Goal: Information Seeking & Learning: Learn about a topic

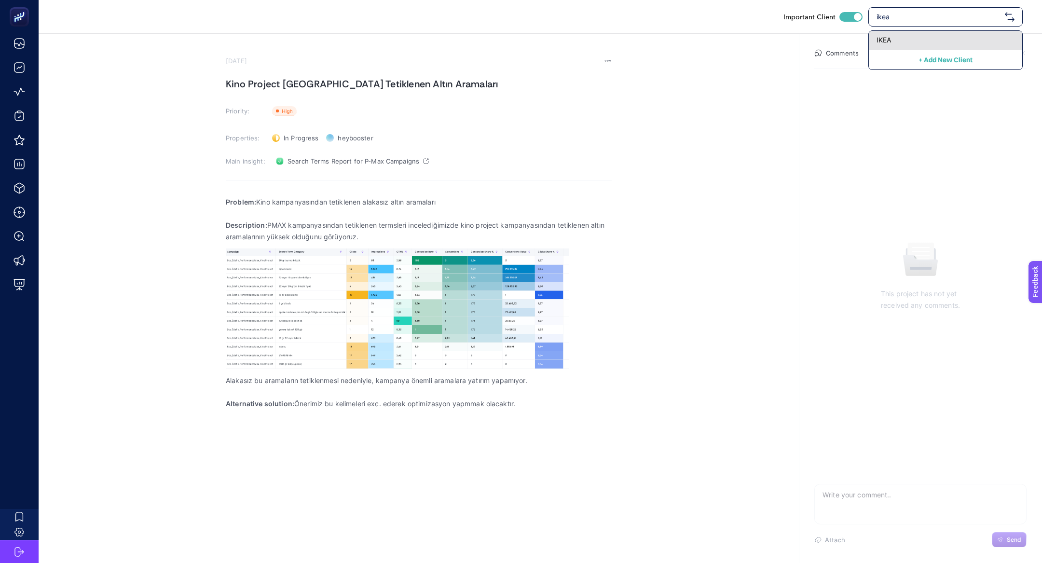
type input "ikea"
click at [958, 34] on div "IKEA" at bounding box center [945, 40] width 153 height 19
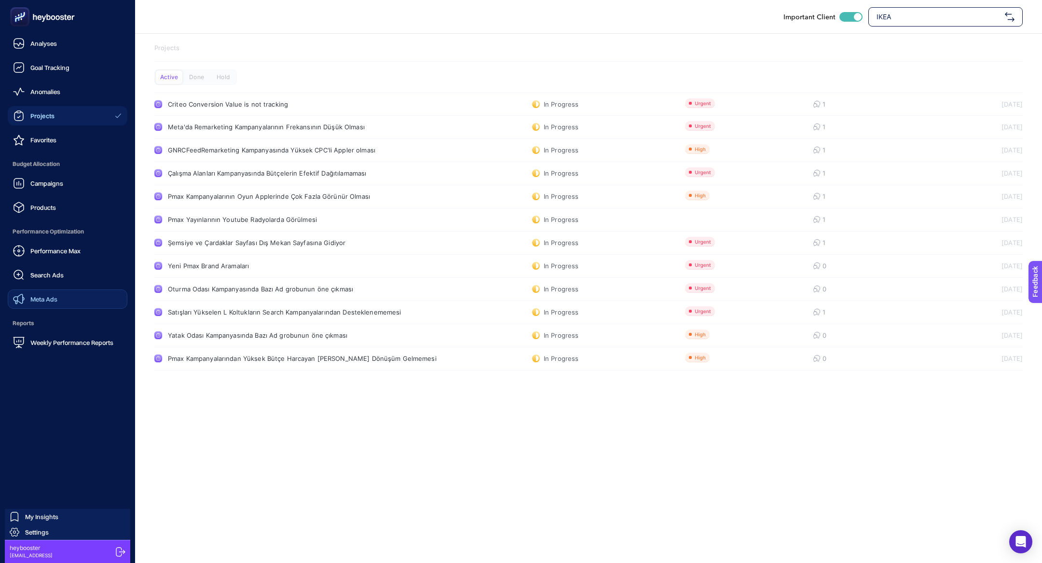
click at [50, 297] on span "Meta Ads" at bounding box center [43, 299] width 27 height 8
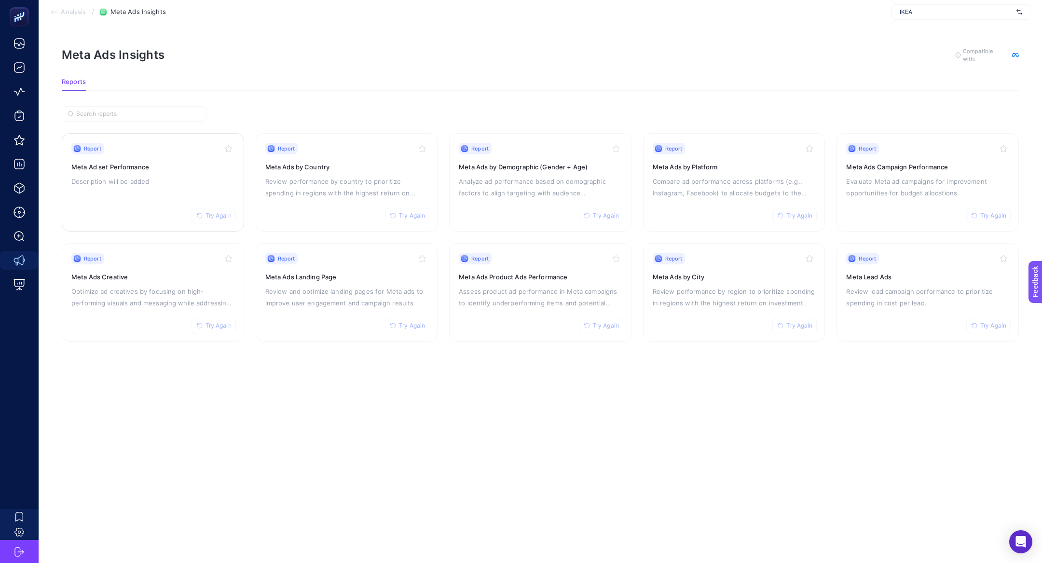
click at [181, 195] on div "Report Try Again Meta Ad set Performance Description will be added" at bounding box center [152, 182] width 163 height 79
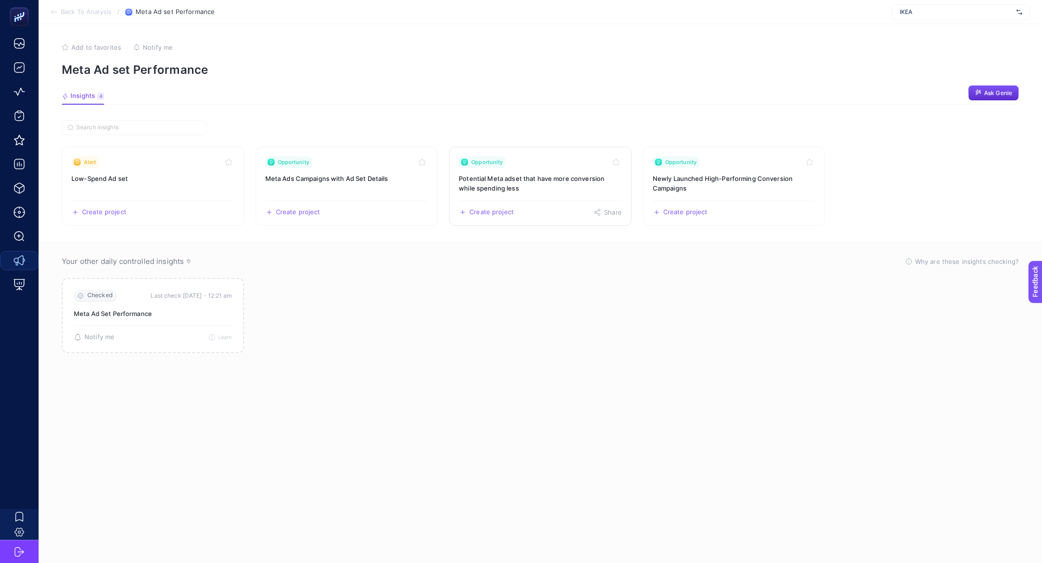
click at [527, 186] on h3 "Potential Meta adset that have more conversion while spending less" at bounding box center [540, 183] width 163 height 19
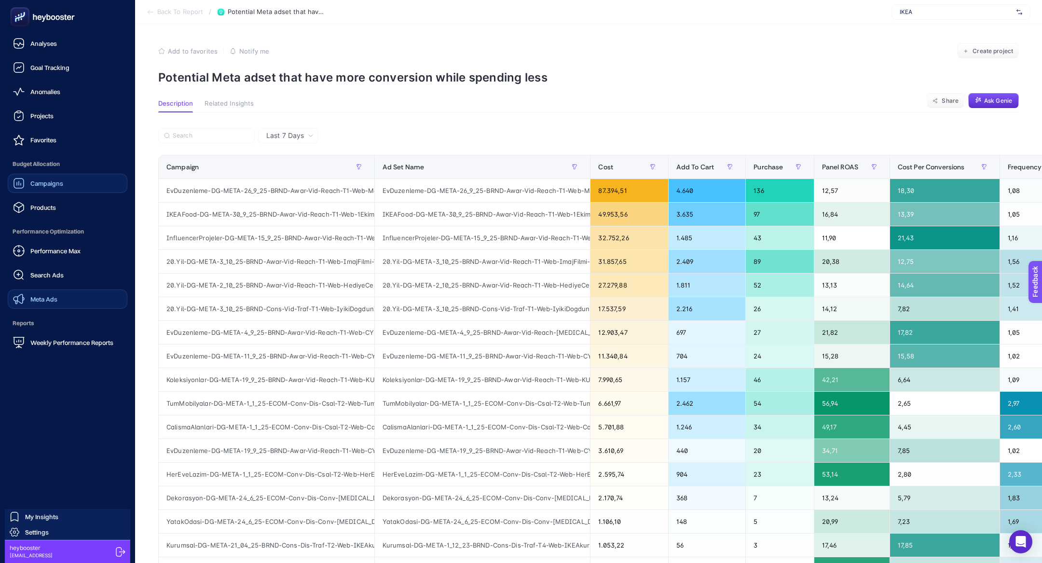
click at [57, 192] on link "Campaigns" at bounding box center [68, 183] width 120 height 19
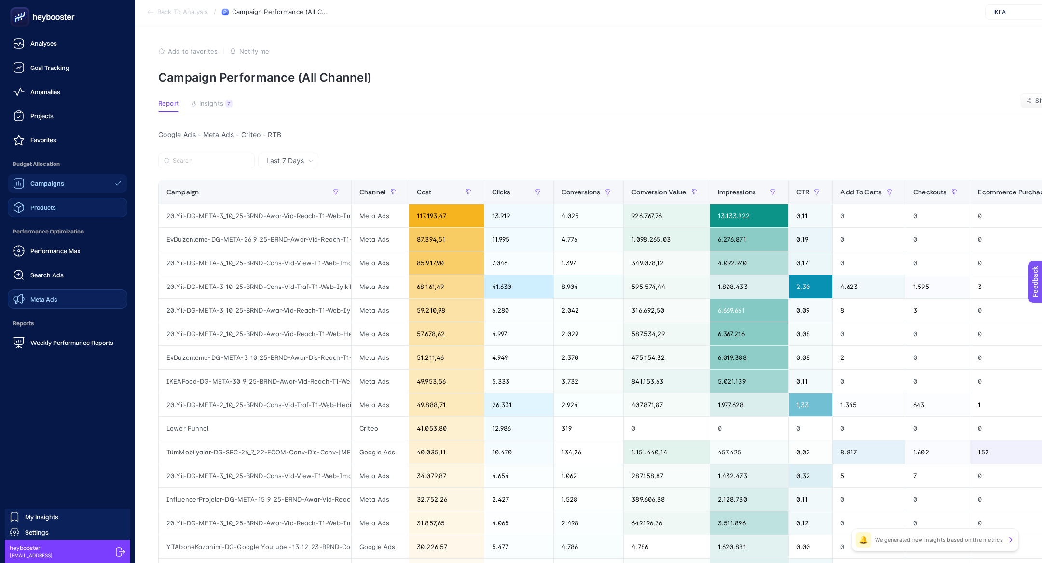
click at [46, 203] on div "Products" at bounding box center [34, 208] width 43 height 12
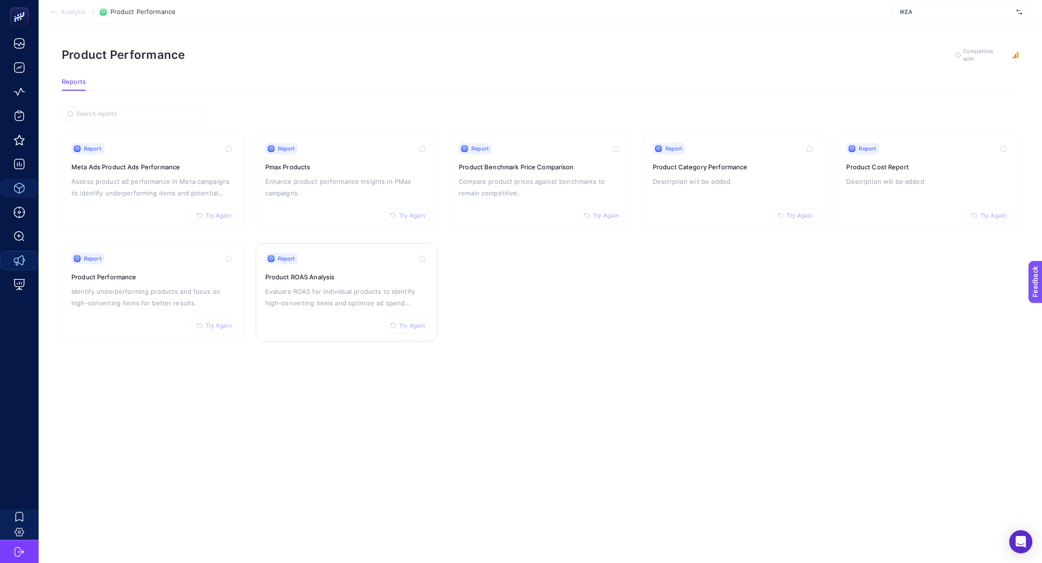
click at [345, 282] on div "Report Try Again Product ROAS Analysis Evaluate ROAS for individual products to…" at bounding box center [346, 292] width 163 height 79
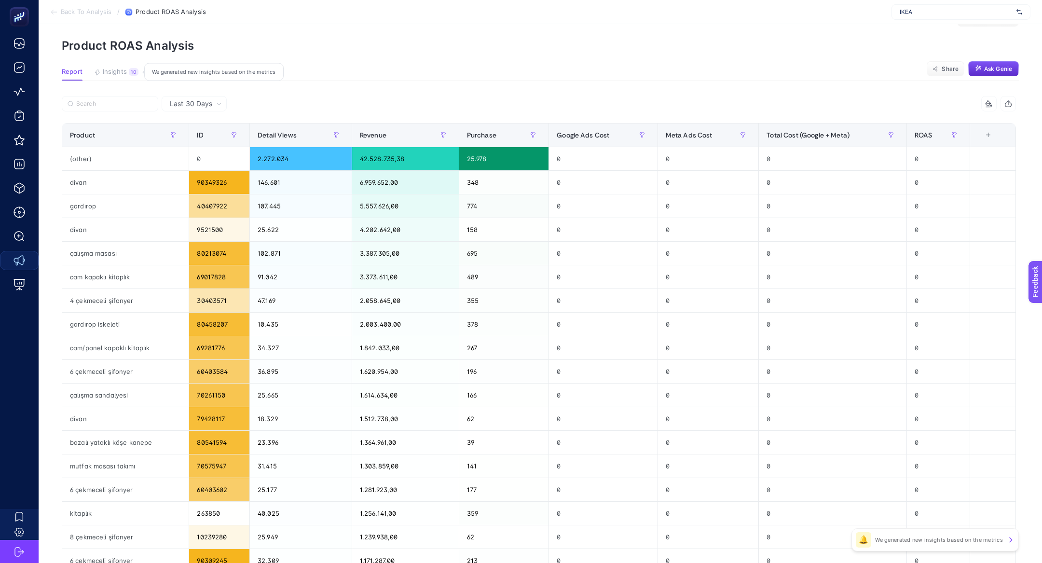
click at [135, 70] on div "10" at bounding box center [134, 72] width 10 height 8
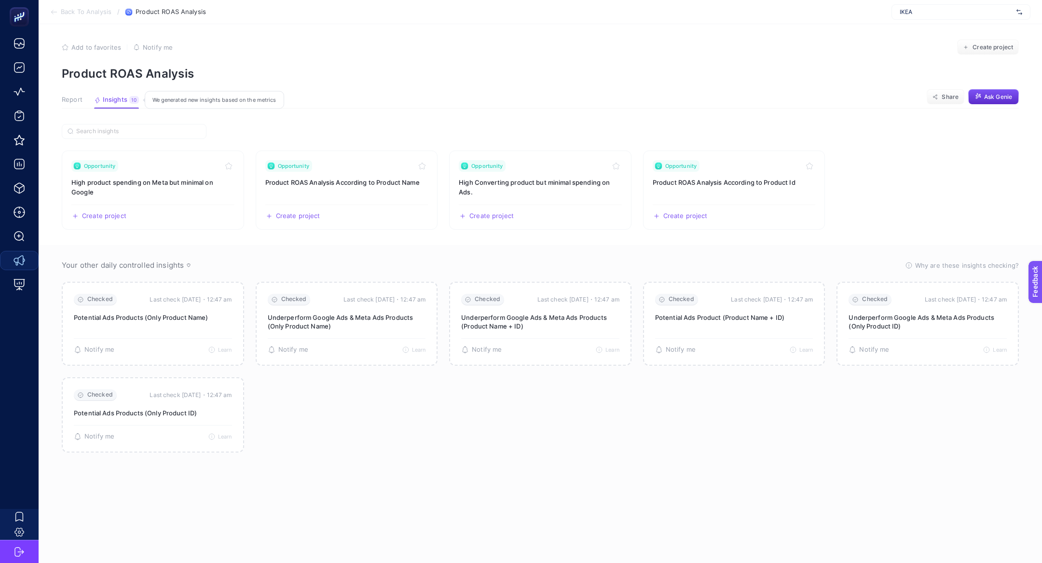
scroll to position [4, 0]
click at [334, 186] on link "Opportunity Product ROAS Analysis According to Product Name Create project Share" at bounding box center [347, 190] width 182 height 79
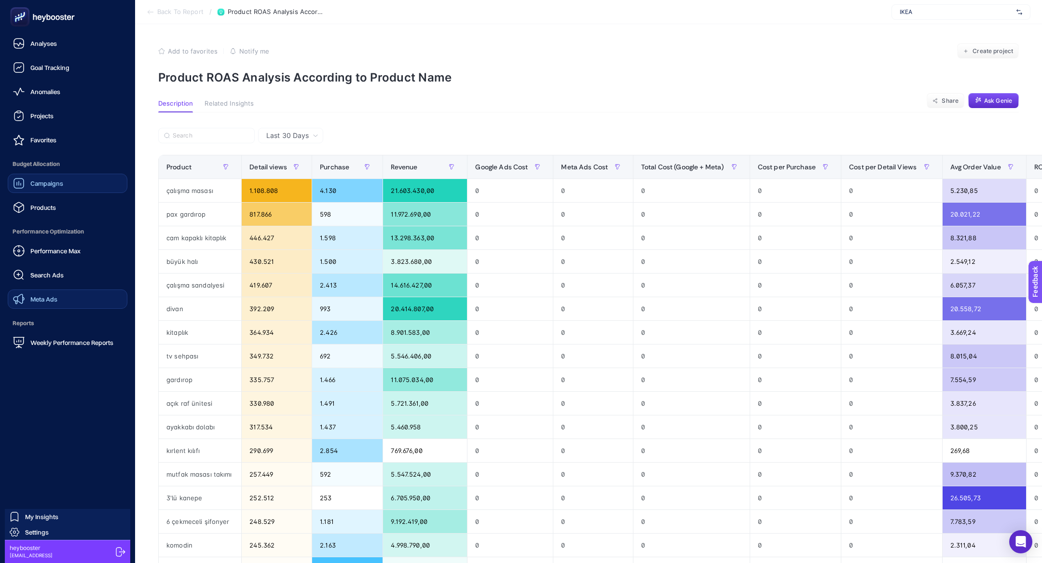
click at [50, 187] on span "Campaigns" at bounding box center [46, 183] width 33 height 8
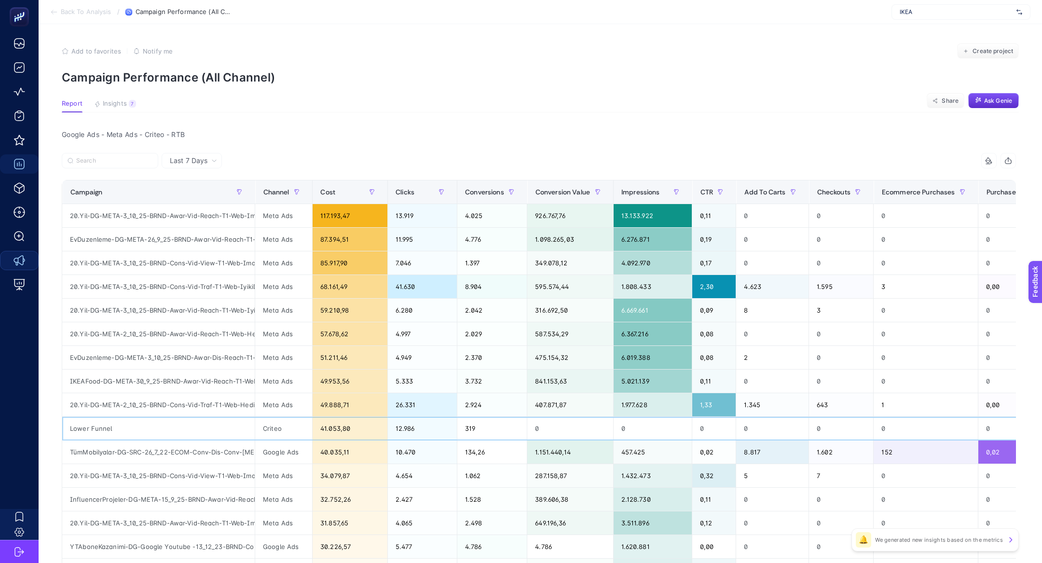
click at [426, 419] on div "12.986" at bounding box center [422, 428] width 69 height 23
click at [123, 102] on span "Insights" at bounding box center [115, 104] width 24 height 8
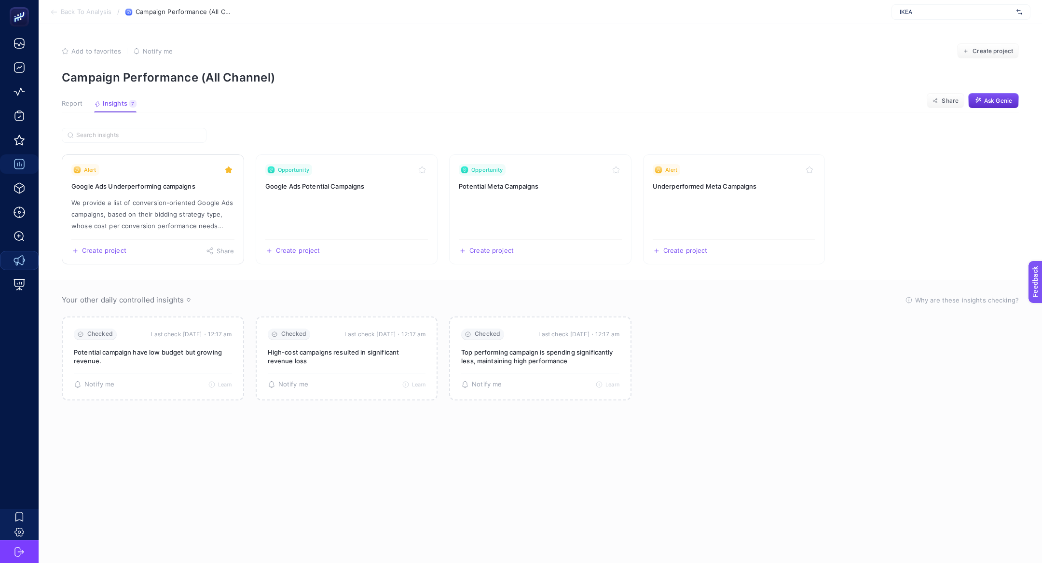
click at [159, 186] on h3 "Google Ads Underperforming campaigns" at bounding box center [152, 186] width 163 height 10
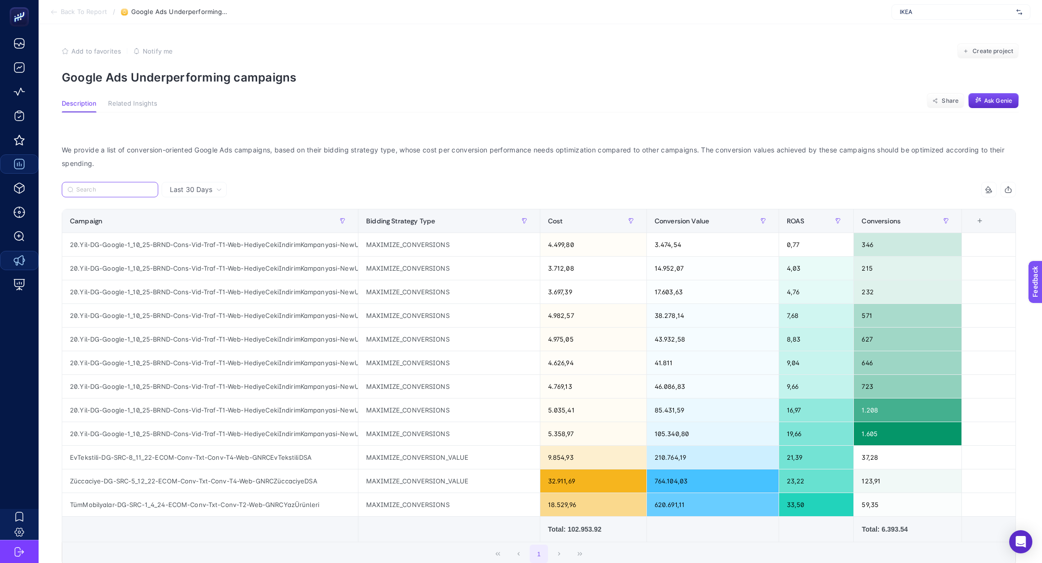
click at [134, 192] on input "Search" at bounding box center [114, 189] width 76 height 7
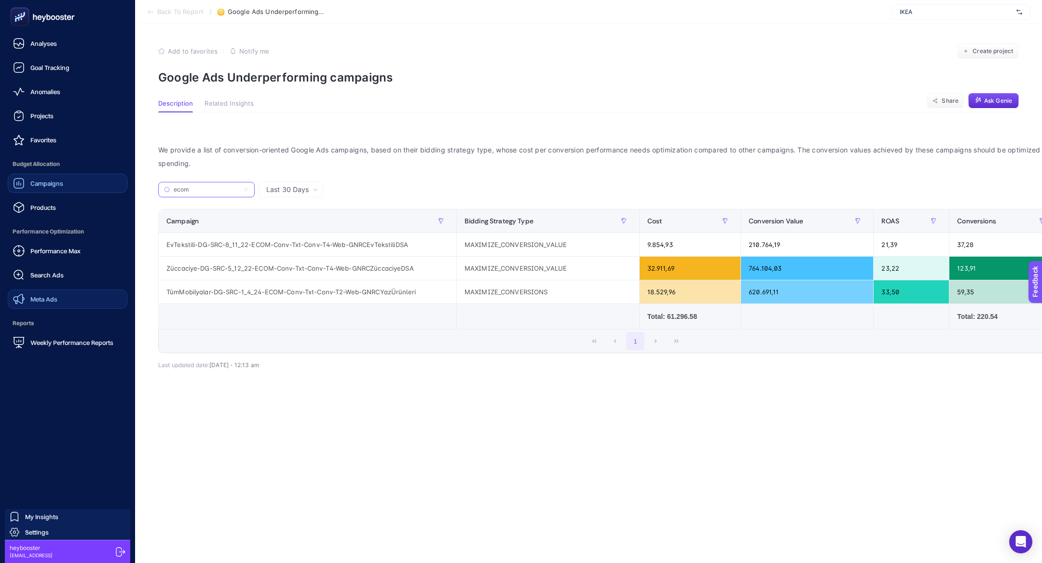
type input "ecom"
click at [43, 17] on icon at bounding box center [43, 18] width 4 height 6
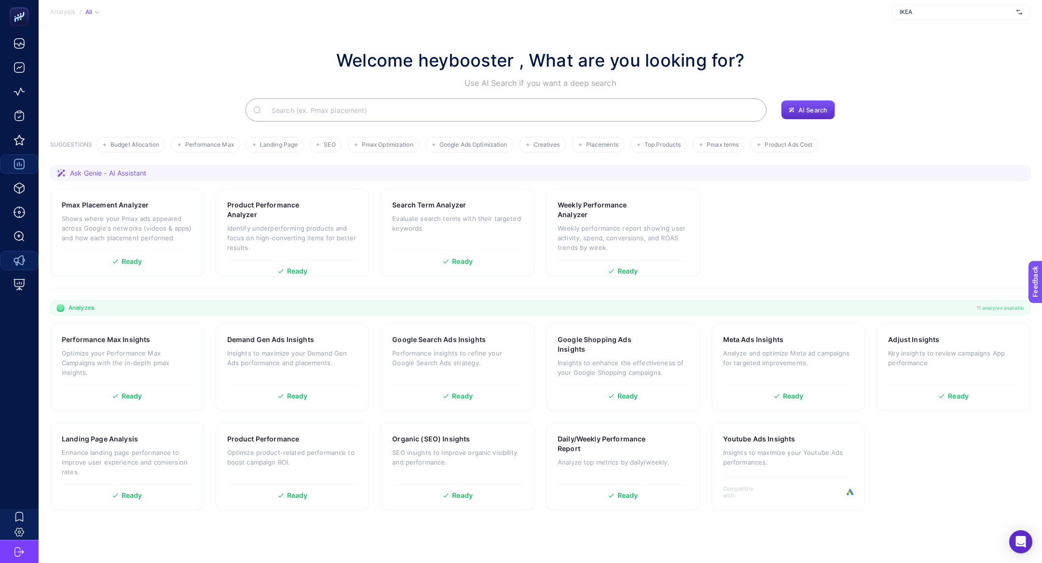
click at [284, 115] on input "Search" at bounding box center [511, 109] width 495 height 27
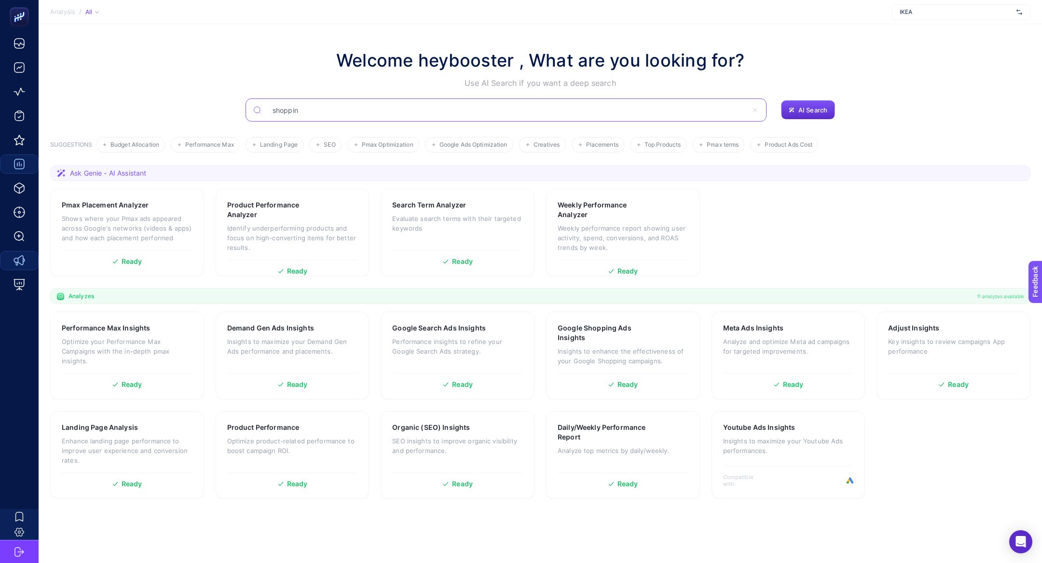
type input "shoppin"
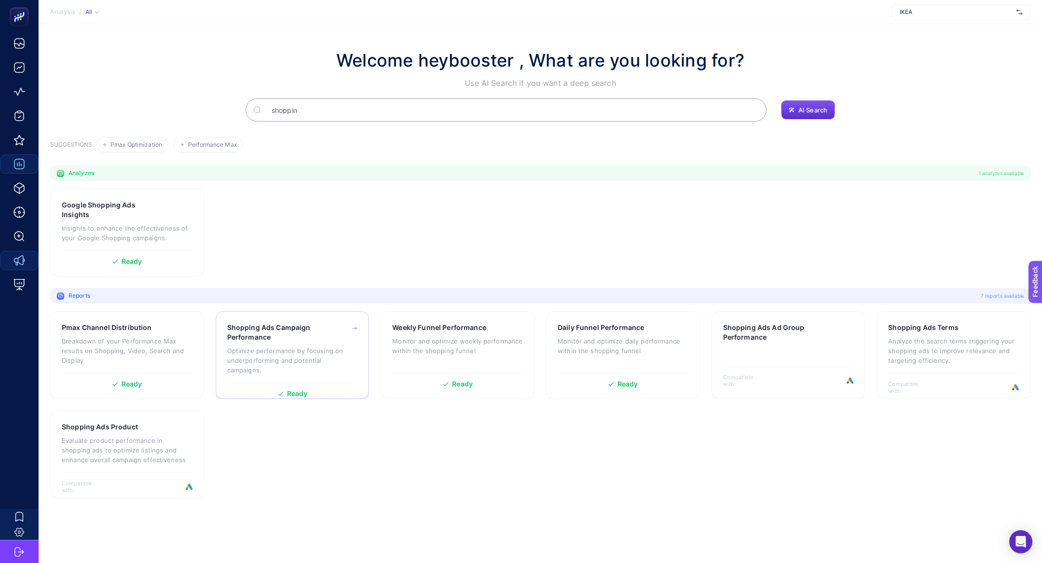
click at [294, 338] on h3 "Shopping Ads Campaign Performance" at bounding box center [277, 332] width 101 height 19
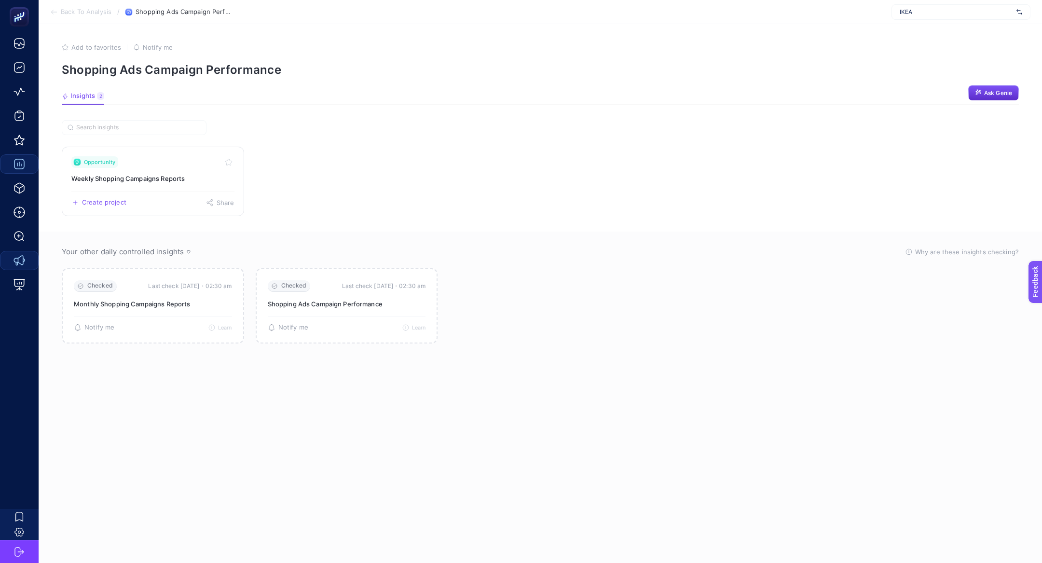
click at [151, 177] on h3 "Weekly Shopping Campaigns Reports" at bounding box center [152, 179] width 163 height 10
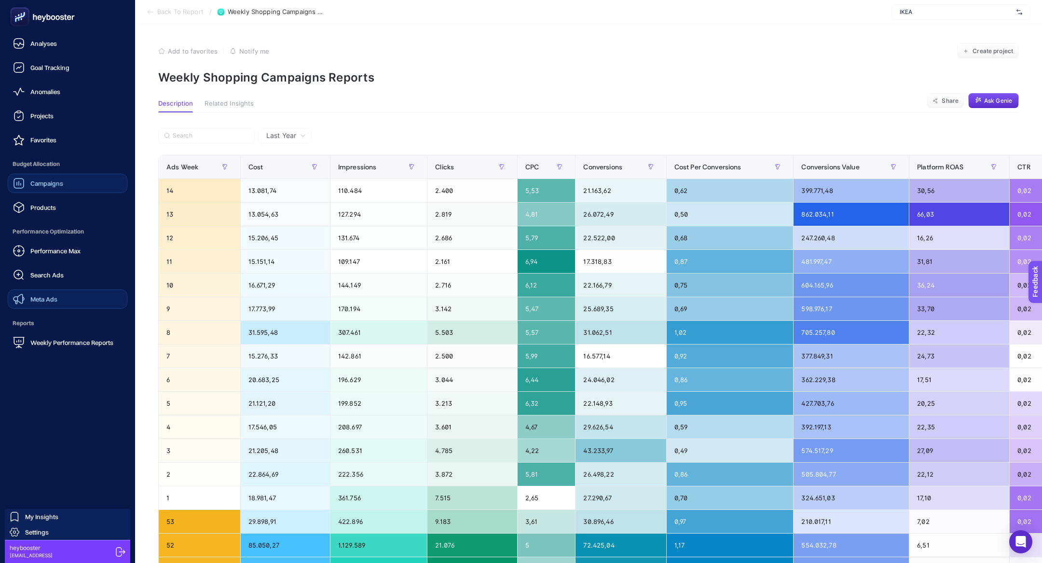
click at [36, 10] on icon at bounding box center [42, 16] width 69 height 19
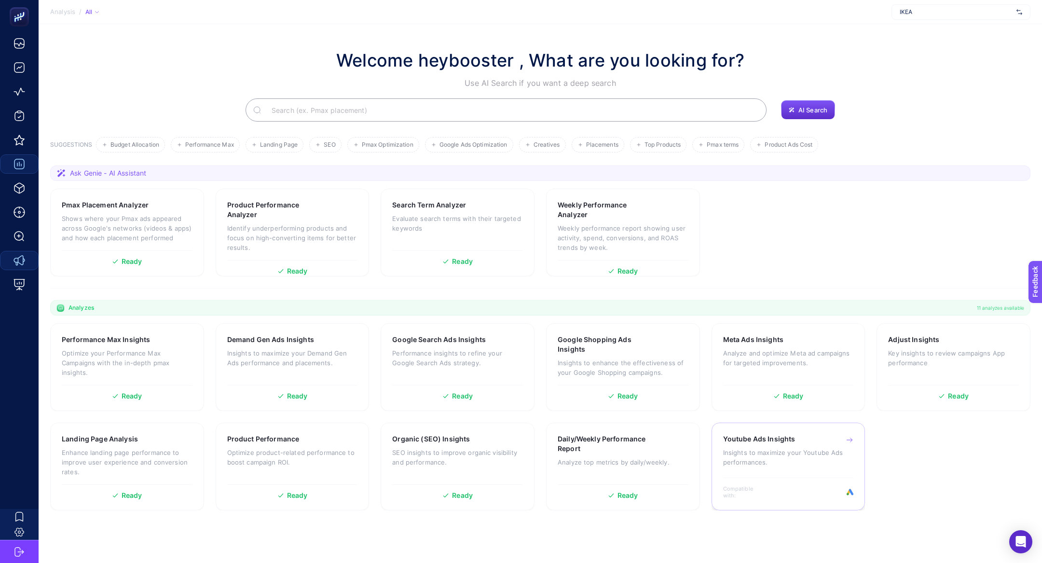
click at [798, 456] on p "Insights to maximize your Youtube Ads performances." at bounding box center [788, 457] width 131 height 19
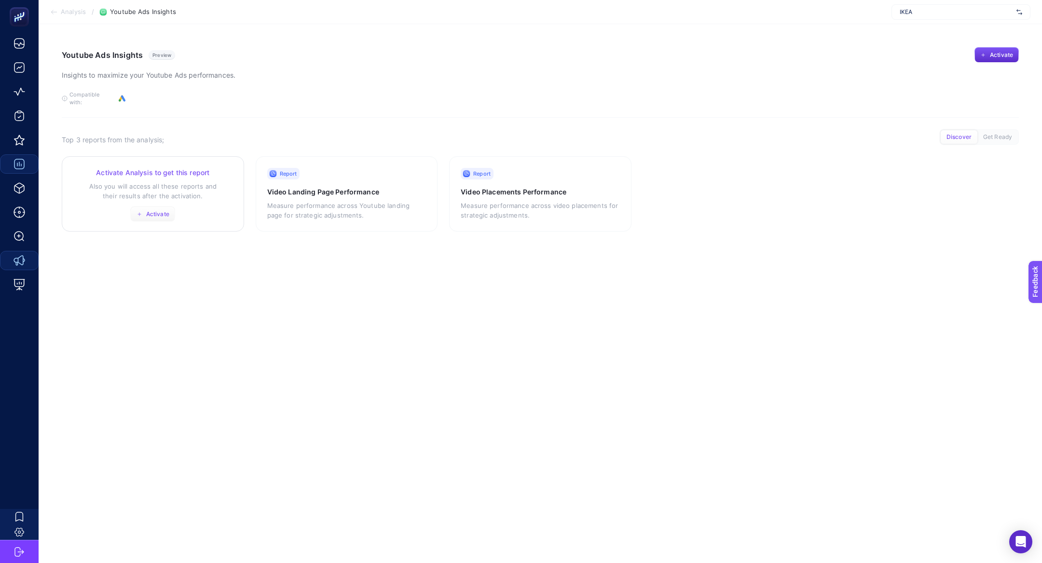
click at [152, 210] on button "Activate" at bounding box center [152, 213] width 45 height 15
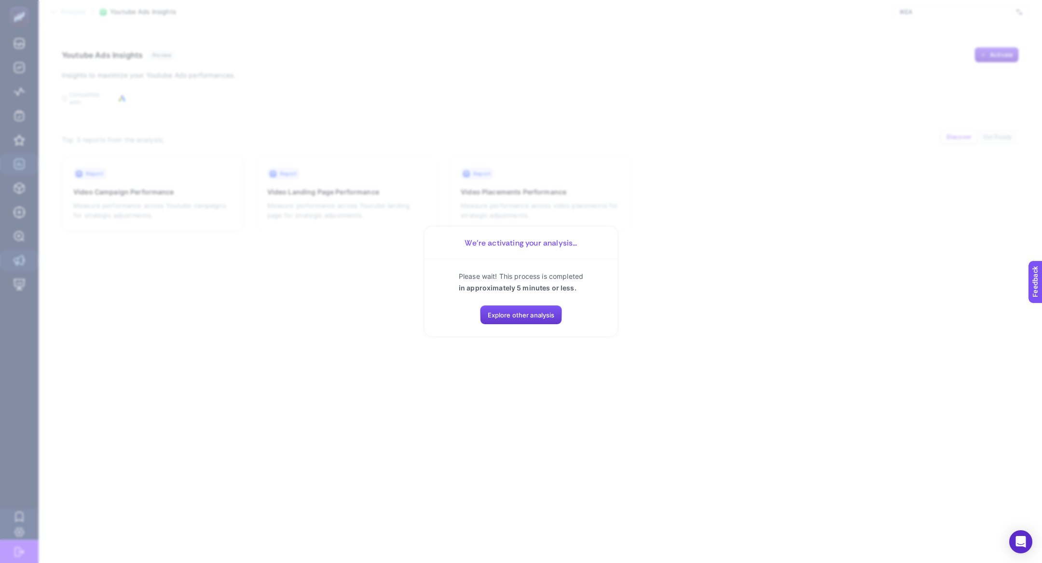
click at [520, 312] on span "Explore other analysis" at bounding box center [521, 315] width 67 height 8
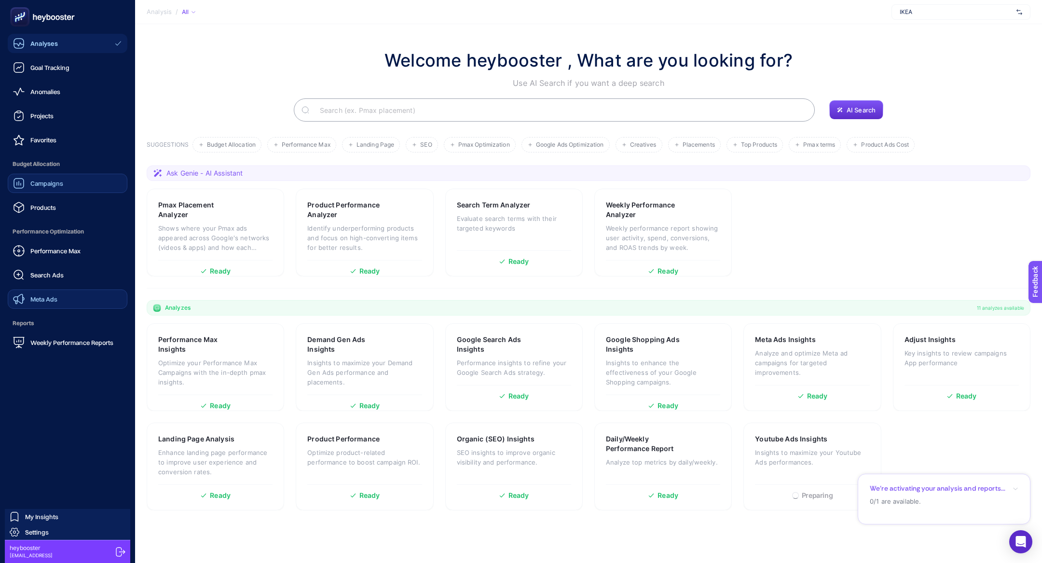
click at [48, 188] on div "Campaigns" at bounding box center [38, 184] width 50 height 12
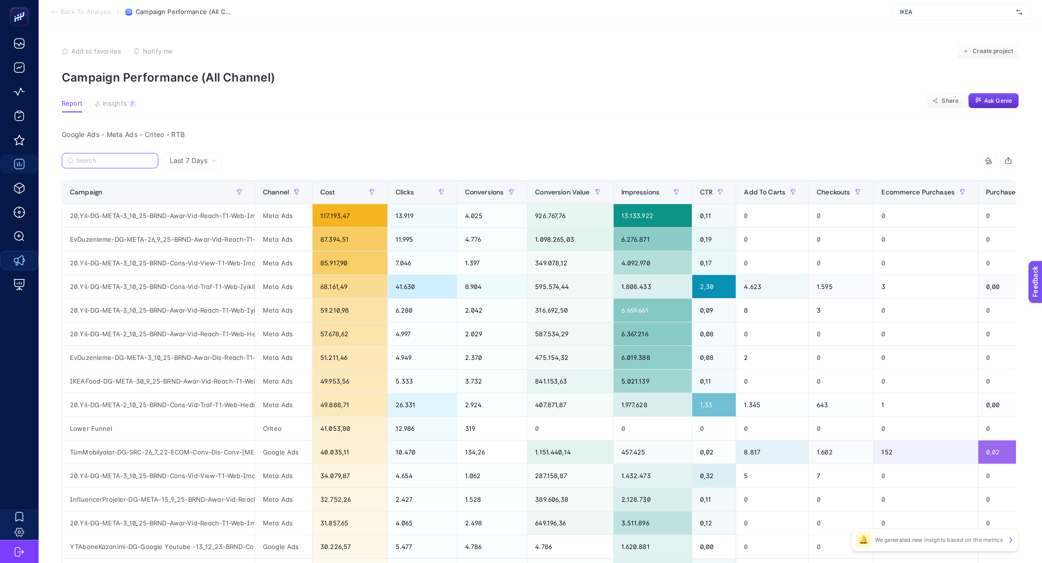
click at [122, 162] on input "Search" at bounding box center [114, 160] width 76 height 7
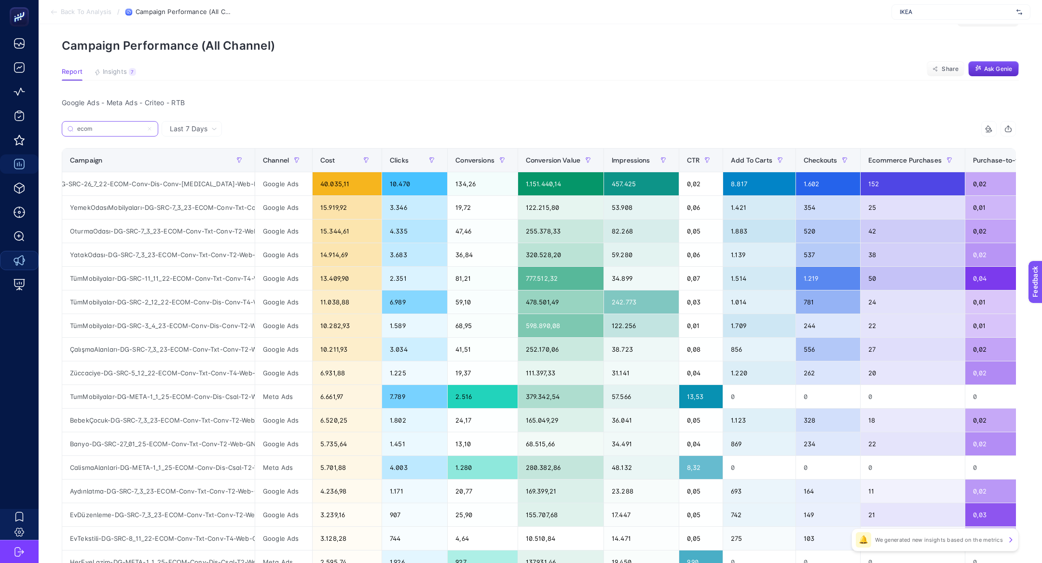
scroll to position [0, 115]
type input "ecom"
click at [243, 385] on div "TumMobilyalar-DG-META-1_1_25-ECOM-Conv-Dis-Csal-T2-Web-TumUrunlerCatalogSales-A…" at bounding box center [158, 396] width 192 height 23
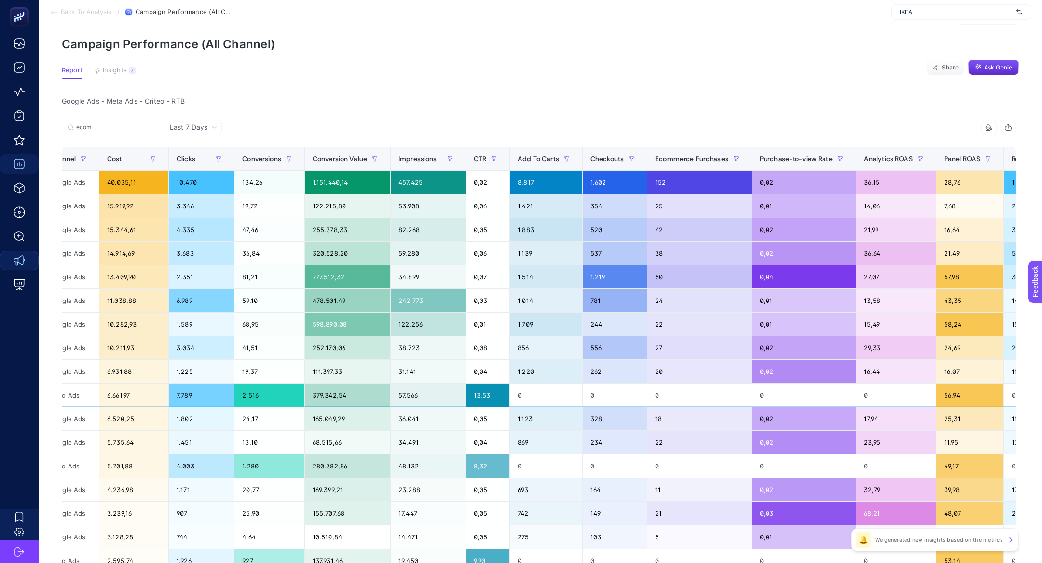
scroll to position [0, 0]
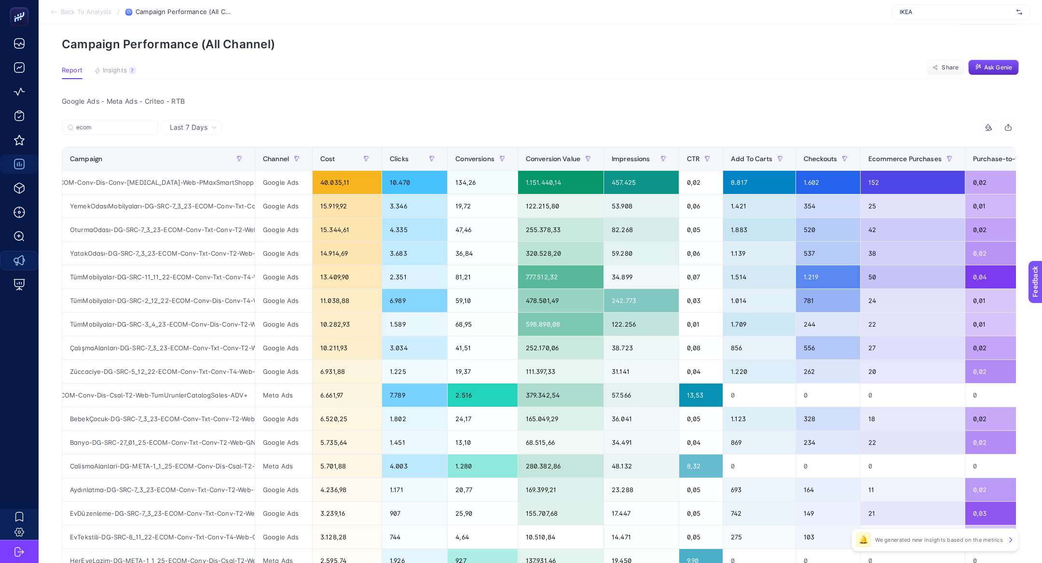
click at [124, 65] on article "Add to favorites false Notify me Create project Campaign Performance (All Chann…" at bounding box center [540, 380] width 1003 height 779
click at [129, 72] on div "7" at bounding box center [132, 71] width 7 height 8
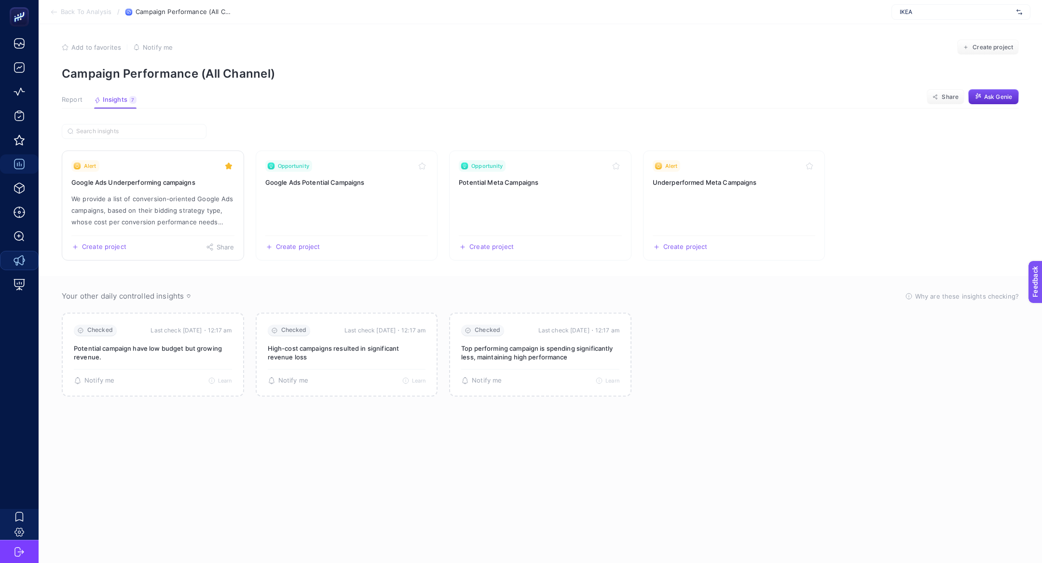
click at [161, 193] on p "We provide a list of conversion-oriented Google Ads campaigns, based on their b…" at bounding box center [152, 210] width 163 height 35
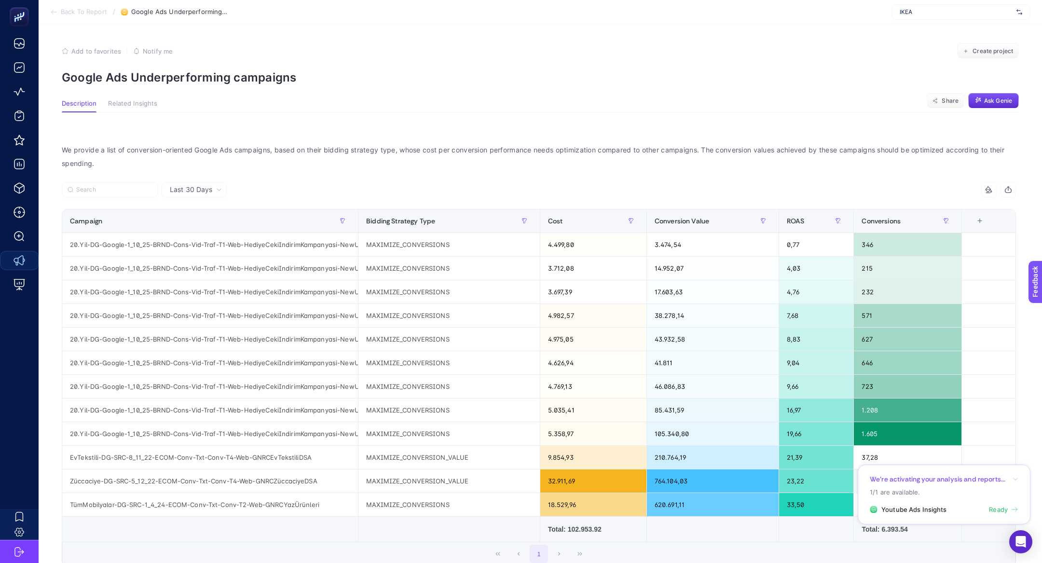
click at [87, 15] on span "Back To Report" at bounding box center [84, 12] width 46 height 8
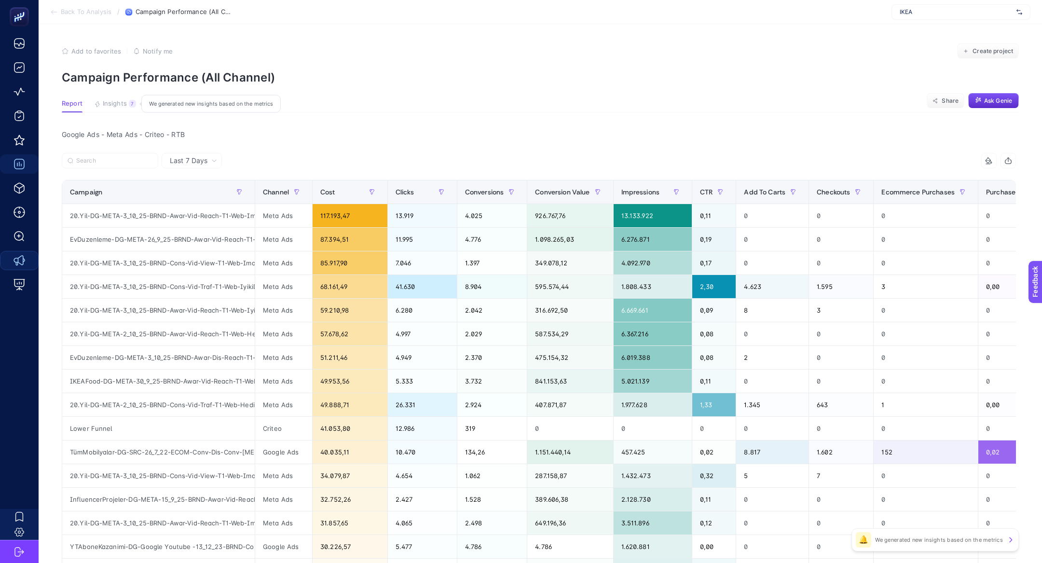
click at [124, 100] on span "Insights" at bounding box center [115, 104] width 24 height 8
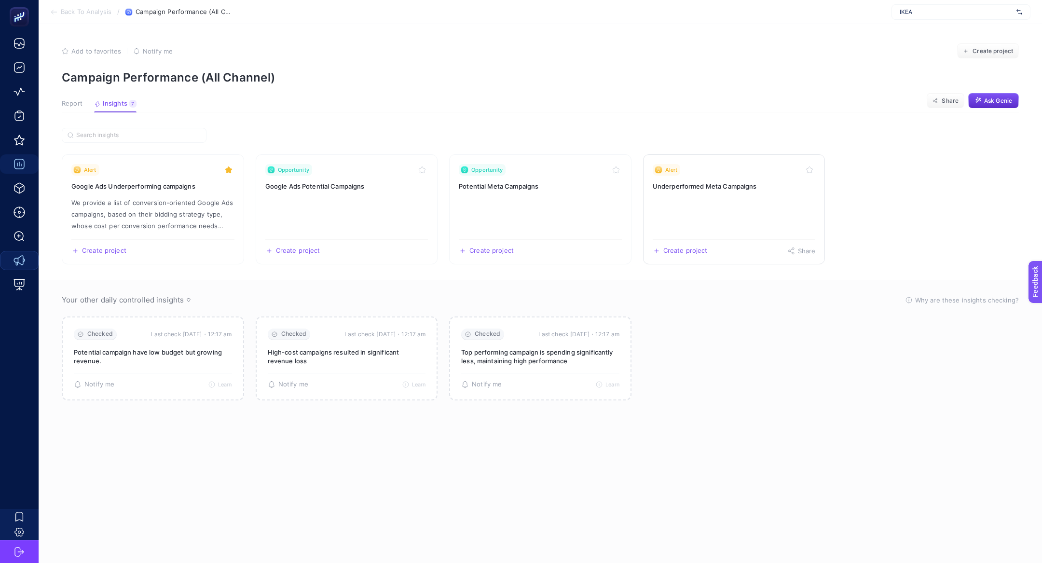
click at [717, 187] on h3 "Underperformed Meta Campaigns" at bounding box center [734, 186] width 163 height 10
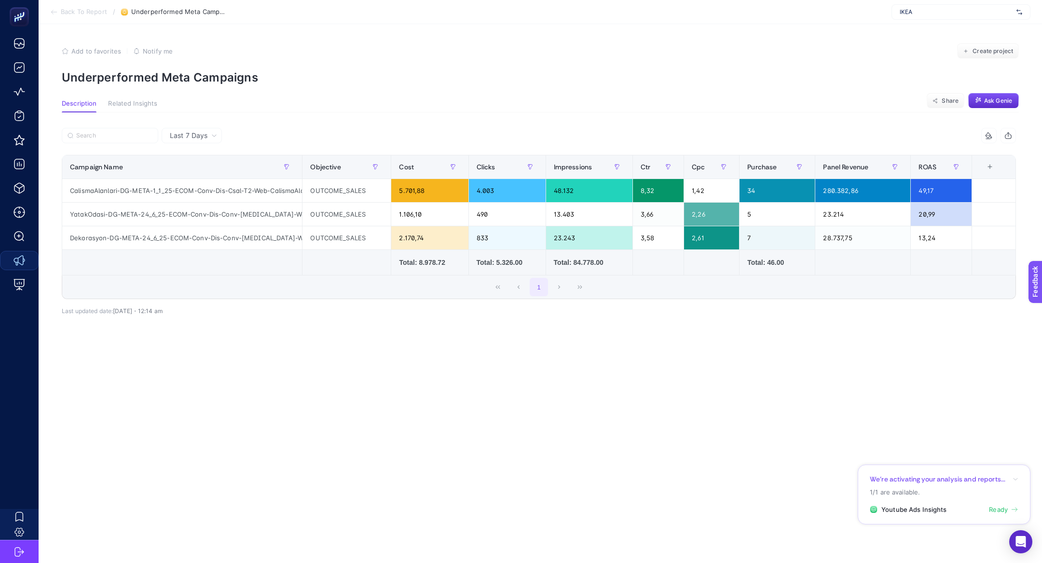
click at [59, 10] on li "Back To Report" at bounding box center [78, 12] width 57 height 8
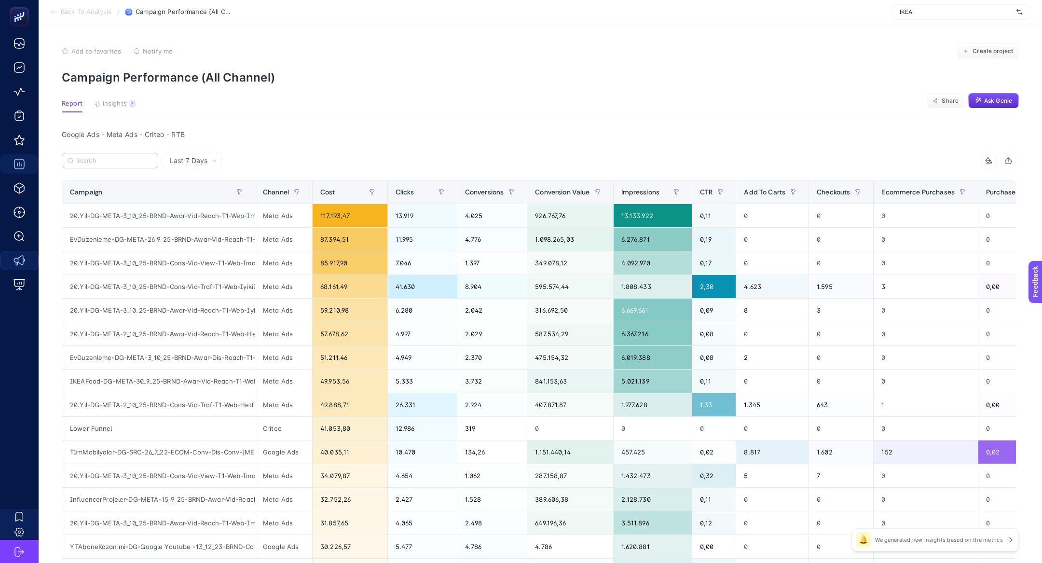
click at [121, 167] on label at bounding box center [110, 160] width 96 height 15
click at [121, 165] on input "Search" at bounding box center [114, 160] width 76 height 7
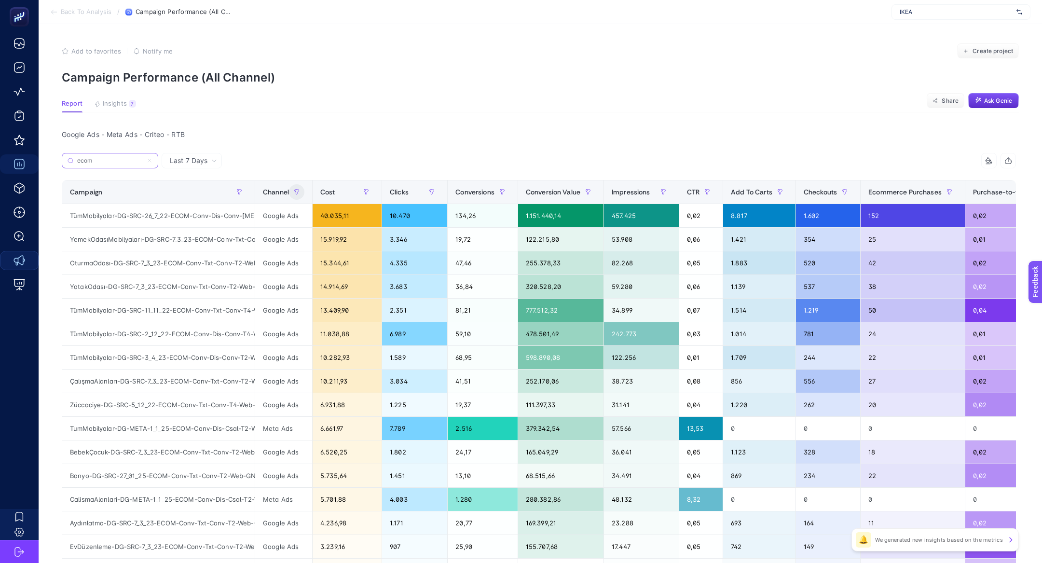
type input "ecom"
click at [300, 185] on button "button" at bounding box center [296, 191] width 15 height 15
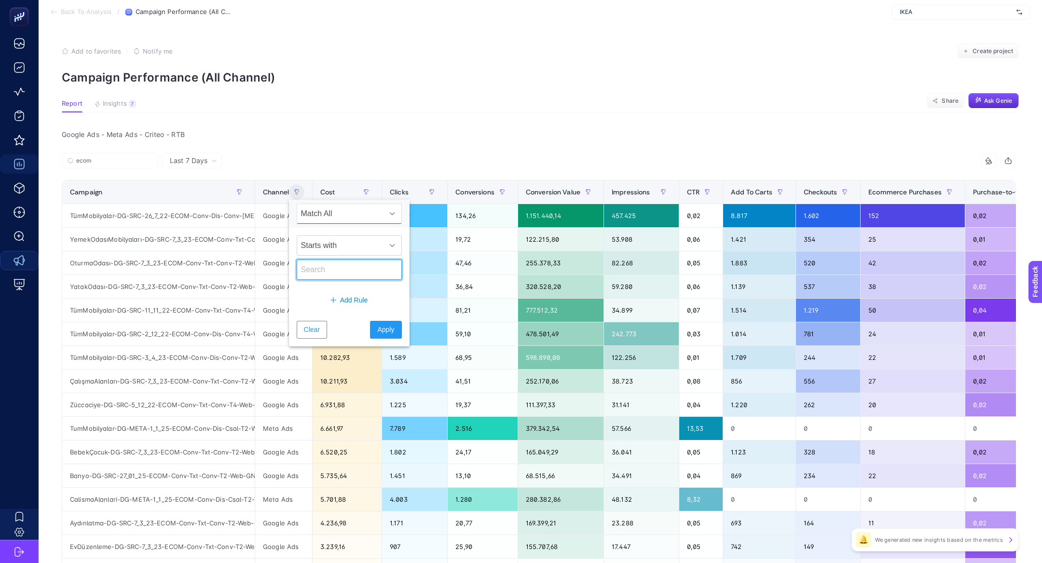
click at [346, 271] on input "text" at bounding box center [349, 270] width 105 height 20
type input "meta"
click at [376, 335] on button "Apply" at bounding box center [385, 330] width 31 height 18
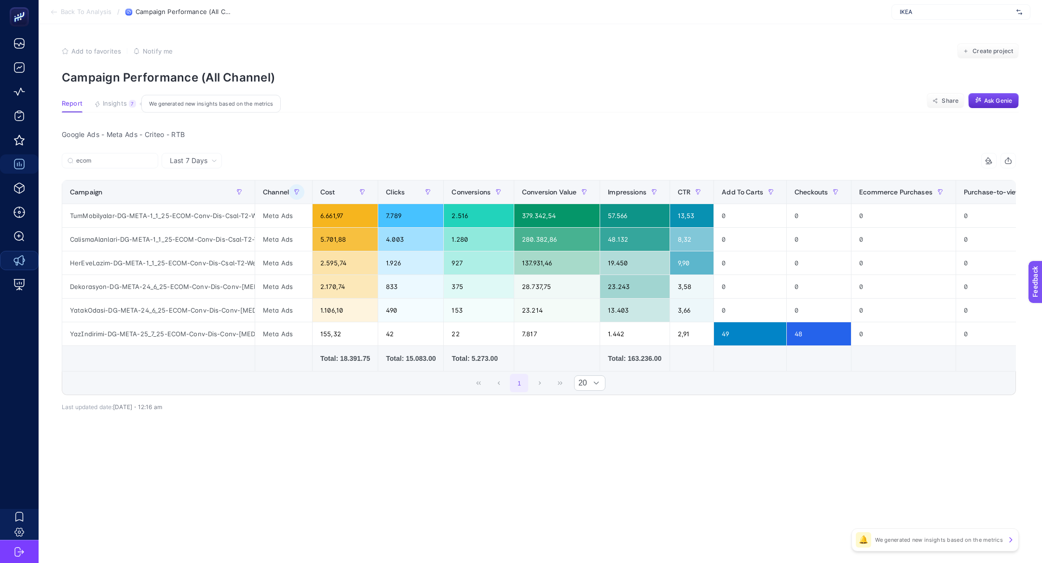
click at [128, 110] on button "Insights 7 We generated new insights based on the metrics" at bounding box center [115, 106] width 42 height 13
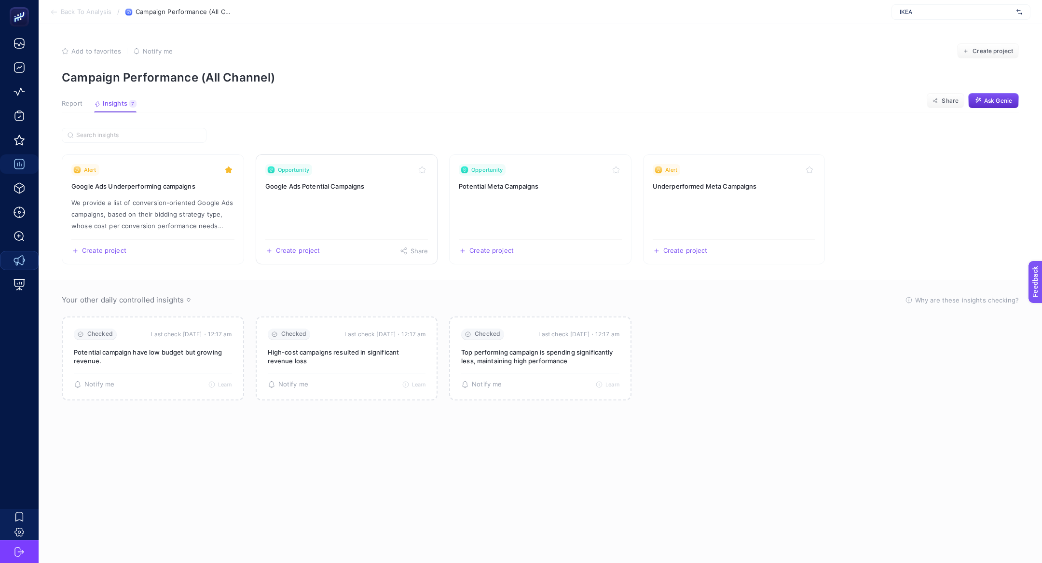
click at [393, 203] on link "Opportunity Google Ads Potential Campaigns Create project Share" at bounding box center [347, 209] width 182 height 110
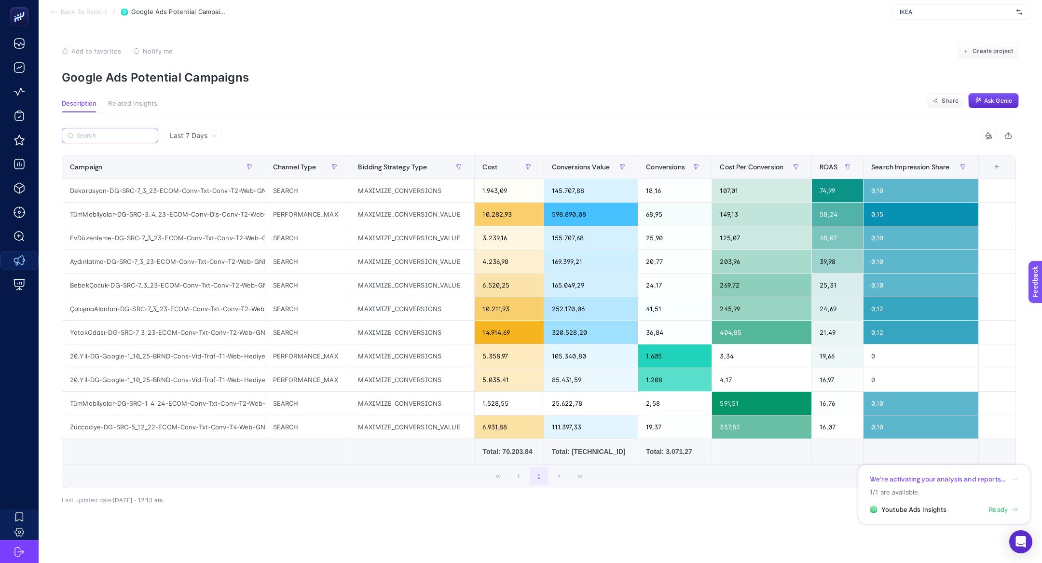
click at [130, 135] on input "Search" at bounding box center [114, 135] width 76 height 7
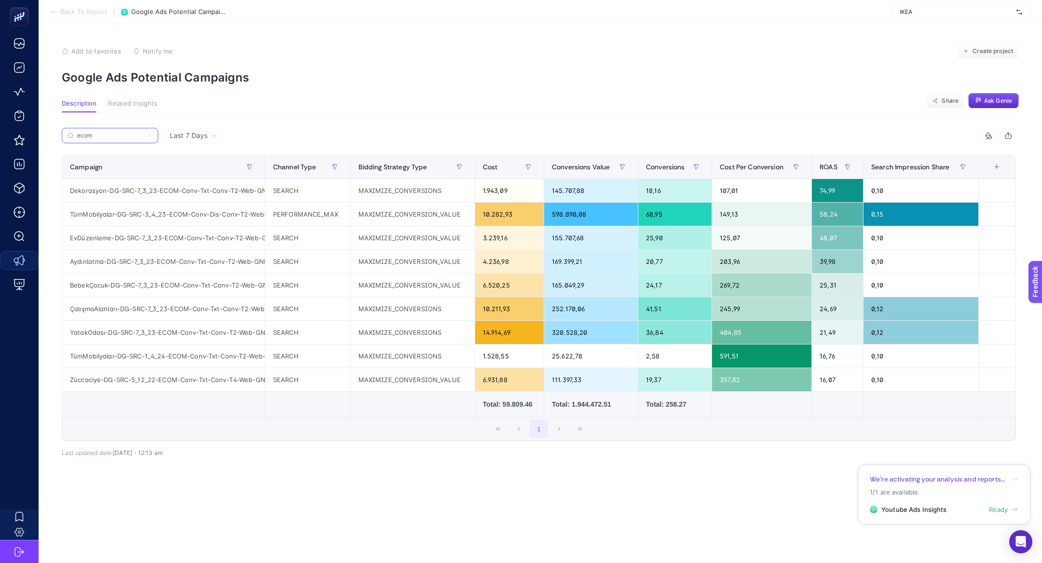
type input "ecom"
click at [143, 192] on div "Dekorasyon-DG-SRC-7_3_23-ECOM-Conv-Txt-Conv-T2-Web-GNRCDekorasyon" at bounding box center [163, 190] width 203 height 23
click at [227, 187] on div "Dekorasyon-DG-SRC-7_3_23-ECOM-Conv-Txt-Conv-T2-Web-GNRCDekorasyon" at bounding box center [163, 190] width 203 height 23
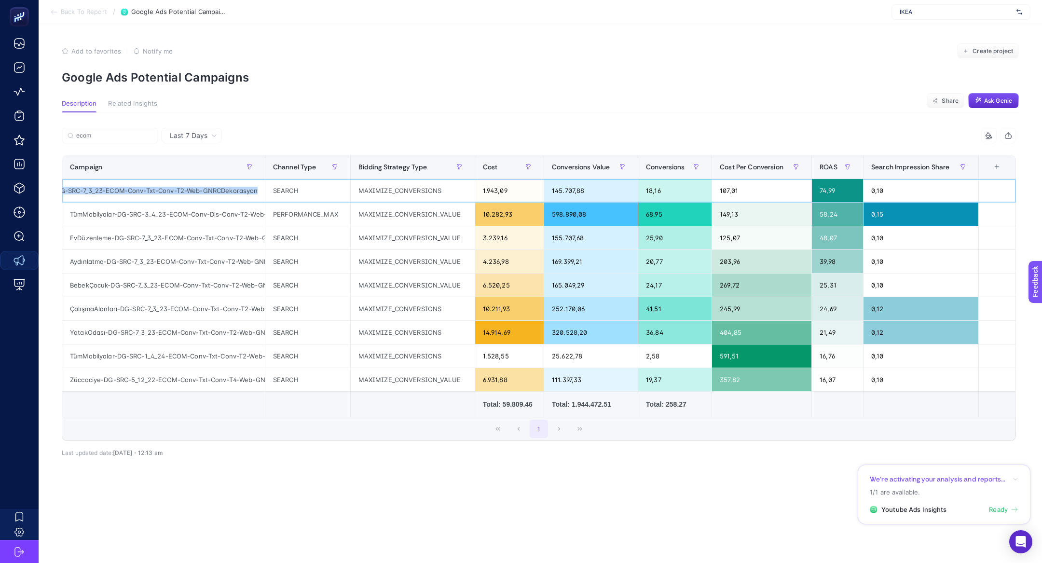
click at [227, 187] on div "Dekorasyon-DG-SRC-7_3_23-ECOM-Conv-Txt-Conv-T2-Web-GNRCDekorasyon" at bounding box center [163, 190] width 203 height 23
copy tr "Dekorasyon-DG-SRC-7_3_23-ECOM-Conv-Txt-Conv-T2-Web-GNRCDekorasyon"
click at [989, 168] on div "+" at bounding box center [997, 167] width 18 height 8
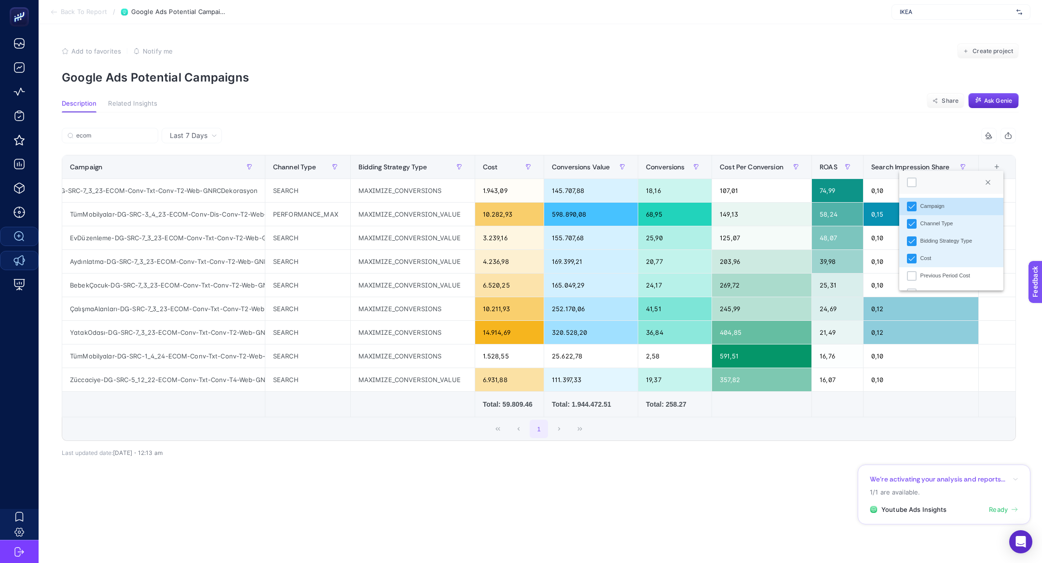
scroll to position [6, 49]
click at [677, 75] on p "Google Ads Potential Campaigns" at bounding box center [540, 77] width 957 height 14
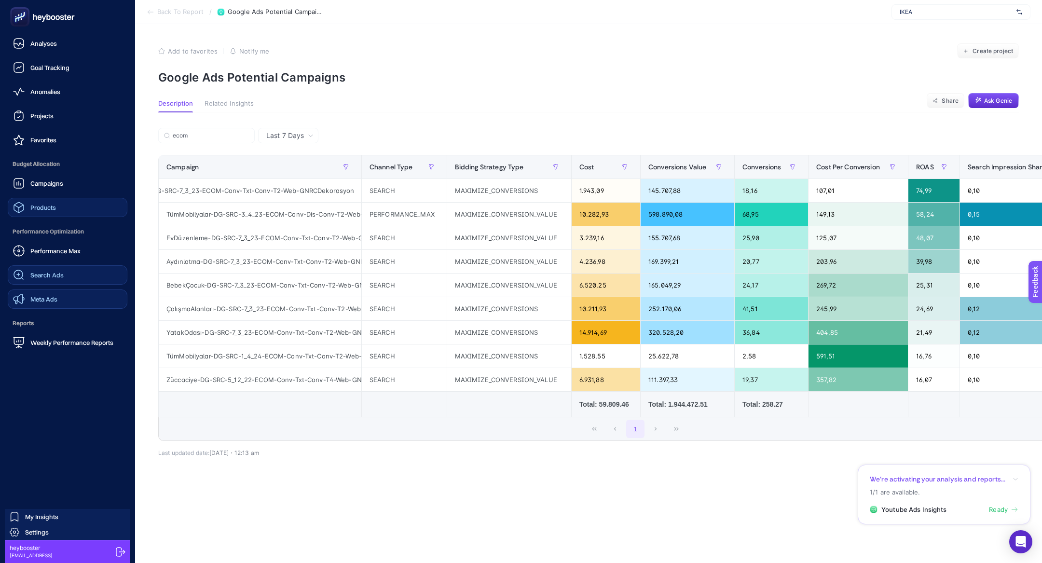
click at [65, 212] on link "Products" at bounding box center [68, 207] width 120 height 19
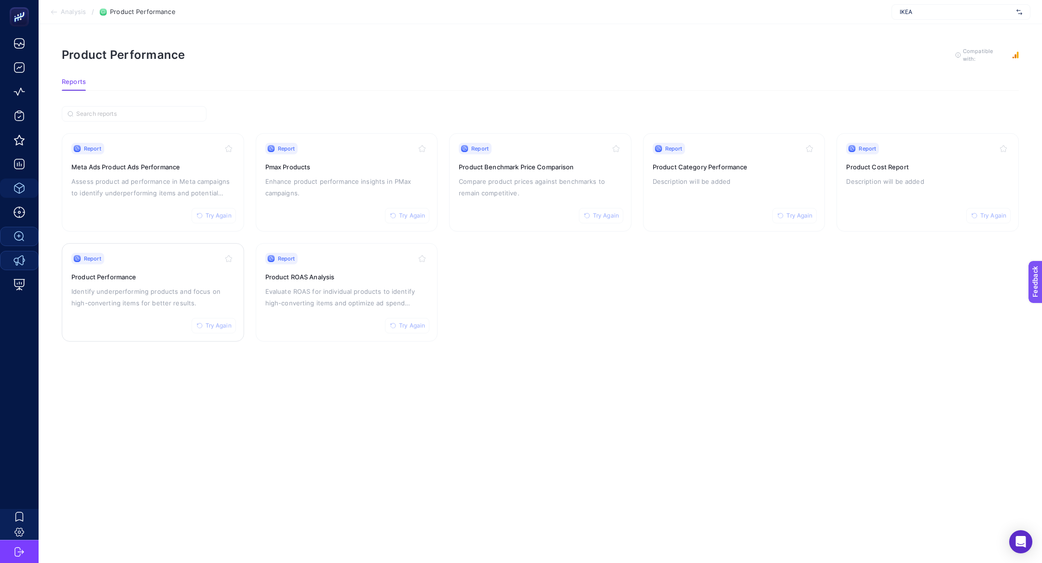
click at [142, 302] on p "Identify underperforming products and focus on high-converting items for better…" at bounding box center [152, 297] width 163 height 23
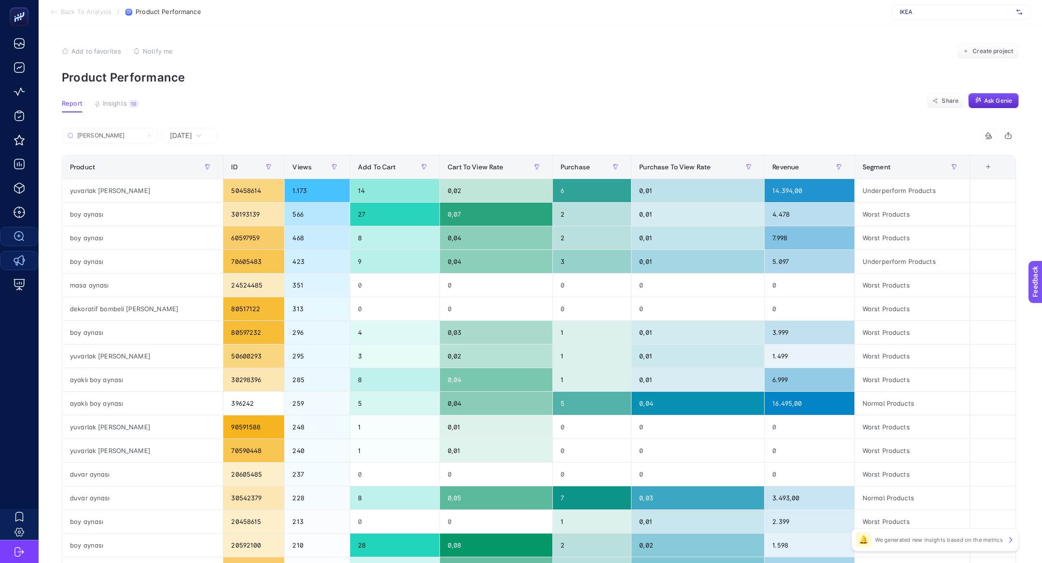
type input "ayna"
click at [779, 163] on span "Revenue" at bounding box center [785, 167] width 27 height 8
click at [779, 163] on th "Revenue" at bounding box center [810, 167] width 90 height 24
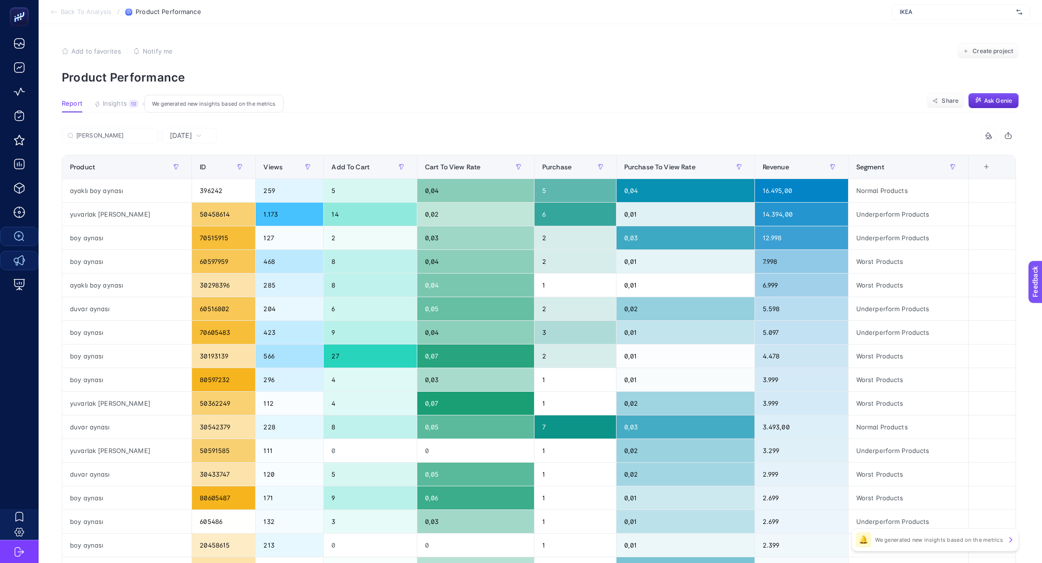
click at [125, 105] on span "Insights" at bounding box center [115, 104] width 24 height 8
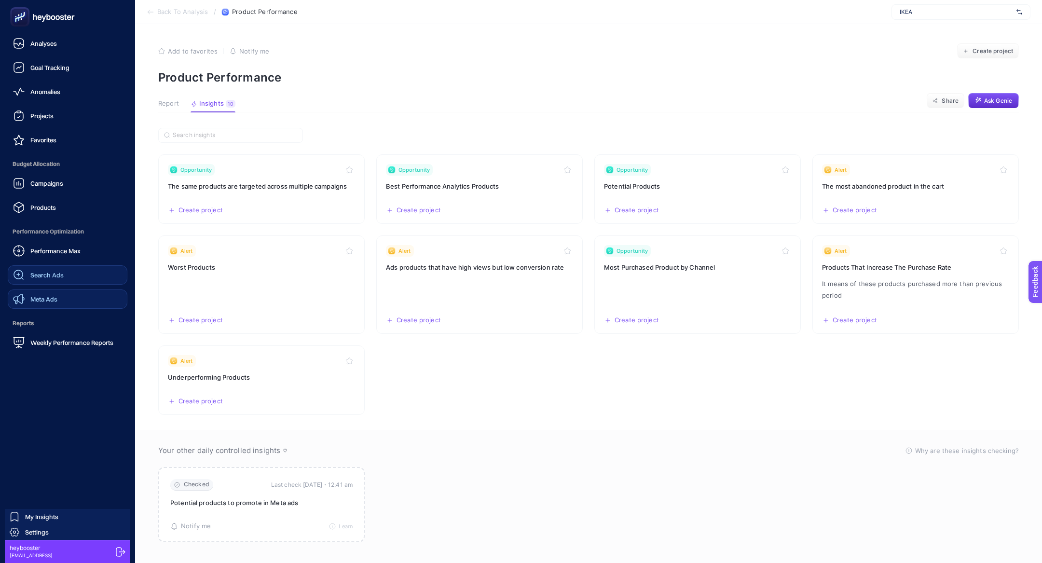
click at [58, 193] on div "Campaigns Products" at bounding box center [68, 195] width 120 height 43
click at [71, 210] on link "Products" at bounding box center [68, 207] width 120 height 19
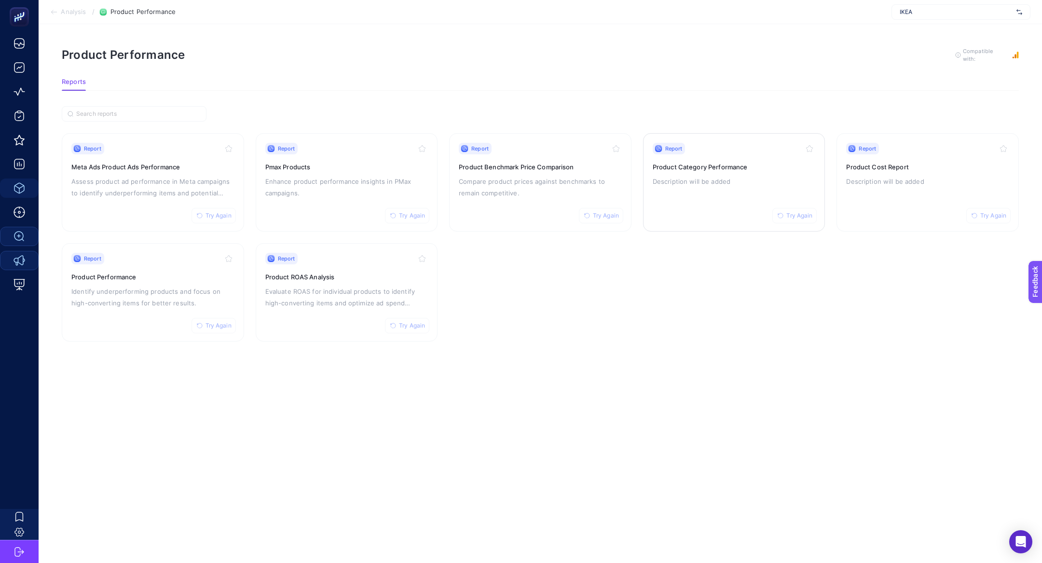
click at [759, 176] on p "Description will be added" at bounding box center [734, 182] width 163 height 12
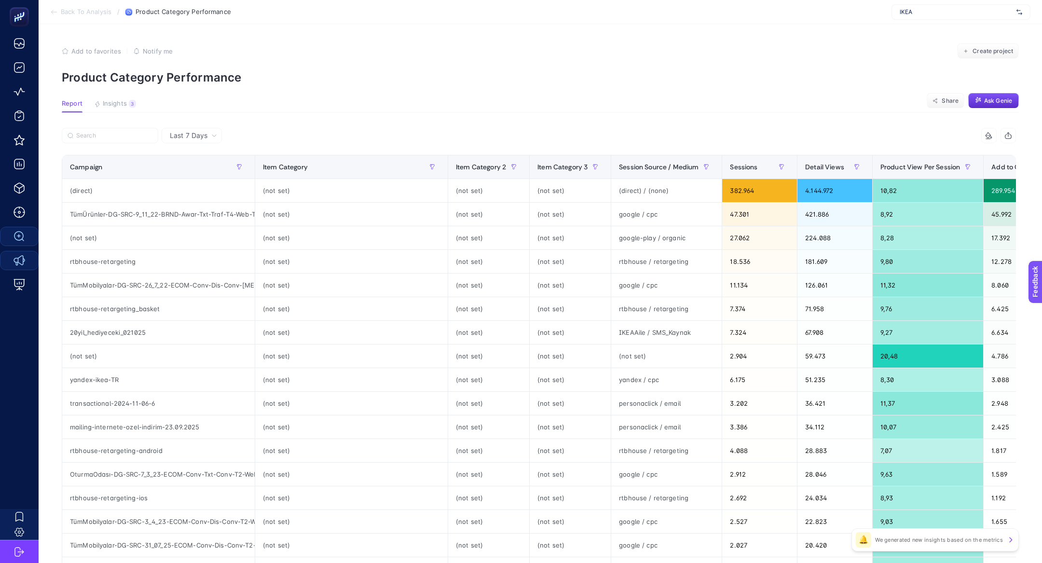
click at [114, 135] on input "Search" at bounding box center [114, 135] width 76 height 7
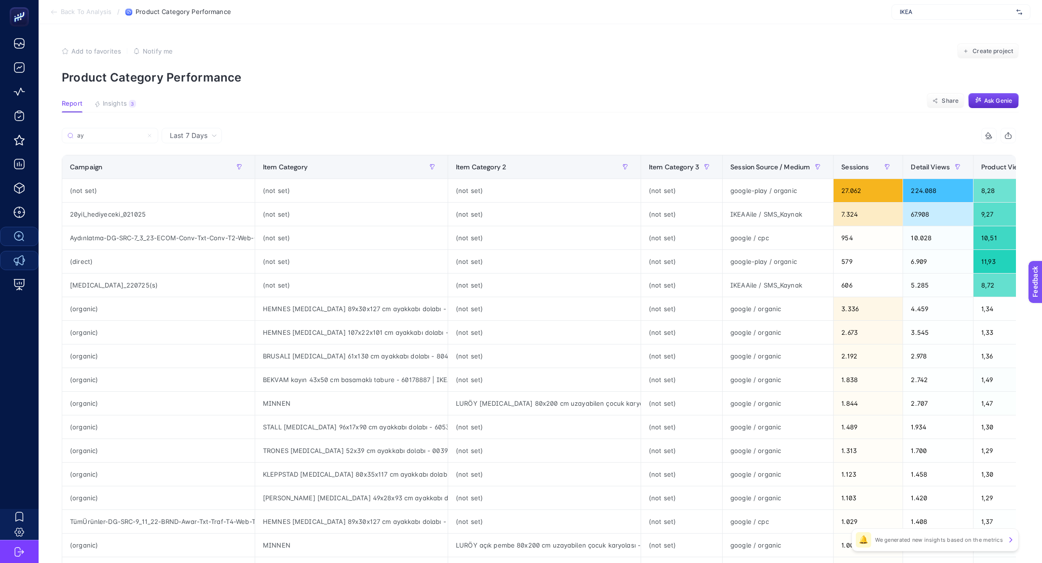
click at [114, 135] on input "ay" at bounding box center [110, 135] width 66 height 7
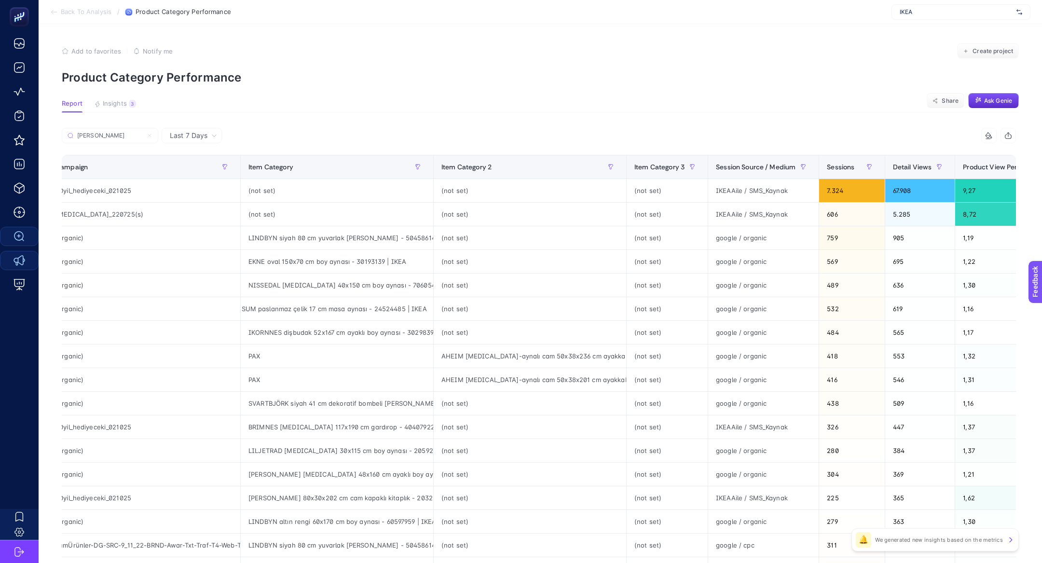
scroll to position [0, 14]
click at [102, 131] on label "ayna" at bounding box center [110, 135] width 96 height 15
click at [102, 132] on input "ayna" at bounding box center [110, 135] width 66 height 7
click at [102, 131] on label "ayna" at bounding box center [110, 135] width 96 height 15
click at [102, 132] on input "ayna" at bounding box center [110, 135] width 66 height 7
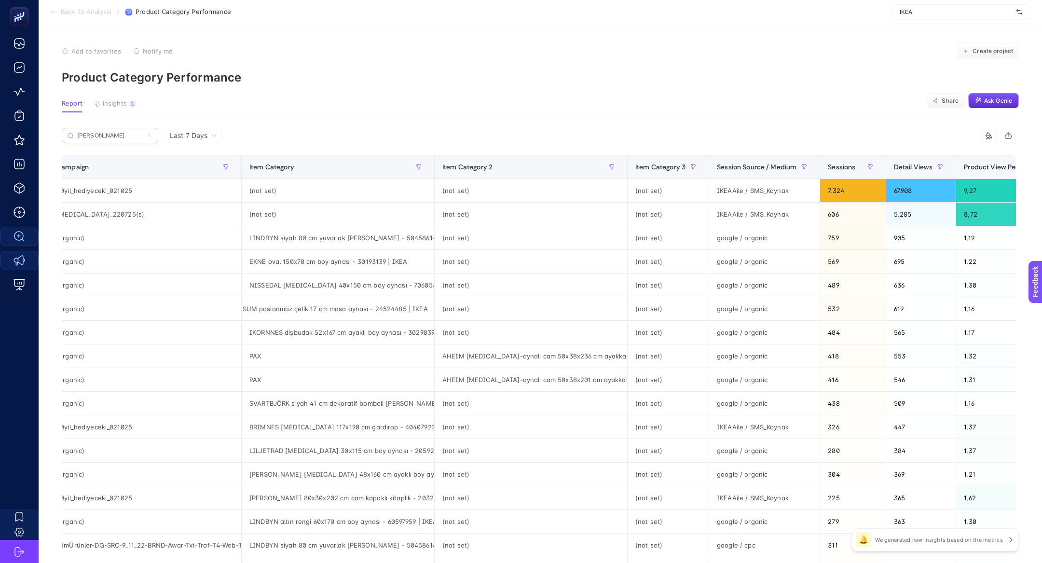
click at [102, 131] on label "ayna" at bounding box center [110, 135] width 96 height 15
click at [102, 132] on input "ayna" at bounding box center [110, 135] width 66 height 7
click at [102, 131] on label "ayna" at bounding box center [110, 135] width 96 height 15
click at [102, 132] on input "ayna" at bounding box center [110, 135] width 66 height 7
click at [79, 141] on label "ayna" at bounding box center [110, 135] width 96 height 15
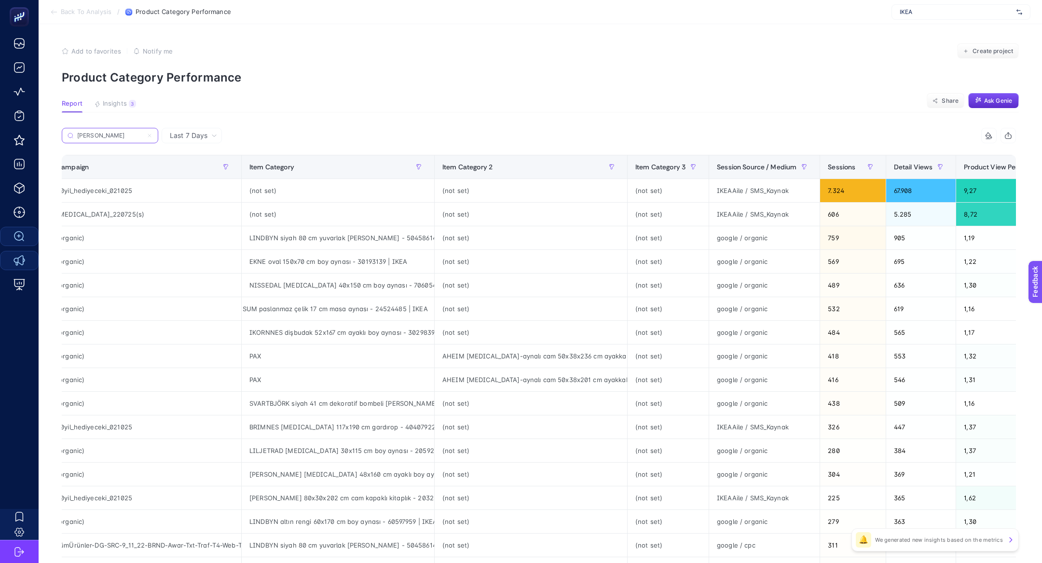
click at [79, 139] on input "ayna" at bounding box center [110, 135] width 66 height 7
click at [79, 141] on label "ayna" at bounding box center [110, 135] width 96 height 15
click at [79, 139] on input "ayna" at bounding box center [110, 135] width 66 height 7
click at [79, 141] on label "ayna" at bounding box center [110, 135] width 96 height 15
click at [79, 139] on input "ayna" at bounding box center [110, 135] width 66 height 7
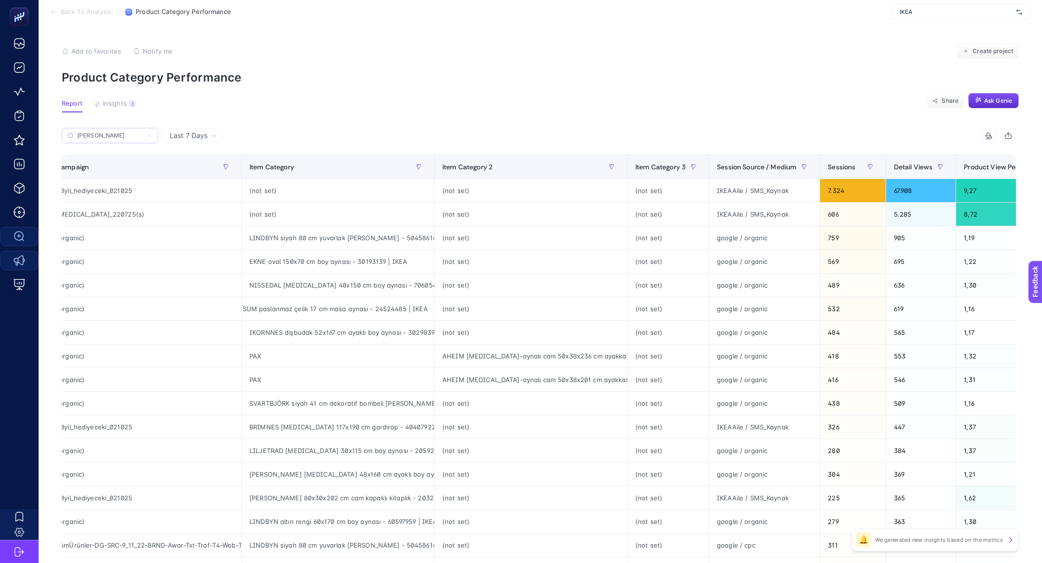
click at [78, 139] on label "ayna" at bounding box center [110, 135] width 96 height 15
click at [78, 139] on input "ayna" at bounding box center [110, 135] width 66 height 7
click at [82, 137] on input "ayna" at bounding box center [110, 135] width 66 height 7
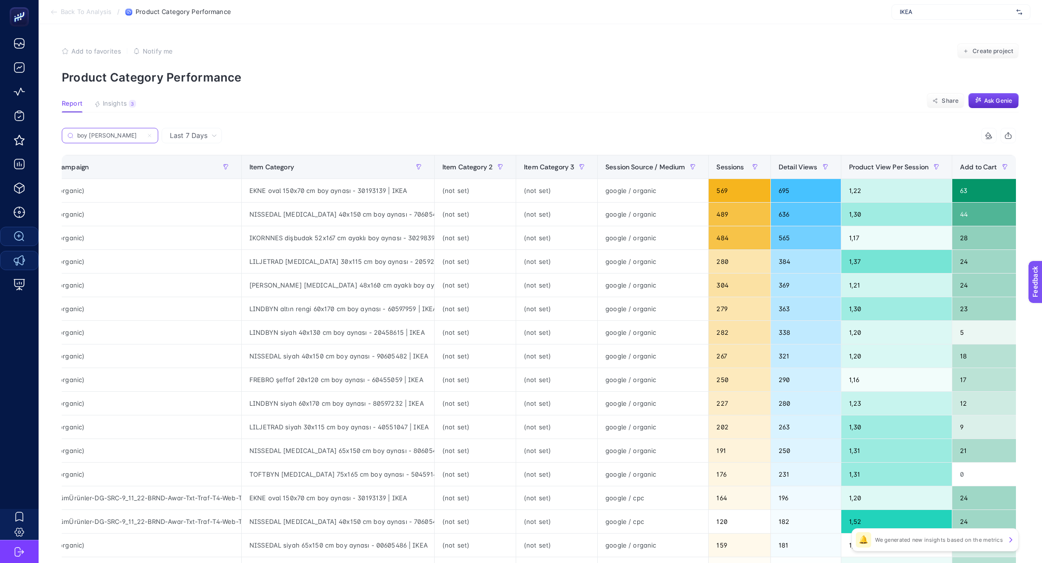
type input "boy ayna"
click at [151, 133] on icon at bounding box center [150, 136] width 6 height 6
click at [143, 133] on input "boy ayna" at bounding box center [110, 135] width 66 height 7
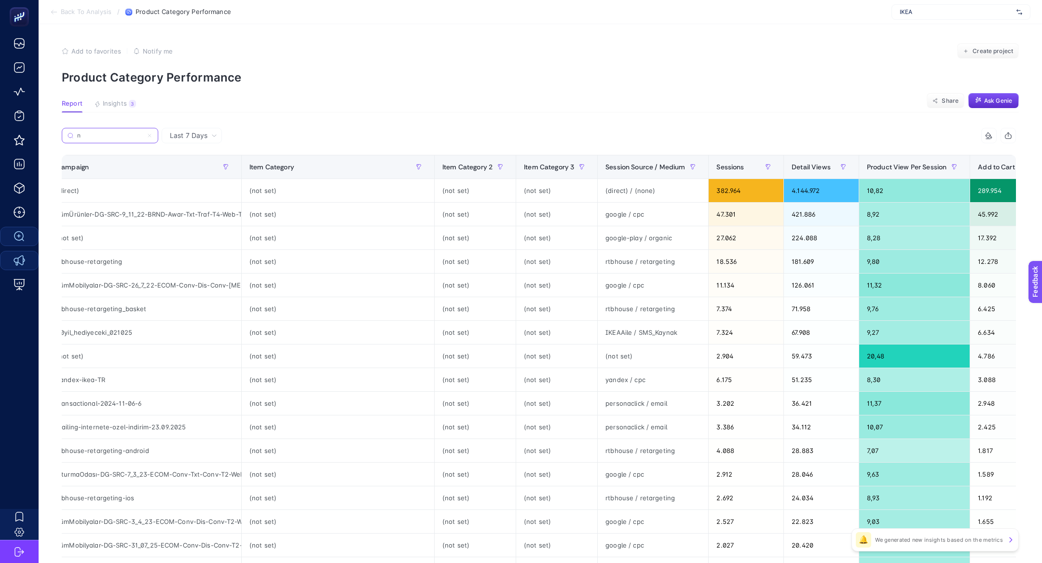
type input "n"
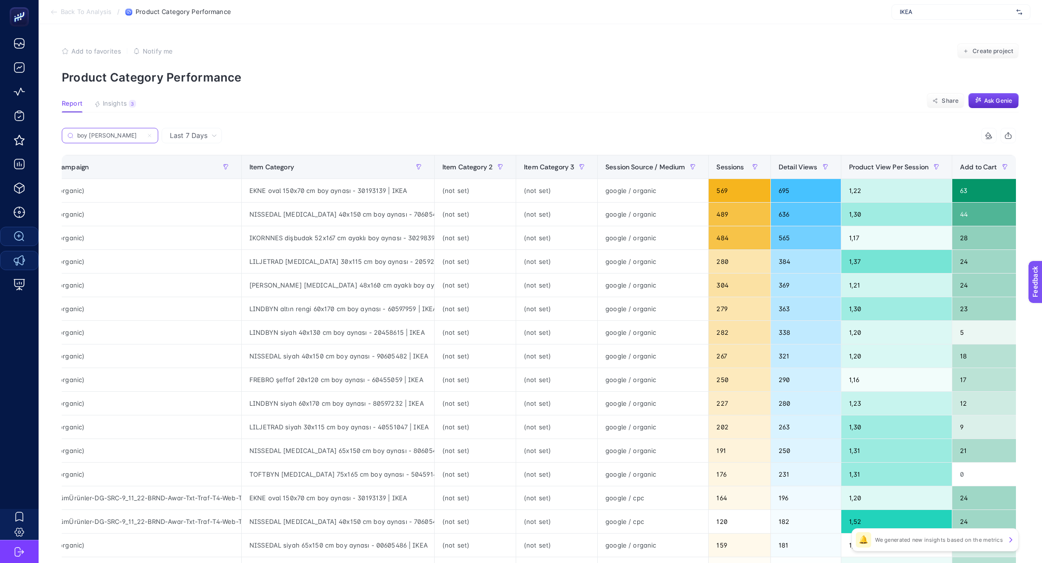
type input "boy ayna"
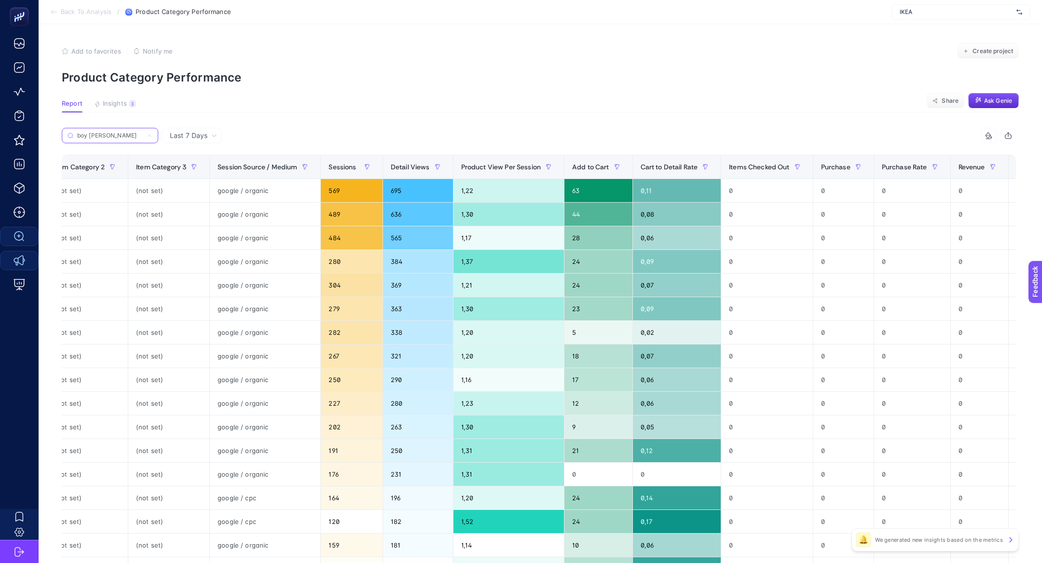
scroll to position [0, 429]
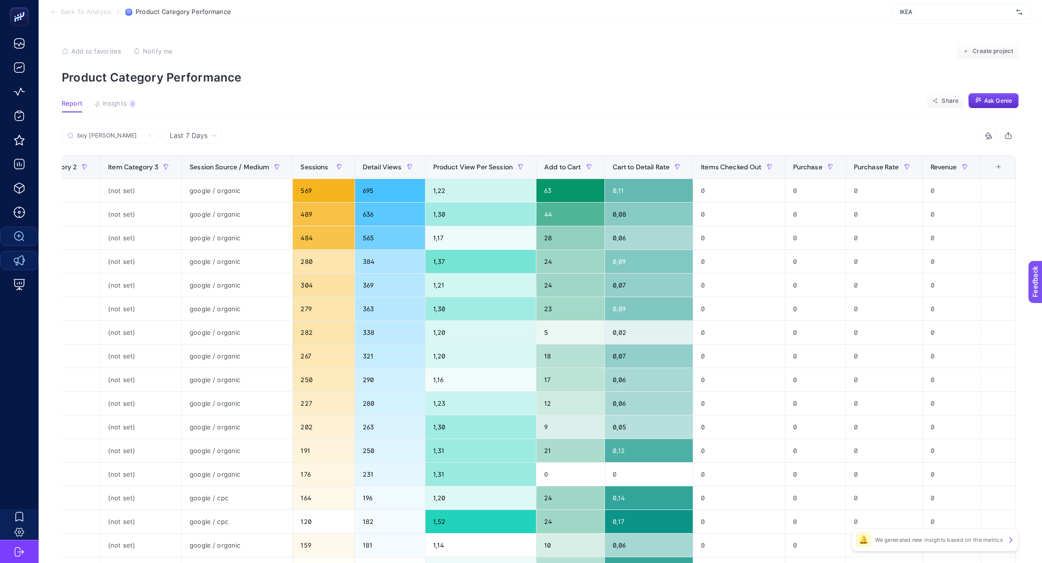
click at [989, 169] on div "+" at bounding box center [998, 167] width 18 height 8
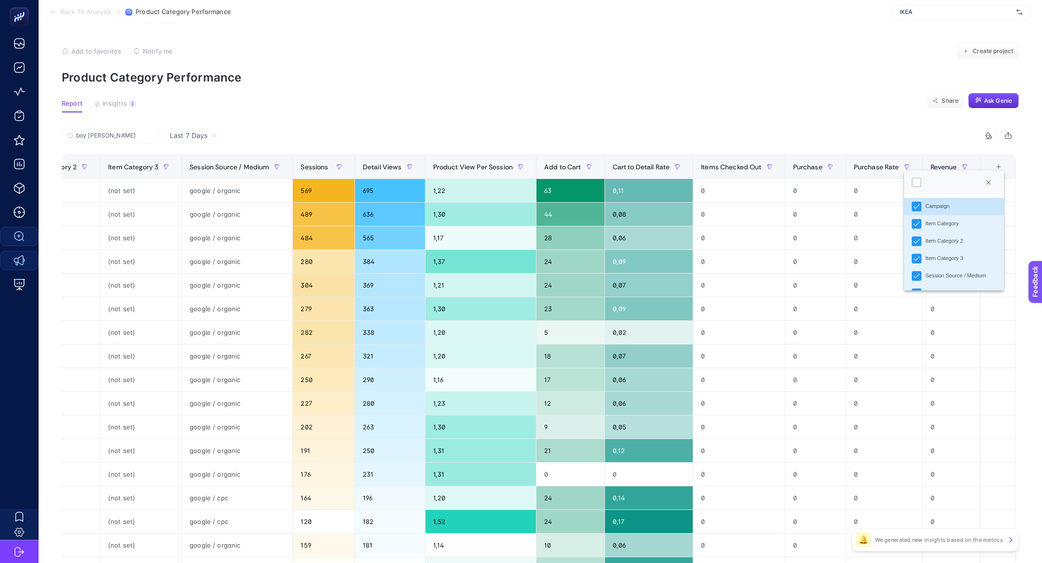
scroll to position [6, 49]
click at [950, 165] on span "Revenue" at bounding box center [944, 167] width 27 height 8
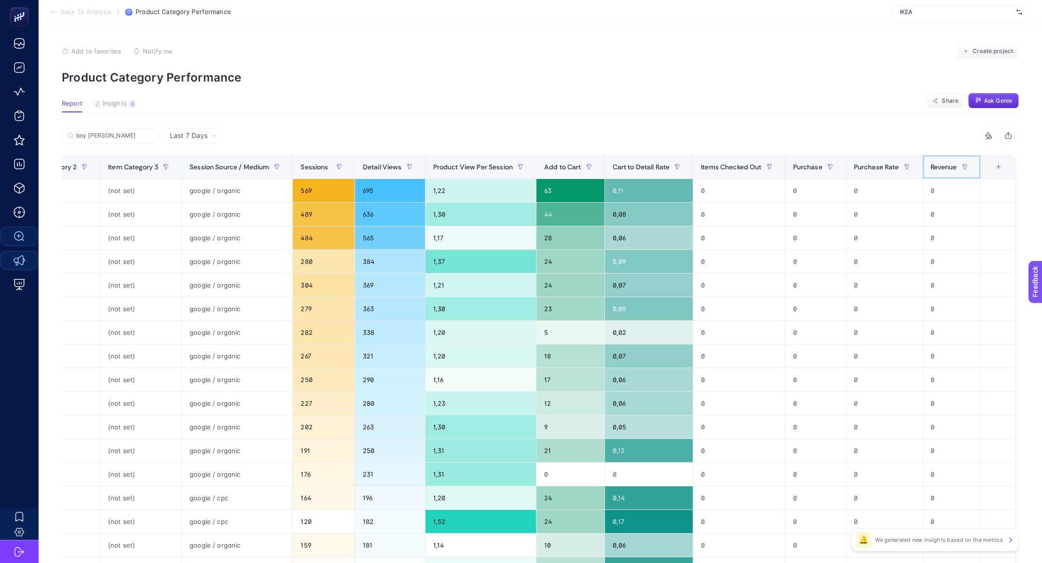
click at [967, 176] on th "Revenue" at bounding box center [951, 167] width 58 height 24
click at [941, 170] on span "Revenue" at bounding box center [944, 167] width 27 height 8
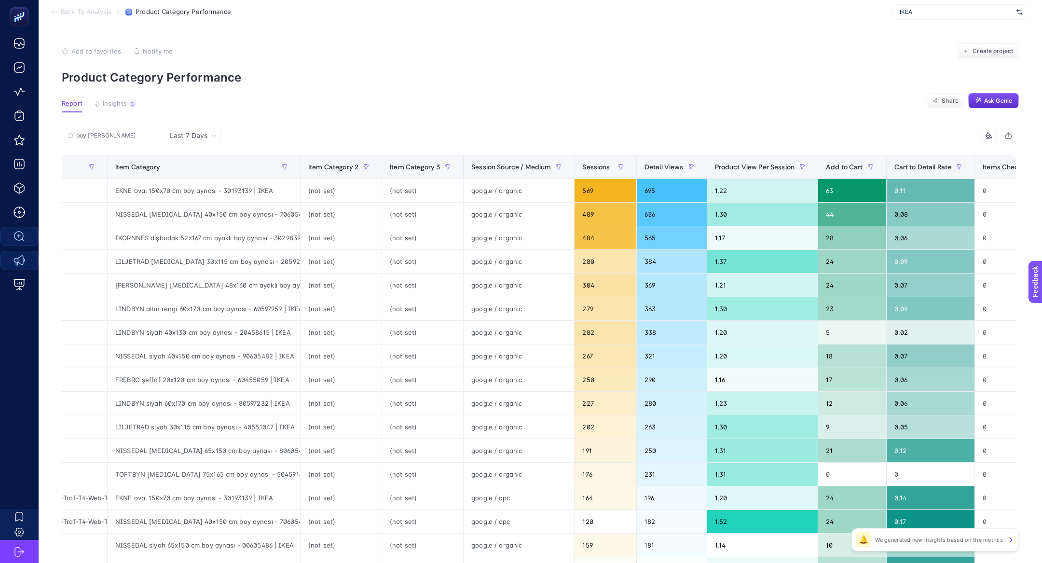
scroll to position [0, 429]
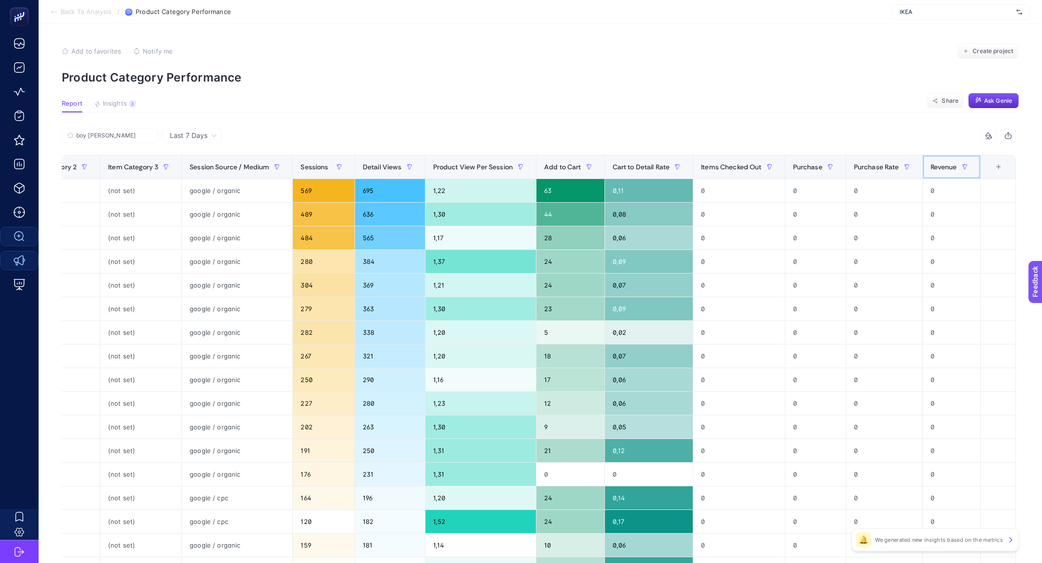
click at [930, 161] on th "Revenue" at bounding box center [951, 167] width 58 height 24
click at [803, 169] on span "Purchase" at bounding box center [807, 167] width 29 height 8
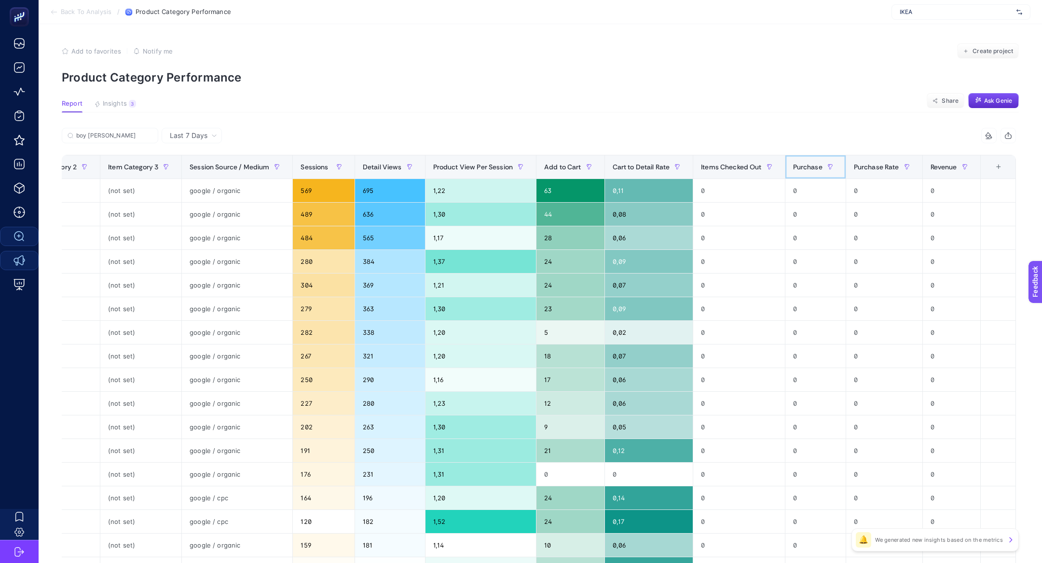
click at [803, 169] on span "Purchase" at bounding box center [807, 167] width 29 height 8
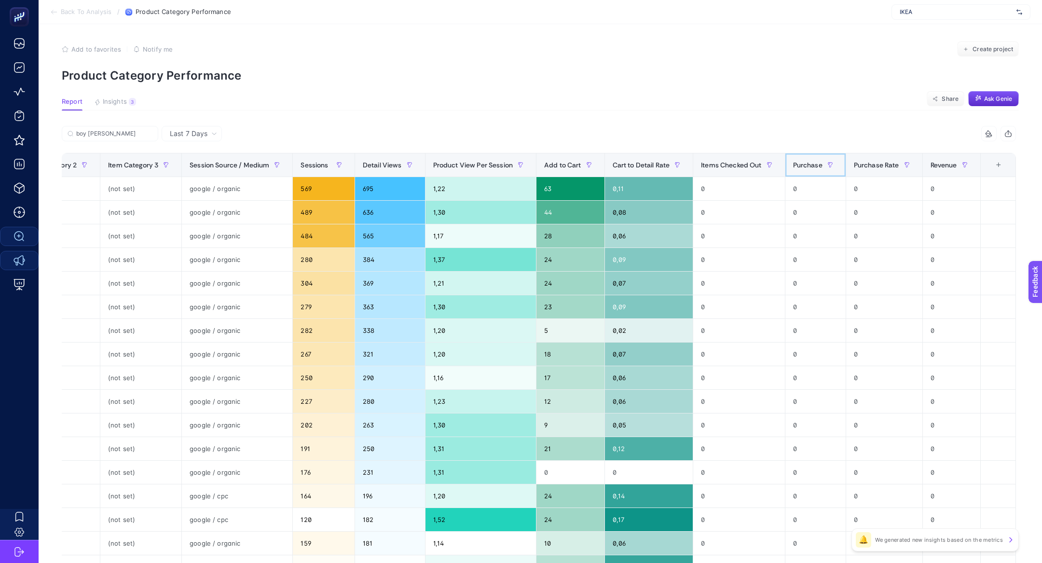
drag, startPoint x: 804, startPoint y: 162, endPoint x: 839, endPoint y: 77, distance: 91.9
click at [804, 162] on span "Purchase" at bounding box center [807, 165] width 29 height 8
click at [797, 186] on div "0" at bounding box center [815, 188] width 60 height 23
click at [798, 169] on div "Purchase" at bounding box center [815, 164] width 45 height 15
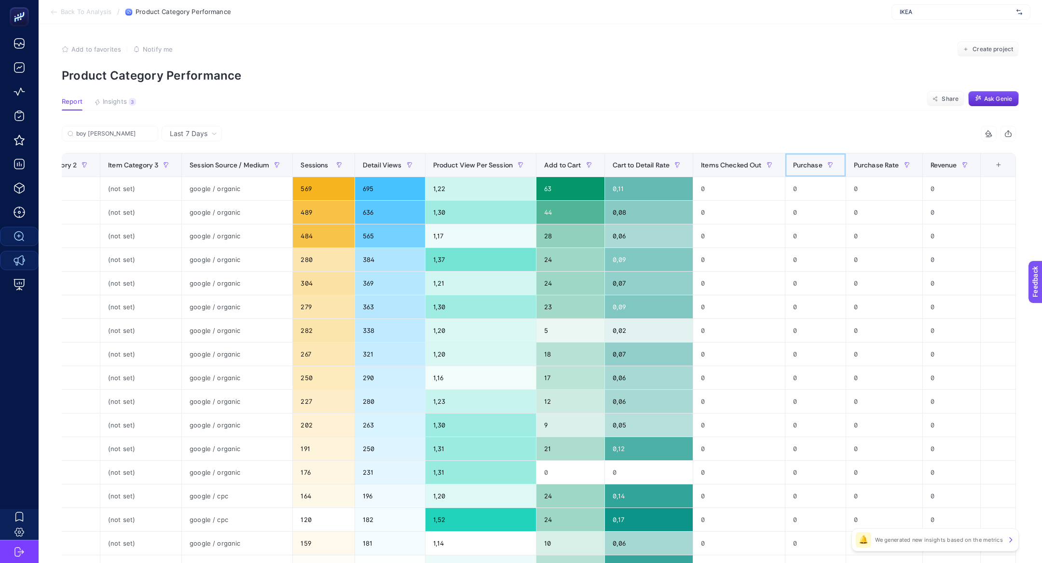
click at [798, 169] on div "Purchase" at bounding box center [815, 164] width 45 height 15
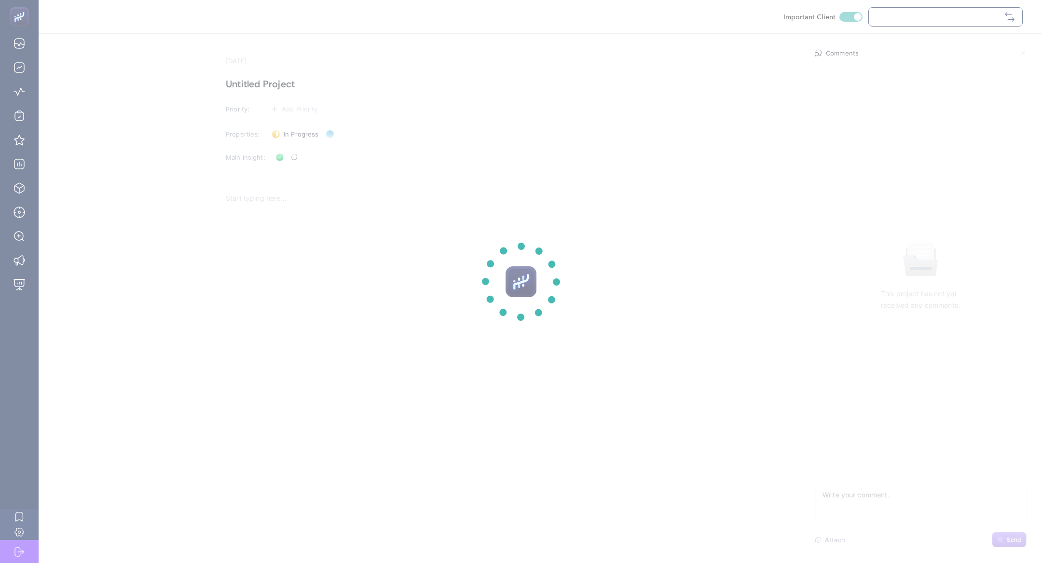
checkbox input "true"
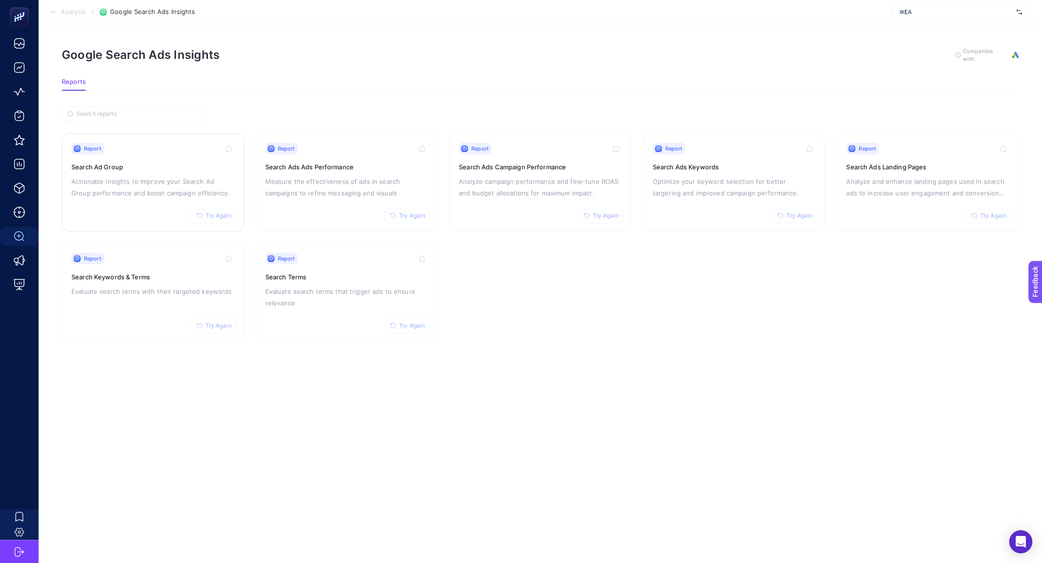
click at [149, 205] on div "Report Try Again Search Ad Group Actionable insights to improve your Search Ad …" at bounding box center [152, 182] width 163 height 79
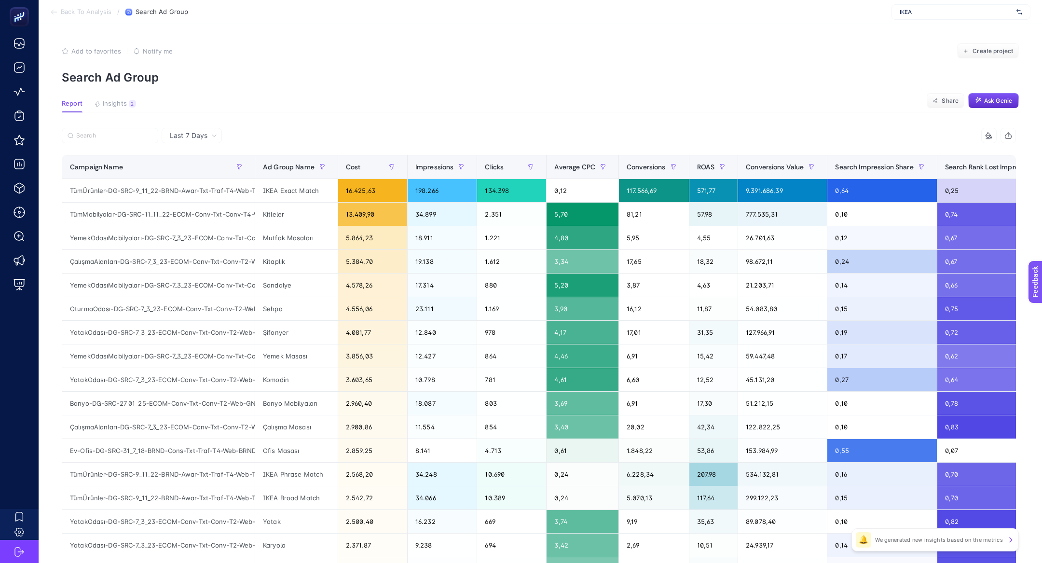
click at [102, 126] on article "Add to favorites false Notify me Create project Search Ad Group Report Insights…" at bounding box center [540, 401] width 1003 height 754
click at [102, 134] on input "Search" at bounding box center [114, 135] width 76 height 7
paste input "Dekorasyon-DG-SRC-7_3_23-ECOM-Conv-Txt-Conv-T2-Web-GNRCDekorasyon"
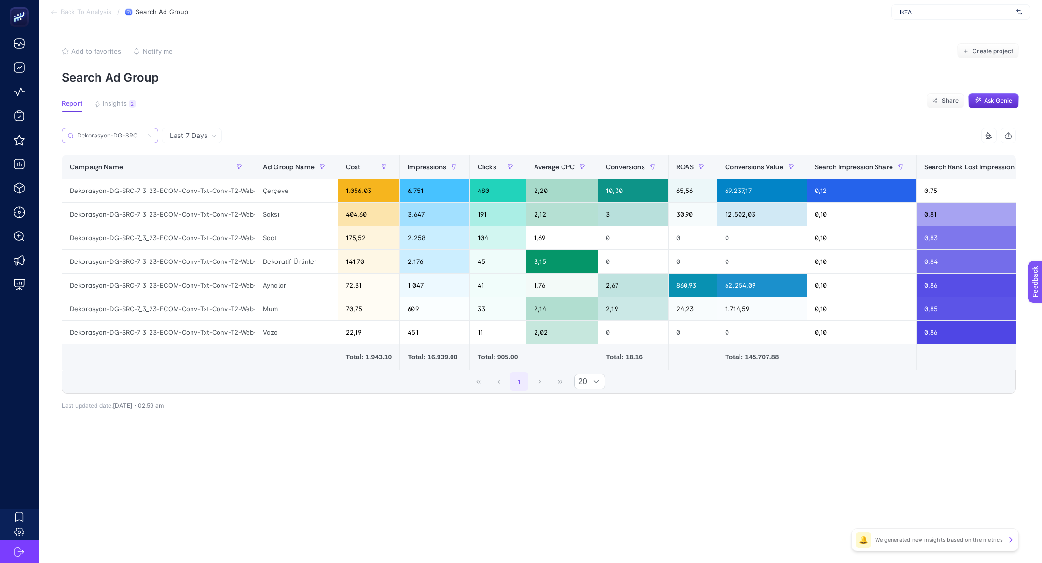
scroll to position [0, 156]
type input "Dekorasyon-DG-SRC-7_3_23-ECOM-Conv-Txt-Conv-T2-Web-GNRCDekorasyon"
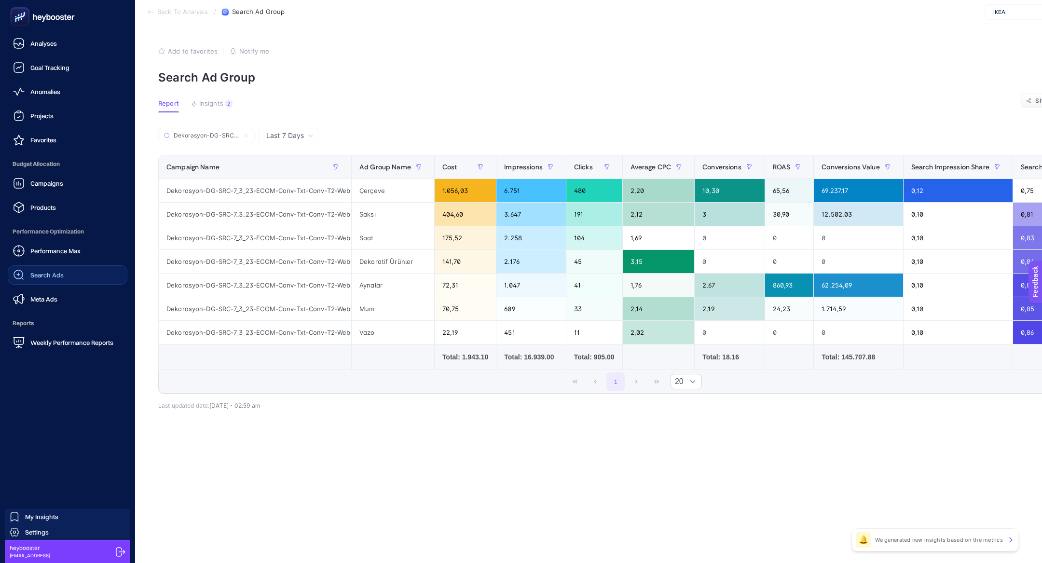
click at [48, 277] on span "Search Ads" at bounding box center [46, 275] width 33 height 8
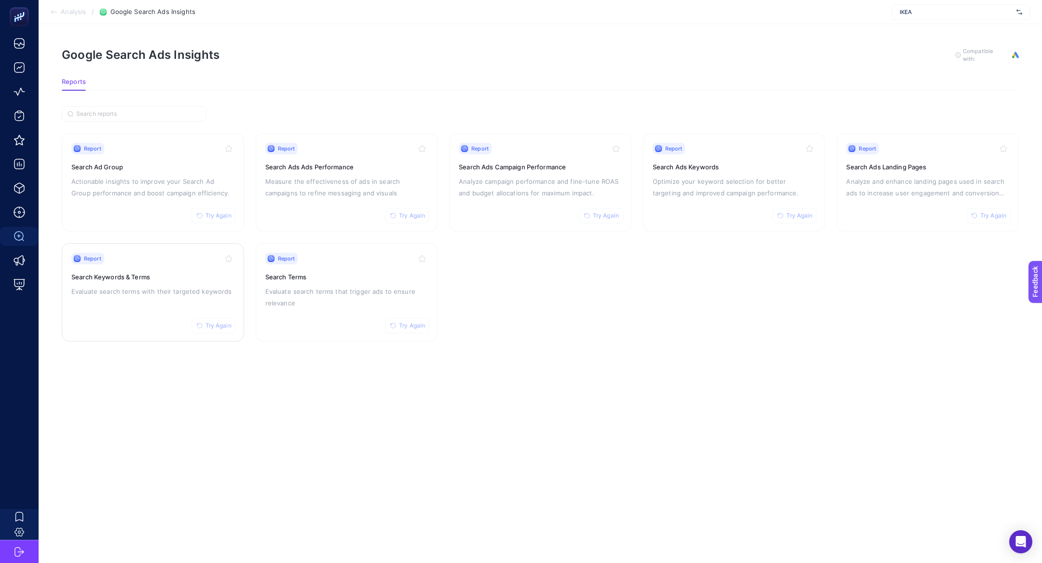
click at [162, 293] on p "Evaluate search terms with their targeted keywords" at bounding box center [152, 292] width 163 height 12
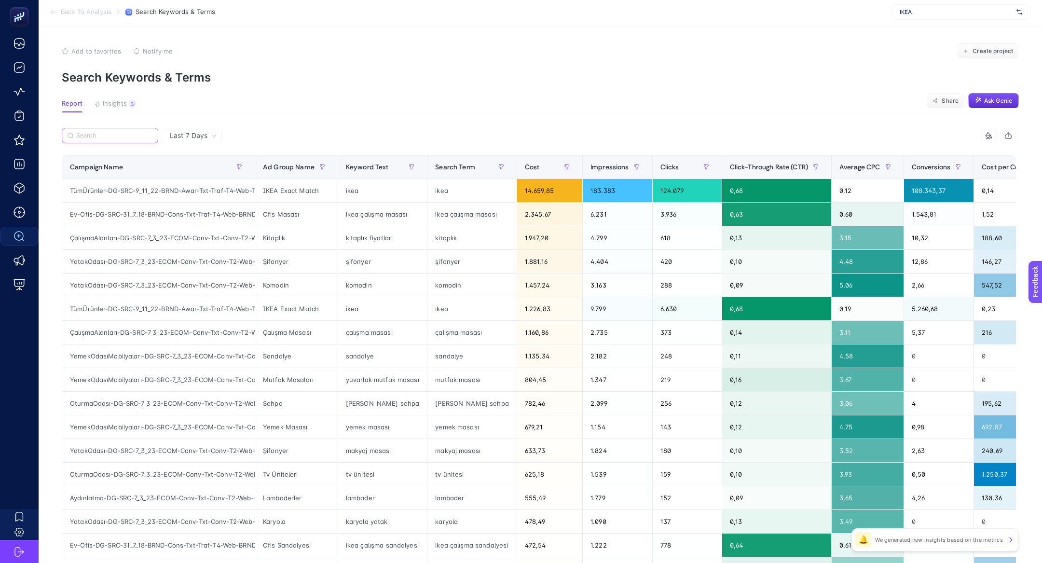
click at [116, 137] on input "Search" at bounding box center [114, 135] width 76 height 7
paste input "Dekorasyon-DG-SRC-7_3_23-ECOM-Conv-Txt-Conv-T2-Web-GNRCDekorasyon"
type input "Dekorasyon-DG-SRC-7_3_23-ECOM-Conv-Txt-Conv-T2-Web-GNRCDekorasyon"
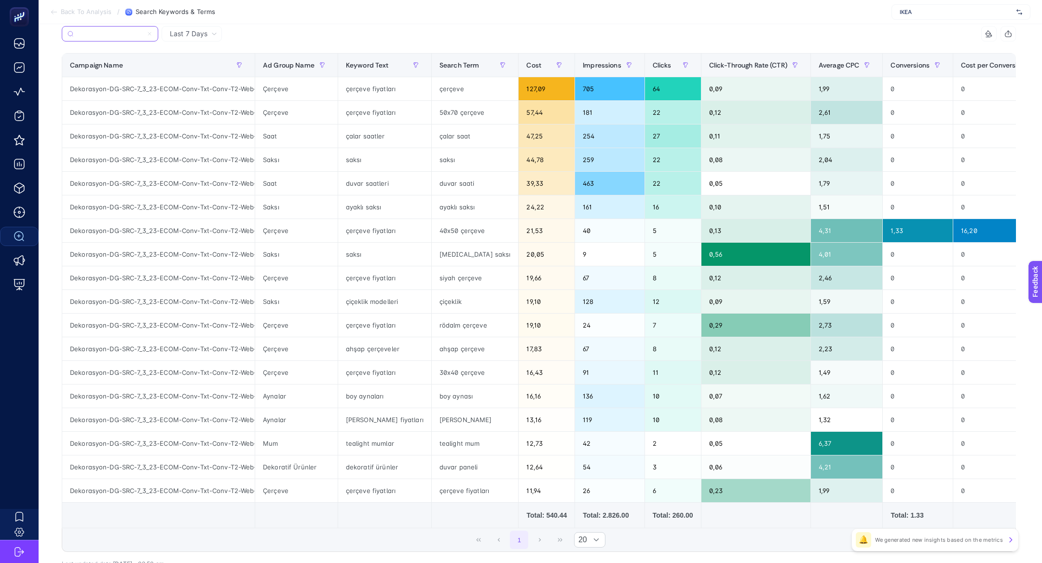
scroll to position [165, 0]
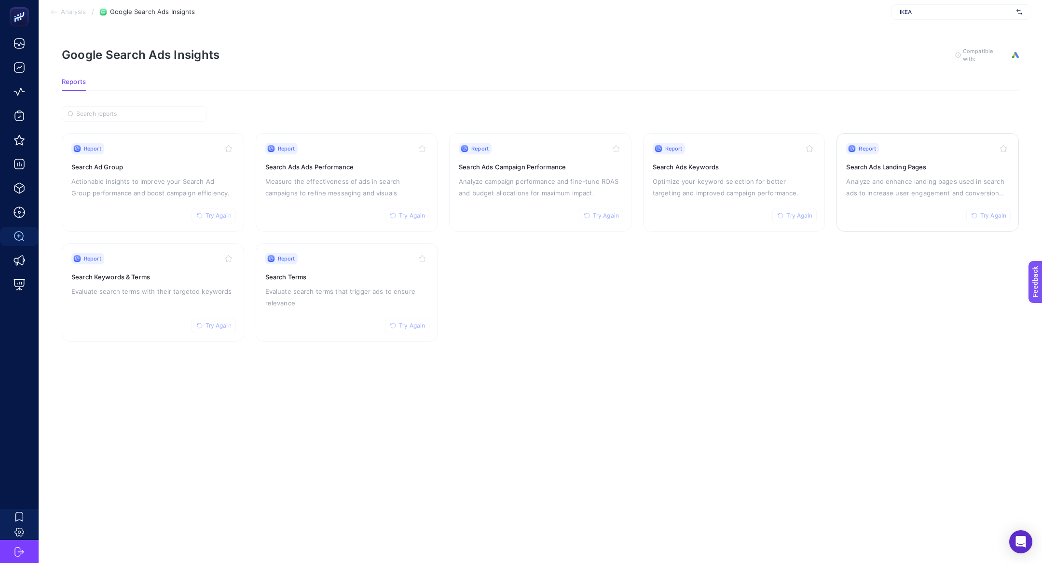
click at [953, 193] on p "Analyze and enhance landing pages used in search ads to increase user engagemen…" at bounding box center [927, 187] width 163 height 23
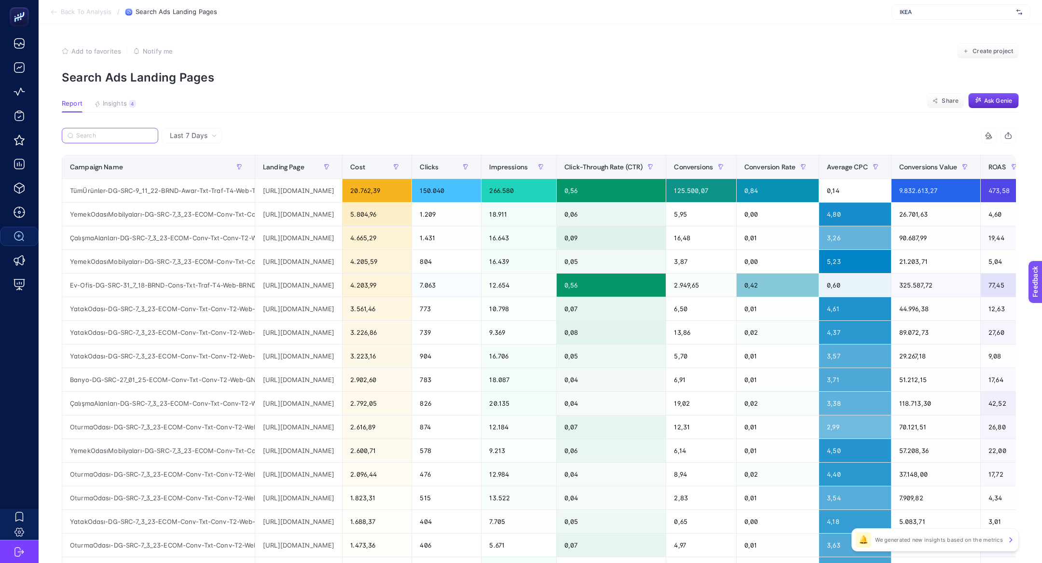
click at [139, 132] on input "Search" at bounding box center [114, 135] width 76 height 7
paste input "Dekorasyon-DG-SRC-7_3_23-ECOM-Conv-Txt-Conv-T2-Web-GNRCDekorasyon"
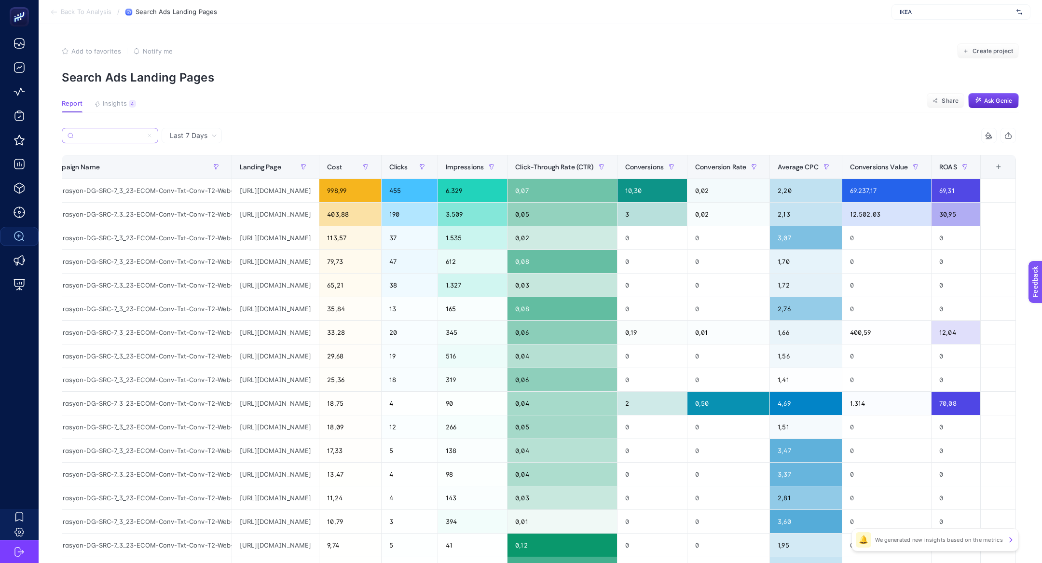
type input "Dekorasyon-DG-SRC-7_3_23-ECOM-Conv-Txt-Conv-T2-Web-GNRCDekorasyon"
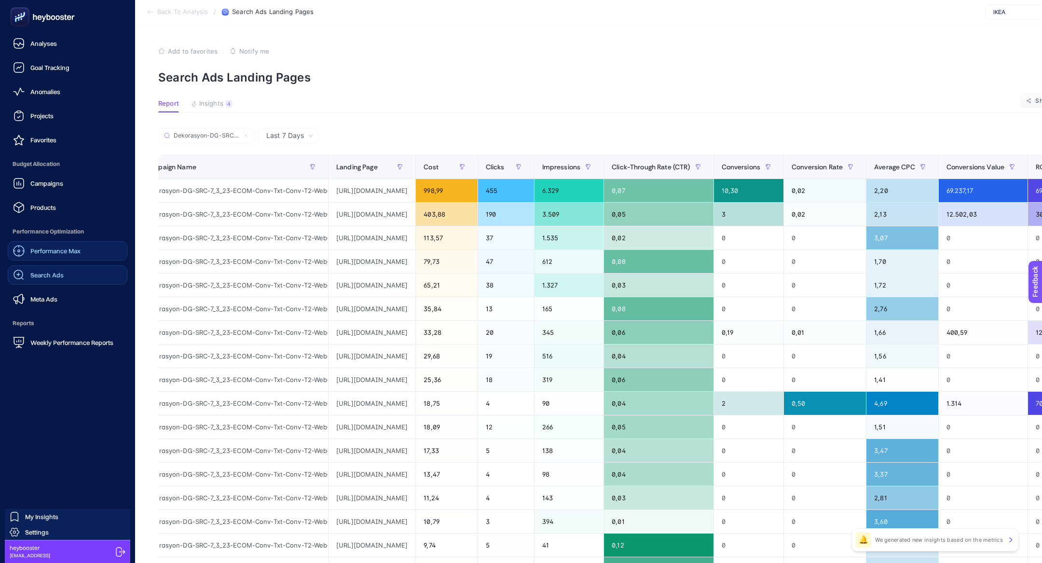
click at [59, 253] on span "Performance Max" at bounding box center [55, 251] width 50 height 8
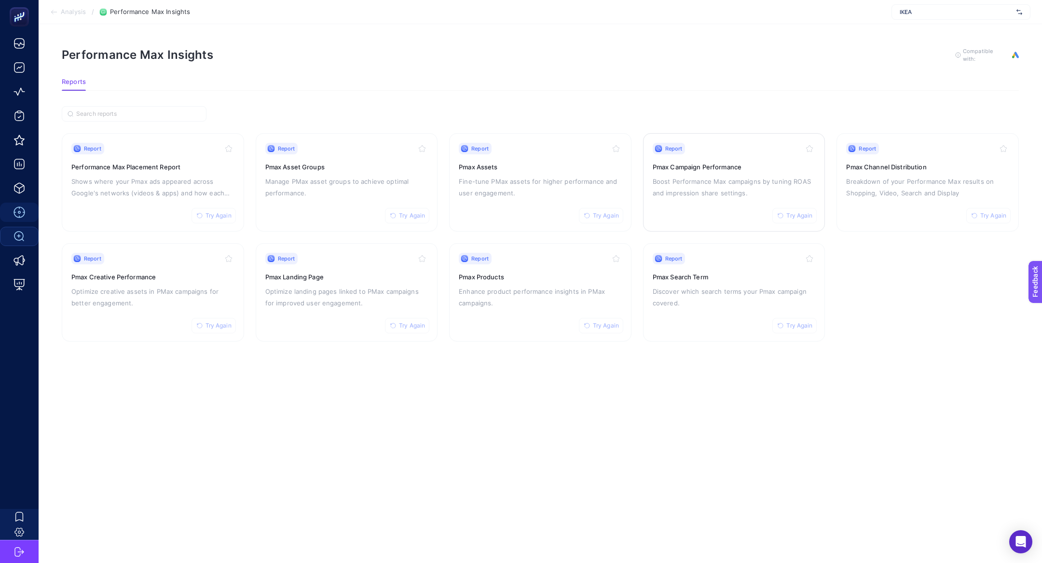
click at [729, 177] on p "Boost Performance Max campaigns by tuning ROAS and impression share settings." at bounding box center [734, 187] width 163 height 23
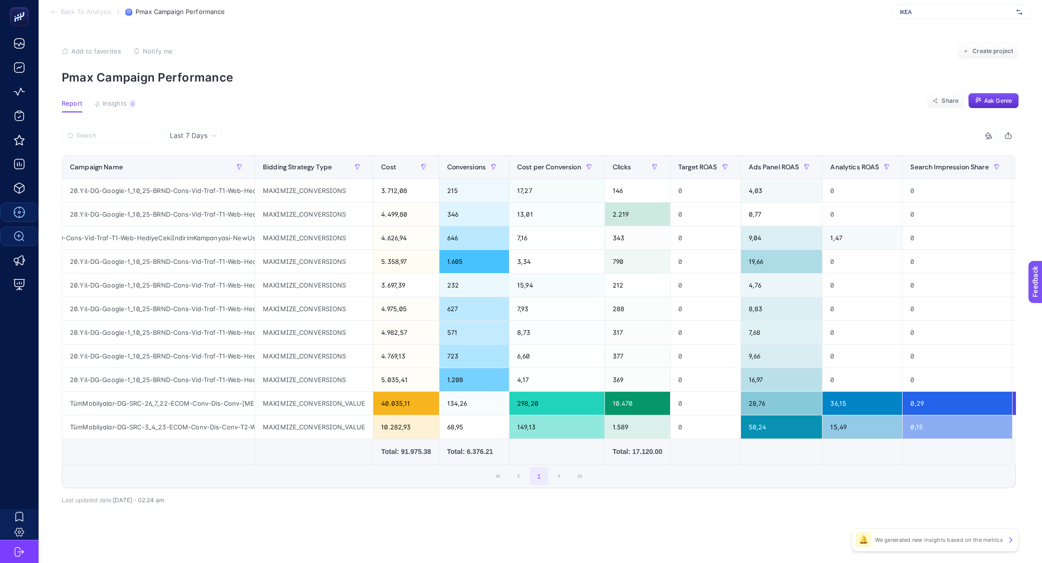
scroll to position [0, 183]
click at [121, 135] on input "Search" at bounding box center [114, 135] width 76 height 7
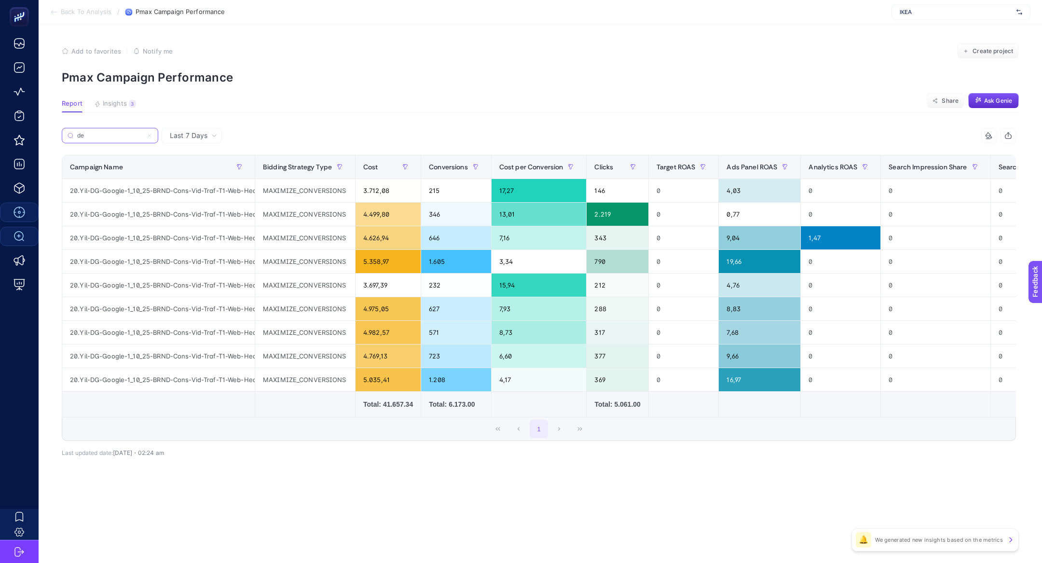
type input "d"
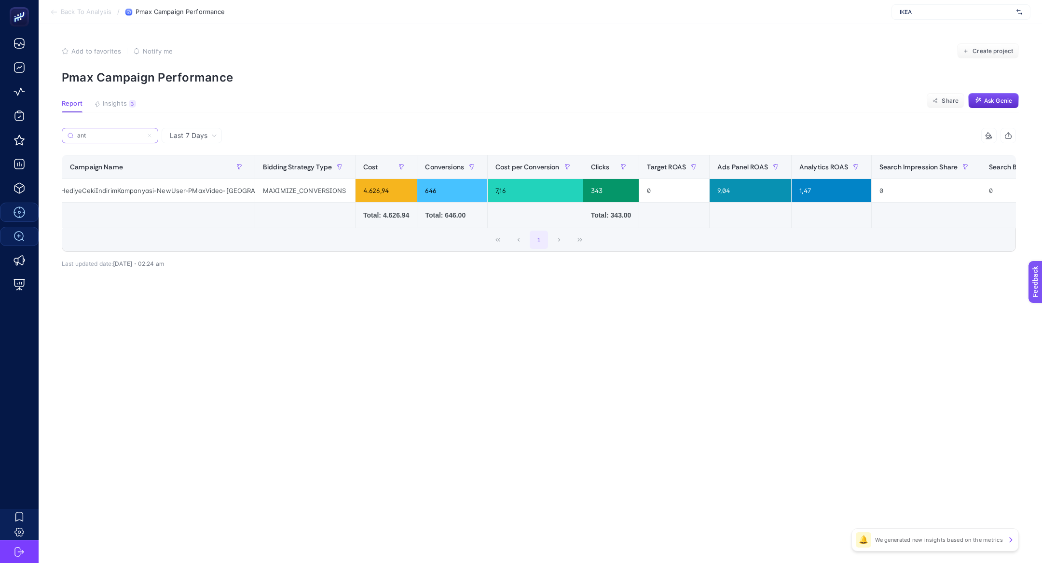
type input "ant"
click at [153, 136] on label "ant" at bounding box center [110, 135] width 96 height 15
click at [143, 136] on input "ant" at bounding box center [110, 135] width 66 height 7
click at [149, 134] on icon at bounding box center [150, 136] width 6 height 6
click at [143, 134] on input "ant" at bounding box center [110, 135] width 66 height 7
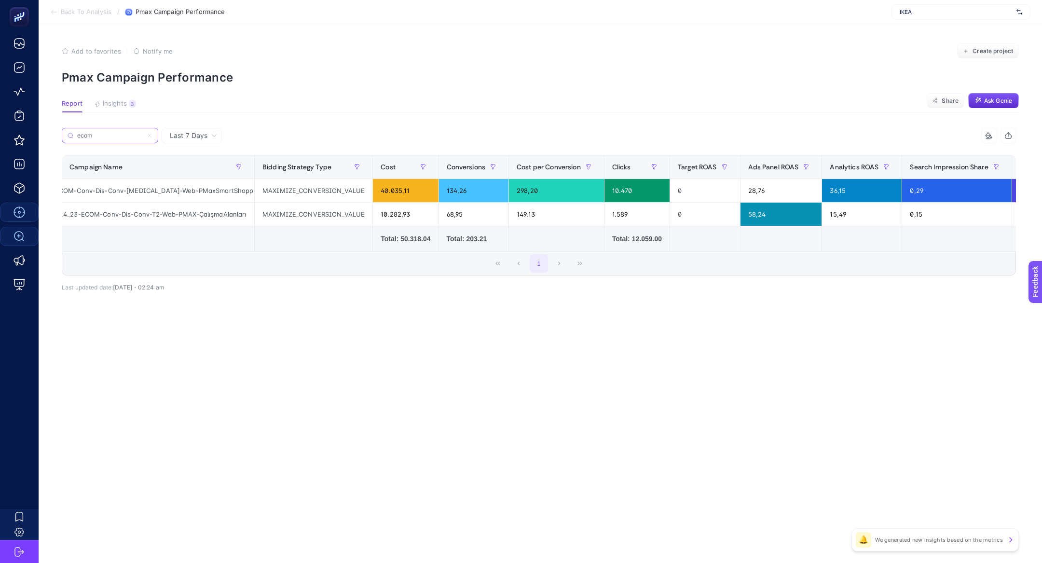
scroll to position [0, 0]
type input "ecom"
click at [288, 185] on div "MAXIMIZE_CONVERSION_VALUE" at bounding box center [314, 190] width 118 height 23
click at [192, 201] on div "TümMobilyalar-DG-SRC-26_7_22-ECOM-Conv-Dis-Conv-[MEDICAL_DATA]-Web-PMaxSmartSho…" at bounding box center [158, 190] width 192 height 23
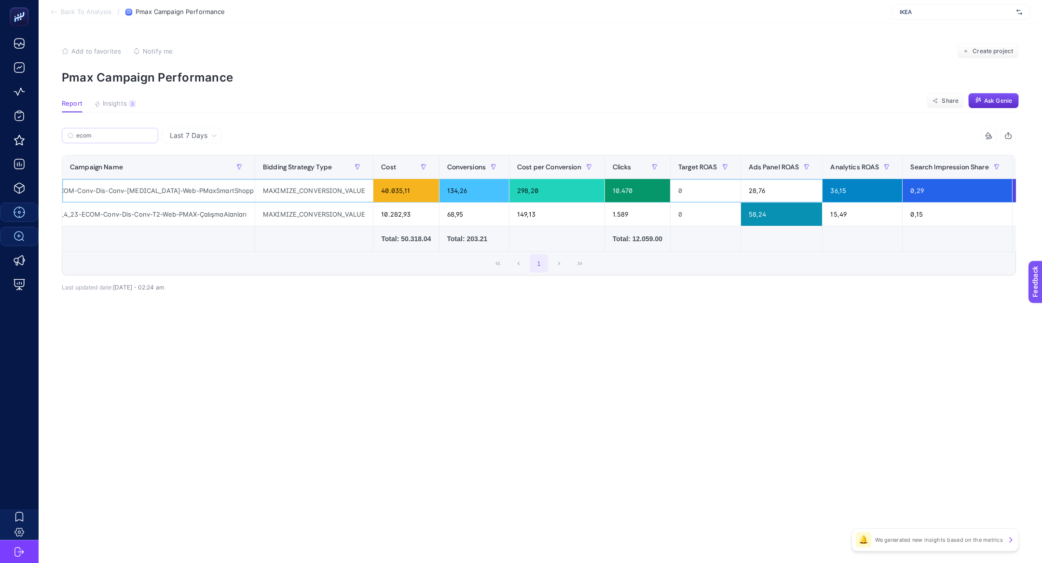
click at [192, 201] on div "TümMobilyalar-DG-SRC-26_7_22-ECOM-Conv-Dis-Conv-[MEDICAL_DATA]-Web-PMaxSmartSho…" at bounding box center [158, 190] width 192 height 23
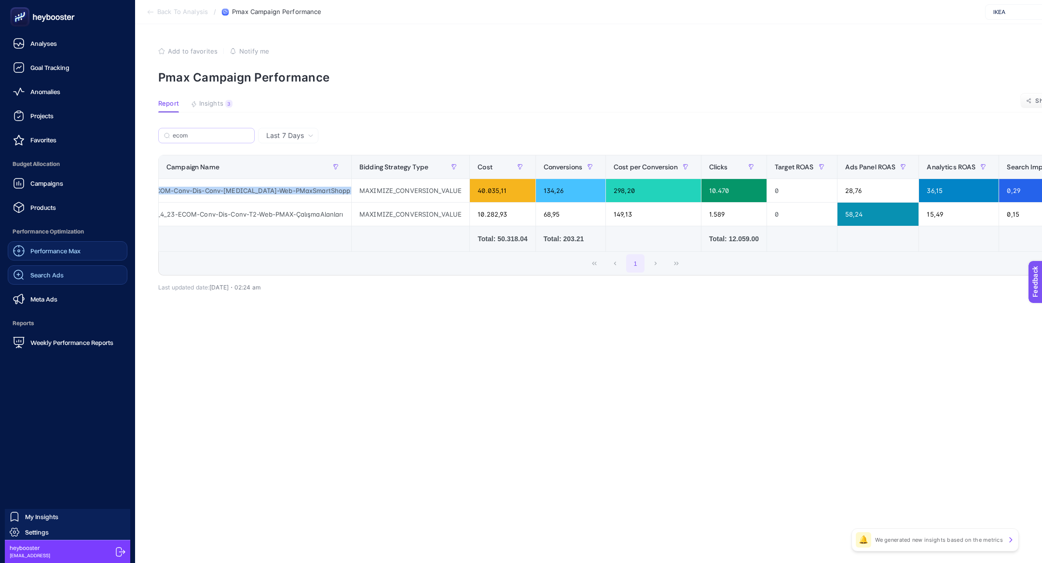
click at [52, 258] on link "Performance Max" at bounding box center [68, 250] width 120 height 19
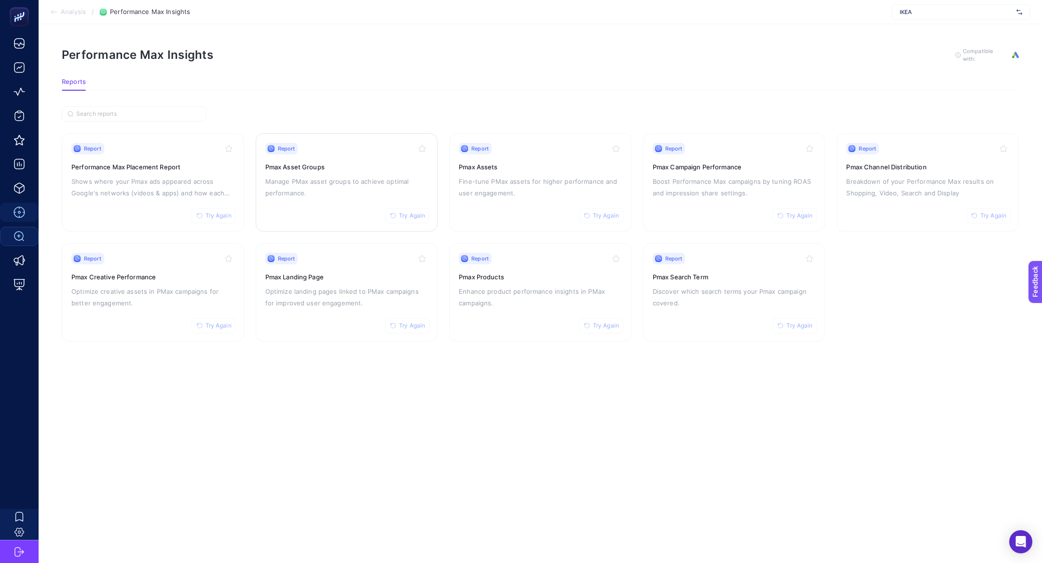
click at [323, 184] on p "Manage PMax asset groups to achieve optimal performance." at bounding box center [346, 187] width 163 height 23
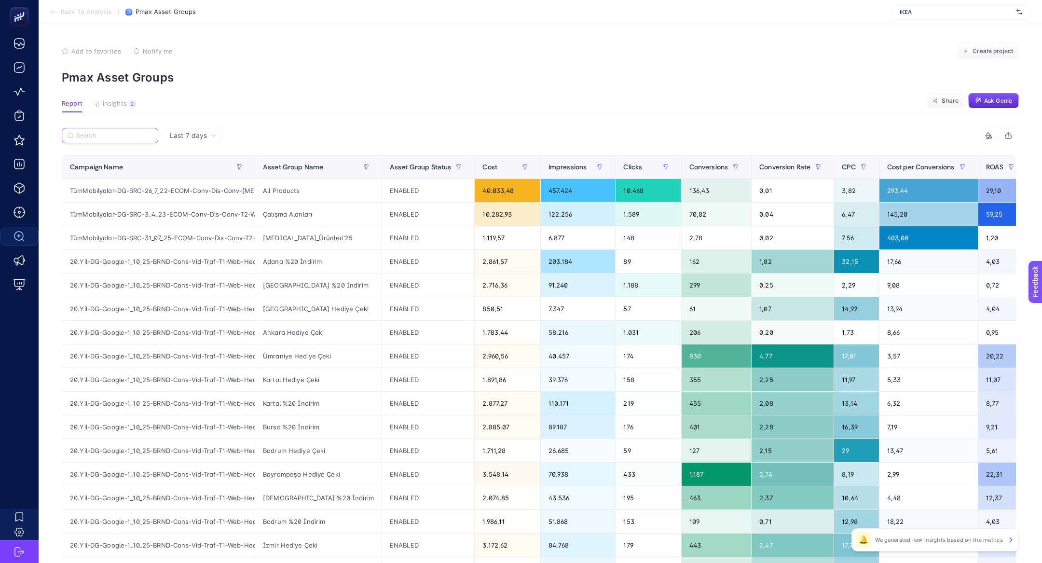
click at [95, 138] on input "Search" at bounding box center [114, 135] width 76 height 7
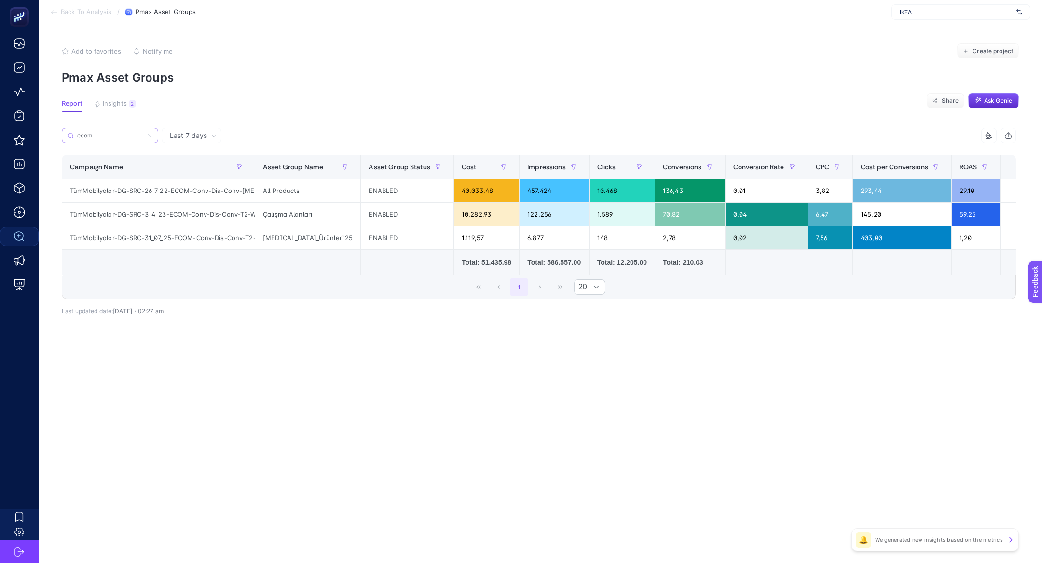
type input "ecom"
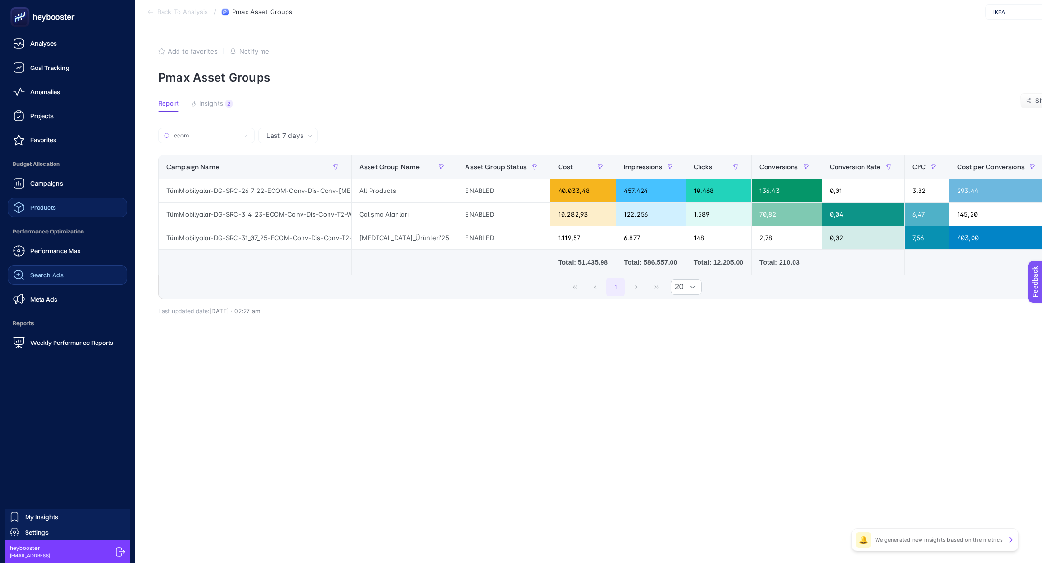
click at [36, 212] on div "Products" at bounding box center [34, 208] width 43 height 12
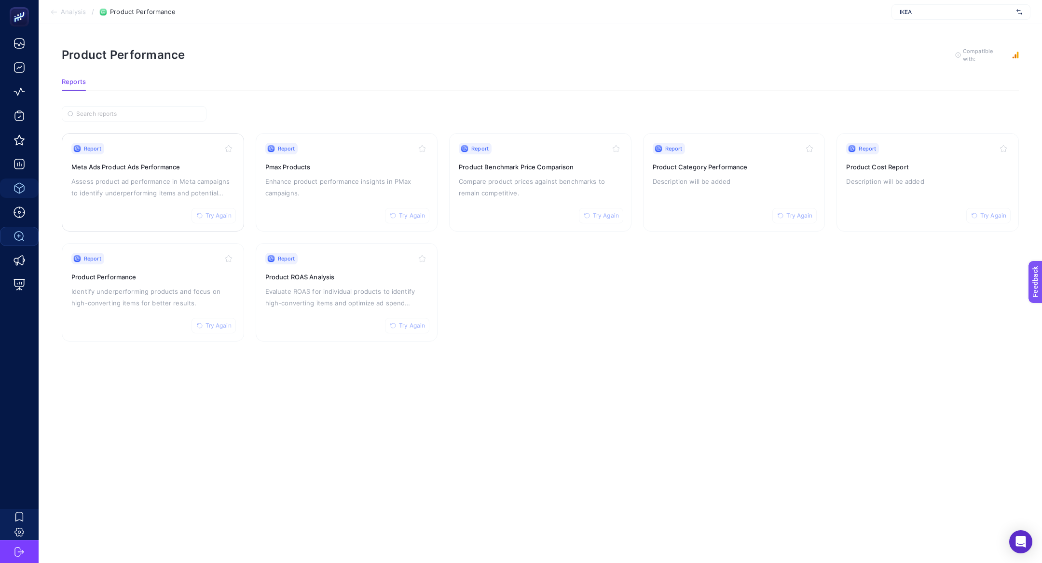
click at [122, 185] on p "Assess product ad performance in Meta campaigns to identify underperforming ite…" at bounding box center [152, 187] width 163 height 23
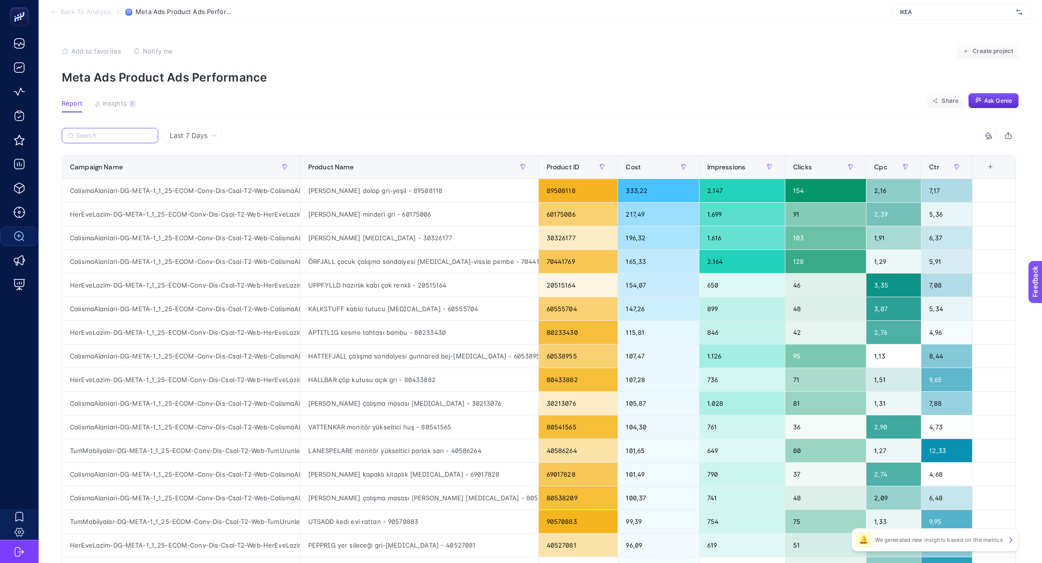
click at [114, 137] on input "Search" at bounding box center [114, 135] width 76 height 7
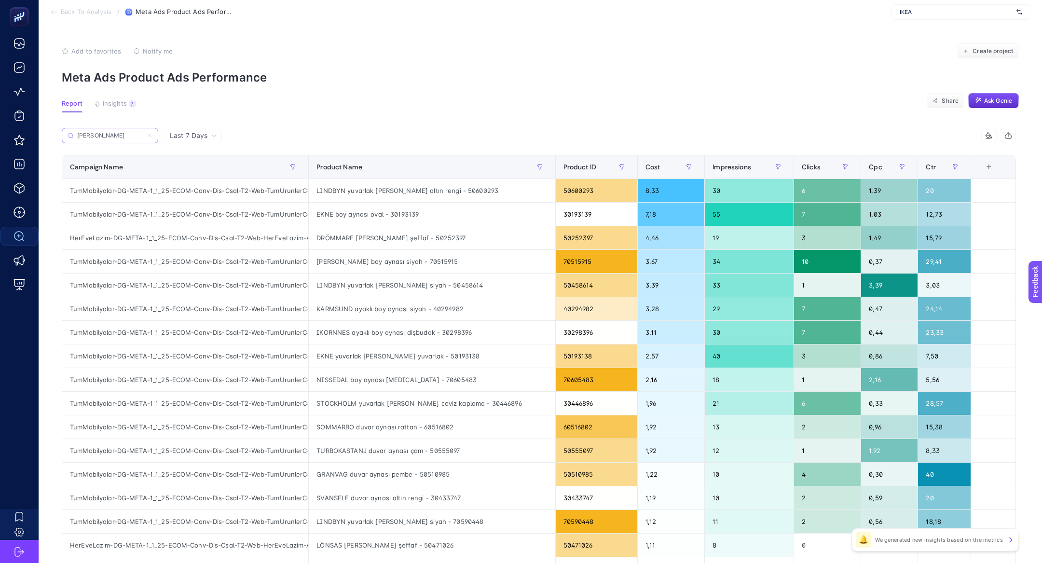
type input "ayna"
click at [122, 112] on article "Add to favorites false Notify me Create project Meta Ads Product Ads Performanc…" at bounding box center [540, 377] width 1003 height 707
click at [122, 109] on button "Insights 7 We generated new insights based on the metrics" at bounding box center [115, 106] width 42 height 13
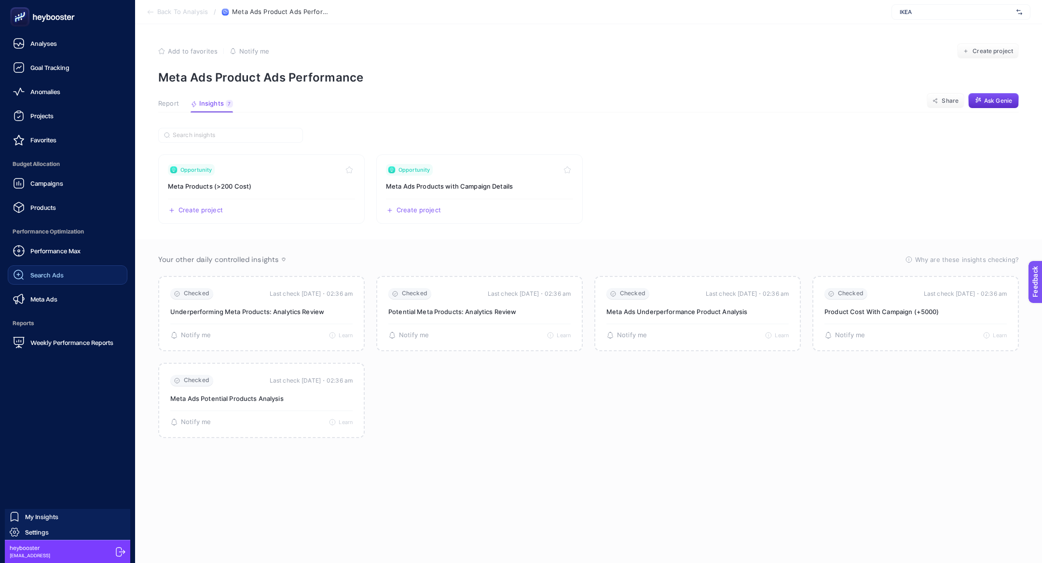
click at [57, 274] on span "Search Ads" at bounding box center [46, 275] width 33 height 8
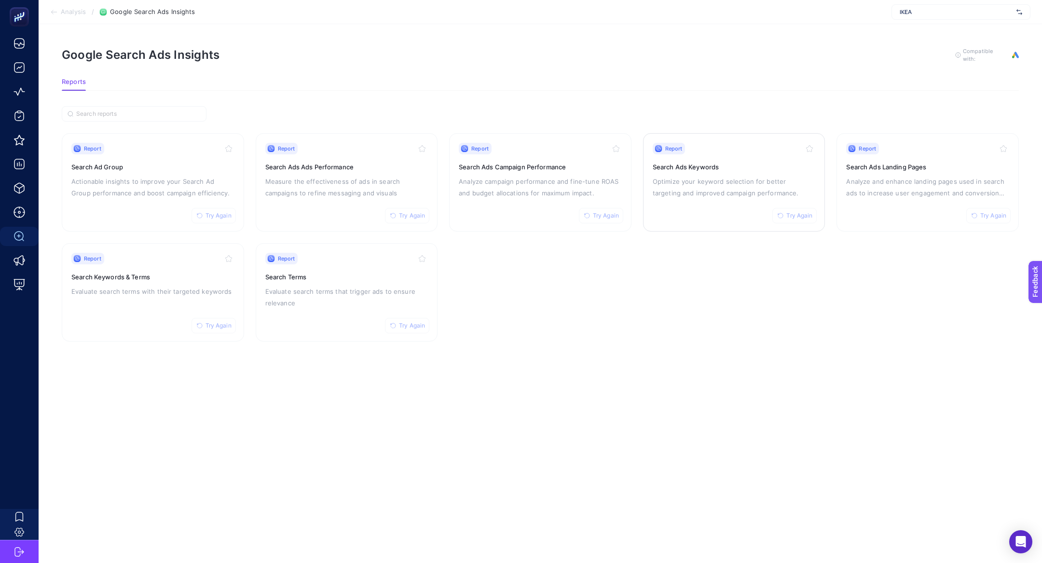
click at [760, 176] on p "Optimize your keyword selection for better targeting and improved campaign perf…" at bounding box center [734, 187] width 163 height 23
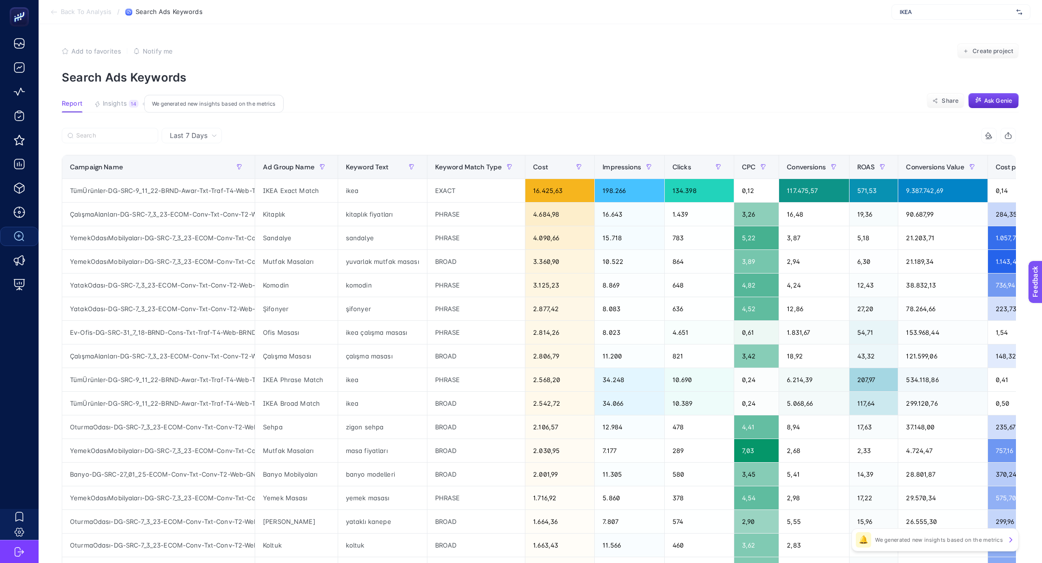
click at [124, 106] on span "Insights" at bounding box center [115, 104] width 24 height 8
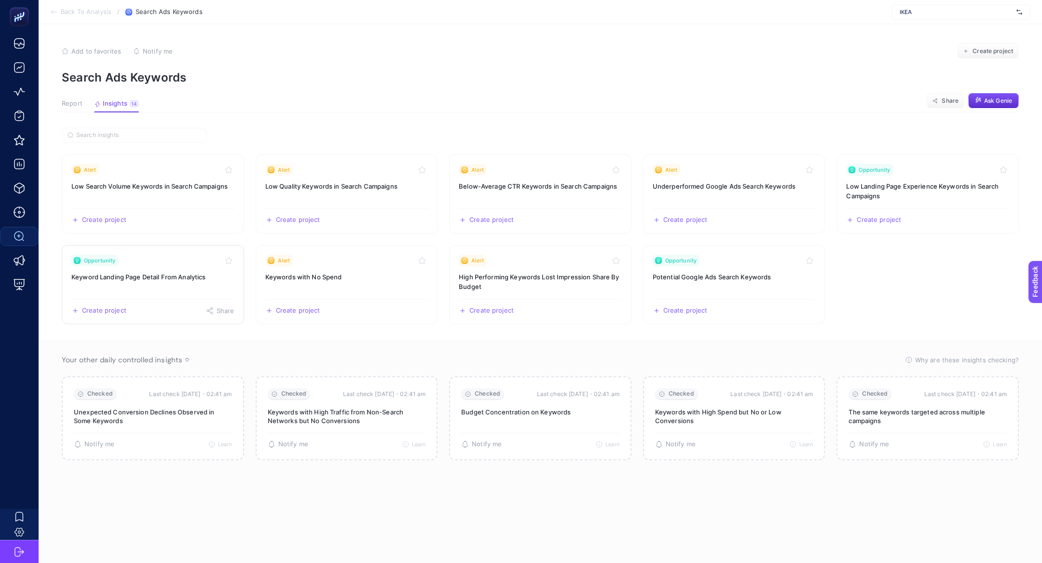
click at [180, 291] on link "Opportunity Keyword Landing Page Detail From Analytics Create project Share" at bounding box center [153, 284] width 182 height 79
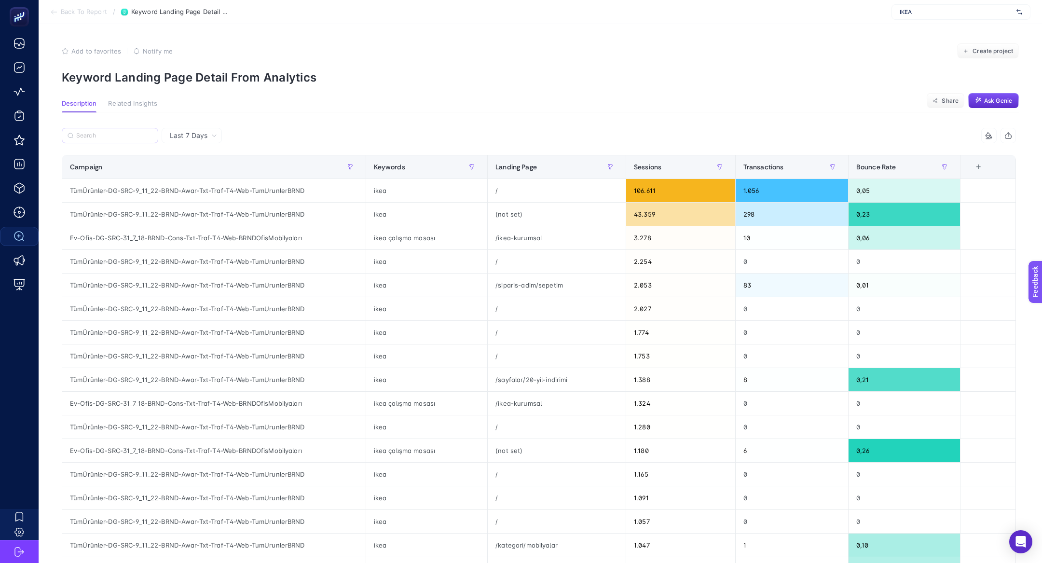
click at [115, 140] on label at bounding box center [110, 135] width 96 height 15
click at [115, 139] on input "Search" at bounding box center [114, 135] width 76 height 7
paste input "YemekOdasıMobilyaları-DG-SRC-7_3_23-ECOM-Conv-Txt-Conv-T2-Web-GNRCYemekOdası"
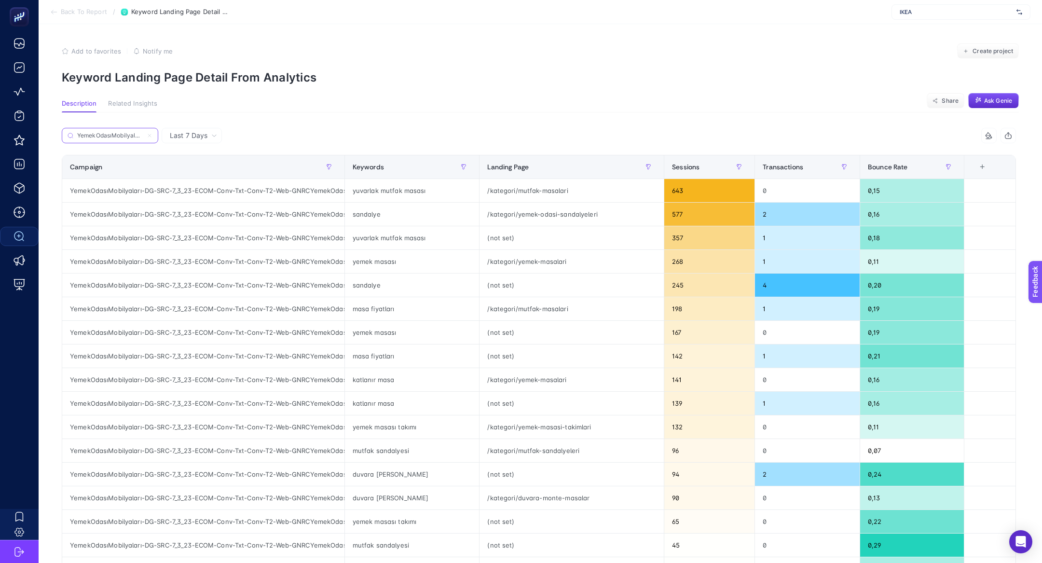
scroll to position [0, 190]
type input "YemekOdasıMobilyaları-DG-SRC-7_3_23-ECOM-Conv-Txt-Conv-T2-Web-GNRCYemekOdası"
click at [513, 215] on div "/kategori/yemek-odasi-sandalyeleri" at bounding box center [572, 214] width 184 height 23
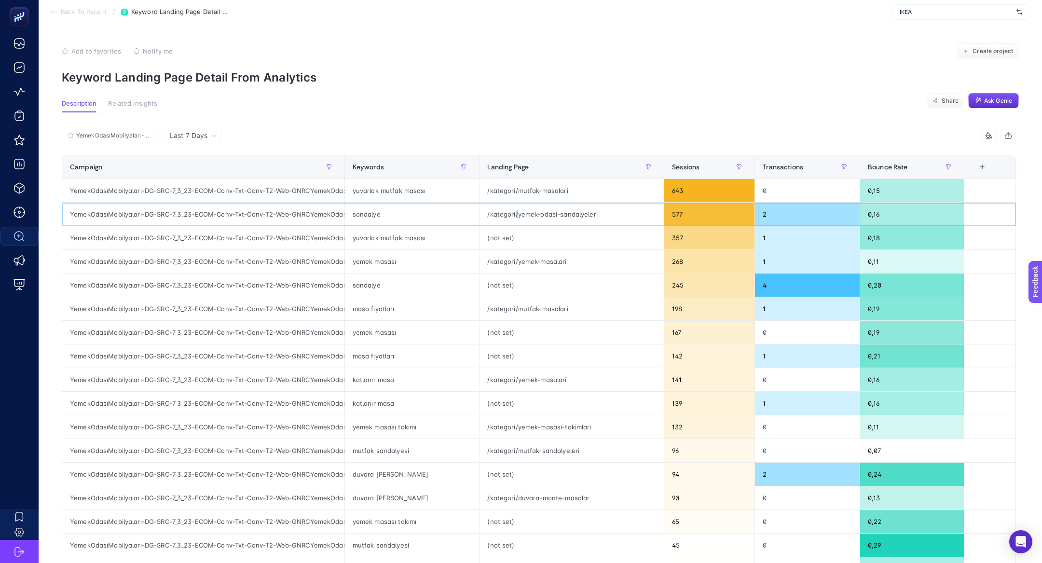
click at [513, 215] on div "/kategori/yemek-odasi-sandalyeleri" at bounding box center [572, 214] width 184 height 23
click at [512, 215] on div "/kategori/yemek-odasi-sandalyeleri" at bounding box center [572, 214] width 184 height 23
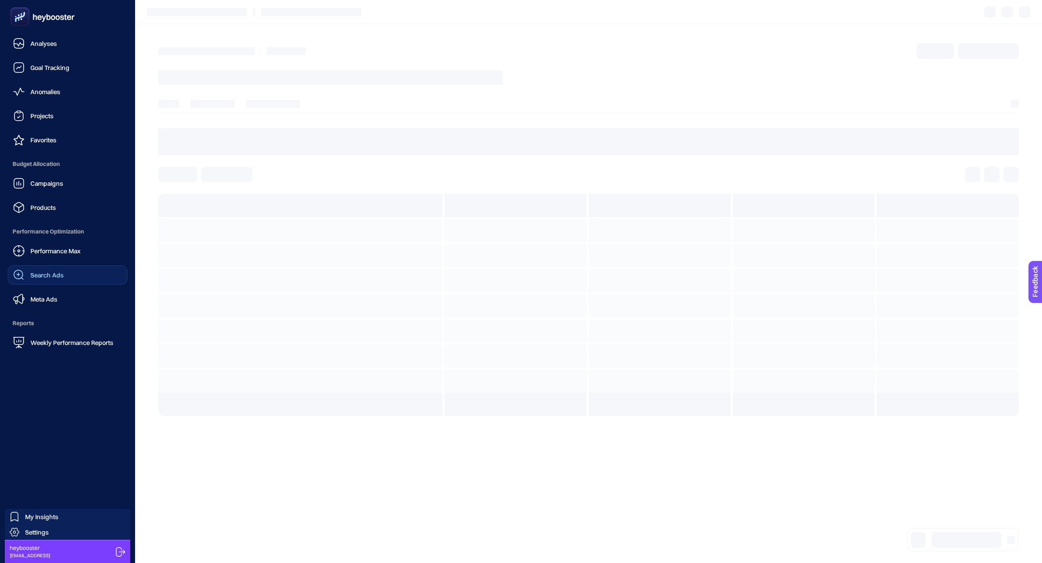
click at [81, 264] on div "Performance Max Search Ads Meta Ads" at bounding box center [68, 275] width 120 height 68
click at [88, 272] on link "Search Ads" at bounding box center [68, 274] width 120 height 19
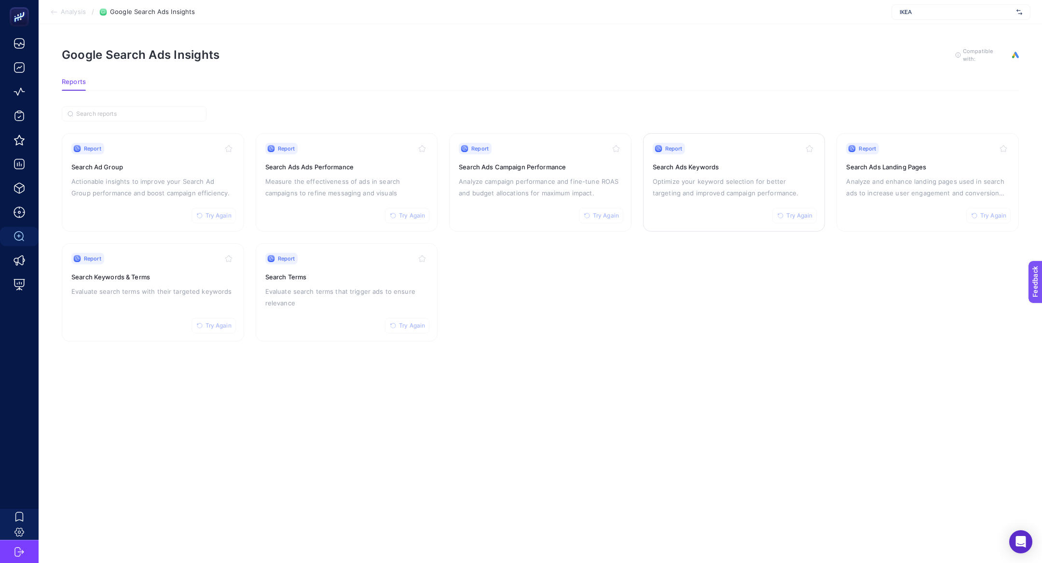
click at [715, 162] on h3 "Search Ads Keywords" at bounding box center [734, 167] width 163 height 10
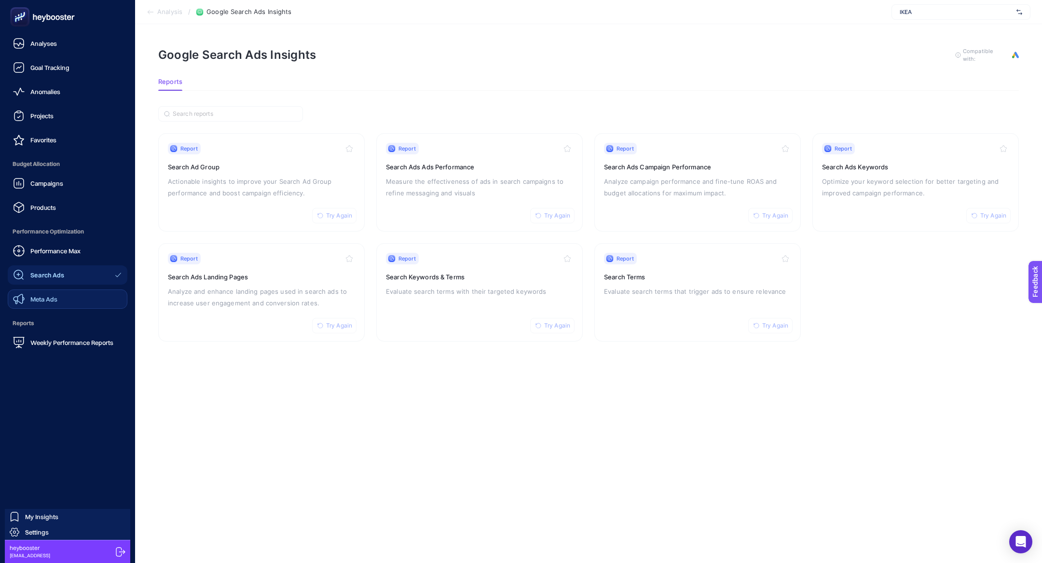
click at [57, 298] on link "Meta Ads" at bounding box center [68, 298] width 120 height 19
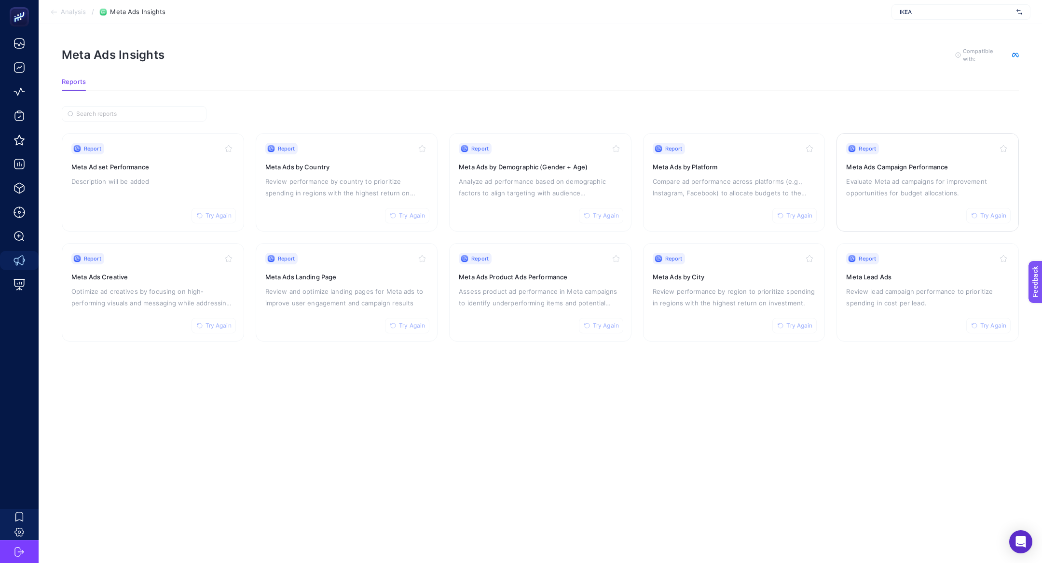
click at [918, 197] on div "Report Try Again Meta Ads Campaign Performance Evaluate Meta ad campaigns for i…" at bounding box center [927, 182] width 163 height 79
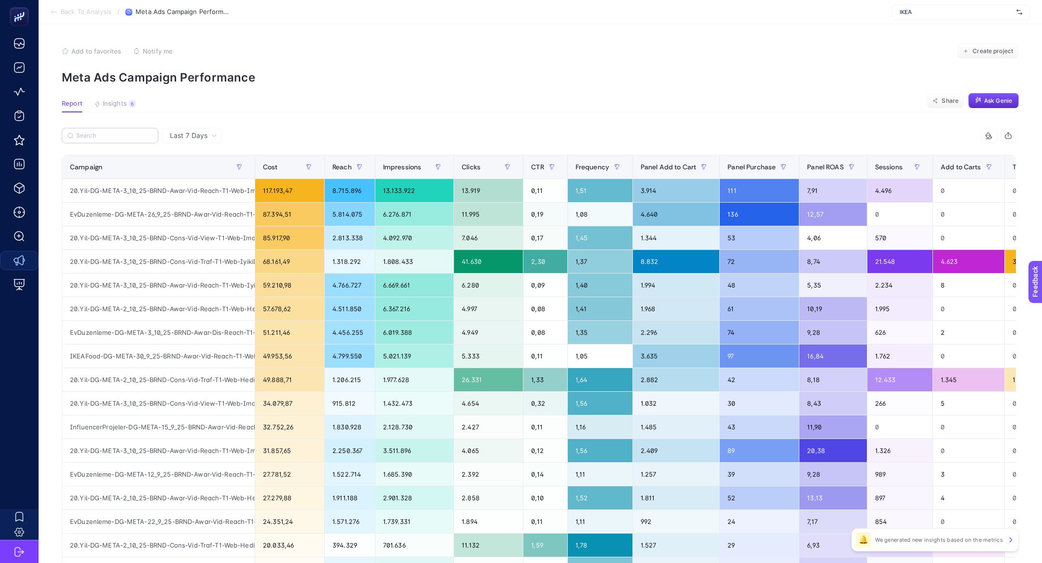
click at [124, 140] on label at bounding box center [110, 135] width 96 height 15
click at [124, 139] on input "Search" at bounding box center [114, 135] width 76 height 7
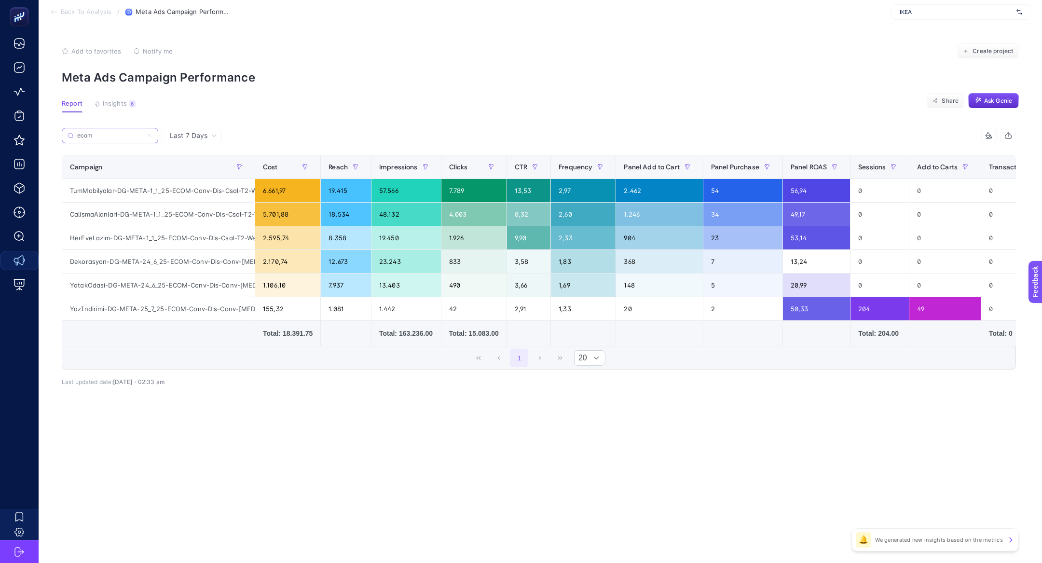
type input "ecom"
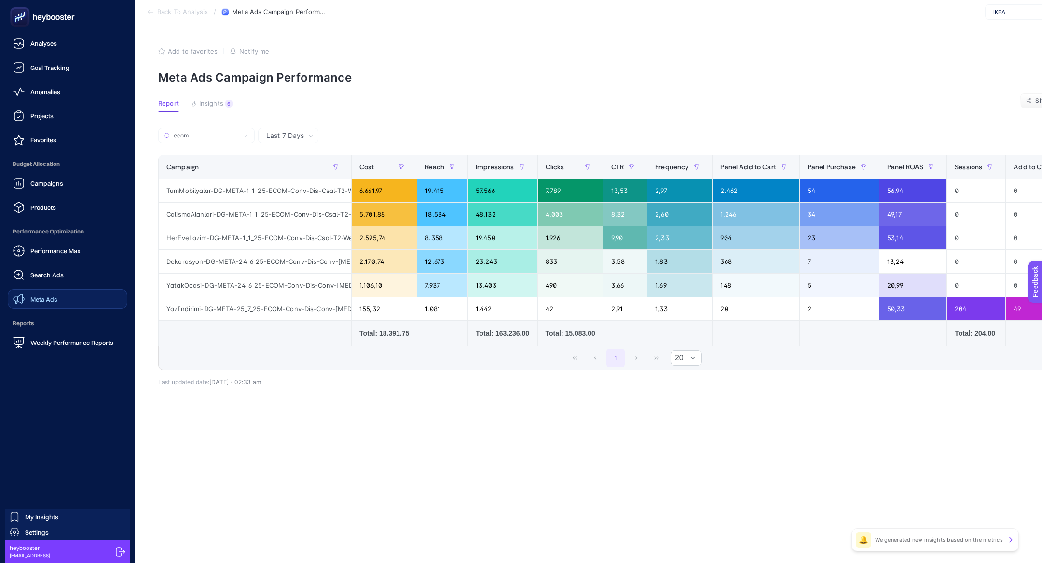
click at [52, 300] on span "Meta Ads" at bounding box center [43, 299] width 27 height 8
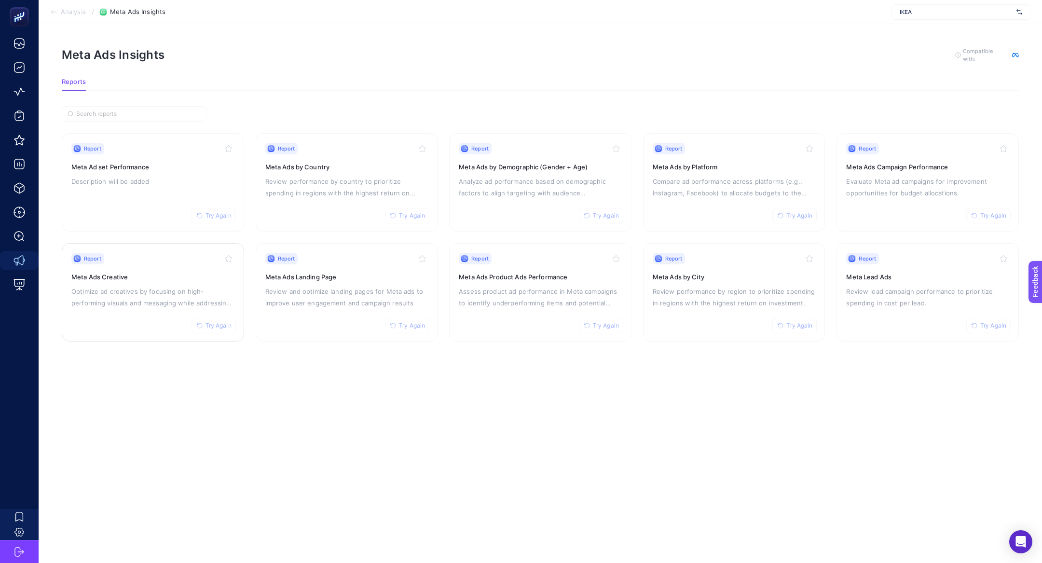
click at [133, 304] on p "Optimize ad creatives by focusing on high-performing visuals and messaging whil…" at bounding box center [152, 297] width 163 height 23
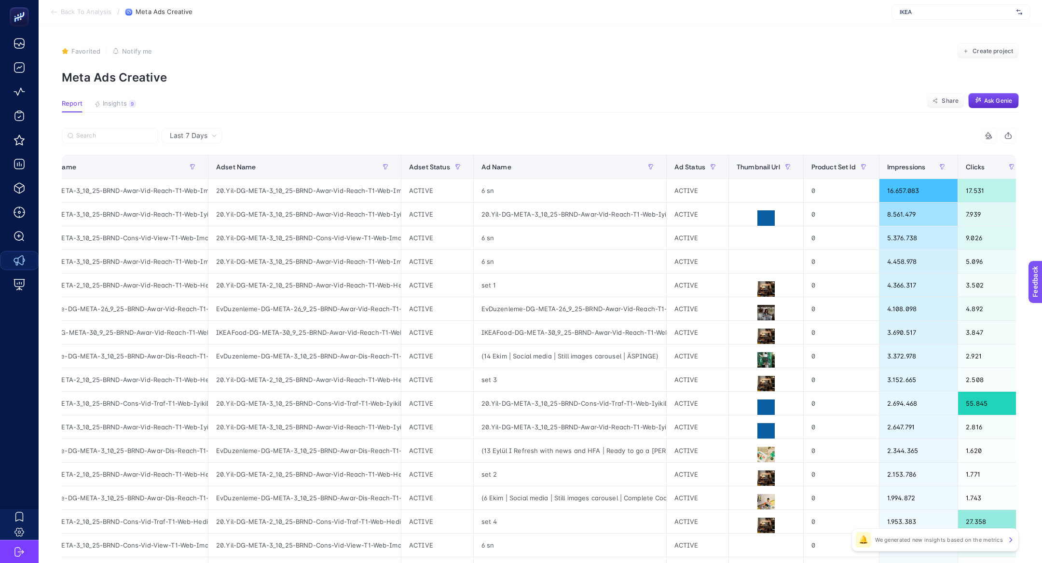
scroll to position [0, 63]
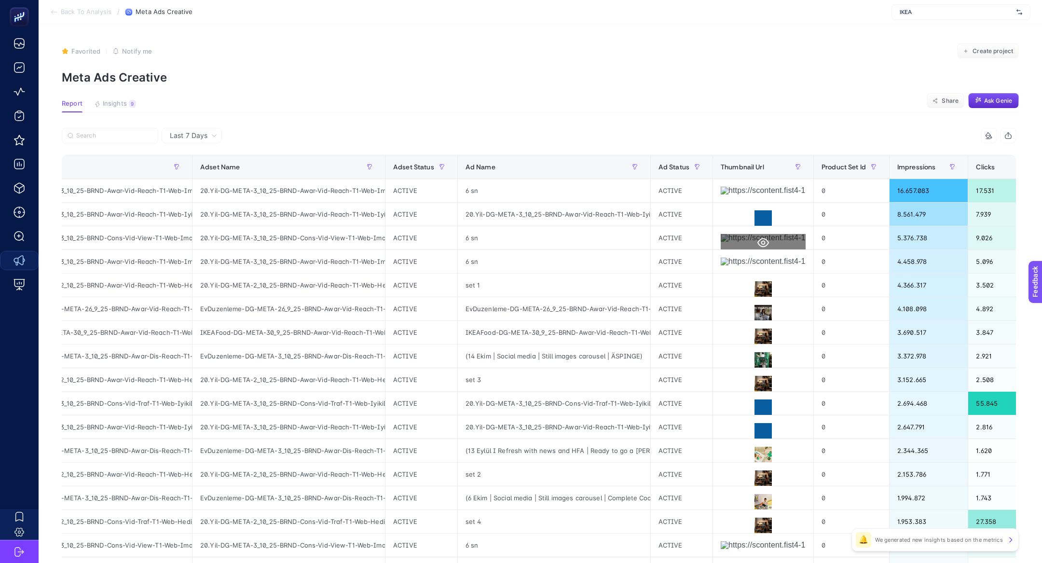
click at [758, 239] on icon at bounding box center [763, 242] width 12 height 9
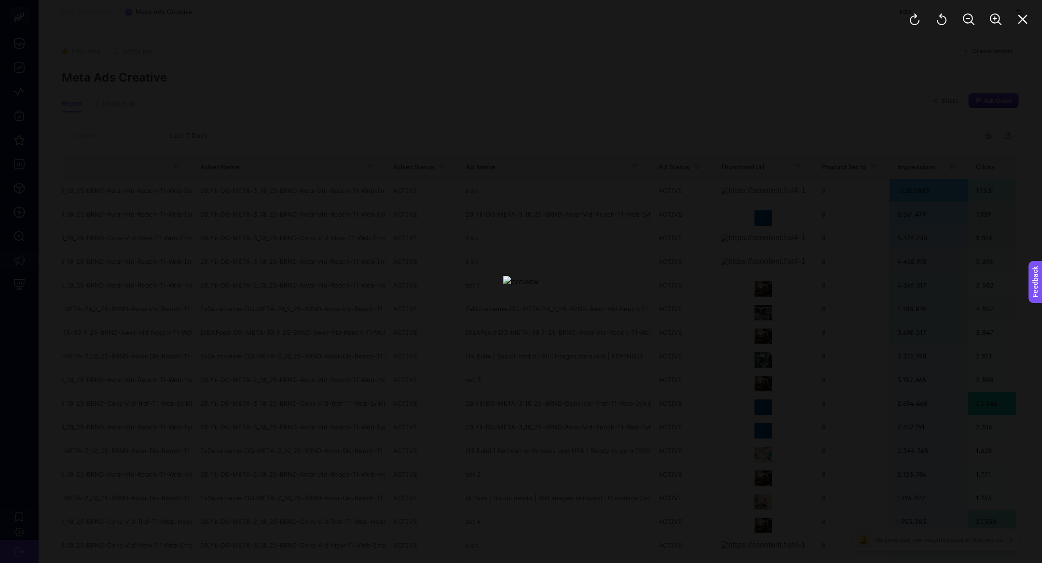
click at [1018, 33] on div at bounding box center [968, 19] width 147 height 39
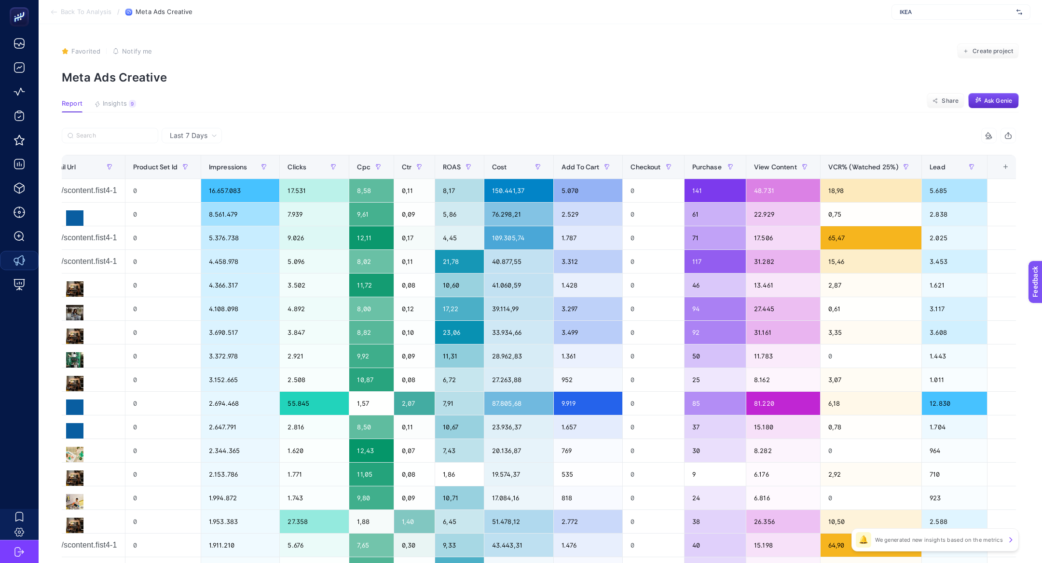
scroll to position [0, 12]
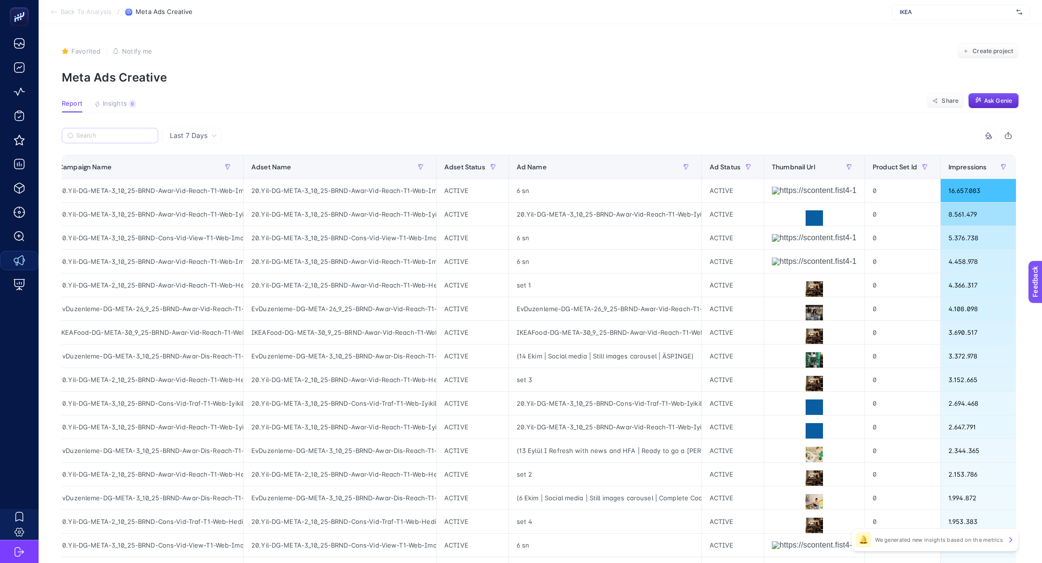
click at [91, 131] on label at bounding box center [110, 135] width 96 height 15
click at [91, 132] on input "Search" at bounding box center [114, 135] width 76 height 7
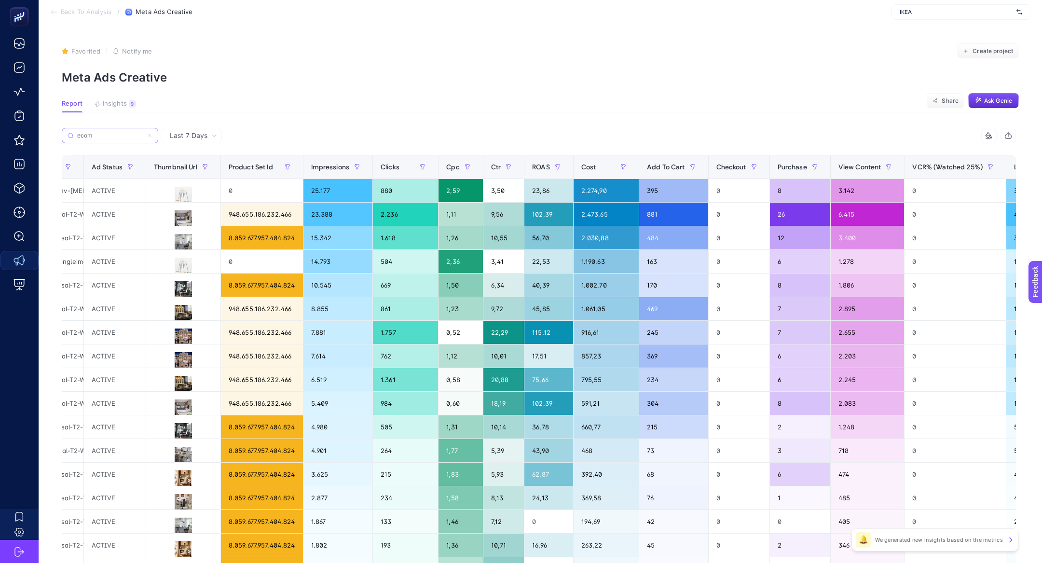
scroll to position [0, 723]
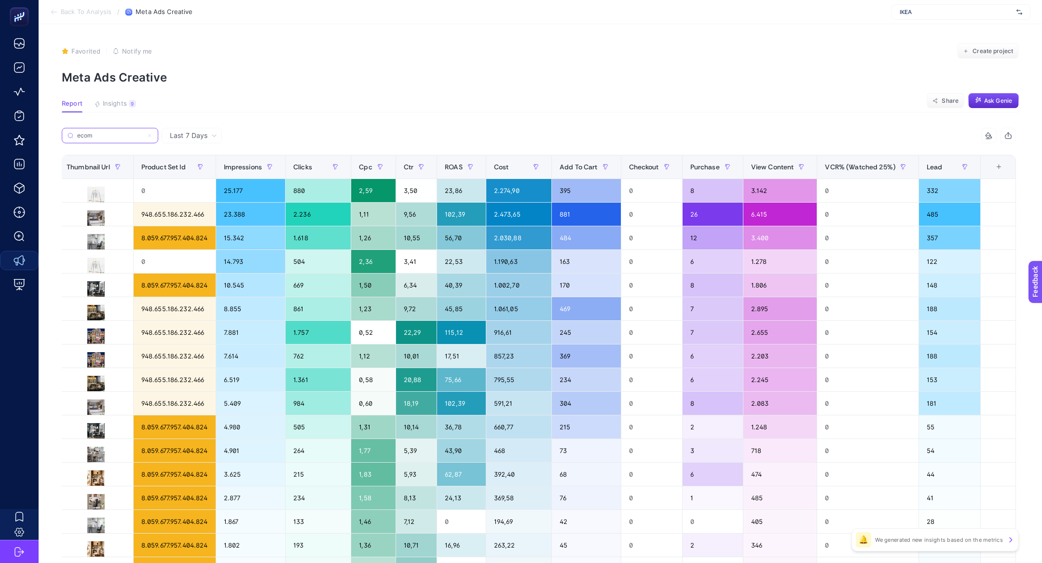
type input "ecom"
click at [846, 173] on div "VCR% (Watched 25%)" at bounding box center [868, 166] width 86 height 15
click at [702, 169] on span "Purchase" at bounding box center [704, 167] width 29 height 8
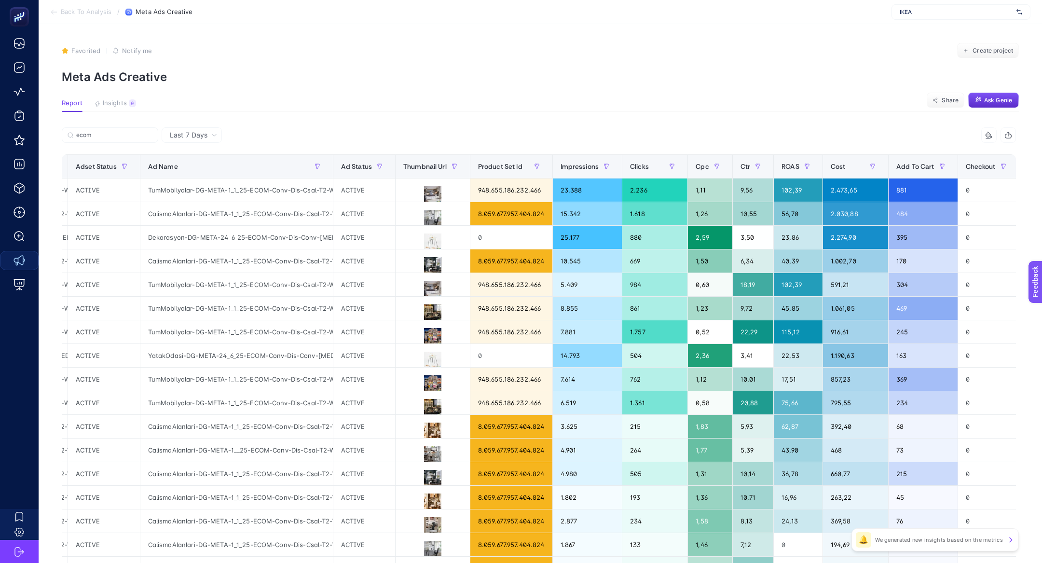
scroll to position [0, 481]
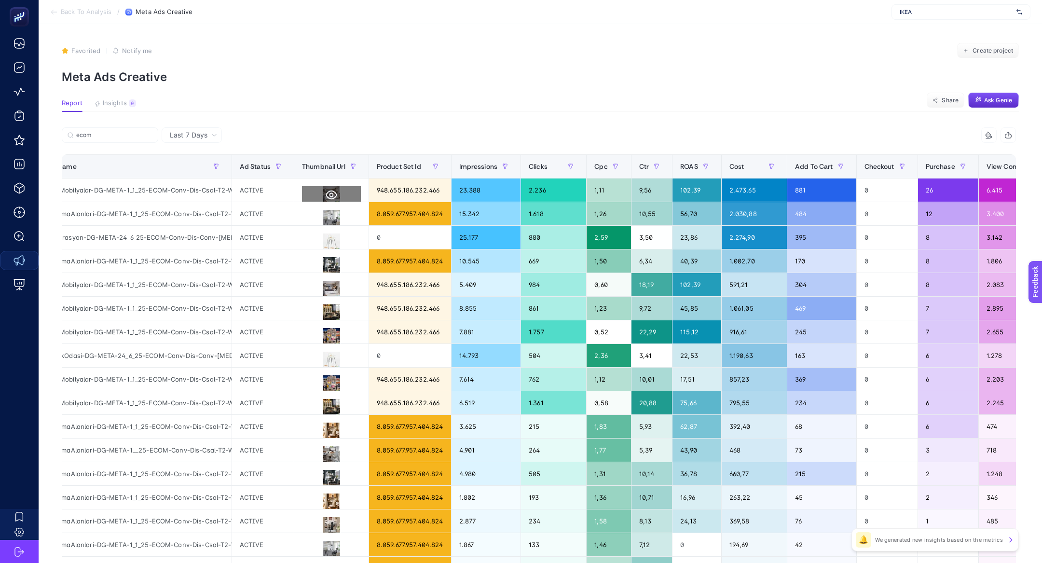
click at [329, 193] on icon at bounding box center [332, 195] width 12 height 9
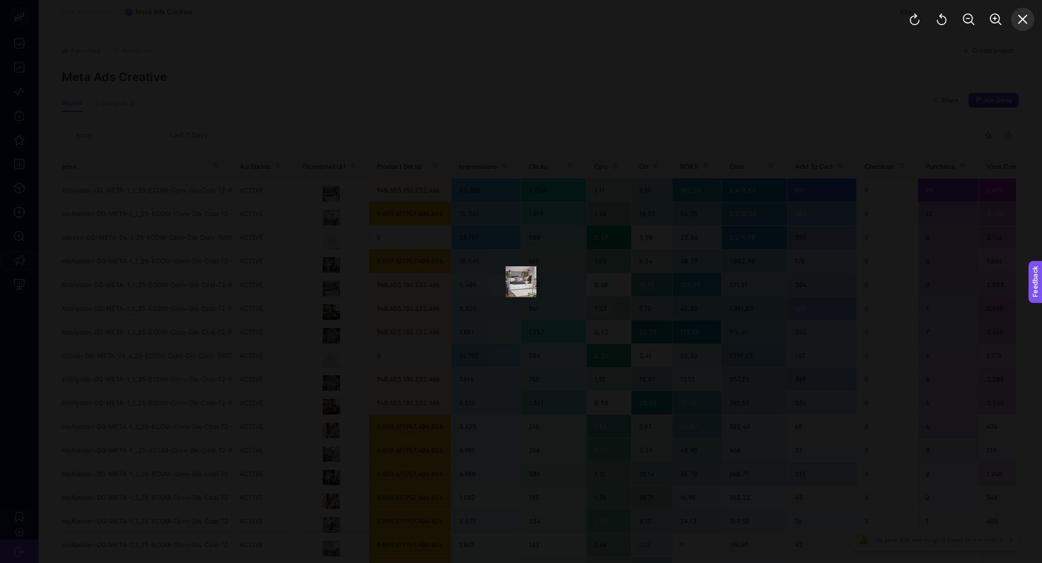
click at [1026, 11] on button "Close" at bounding box center [1022, 19] width 23 height 23
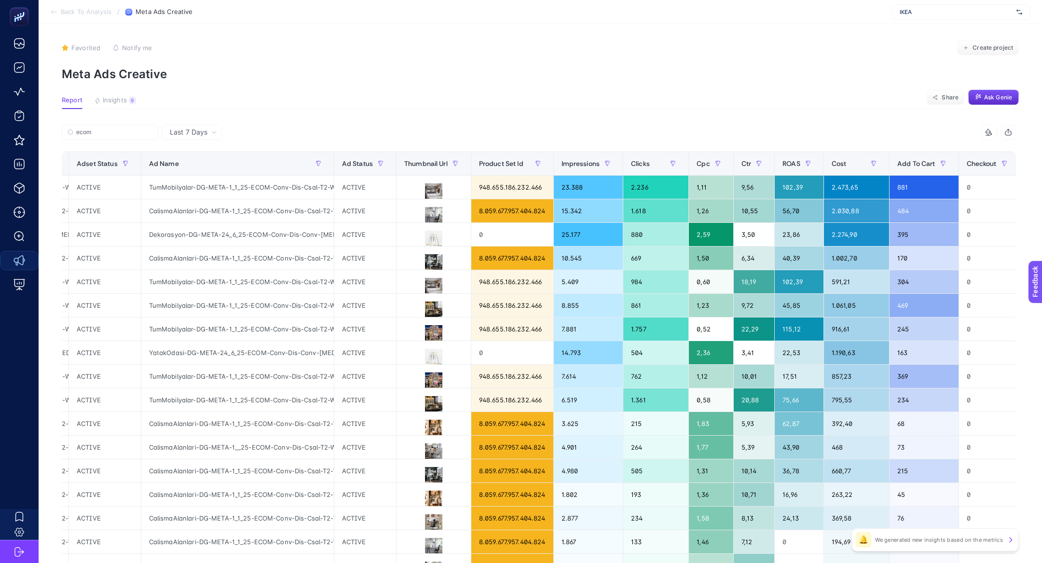
scroll to position [0, 0]
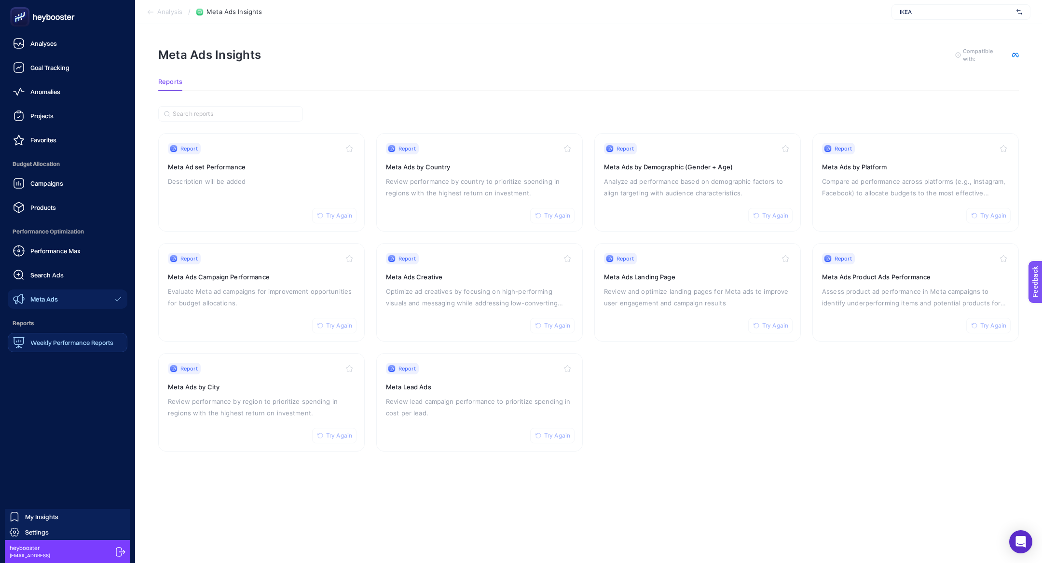
click at [66, 344] on span "Weekly Performance Reports" at bounding box center [71, 343] width 83 height 8
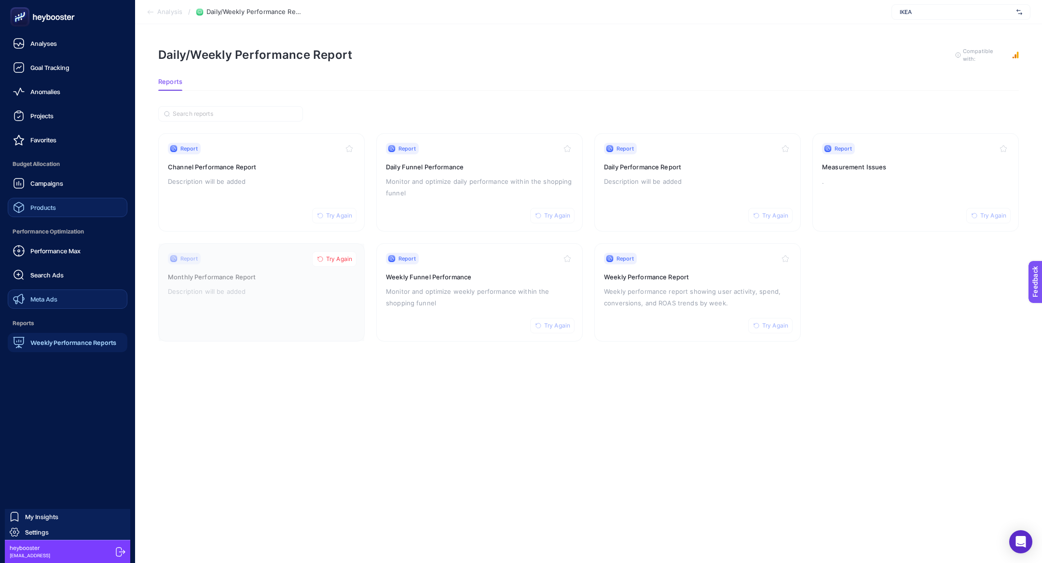
click at [55, 207] on span "Products" at bounding box center [43, 208] width 26 height 8
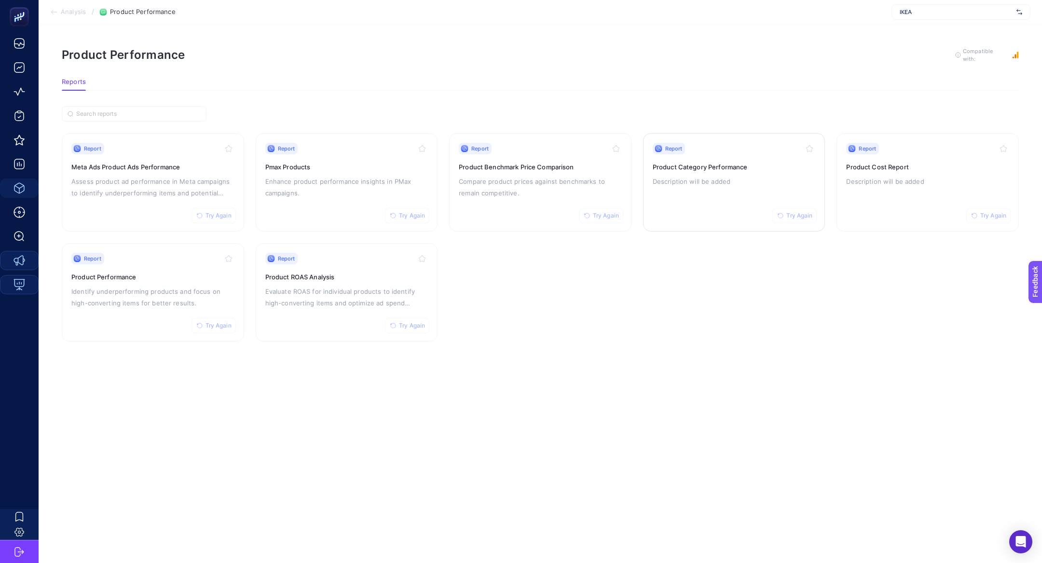
click at [705, 191] on div "Report Try Again Product Category Performance Description will be added" at bounding box center [734, 182] width 163 height 79
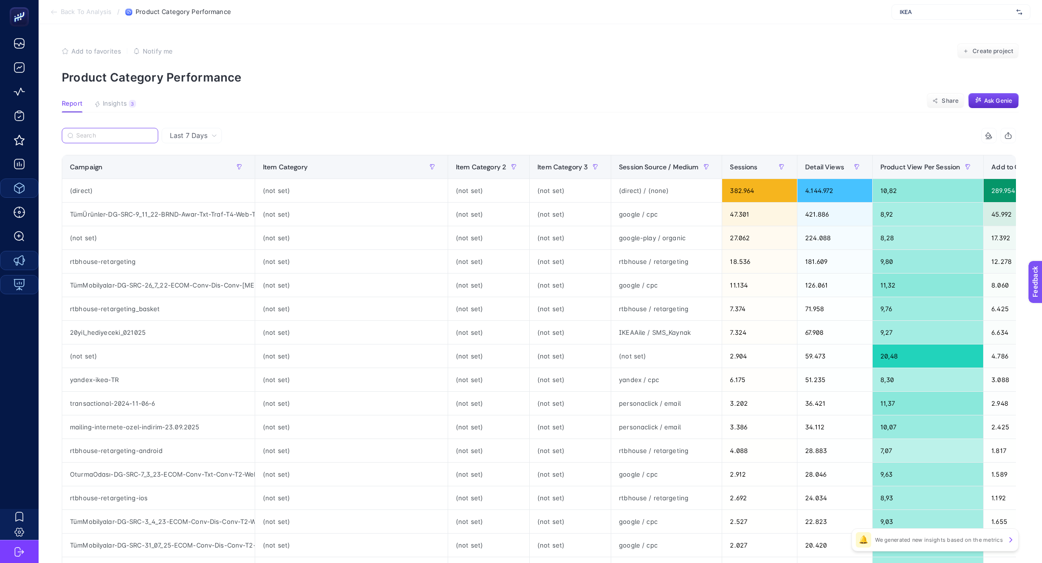
click at [130, 134] on input "Search" at bounding box center [114, 135] width 76 height 7
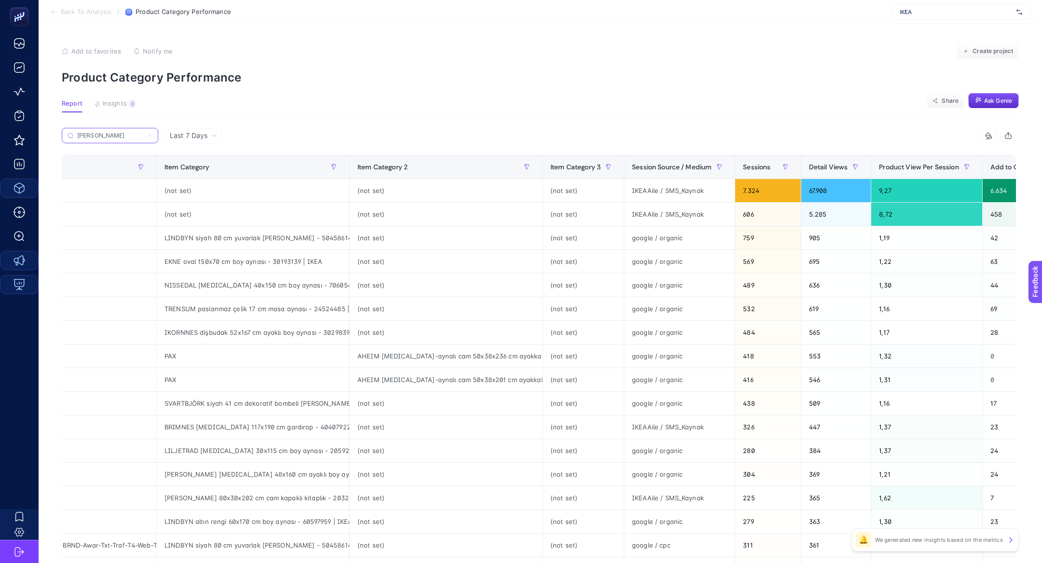
scroll to position [0, 100]
type input "ayna"
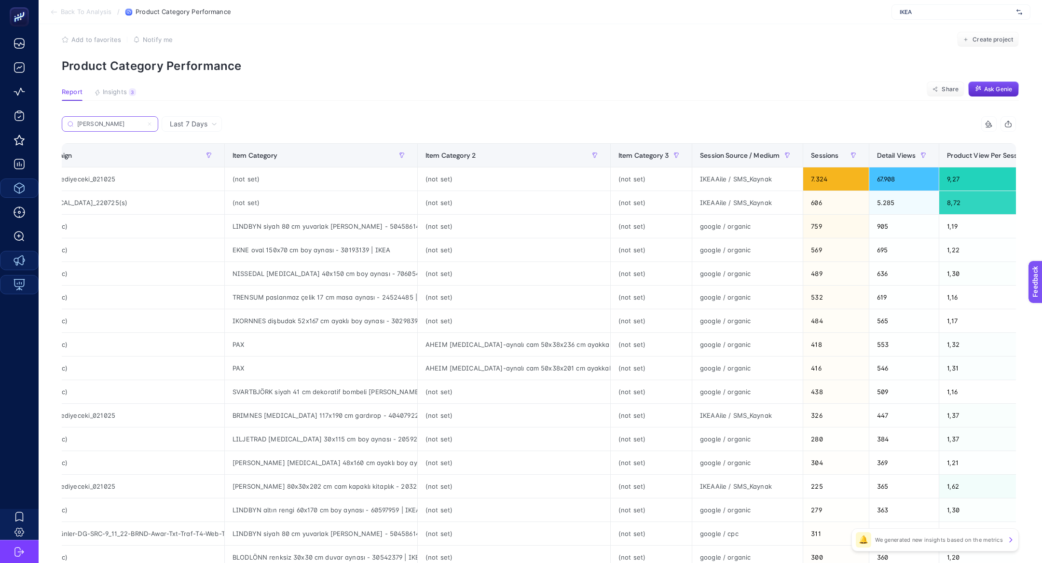
scroll to position [0, 0]
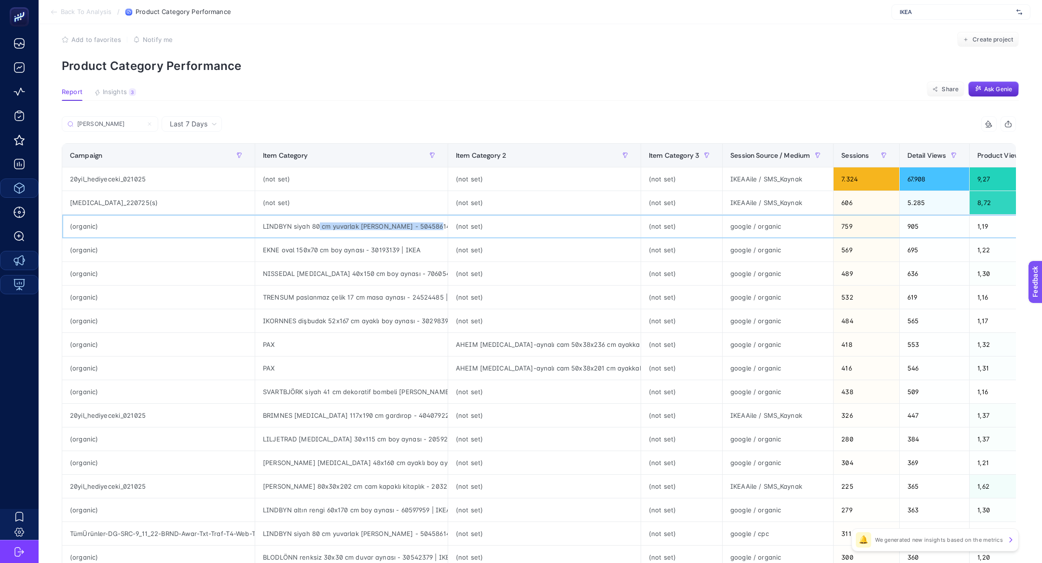
drag, startPoint x: 319, startPoint y: 225, endPoint x: 422, endPoint y: 234, distance: 103.1
click at [422, 234] on div "LINDBYN siyah 80 cm yuvarlak ayna - 50458614 | IKEA" at bounding box center [351, 226] width 192 height 23
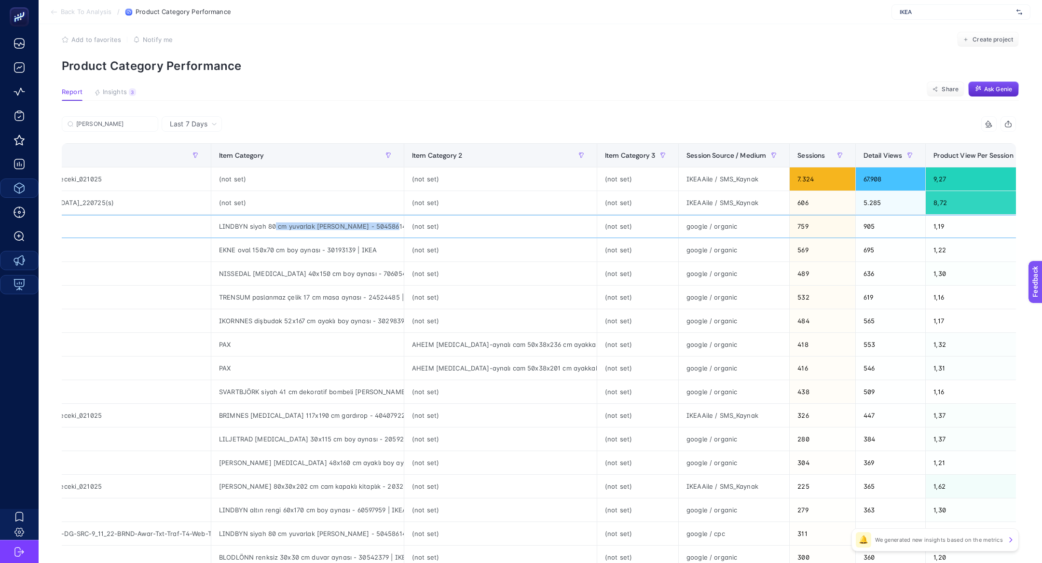
scroll to position [0, 6]
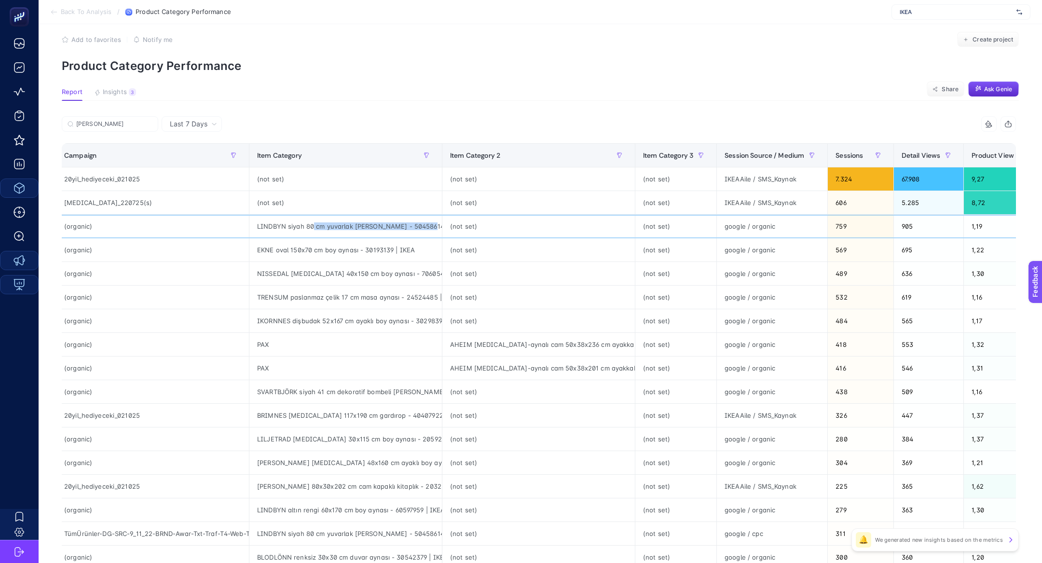
click at [322, 228] on div "LINDBYN siyah 80 cm yuvarlak ayna - 50458614 | IKEA" at bounding box center [345, 226] width 192 height 23
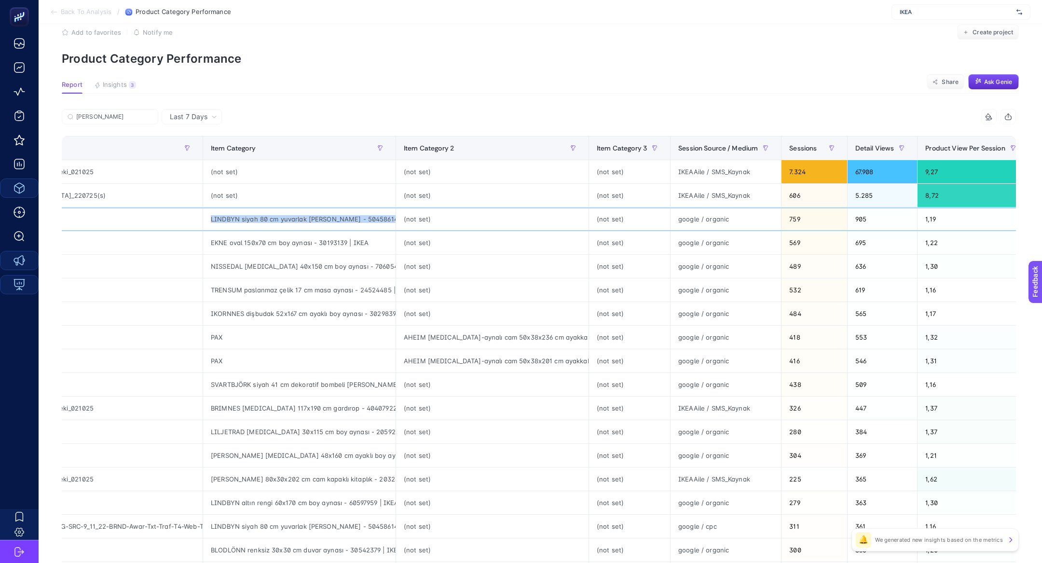
scroll to position [45, 0]
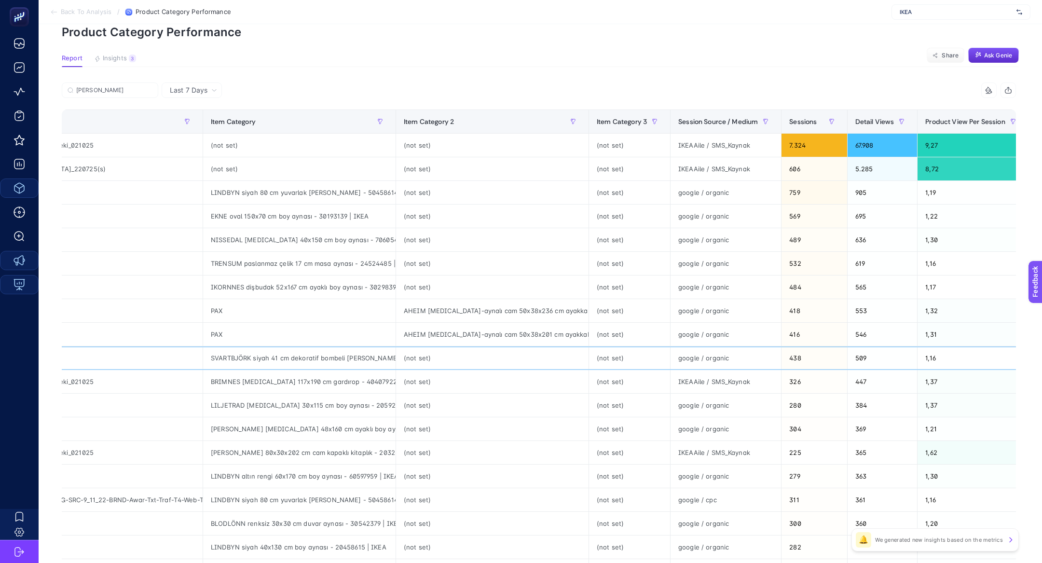
click at [302, 357] on div "SVARTBJÖRK siyah 41 cm dekoratif bombeli ayna - 80517122 | IKEA" at bounding box center [299, 357] width 192 height 23
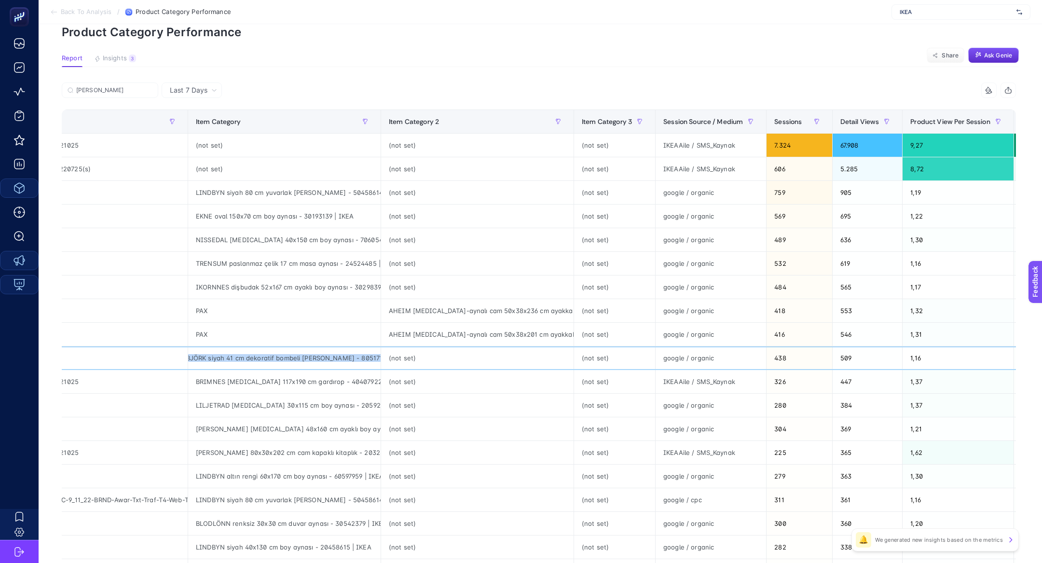
scroll to position [0, 0]
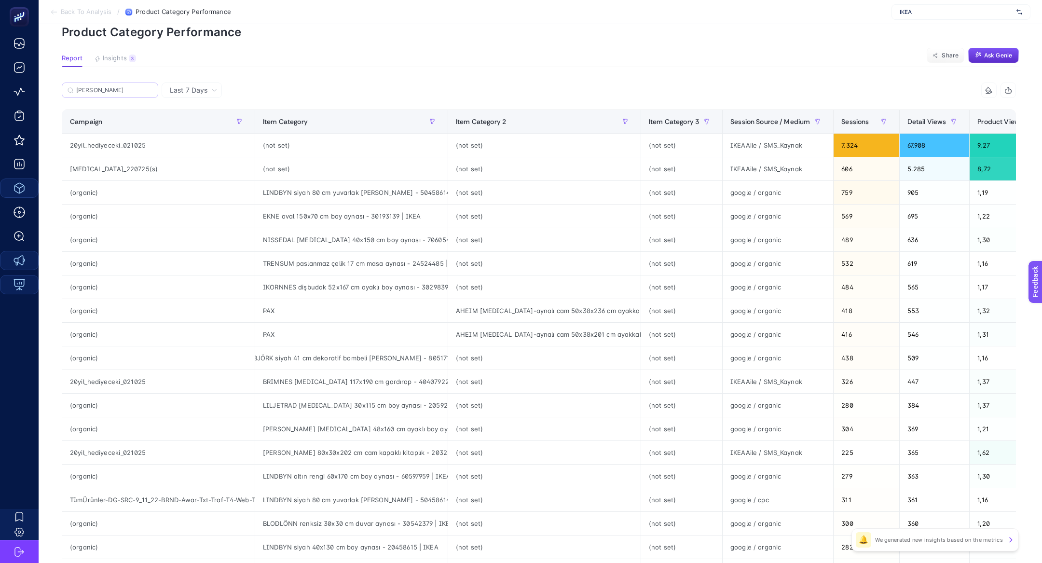
click at [128, 86] on label "ayna" at bounding box center [110, 89] width 96 height 15
click at [128, 87] on input "ayna" at bounding box center [114, 90] width 76 height 7
click at [128, 86] on label "ayna" at bounding box center [110, 89] width 96 height 15
click at [128, 87] on input "ayna" at bounding box center [114, 90] width 76 height 7
click at [128, 86] on label "ayna" at bounding box center [110, 89] width 96 height 15
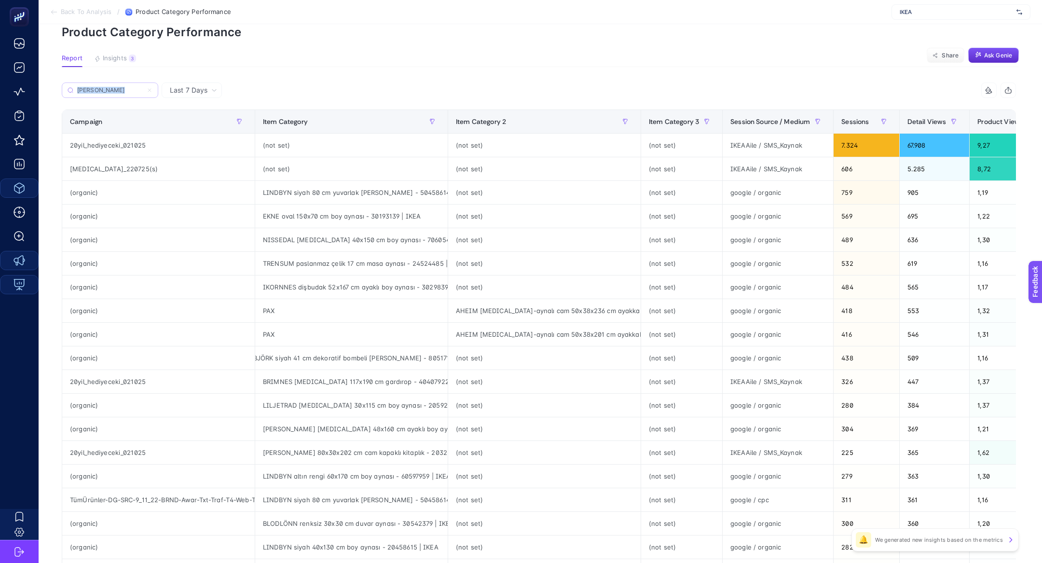
click at [128, 87] on input "ayna" at bounding box center [110, 90] width 66 height 7
click at [150, 90] on icon at bounding box center [150, 90] width 6 height 6
click at [143, 90] on input "ayna" at bounding box center [110, 90] width 66 height 7
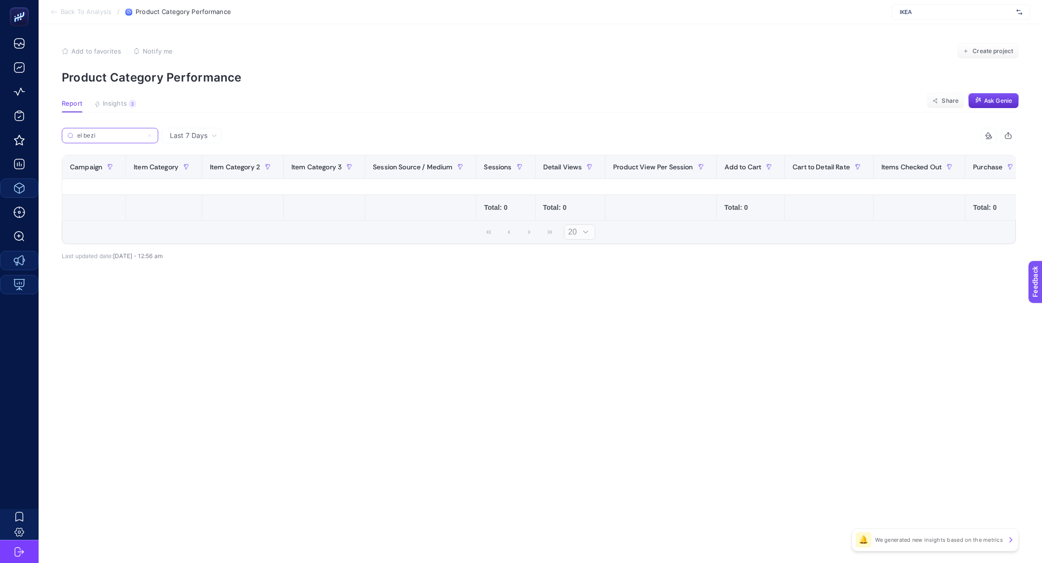
click at [86, 137] on input "el bezi" at bounding box center [110, 135] width 66 height 7
type input "elbezi"
click at [151, 137] on icon at bounding box center [149, 135] width 3 height 3
click at [143, 137] on input "elbezi" at bounding box center [110, 135] width 66 height 7
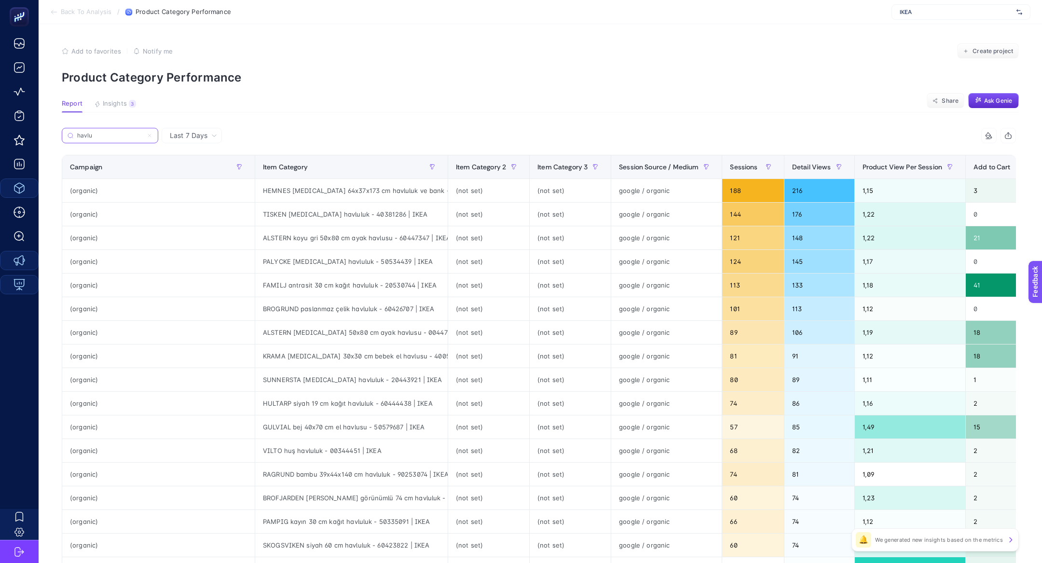
click at [111, 138] on input "havlu" at bounding box center [110, 135] width 66 height 7
click at [97, 137] on input "havlu" at bounding box center [110, 135] width 66 height 7
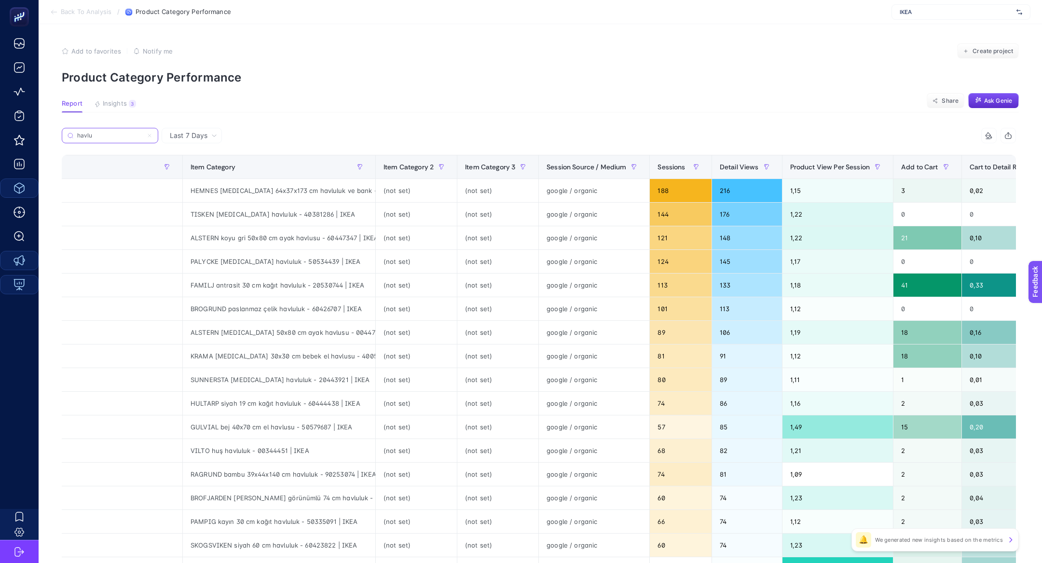
scroll to position [0, 71]
drag, startPoint x: 276, startPoint y: 238, endPoint x: 305, endPoint y: 238, distance: 29.4
click at [306, 238] on div "ALSTERN koyu gri 50x80 cm ayak havlusu - 60447347 | IKEA" at bounding box center [280, 237] width 192 height 23
click at [123, 135] on input "havlu" at bounding box center [114, 135] width 76 height 7
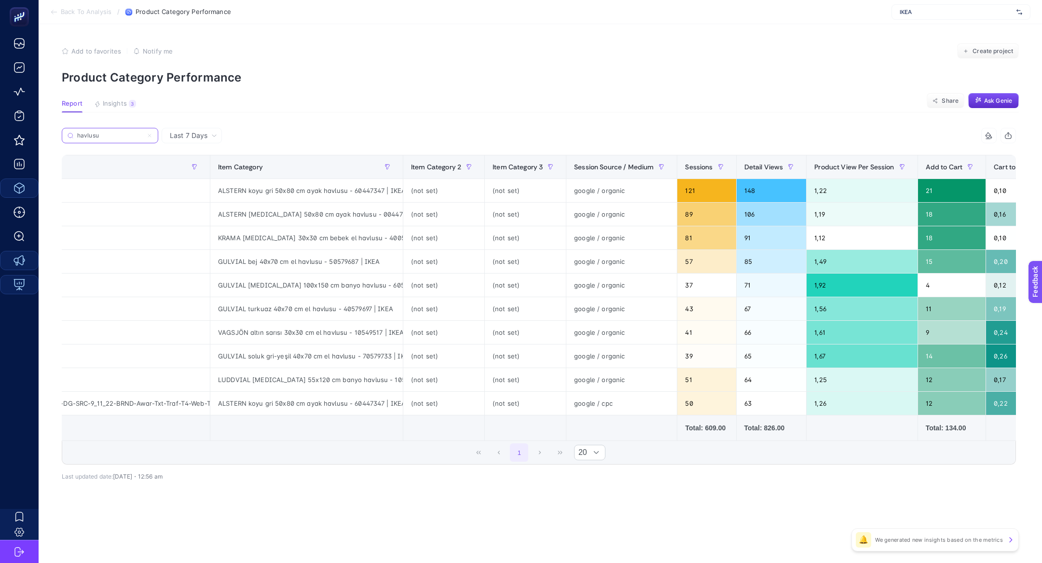
scroll to position [0, 0]
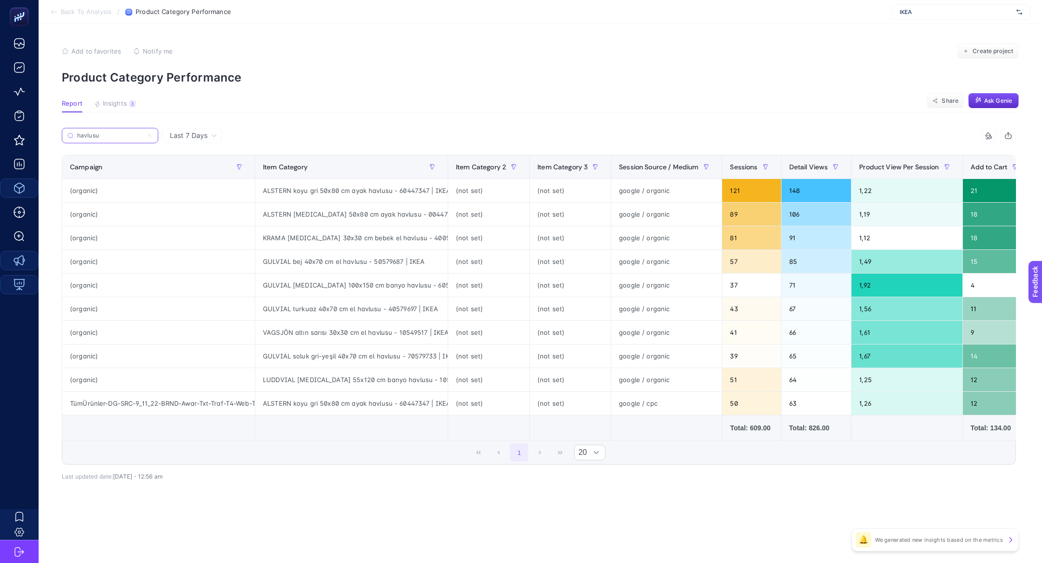
type input "havlusu"
click at [140, 404] on div "TümÜrünler-DG-SRC-9_11_22-BRND-Awar-Txt-Traf-T4-Web-TumUrunlerBRND" at bounding box center [158, 403] width 192 height 23
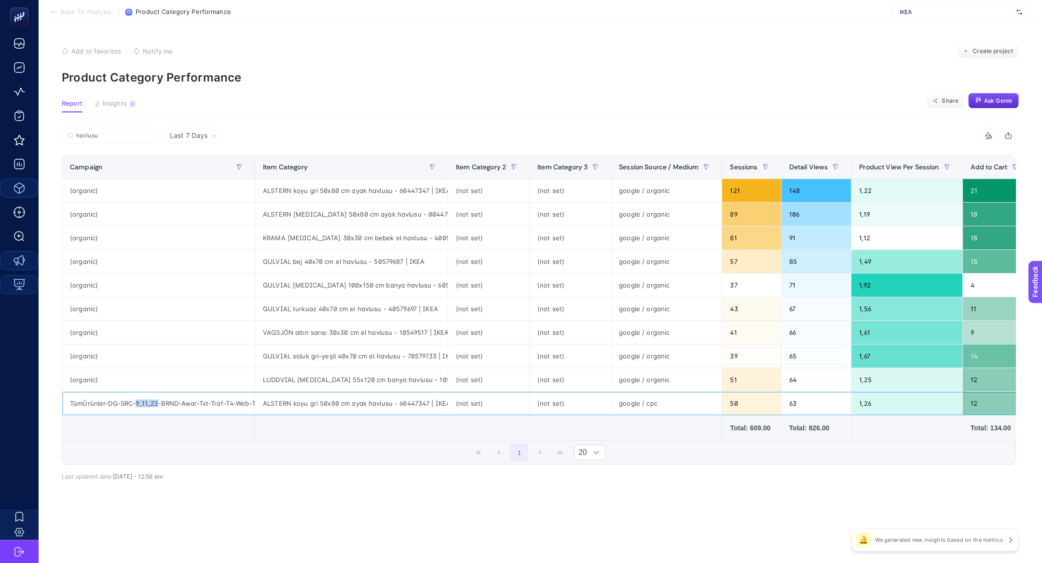
click at [140, 404] on div "TümÜrünler-DG-SRC-9_11_22-BRND-Awar-Txt-Traf-T4-Web-TumUrunlerBRND" at bounding box center [158, 403] width 192 height 23
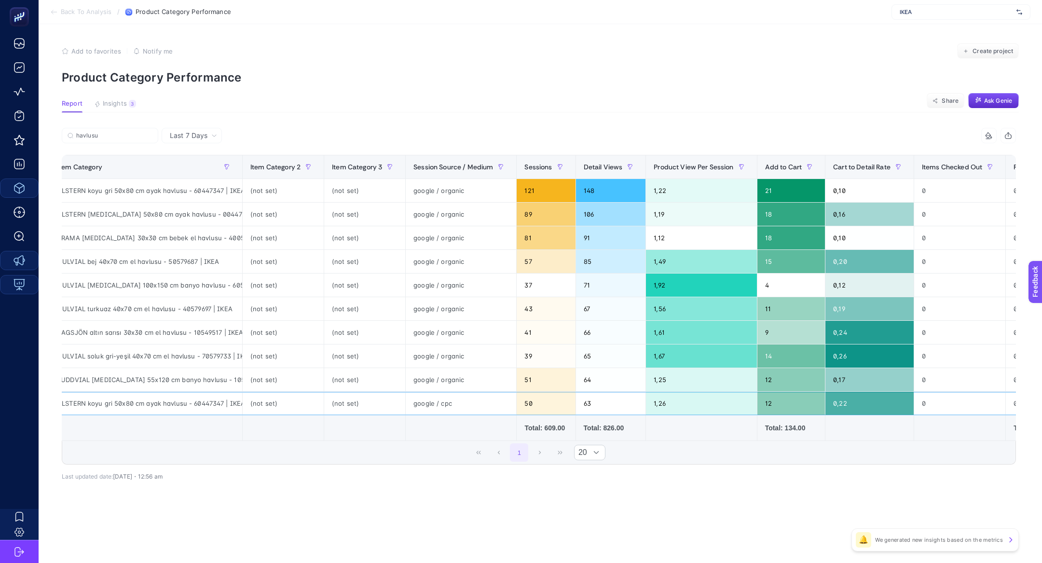
scroll to position [0, 203]
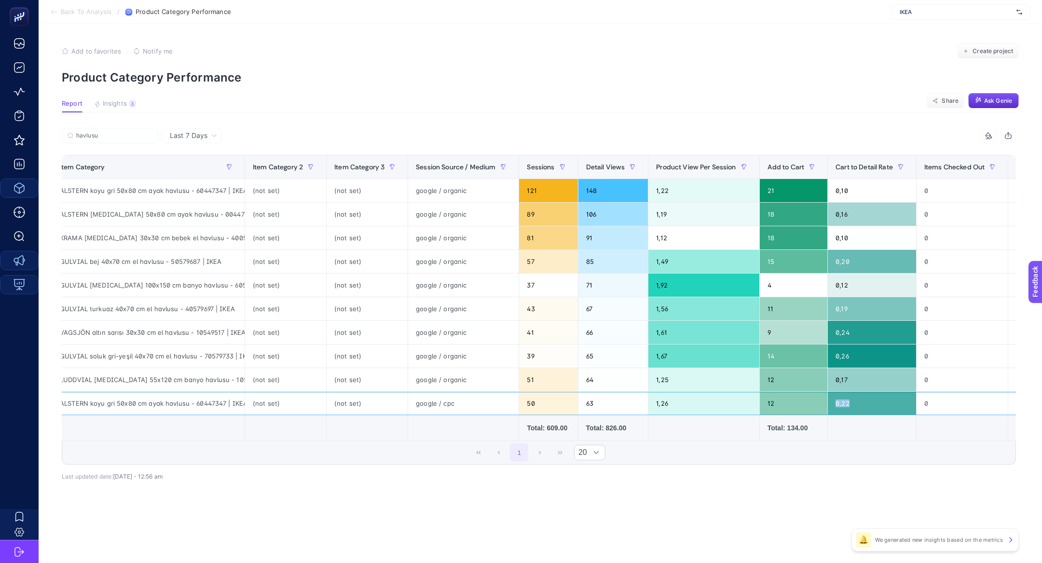
drag, startPoint x: 854, startPoint y: 404, endPoint x: 784, endPoint y: 404, distance: 70.0
click at [784, 404] on tr "TümÜrünler-DG-SRC-9_11_22-BRND-Awar-Txt-Traf-T4-Web-TumUrunlerBRND ALSTERN koyu…" at bounding box center [549, 404] width 1380 height 24
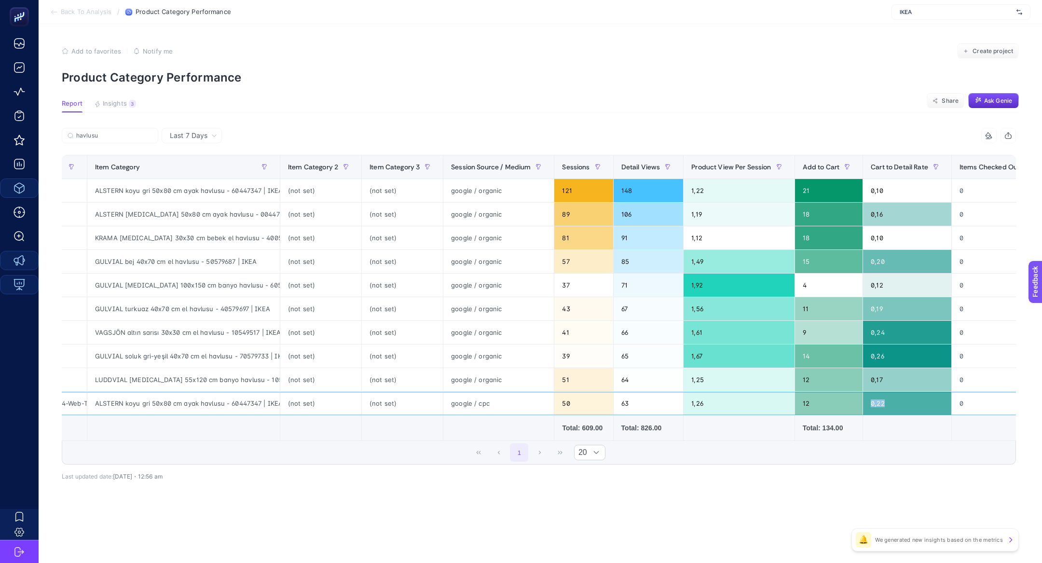
scroll to position [0, 210]
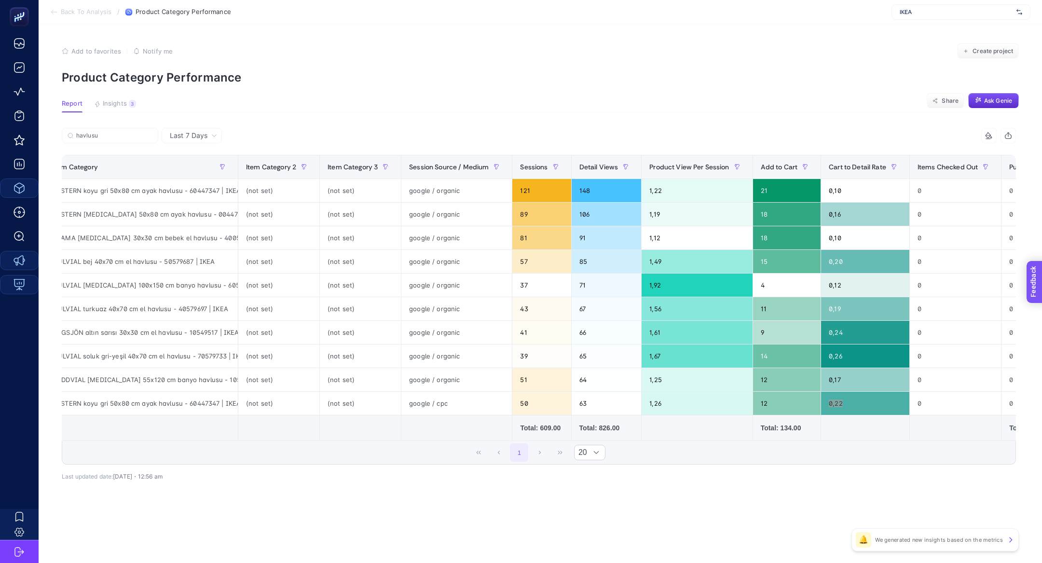
click at [1042, 317] on section "Feedback" at bounding box center [1048, 318] width 42 height 33
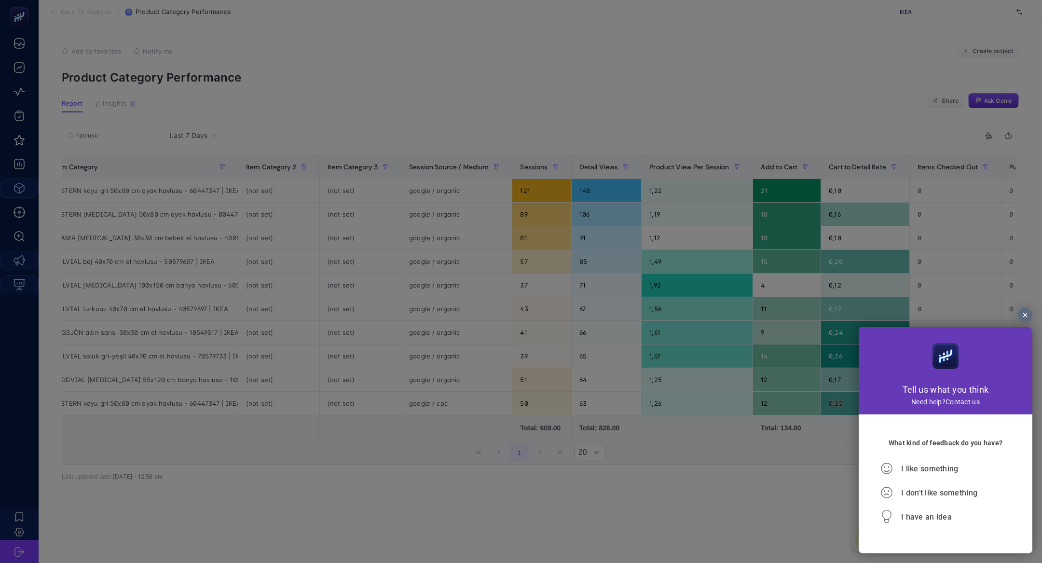
scroll to position [0, 0]
click at [960, 488] on div "I don't like something" at bounding box center [945, 493] width 130 height 24
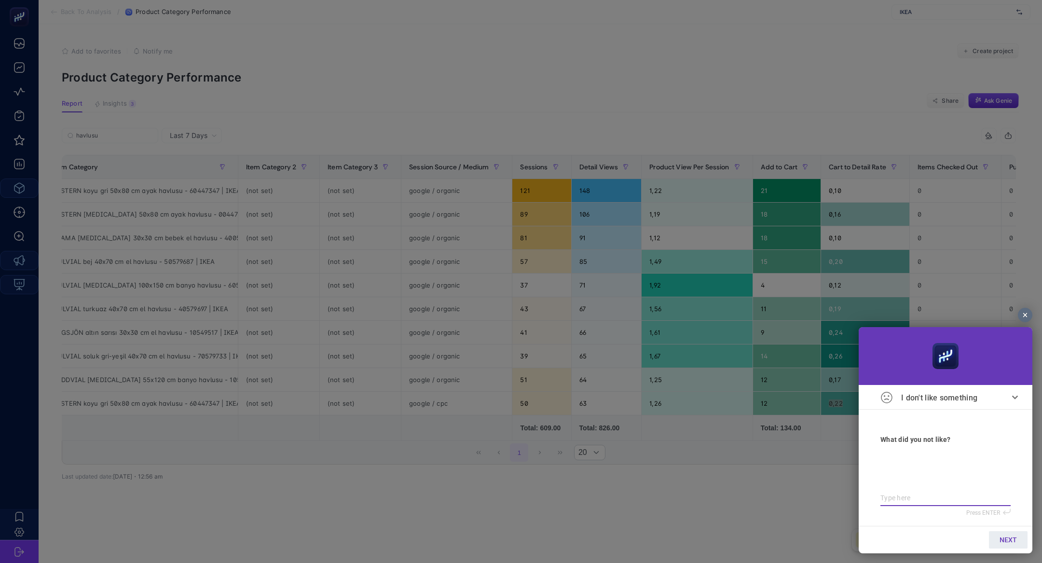
click at [935, 494] on div at bounding box center [945, 477] width 130 height 49
type textarea "v"
type textarea "ve"
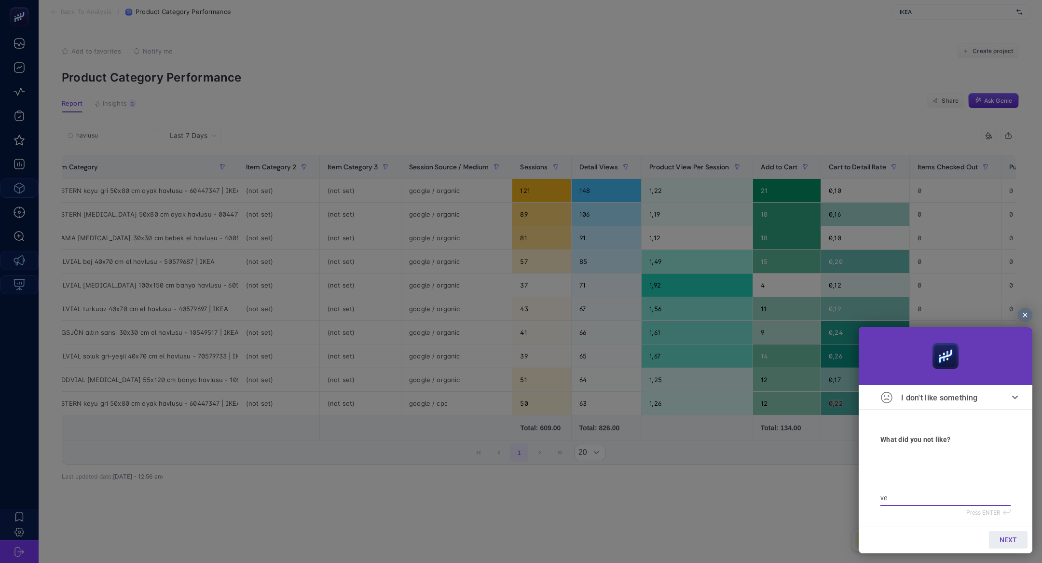
type textarea "ver"
type textarea "veri"
type textarea "veril"
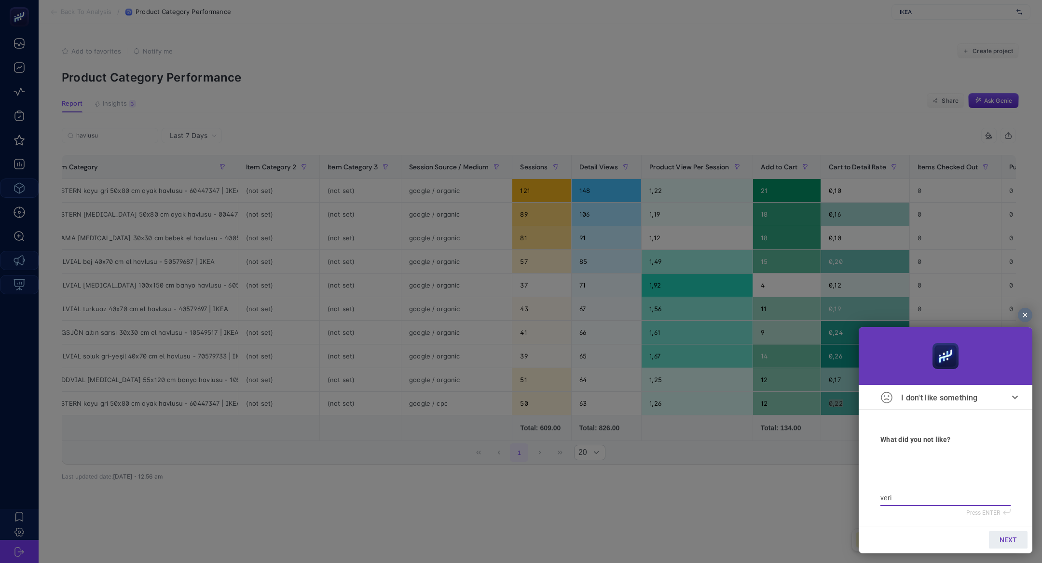
type textarea "veril"
type textarea "verile"
type textarea "veriler"
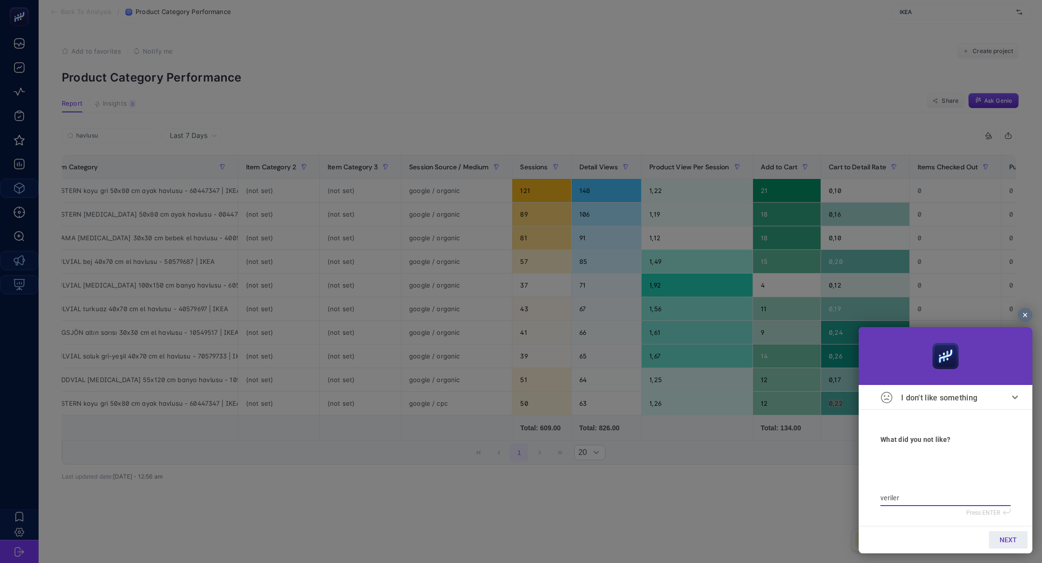
type textarea "veriler"
type textarea "veriler y"
type textarea "veriler ya"
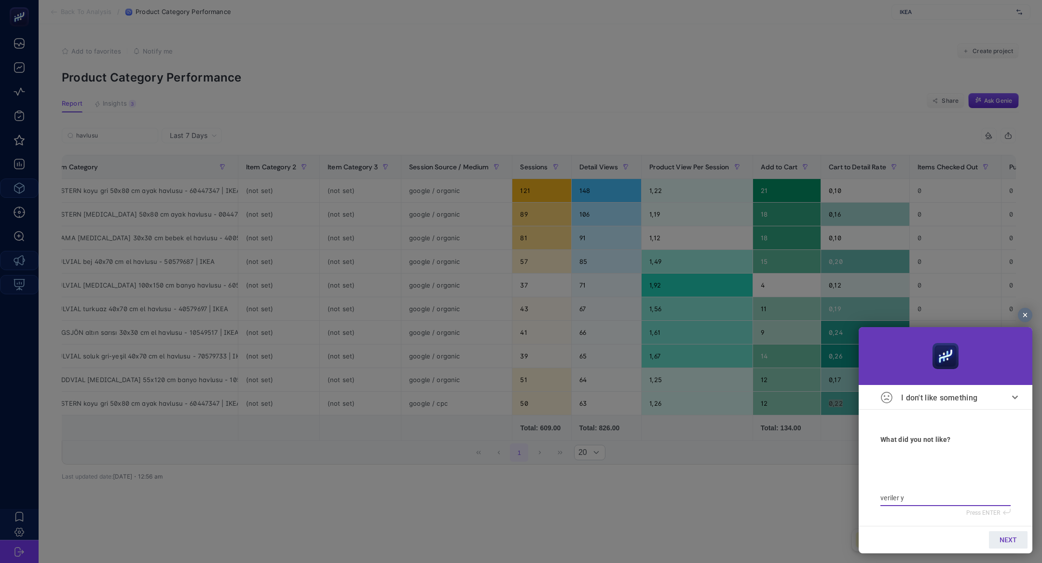
type textarea "veriler ya"
type textarea "veriler yan"
type textarea "veriler yans"
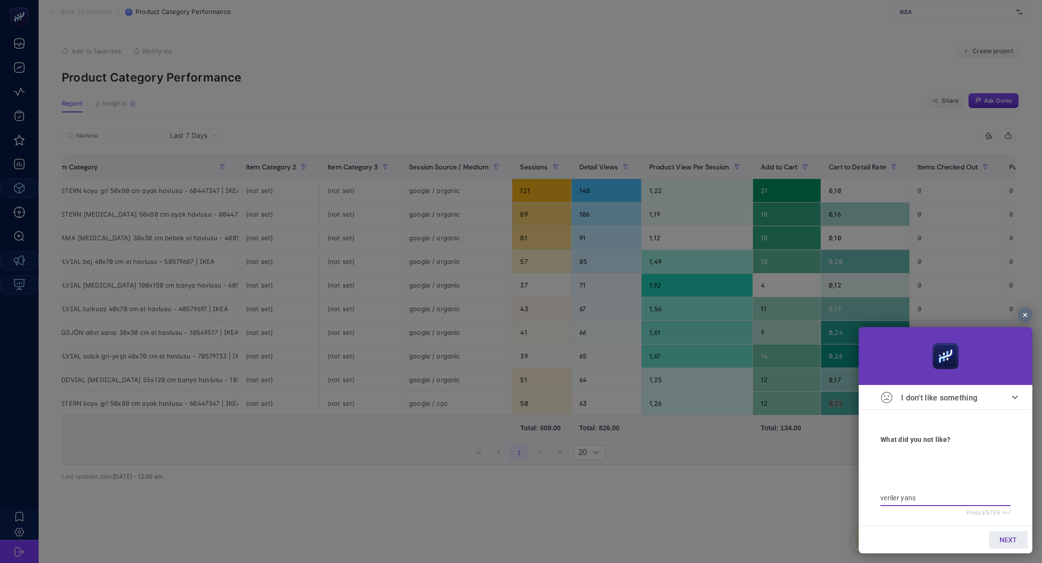
type textarea "veriler yansı"
type textarea "veriler yansım"
type textarea "veriler yansımı"
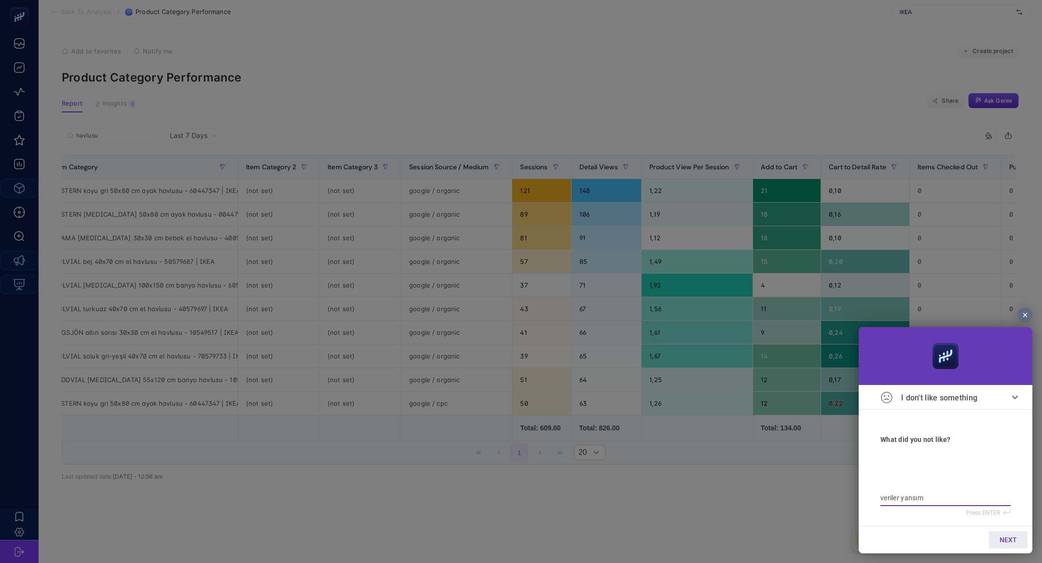
type textarea "veriler yansımı"
type textarea "veriler yansımıy"
type textarea "veriler yansımıyo"
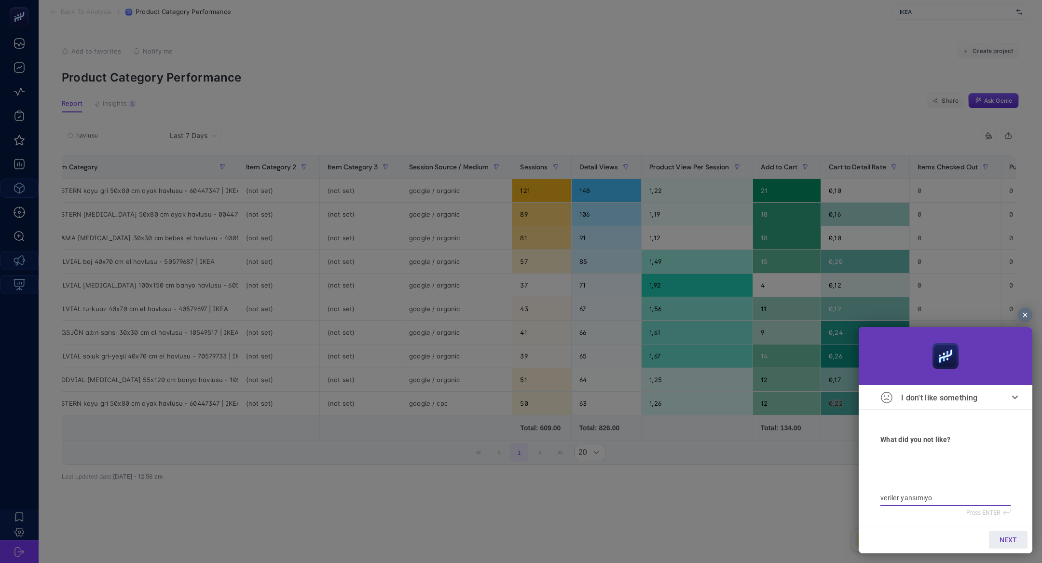
type textarea "veriler yansımıyor"
click at [998, 541] on link "NEXT" at bounding box center [1008, 539] width 39 height 17
type input "b"
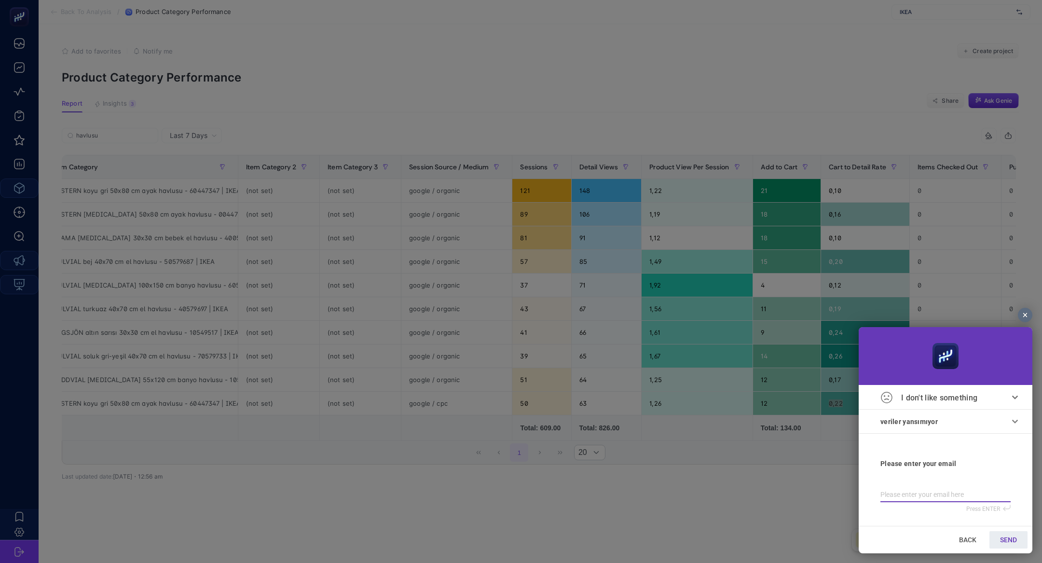
type input "b"
type input "bi"
type input "bil"
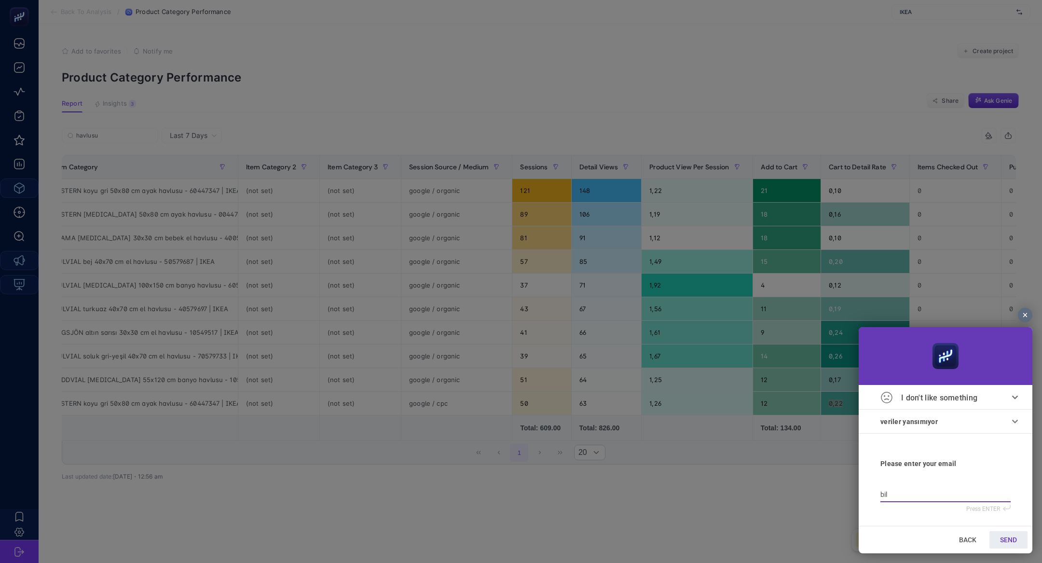
type input "bilg"
type input "bilge"
type input "bilge@"
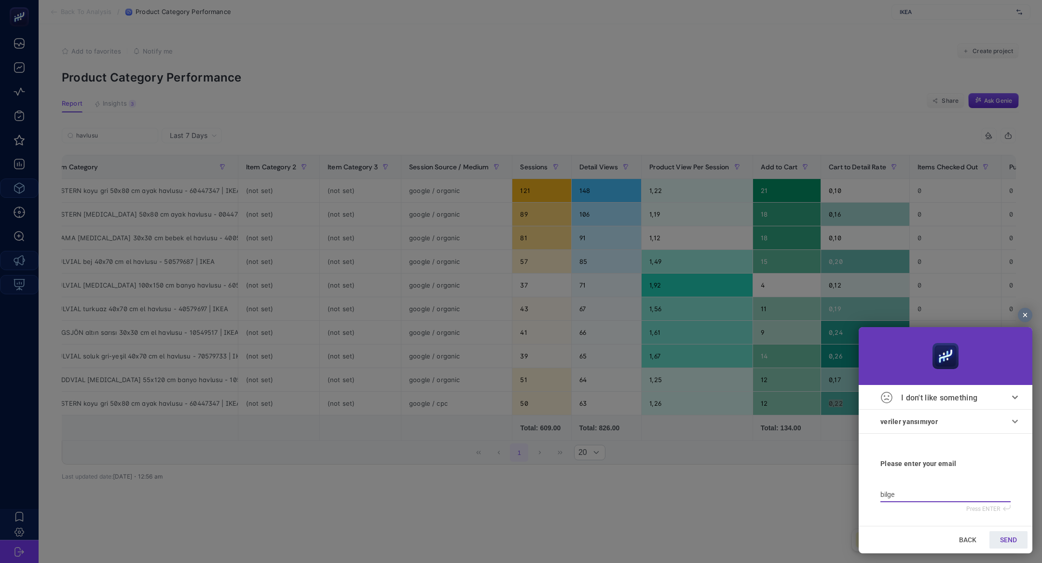
type input "bilge@"
type input "bilge@h"
type input "bilge@he"
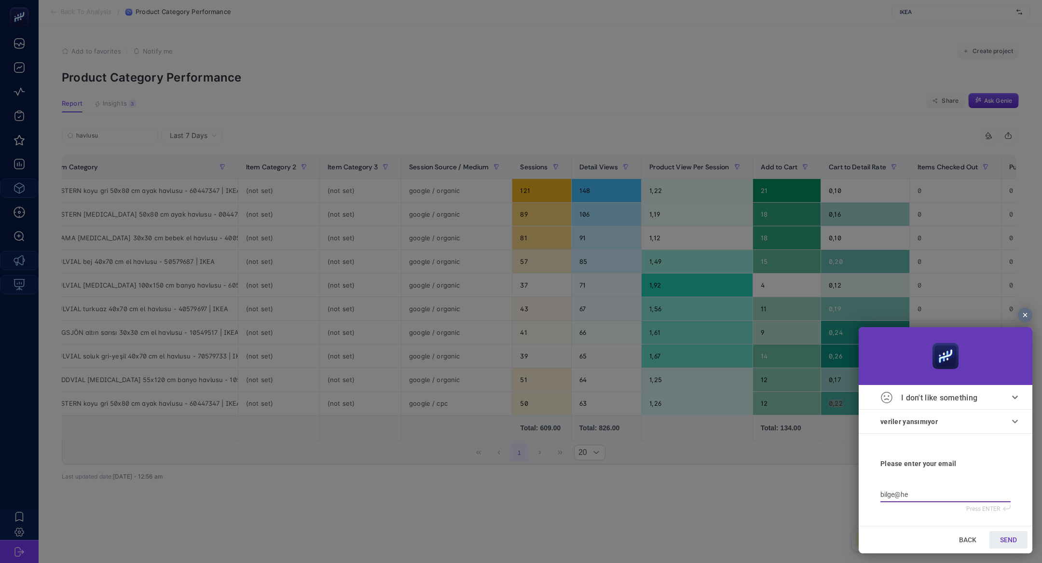
type input "bilge@hey"
type input "bilge@heyb"
type input "bilge@heybo"
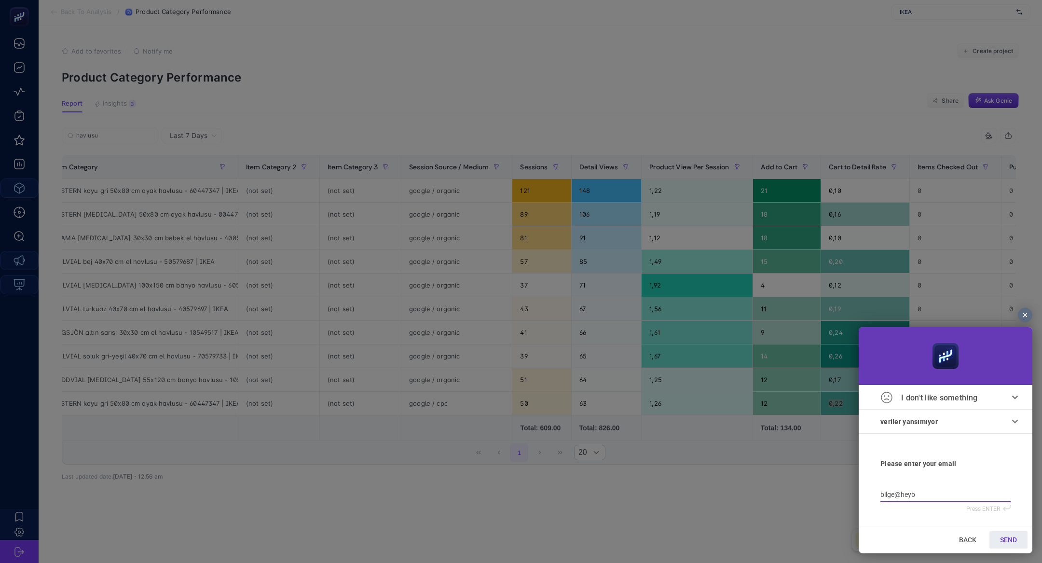
type input "bilge@heybo"
type input "bilge@heyboo"
type input "bilge@heyboos"
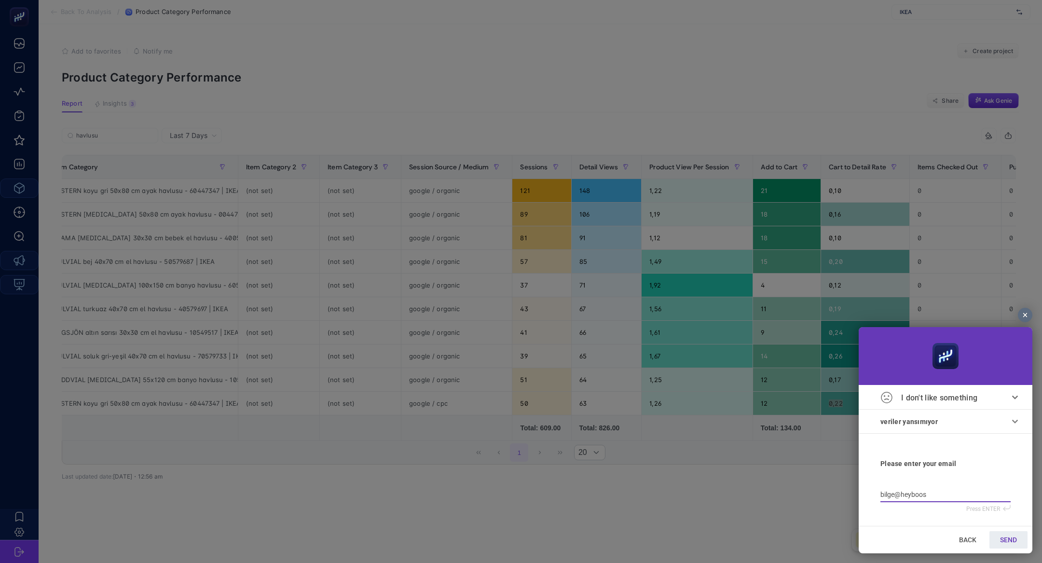
type input "bilge@heyboost"
type input "bilge@heybooste"
type input "bilge@heybooster"
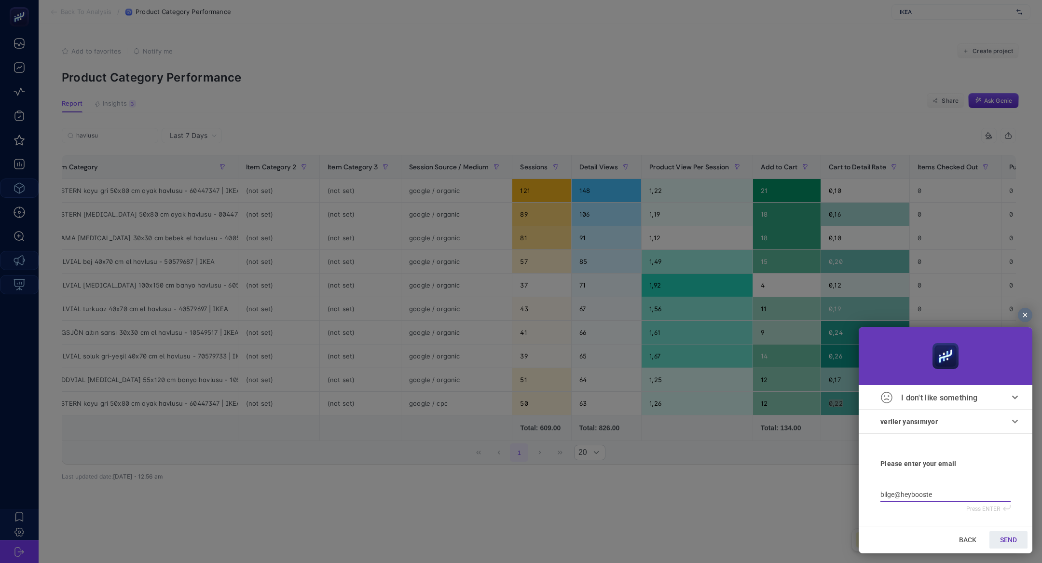
type input "bilge@heybooster"
type input "bilge@heybooster."
type input "bilge@heybooster.a"
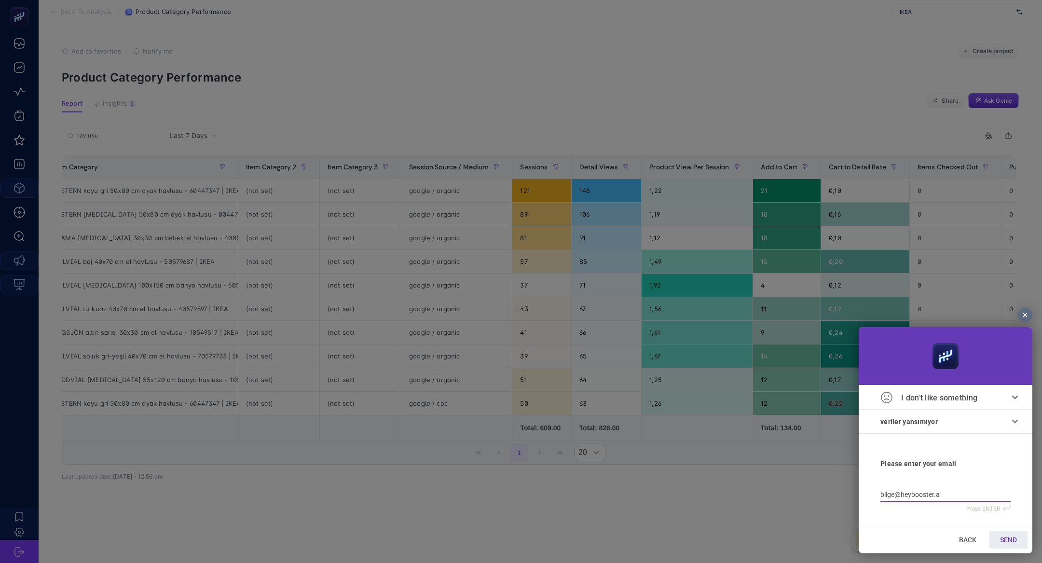
type input "[EMAIL_ADDRESS]"
click at [1016, 539] on span "SEND" at bounding box center [1008, 540] width 17 height 8
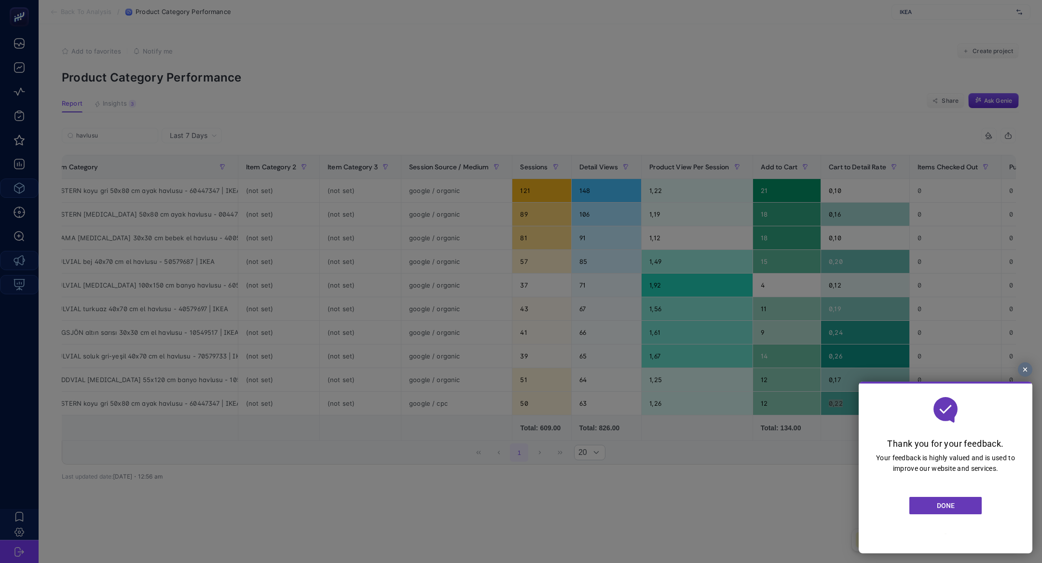
click at [960, 510] on link "DONE" at bounding box center [945, 505] width 72 height 17
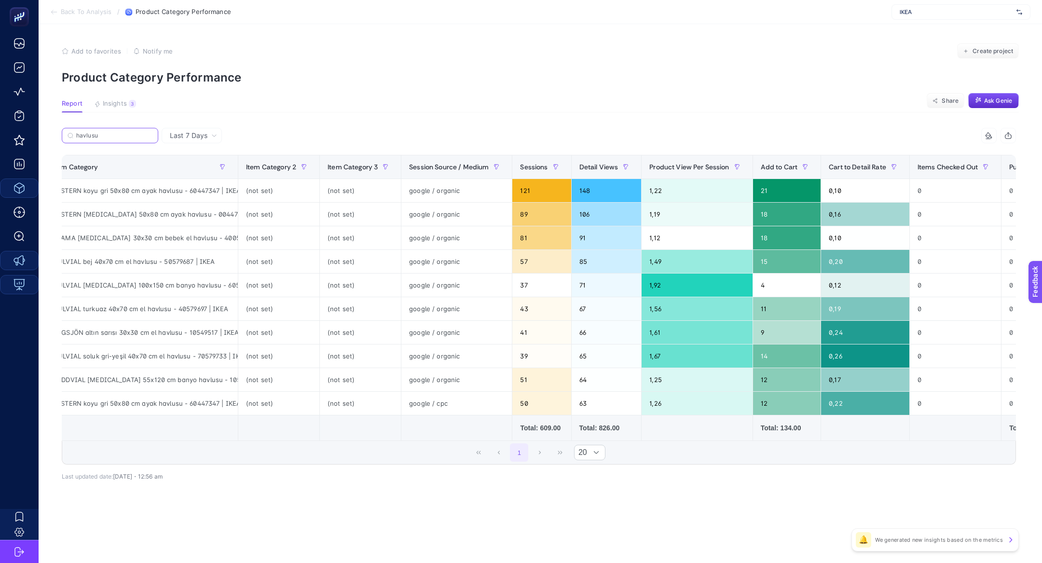
click at [138, 133] on input "havlusu" at bounding box center [114, 135] width 76 height 7
click at [150, 134] on icon at bounding box center [150, 136] width 6 height 6
click at [143, 134] on input "havlusu" at bounding box center [110, 135] width 66 height 7
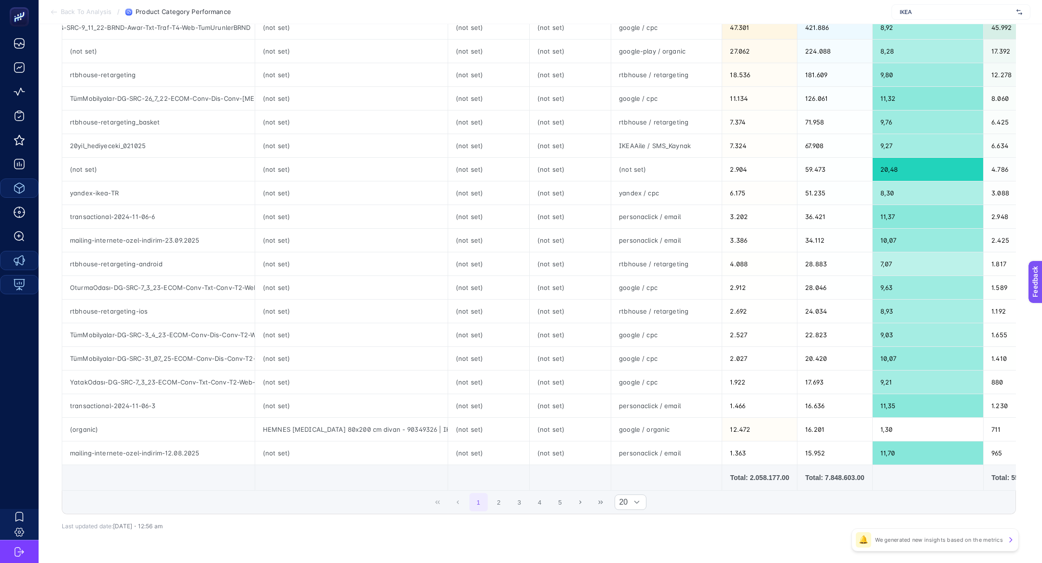
scroll to position [212, 0]
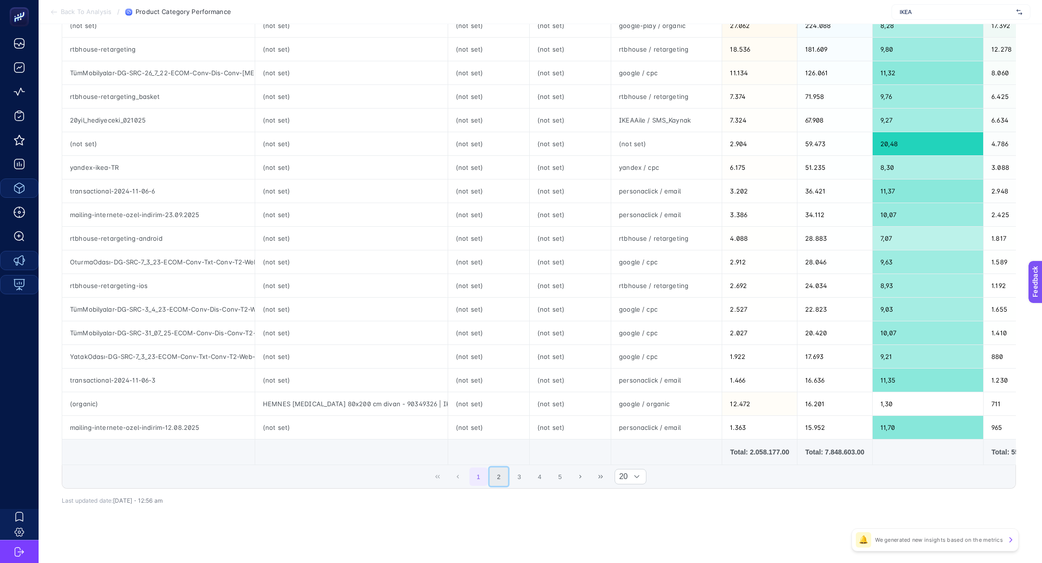
click at [494, 479] on button "2" at bounding box center [499, 476] width 18 height 18
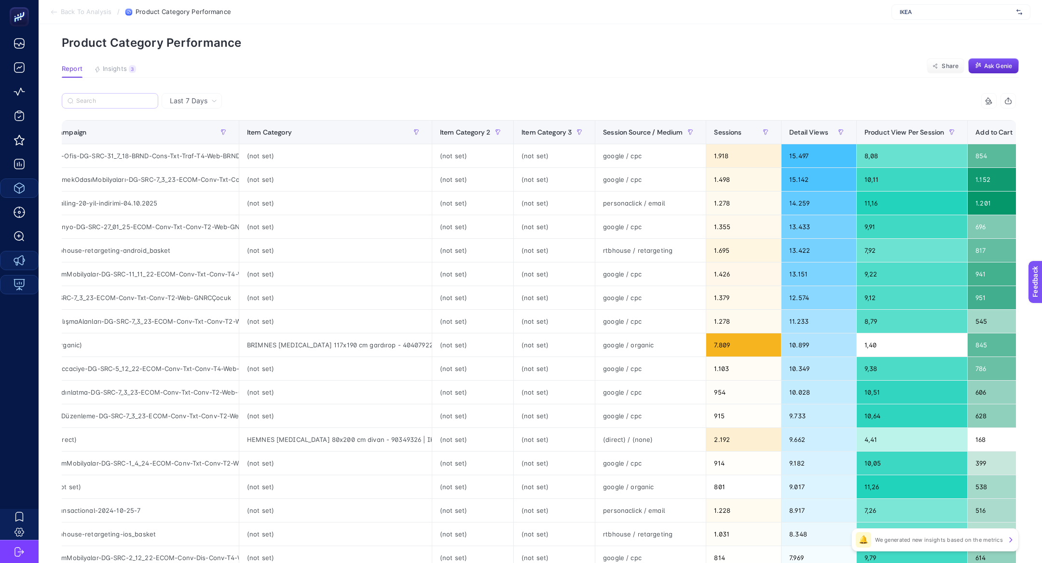
scroll to position [0, 0]
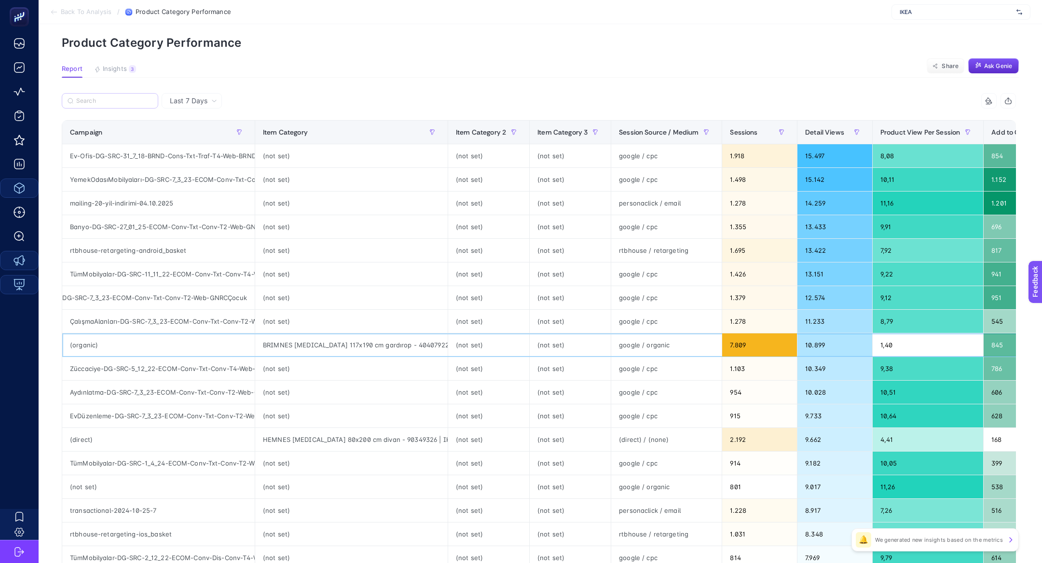
click at [300, 344] on div "BRIMNES beyaz 117x190 cm gardırop - 40407922 | IKEA" at bounding box center [351, 344] width 192 height 23
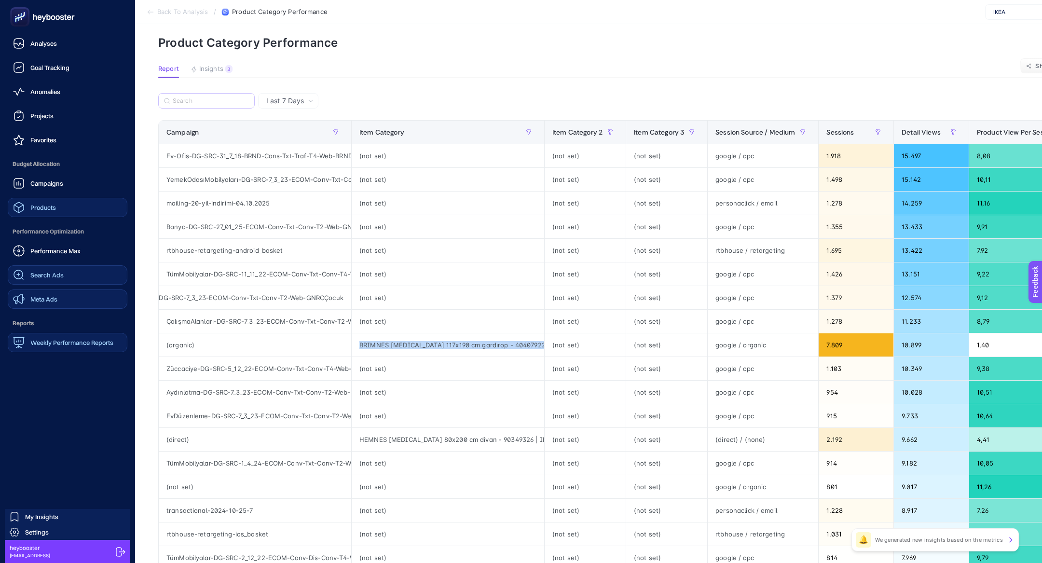
click at [88, 271] on link "Search Ads" at bounding box center [68, 274] width 120 height 19
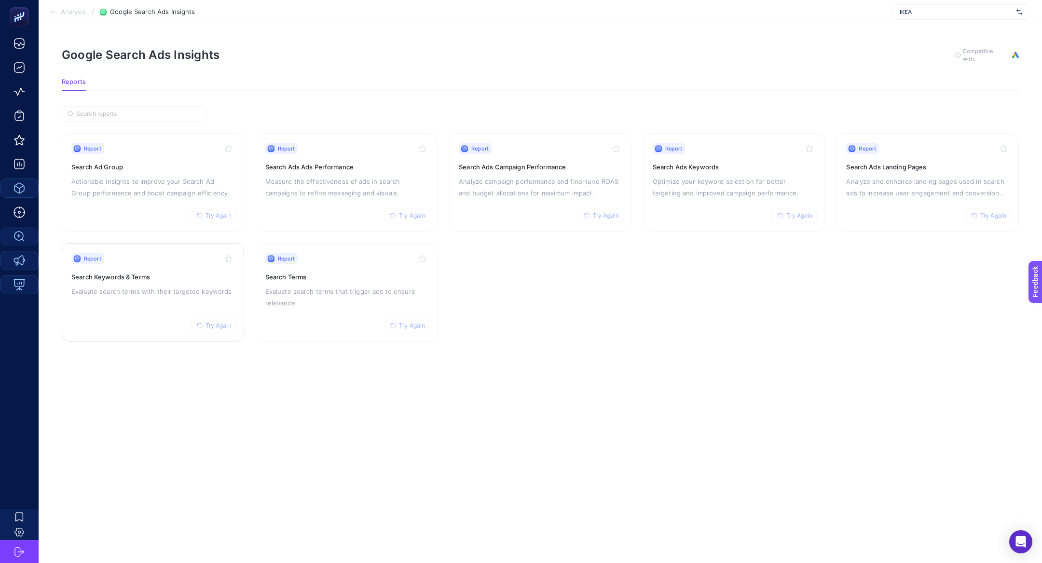
click at [132, 297] on div "Report Try Again Search Keywords & Terms Evaluate search terms with their targe…" at bounding box center [152, 292] width 163 height 79
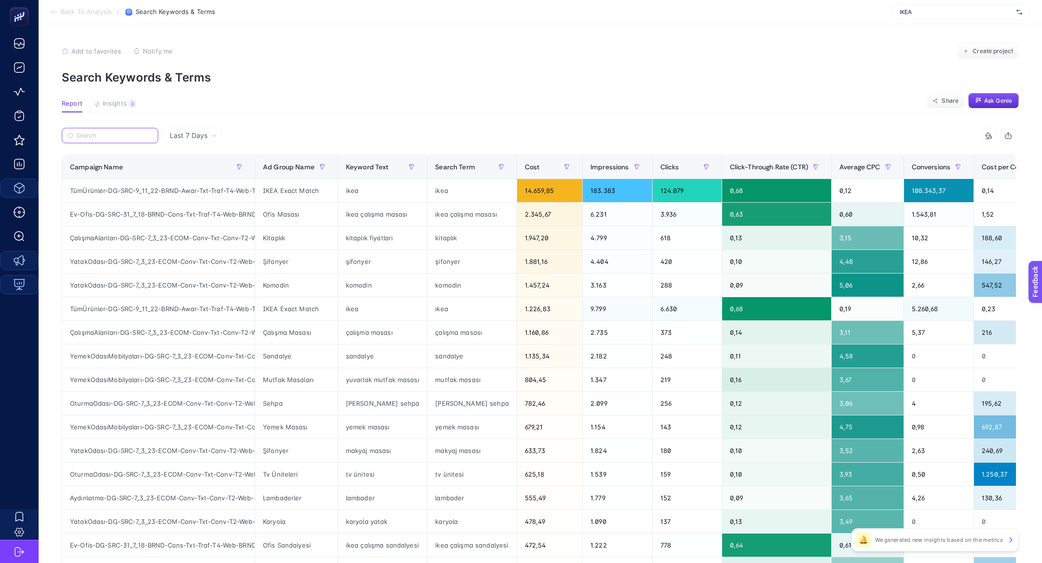
click at [111, 137] on input "Search" at bounding box center [114, 135] width 76 height 7
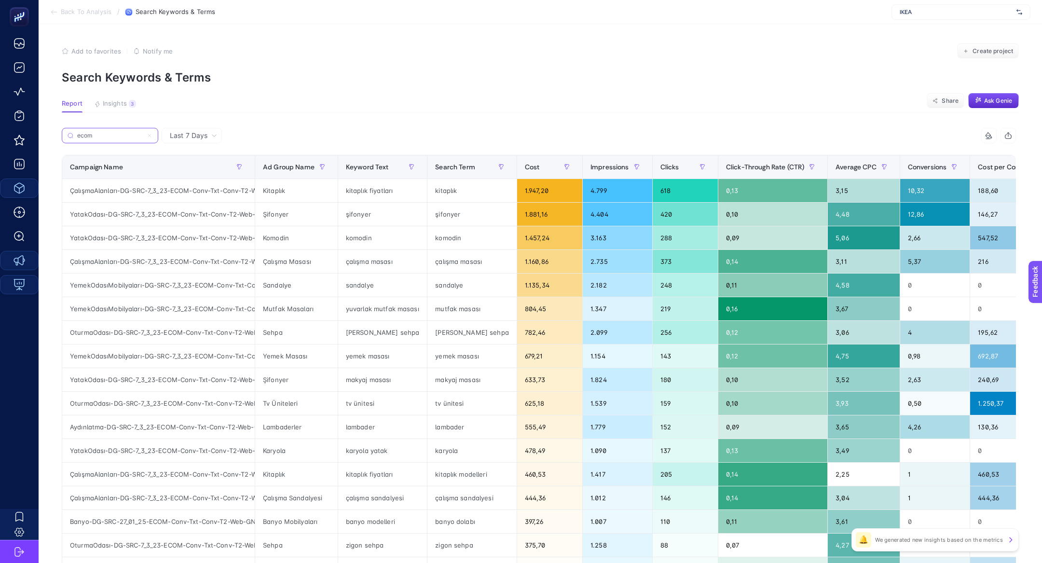
type input "ecom"
click at [833, 157] on th "Average CPC" at bounding box center [864, 167] width 72 height 24
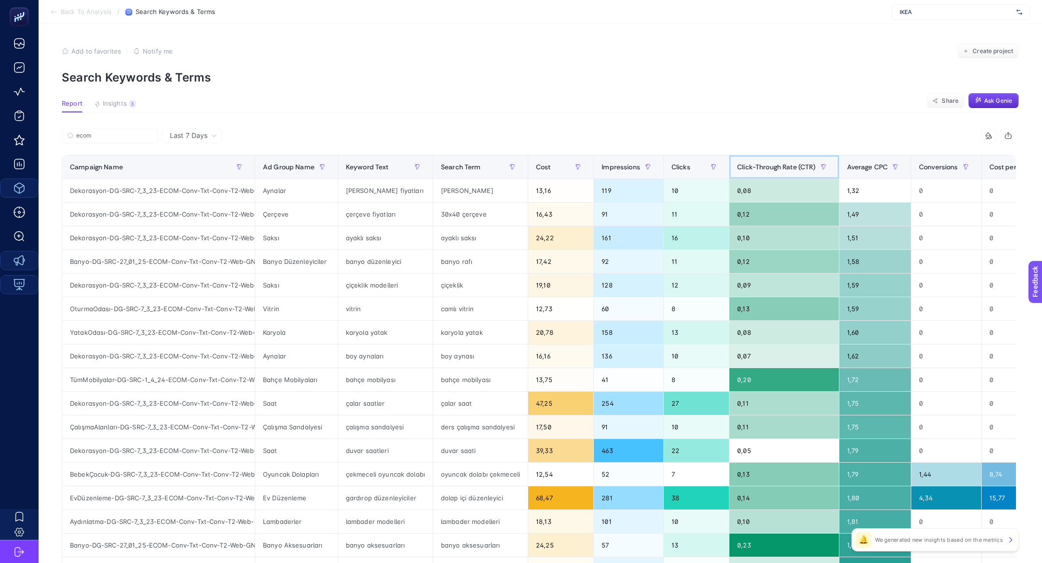
click at [833, 157] on th "Click-Through Rate (CTR)" at bounding box center [784, 167] width 110 height 24
click at [839, 157] on th "Average CPC" at bounding box center [875, 167] width 72 height 24
click at [879, 168] on span "Average CPC" at bounding box center [867, 167] width 41 height 8
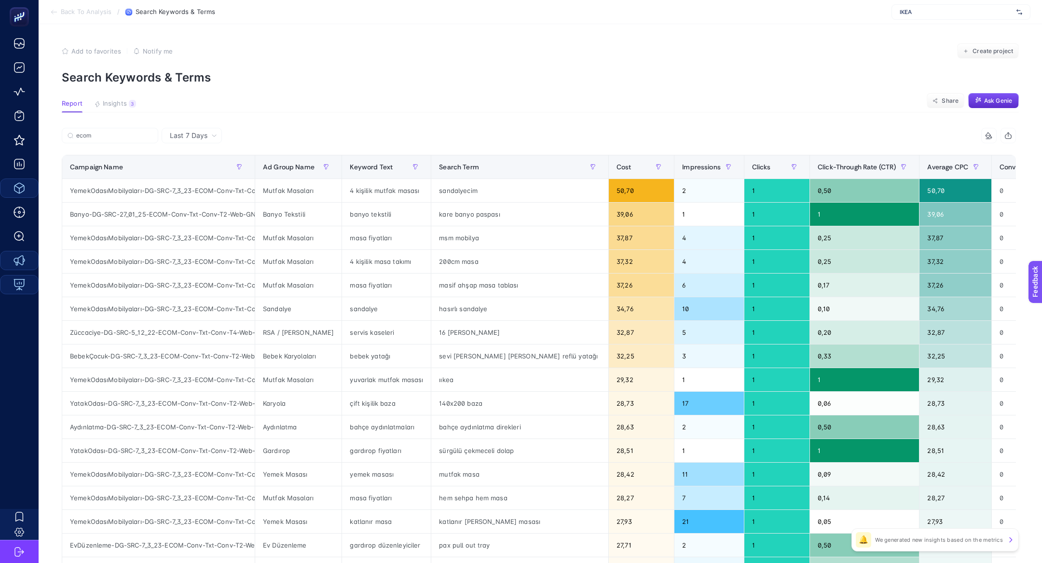
click at [211, 136] on icon at bounding box center [214, 136] width 6 height 6
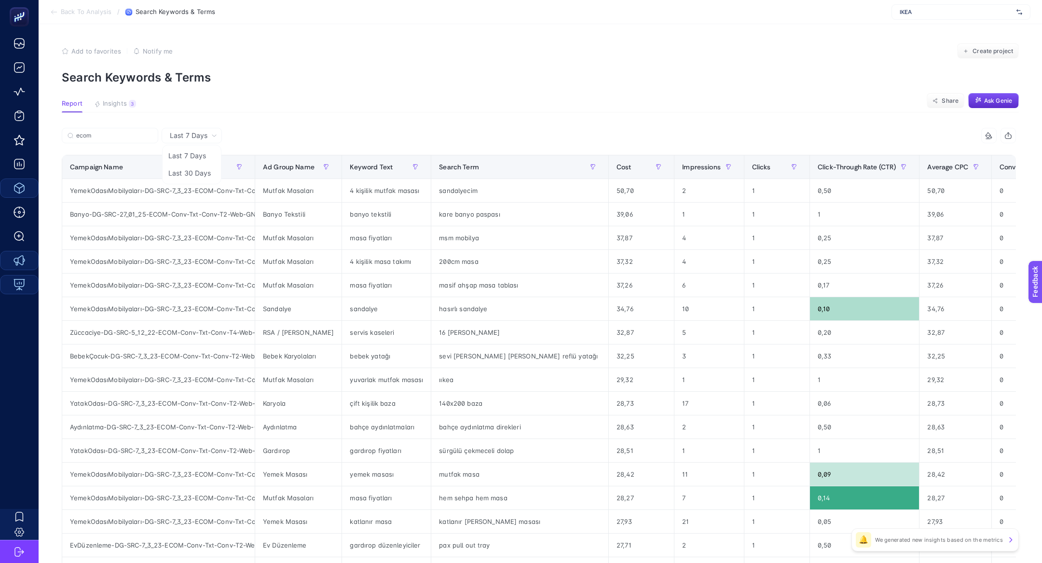
drag, startPoint x: 208, startPoint y: 172, endPoint x: 107, endPoint y: 112, distance: 117.7
click at [208, 172] on li "Last 30 Days" at bounding box center [192, 173] width 55 height 17
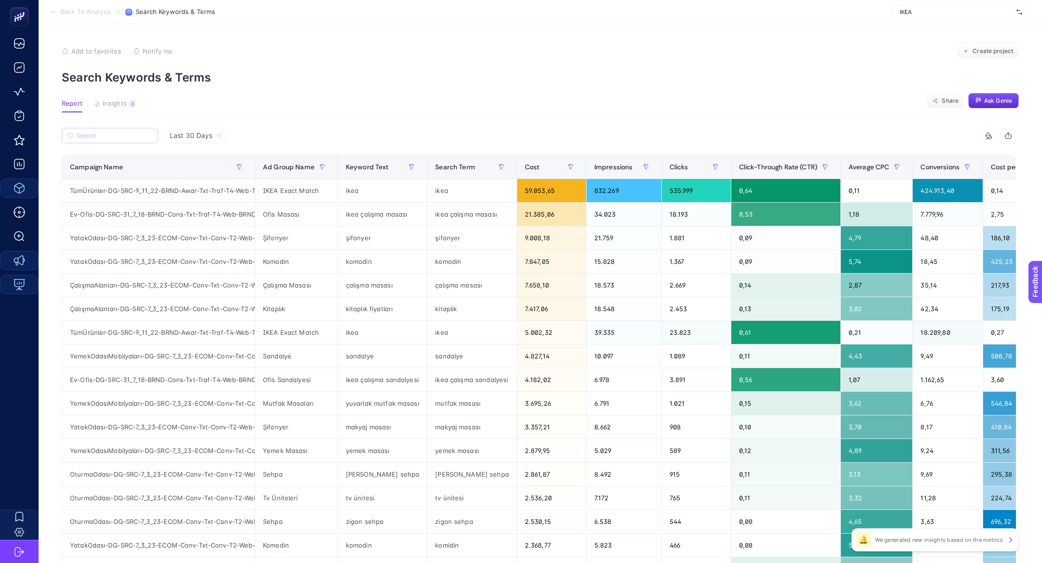
click at [109, 131] on label at bounding box center [110, 135] width 96 height 15
click at [0, 0] on input "ecom" at bounding box center [0, 0] width 0 height 0
click at [108, 135] on input "Search" at bounding box center [114, 135] width 76 height 7
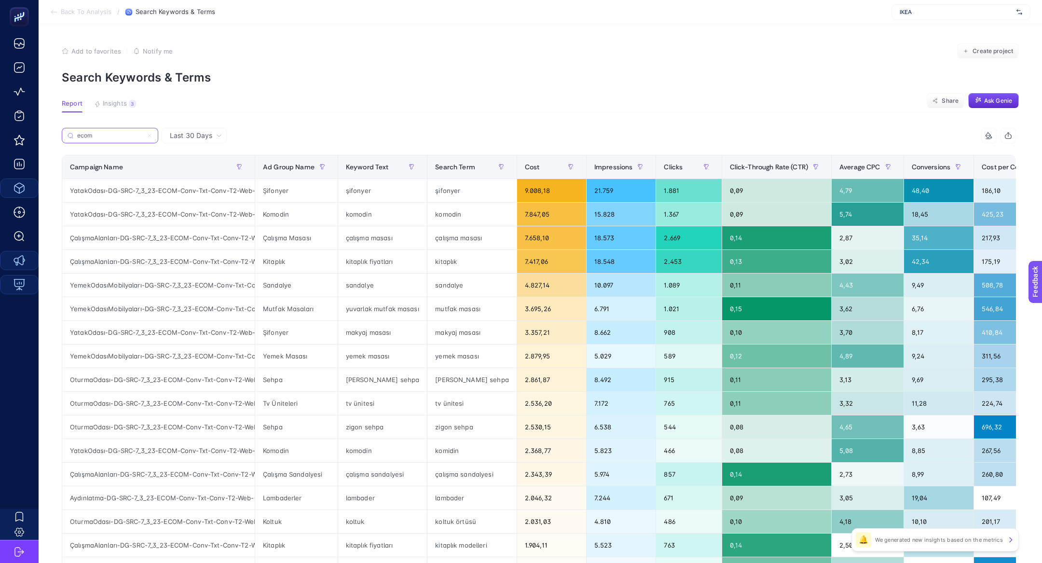
type input "ecom"
drag, startPoint x: 433, startPoint y: 288, endPoint x: 472, endPoint y: 289, distance: 39.6
click at [472, 289] on div "sandalye" at bounding box center [471, 285] width 89 height 23
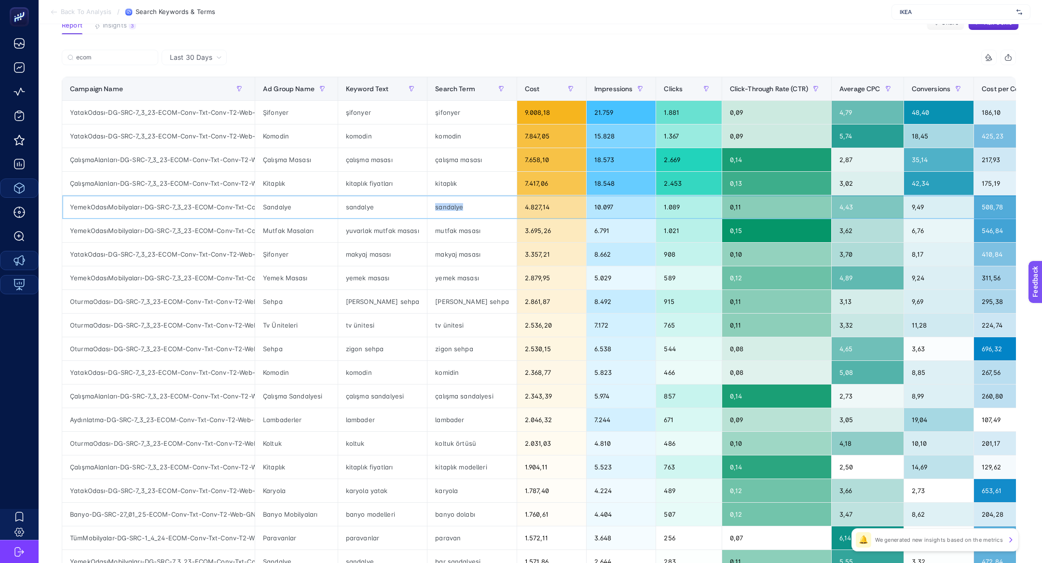
scroll to position [77, 0]
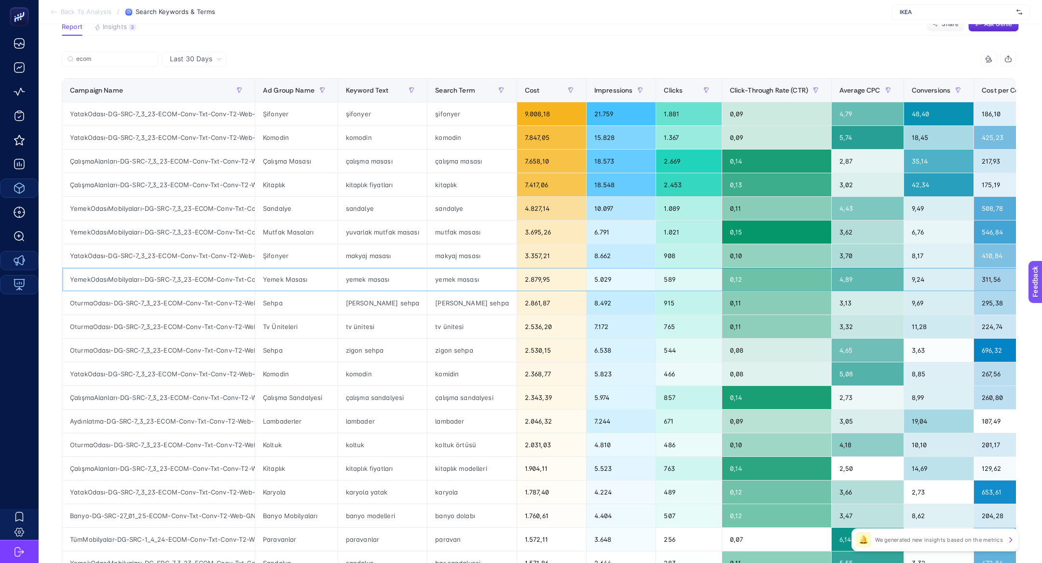
click at [463, 279] on div "yemek masası" at bounding box center [471, 279] width 89 height 23
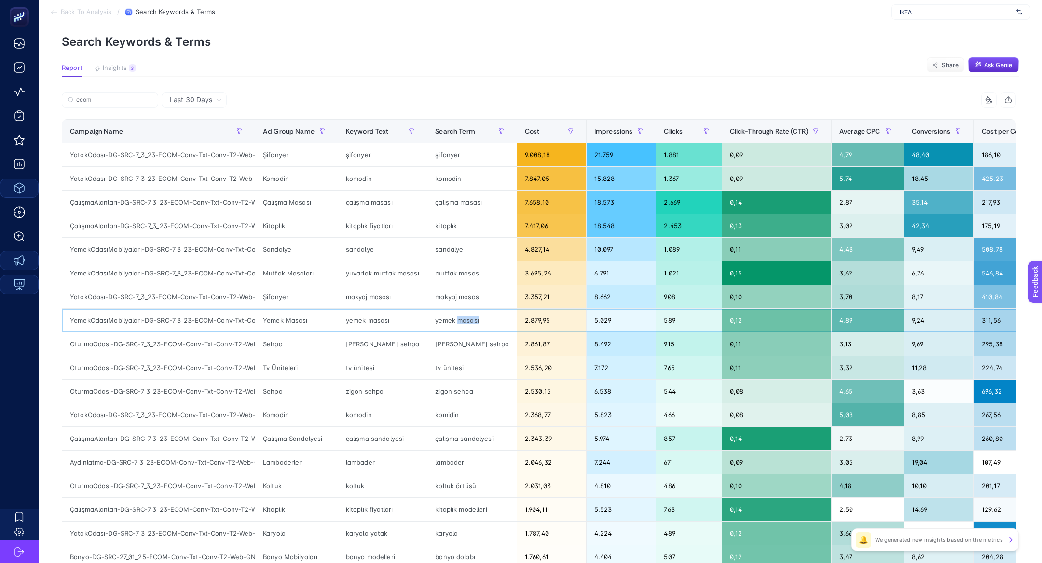
scroll to position [15, 0]
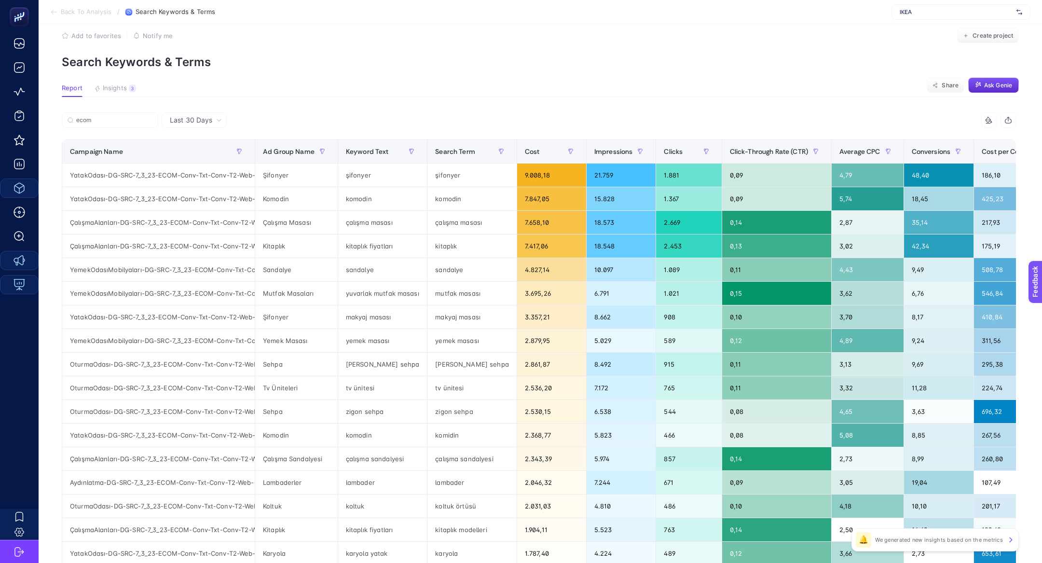
click at [193, 126] on div "Last 30 Days" at bounding box center [194, 119] width 65 height 15
click at [197, 145] on li "Last 7 Days" at bounding box center [194, 140] width 59 height 17
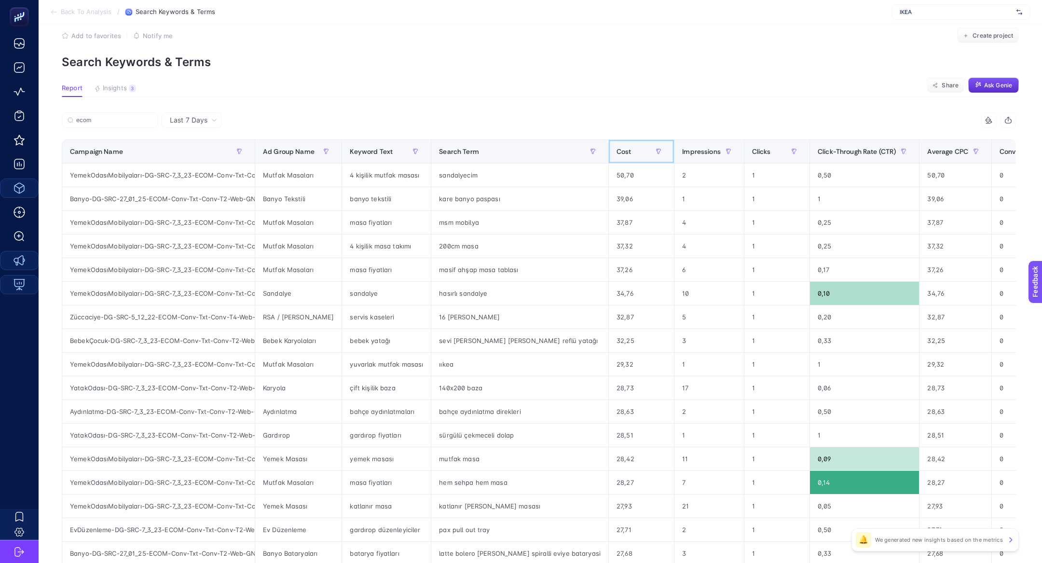
click at [617, 151] on span "Cost" at bounding box center [624, 152] width 15 height 8
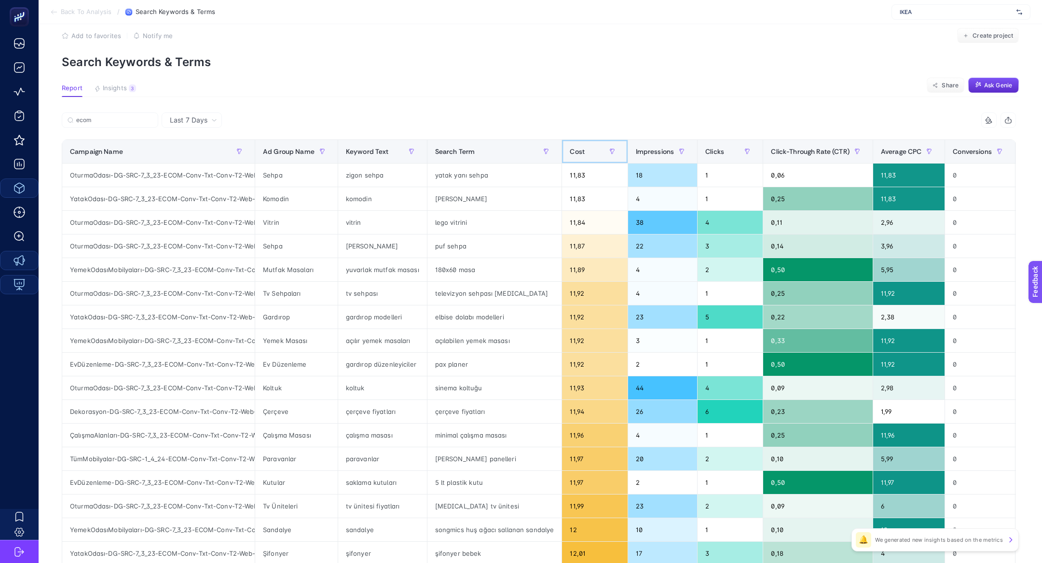
click at [585, 152] on div "Cost" at bounding box center [595, 151] width 50 height 15
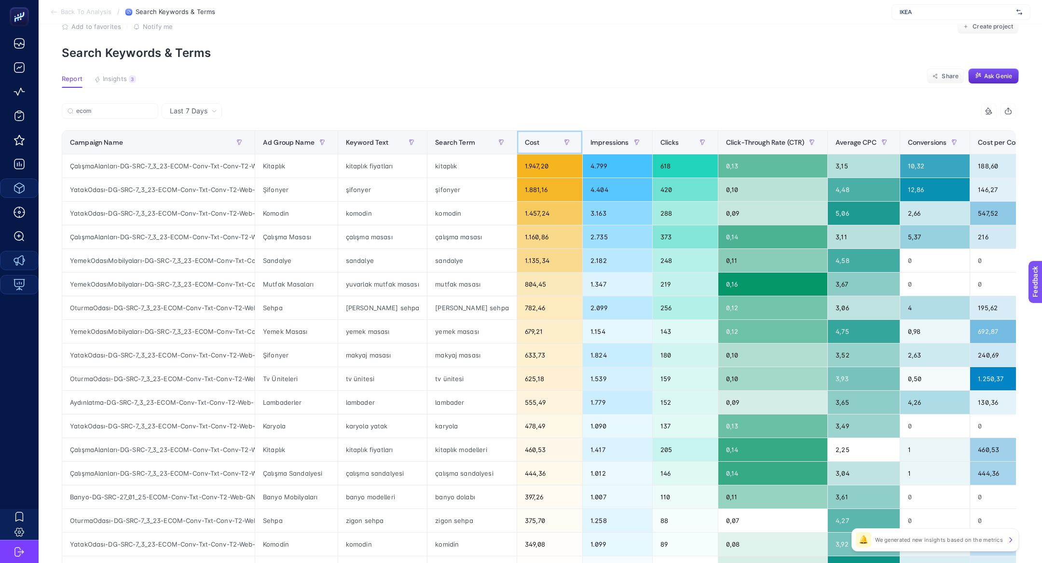
scroll to position [26, 0]
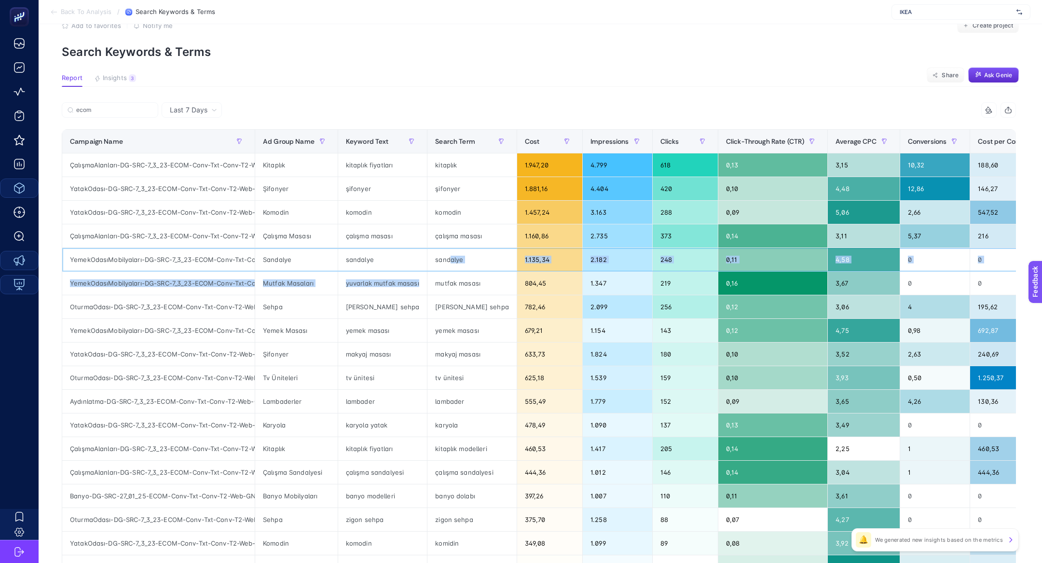
drag, startPoint x: 446, startPoint y: 258, endPoint x: 465, endPoint y: 277, distance: 26.6
click at [465, 277] on tbody "ÇalışmaAlanları-DG-SRC-7_3_23-ECOM-Conv-Txt-Conv-T2-Web-GNRCÇalışmaAlanları Kit…" at bounding box center [650, 389] width 1177 height 473
click at [465, 277] on div "mutfak masası" at bounding box center [471, 283] width 89 height 23
drag, startPoint x: 344, startPoint y: 258, endPoint x: 483, endPoint y: 281, distance: 141.4
click at [484, 282] on tbody "ÇalışmaAlanları-DG-SRC-7_3_23-ECOM-Conv-Txt-Conv-T2-Web-GNRCÇalışmaAlanları Kit…" at bounding box center [650, 389] width 1177 height 473
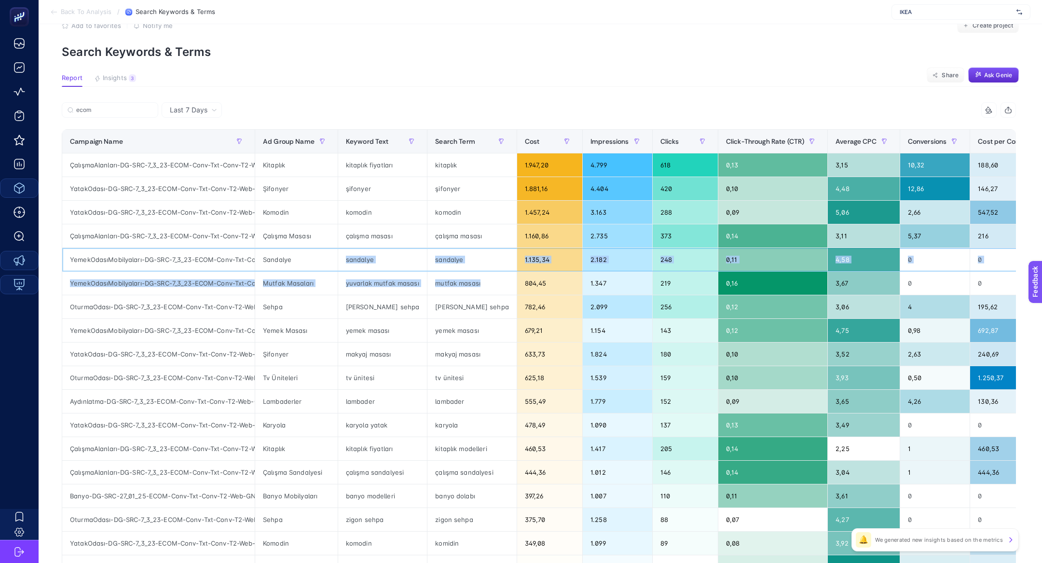
click at [464, 268] on div "sandalye" at bounding box center [471, 259] width 89 height 23
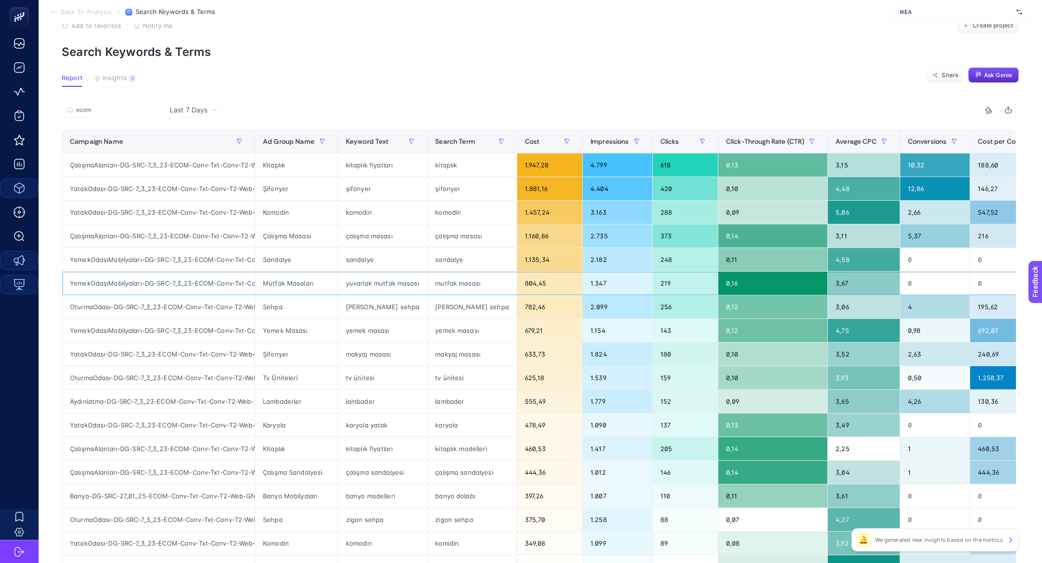
click at [427, 285] on div "mutfak masası" at bounding box center [471, 283] width 89 height 23
drag, startPoint x: 457, startPoint y: 425, endPoint x: 435, endPoint y: 425, distance: 22.2
click at [435, 425] on div "karyola" at bounding box center [471, 424] width 89 height 23
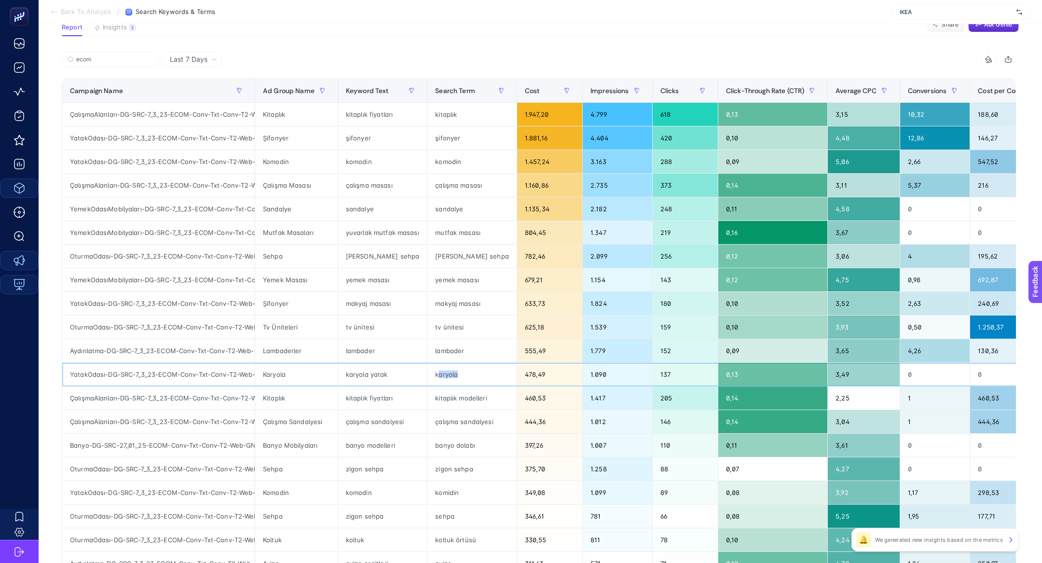
scroll to position [78, 0]
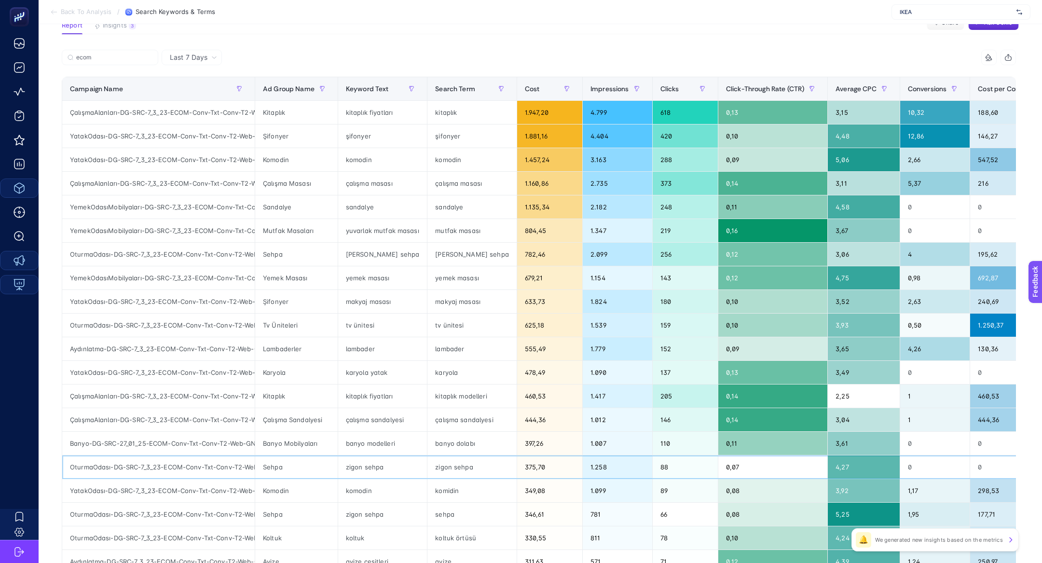
click at [454, 469] on div "zigon sehpa" at bounding box center [471, 466] width 89 height 23
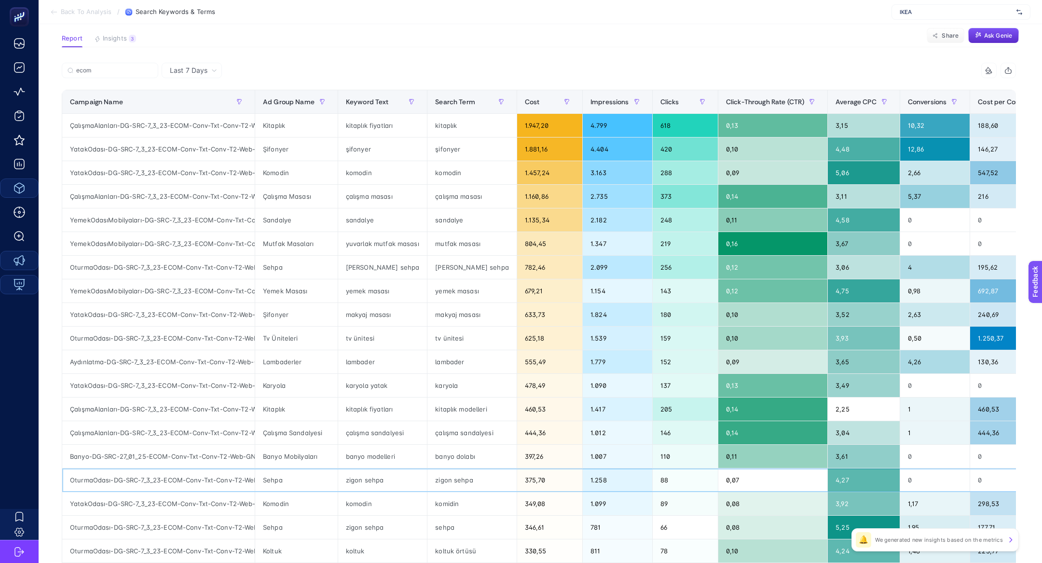
scroll to position [66, 0]
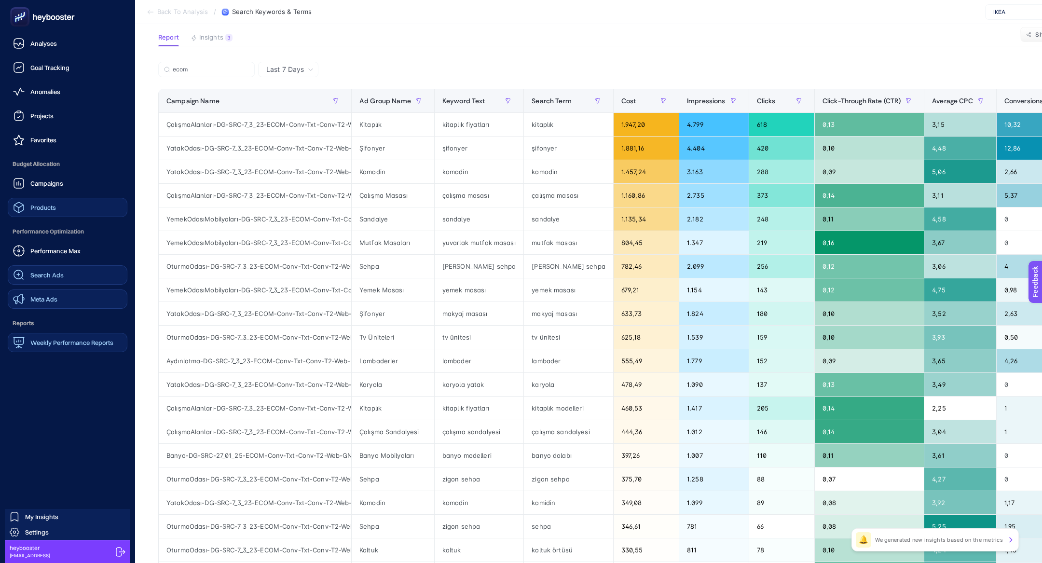
click at [49, 281] on link "Search Ads" at bounding box center [68, 274] width 120 height 19
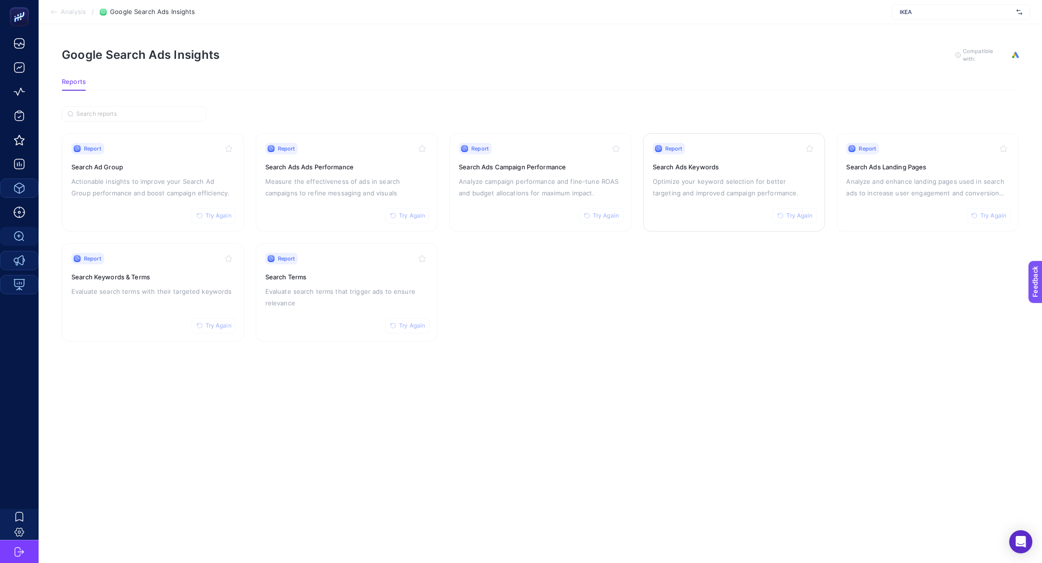
click at [736, 170] on h3 "Search Ads Keywords" at bounding box center [734, 167] width 163 height 10
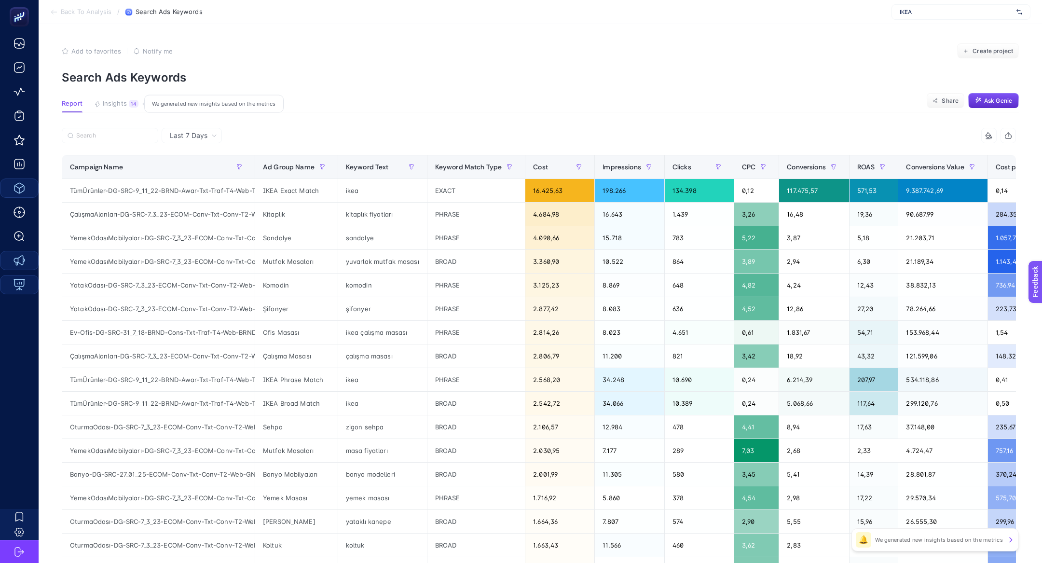
click at [115, 109] on button "Insights 14 We generated new insights based on the metrics" at bounding box center [116, 106] width 44 height 13
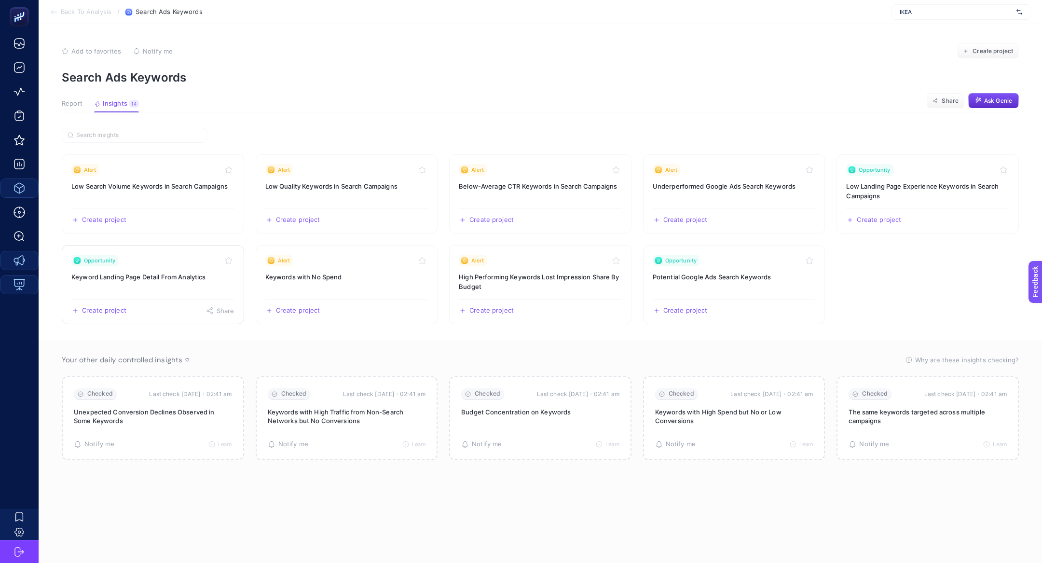
click at [153, 279] on h3 "Keyword Landing Page Detail From Analytics" at bounding box center [152, 277] width 163 height 10
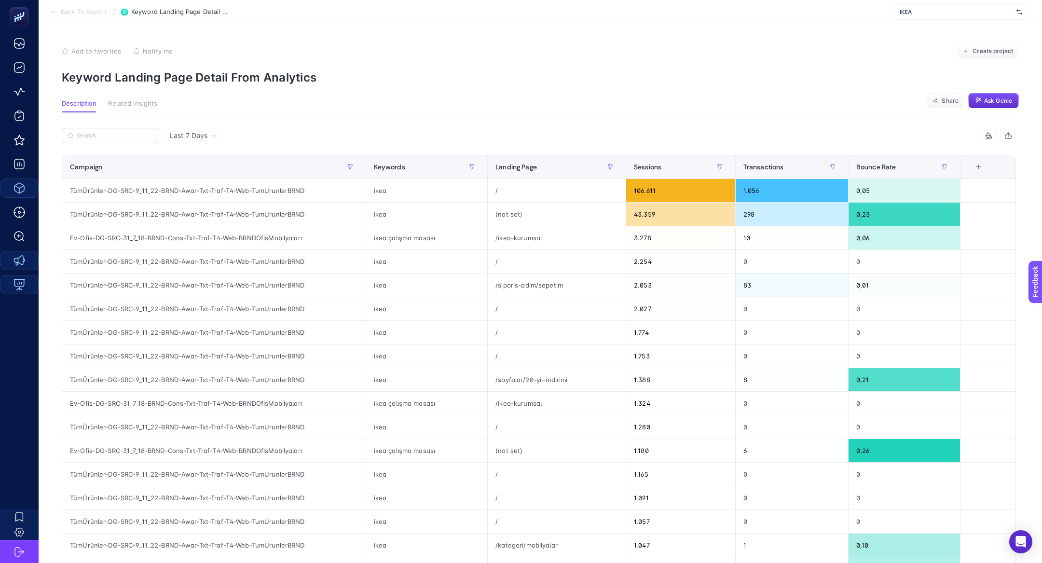
click at [104, 142] on label at bounding box center [110, 135] width 96 height 15
click at [104, 139] on input "Search" at bounding box center [114, 135] width 76 height 7
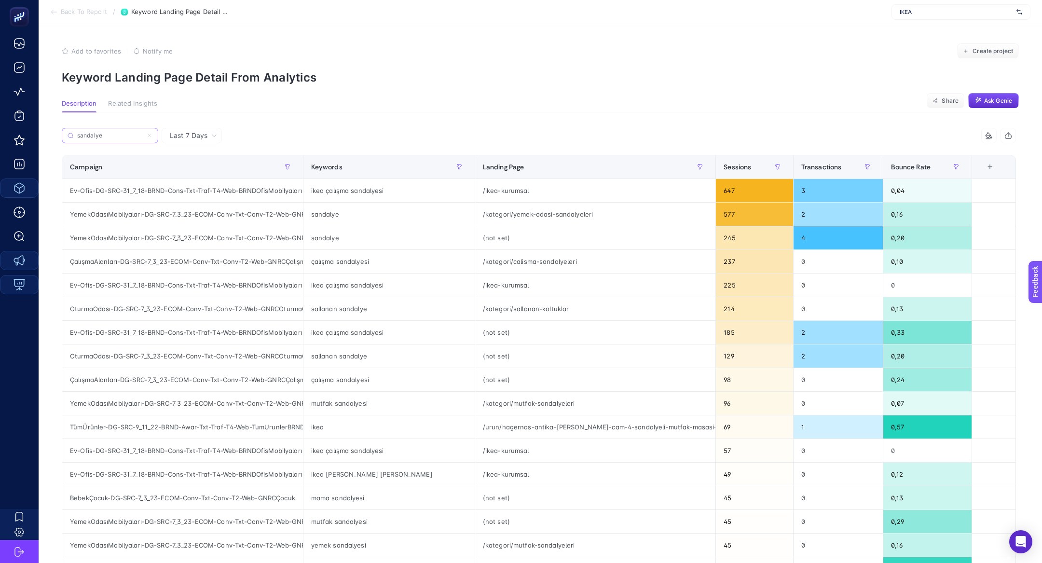
type input "sandalye"
drag, startPoint x: 816, startPoint y: 222, endPoint x: 735, endPoint y: 216, distance: 81.3
click at [735, 216] on tr "YemekOdasıMobilyaları-DG-SRC-7_3_23-ECOM-Conv-Txt-Conv-T2-Web-GNRCYemekOdası sa…" at bounding box center [539, 215] width 954 height 24
drag, startPoint x: 440, startPoint y: 213, endPoint x: 550, endPoint y: 214, distance: 110.0
click at [550, 214] on div "/kategori/yemek-odasi-sandalyeleri" at bounding box center [595, 214] width 241 height 23
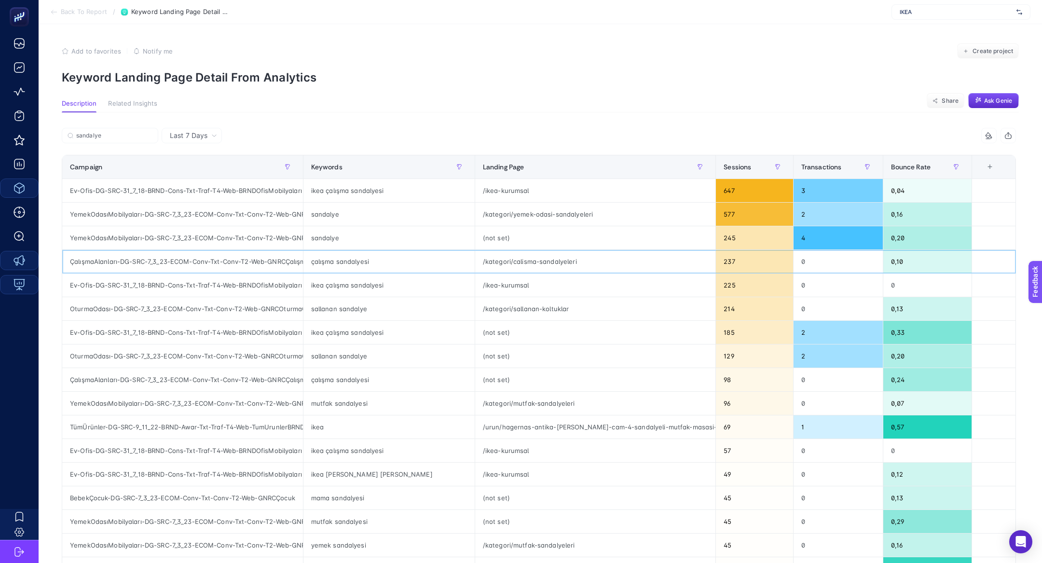
click at [349, 262] on div "çalışma sandalyesi" at bounding box center [388, 261] width 171 height 23
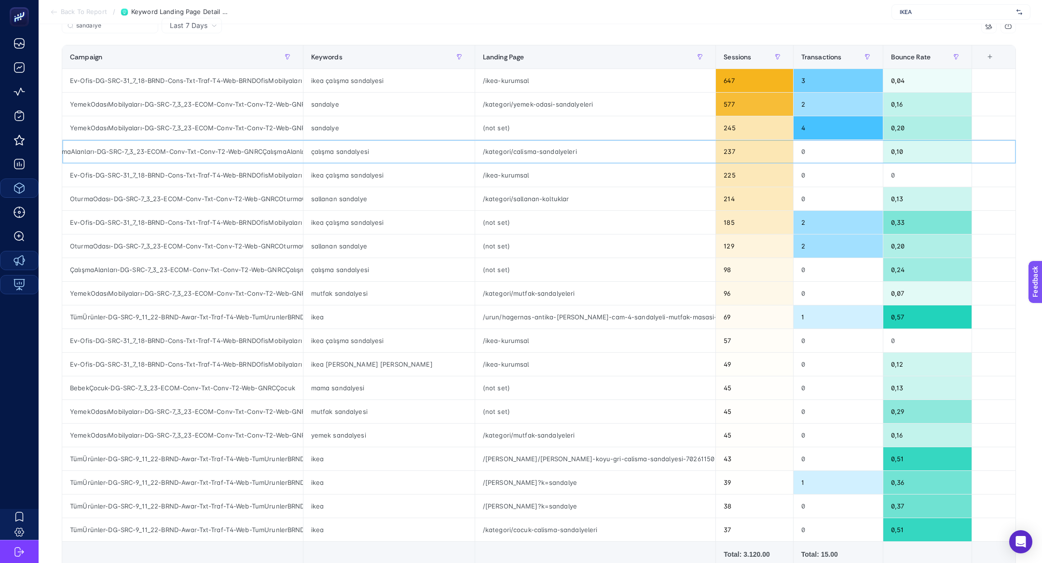
scroll to position [0, 37]
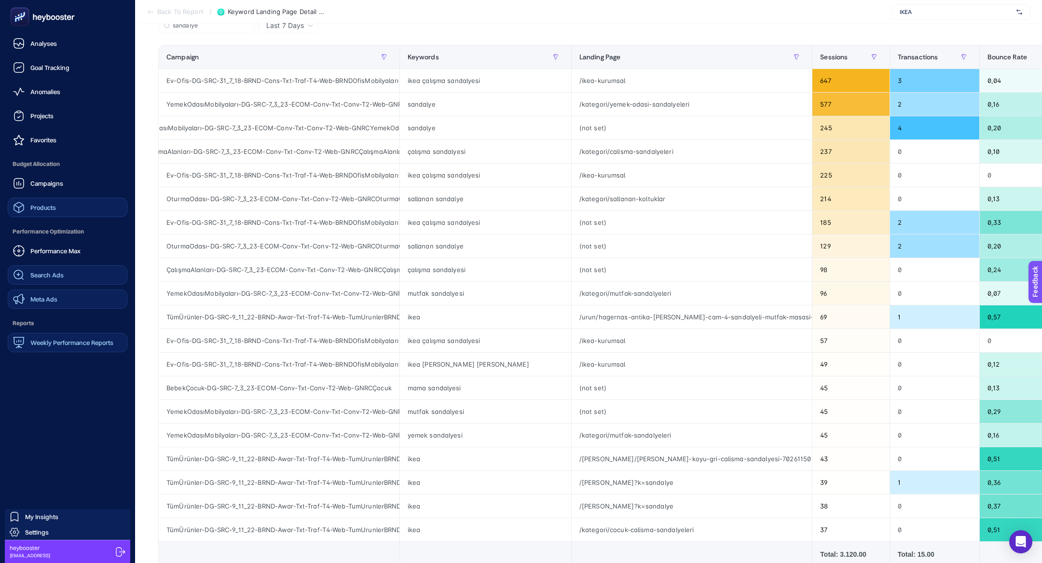
click at [55, 281] on link "Search Ads" at bounding box center [68, 274] width 120 height 19
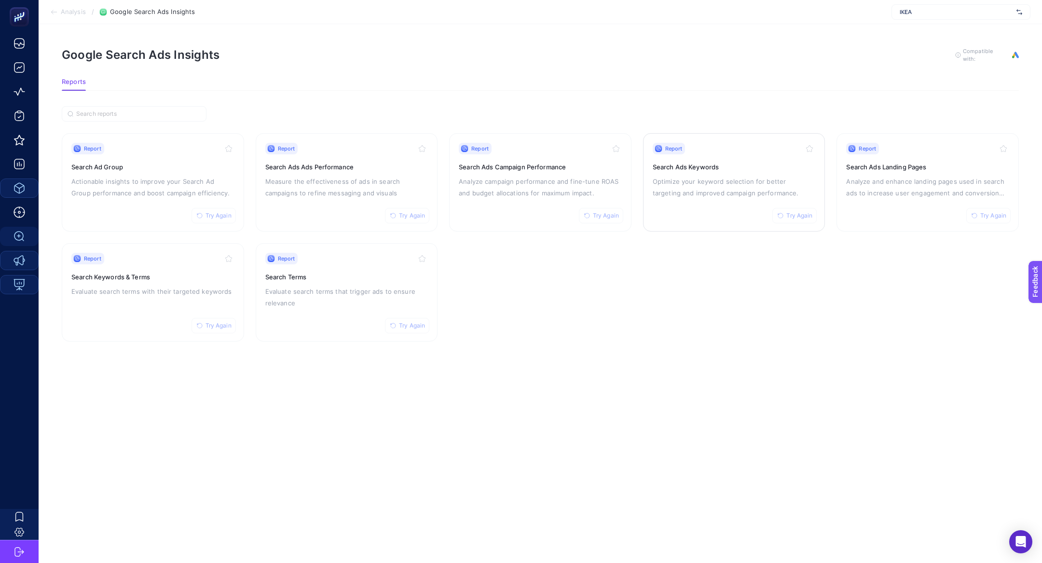
click at [689, 183] on p "Optimize your keyword selection for better targeting and improved campaign perf…" at bounding box center [734, 187] width 163 height 23
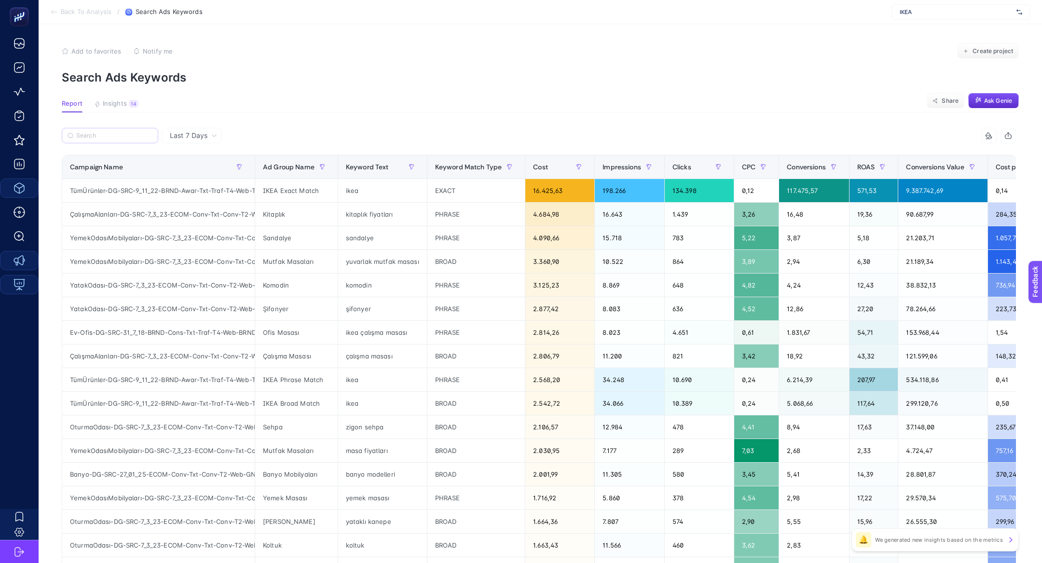
click at [135, 128] on label at bounding box center [110, 135] width 96 height 15
click at [135, 132] on input "Search" at bounding box center [114, 135] width 76 height 7
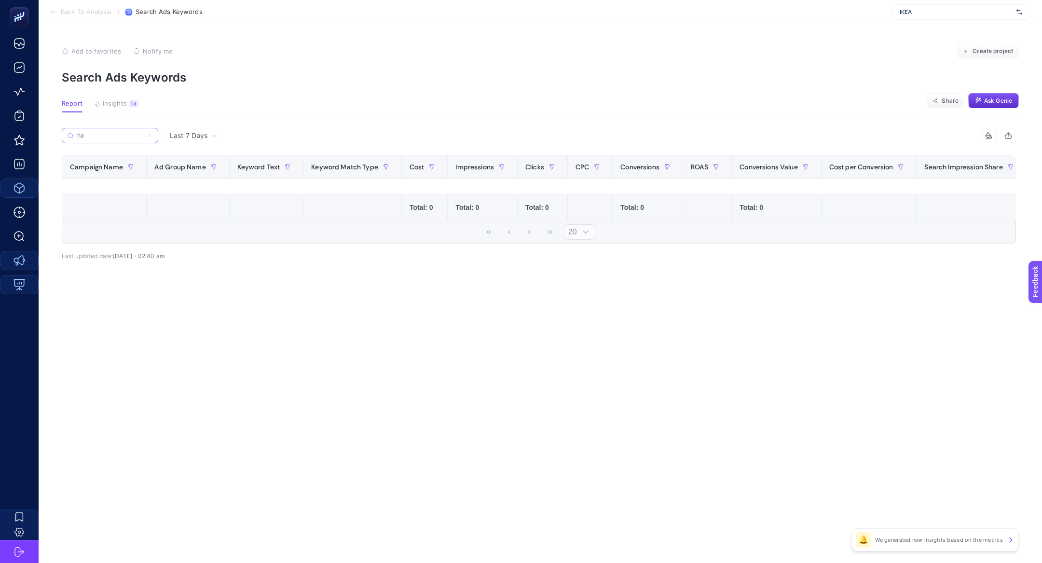
type input "h"
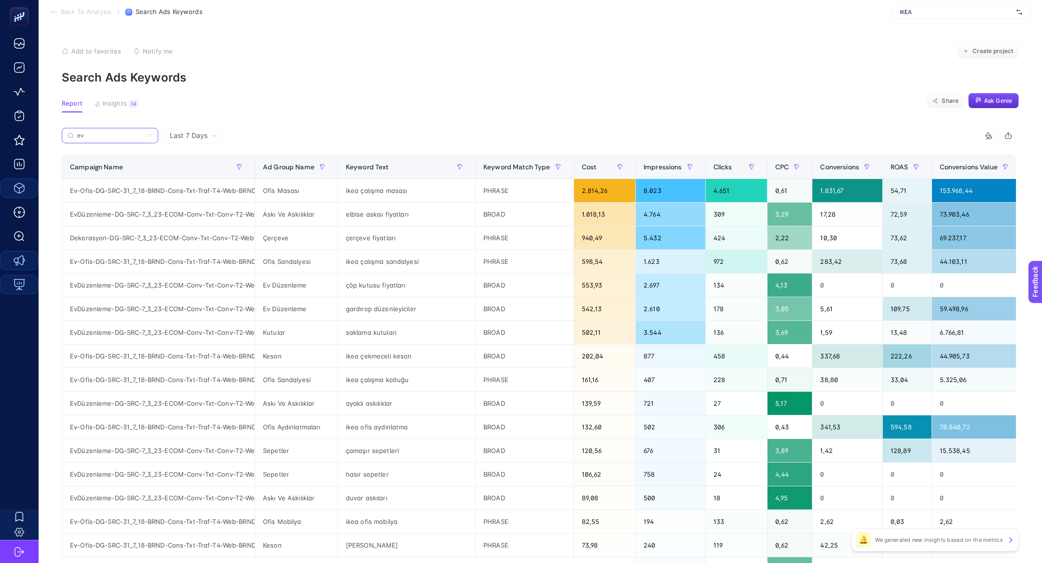
type input "ev"
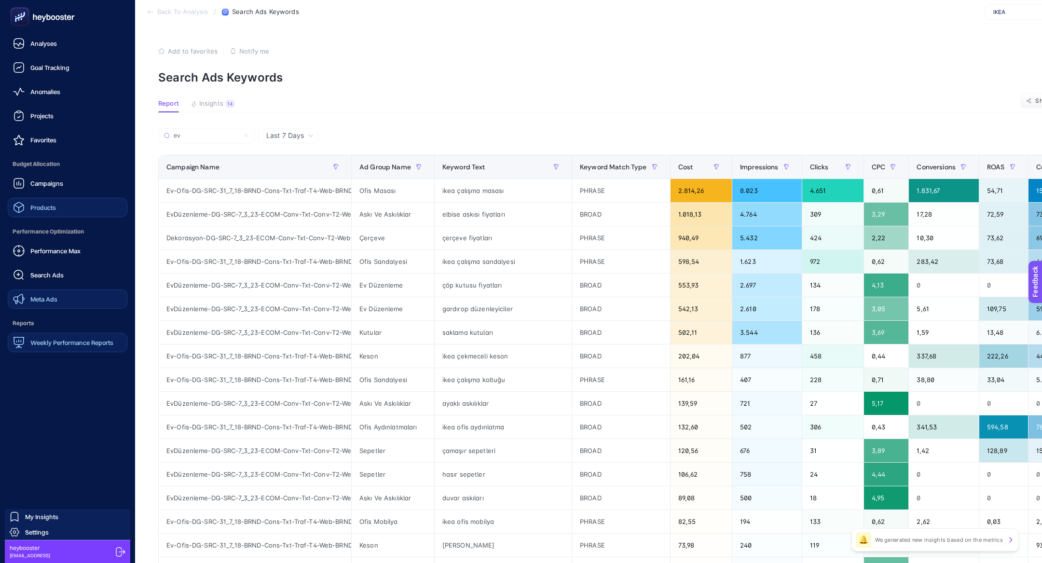
click at [79, 303] on link "Meta Ads" at bounding box center [68, 298] width 120 height 19
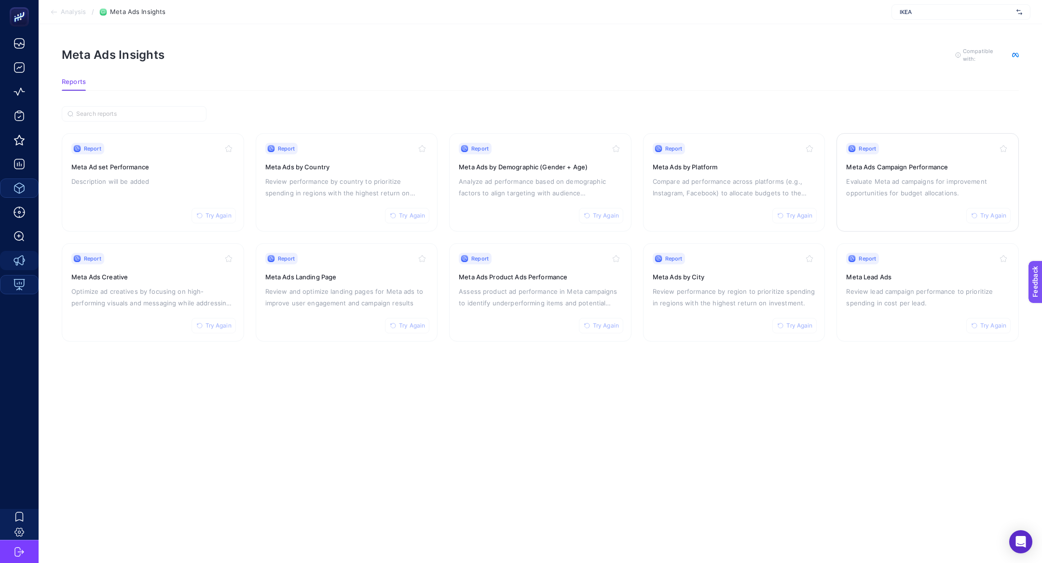
click at [883, 165] on h3 "Meta Ads Campaign Performance" at bounding box center [927, 167] width 163 height 10
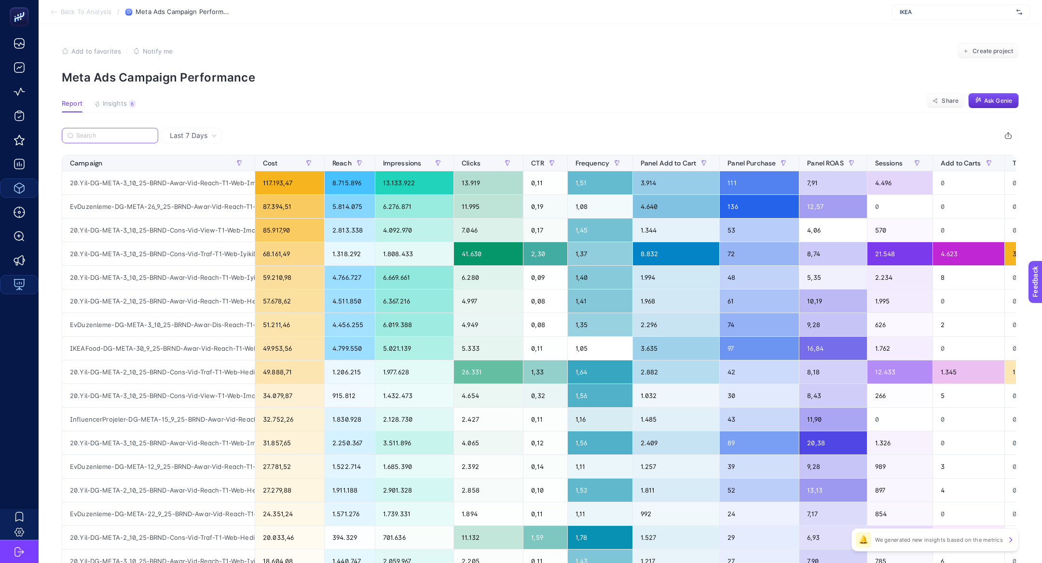
drag, startPoint x: 107, startPoint y: 130, endPoint x: 108, endPoint y: 137, distance: 7.9
click at [108, 137] on input "Search" at bounding box center [114, 135] width 76 height 7
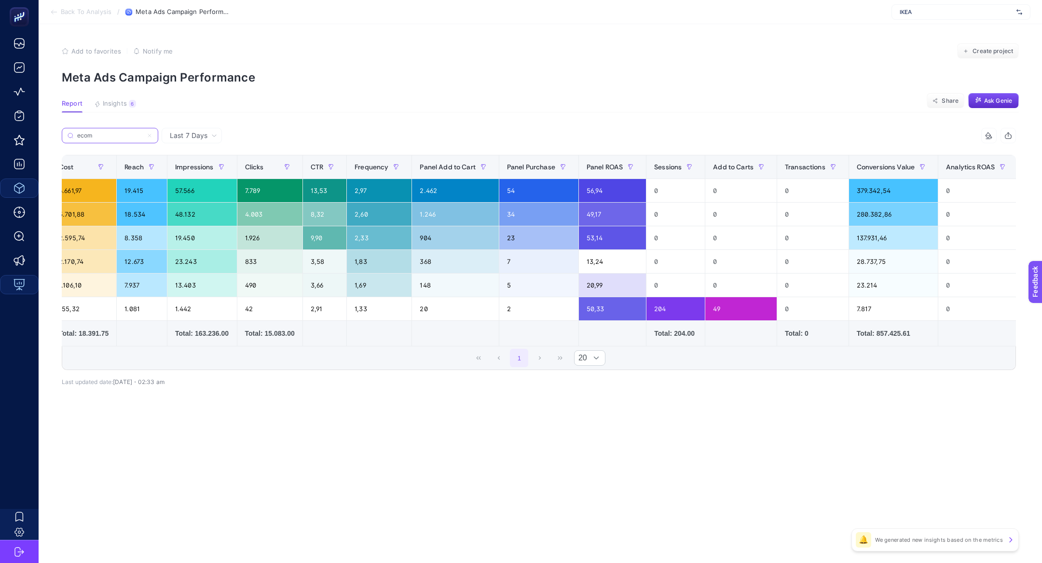
scroll to position [0, 218]
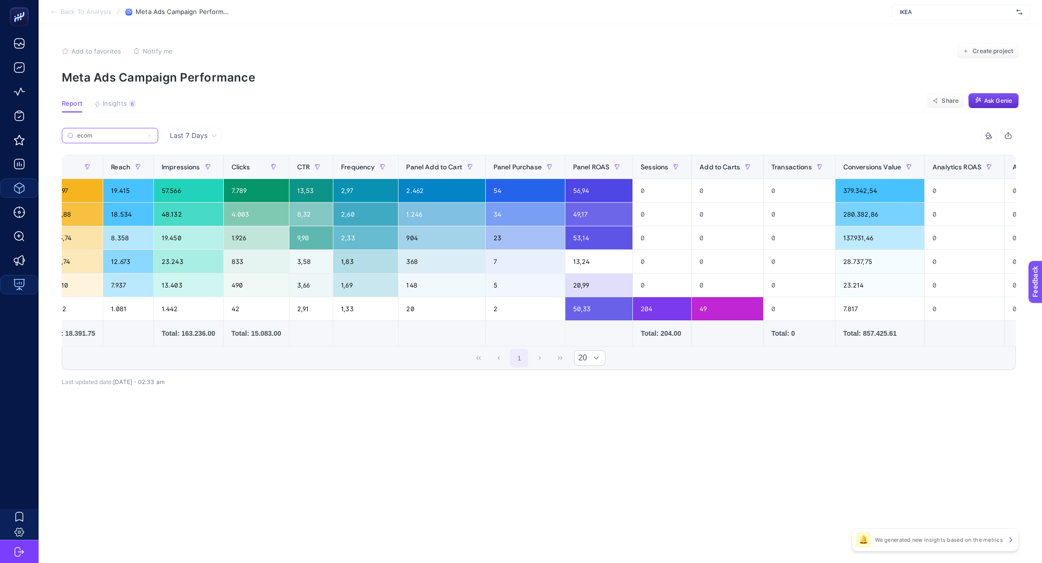
type input "ecom"
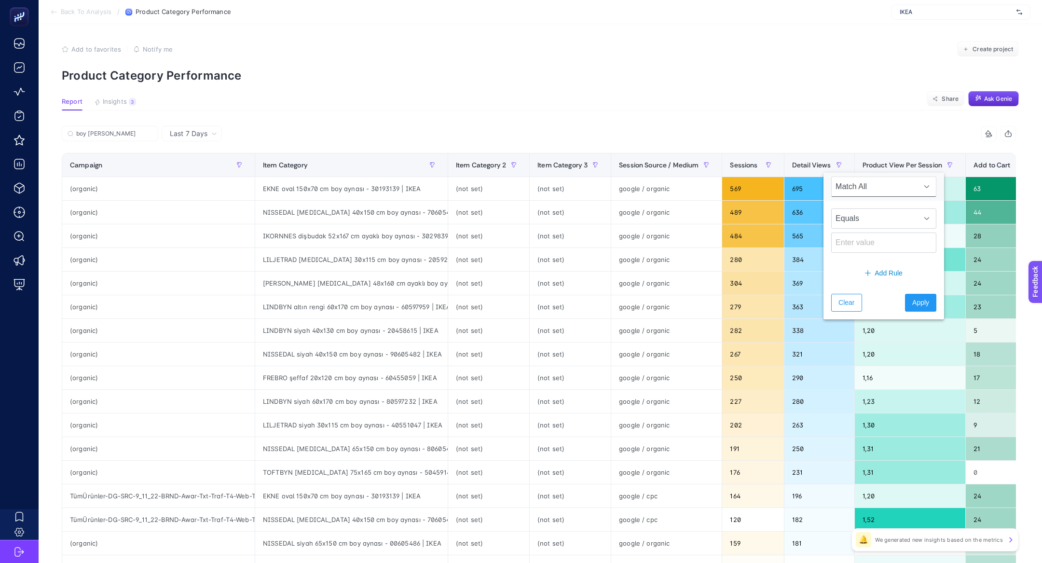
scroll to position [0, 429]
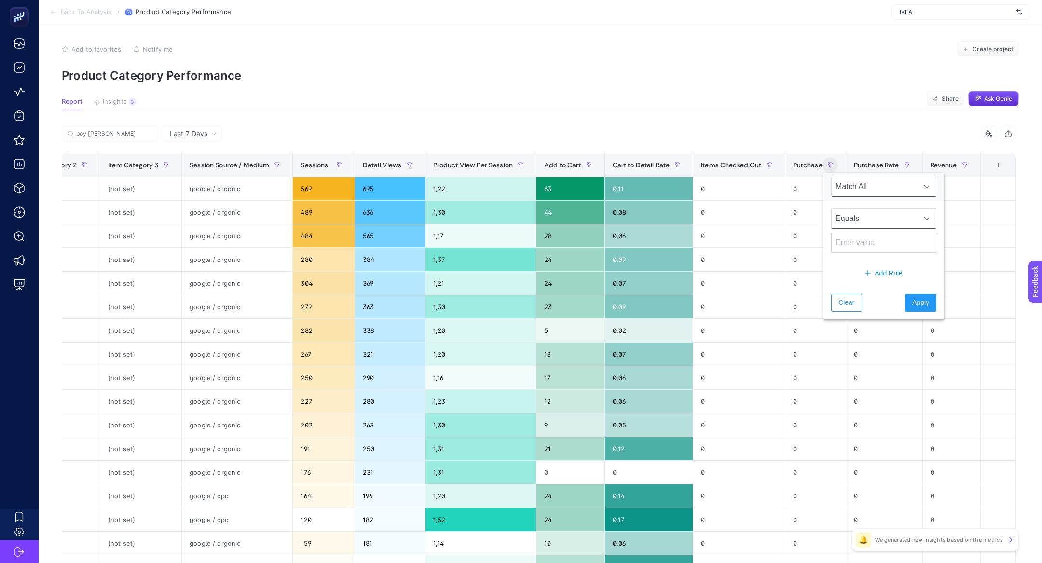
click at [853, 226] on span "Equals" at bounding box center [875, 218] width 86 height 19
click at [860, 221] on span "Equals" at bounding box center [875, 218] width 86 height 19
click at [855, 223] on span "Equals" at bounding box center [875, 218] width 86 height 19
click at [867, 316] on li "Greater than" at bounding box center [879, 318] width 97 height 19
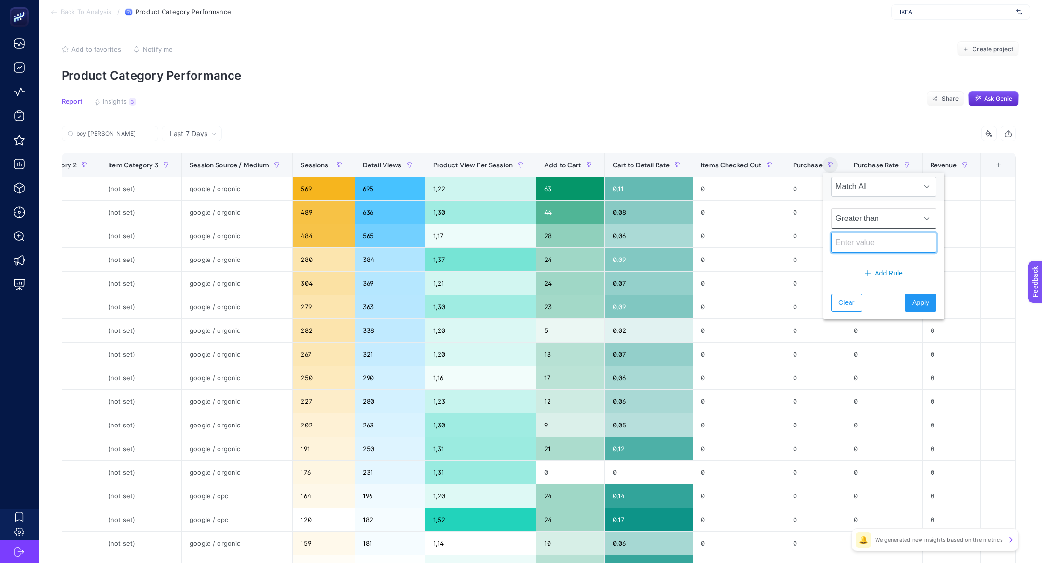
click at [853, 248] on input at bounding box center [883, 243] width 105 height 20
type input "1"
click at [913, 306] on span "Apply" at bounding box center [920, 303] width 17 height 10
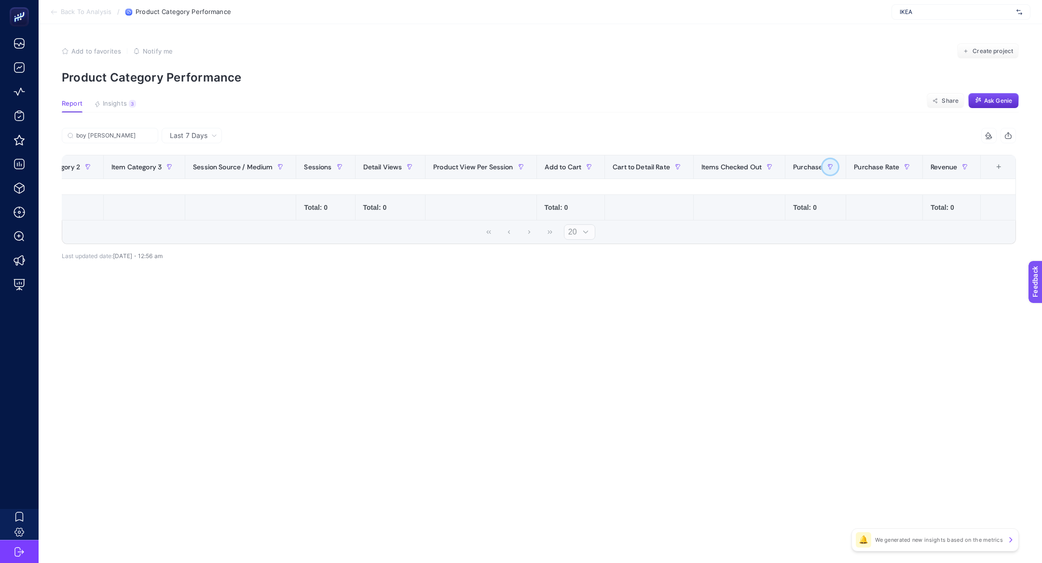
scroll to position [0, 177]
click at [110, 138] on input "boy ayna" at bounding box center [114, 135] width 76 height 7
click at [150, 134] on icon at bounding box center [150, 136] width 6 height 6
click at [143, 134] on input "boy ayna" at bounding box center [110, 135] width 66 height 7
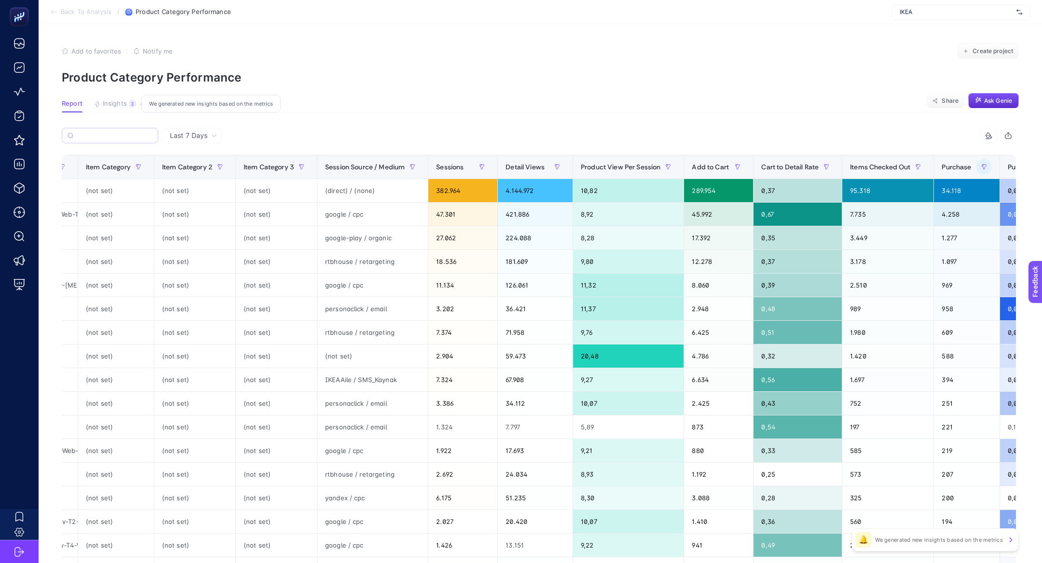
click at [120, 104] on span "Insights" at bounding box center [115, 104] width 24 height 8
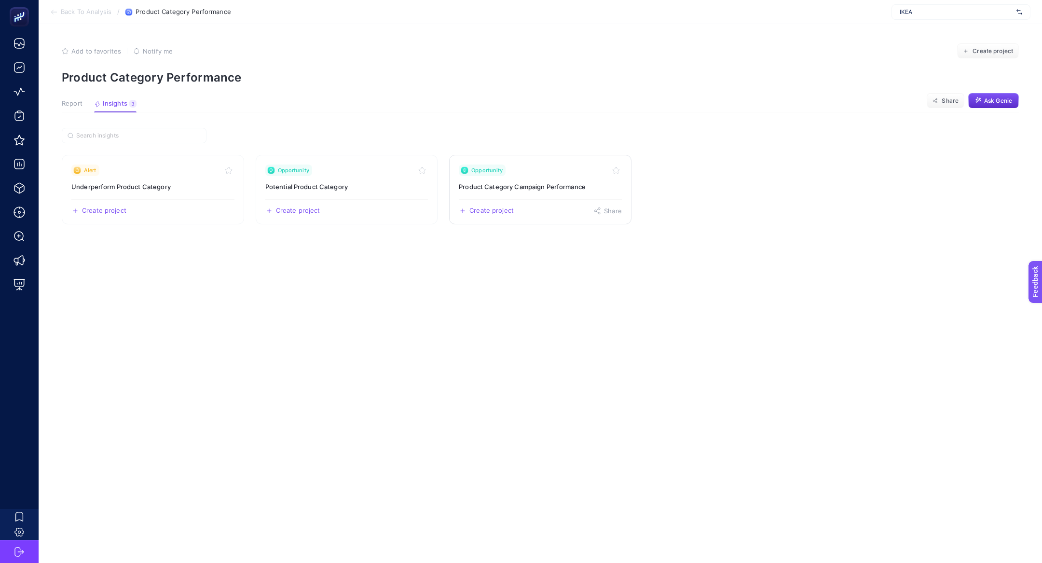
click at [514, 184] on h3 "Product Category Campaign Performance" at bounding box center [540, 187] width 163 height 10
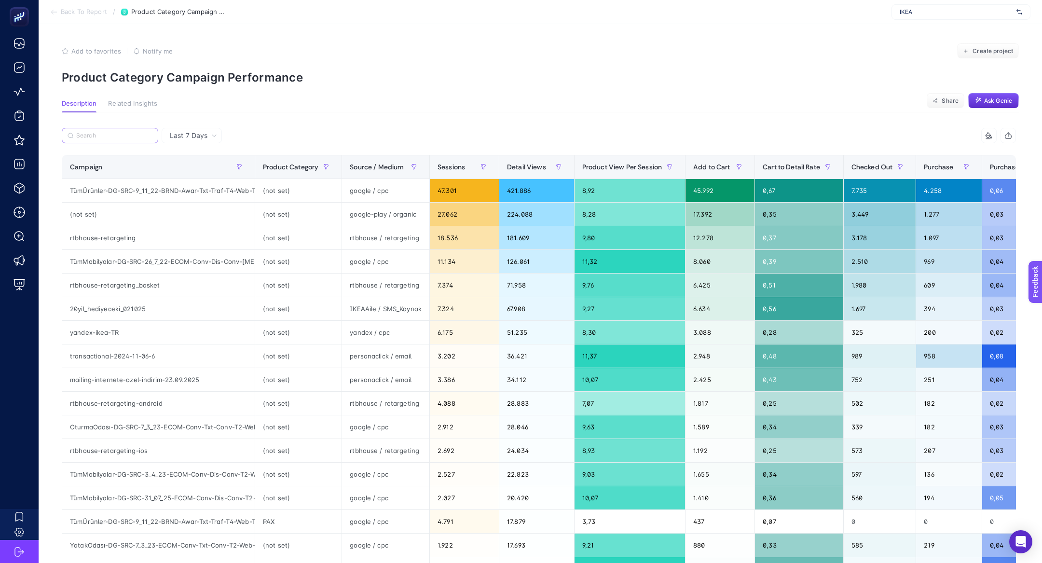
click at [107, 133] on input "Search" at bounding box center [114, 135] width 76 height 7
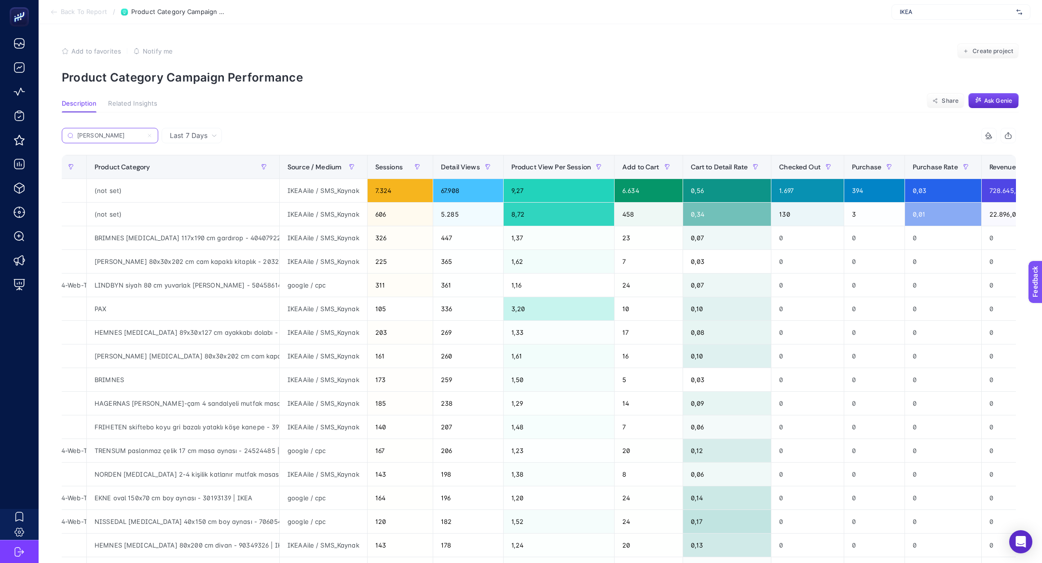
scroll to position [0, 240]
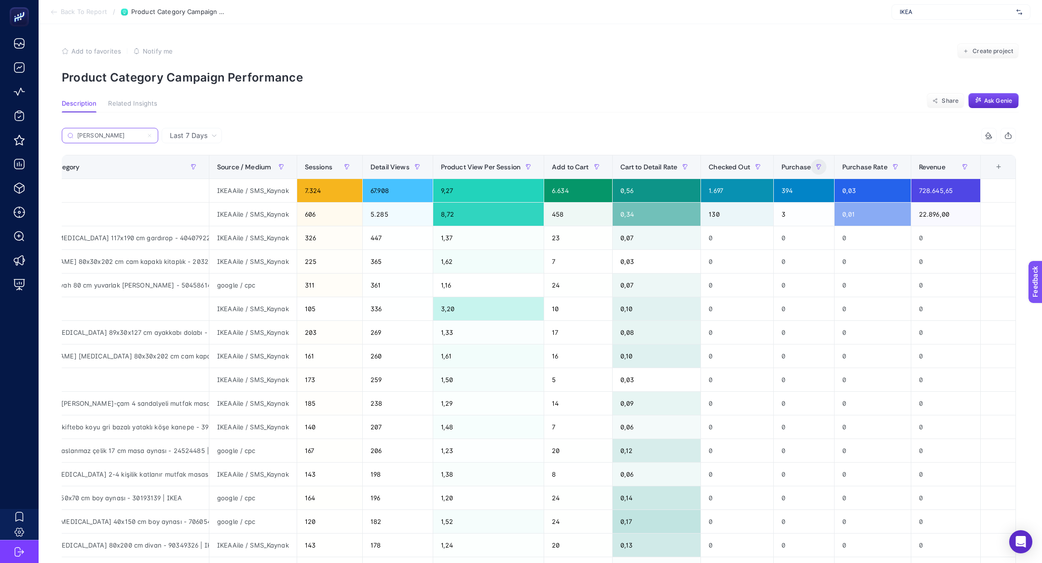
type input "ayna"
click at [812, 169] on button "button" at bounding box center [818, 166] width 15 height 15
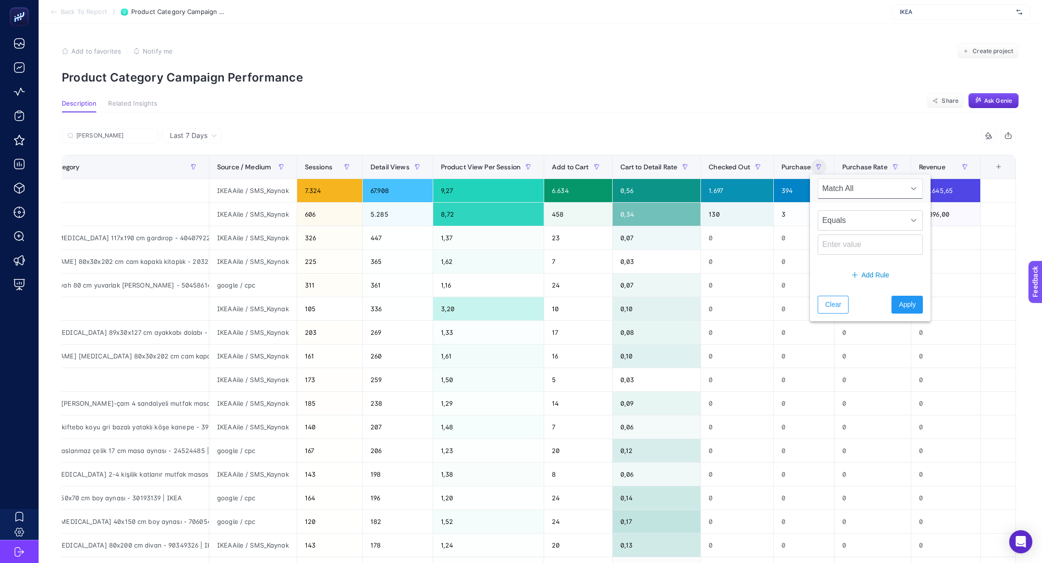
click at [660, 76] on p "Product Category Campaign Performance" at bounding box center [540, 77] width 957 height 14
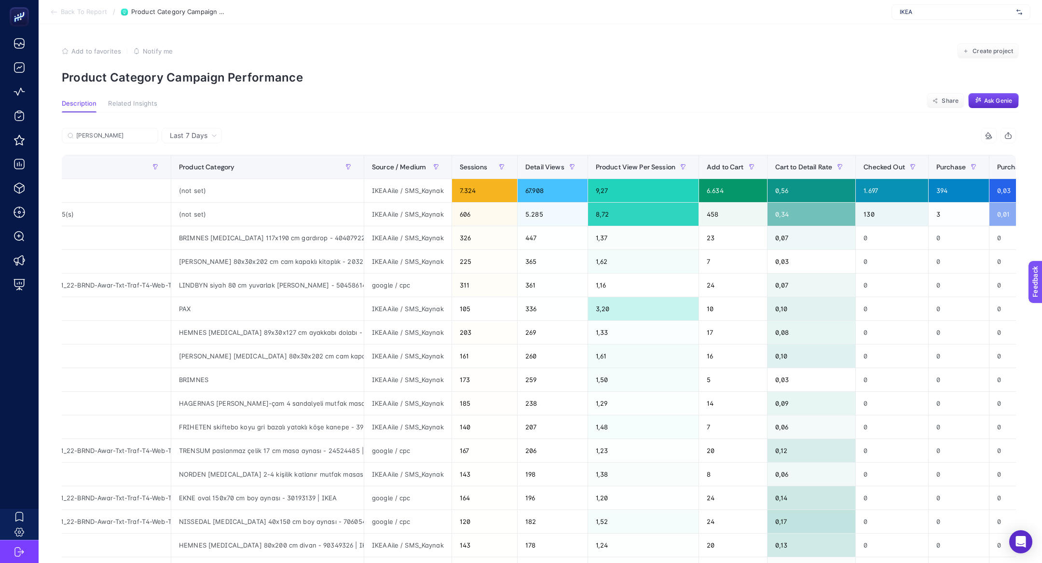
scroll to position [0, 165]
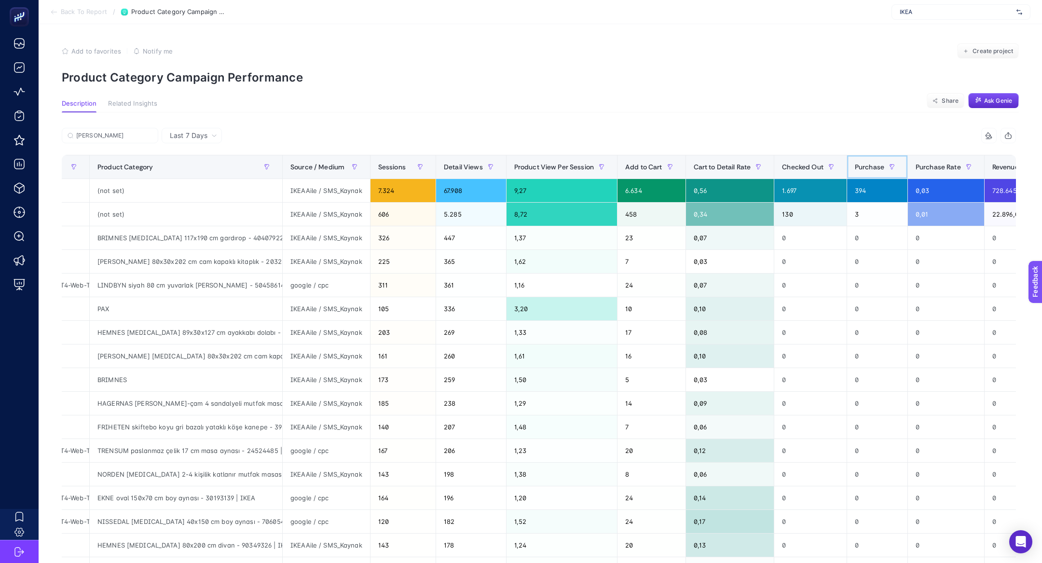
click at [861, 171] on div "Purchase" at bounding box center [877, 166] width 45 height 15
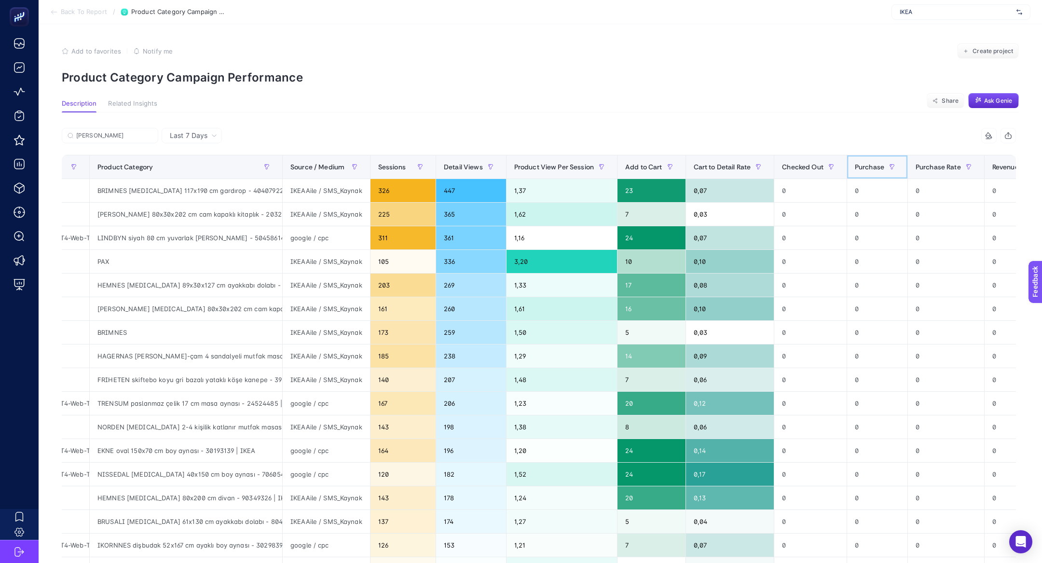
click at [859, 172] on div "Purchase" at bounding box center [877, 166] width 45 height 15
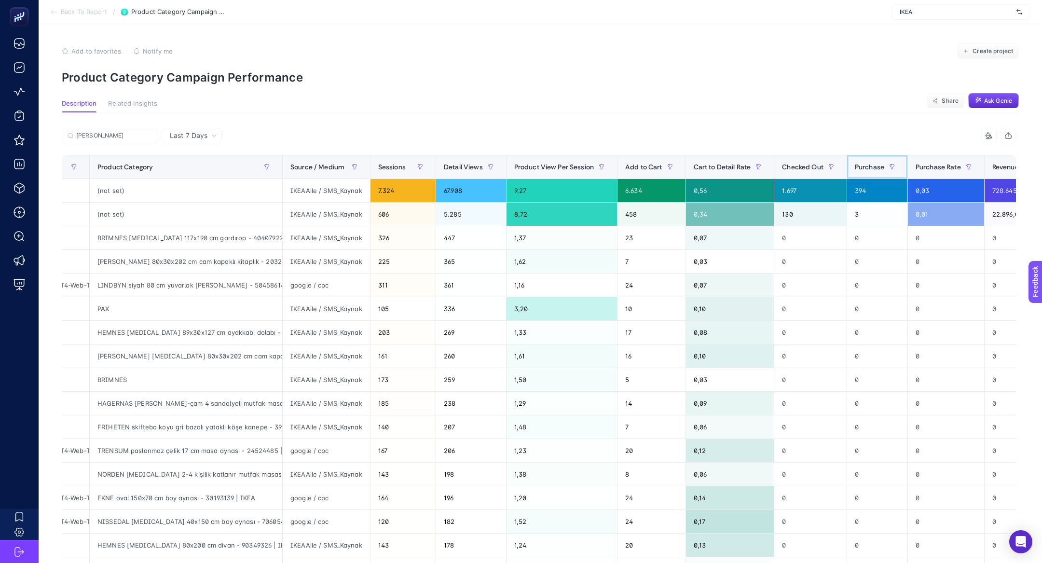
scroll to position [0, 0]
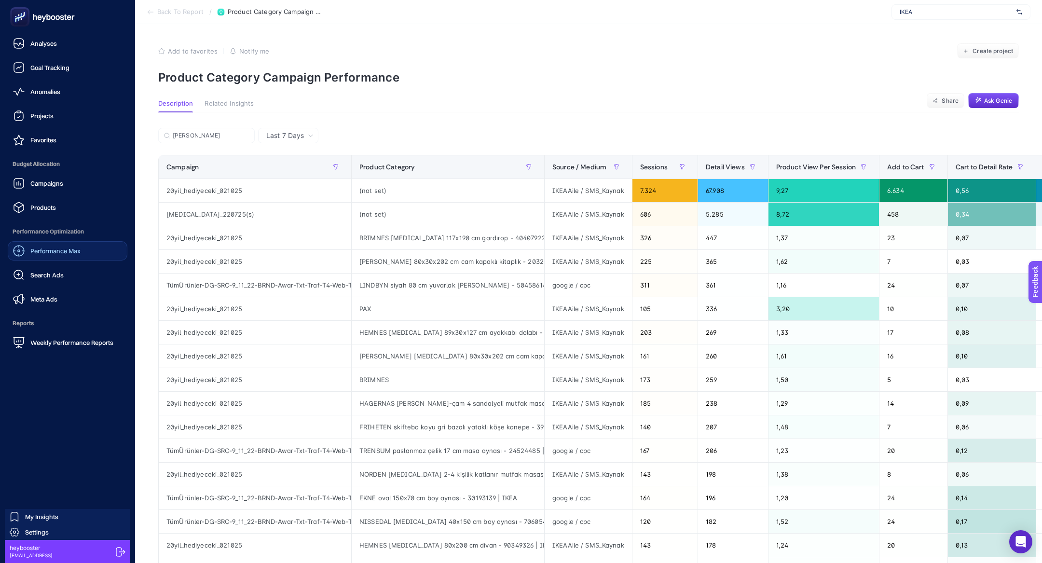
click at [48, 259] on link "Performance Max" at bounding box center [68, 250] width 120 height 19
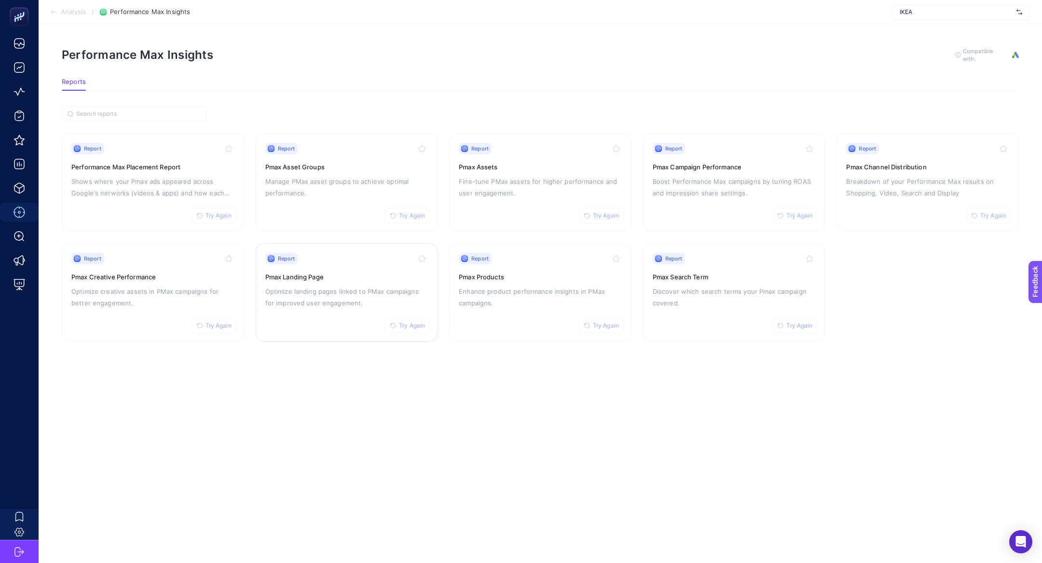
click at [350, 278] on h3 "Pmax Landing Page" at bounding box center [346, 277] width 163 height 10
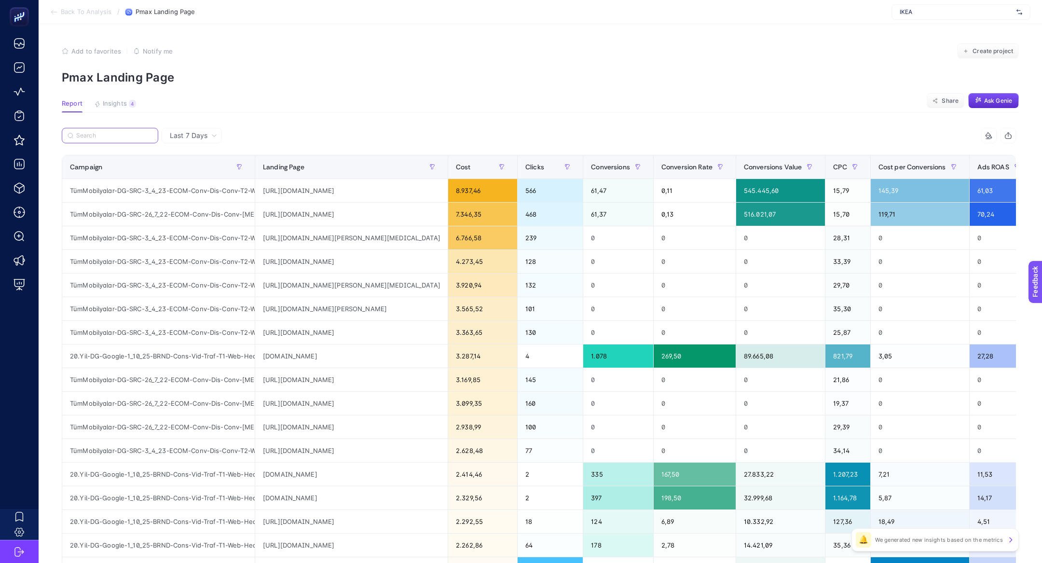
click at [134, 138] on input "Search" at bounding box center [114, 135] width 76 height 7
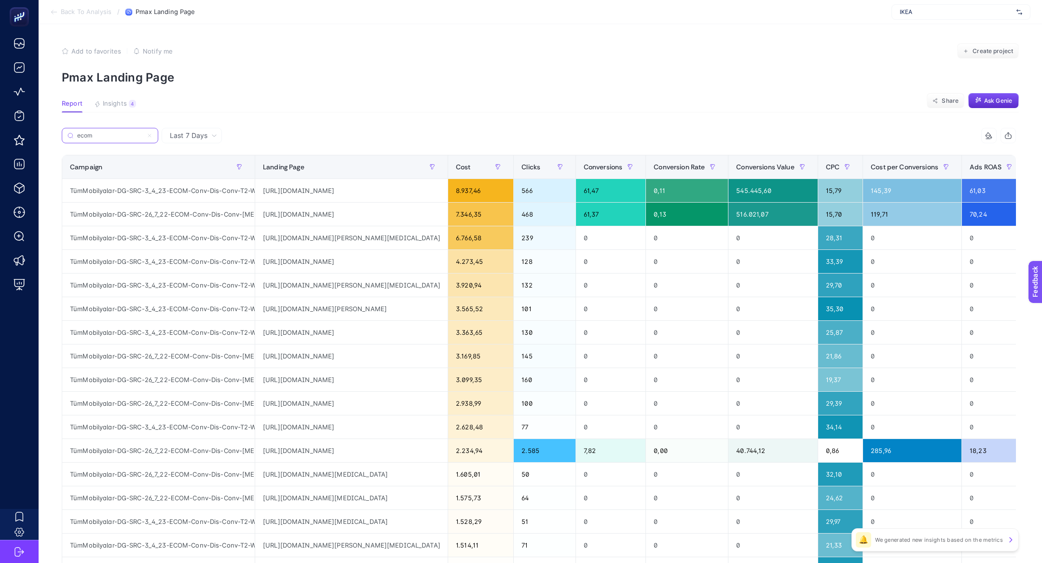
type input "ecom"
click at [762, 173] on div "Conversions Value" at bounding box center [772, 166] width 73 height 15
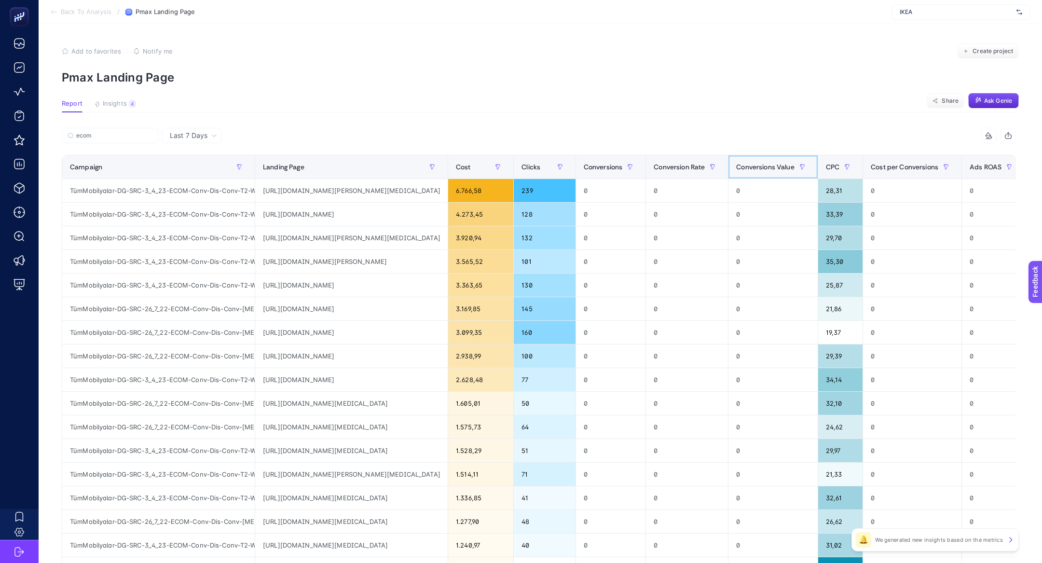
click at [759, 173] on div "Conversions Value" at bounding box center [772, 166] width 73 height 15
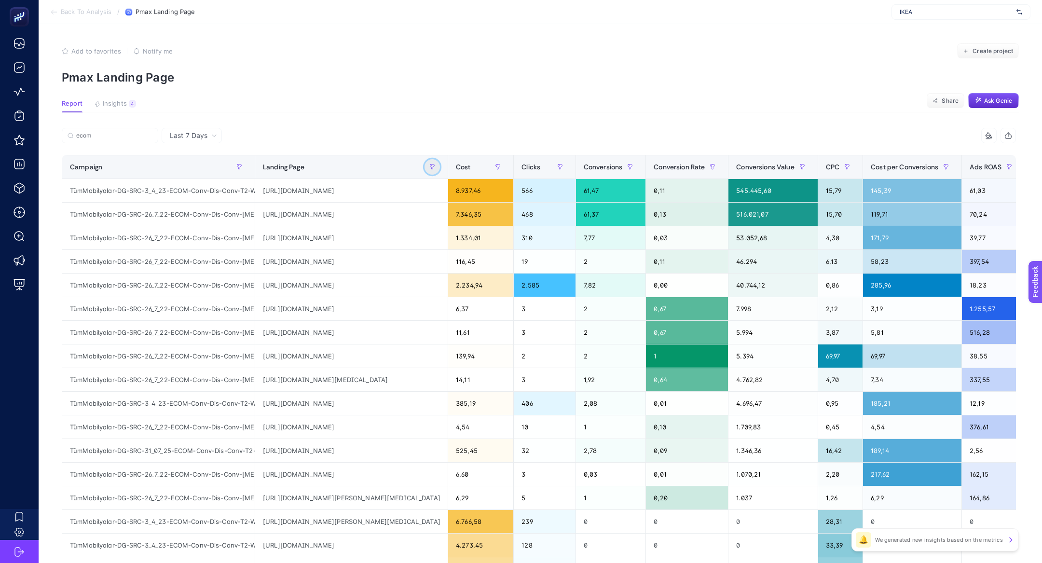
click at [425, 165] on button "button" at bounding box center [432, 166] width 15 height 15
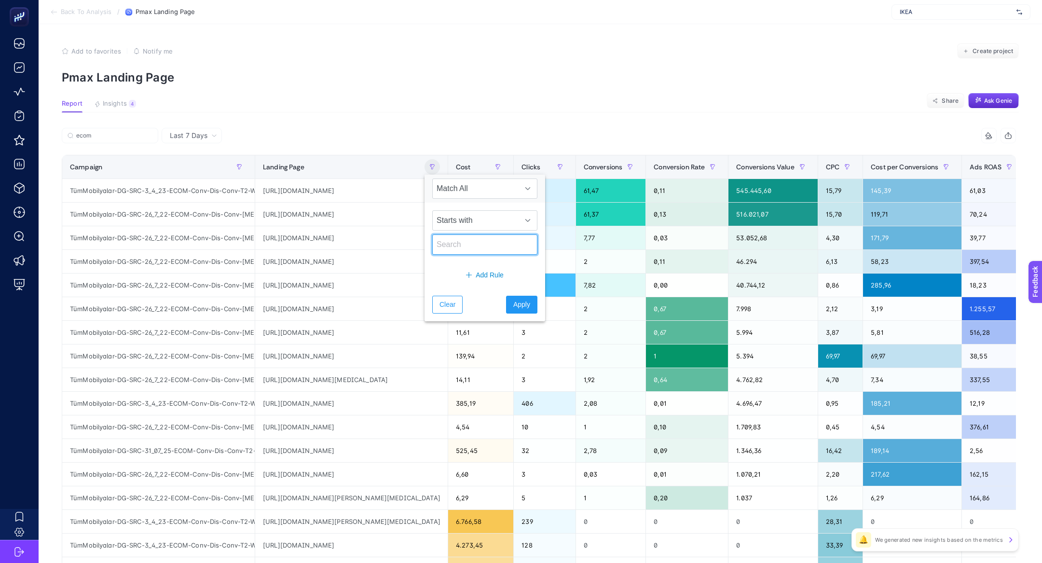
click at [479, 245] on input "text" at bounding box center [484, 244] width 105 height 20
type input "ayna"
click at [477, 225] on span "Starts with" at bounding box center [476, 220] width 86 height 19
click at [478, 262] on li "Contains" at bounding box center [478, 262] width 93 height 19
click at [516, 302] on span "Apply" at bounding box center [521, 305] width 17 height 10
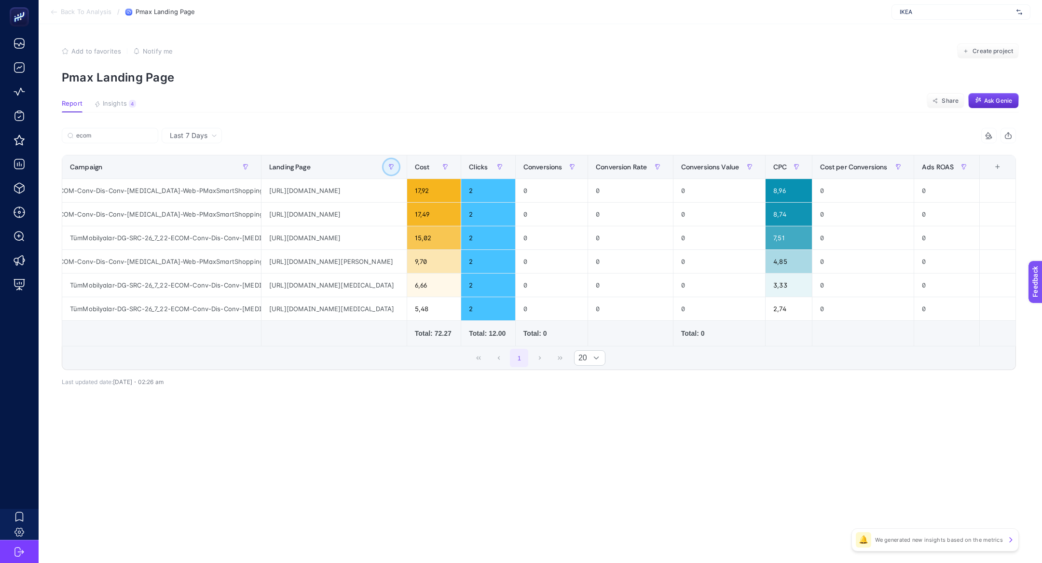
scroll to position [0, 375]
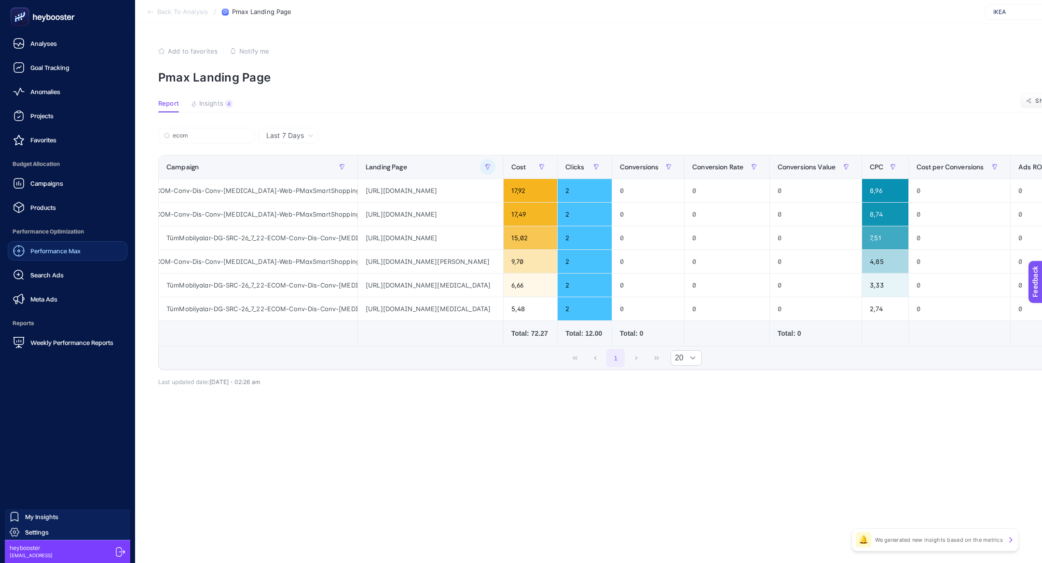
click at [51, 254] on span "Performance Max" at bounding box center [55, 251] width 50 height 8
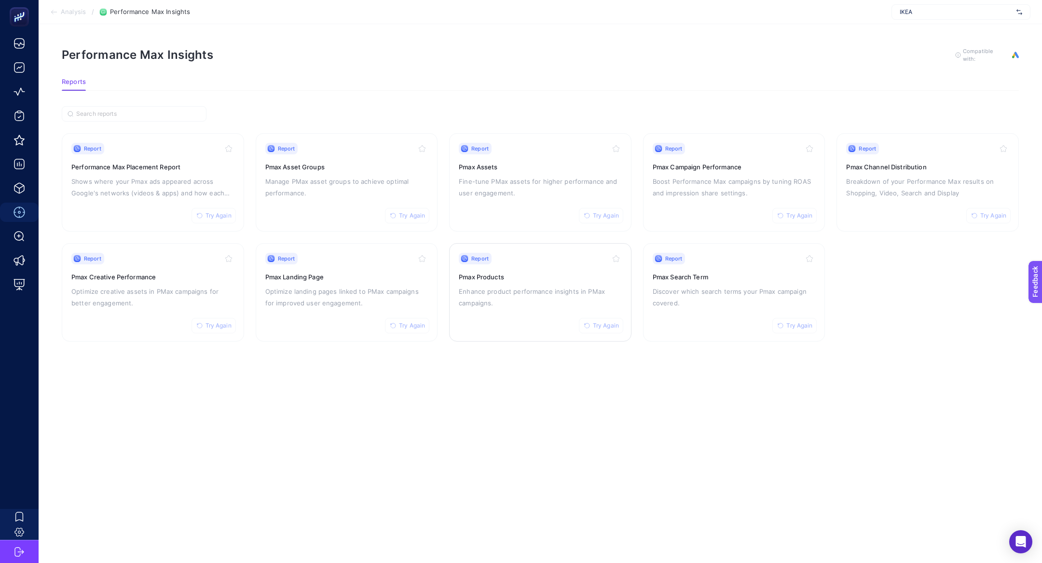
click at [528, 283] on div "Report Try Again Pmax Products Enhance product performance insights in PMax cam…" at bounding box center [540, 292] width 163 height 79
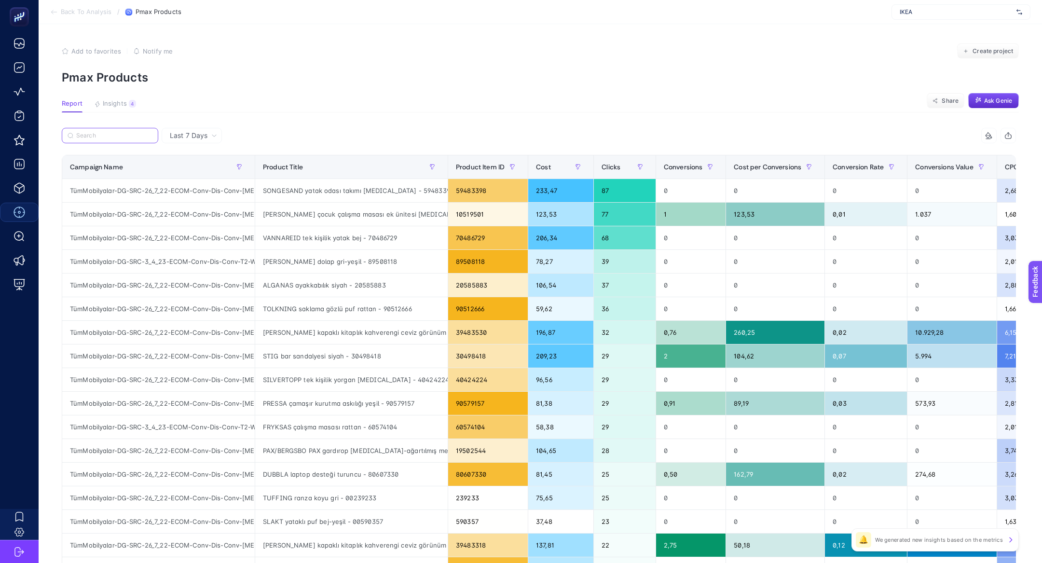
click at [103, 137] on input "Search" at bounding box center [114, 135] width 76 height 7
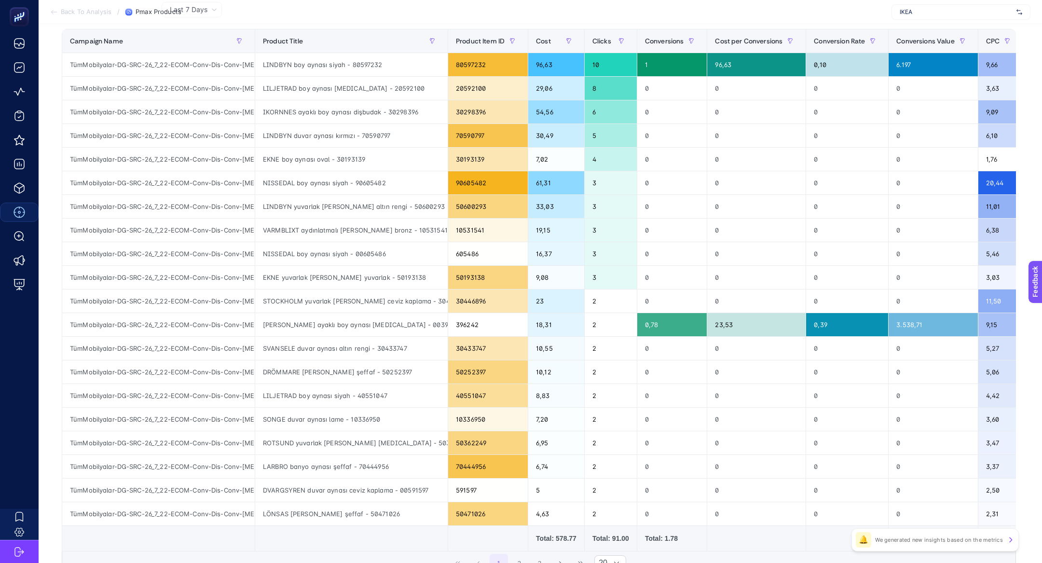
scroll to position [212, 0]
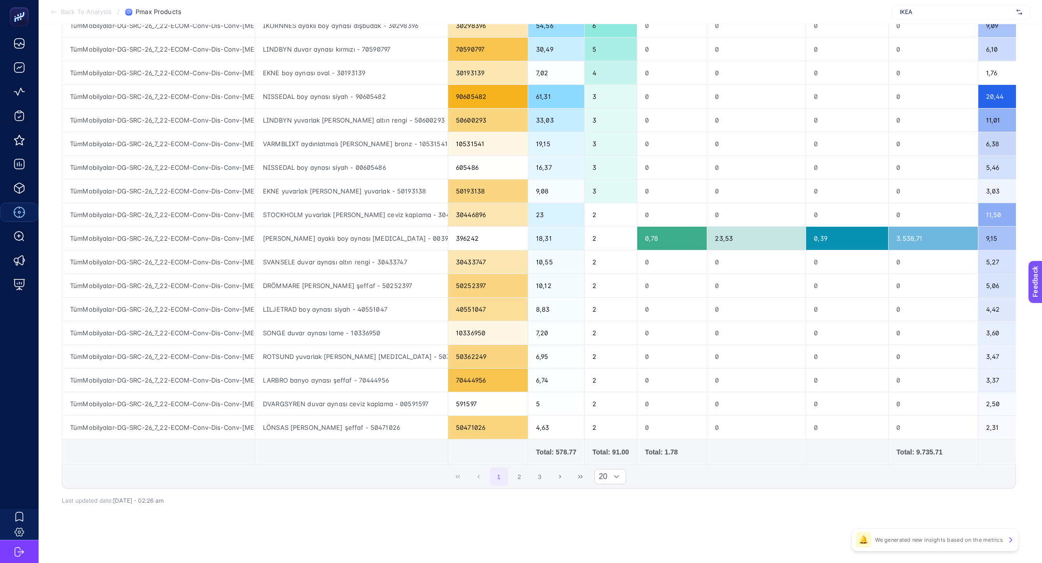
type input "ayna"
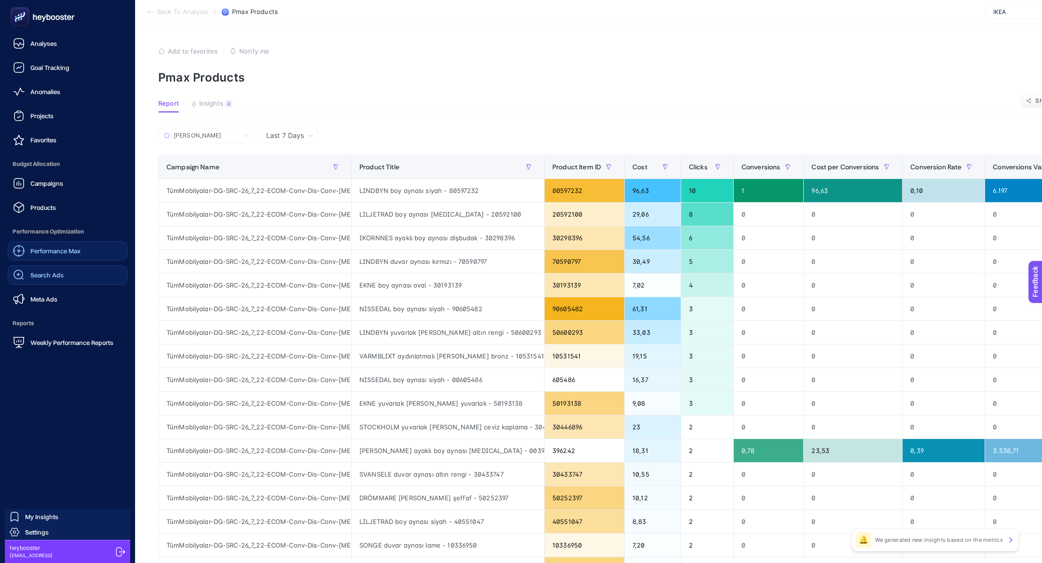
click at [66, 274] on link "Search Ads" at bounding box center [68, 274] width 120 height 19
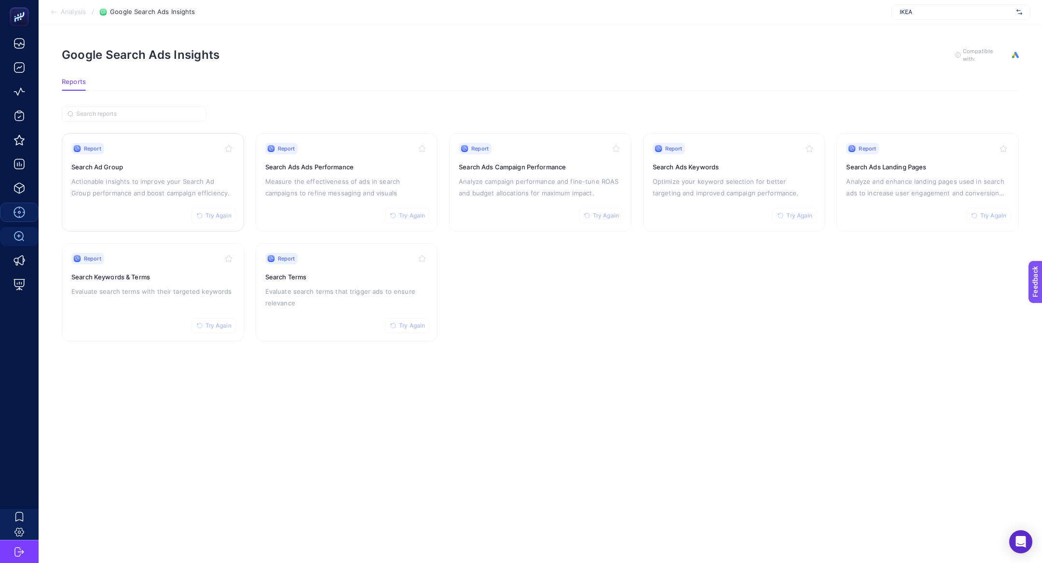
click at [148, 165] on h3 "Search Ad Group" at bounding box center [152, 167] width 163 height 10
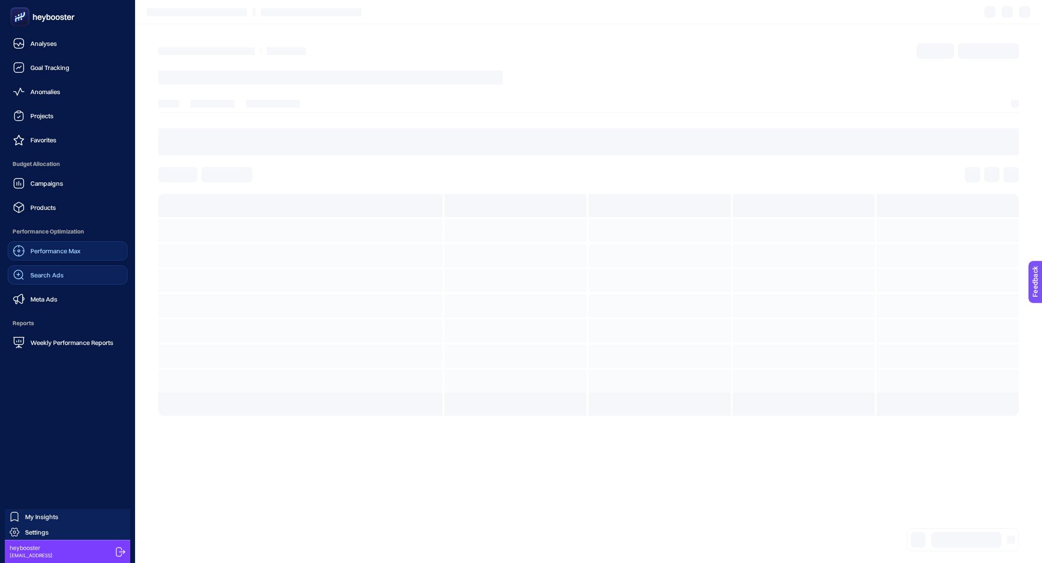
click at [70, 273] on link "Search Ads" at bounding box center [68, 274] width 120 height 19
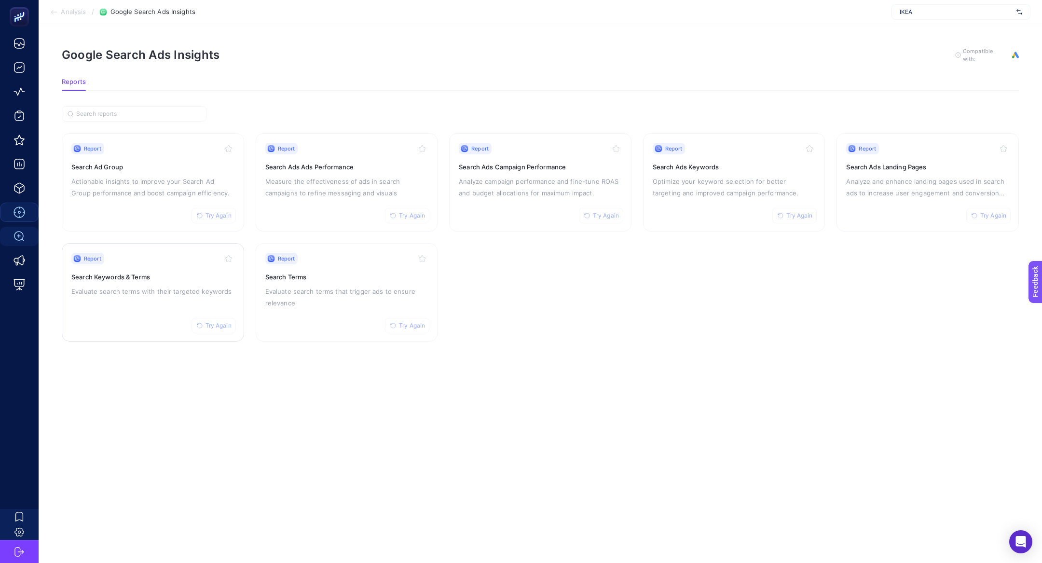
click at [194, 297] on div "Report Try Again Search Keywords & Terms Evaluate search terms with their targe…" at bounding box center [152, 292] width 163 height 79
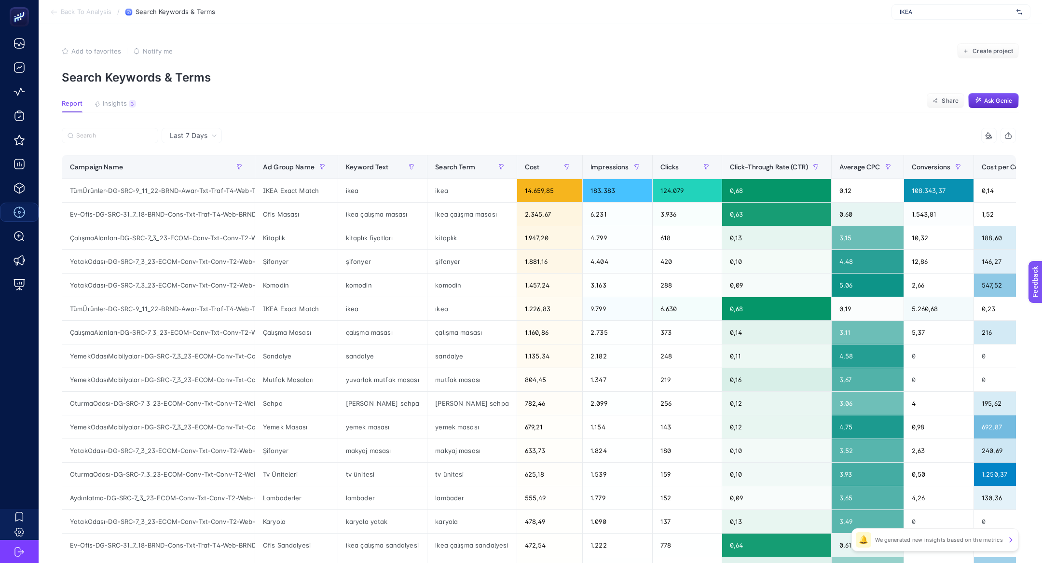
scroll to position [0, 62]
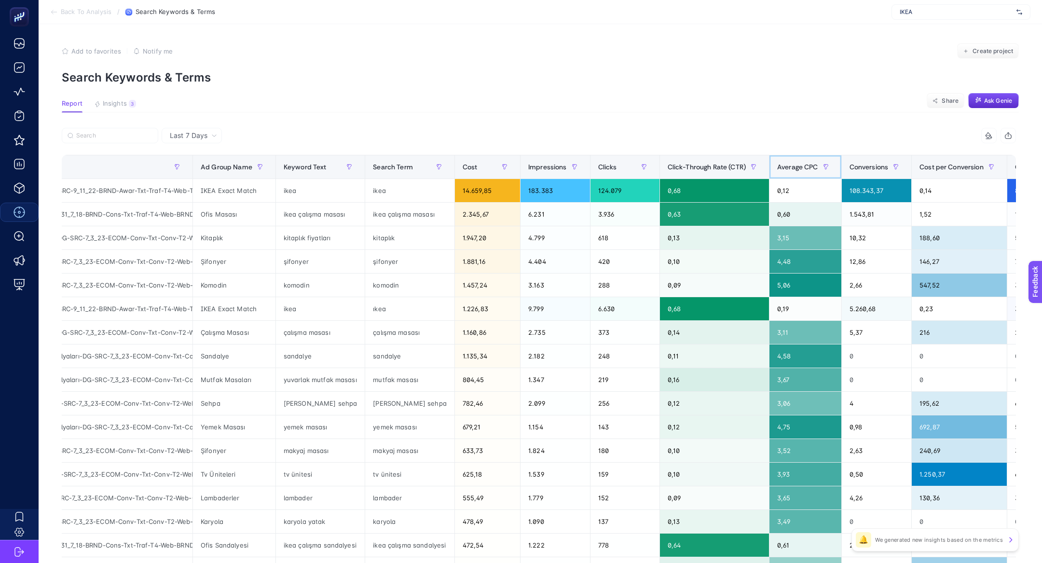
click at [806, 162] on div "Average CPC" at bounding box center [805, 166] width 56 height 15
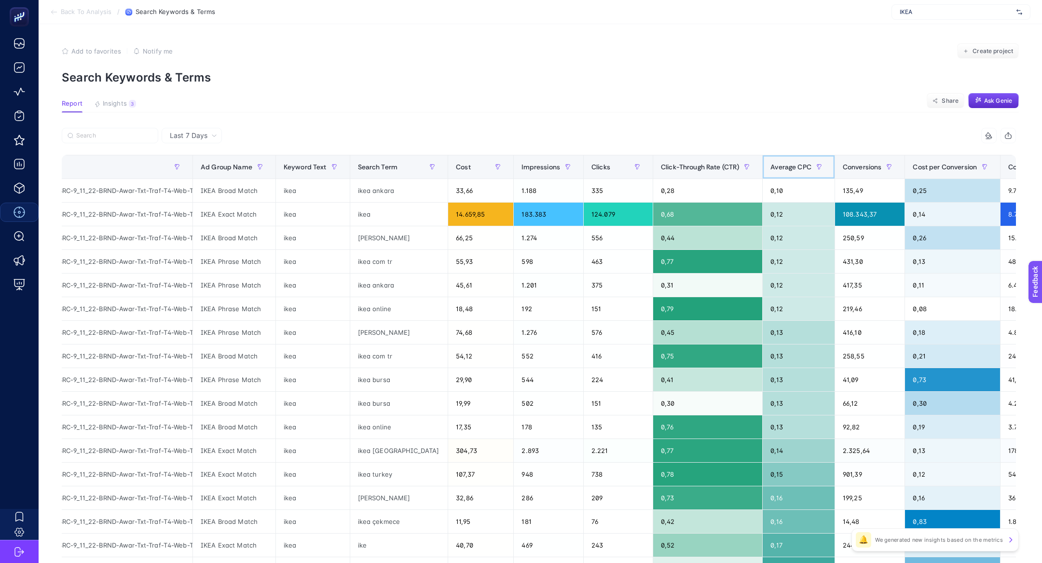
click at [806, 162] on div "Average CPC" at bounding box center [798, 166] width 56 height 15
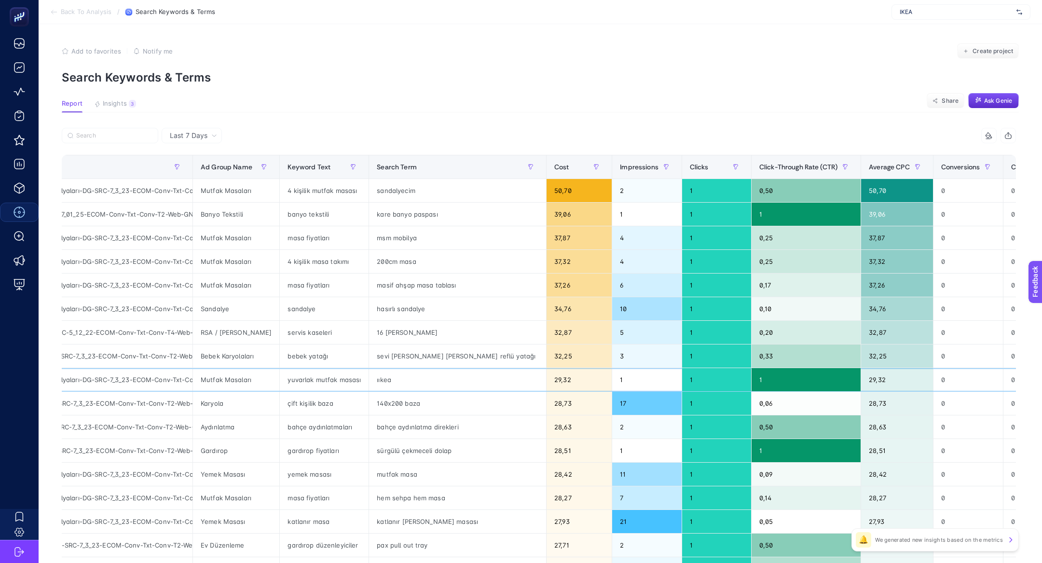
click at [394, 386] on div "ııkea" at bounding box center [457, 379] width 177 height 23
click at [379, 382] on div "ııkea" at bounding box center [457, 379] width 177 height 23
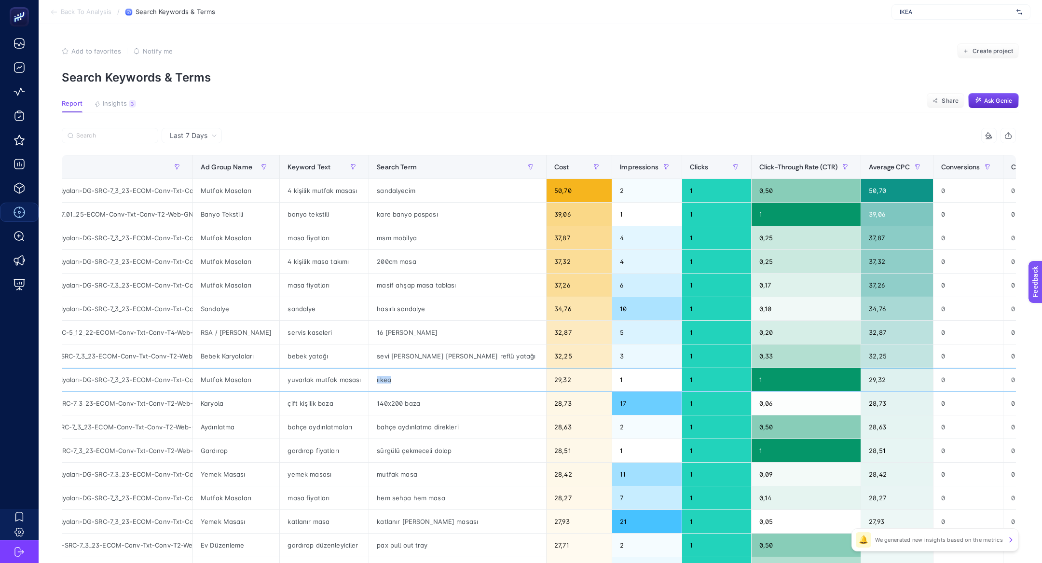
click at [379, 382] on div "ııkea" at bounding box center [457, 379] width 177 height 23
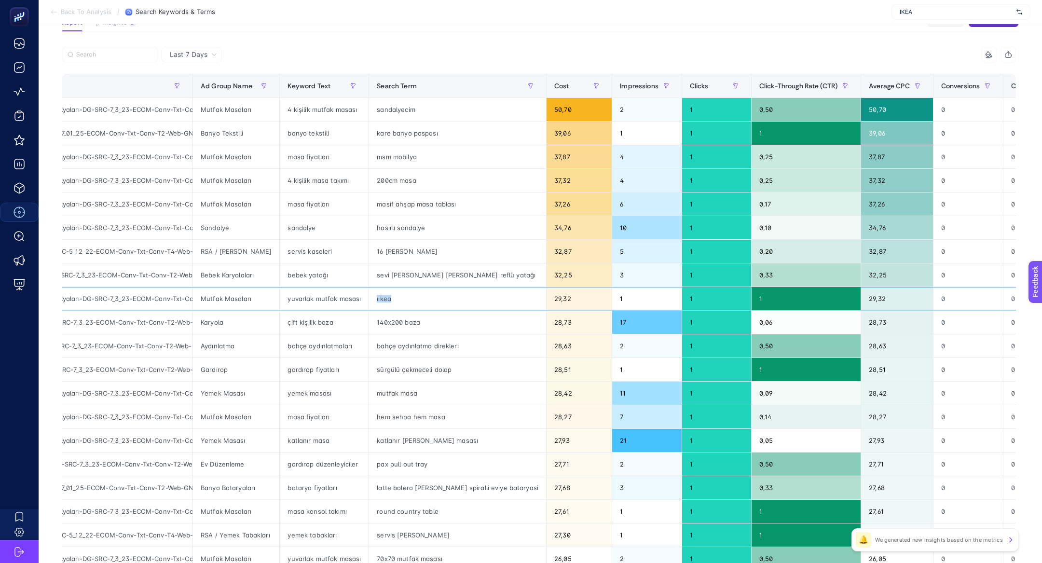
scroll to position [212, 0]
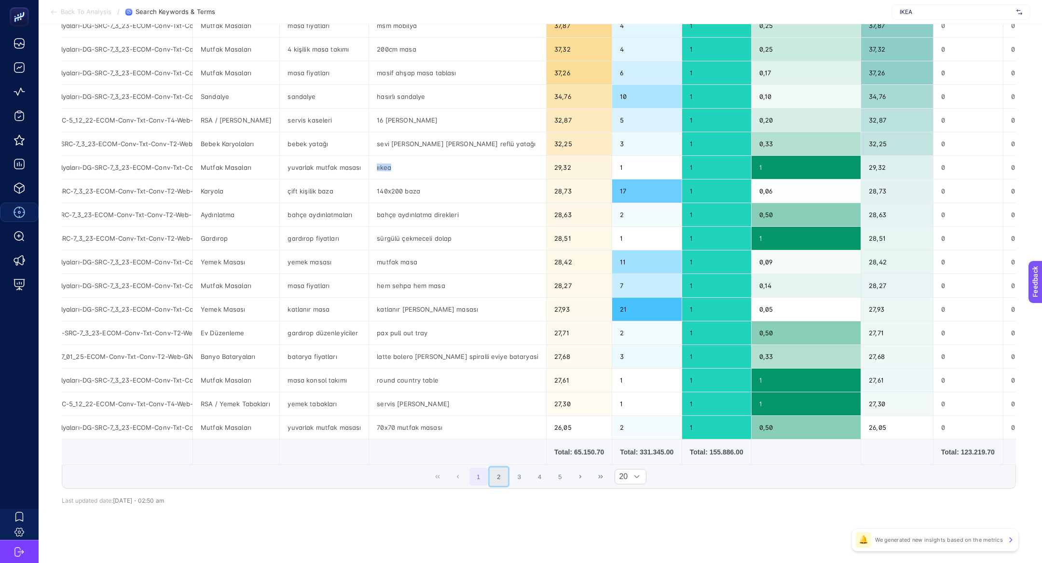
click at [501, 467] on button "2" at bounding box center [499, 476] width 18 height 18
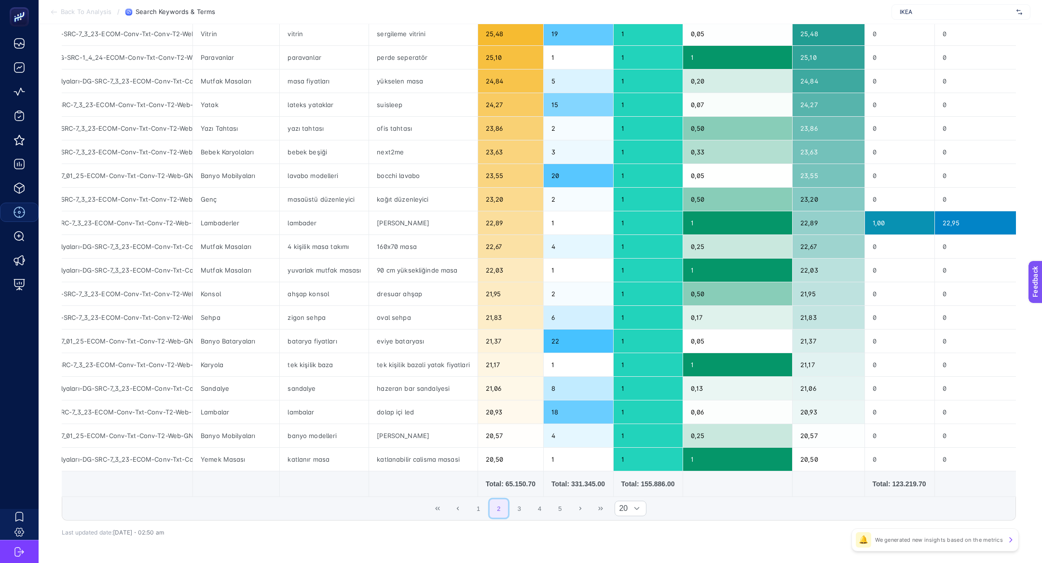
scroll to position [182, 0]
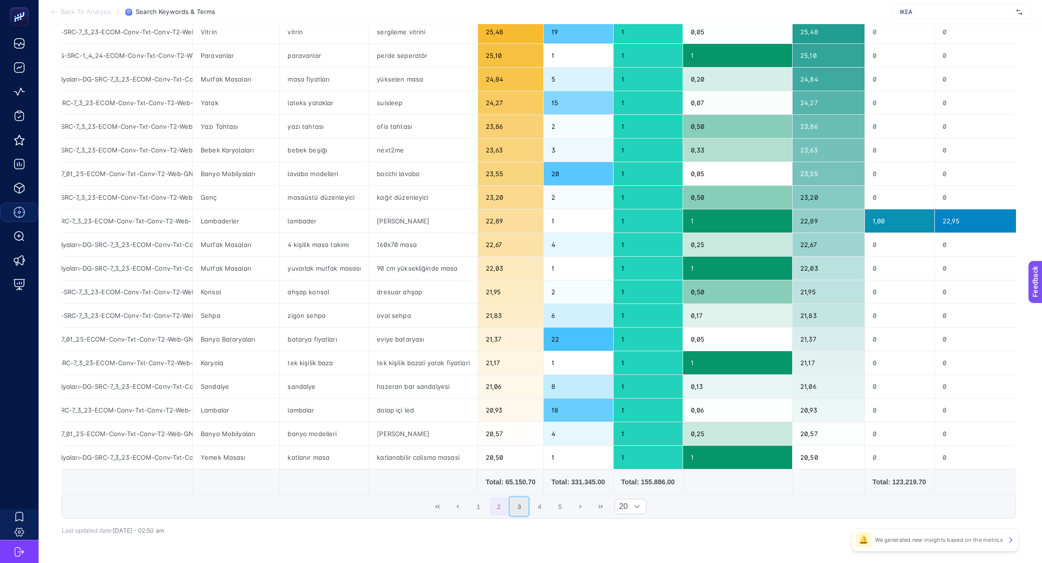
click at [519, 497] on button "3" at bounding box center [519, 506] width 18 height 18
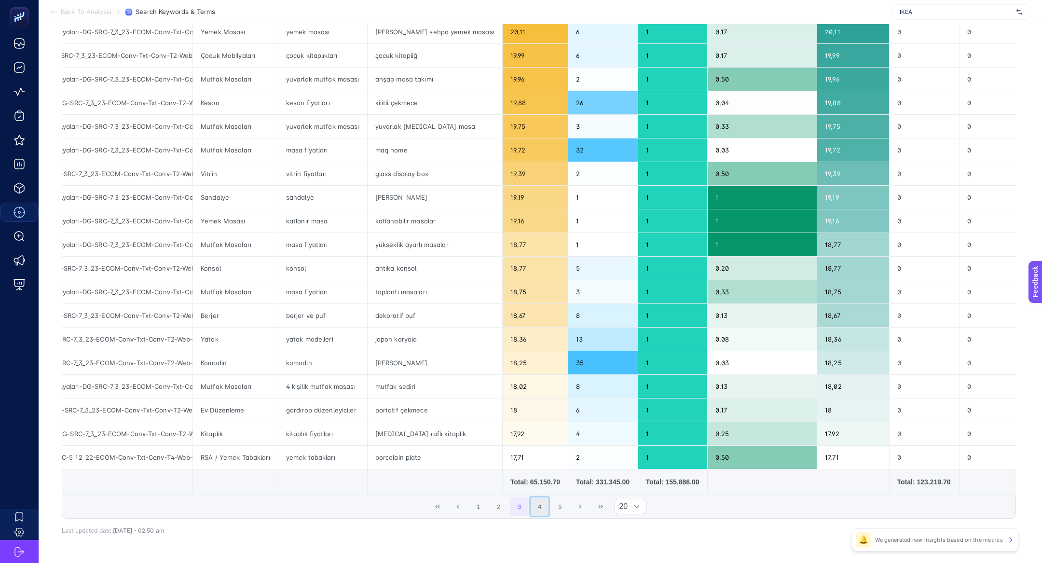
click at [540, 499] on button "4" at bounding box center [540, 506] width 18 height 18
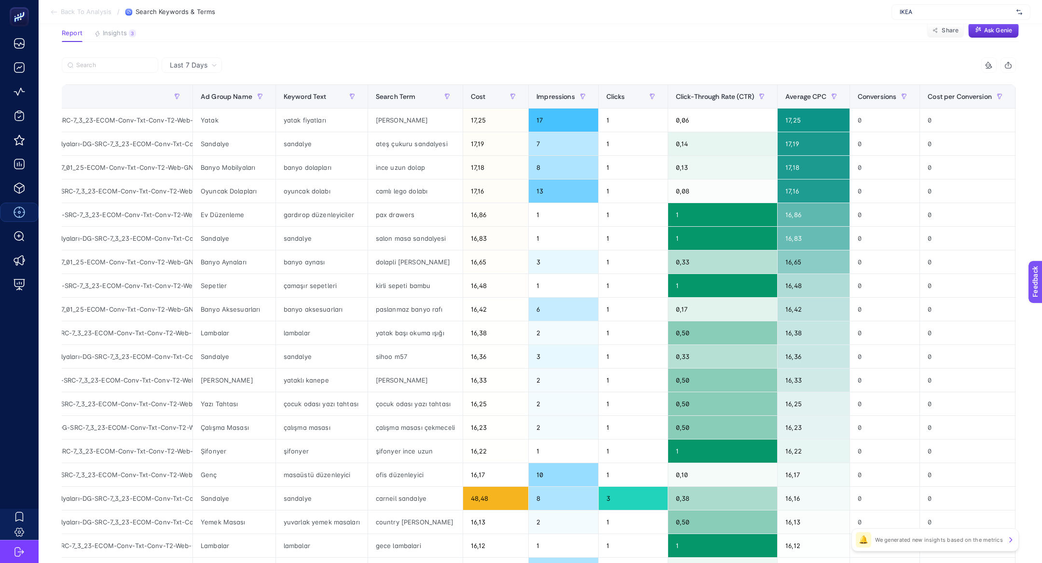
scroll to position [69, 0]
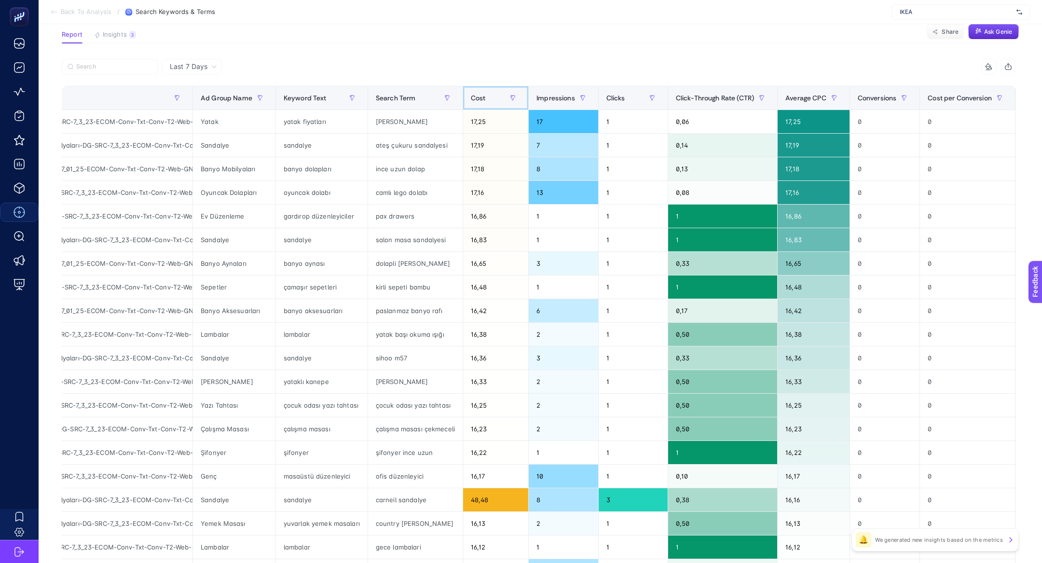
click at [493, 97] on div "Cost" at bounding box center [496, 97] width 50 height 15
click at [463, 97] on span at bounding box center [461, 97] width 4 height 23
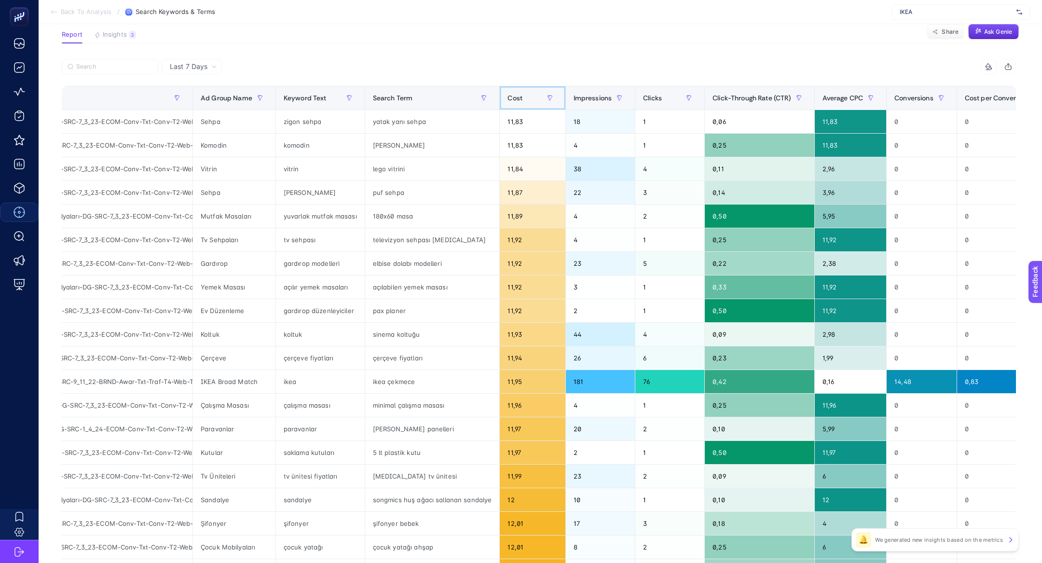
click at [508, 98] on span "Cost" at bounding box center [515, 98] width 15 height 8
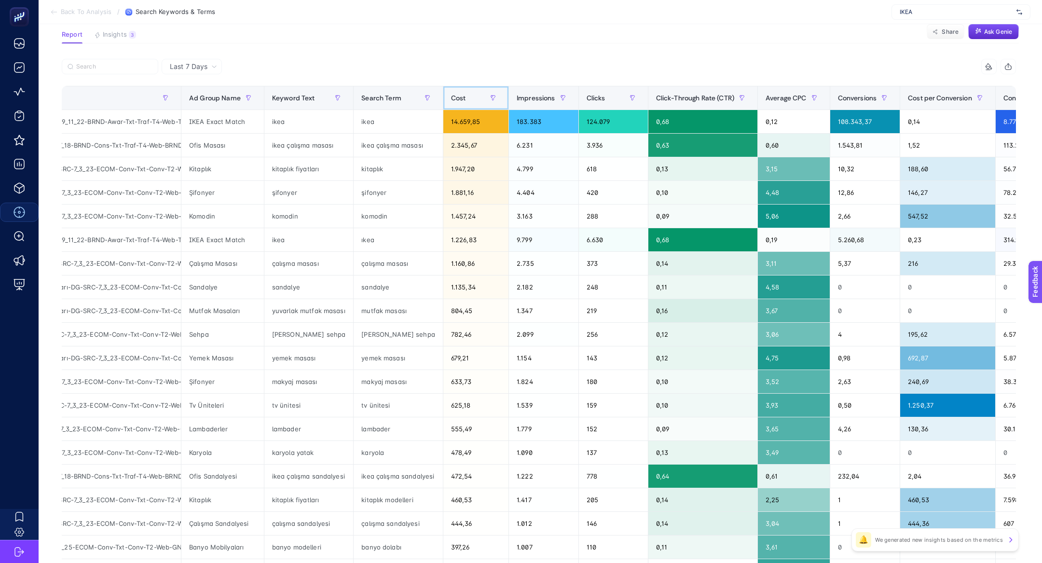
scroll to position [0, 74]
click at [860, 290] on div "0" at bounding box center [865, 286] width 70 height 23
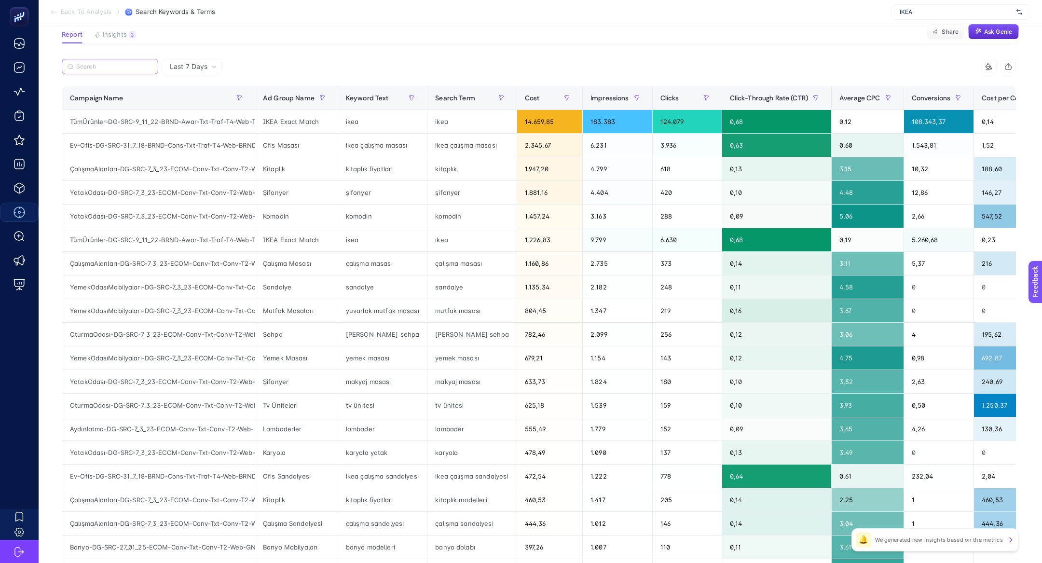
click at [83, 66] on input "Search" at bounding box center [114, 66] width 76 height 7
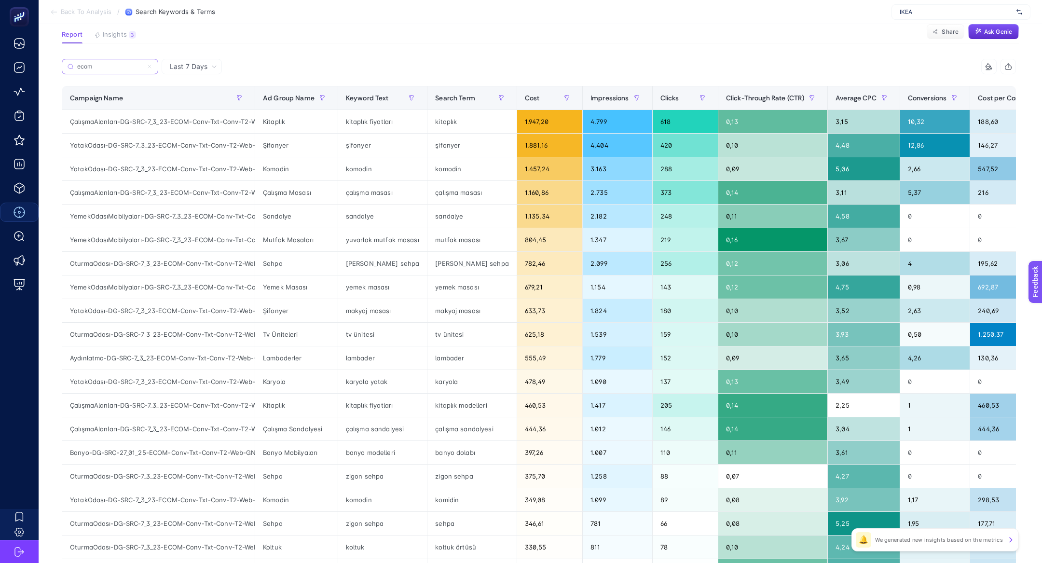
type input "ecom"
click at [339, 224] on div "sandalye" at bounding box center [382, 216] width 89 height 23
click at [342, 247] on div "yuvarlak mutfak masası" at bounding box center [382, 239] width 89 height 23
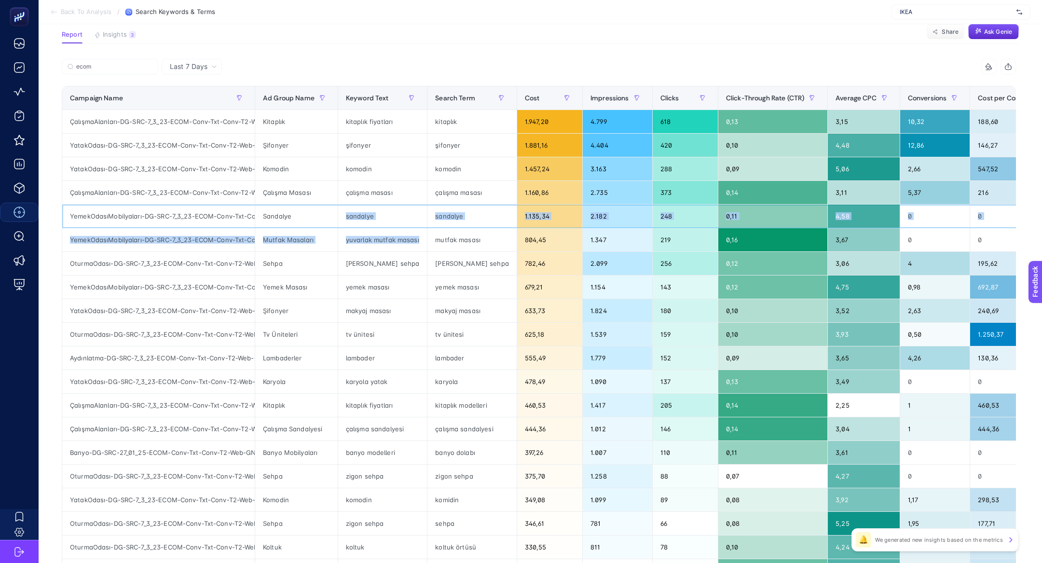
drag, startPoint x: 330, startPoint y: 217, endPoint x: 375, endPoint y: 244, distance: 52.8
click at [375, 244] on tbody "ÇalışmaAlanları-DG-SRC-7_3_23-ECOM-Conv-Txt-Conv-T2-Web-GNRCÇalışmaAlanları Kit…" at bounding box center [650, 346] width 1177 height 473
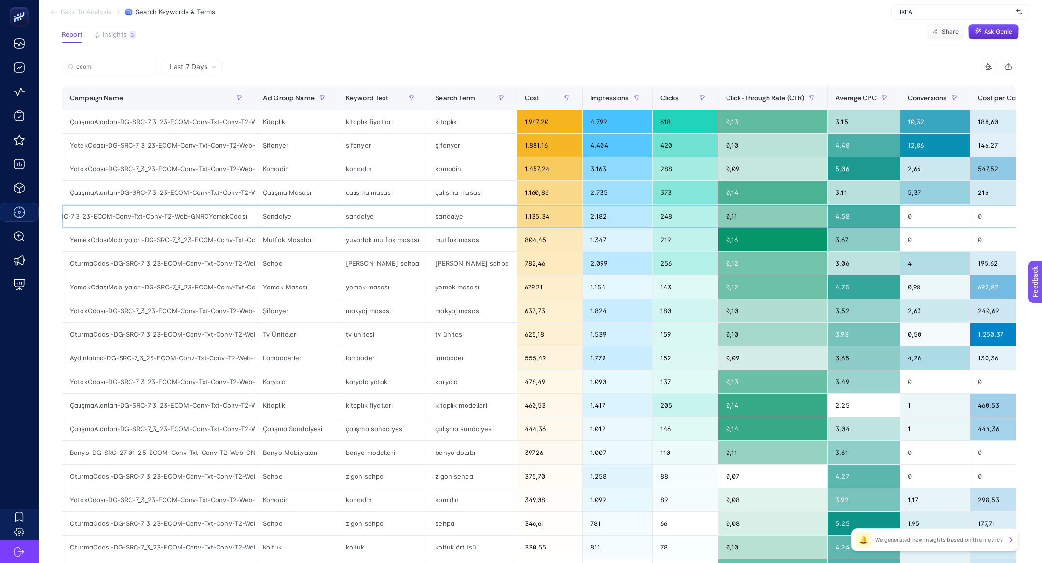
click at [224, 216] on div "YemekOdasıMobilyaları-DG-SRC-7_3_23-ECOM-Conv-Txt-Conv-T2-Web-GNRCYemekOdası" at bounding box center [158, 216] width 192 height 23
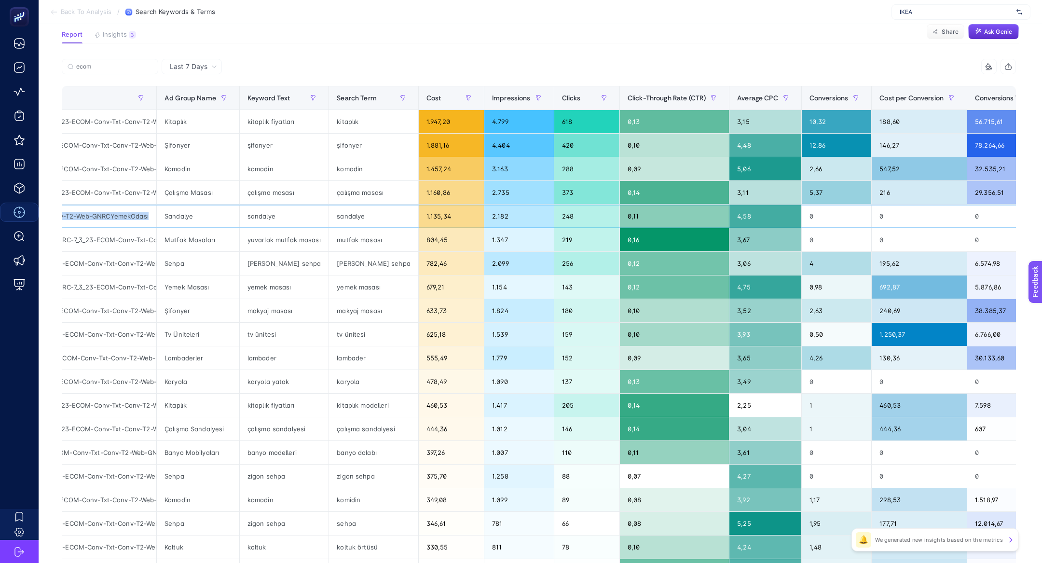
scroll to position [0, 0]
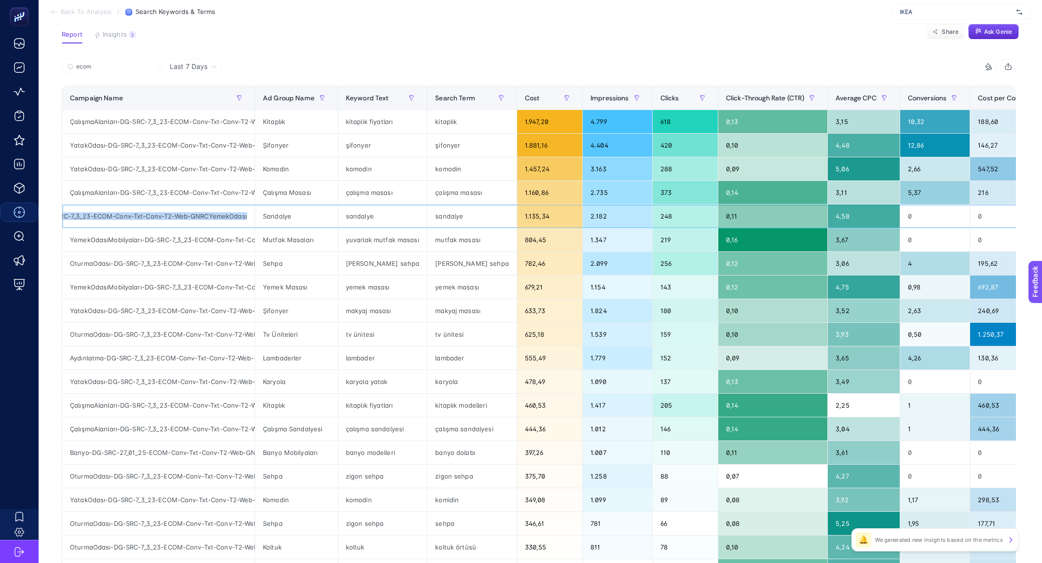
copy tr "YemekOdasıMobilyaları-DG-SRC-7_3_23-ECOM-Conv-Txt-Conv-T2-Web-GNRCYemekOdası"
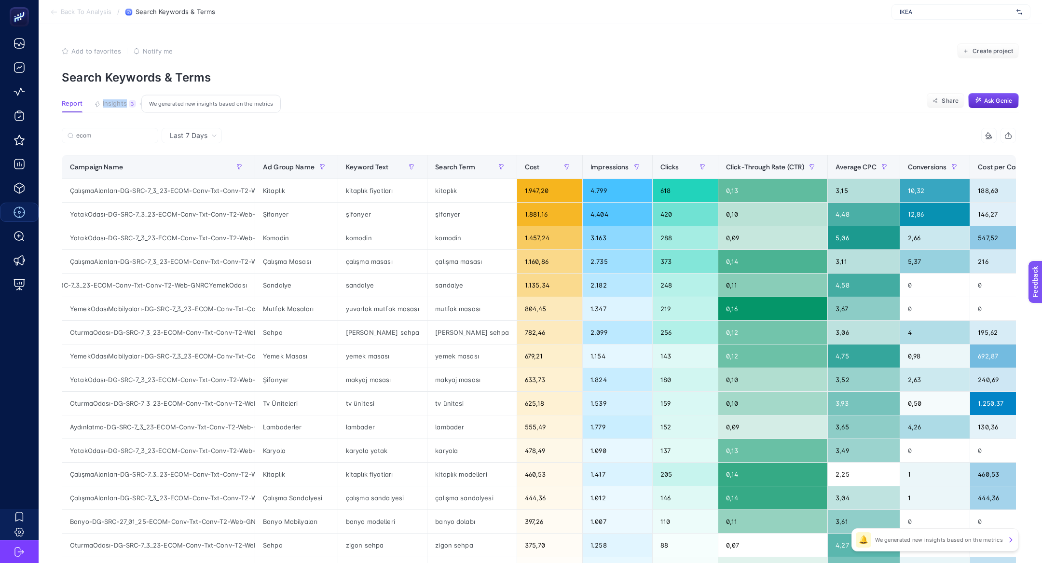
click at [119, 102] on span "Insights" at bounding box center [115, 104] width 24 height 8
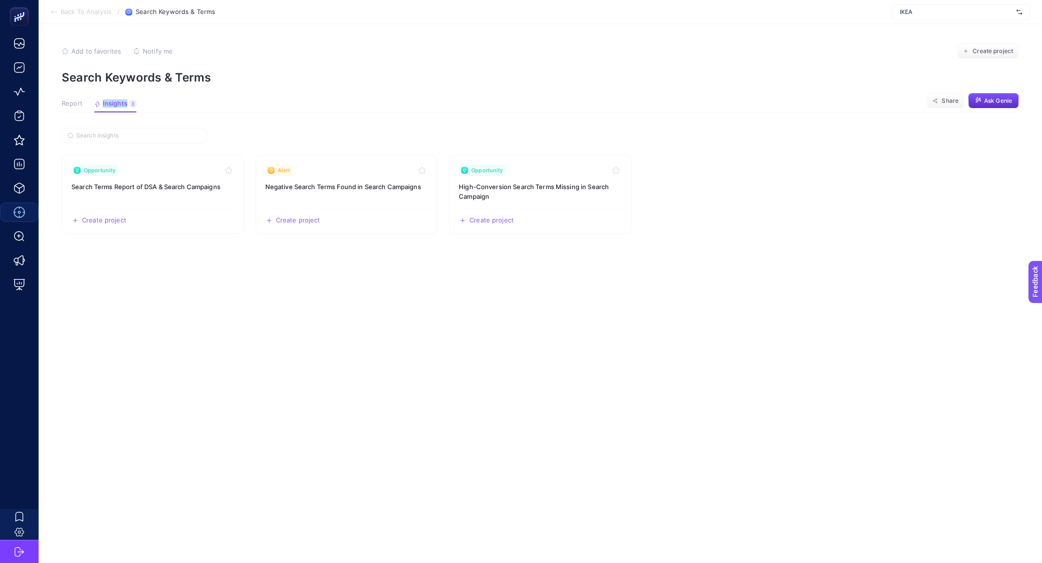
click at [70, 106] on span "Report" at bounding box center [72, 104] width 21 height 8
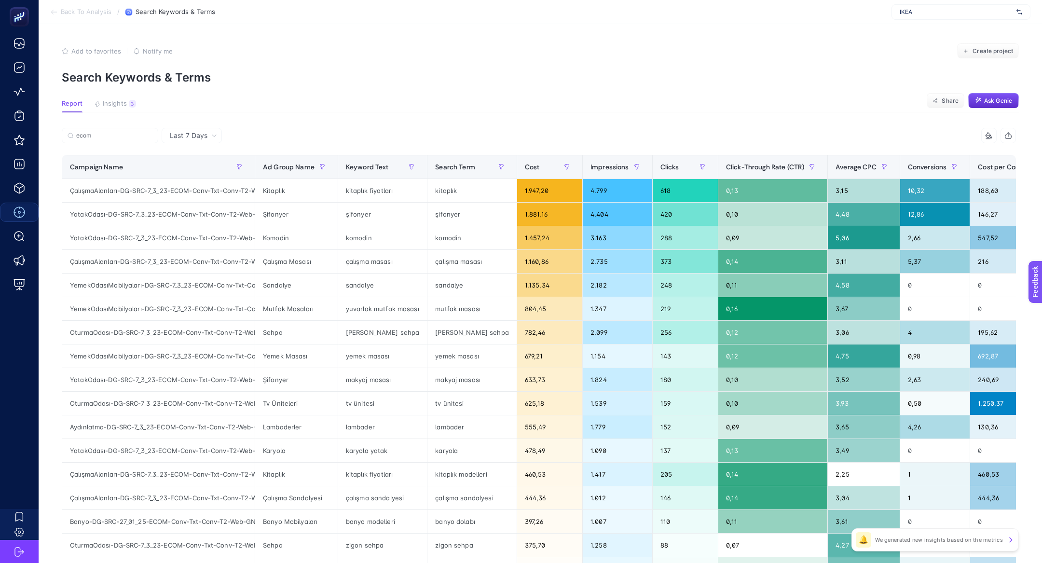
click at [188, 140] on div "Last 7 Days" at bounding box center [192, 135] width 60 height 15
click at [315, 128] on div "ecom" at bounding box center [300, 138] width 477 height 21
click at [420, 316] on div "yuvarlak mutfak masası" at bounding box center [382, 308] width 89 height 23
click at [451, 446] on div "karyola" at bounding box center [471, 450] width 89 height 23
drag, startPoint x: 188, startPoint y: 167, endPoint x: 131, endPoint y: 147, distance: 60.7
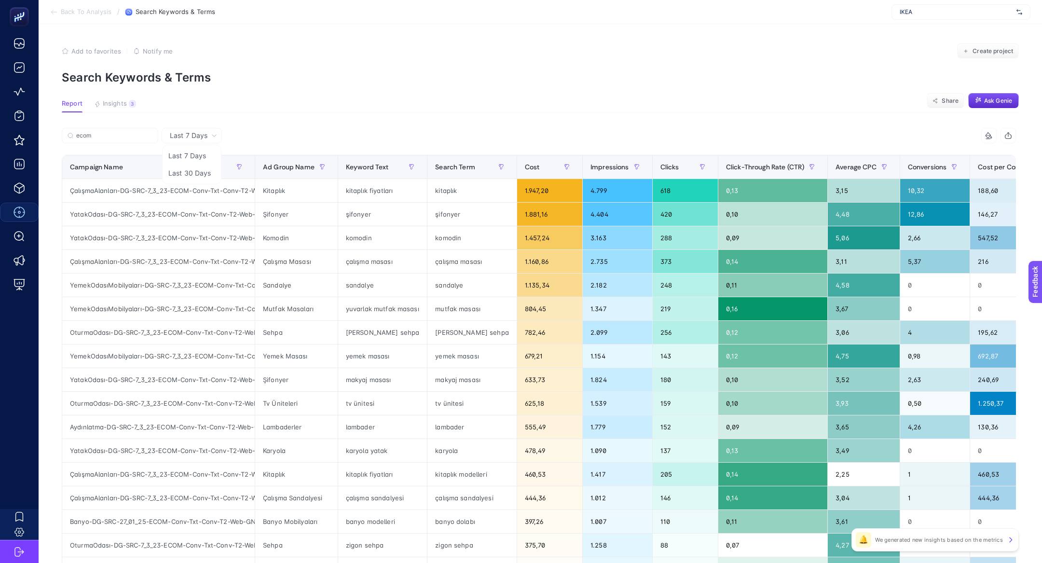
click at [189, 167] on li "Last 30 Days" at bounding box center [192, 173] width 55 height 17
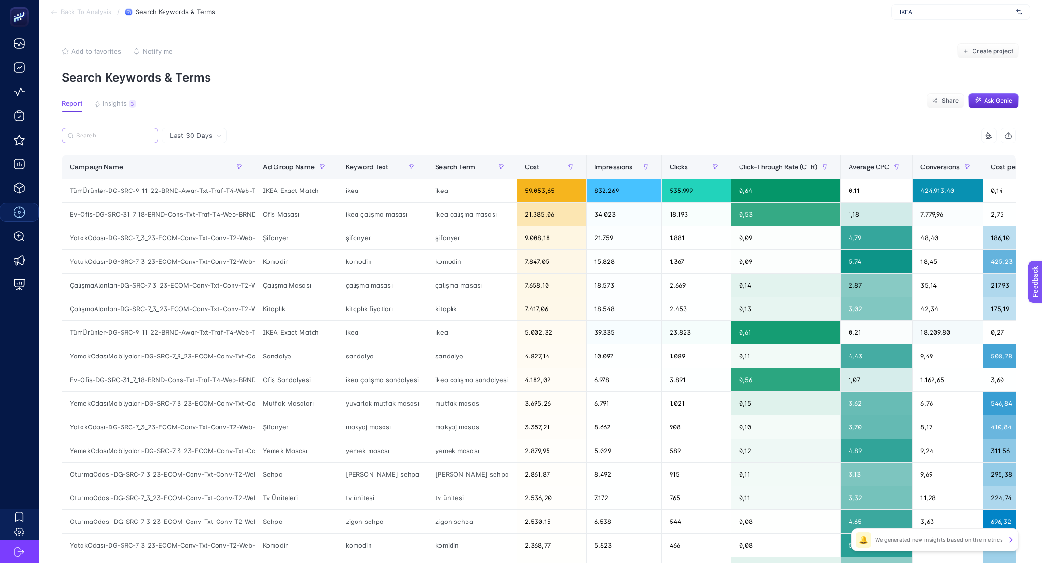
click at [112, 136] on input "Search" at bounding box center [114, 135] width 76 height 7
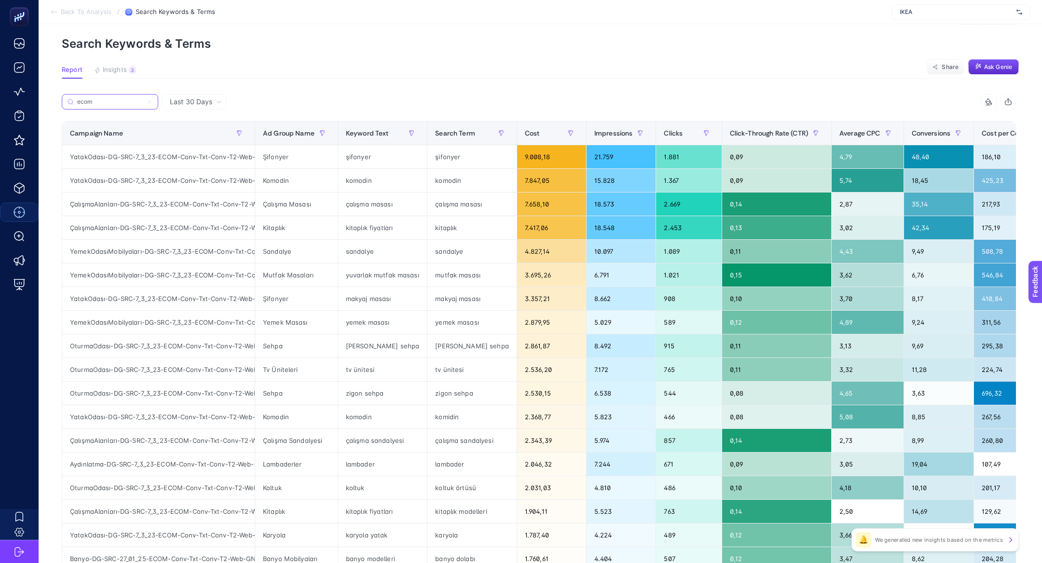
scroll to position [35, 0]
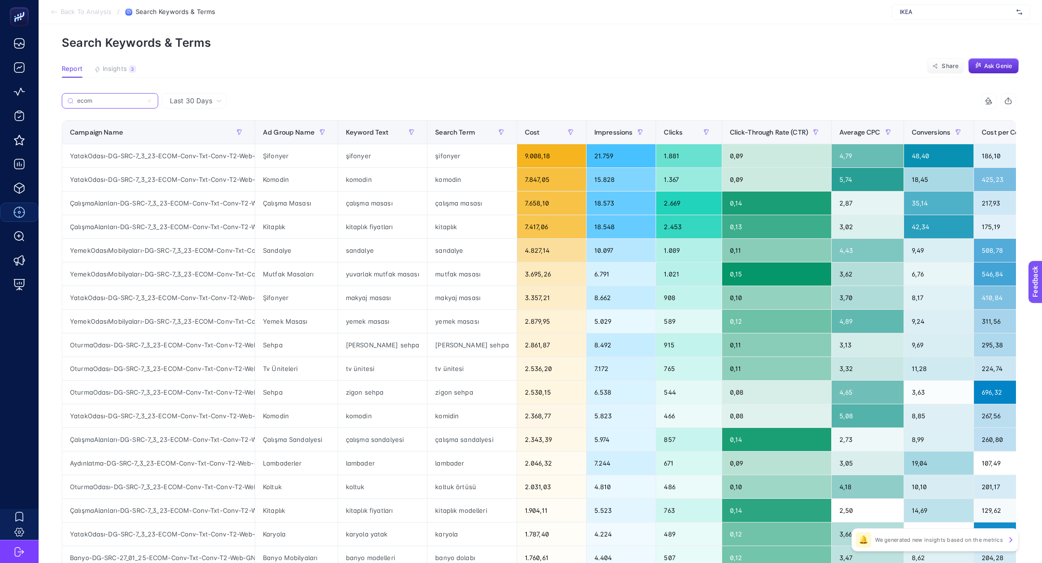
type input "ecom"
click at [463, 391] on div "zigon sehpa" at bounding box center [471, 392] width 89 height 23
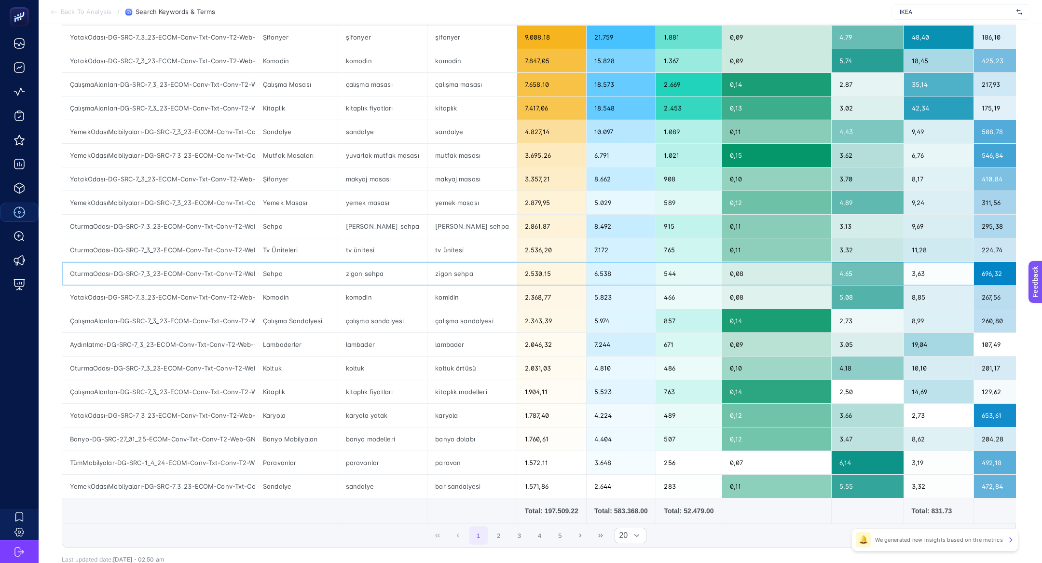
scroll to position [155, 0]
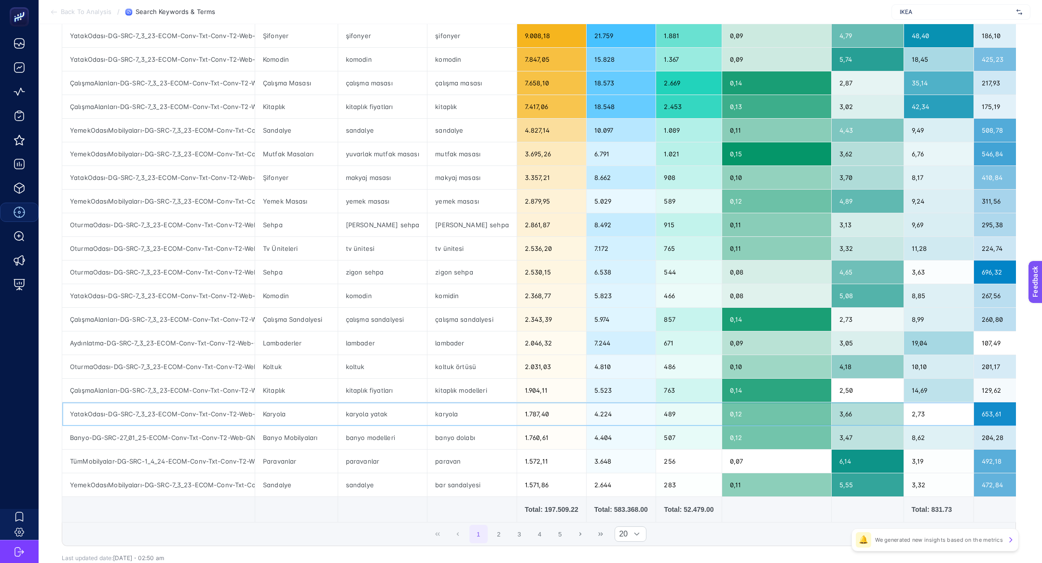
click at [475, 402] on div "karyola" at bounding box center [471, 413] width 89 height 23
click at [517, 465] on div "1.572,11" at bounding box center [551, 461] width 69 height 23
click at [517, 497] on td "Total: 197.509.22" at bounding box center [551, 510] width 69 height 26
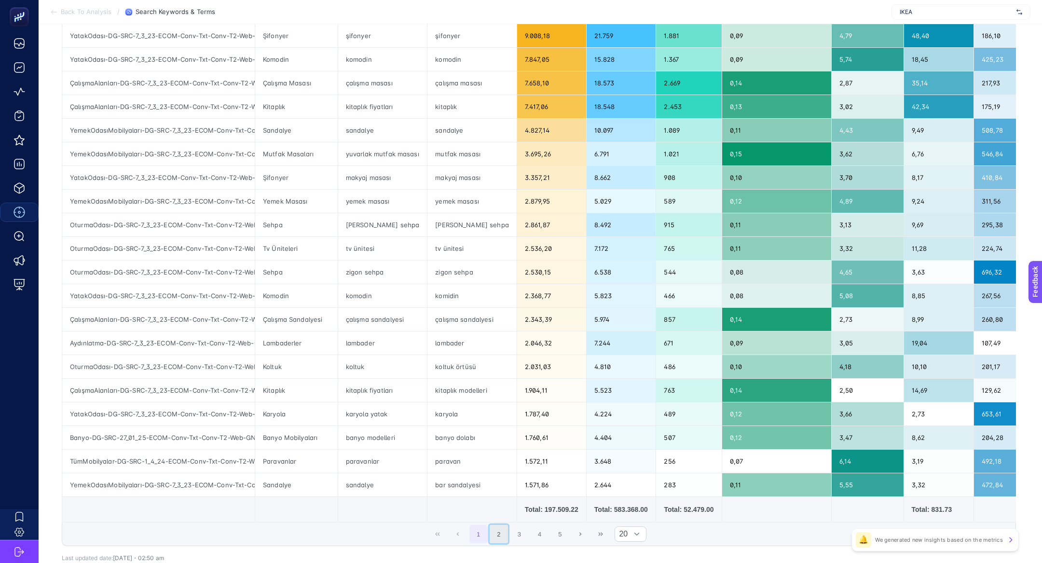
click at [493, 533] on button "2" at bounding box center [499, 534] width 18 height 18
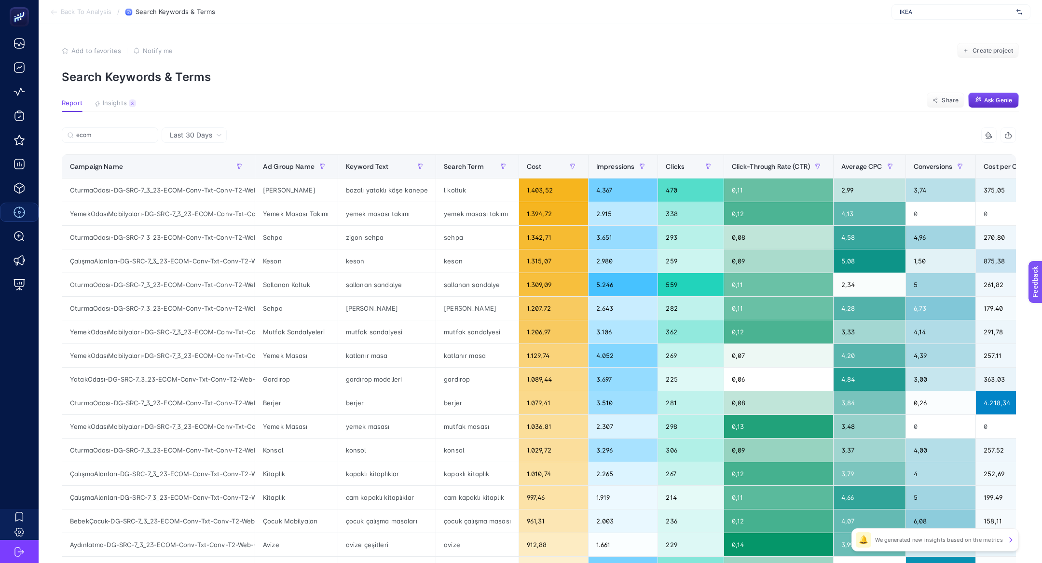
scroll to position [3, 0]
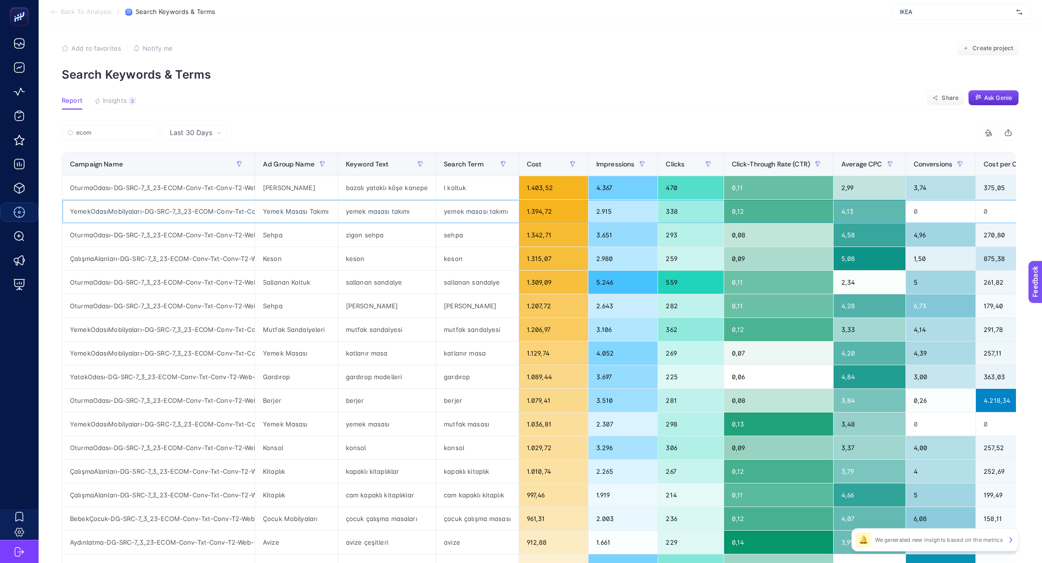
click at [461, 207] on div "yemek masası takımı" at bounding box center [477, 211] width 82 height 23
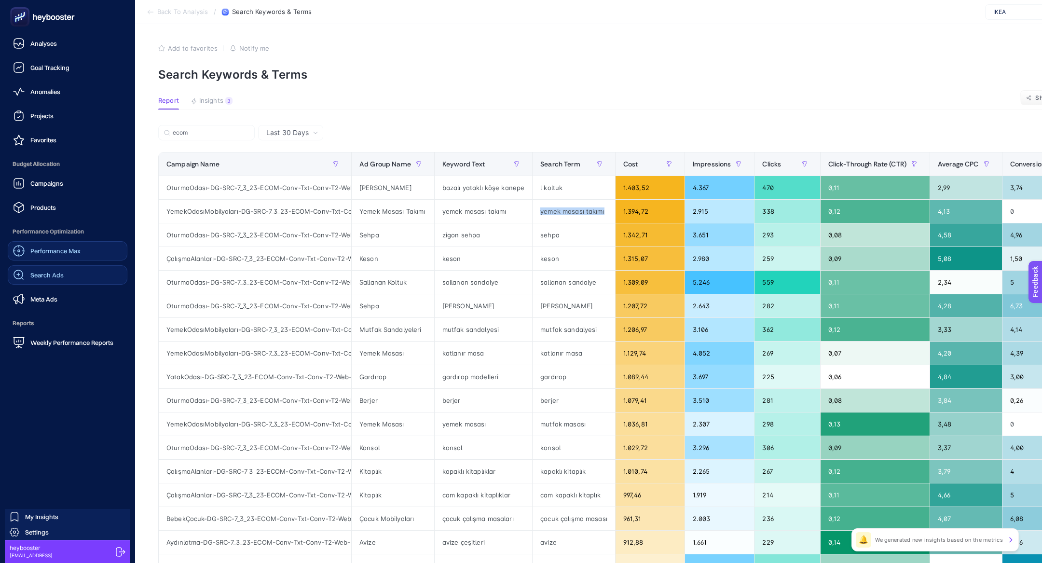
click at [66, 278] on link "Search Ads" at bounding box center [68, 274] width 120 height 19
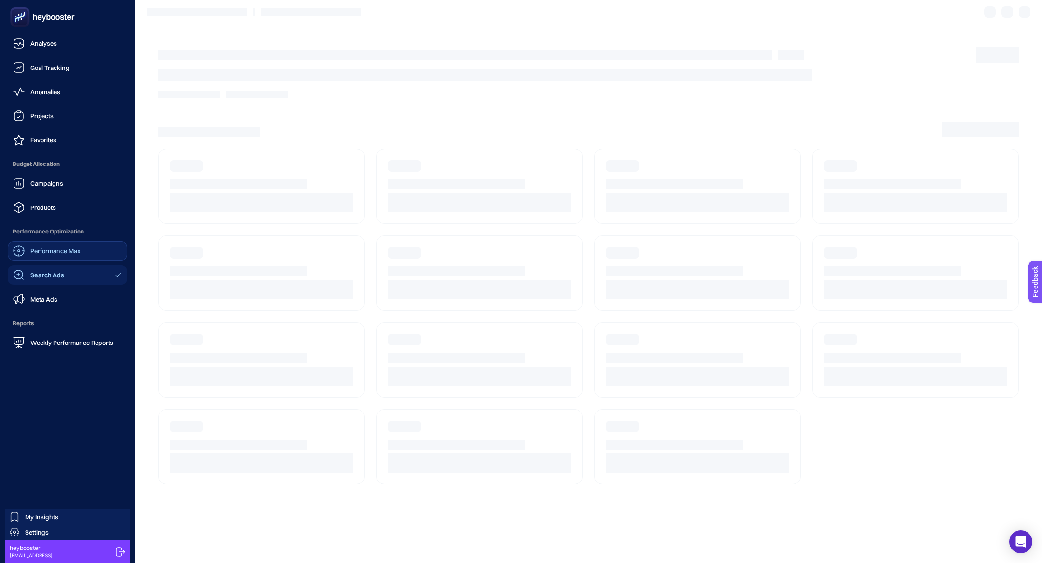
click at [56, 256] on div "Performance Max" at bounding box center [47, 251] width 68 height 12
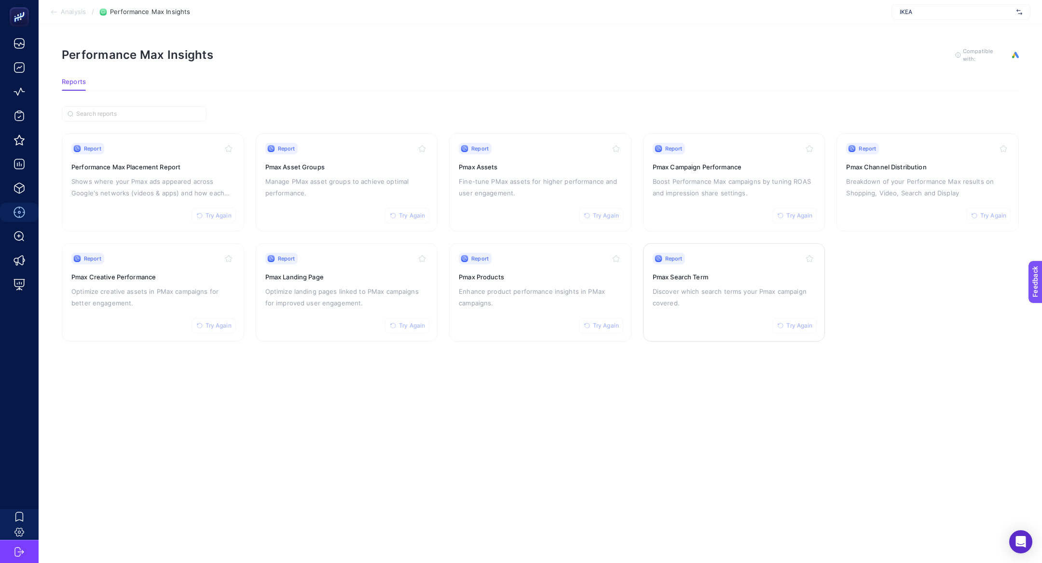
click at [669, 283] on div "Report Try Again Pmax Search Term Discover which search terms your Pmax campaig…" at bounding box center [734, 292] width 163 height 79
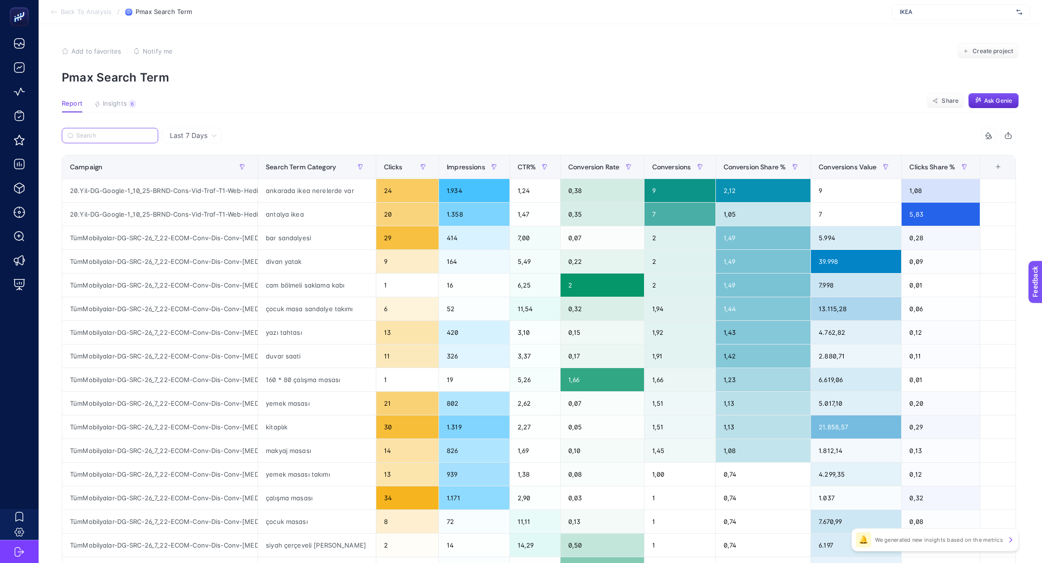
click at [102, 137] on input "Search" at bounding box center [114, 135] width 76 height 7
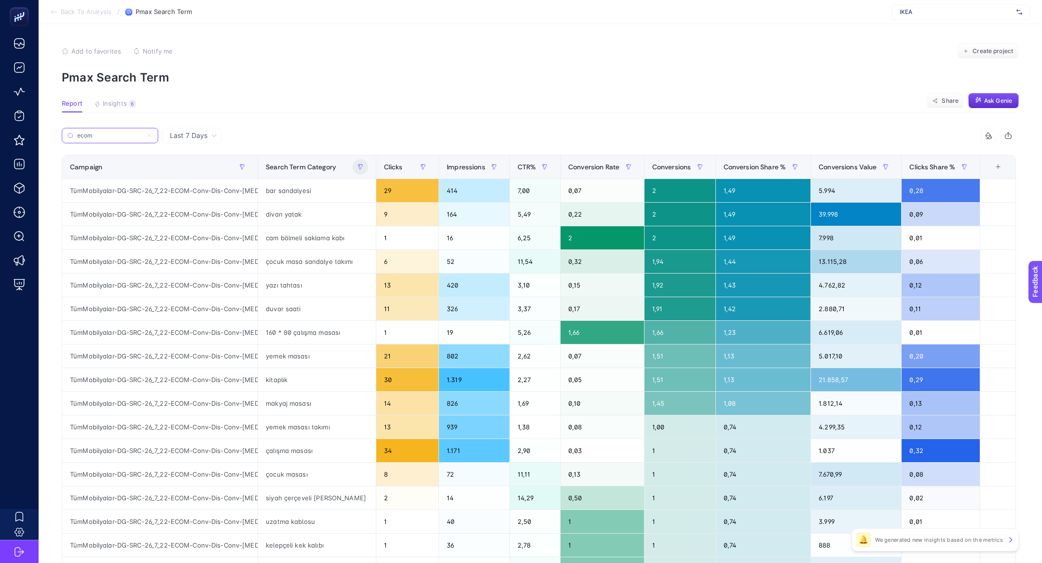
type input "ecom"
click at [357, 168] on icon "button" at bounding box center [360, 167] width 6 height 6
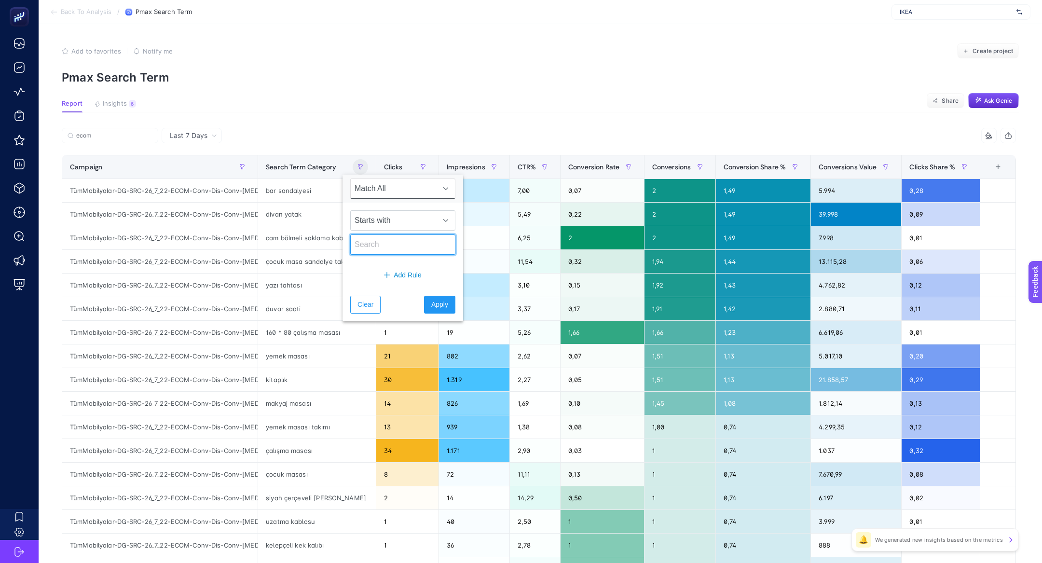
click at [385, 247] on input "text" at bounding box center [402, 244] width 105 height 20
type input "ikea"
click at [431, 305] on span "Apply" at bounding box center [439, 305] width 17 height 10
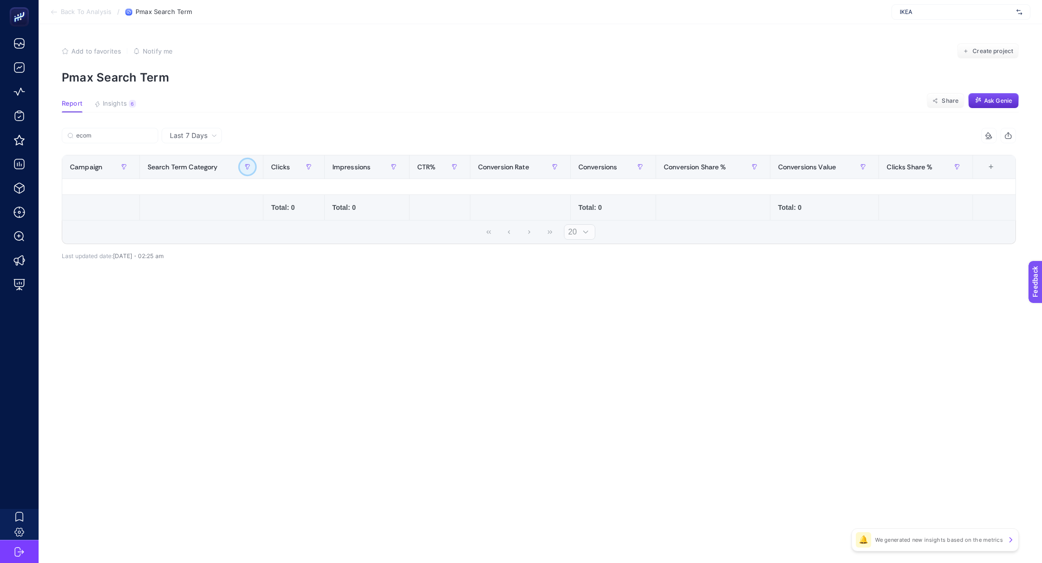
click at [245, 167] on icon "button" at bounding box center [248, 167] width 6 height 6
click at [255, 243] on input "ikea" at bounding box center [299, 244] width 105 height 20
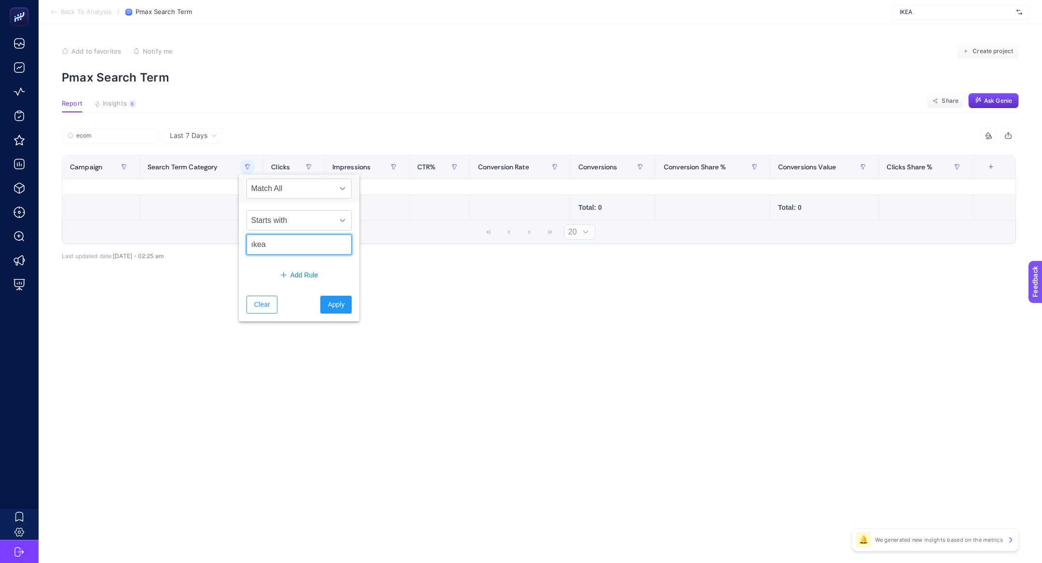
type input "ıkea"
click at [332, 302] on span "Apply" at bounding box center [336, 305] width 17 height 10
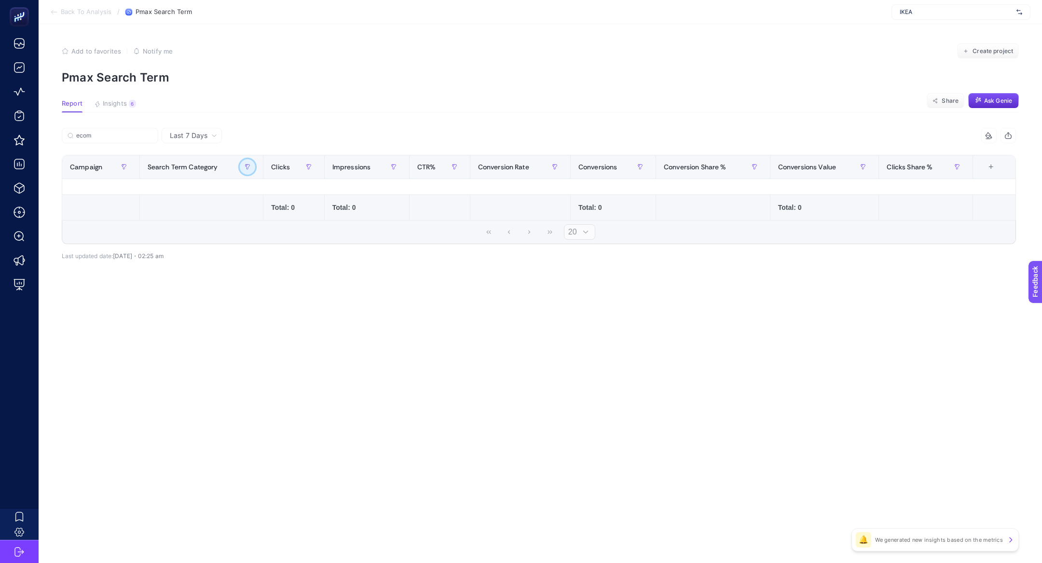
click at [252, 170] on button "button" at bounding box center [247, 166] width 15 height 15
click at [264, 304] on span "Clear" at bounding box center [262, 305] width 16 height 10
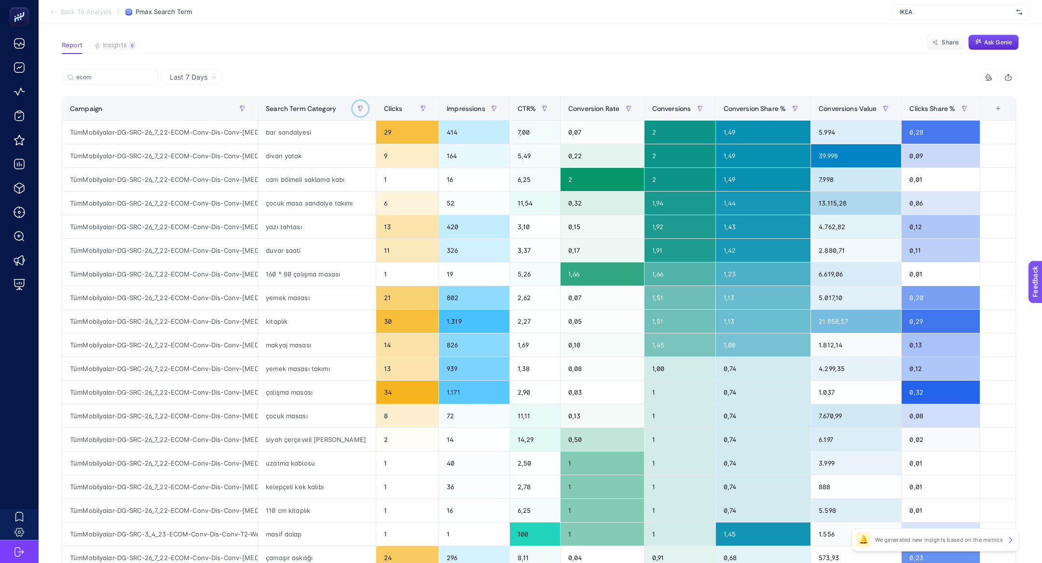
scroll to position [51, 0]
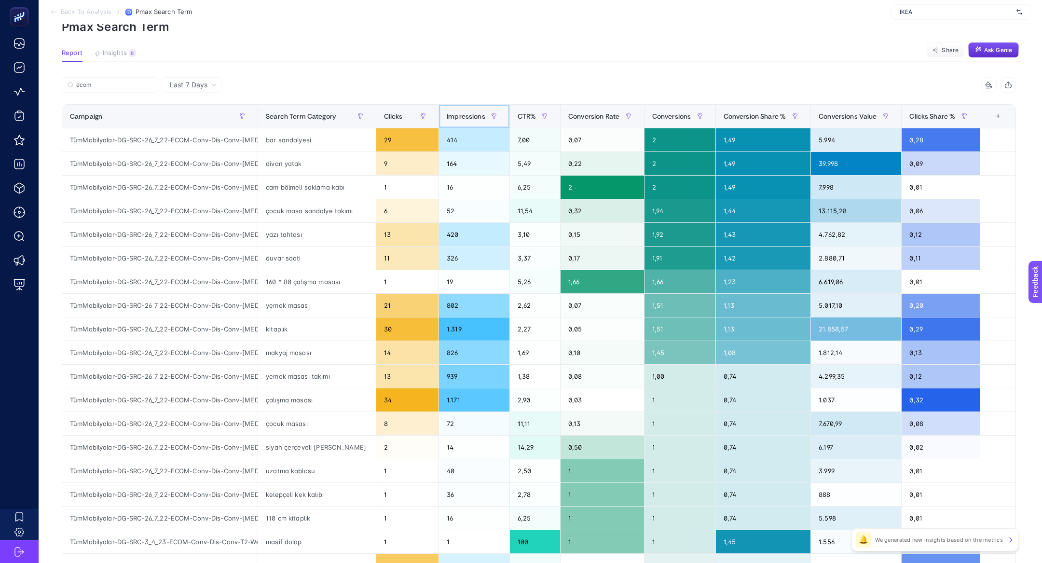
click at [473, 112] on span "Impressions" at bounding box center [466, 116] width 39 height 8
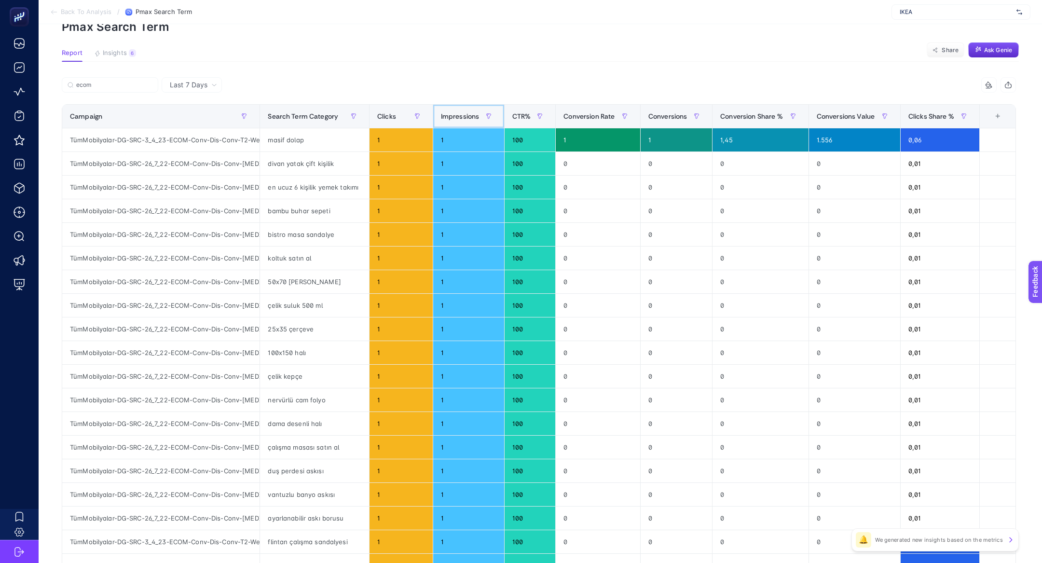
click at [473, 112] on span "Impressions" at bounding box center [460, 116] width 39 height 8
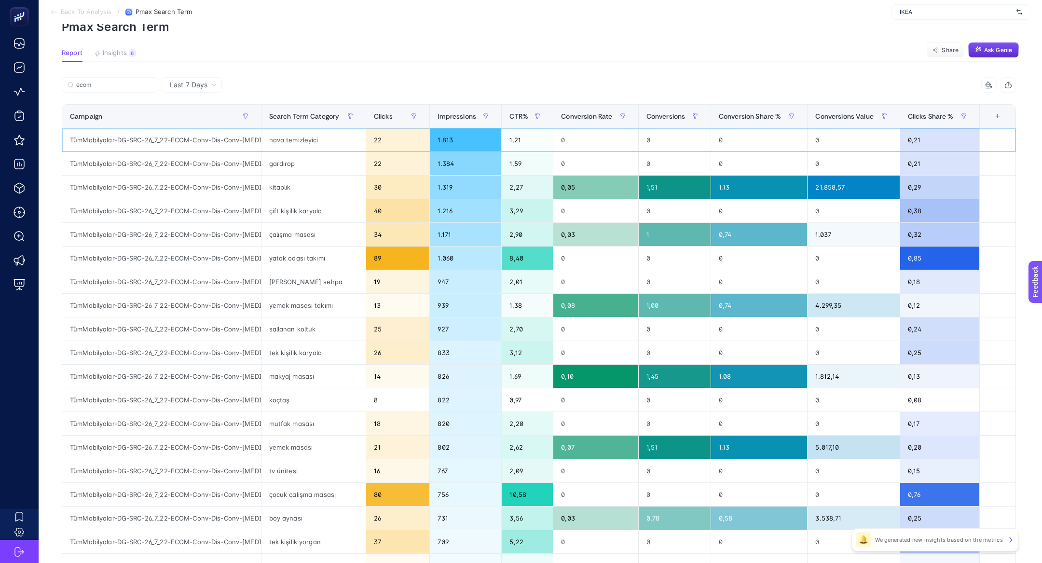
click at [332, 142] on div "hava temizleyici" at bounding box center [313, 139] width 104 height 23
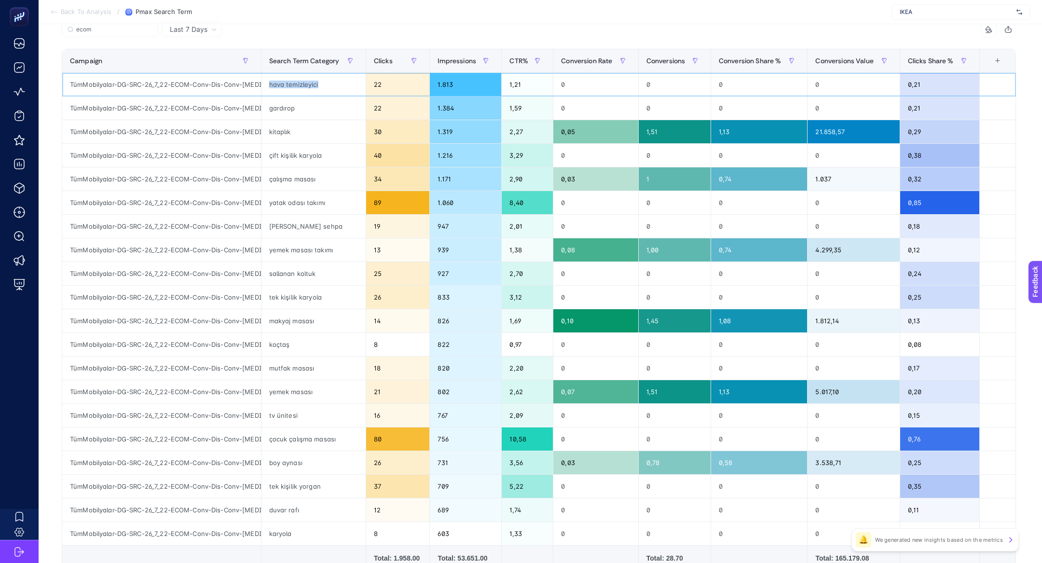
scroll to position [106, 0]
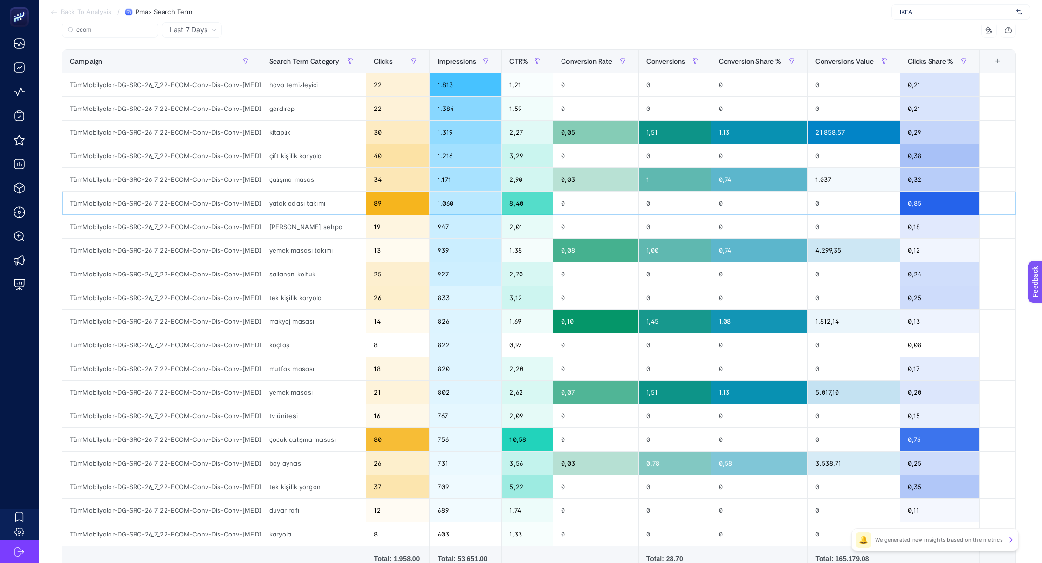
click at [344, 200] on div "yatak odası takımı" at bounding box center [313, 203] width 104 height 23
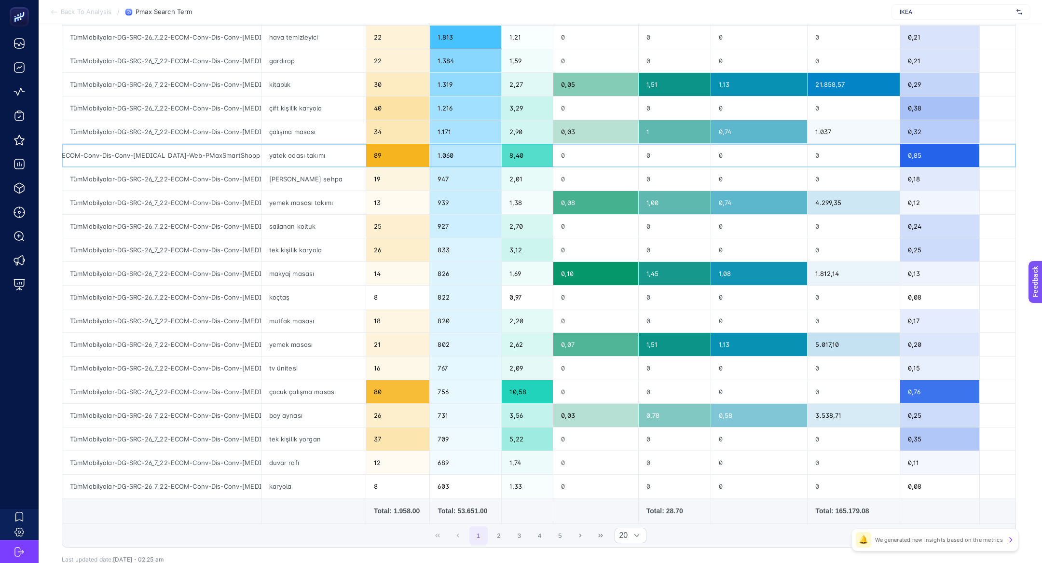
scroll to position [114, 0]
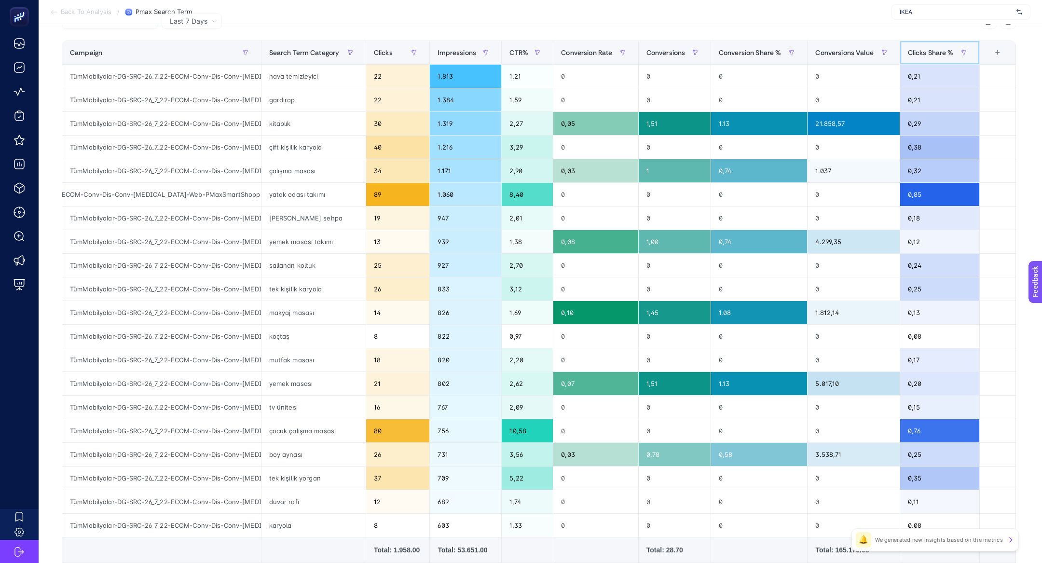
click at [932, 45] on div "Clicks Share %" at bounding box center [940, 52] width 64 height 15
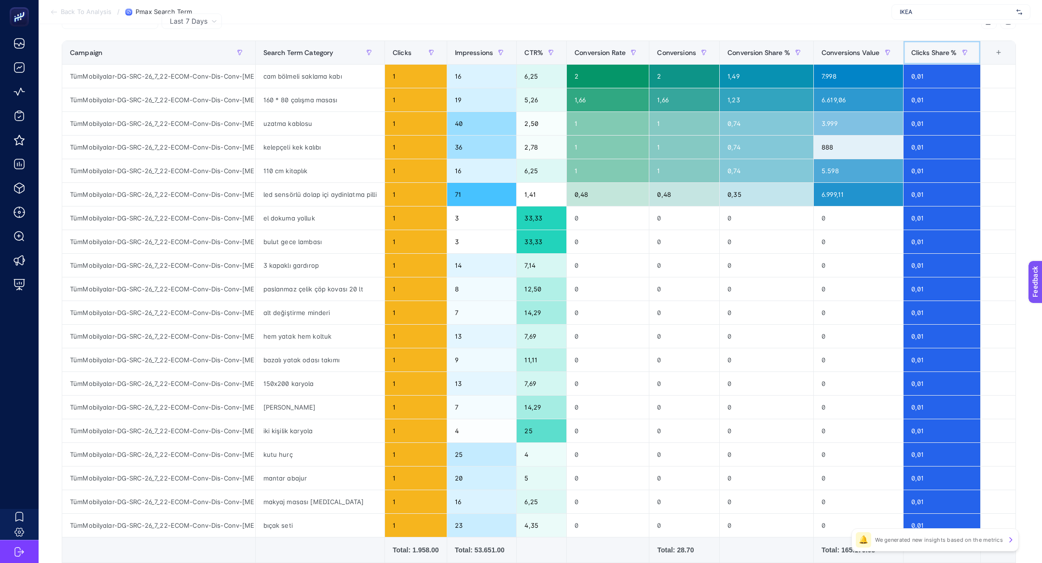
click at [931, 45] on div "Clicks Share %" at bounding box center [941, 52] width 61 height 15
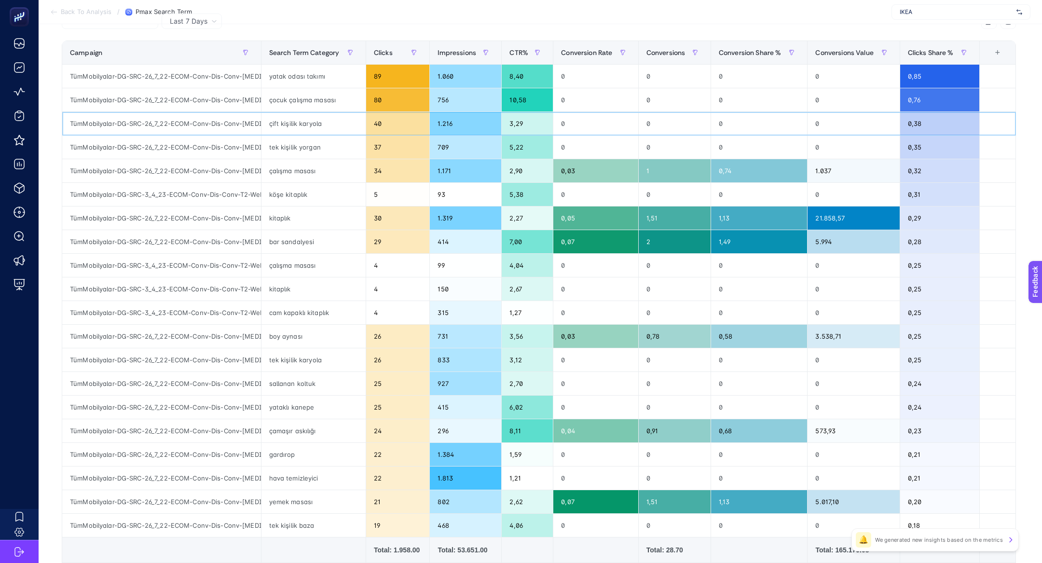
click at [332, 126] on div "çift kişilik karyola" at bounding box center [313, 123] width 104 height 23
click at [337, 168] on div "çalışma masası" at bounding box center [313, 170] width 104 height 23
click at [337, 202] on div "köşe kitaplık" at bounding box center [313, 194] width 104 height 23
click at [337, 242] on div "bar sandalyesi" at bounding box center [313, 241] width 104 height 23
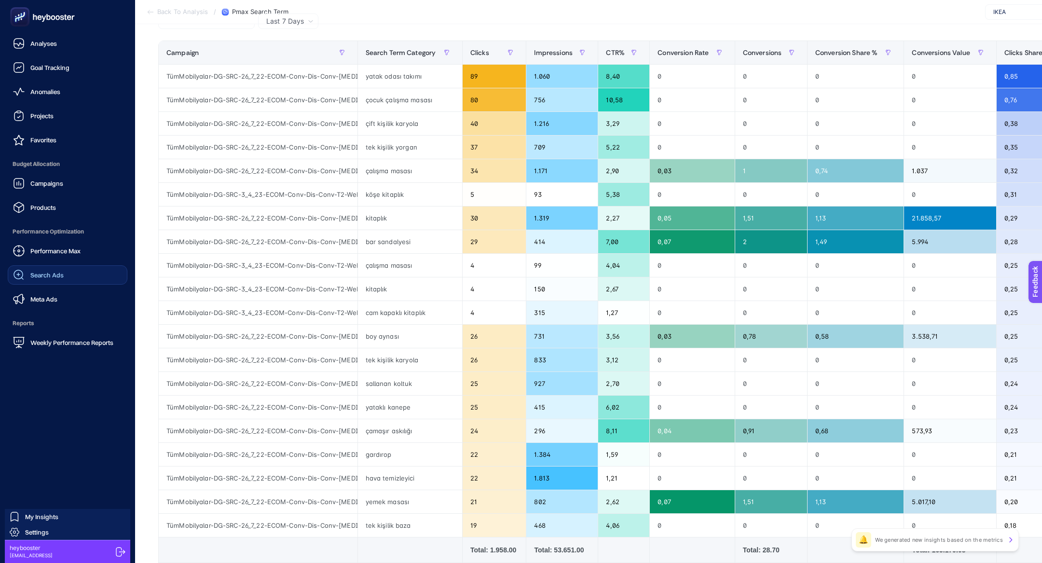
click at [57, 280] on div "Search Ads" at bounding box center [38, 275] width 51 height 12
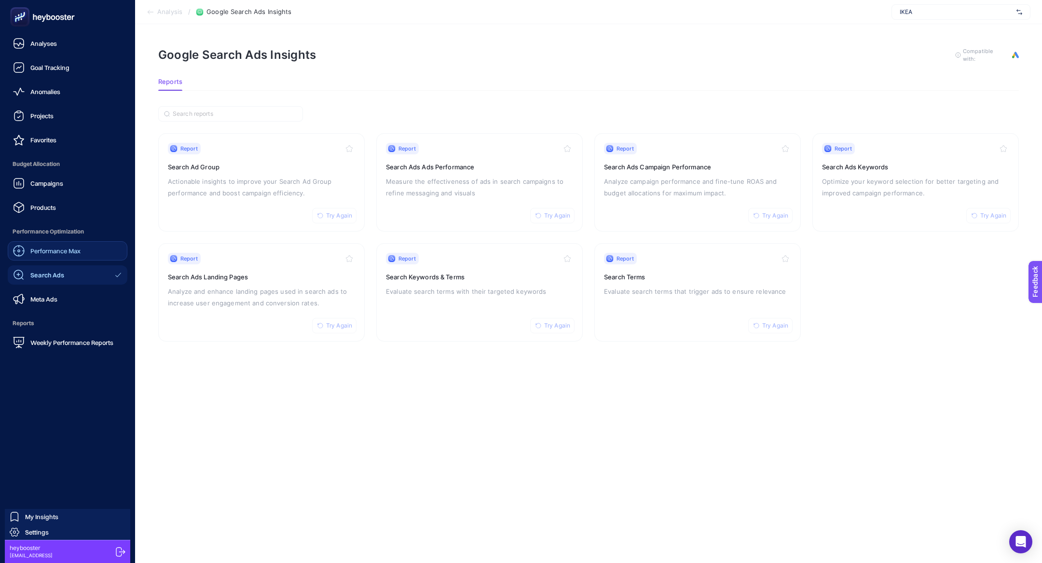
click at [27, 250] on div "Performance Max" at bounding box center [47, 251] width 68 height 12
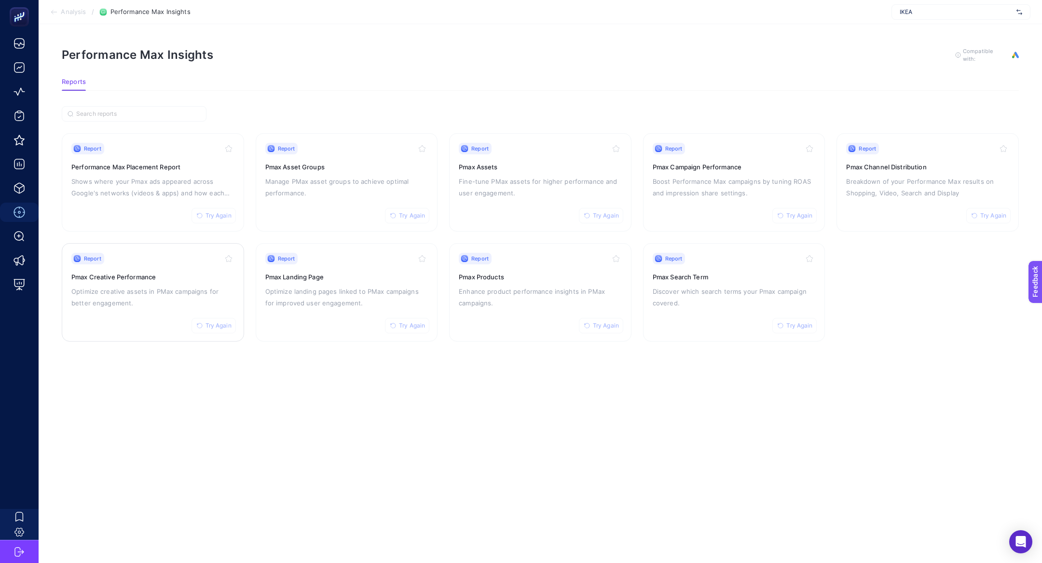
click at [140, 299] on p "Optimize creative assets in PMax campaigns for better engagement." at bounding box center [152, 297] width 163 height 23
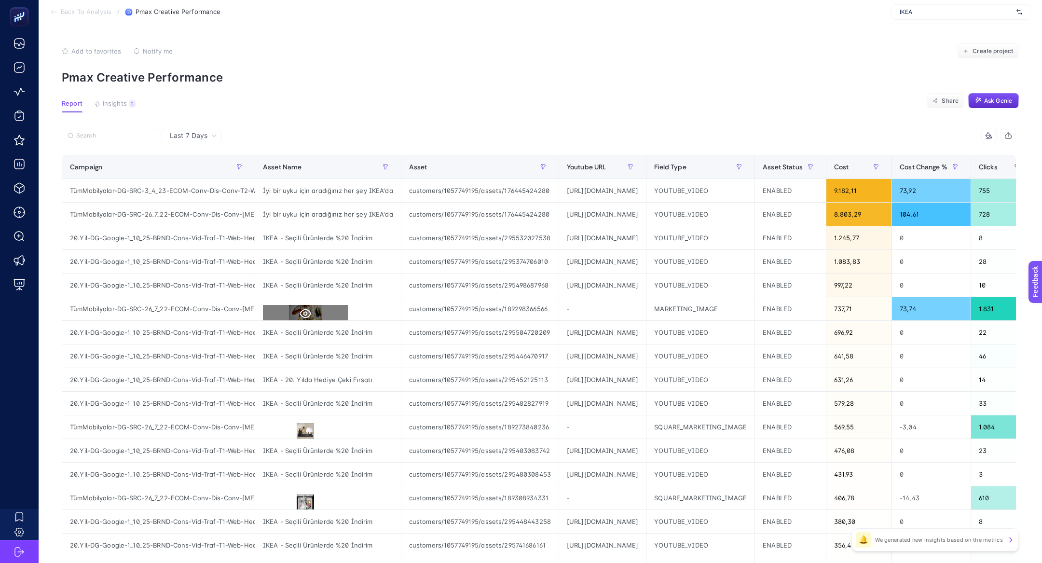
click at [308, 305] on button at bounding box center [305, 313] width 85 height 17
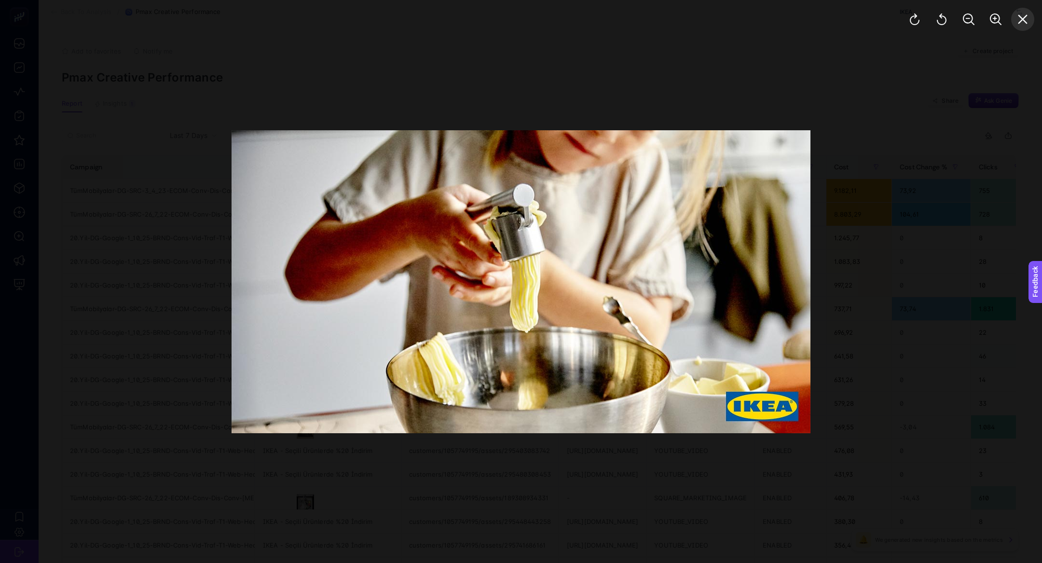
click at [1024, 23] on icon "Close" at bounding box center [1023, 20] width 12 height 12
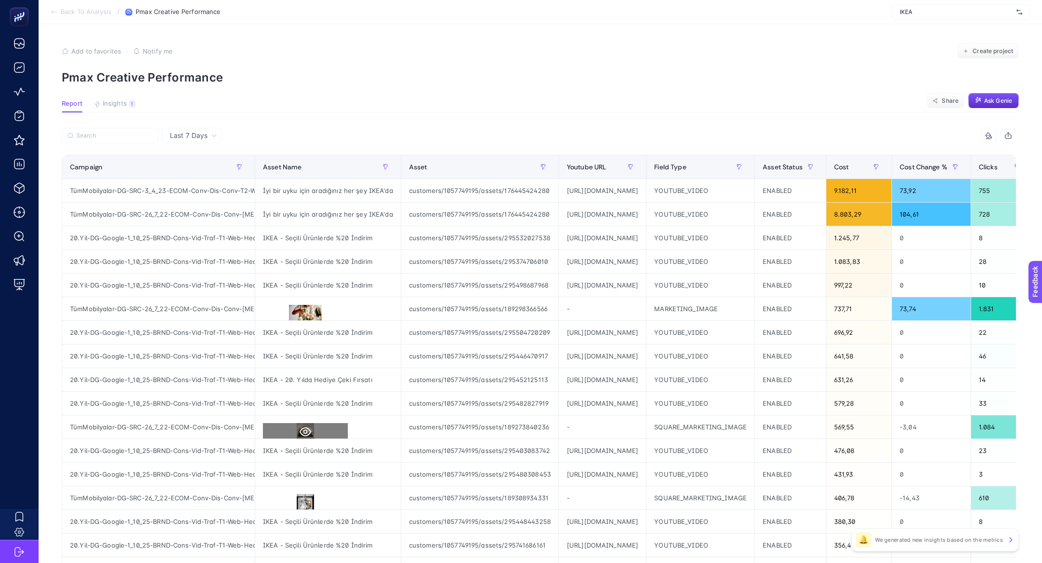
click at [299, 431] on button at bounding box center [305, 431] width 85 height 17
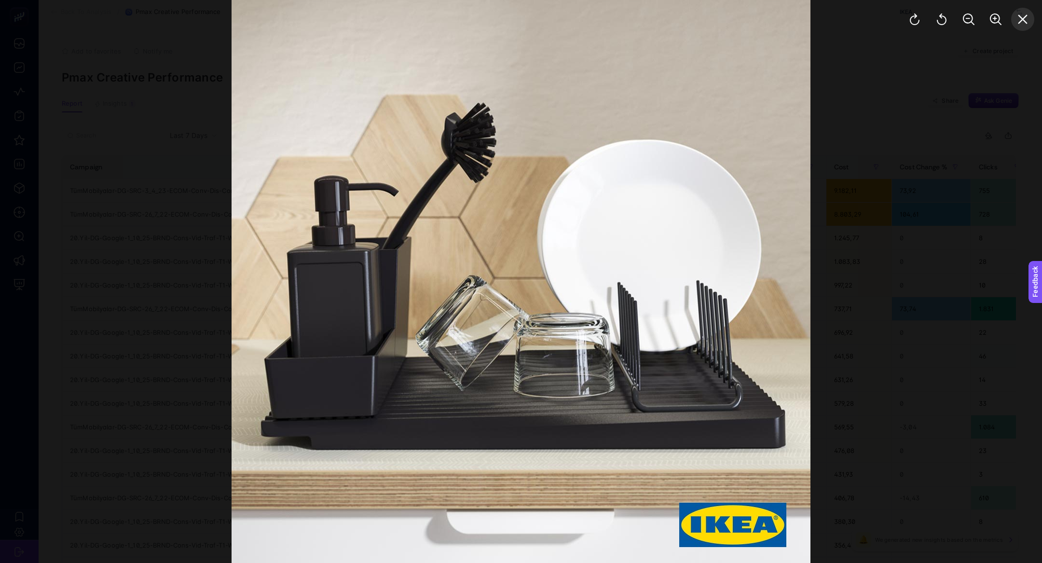
click at [1031, 15] on button "Close" at bounding box center [1022, 19] width 23 height 23
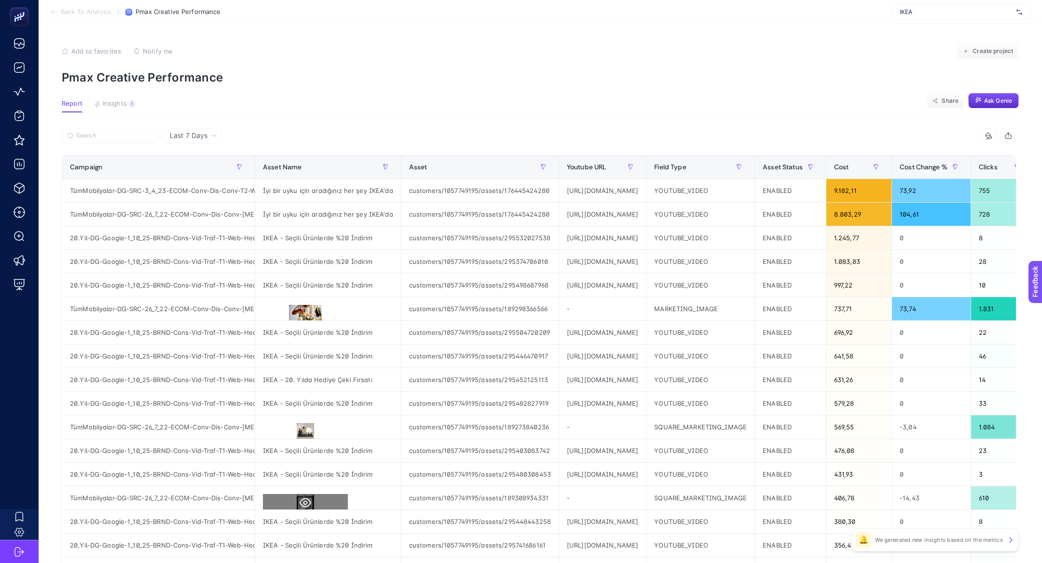
click at [273, 507] on button at bounding box center [305, 502] width 85 height 17
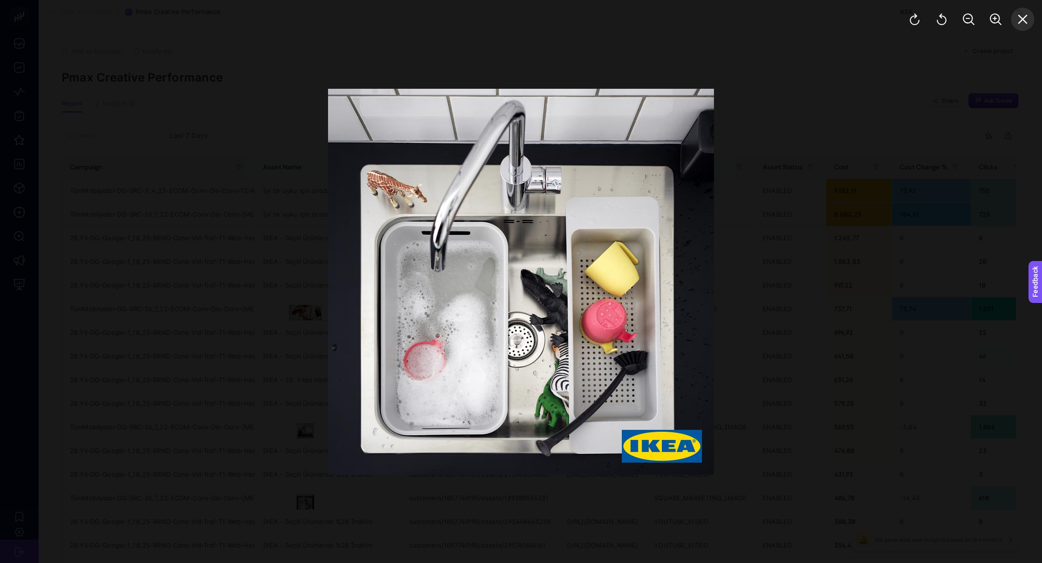
click at [1026, 17] on icon "Close" at bounding box center [1023, 20] width 12 height 12
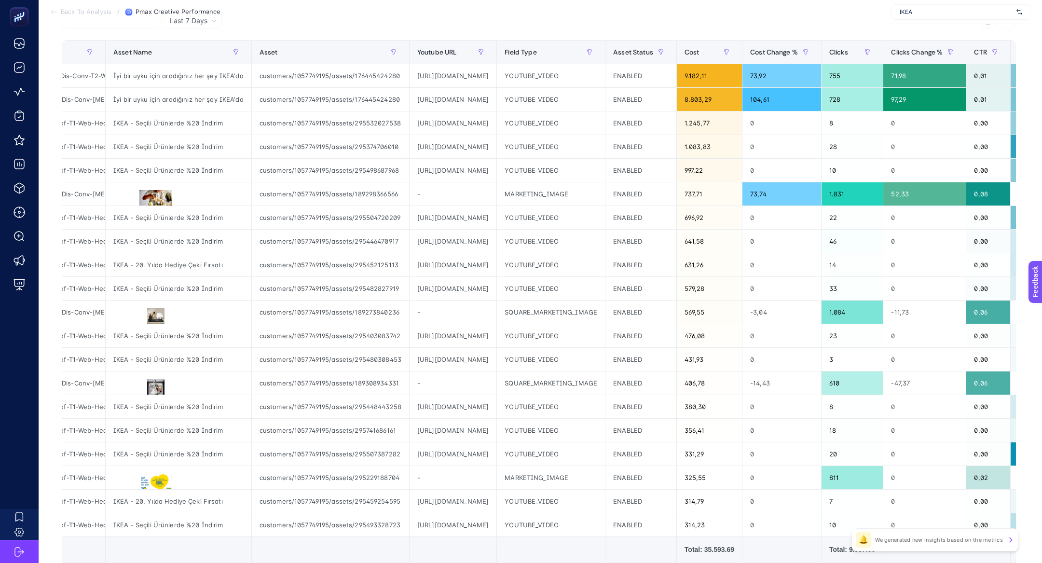
scroll to position [135, 0]
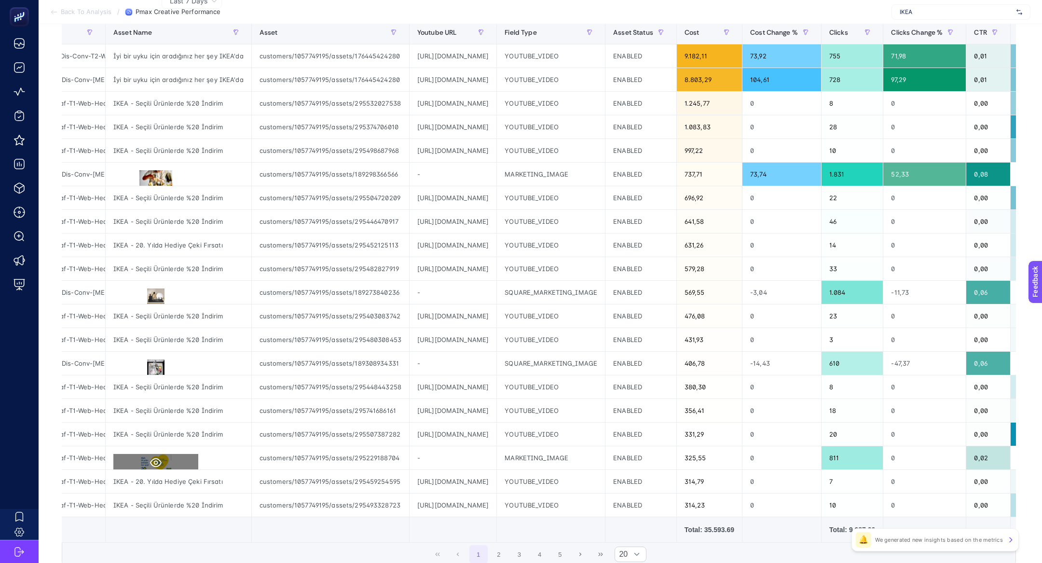
click at [175, 461] on button at bounding box center [155, 462] width 85 height 17
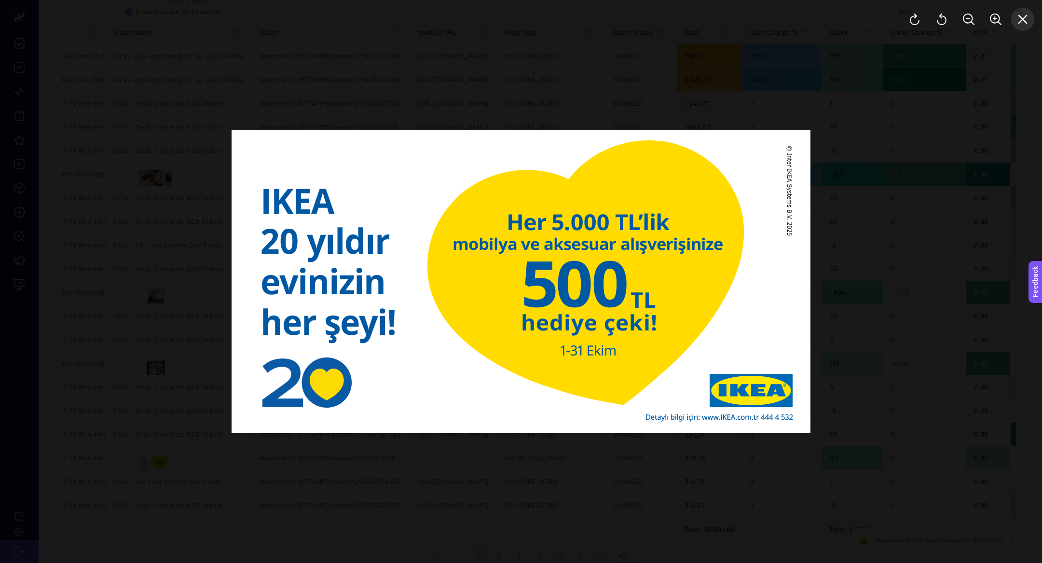
click at [1030, 24] on button "Close" at bounding box center [1022, 19] width 23 height 23
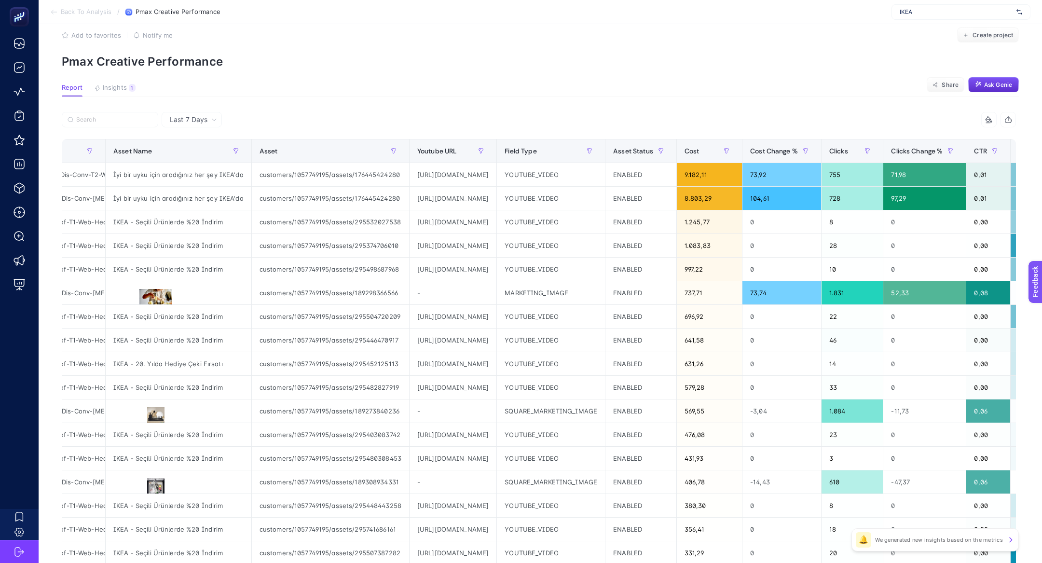
scroll to position [15, 0]
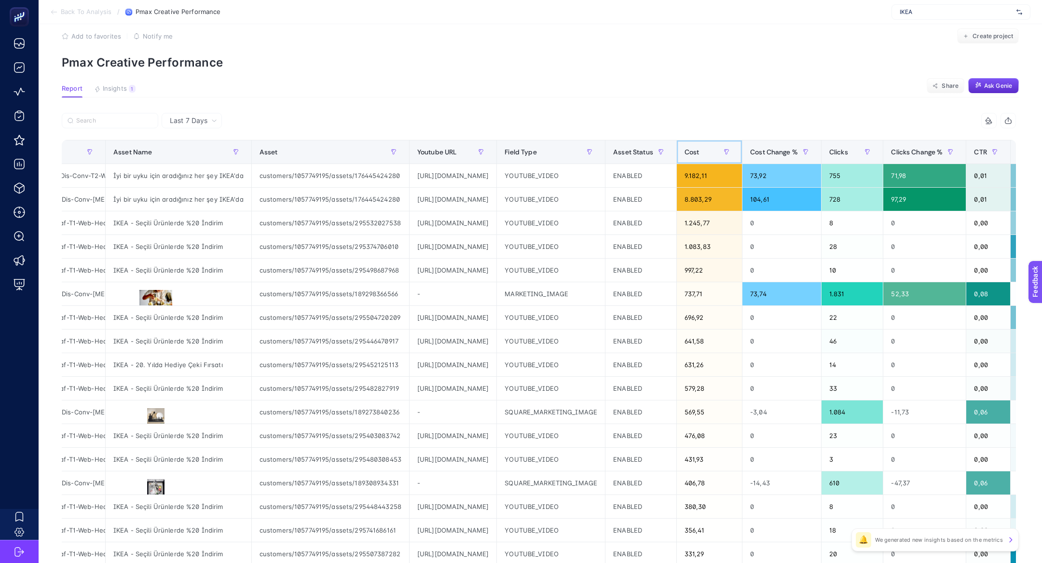
click at [734, 156] on div "Cost" at bounding box center [710, 151] width 50 height 15
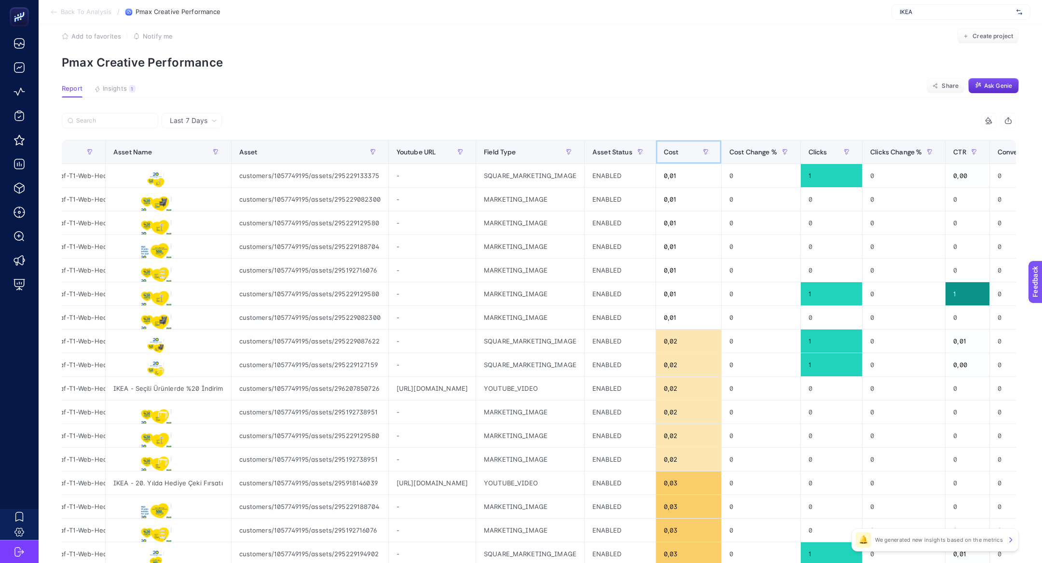
click at [714, 156] on div "Cost" at bounding box center [689, 151] width 50 height 15
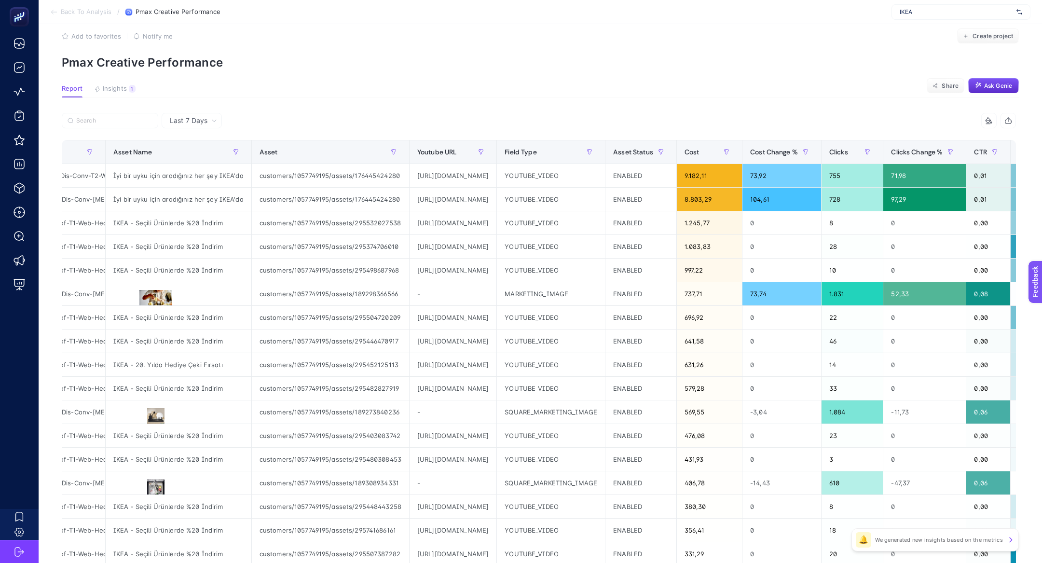
click at [123, 81] on article "Add to favorites false Notify me Create project Pmax Creative Performance Repor…" at bounding box center [540, 386] width 1003 height 754
click at [130, 85] on div "1" at bounding box center [132, 89] width 7 height 8
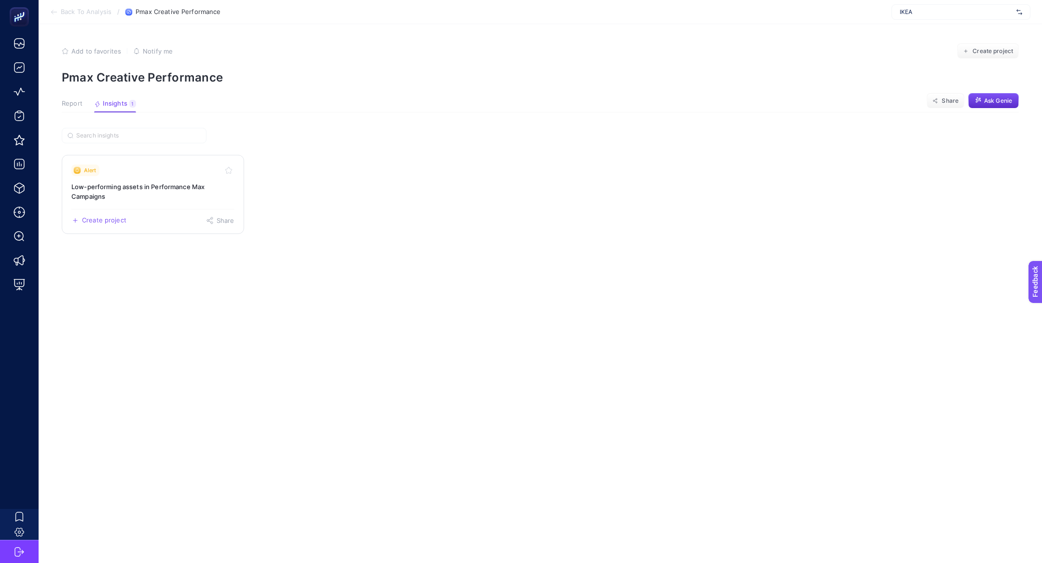
click at [106, 190] on h3 "Low-performing assets in Performance Max Campaigns" at bounding box center [152, 191] width 163 height 19
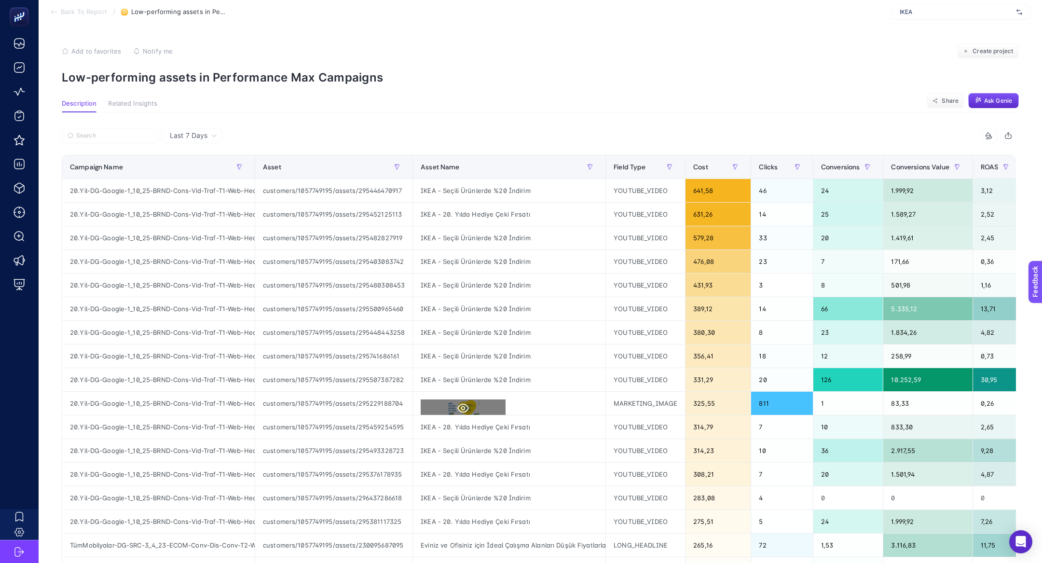
click at [476, 410] on button at bounding box center [463, 407] width 85 height 17
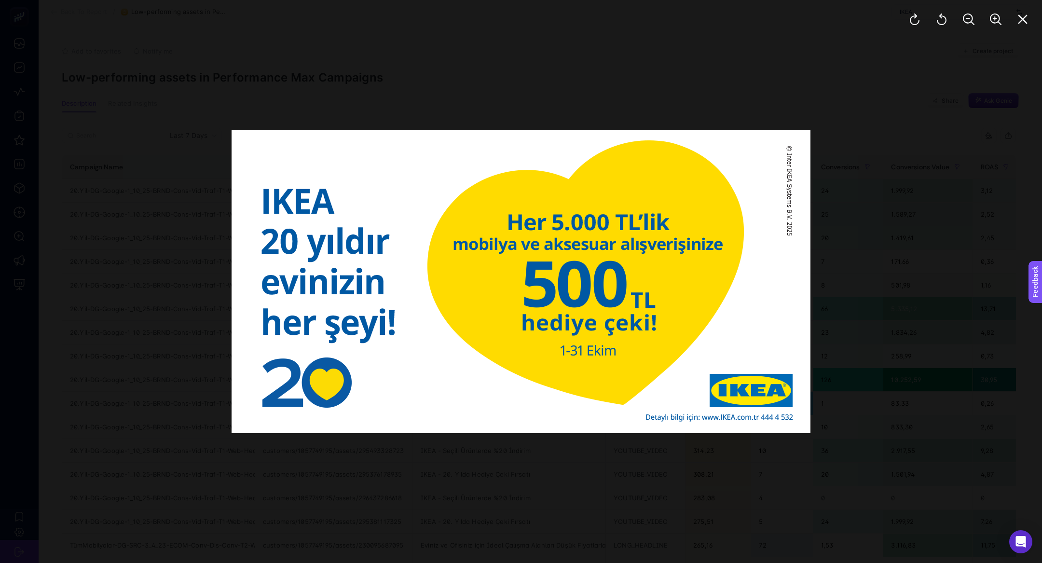
click at [745, 112] on div at bounding box center [521, 281] width 1042 height 563
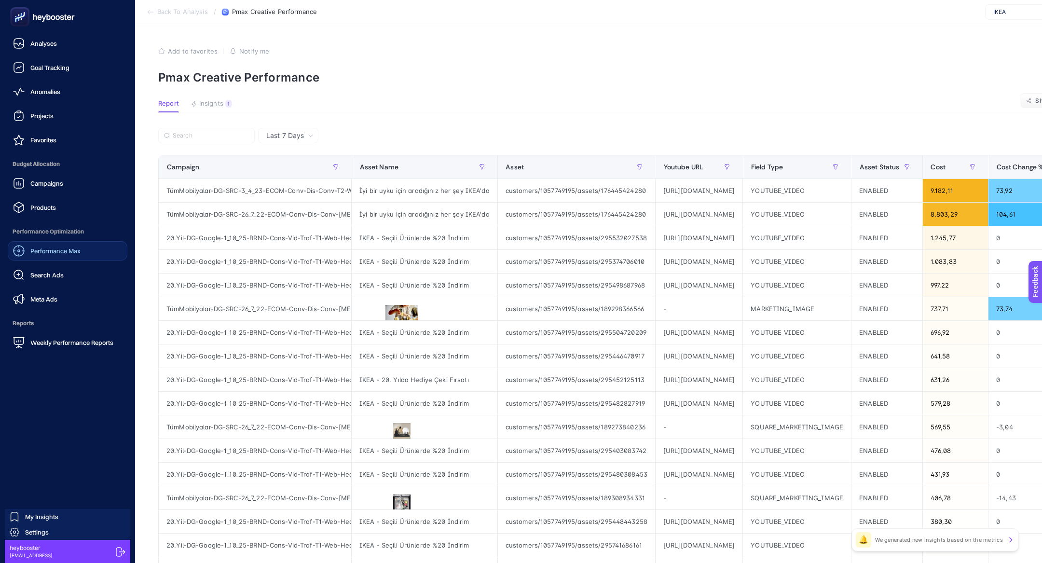
click at [49, 241] on link "Performance Max" at bounding box center [68, 250] width 120 height 19
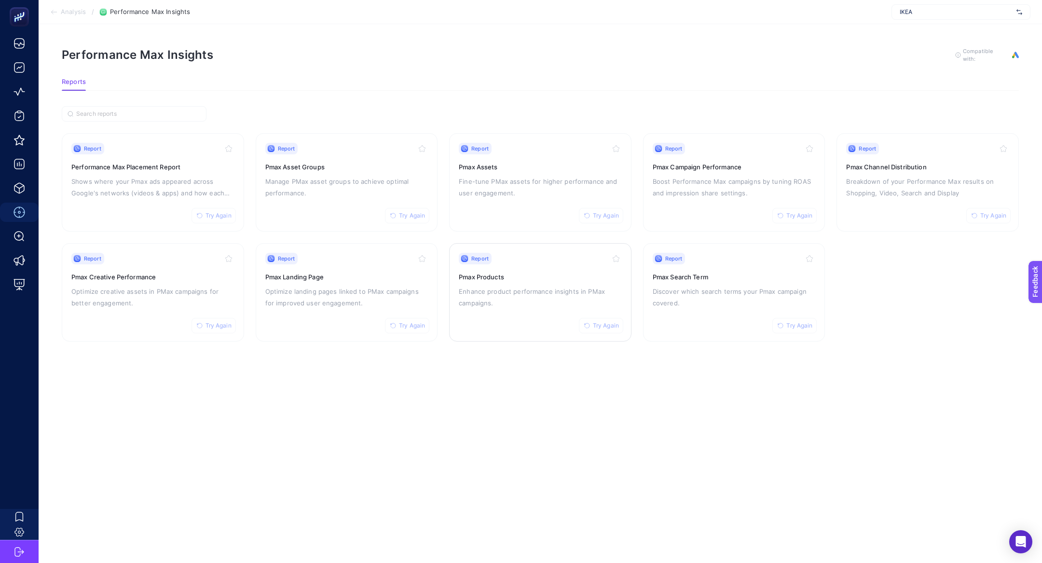
click at [479, 299] on p "Enhance product performance insights in PMax campaigns." at bounding box center [540, 297] width 163 height 23
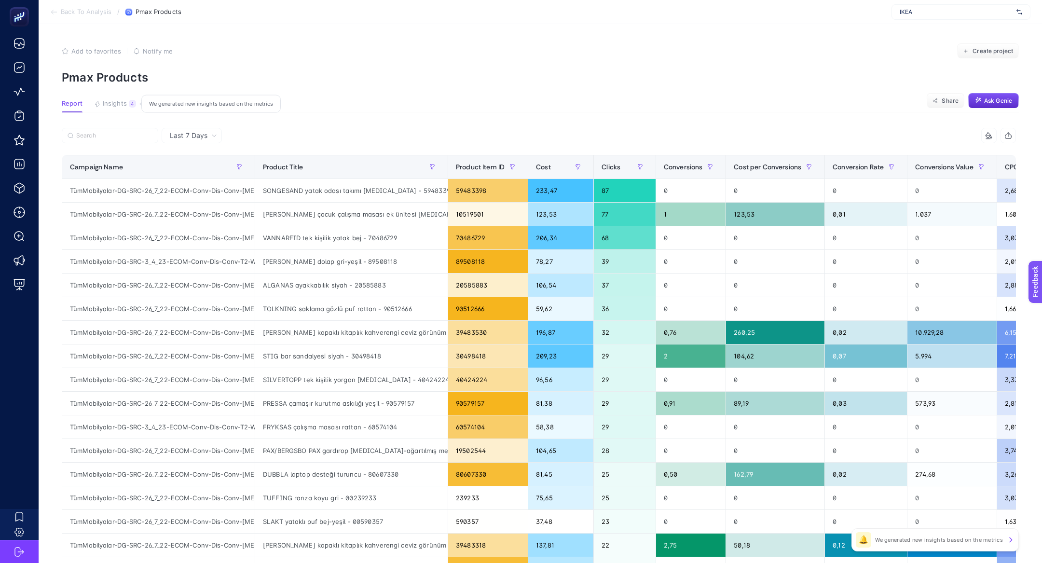
click at [115, 101] on span "Insights" at bounding box center [115, 104] width 24 height 8
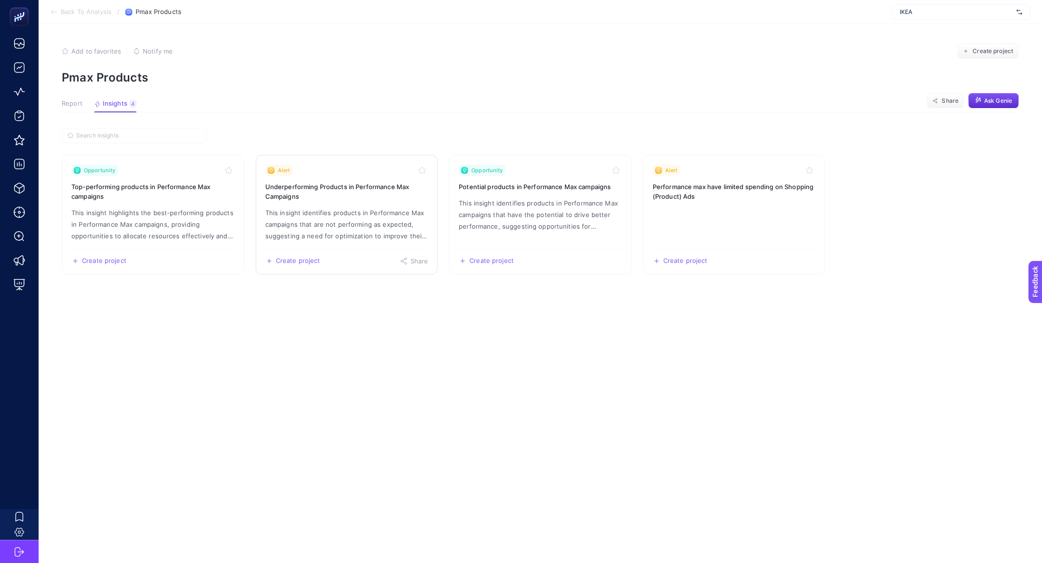
click at [306, 217] on p "This insight identifies products in Performance Max campaigns that are not perf…" at bounding box center [346, 224] width 163 height 35
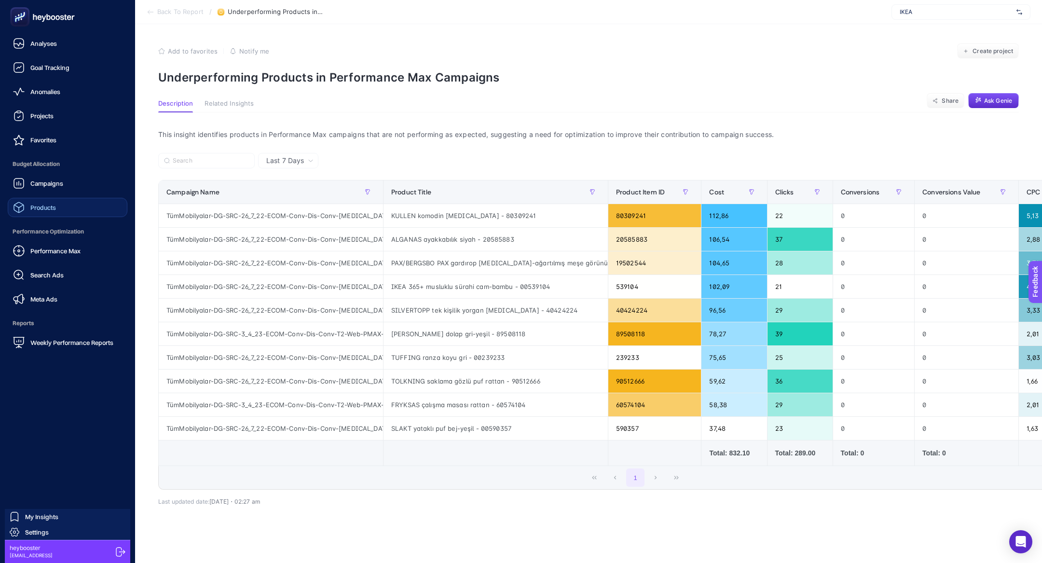
click at [28, 214] on link "Products" at bounding box center [68, 207] width 120 height 19
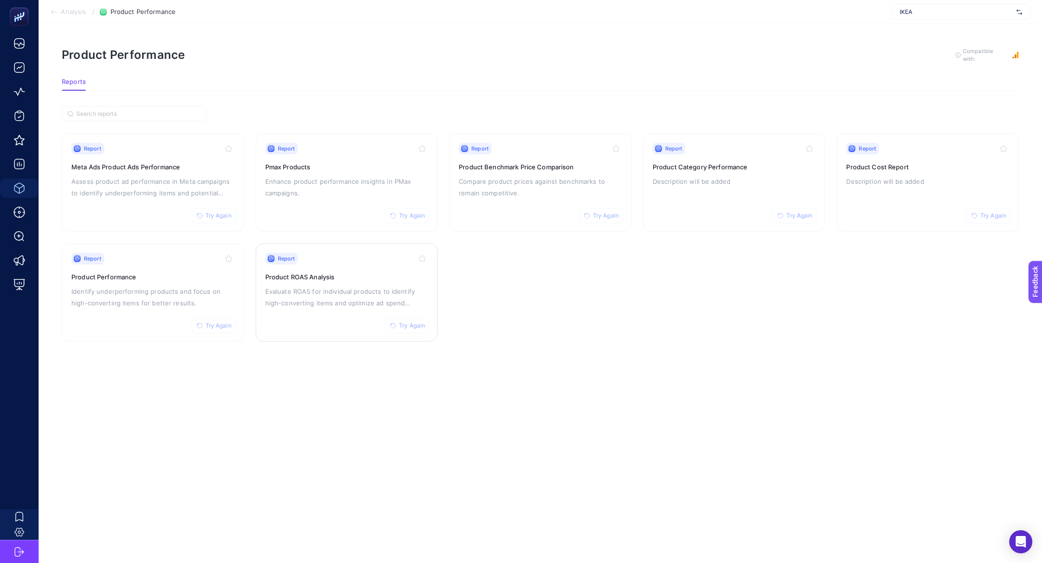
click at [408, 326] on span "Try Again" at bounding box center [412, 326] width 26 height 8
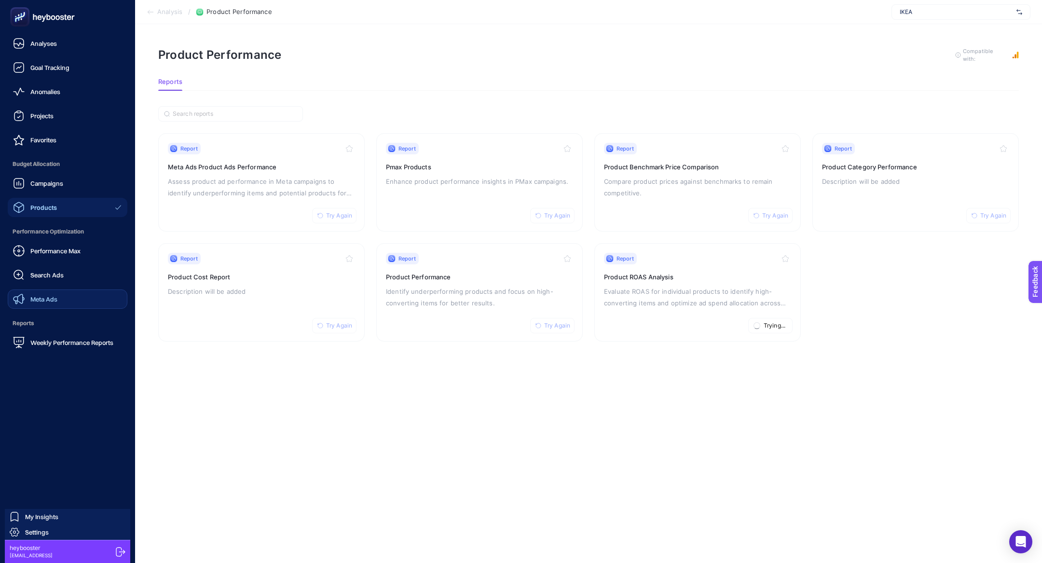
click at [66, 296] on link "Meta Ads" at bounding box center [68, 298] width 120 height 19
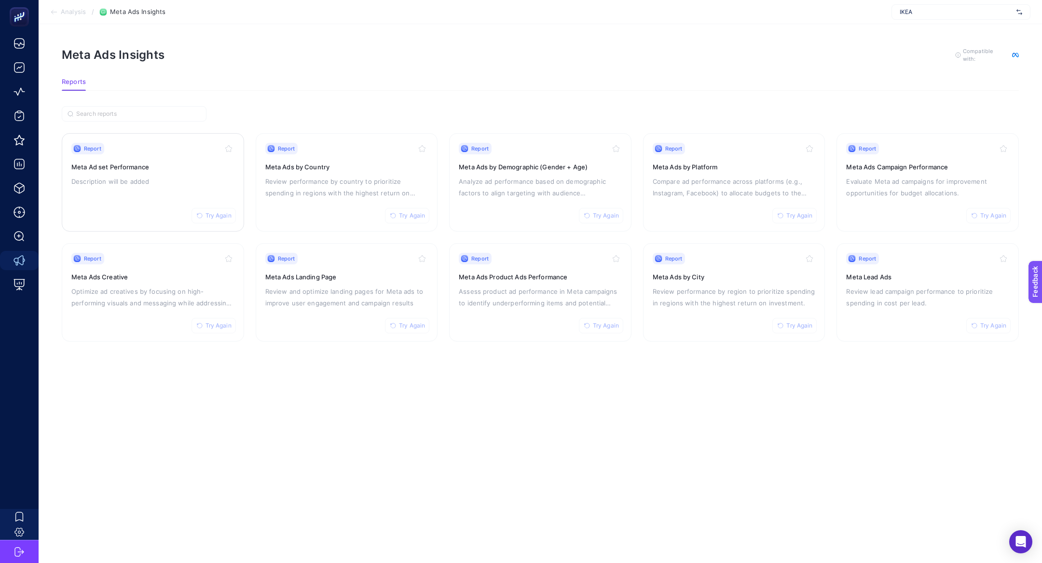
click at [161, 198] on div "Report Try Again Meta Ad set Performance Description will be added" at bounding box center [152, 182] width 163 height 79
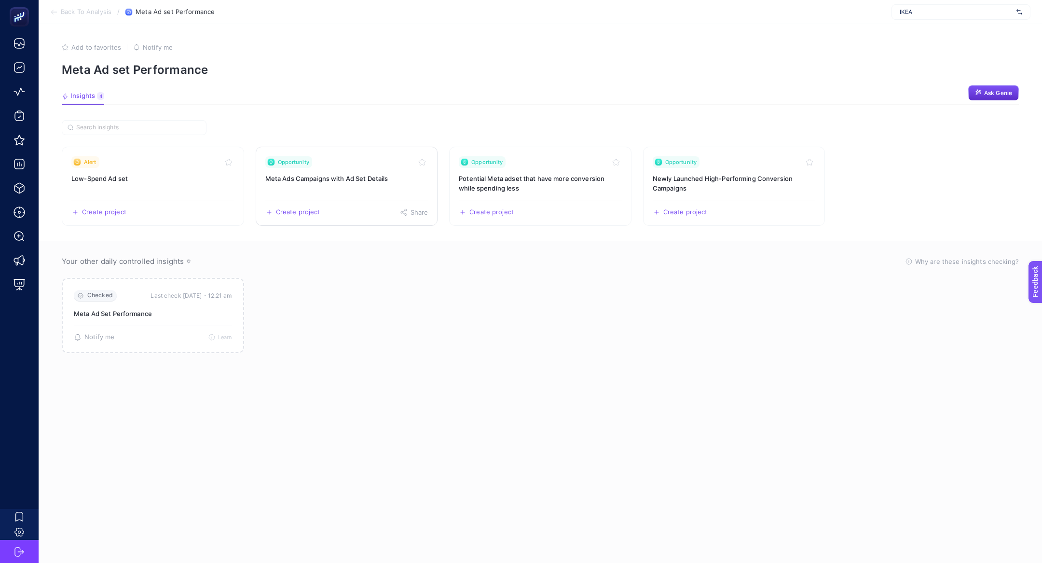
click at [346, 189] on link "Opportunity Meta Ads Campaigns with Ad Set Details Create project Share" at bounding box center [347, 186] width 182 height 79
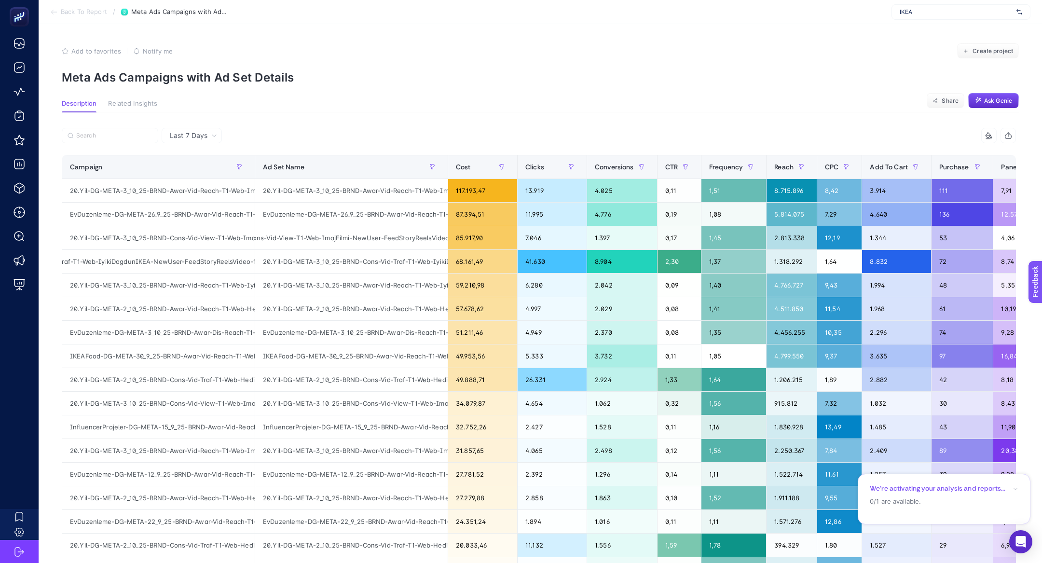
scroll to position [0, 148]
click at [149, 136] on input "Search" at bounding box center [114, 135] width 76 height 7
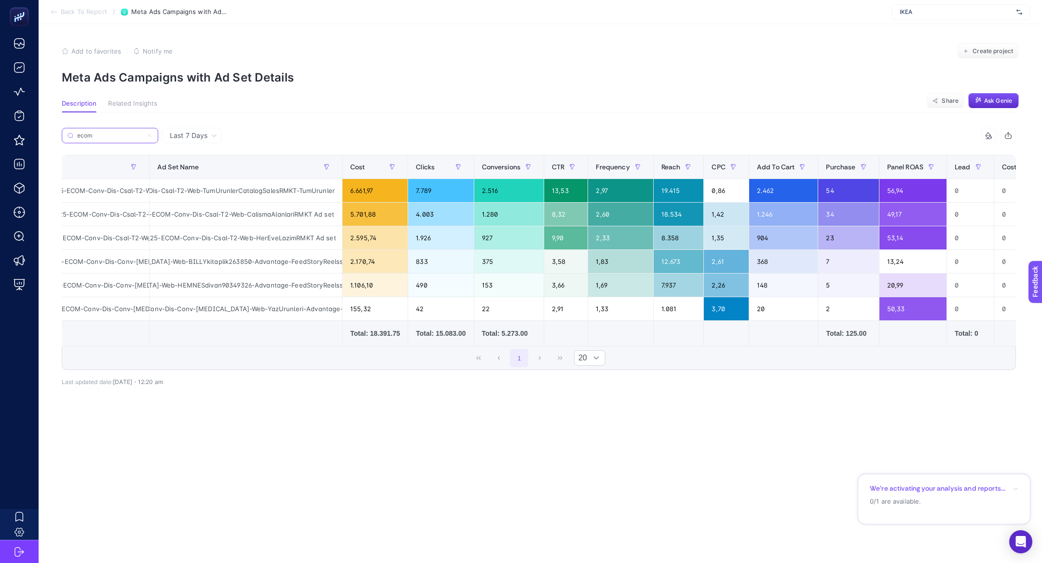
scroll to position [0, 164]
type input "ecom"
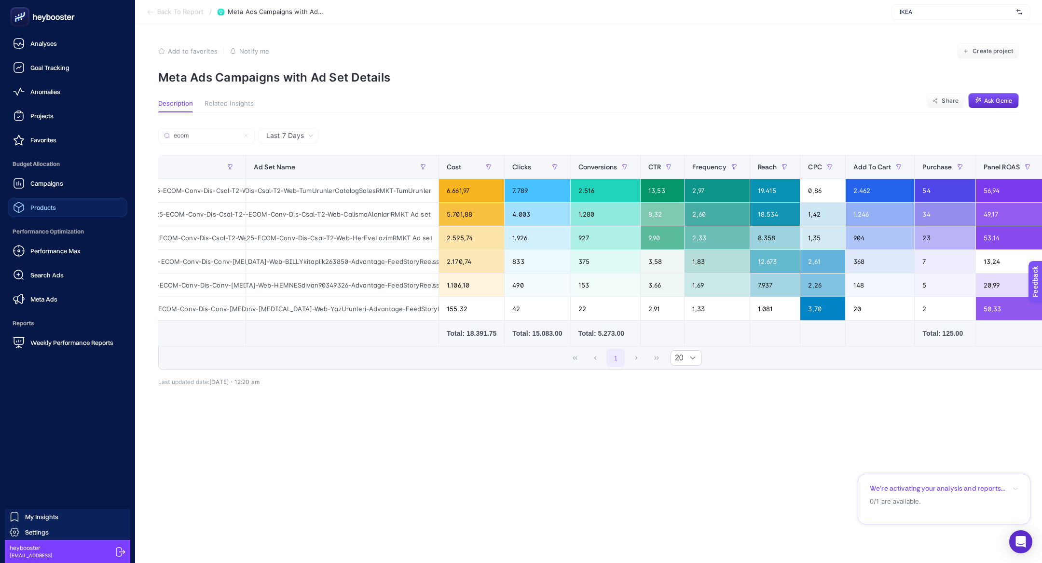
click at [74, 199] on link "Products" at bounding box center [68, 207] width 120 height 19
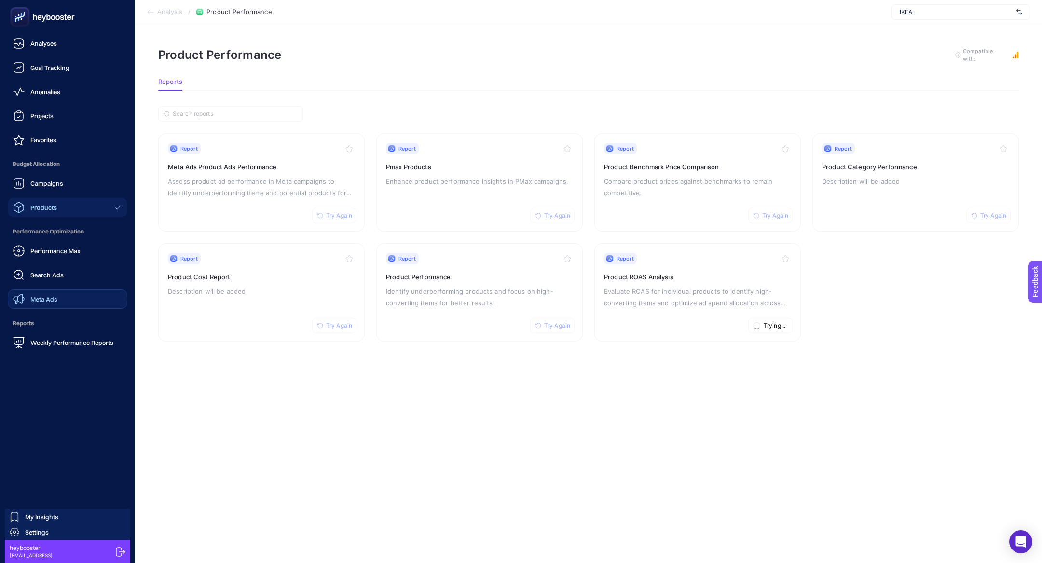
click at [52, 298] on span "Meta Ads" at bounding box center [43, 299] width 27 height 8
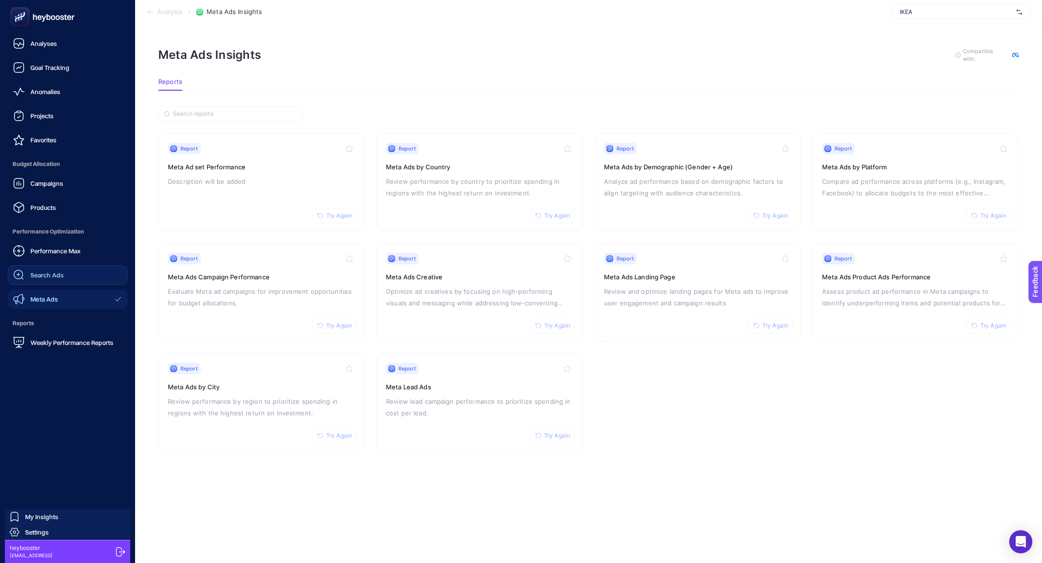
click at [48, 267] on link "Search Ads" at bounding box center [68, 274] width 120 height 19
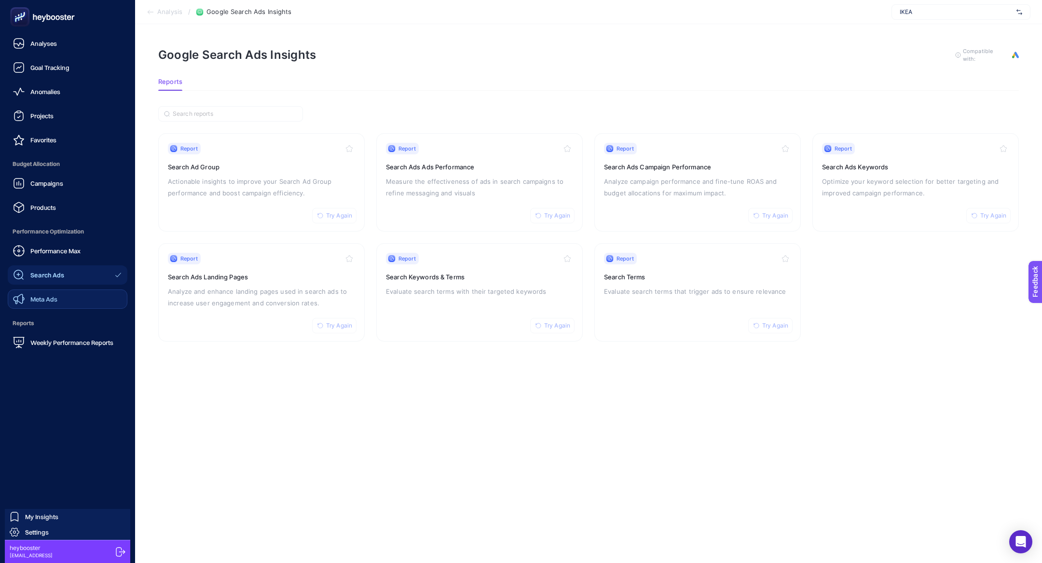
click at [52, 284] on link "Search Ads" at bounding box center [68, 274] width 120 height 19
click at [53, 294] on div "Meta Ads" at bounding box center [35, 299] width 44 height 12
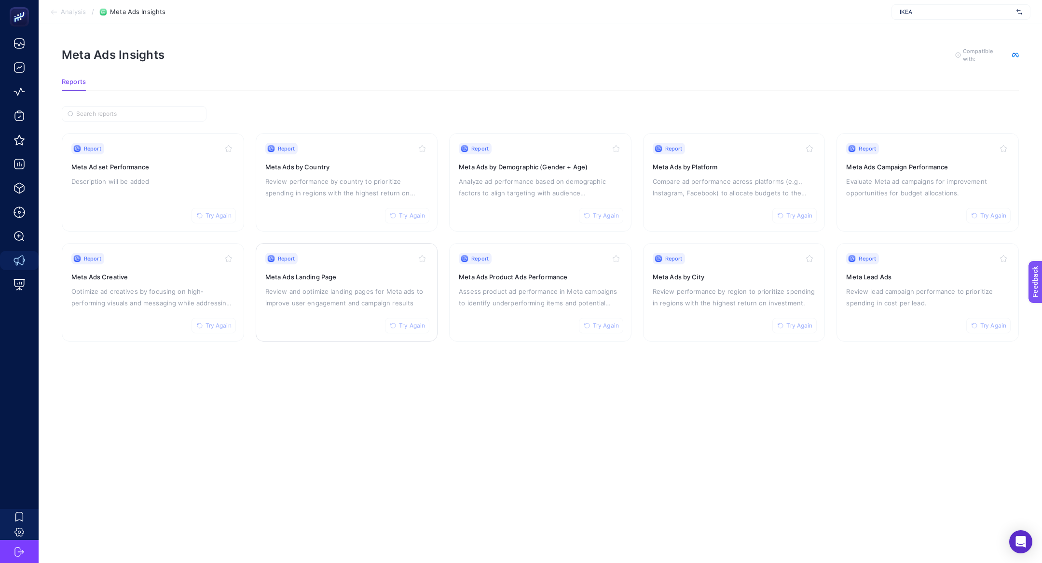
click at [348, 292] on p "Review and optimize landing pages for Meta ads to improve user engagement and c…" at bounding box center [346, 297] width 163 height 23
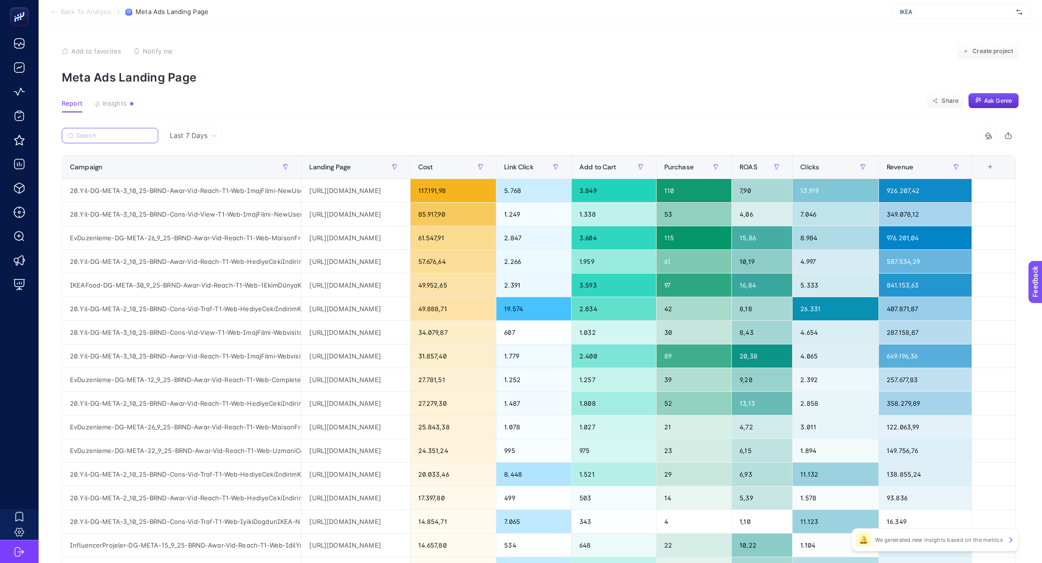
click at [127, 136] on input "Search" at bounding box center [114, 135] width 76 height 7
type input "e"
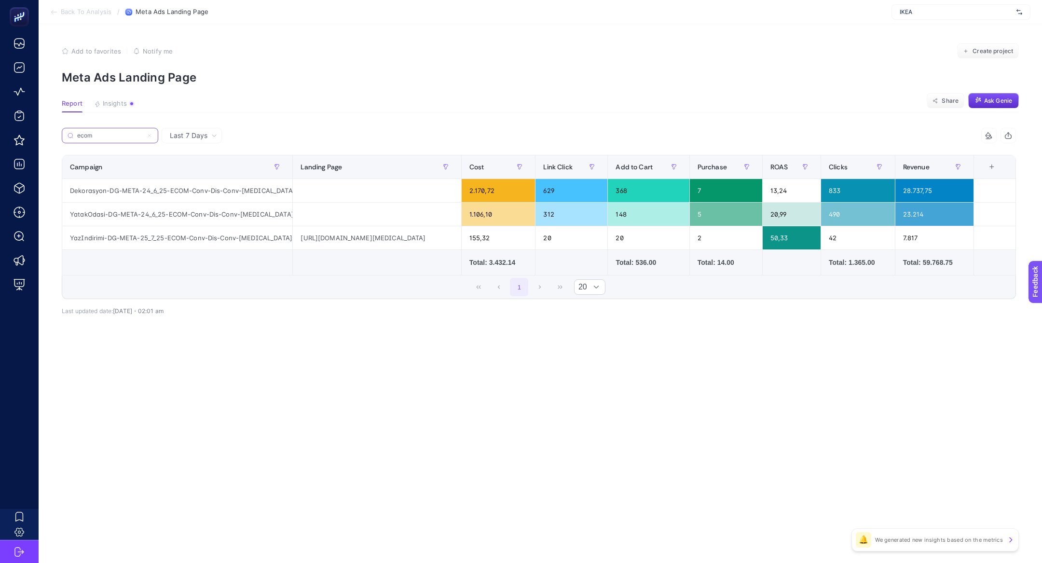
type input "ecom"
click at [352, 184] on div at bounding box center [377, 190] width 168 height 23
click at [369, 227] on div "[URL][DOMAIN_NAME][MEDICAL_DATA]" at bounding box center [377, 237] width 168 height 23
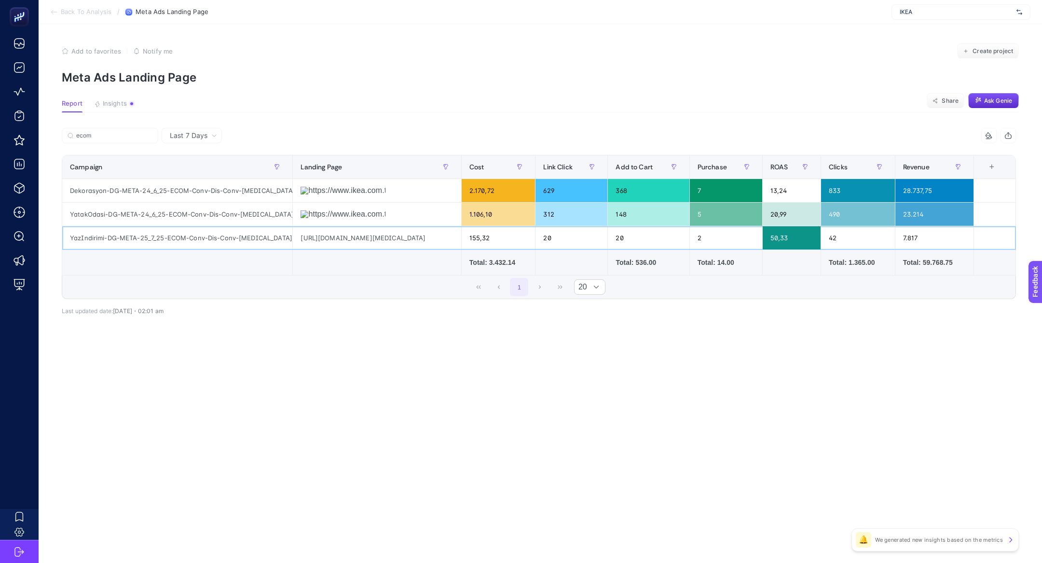
click at [369, 227] on div "[URL][DOMAIN_NAME][MEDICAL_DATA]" at bounding box center [377, 237] width 168 height 23
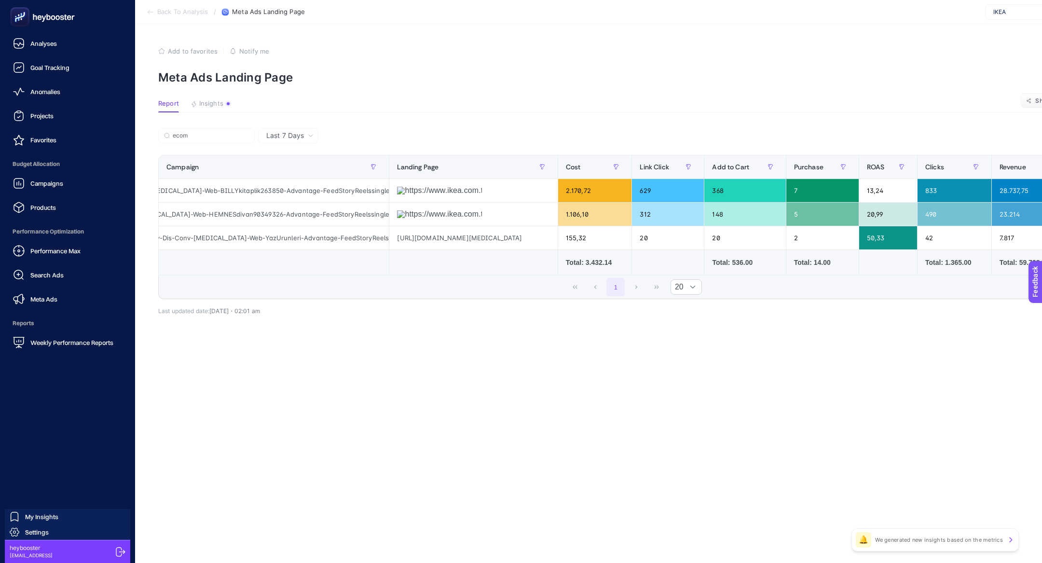
click at [10, 30] on div at bounding box center [68, 17] width 120 height 34
click at [10, 26] on icon at bounding box center [42, 16] width 69 height 19
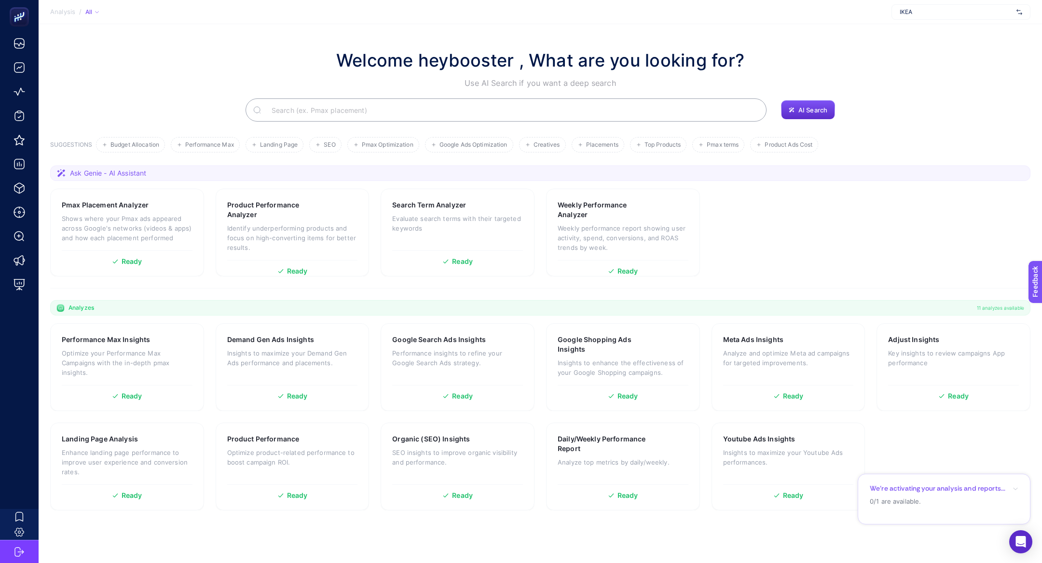
click at [339, 115] on input "Search" at bounding box center [511, 109] width 495 height 27
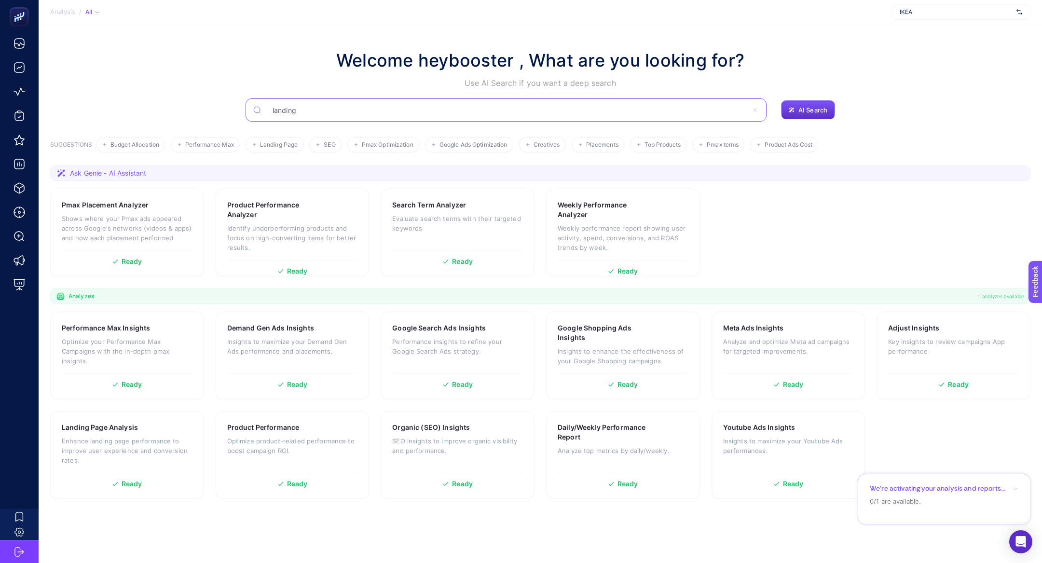
type input "landing"
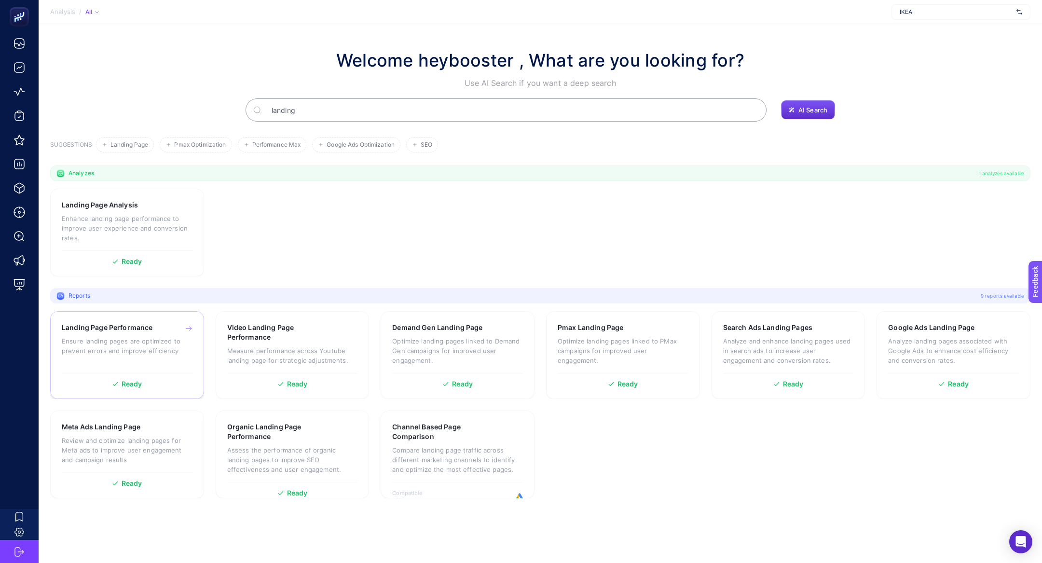
click at [129, 328] on h3 "Landing Page Performance" at bounding box center [107, 328] width 91 height 10
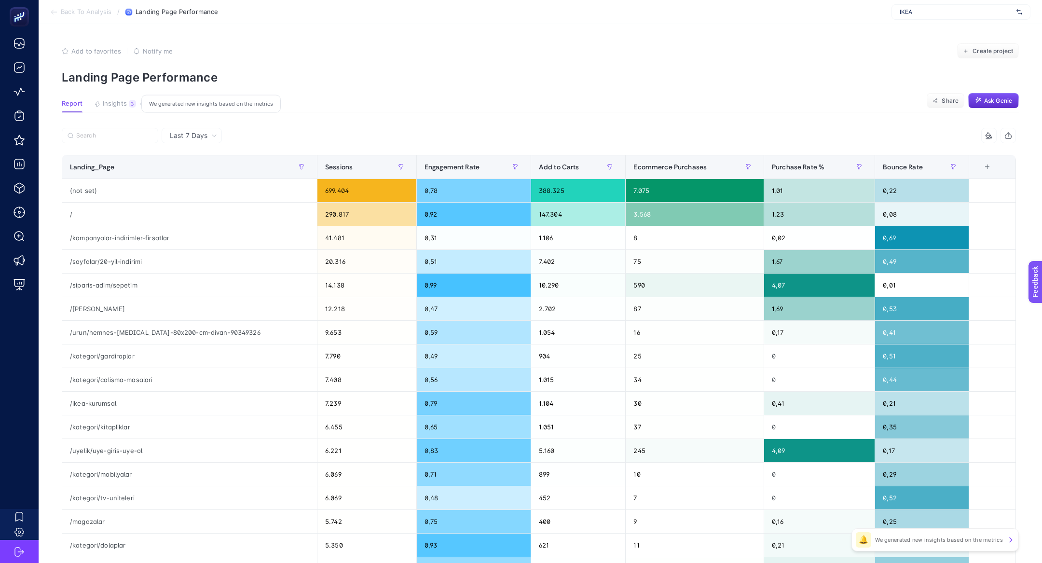
click at [118, 105] on span "Insights" at bounding box center [115, 104] width 24 height 8
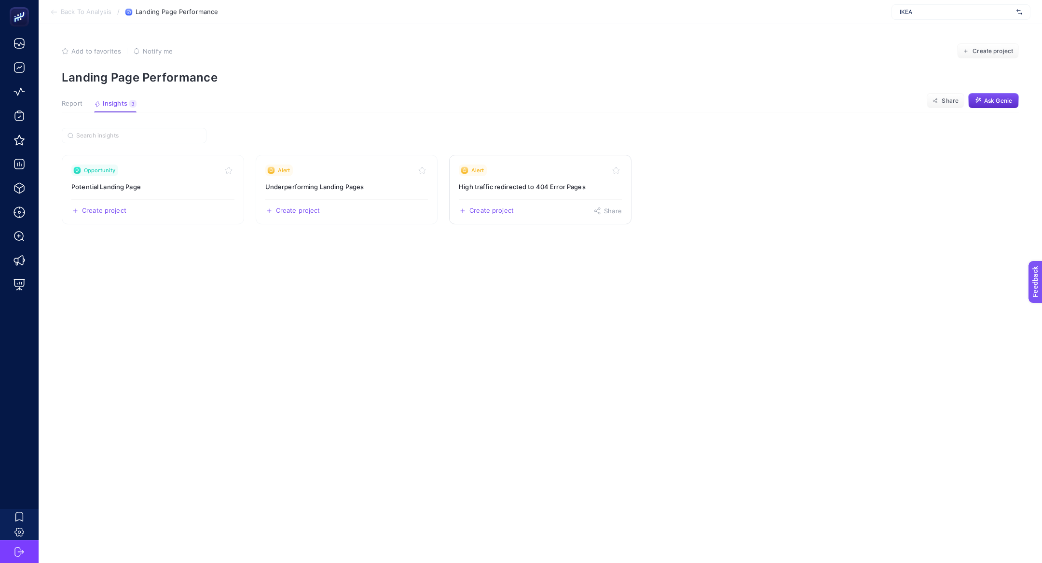
click at [507, 192] on link "Alert High traffic redirected to 404 Error Pages Create project Share" at bounding box center [540, 189] width 182 height 69
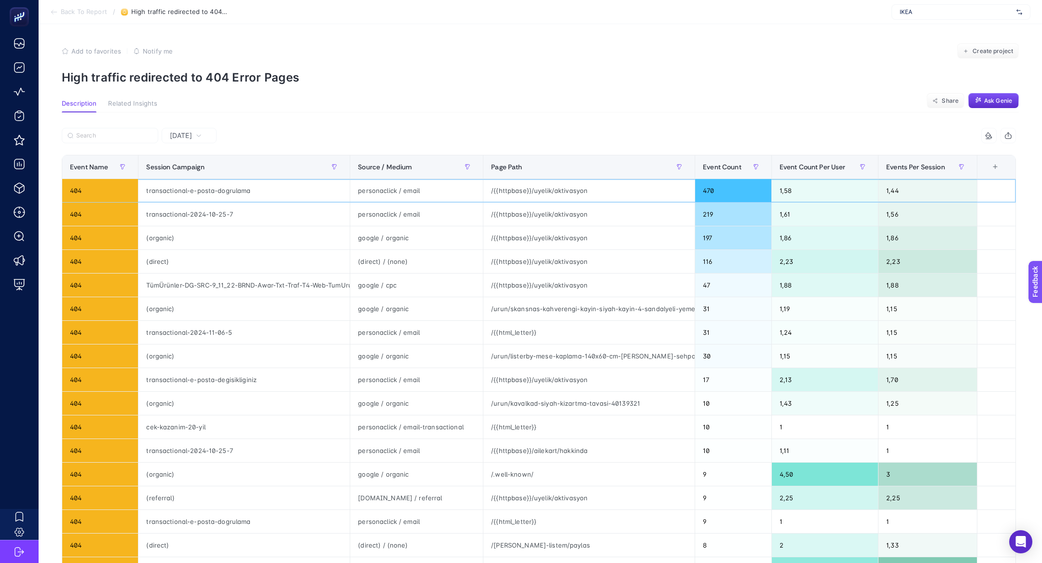
click at [232, 188] on div "transactional-e-posta-dogrulama" at bounding box center [243, 190] width 211 height 23
click at [542, 284] on div "/{{httpbase}}/uyelik/aktivasyon" at bounding box center [588, 285] width 211 height 23
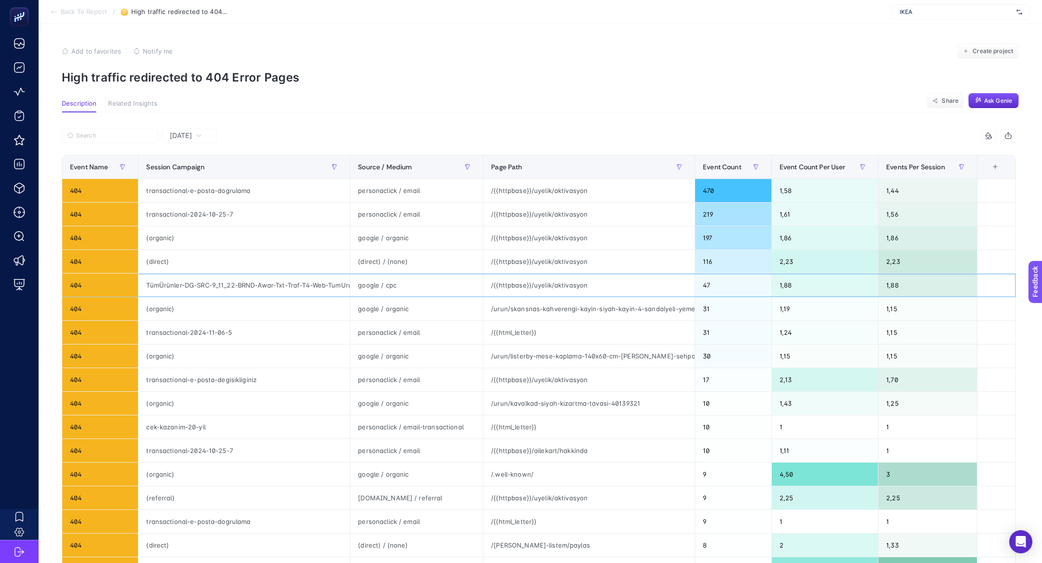
click at [542, 284] on div "/{{httpbase}}/uyelik/aktivasyon" at bounding box center [588, 285] width 211 height 23
click at [555, 303] on div "/urun/skansnas-kahverengi-kayin-siyah-kayin-4-sandalyeli-yemek-masasi-takimi-39…" at bounding box center [588, 308] width 211 height 23
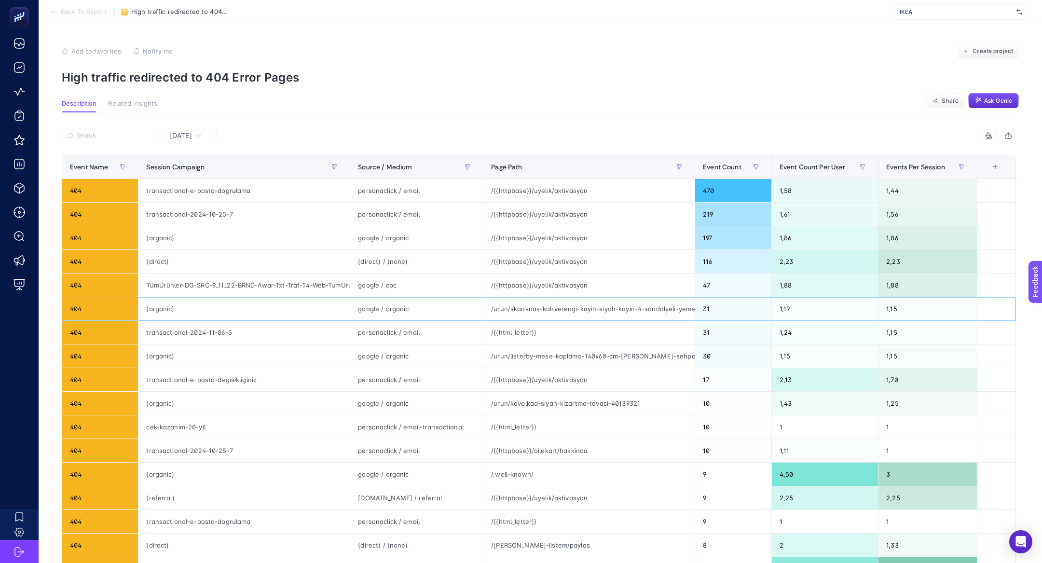
click at [555, 303] on div "/urun/skansnas-kahverengi-kayin-siyah-kayin-4-sandalyeli-yemek-masasi-takimi-39…" at bounding box center [588, 308] width 211 height 23
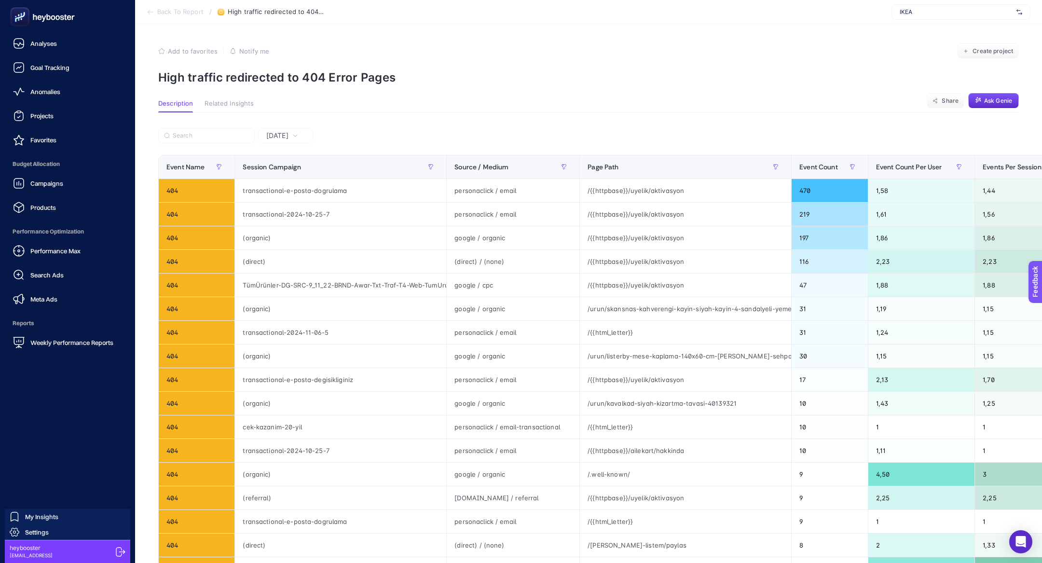
click at [21, 27] on div at bounding box center [68, 17] width 120 height 34
click at [13, 15] on rect at bounding box center [20, 17] width 16 height 16
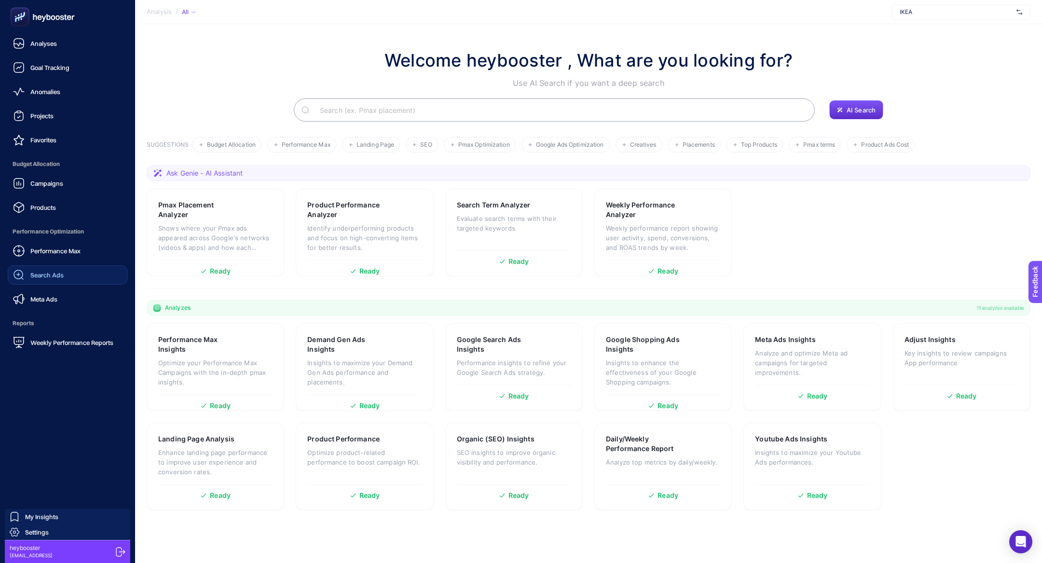
click at [53, 271] on span "Search Ads" at bounding box center [46, 275] width 33 height 8
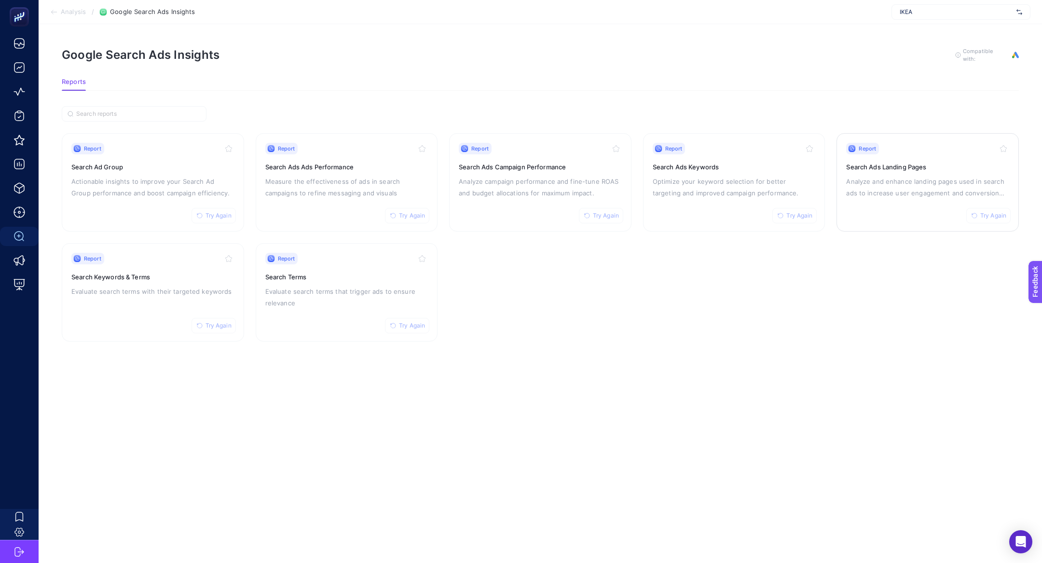
click at [890, 173] on div "Report Try Again Search Ads Landing Pages Analyze and enhance landing pages use…" at bounding box center [927, 182] width 163 height 79
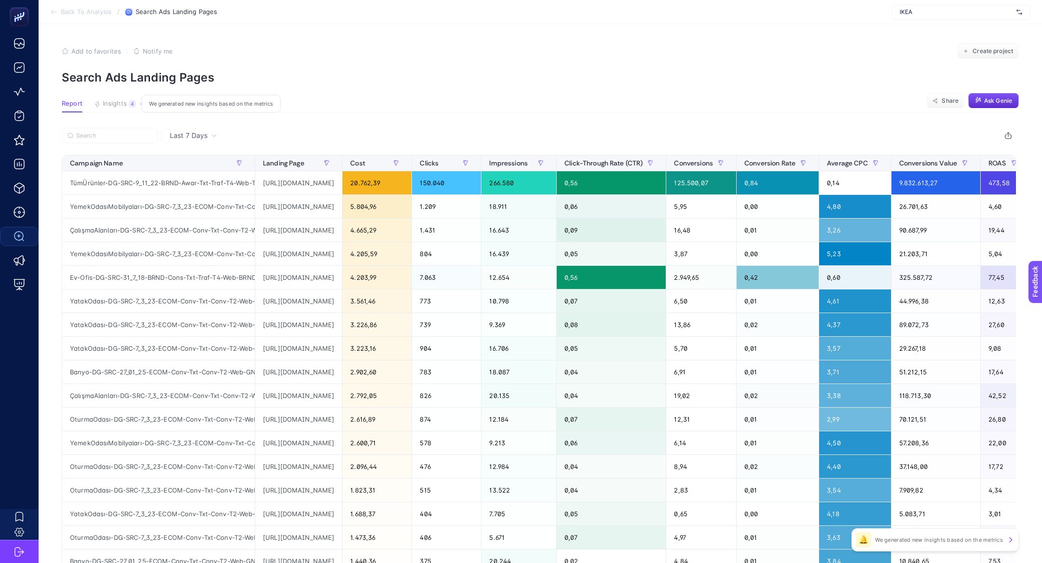
click at [129, 109] on button "Insights 4 We generated new insights based on the metrics" at bounding box center [115, 106] width 42 height 13
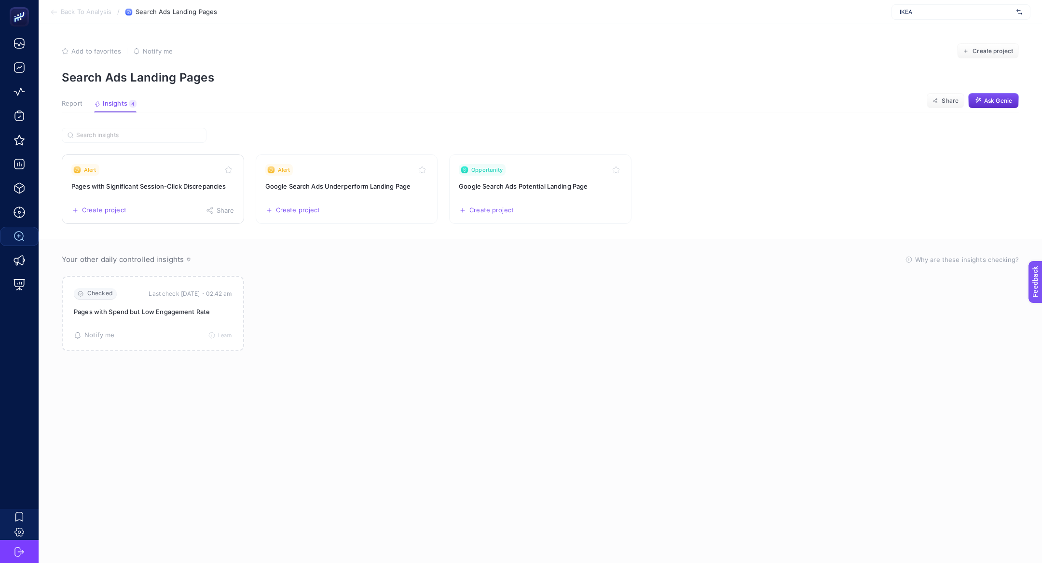
click at [157, 188] on h3 "Pages with Significant Session-Click Discrepancies" at bounding box center [152, 186] width 163 height 10
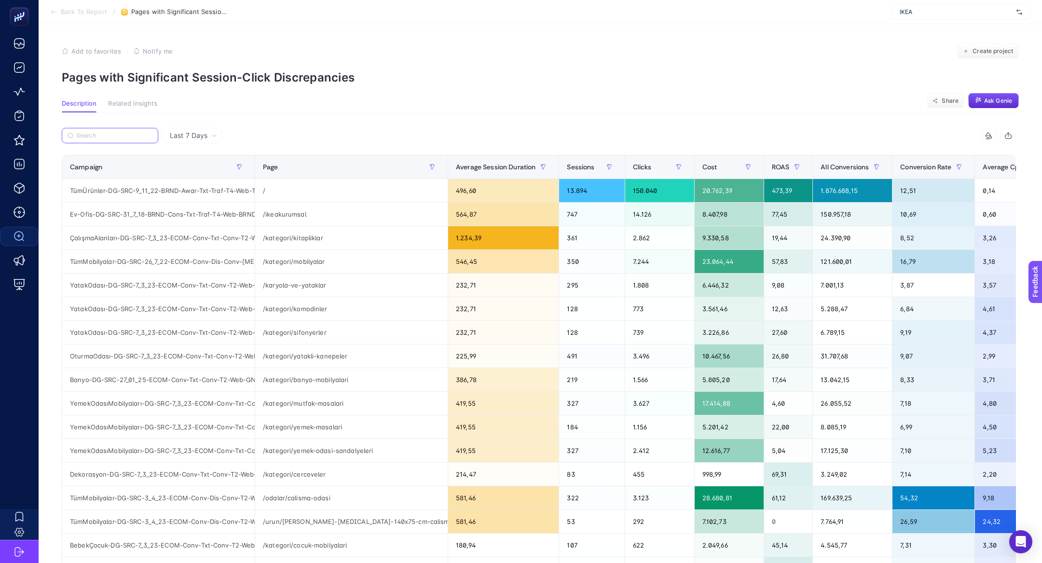
click at [123, 136] on input "Search" at bounding box center [114, 135] width 76 height 7
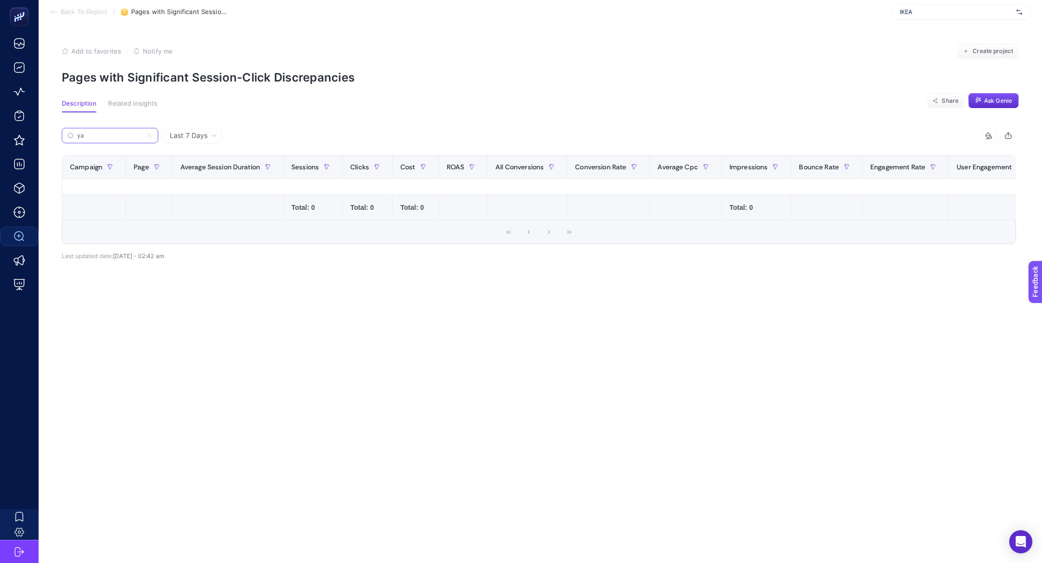
type input "y"
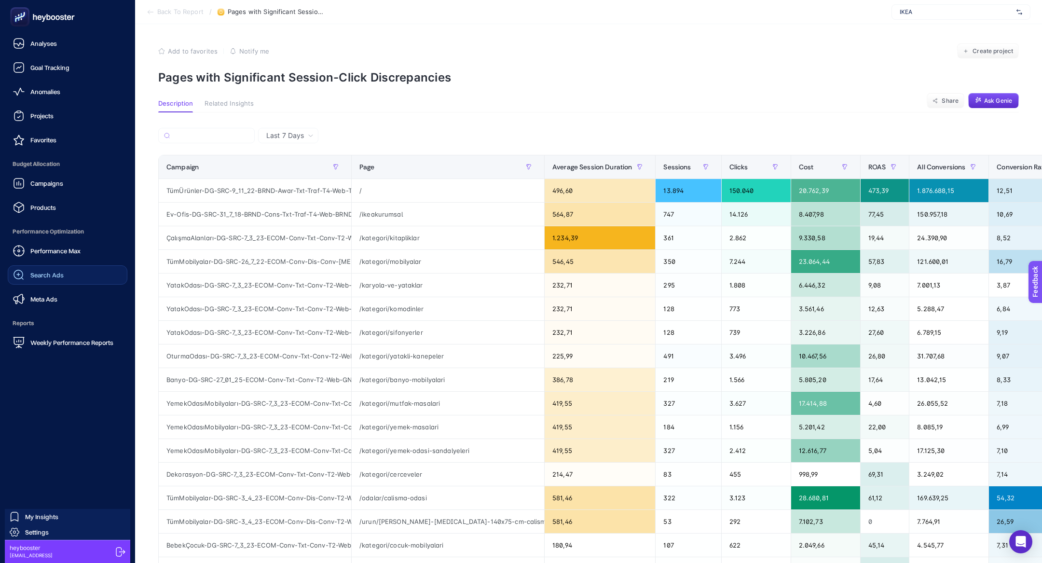
click at [20, 21] on rect at bounding box center [20, 17] width 16 height 16
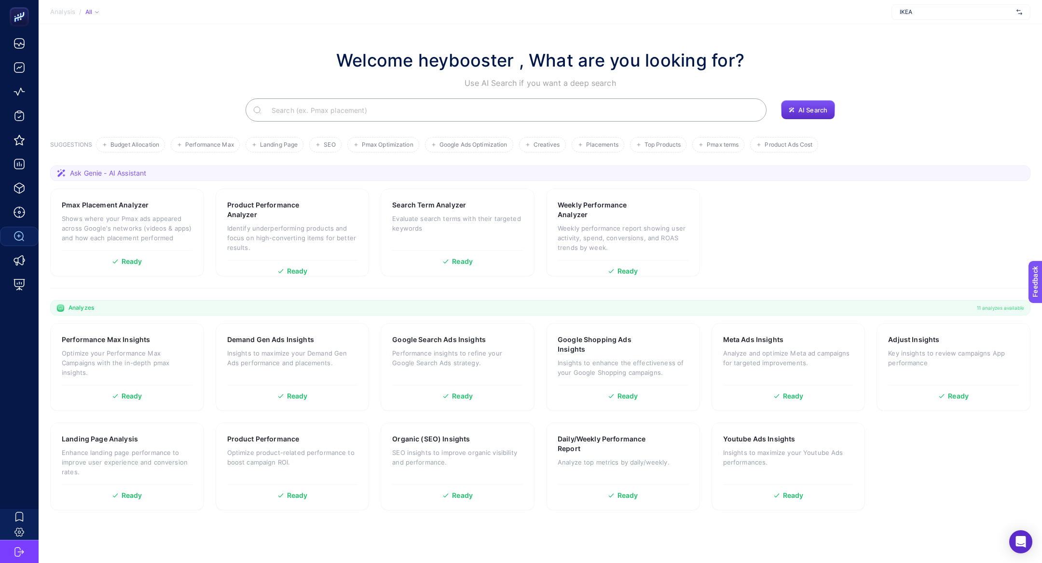
click at [362, 106] on input "Search" at bounding box center [511, 109] width 495 height 27
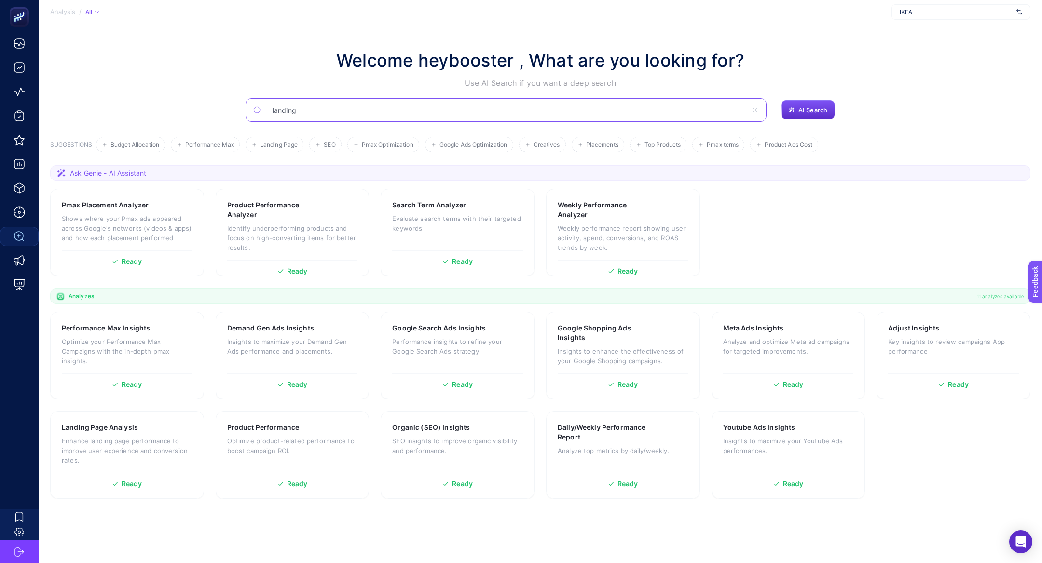
type input "landing"
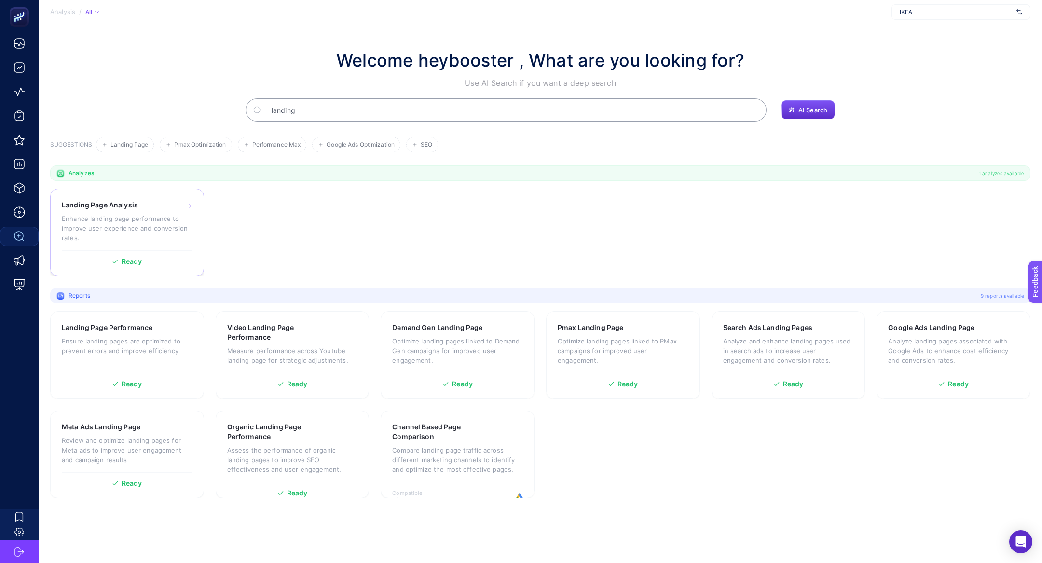
click at [124, 217] on p "Enhance landing page performance to improve user experience and conversion rate…" at bounding box center [127, 228] width 131 height 29
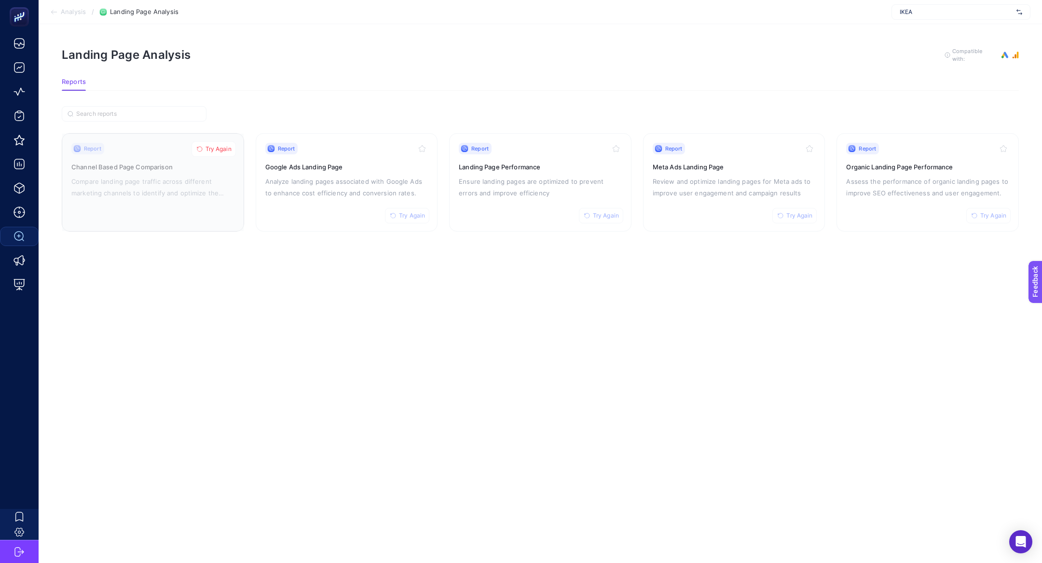
click at [206, 151] on span "Try Again" at bounding box center [219, 149] width 26 height 8
click at [167, 163] on h3 "Channel Based Page Comparison" at bounding box center [152, 167] width 163 height 10
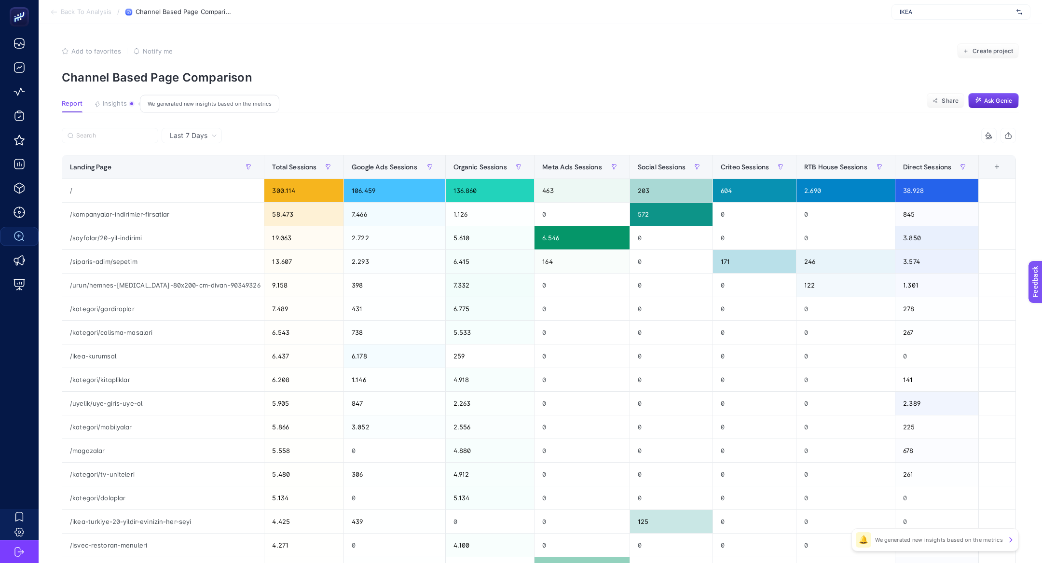
click at [121, 109] on button "Insights We generated new insights based on the metrics" at bounding box center [114, 106] width 41 height 13
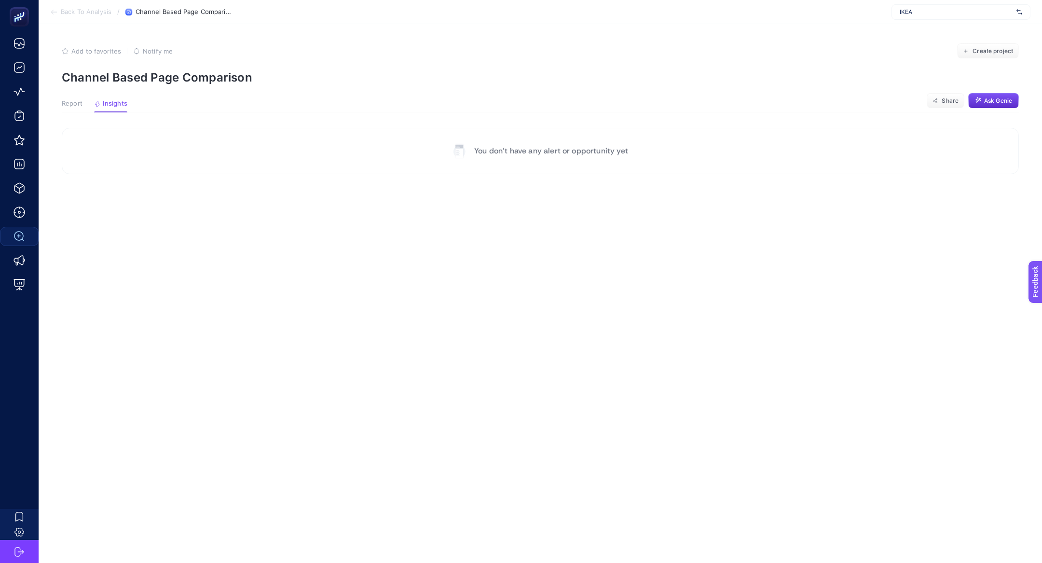
click at [75, 110] on button "Report" at bounding box center [72, 106] width 21 height 13
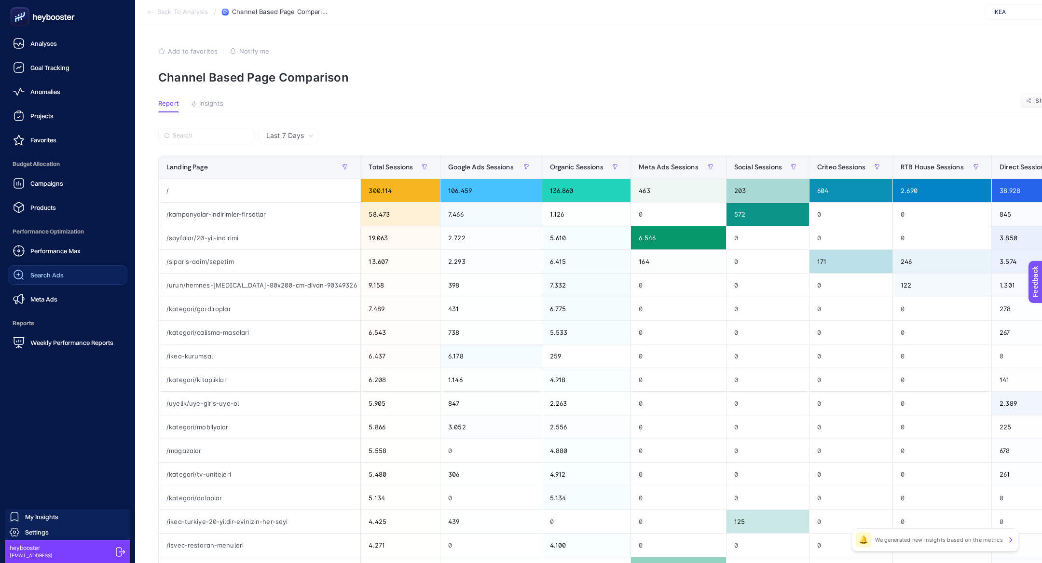
click at [47, 20] on icon at bounding box center [42, 16] width 69 height 19
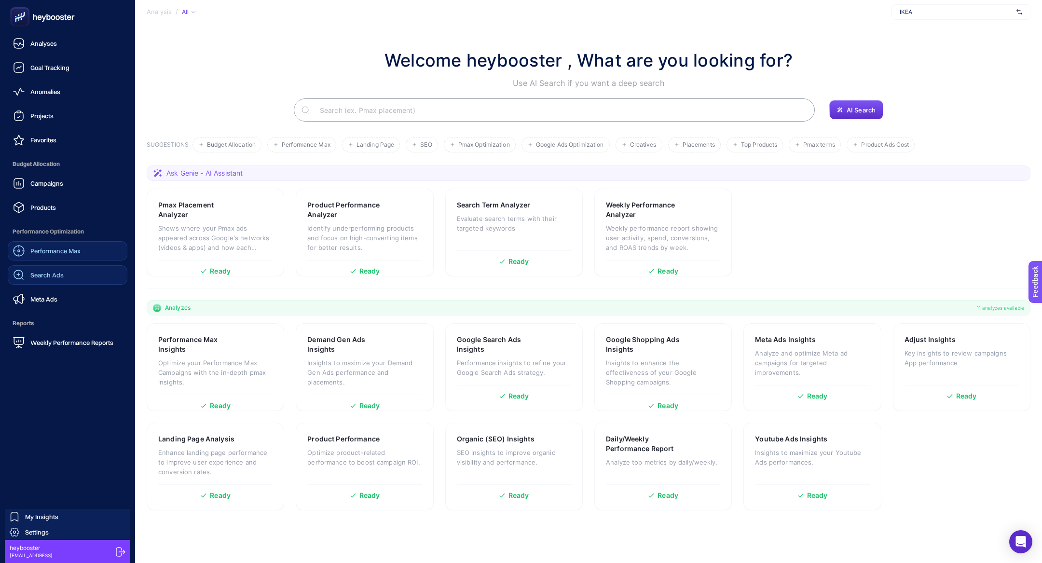
click at [45, 249] on span "Performance Max" at bounding box center [55, 251] width 50 height 8
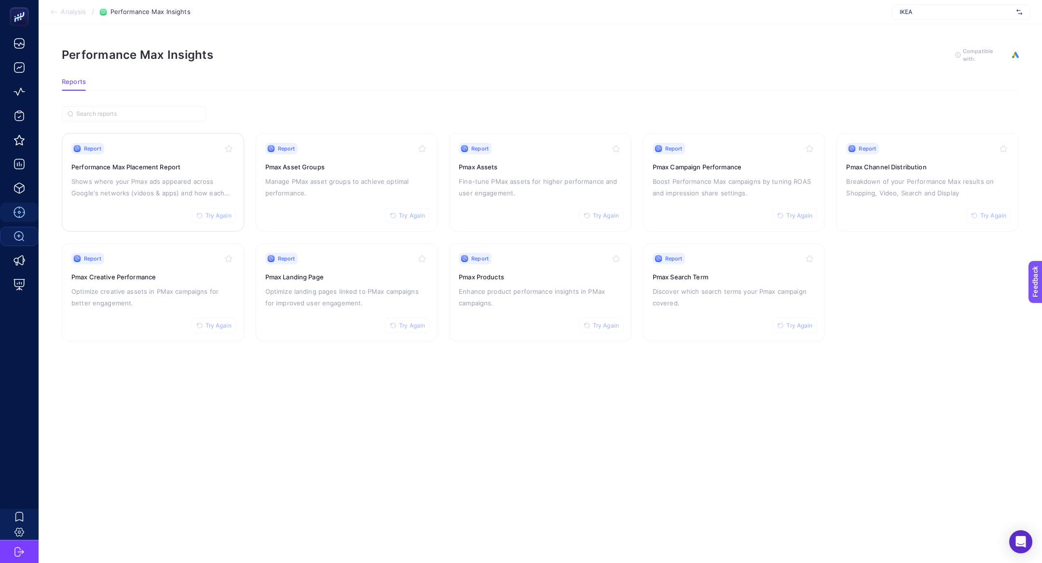
click at [178, 162] on h3 "Performance Max Placement Report" at bounding box center [152, 167] width 163 height 10
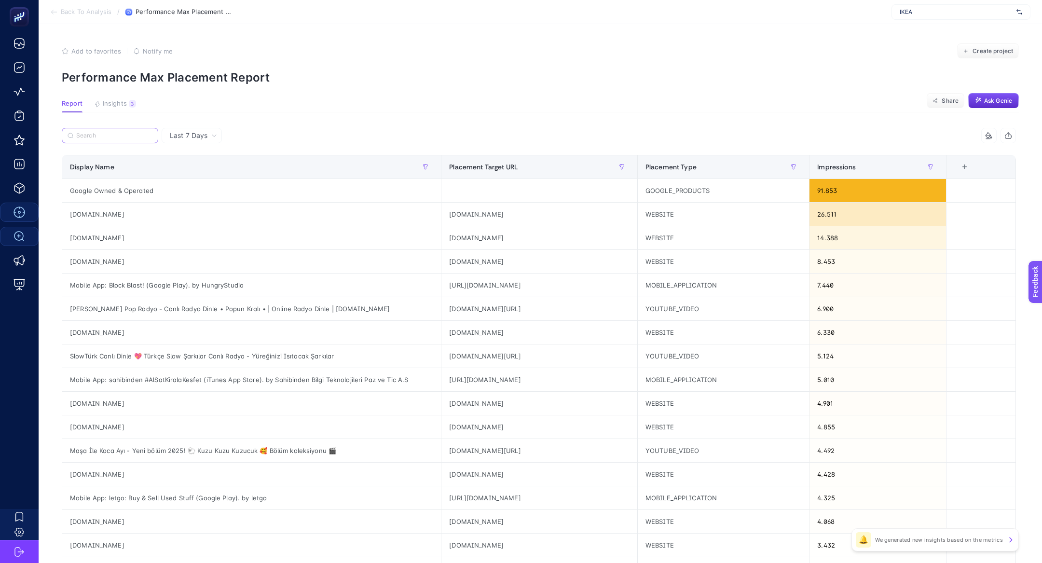
click at [120, 138] on input "Search" at bounding box center [114, 135] width 76 height 7
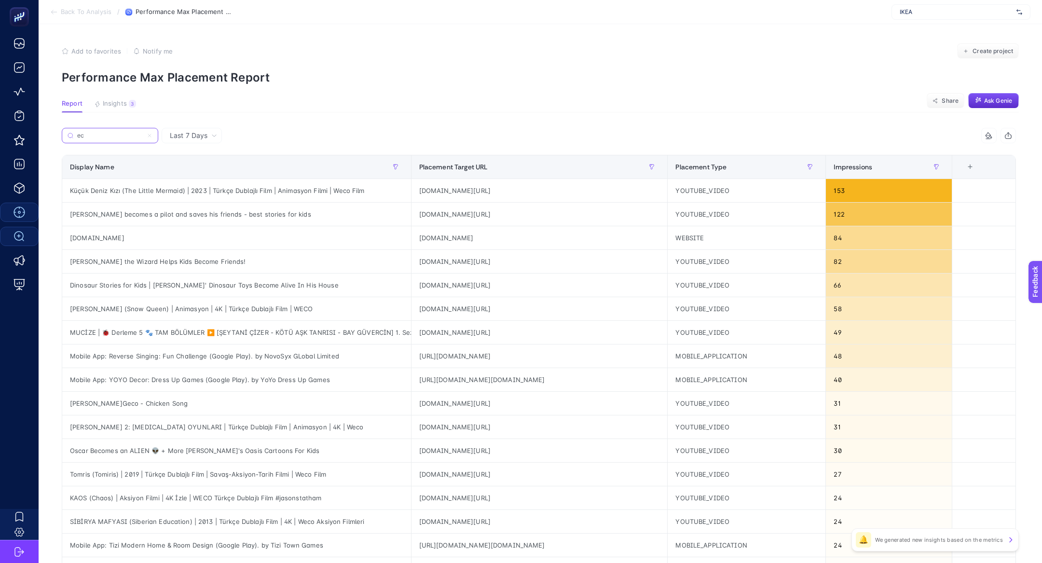
type input "e"
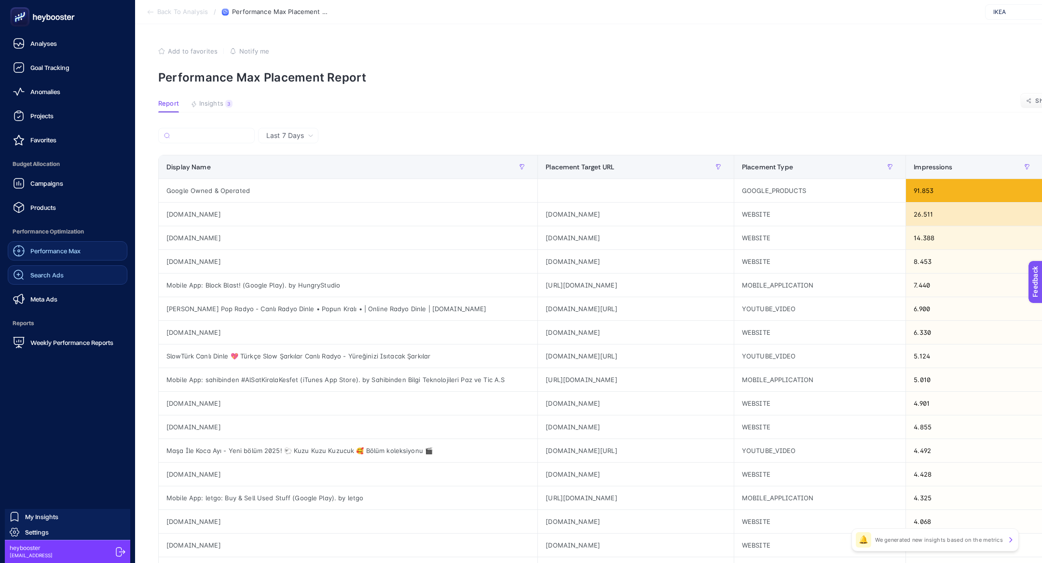
click at [19, 17] on icon at bounding box center [20, 17] width 10 height 10
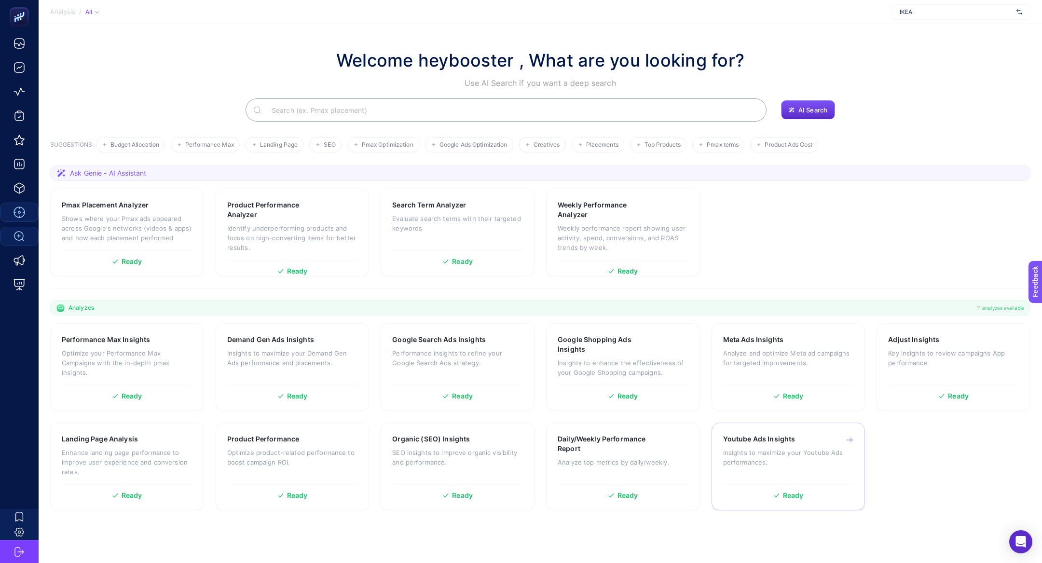
click at [830, 450] on p "Insights to maximize your Youtube Ads performances." at bounding box center [788, 457] width 131 height 19
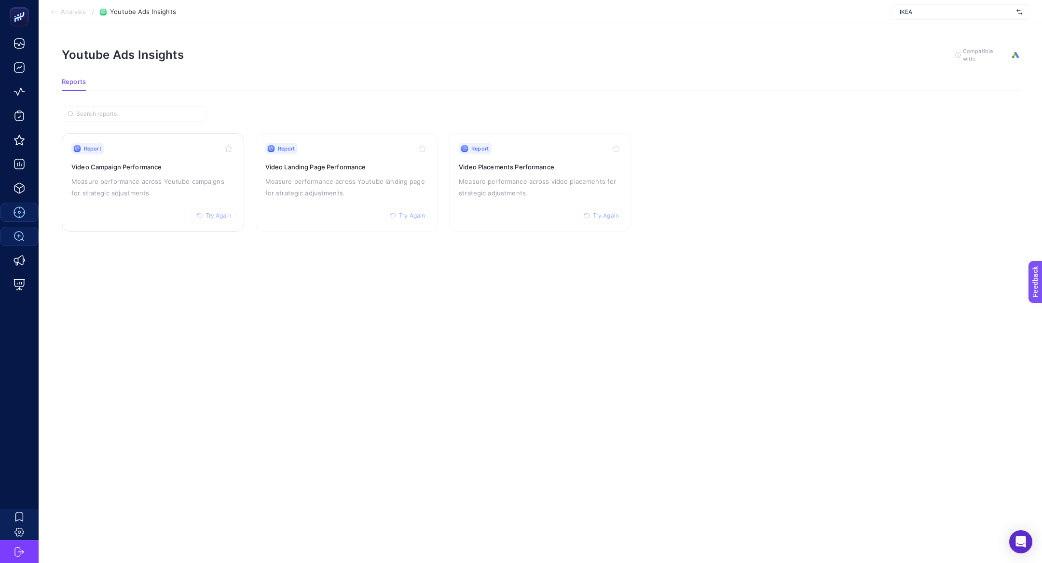
click at [176, 169] on h3 "Video Campaign Performance" at bounding box center [152, 167] width 163 height 10
click at [345, 201] on div "Report Try Again Video Landing Page Performance Measure performance across Yout…" at bounding box center [346, 182] width 163 height 79
click at [569, 172] on div "Report Try Again Video Placements Performance Measure performance across video …" at bounding box center [540, 182] width 163 height 79
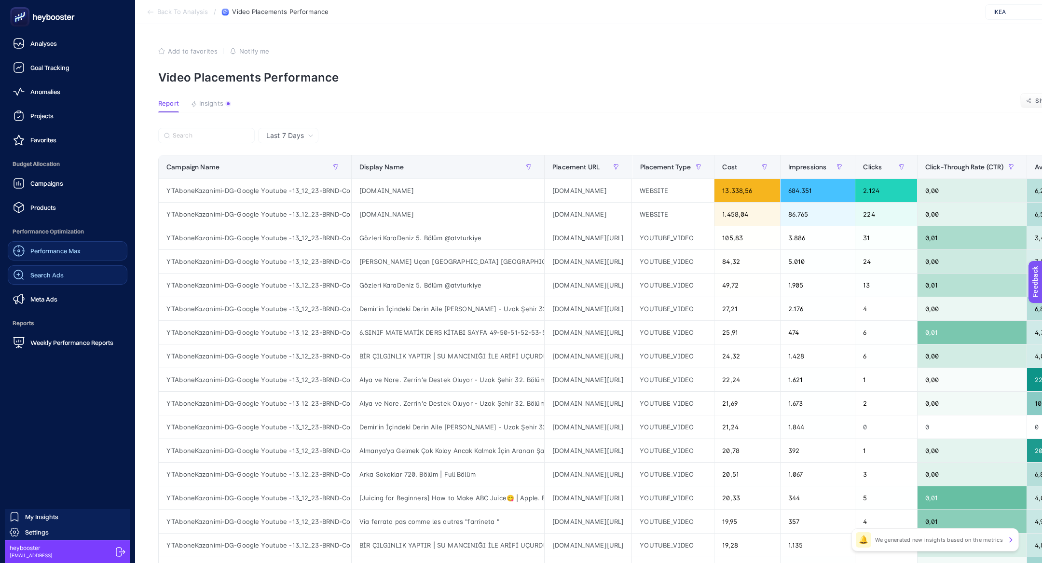
click at [41, 279] on div "Search Ads" at bounding box center [38, 275] width 51 height 12
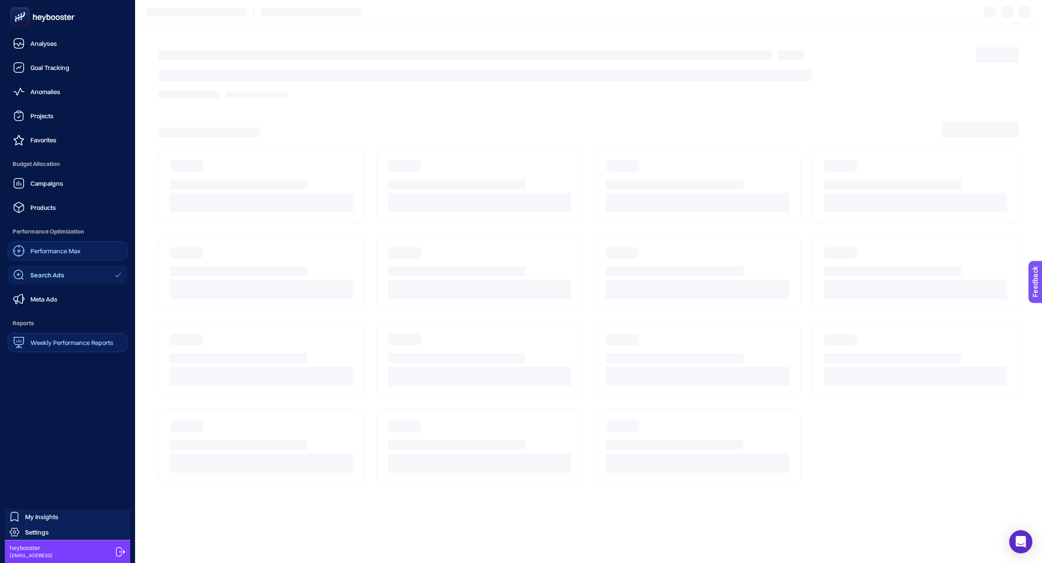
click at [61, 336] on link "Weekly Performance Reports" at bounding box center [68, 342] width 120 height 19
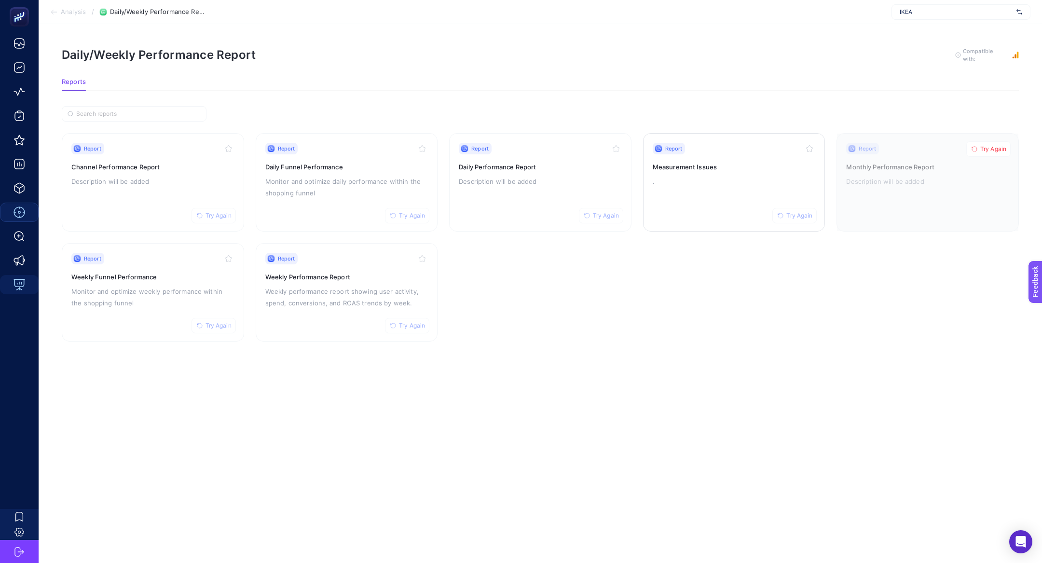
click at [725, 172] on div "Report Try Again Measurement Issues ." at bounding box center [734, 182] width 163 height 79
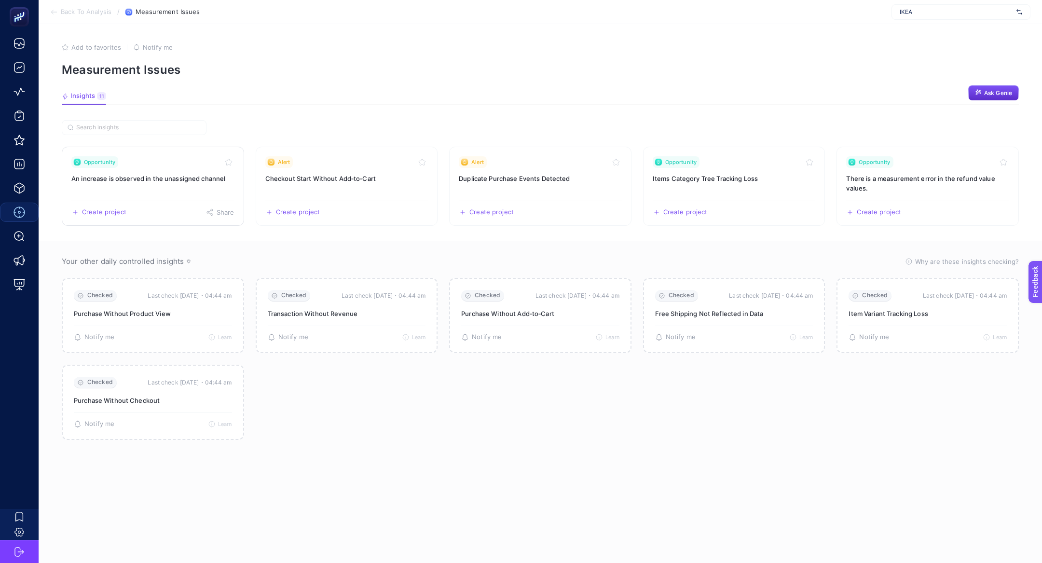
click at [140, 188] on link "Opportunity An increase is observed in the unassigned channel Create project Sh…" at bounding box center [153, 186] width 182 height 79
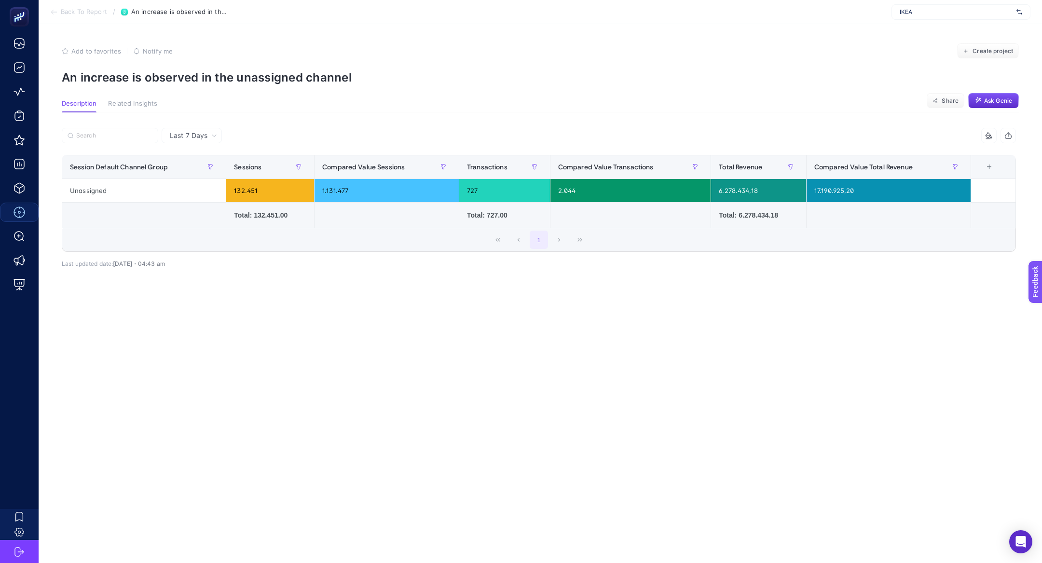
click at [137, 73] on p "An increase is observed in the unassigned channel" at bounding box center [540, 77] width 957 height 14
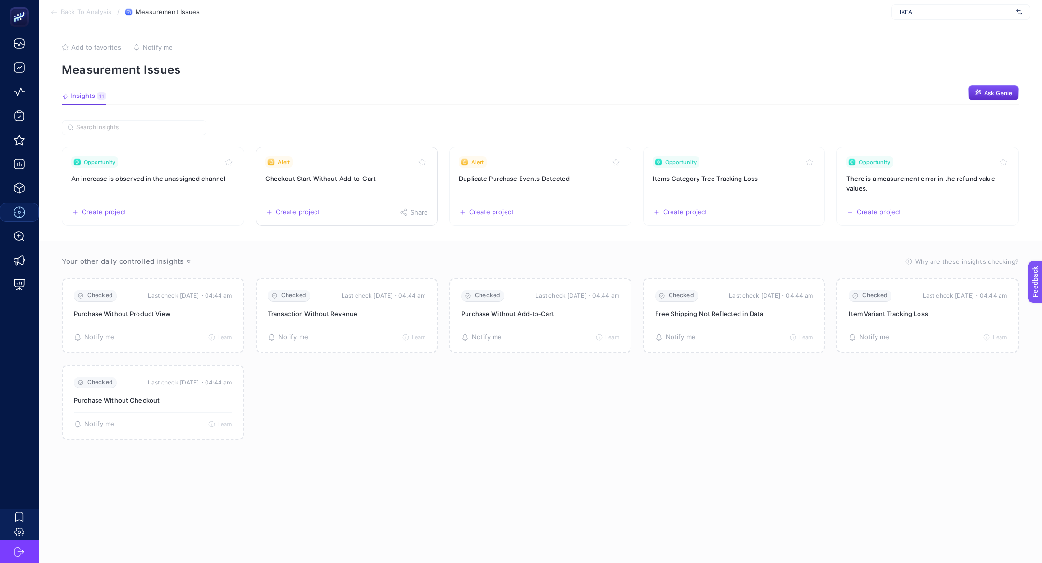
click at [360, 172] on link "Alert Checkout Start Without Add‑to‑Cart Create project Share" at bounding box center [347, 186] width 182 height 79
click at [564, 177] on h3 "Duplicate Purchase Events Detected" at bounding box center [540, 179] width 163 height 10
click at [749, 176] on h3 "Items Category Tree Tracking Loss" at bounding box center [734, 179] width 163 height 10
click at [900, 181] on h3 "There is a measurement error in the refund value values." at bounding box center [927, 183] width 163 height 19
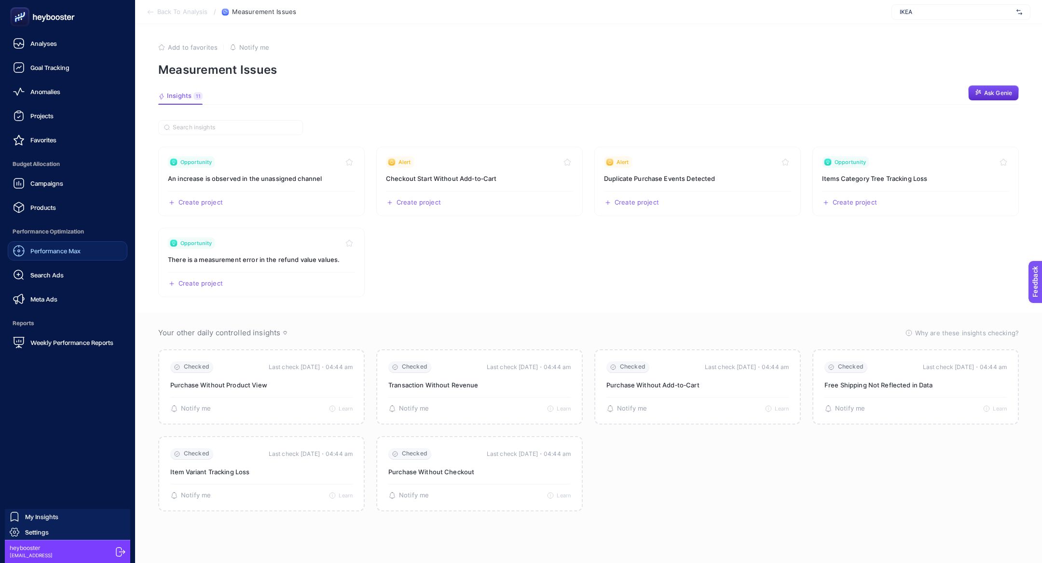
click at [27, 17] on rect at bounding box center [20, 17] width 16 height 16
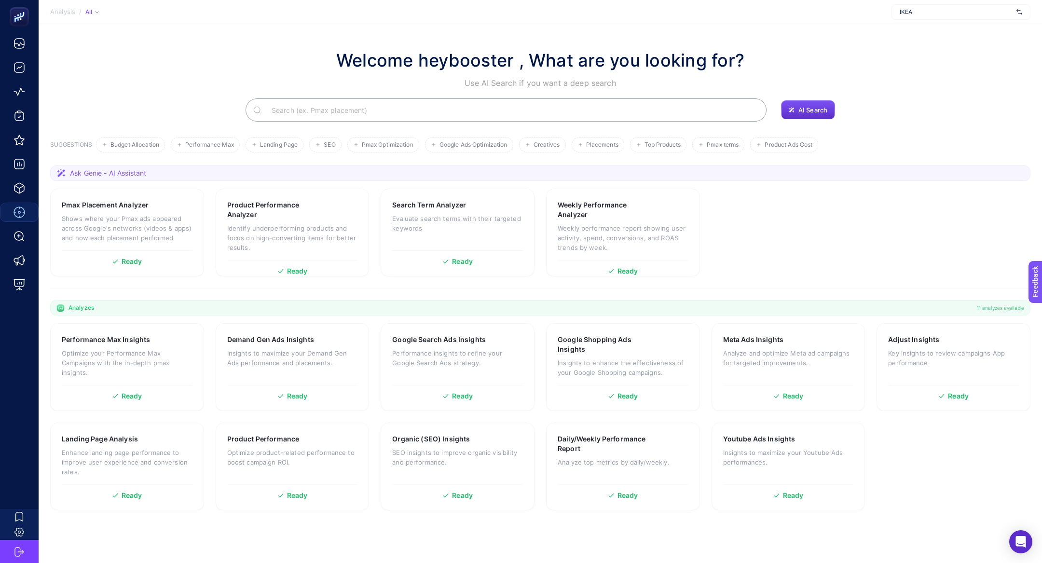
click at [392, 120] on input "Search" at bounding box center [511, 109] width 495 height 27
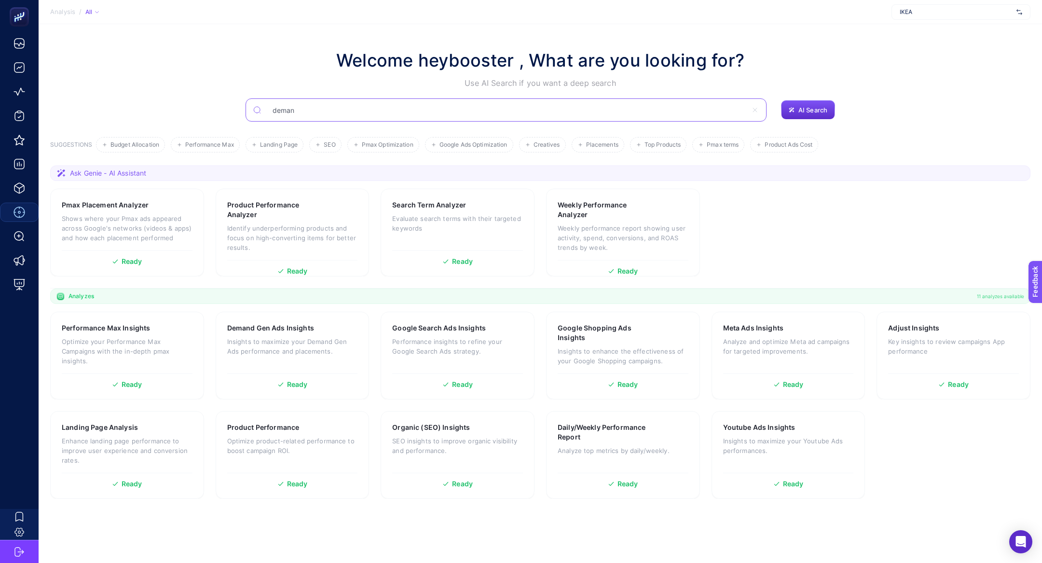
type input "deman"
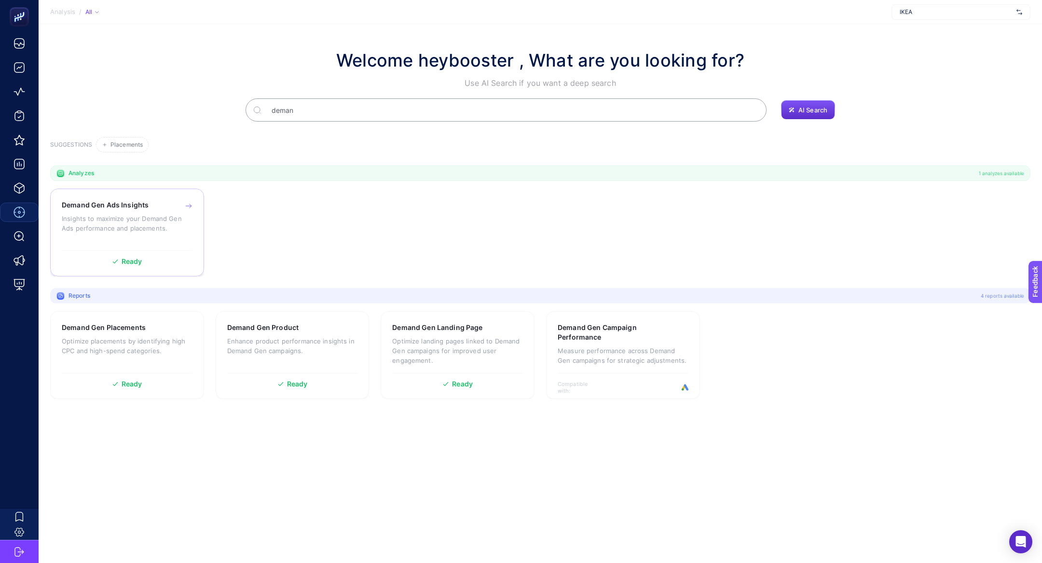
click at [159, 211] on div "Demand Gen Ads Insights Insights to maximize your Demand Gen Ads performance an…" at bounding box center [127, 222] width 131 height 45
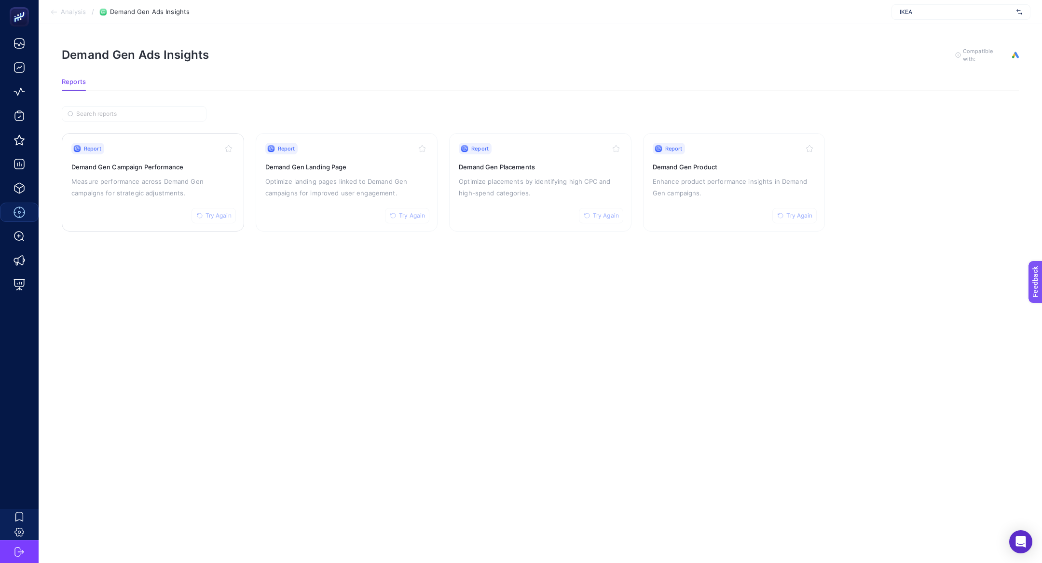
click at [190, 157] on div "Report Try Again Demand Gen Campaign Performance Measure performance across Dem…" at bounding box center [152, 182] width 163 height 79
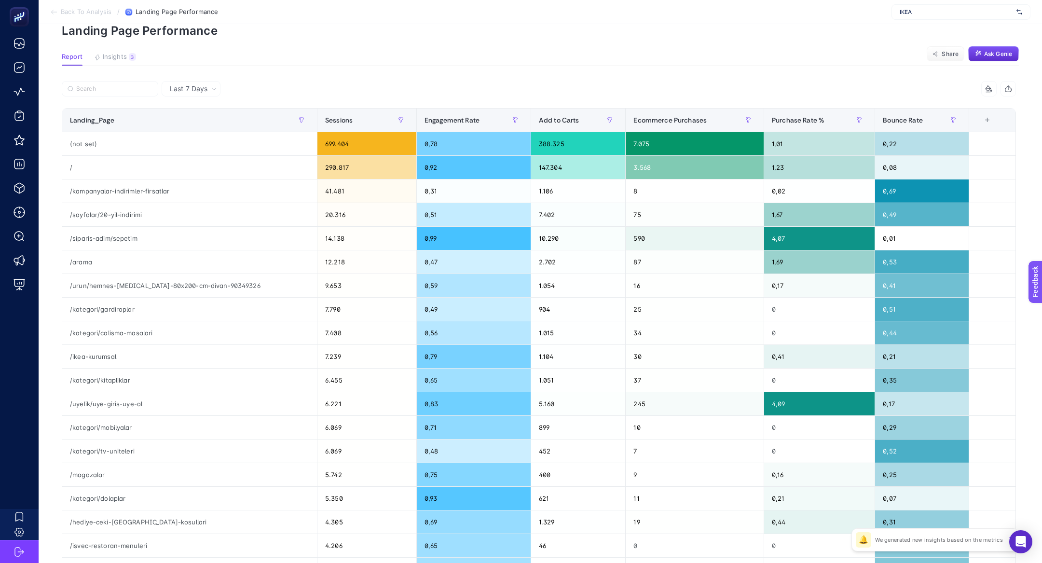
scroll to position [55, 0]
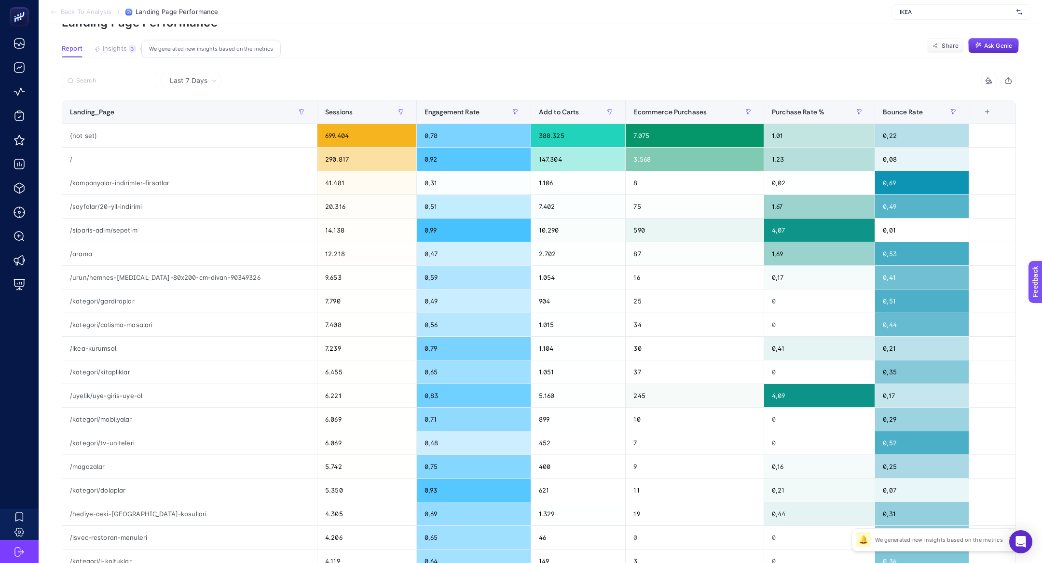
click at [129, 55] on button "Insights 3 We generated new insights based on the metrics" at bounding box center [115, 51] width 42 height 13
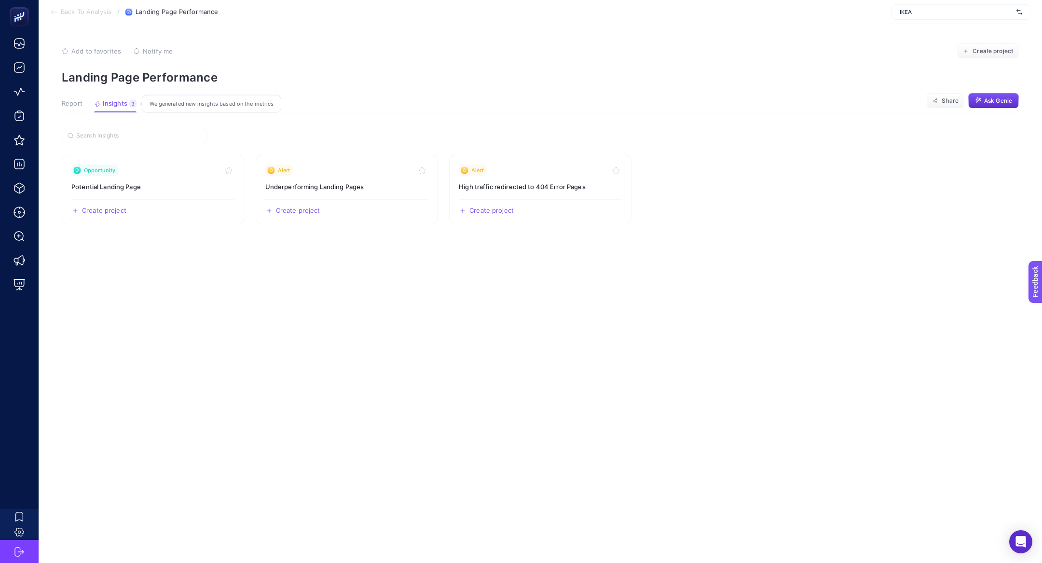
scroll to position [0, 0]
click at [193, 194] on link "Opportunity Potential Landing Page Create project Share" at bounding box center [153, 189] width 182 height 69
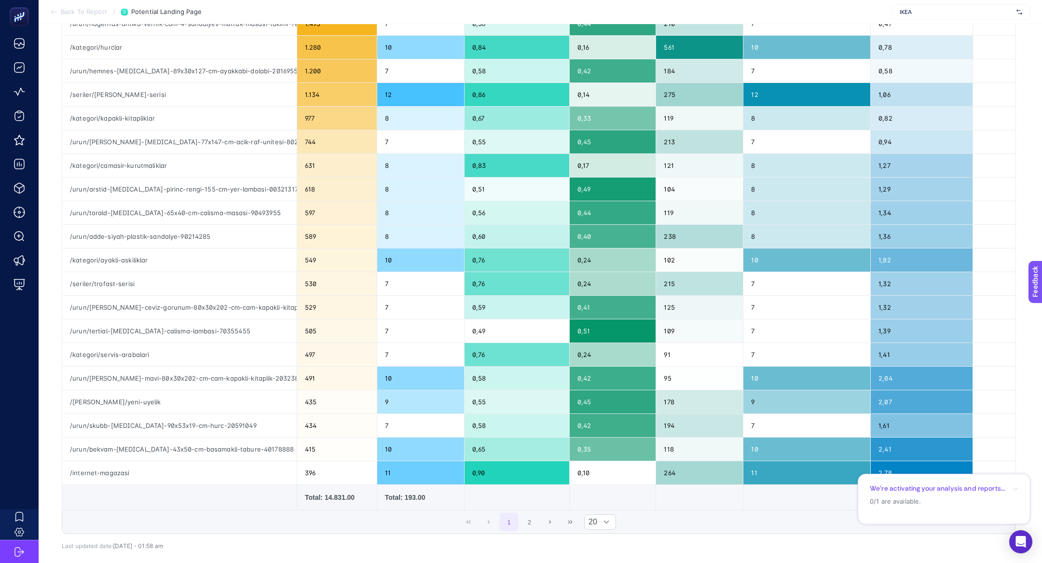
scroll to position [148, 0]
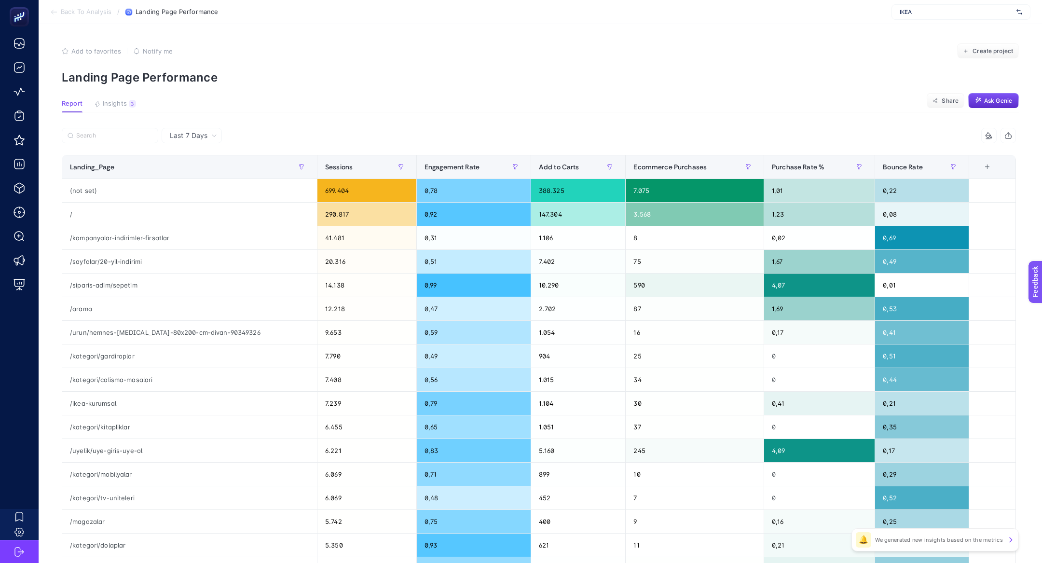
click at [76, 24] on section "Back To Analysis / Landing Page Performance IKEA" at bounding box center [540, 12] width 1003 height 24
click at [76, 16] on section "Back To Analysis / Landing Page Performance IKEA" at bounding box center [540, 12] width 1003 height 24
click at [70, 14] on span "Back To Analysis" at bounding box center [86, 12] width 51 height 8
click at [57, 14] on icon at bounding box center [54, 12] width 8 height 8
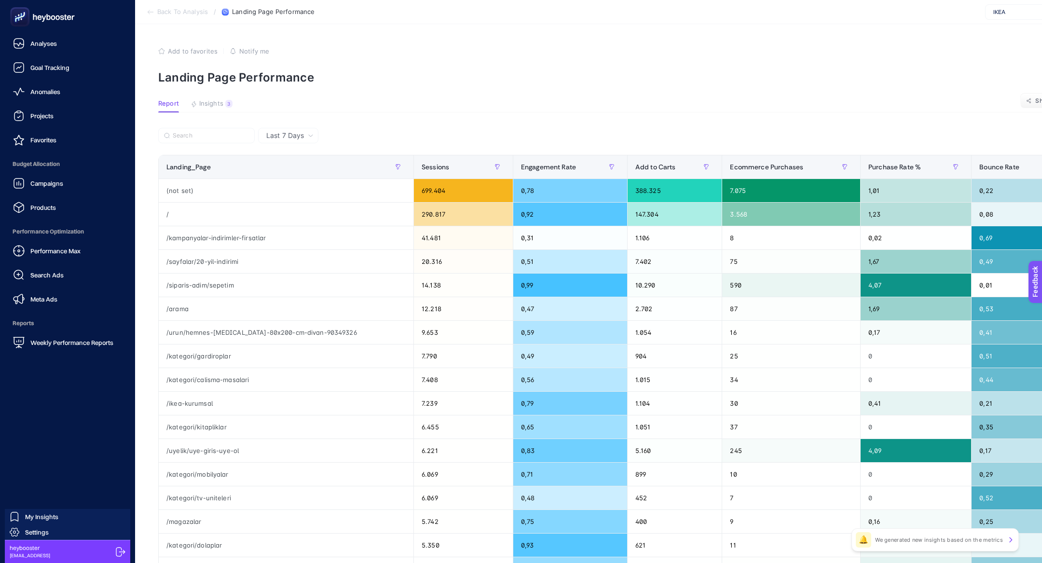
click at [9, 15] on icon at bounding box center [42, 16] width 69 height 19
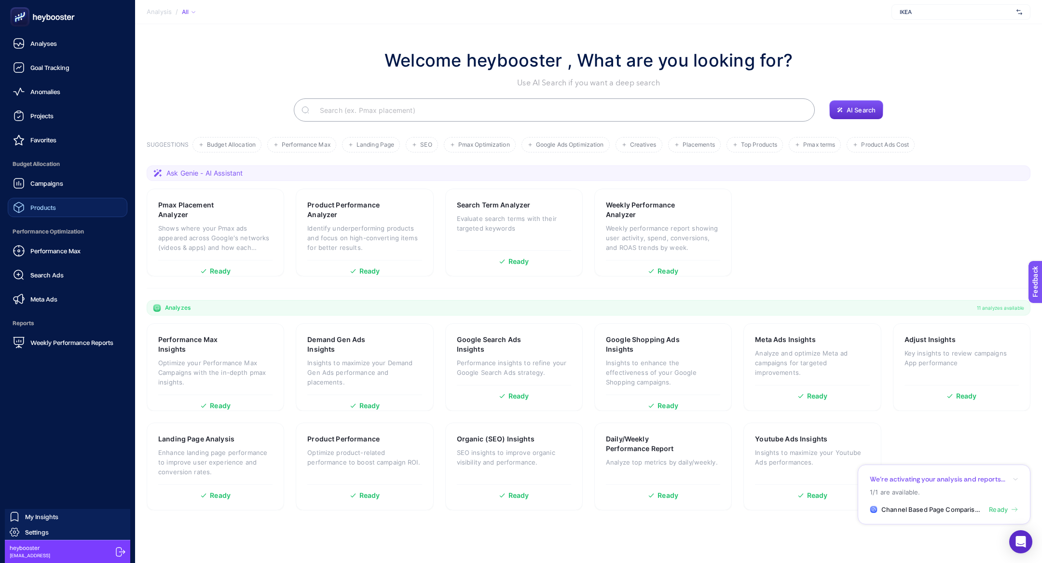
click at [65, 210] on link "Products" at bounding box center [68, 207] width 120 height 19
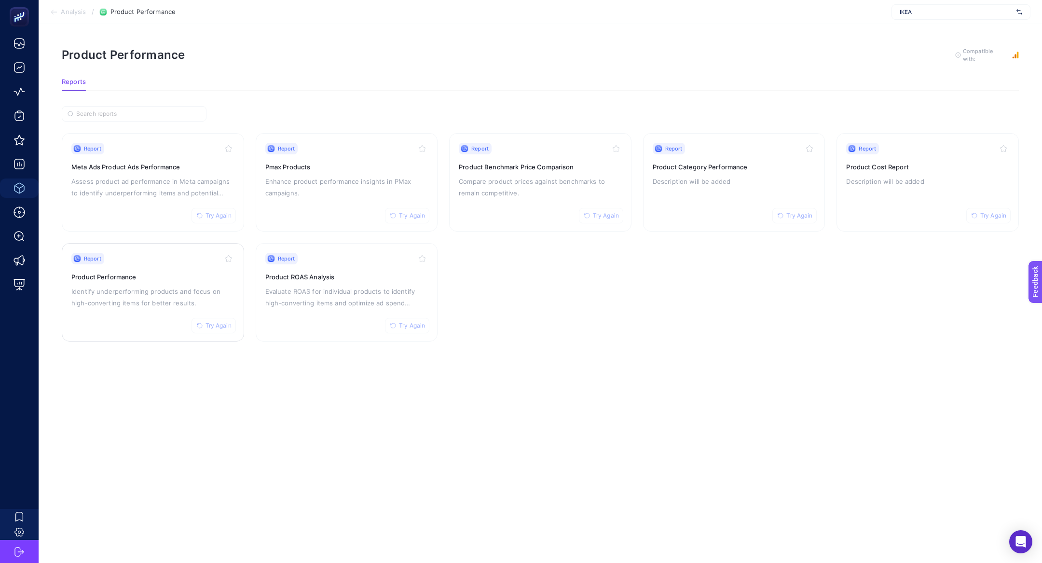
click at [124, 308] on div "Report Try Again Product Performance Identify underperforming products and focu…" at bounding box center [152, 292] width 163 height 79
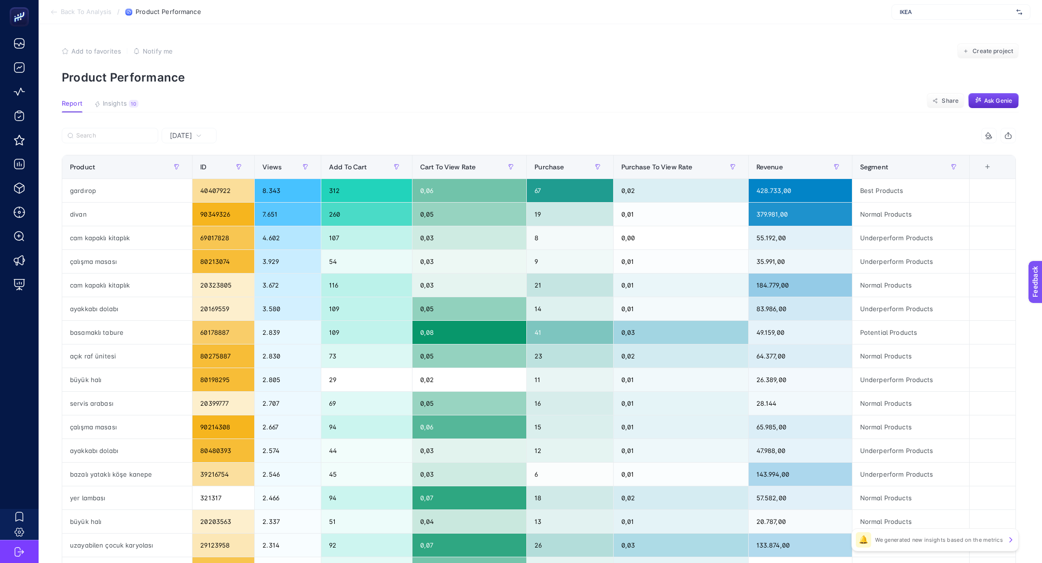
click at [131, 94] on article "Add to favorites false Notify me Create project Product Performance Report Insi…" at bounding box center [540, 401] width 1003 height 754
click at [131, 107] on button "Insights 10 We generated new insights based on the metrics" at bounding box center [116, 106] width 44 height 13
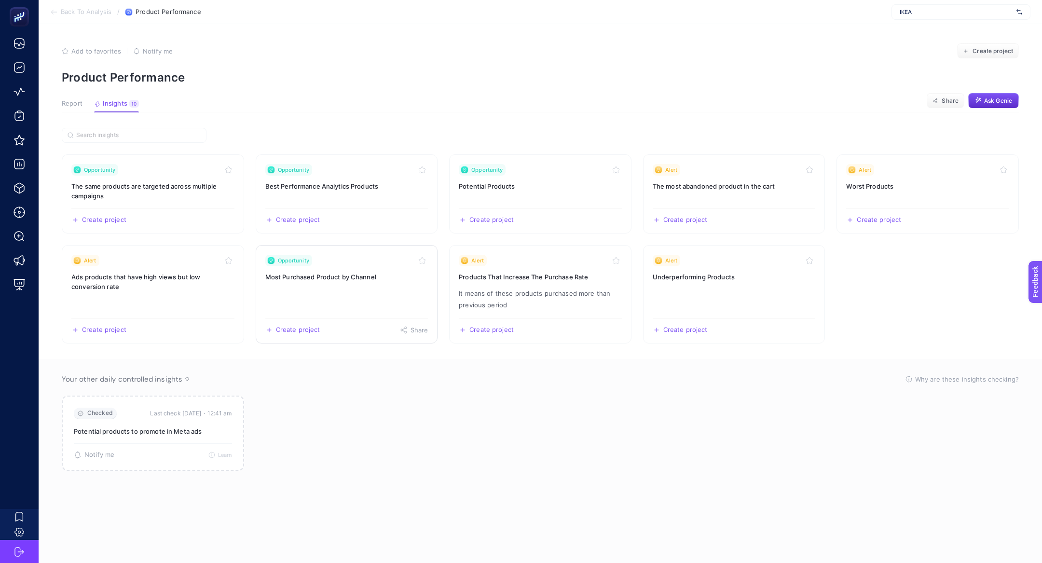
click at [369, 290] on link "Opportunity Most Purchased Product by Channel Create project Share" at bounding box center [347, 294] width 182 height 98
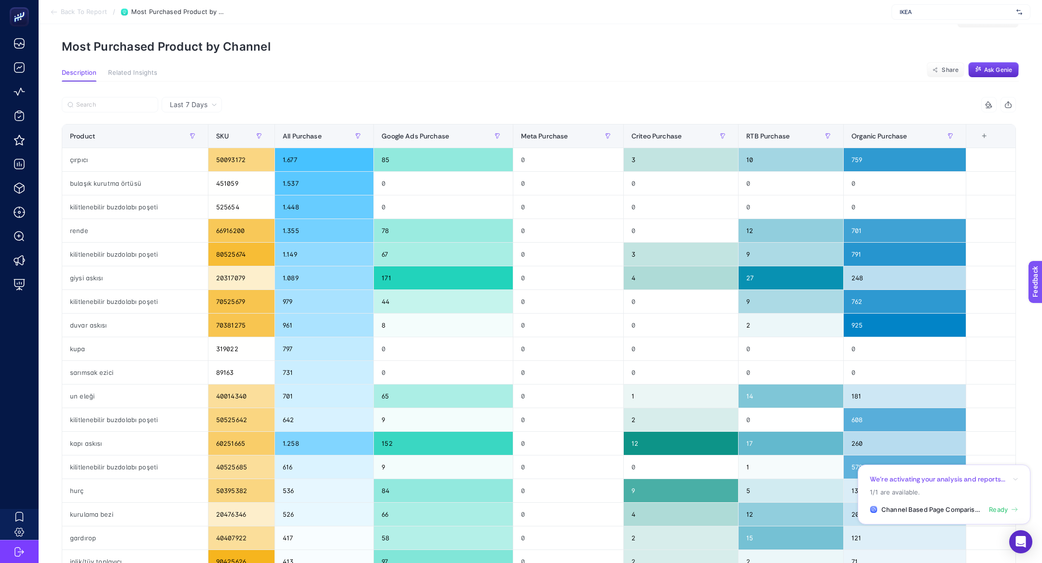
scroll to position [28, 0]
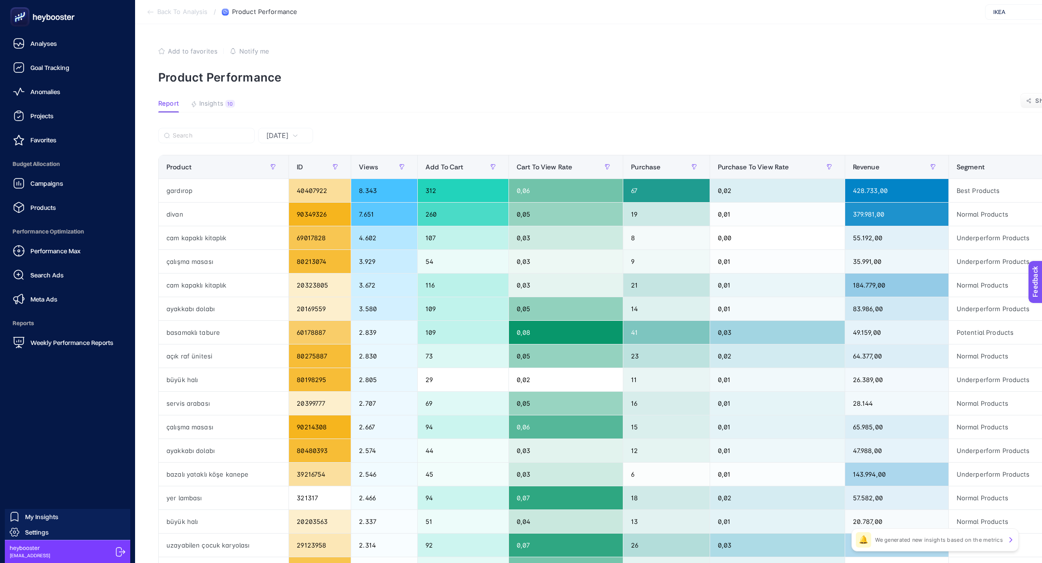
click at [24, 20] on rect at bounding box center [20, 17] width 16 height 16
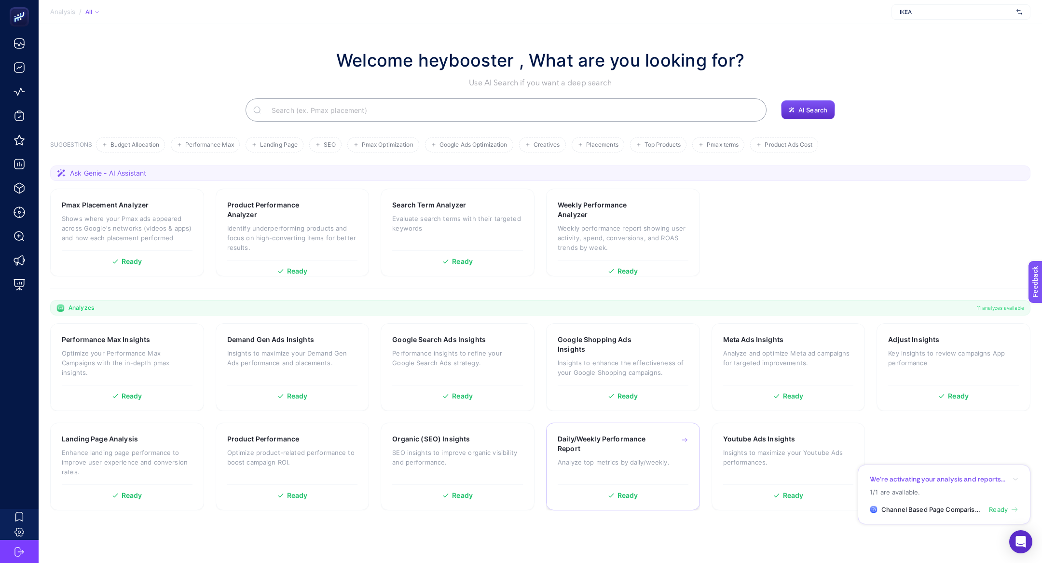
click at [626, 458] on p "Analyze top metrics by daily/weekly." at bounding box center [623, 462] width 131 height 10
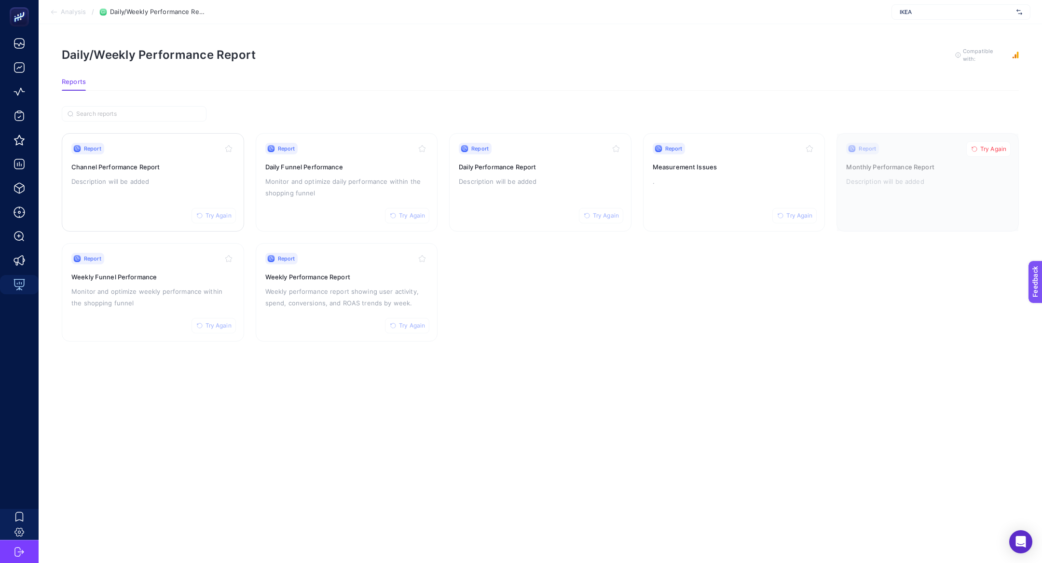
click at [149, 176] on p "Description will be added" at bounding box center [152, 182] width 163 height 12
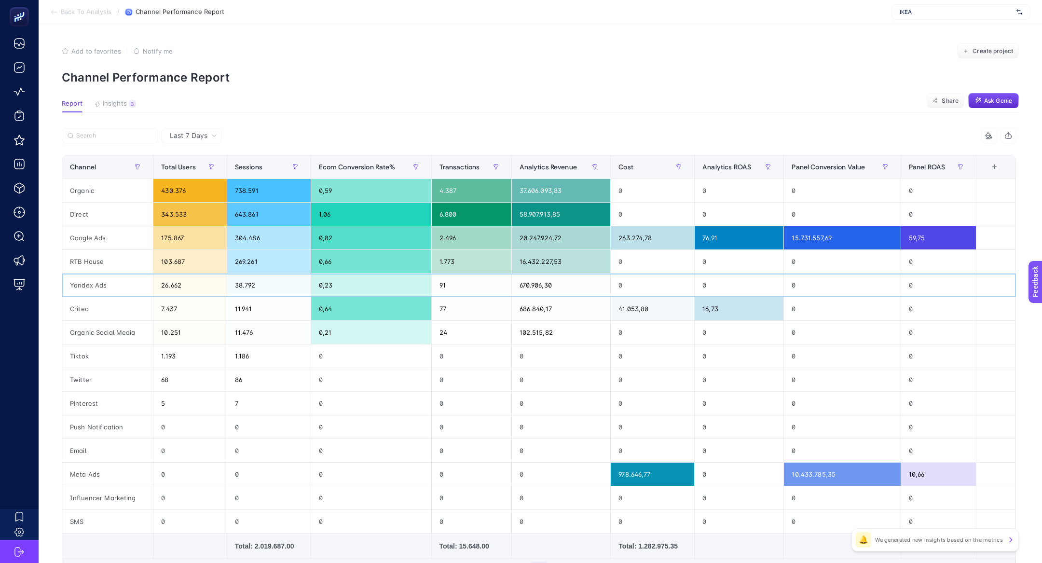
click at [96, 287] on div "Yandex Ads" at bounding box center [107, 285] width 91 height 23
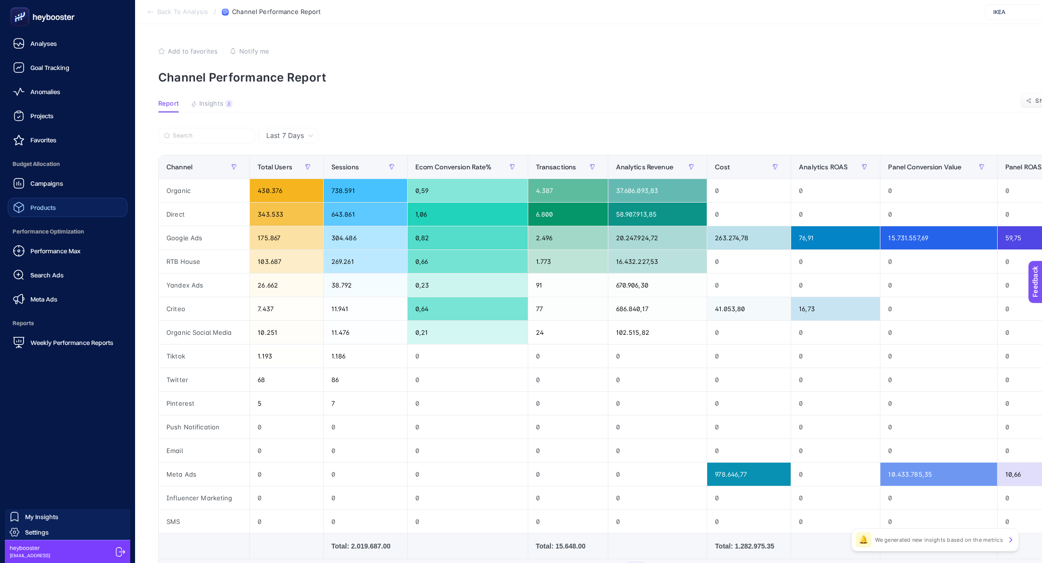
click at [42, 206] on span "Products" at bounding box center [43, 208] width 26 height 8
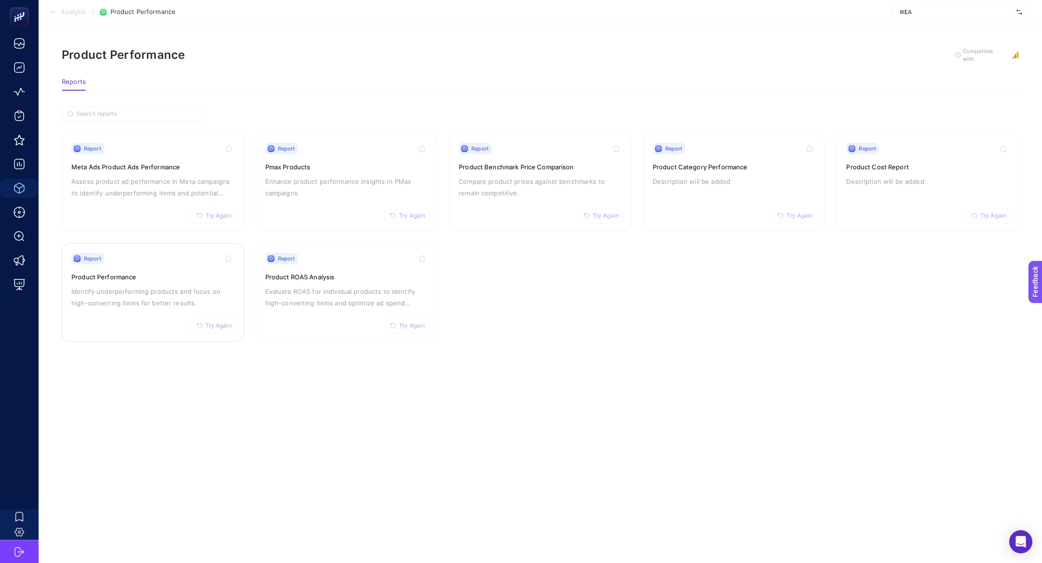
click at [167, 281] on div "Report Try Again Product Performance Identify underperforming products and focu…" at bounding box center [152, 292] width 163 height 79
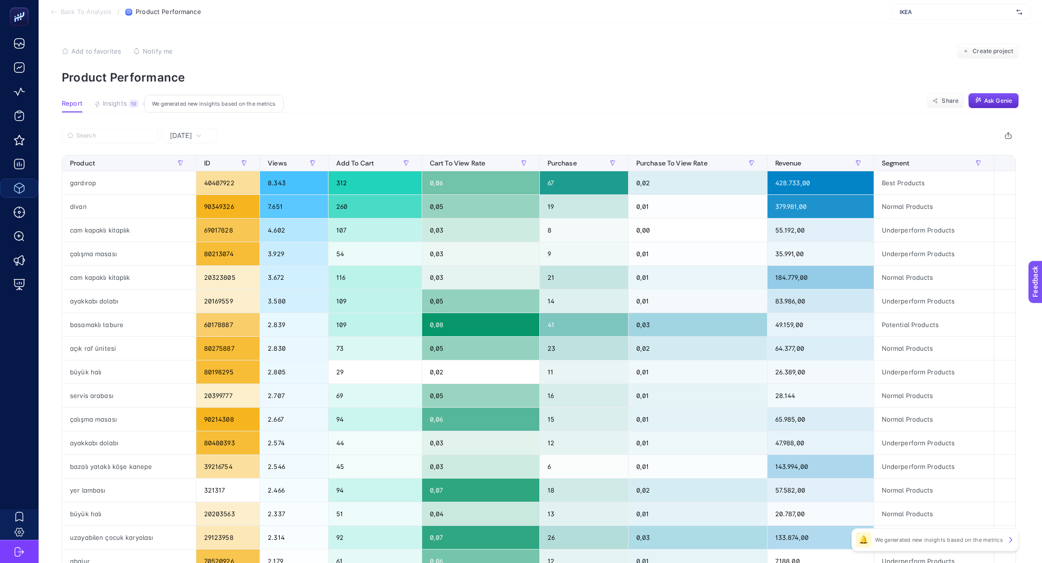
click at [129, 105] on div "10" at bounding box center [134, 104] width 10 height 8
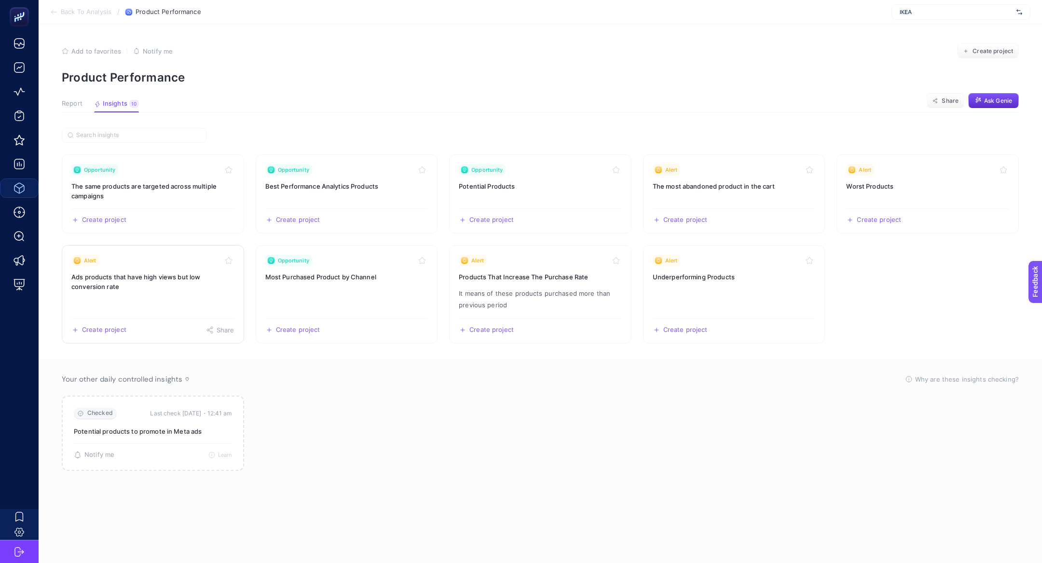
click at [170, 291] on link "Alert Ads products that have high views but low conversion rate Create project …" at bounding box center [153, 294] width 182 height 98
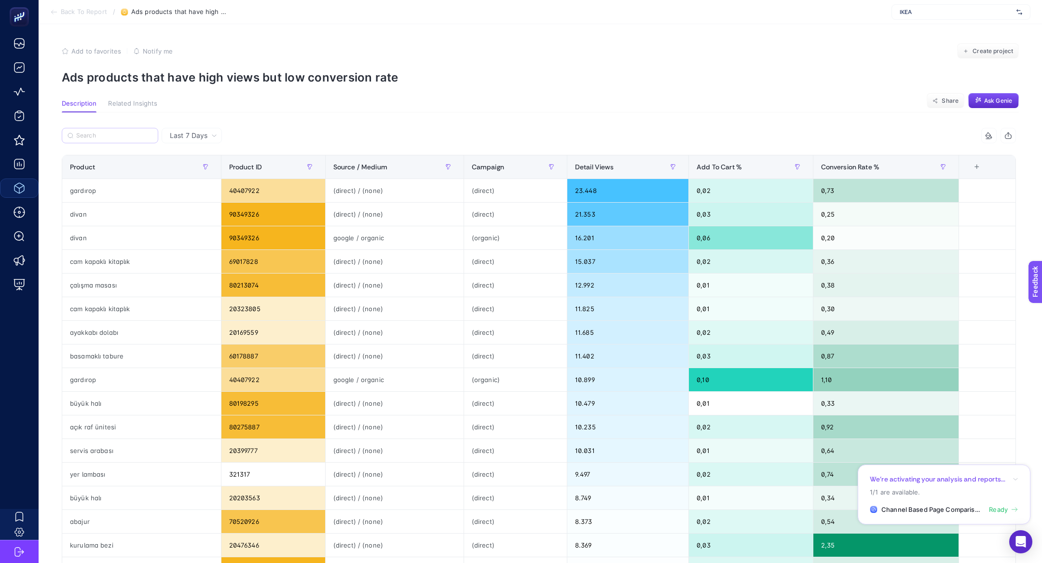
click at [100, 129] on label at bounding box center [110, 135] width 96 height 15
click at [100, 132] on input "Search" at bounding box center [114, 135] width 76 height 7
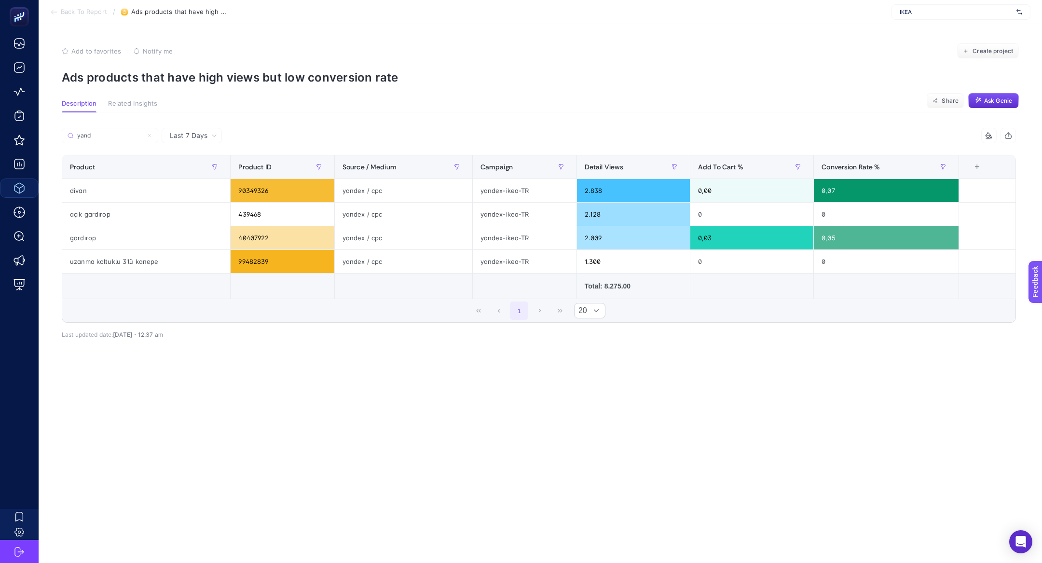
click at [253, 71] on p "Ads products that have high views but low conversion rate" at bounding box center [540, 77] width 957 height 14
click at [512, 195] on div "yandex-ikea-TR​" at bounding box center [525, 190] width 104 height 23
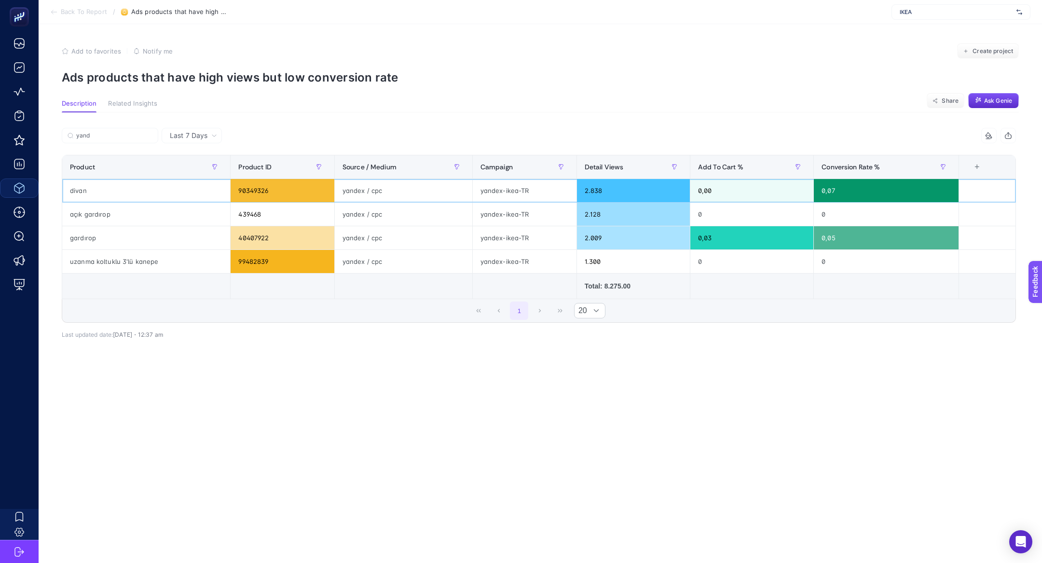
click at [512, 195] on div "yandex-ikea-TR​" at bounding box center [525, 190] width 104 height 23
click at [191, 147] on div "yand" at bounding box center [300, 138] width 477 height 21
click at [191, 132] on span "Last 7 Days" at bounding box center [189, 136] width 38 height 10
click at [193, 143] on div "yand" at bounding box center [300, 138] width 477 height 21
click at [192, 129] on div "Last 7 Days Last 7 Days" at bounding box center [192, 135] width 60 height 15
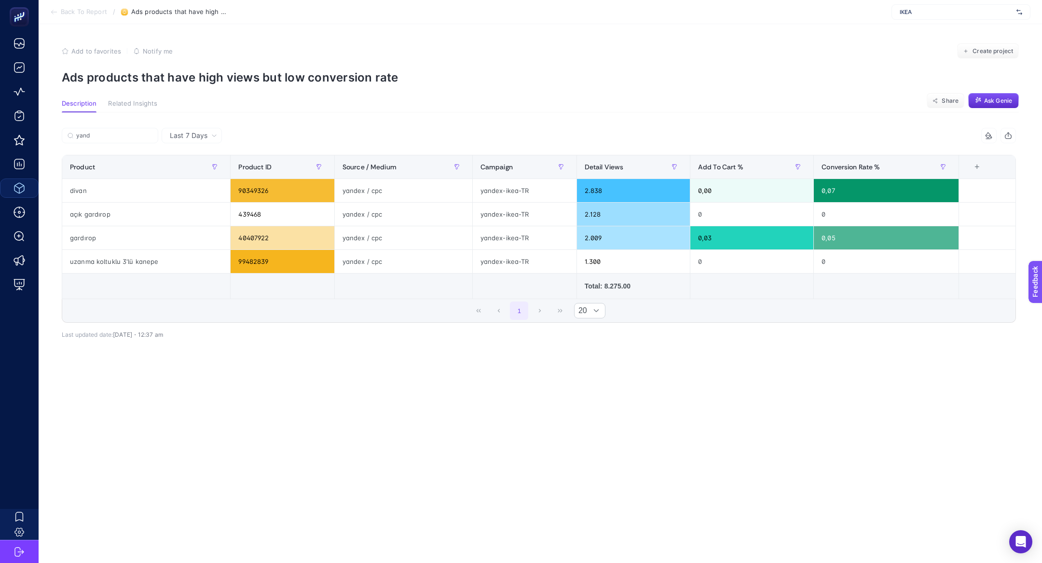
click at [350, 125] on div "Last 7 Days yand 4 items selected Product Product ID Source / Medium Campaign D…" at bounding box center [539, 250] width 970 height 276
click at [90, 139] on input "yand" at bounding box center [114, 135] width 76 height 7
click at [91, 133] on input "yand" at bounding box center [110, 135] width 66 height 7
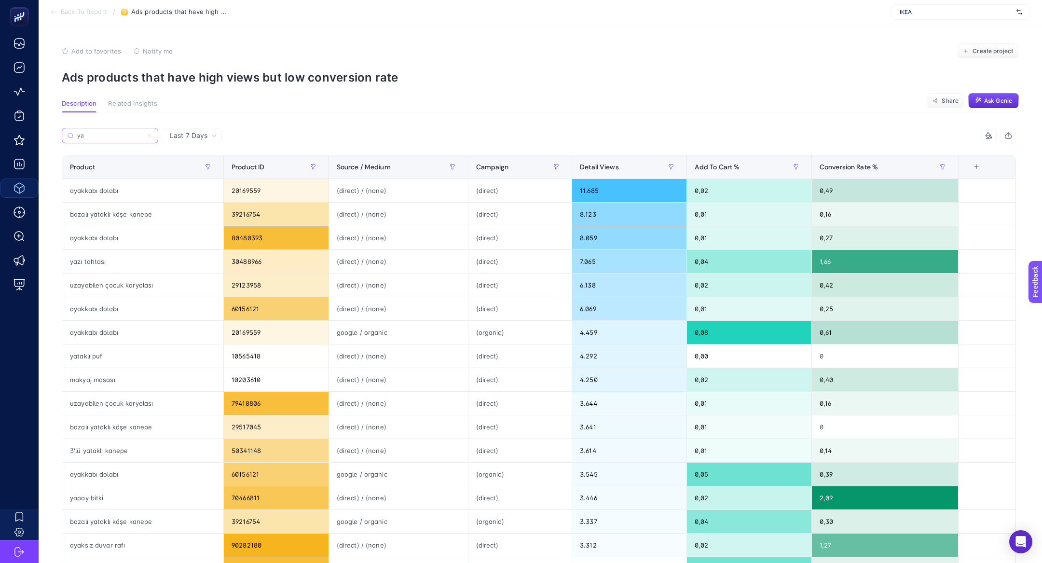
type input "y"
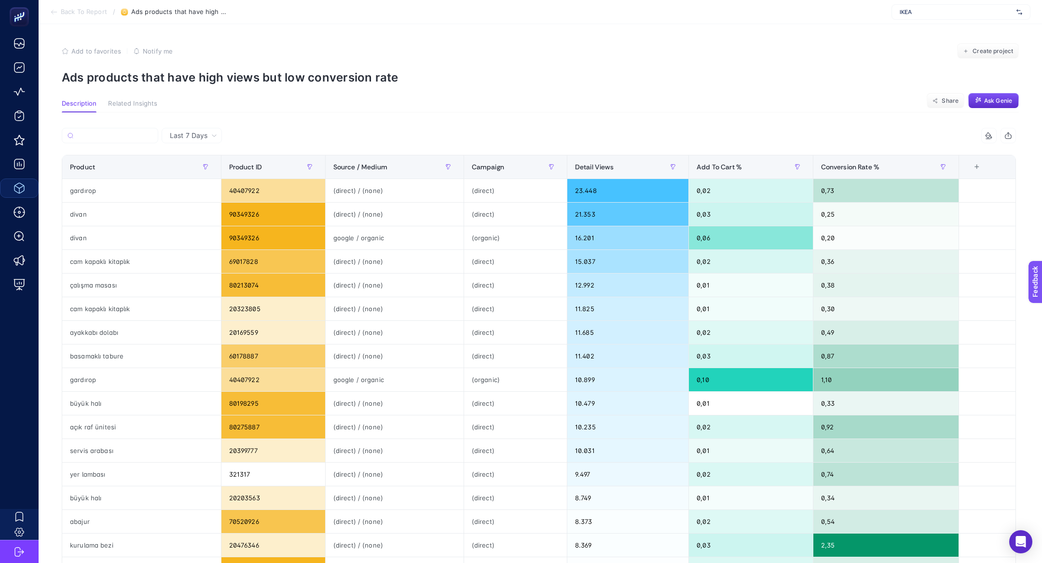
click at [215, 130] on div "Last 7 Days" at bounding box center [192, 135] width 60 height 15
click at [196, 131] on span "Last 7 Days" at bounding box center [189, 136] width 38 height 10
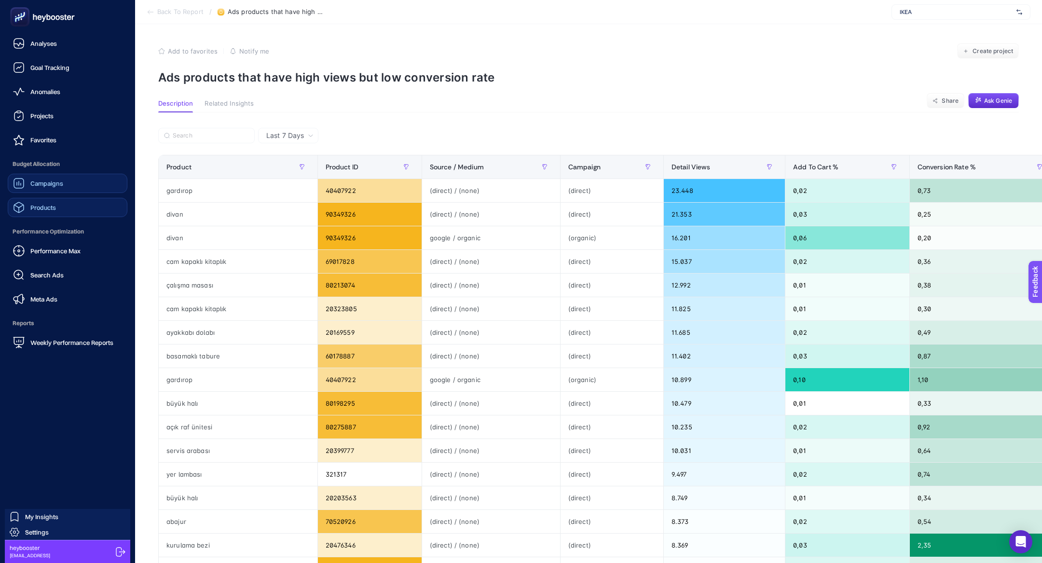
click at [86, 188] on link "Campaigns" at bounding box center [68, 183] width 120 height 19
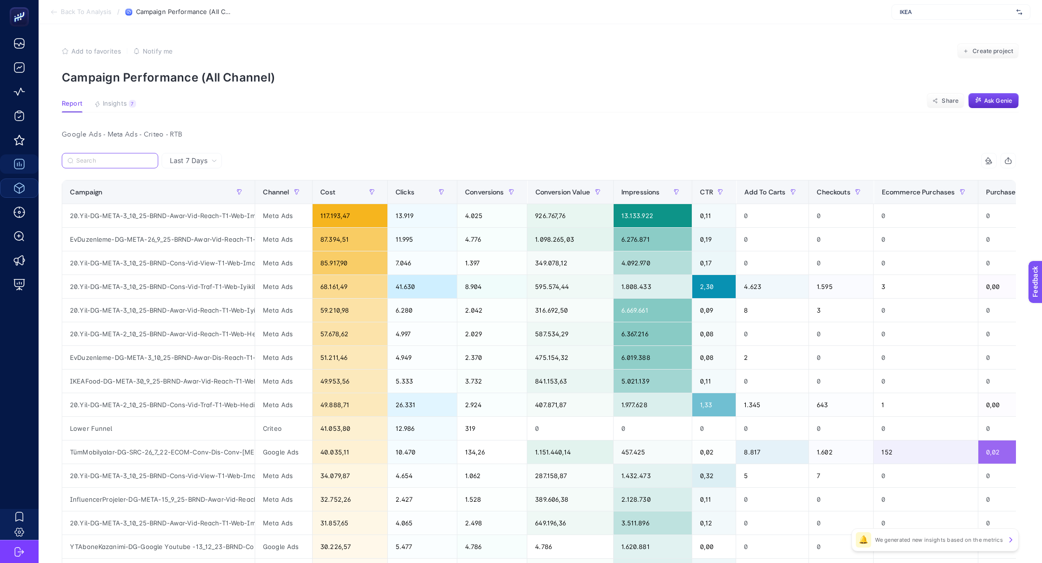
click at [129, 163] on input "Search" at bounding box center [114, 160] width 76 height 7
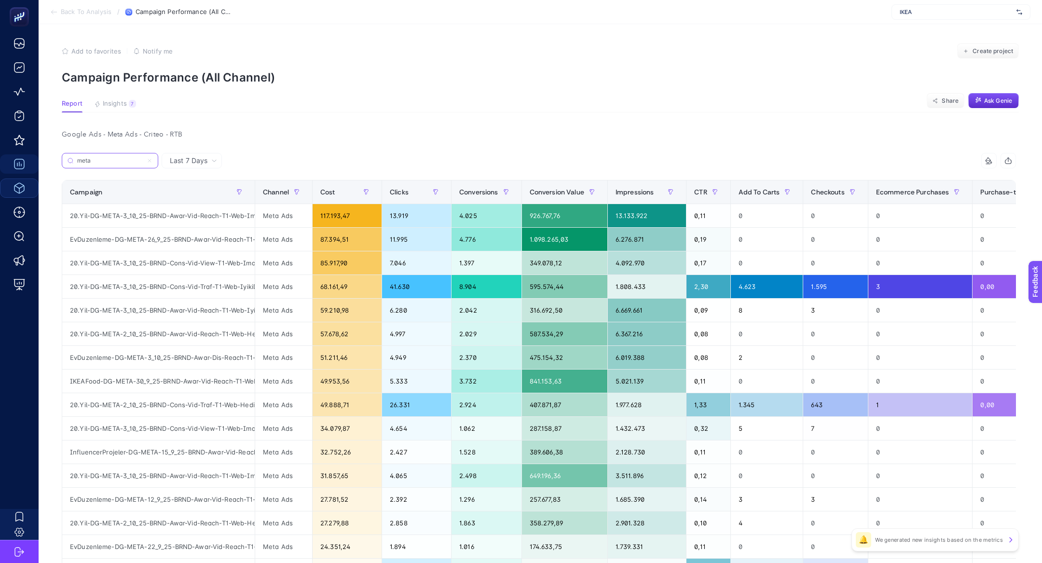
type input "meta"
click at [146, 160] on label "meta" at bounding box center [110, 160] width 96 height 15
click at [143, 160] on input "meta" at bounding box center [110, 160] width 66 height 7
click at [147, 160] on icon at bounding box center [150, 161] width 6 height 6
click at [143, 160] on input "meta" at bounding box center [110, 160] width 66 height 7
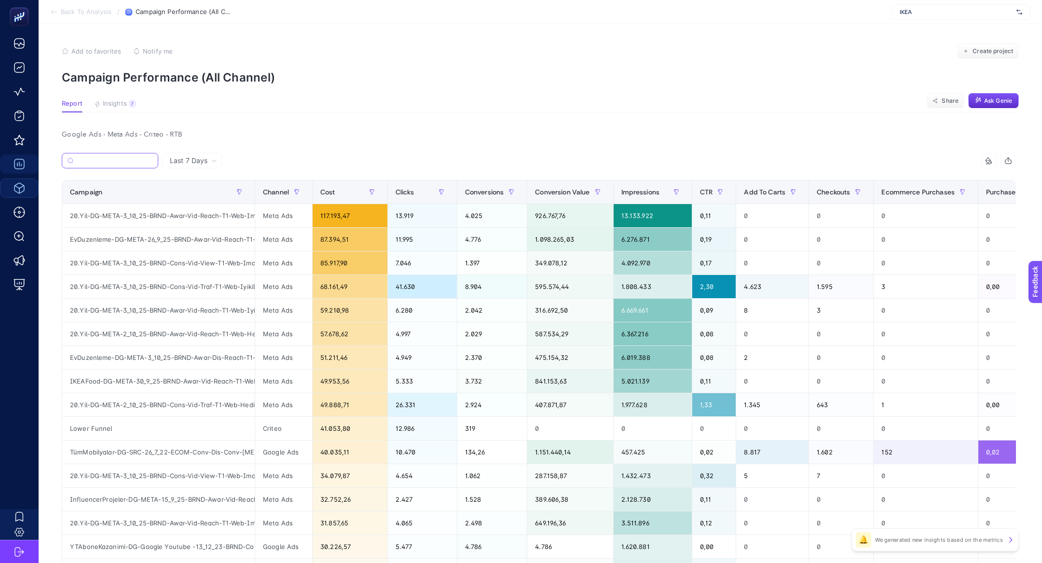
click at [150, 162] on input "Search" at bounding box center [114, 160] width 75 height 7
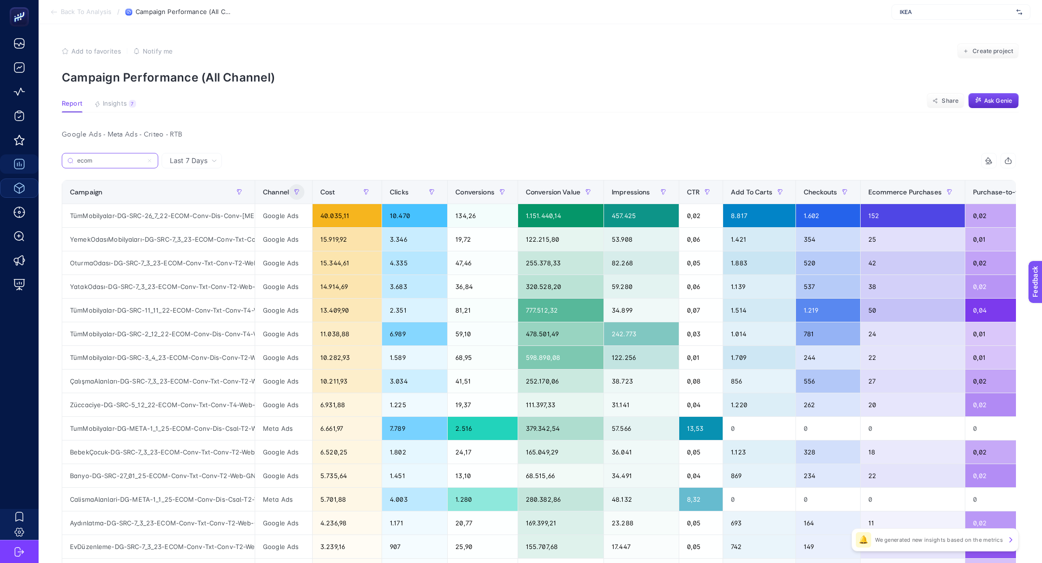
type input "ecom"
click at [293, 196] on button "button" at bounding box center [296, 191] width 15 height 15
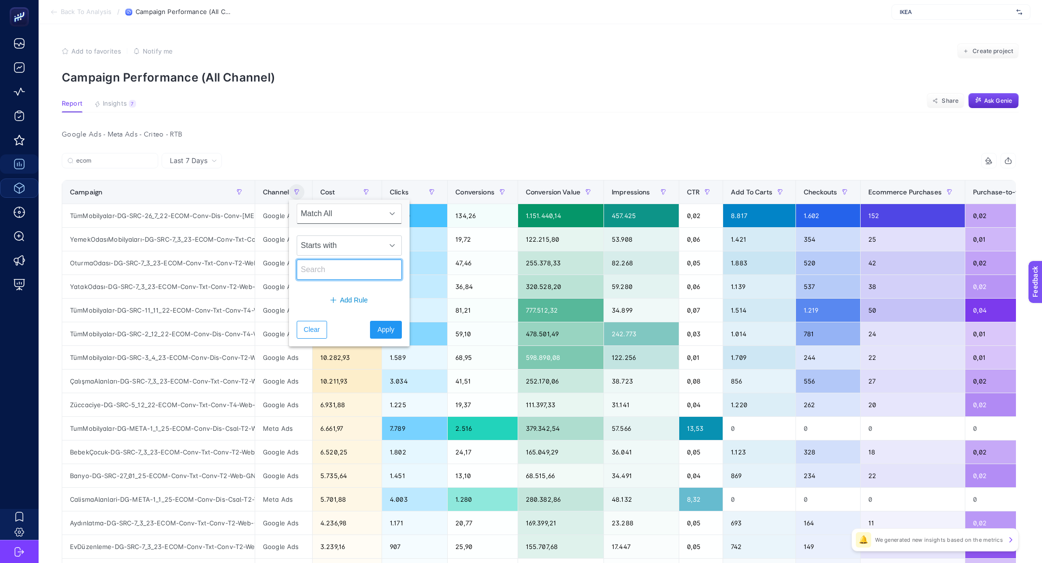
click at [310, 264] on input "text" at bounding box center [349, 270] width 105 height 20
type input "meta"
click at [377, 333] on span "Apply" at bounding box center [385, 330] width 17 height 10
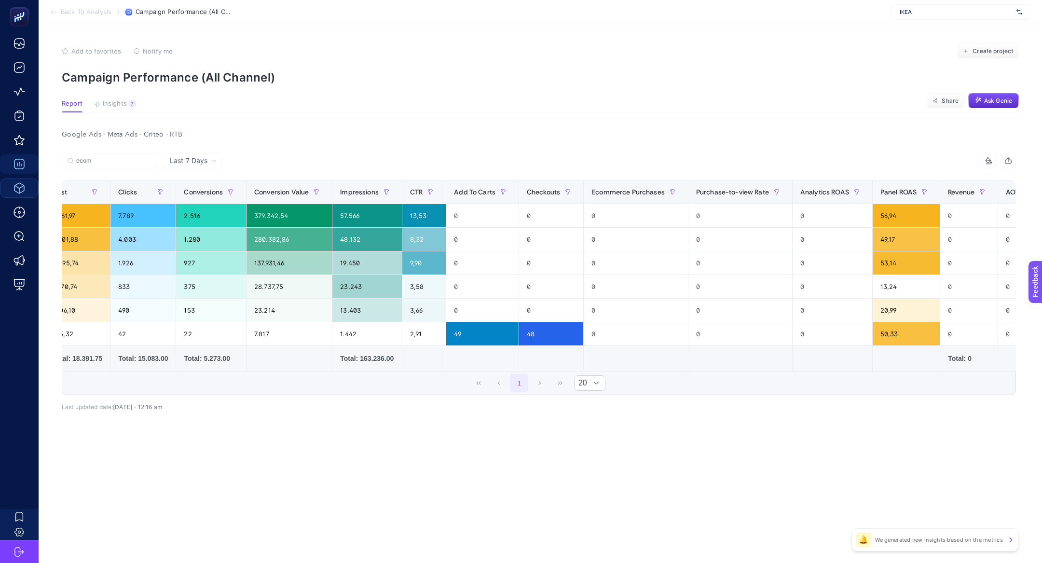
scroll to position [0, 283]
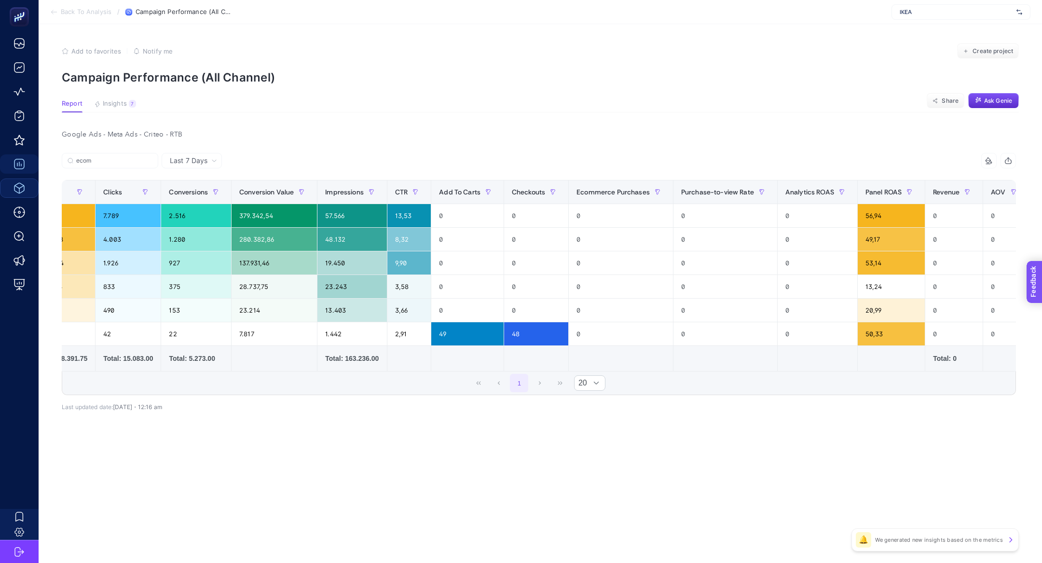
click at [1039, 314] on section "Feedback" at bounding box center [1048, 318] width 42 height 33
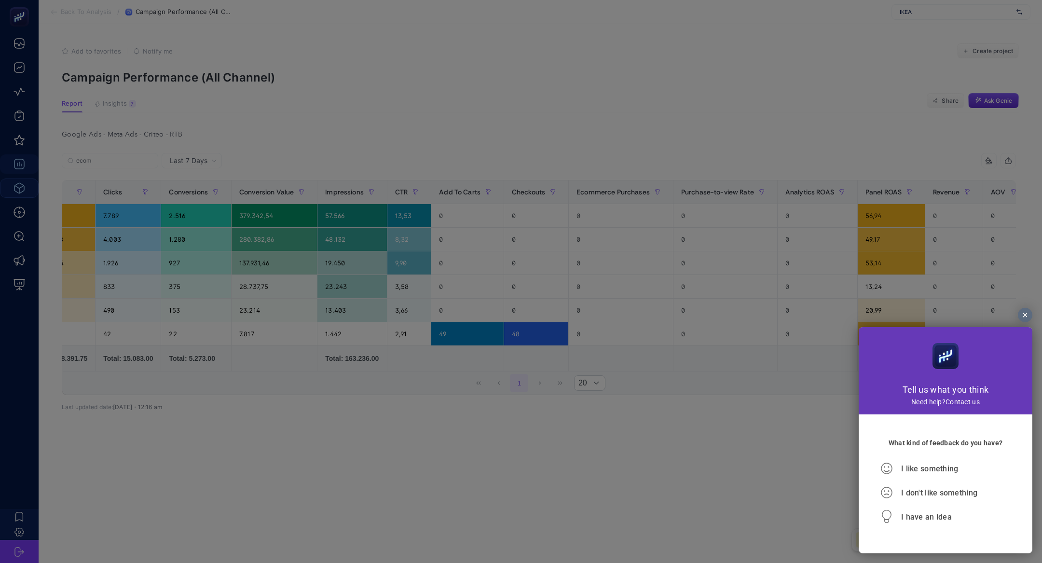
scroll to position [0, 0]
click at [917, 495] on span "I don't like something" at bounding box center [939, 492] width 76 height 9
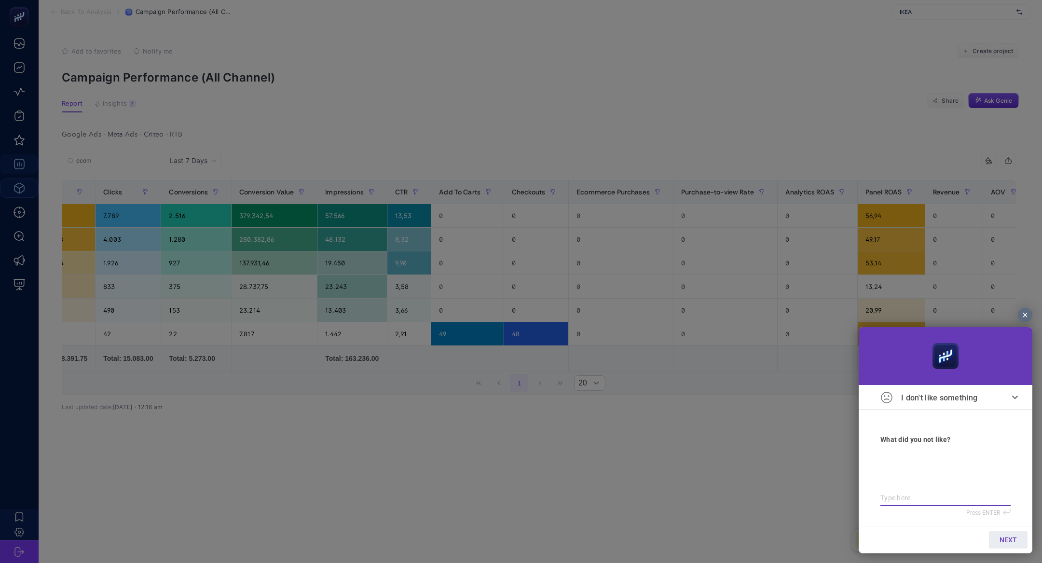
type textarea "v"
type textarea "ve"
type textarea "ver"
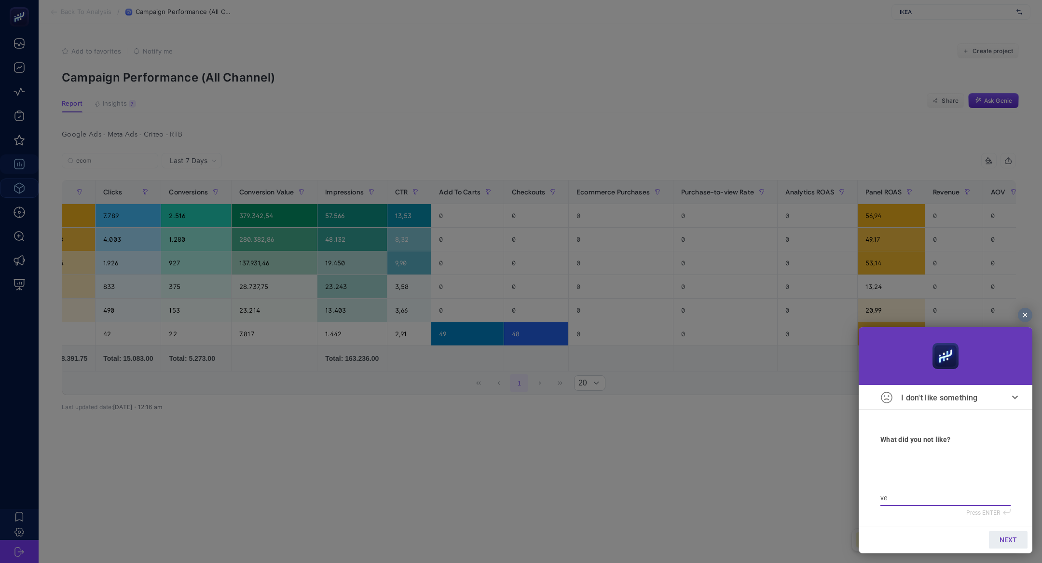
type textarea "ver"
type textarea "veri"
type textarea "veril"
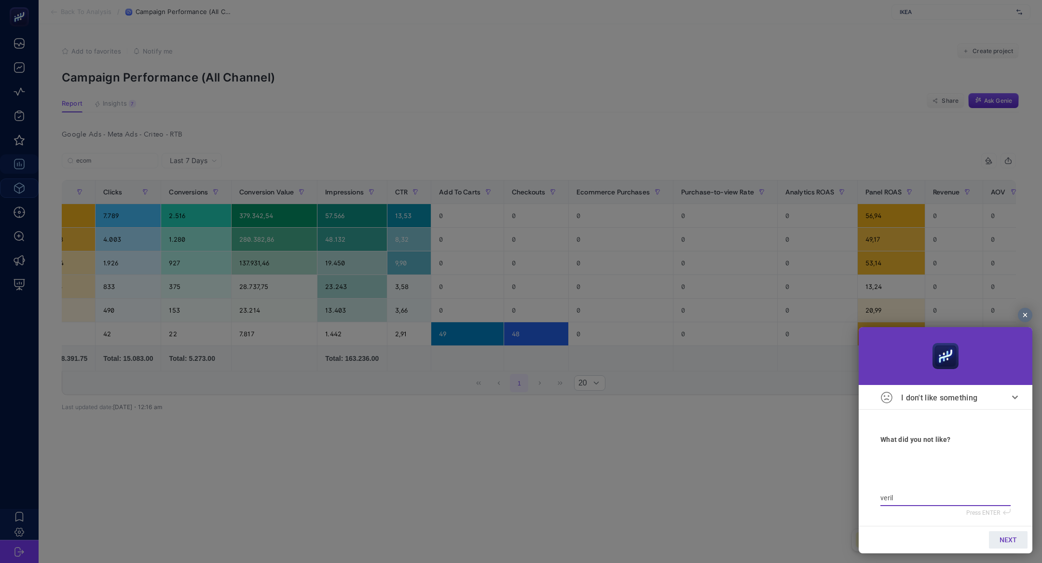
type textarea "verile"
type textarea "veriler"
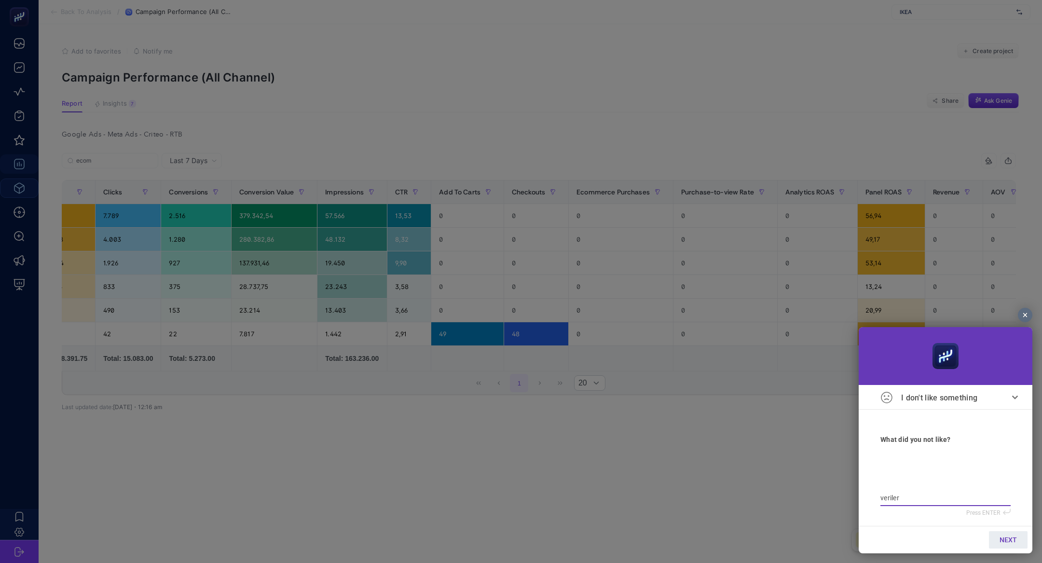
type textarea "veriler"
type textarea "veriler g"
type textarea "veriler ge"
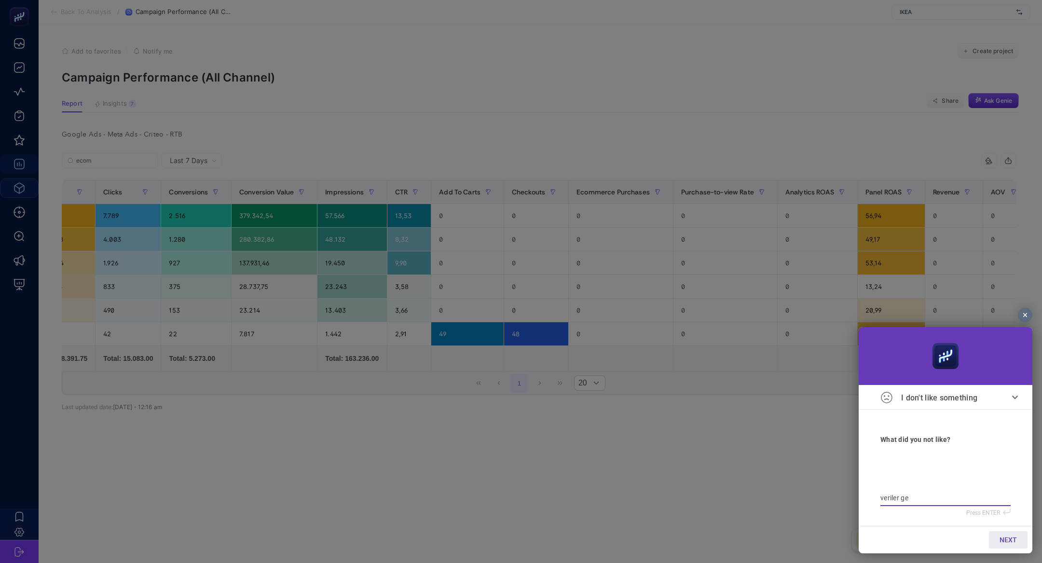
type textarea "veriler gel"
type textarea "veriler gelm"
type textarea "veriler gelmi"
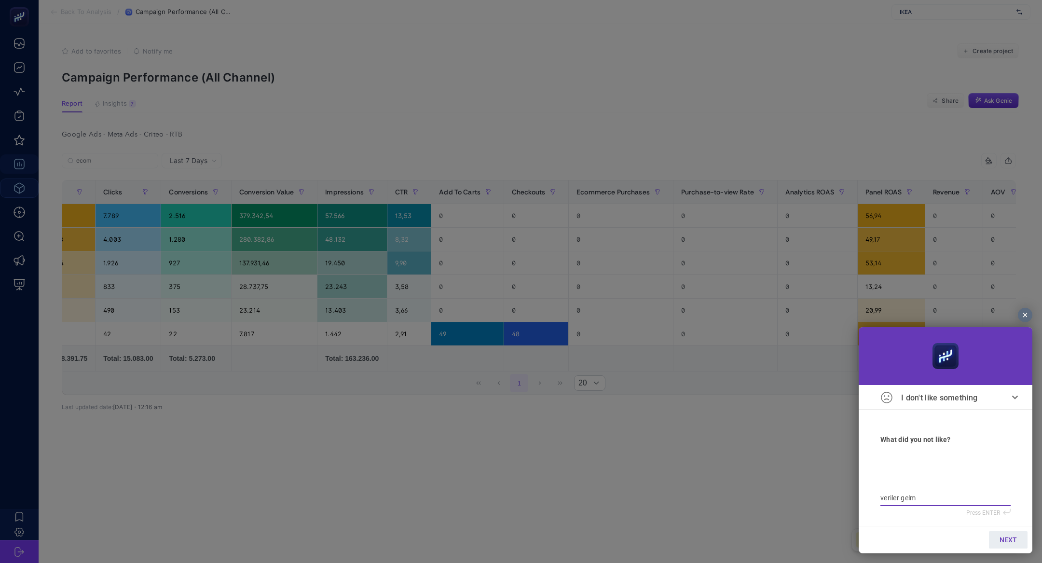
type textarea "veriler gelmi"
type textarea "veriler gelmiy"
type textarea "veriler gelmiyo"
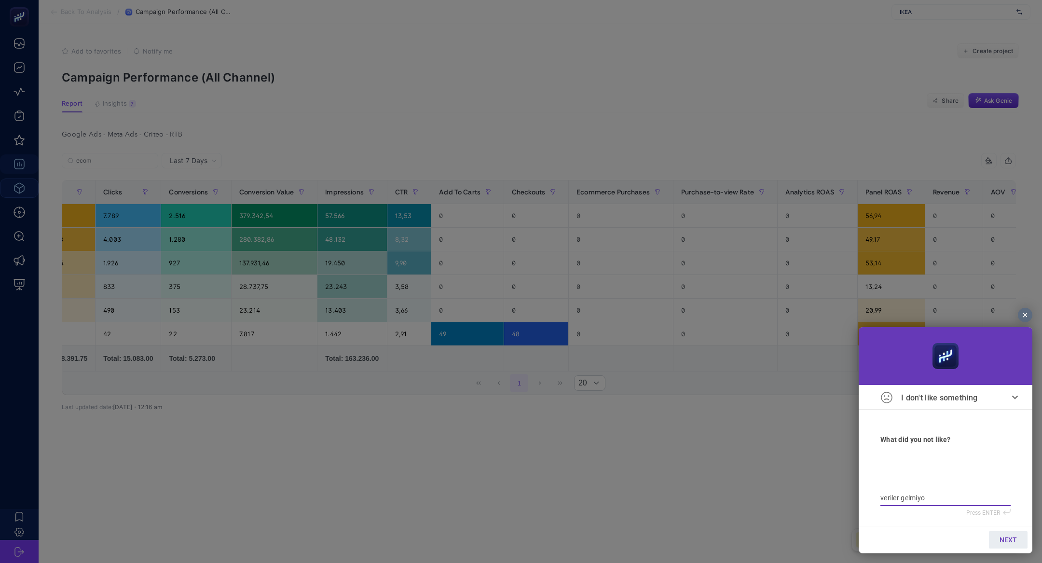
type textarea "veriler gelmiyor"
type textarea "veriler gelmiyor a"
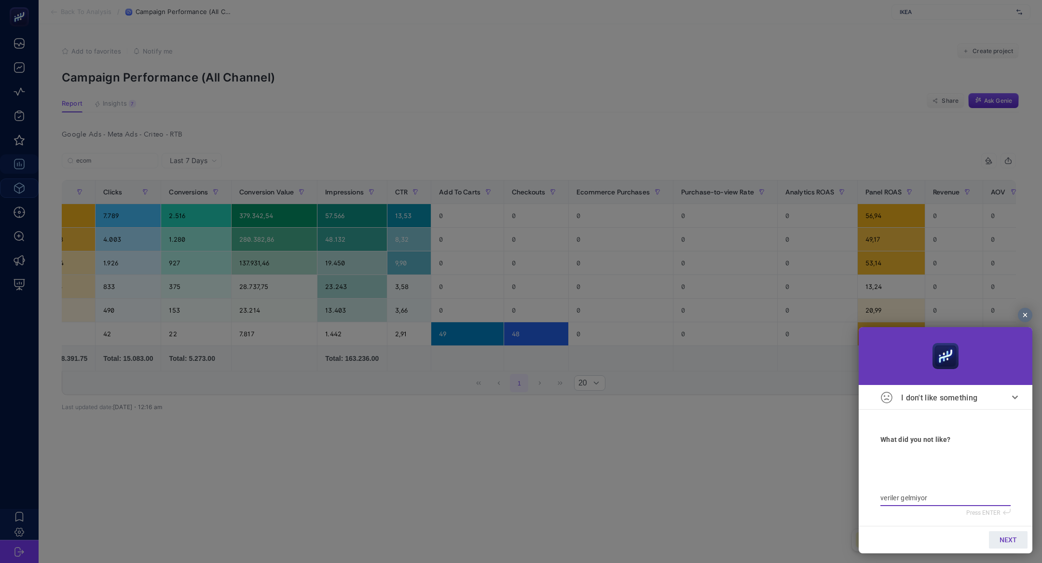
type textarea "veriler gelmiyor a"
type textarea "veriler gelmiyor am"
type textarea "veriler gelmiyor ama"
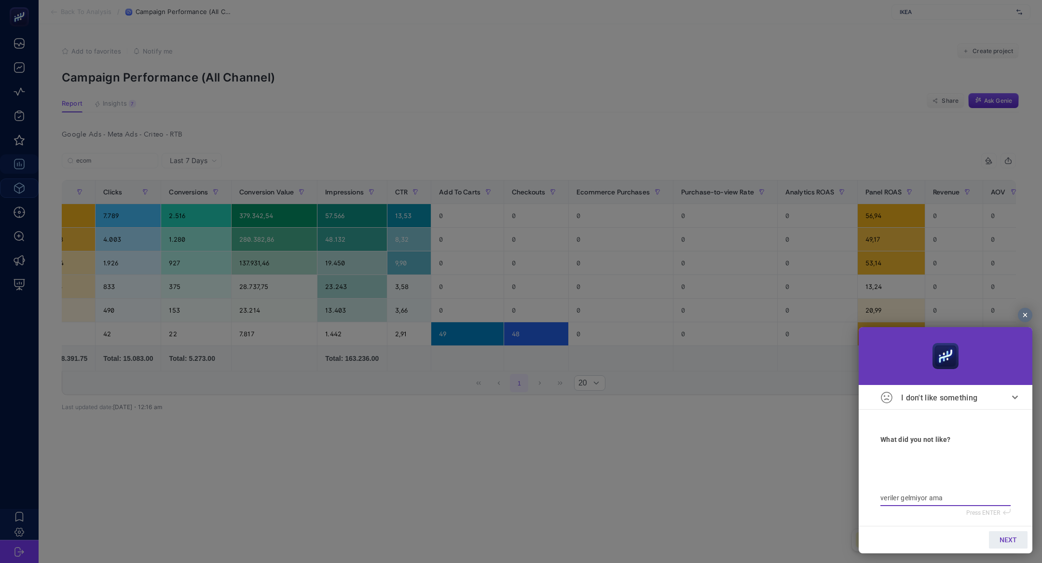
type textarea "veriler gelmiyor ama"
type textarea "veriler gelmiyor ama a"
type textarea "veriler gelmiyor ama an"
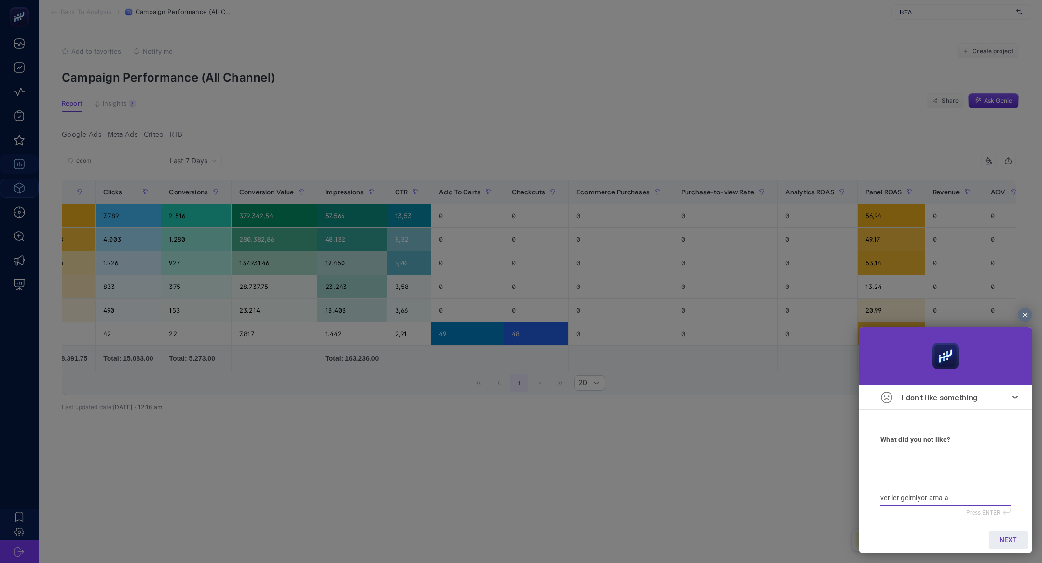
type textarea "veriler gelmiyor ama an"
type textarea "veriler gelmiyor ama [PERSON_NAME]"
type textarea "veriler gelmiyor ama anal"
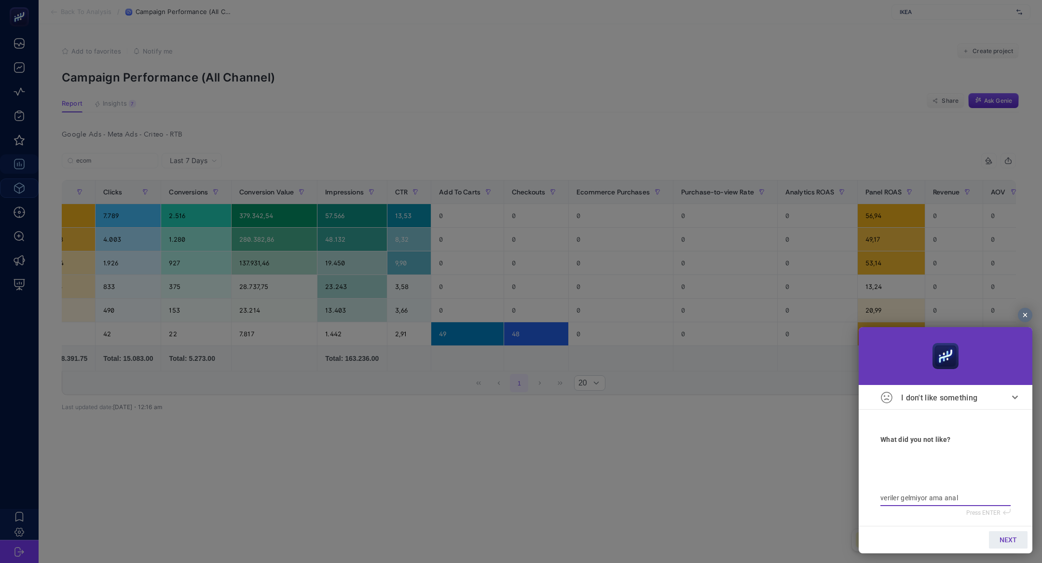
type textarea "veriler gelmiyor ama analt"
type textarea "veriler gelmiyor ama analtr"
type textarea "veriler gelmiyor ama analtri"
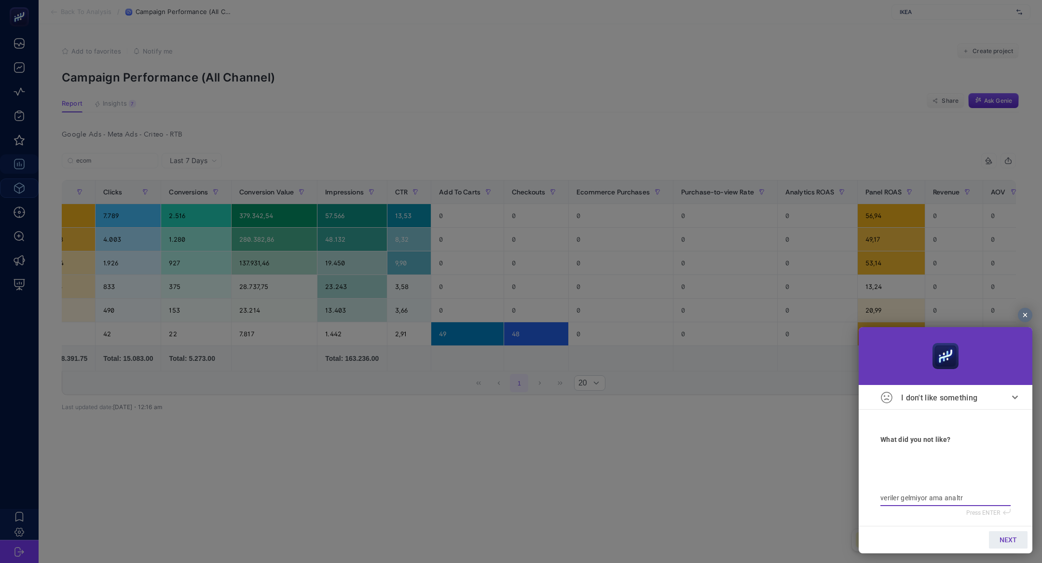
type textarea "veriler gelmiyor ama analtri"
type textarea "veriler gelmiyor ama analtric"
type textarea "veriler gelmiyor ama analtrics"
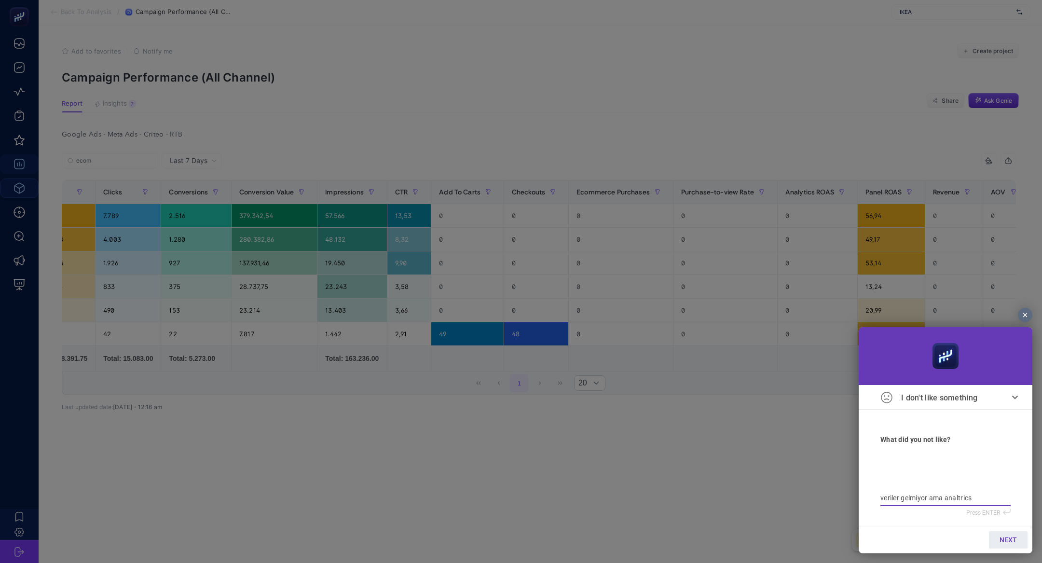
type textarea "veriler gelmiyor ama analtrics"
type textarea "veriler gelmiyor ama analtrics i"
type textarea "veriler gelmiyor ama analtrics il"
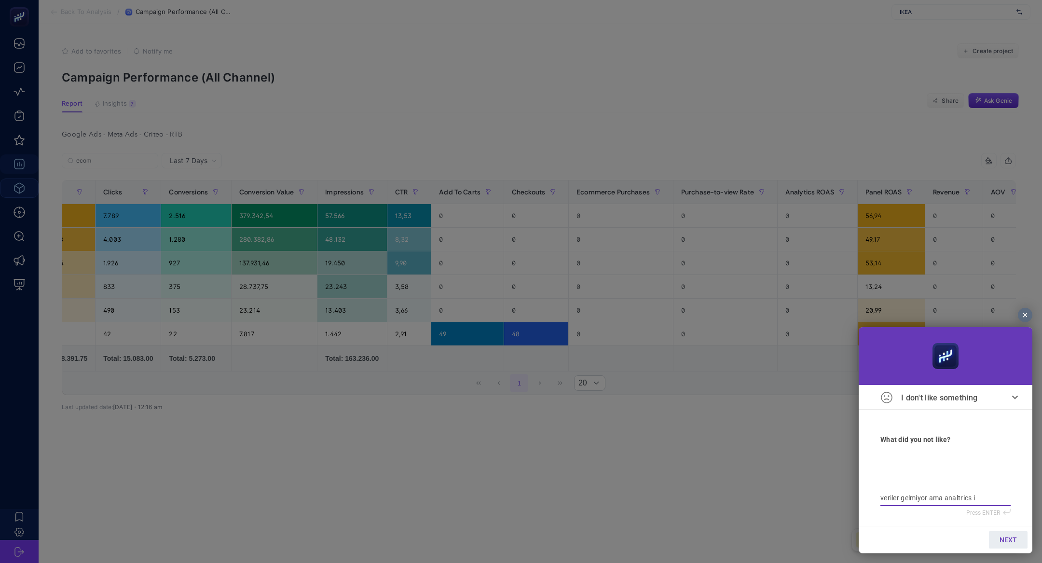
type textarea "veriler gelmiyor ama analtrics il"
type textarea "veriler gelmiyor ama analtrics ile"
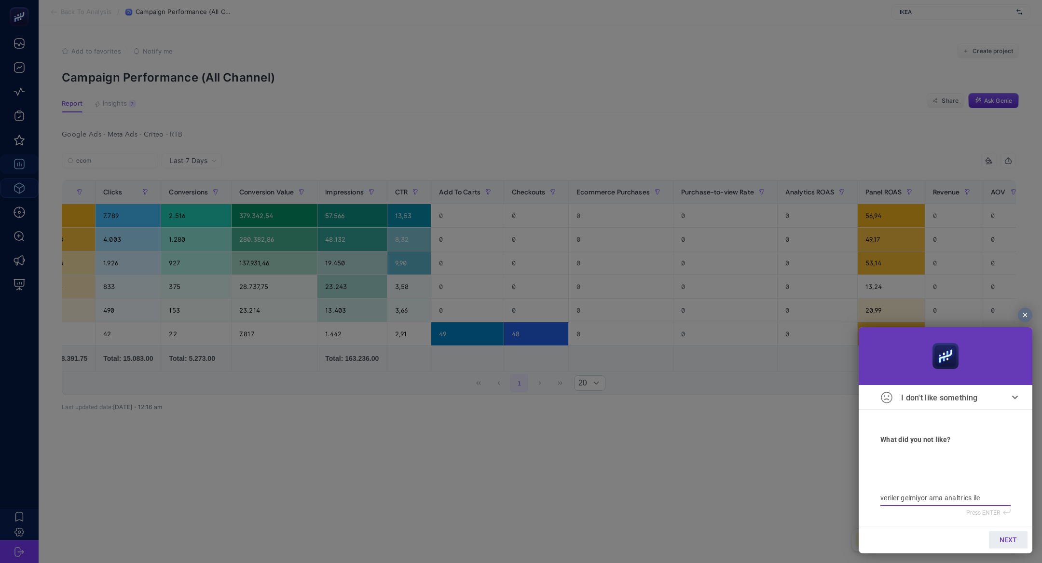
type textarea "veriler gelmiyor ama analtrics ile i"
type textarea "veriler gelmiyor ama analtrics ile il"
type textarea "veriler gelmiyor ama analtrics ile ili"
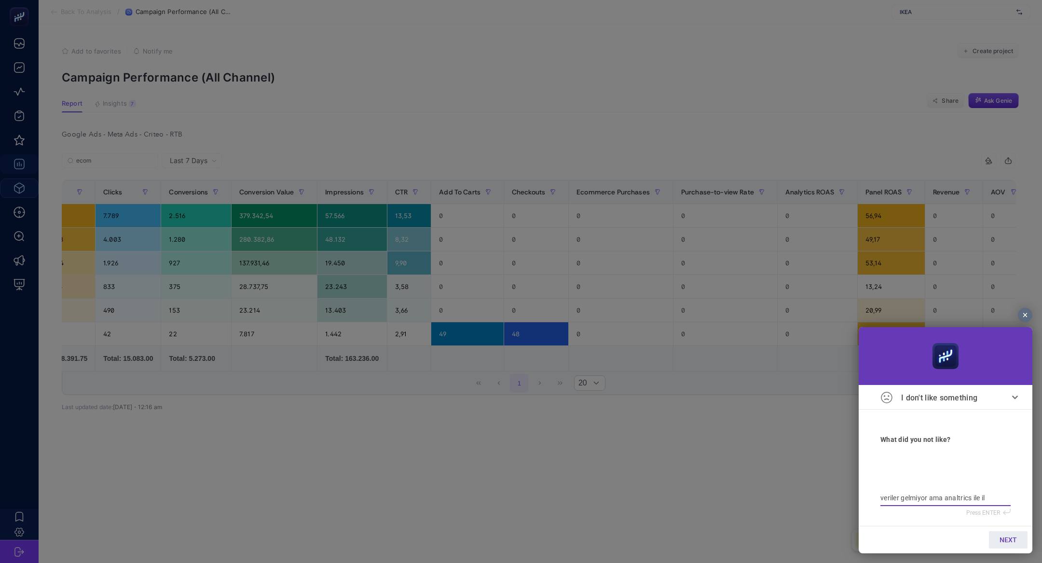
type textarea "veriler gelmiyor ama analtrics ile ili"
type textarea "veriler gelmiyor ama analtrics ile il"
type textarea "veriler gelmiyor ama analtrics ile ilg"
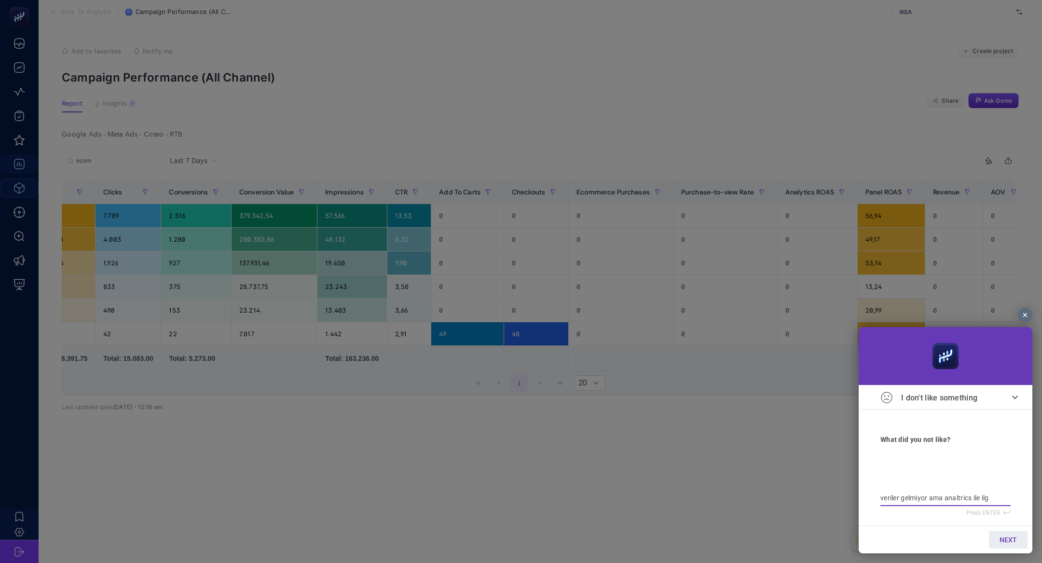
type textarea "veriler gelmiyor ama analtrics ile ilgi"
type textarea "veriler gelmiyor ama analtrics ile ilgil"
type textarea "veriler gelmiyor ama analtrics ile ilgili"
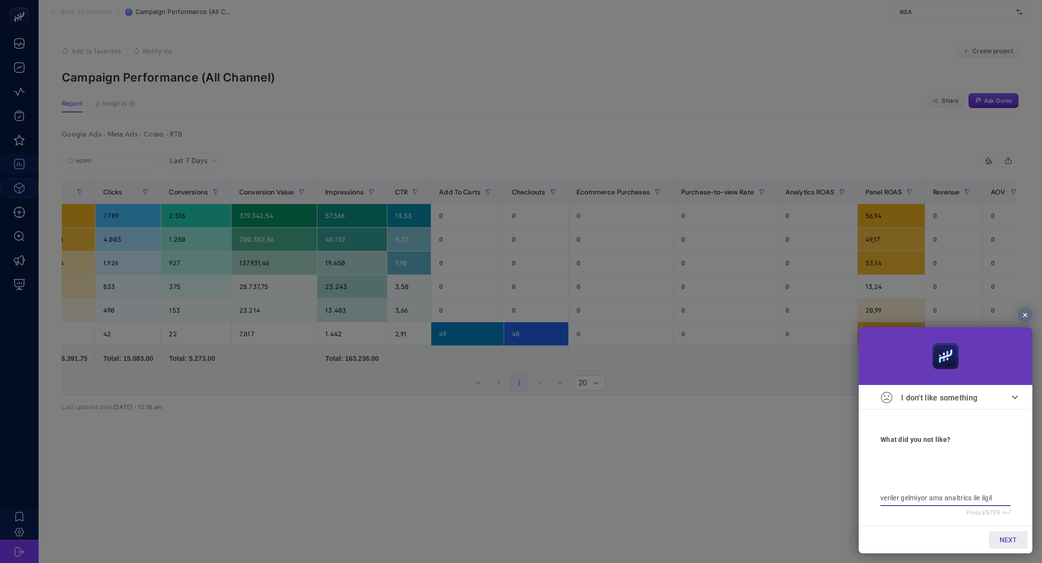
type textarea "veriler gelmiyor ama analtrics ile ilgili"
type textarea "veriler gelmiyor ama analtrics ile ilgili b"
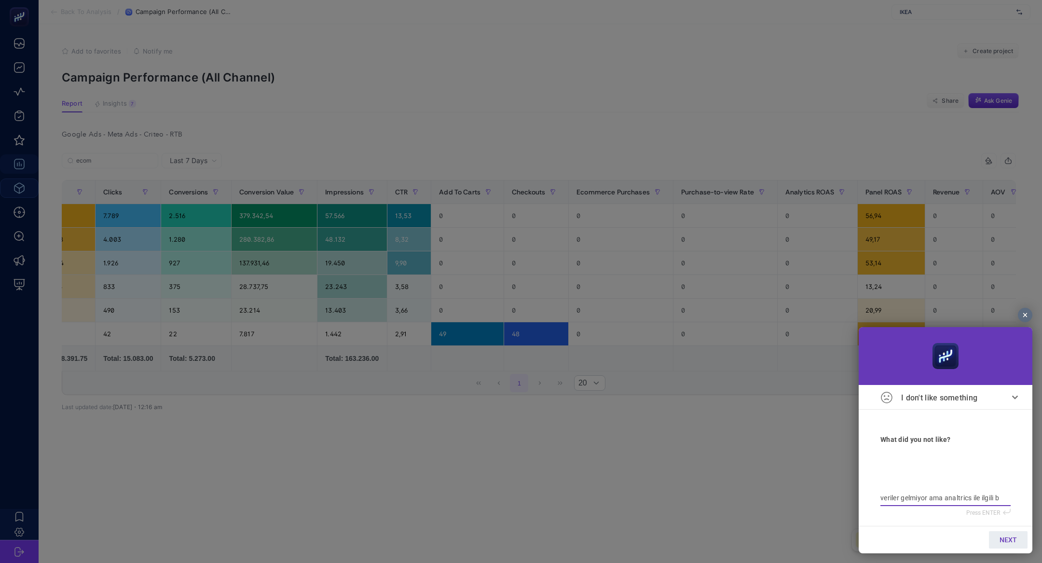
type textarea "veriler gelmiyor ama analtrics ile ilgili bi"
type textarea "veriler gelmiyor ama analtrics ile ilgili bir"
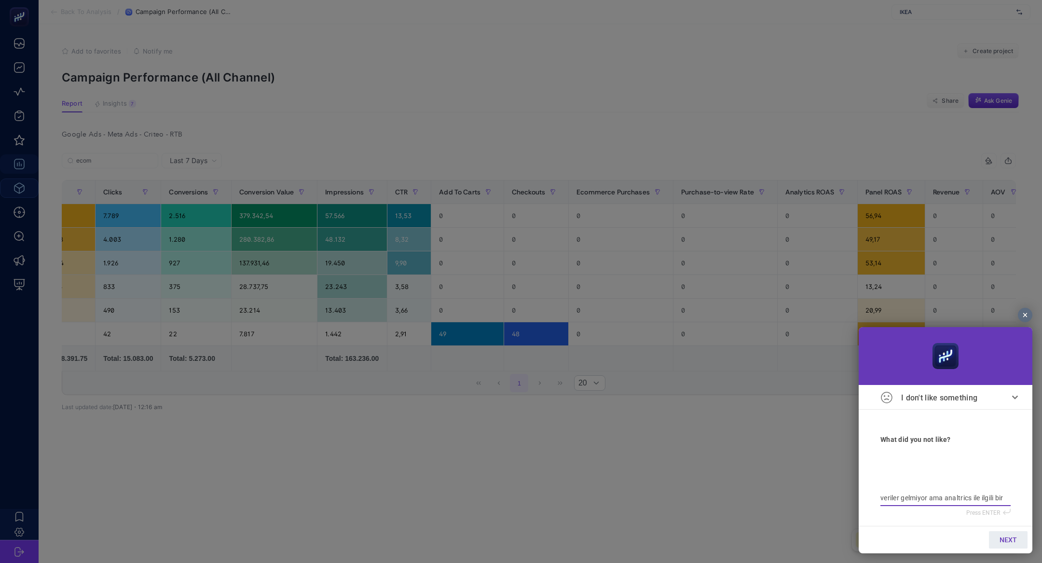
type textarea "veriler gelmiyor ama analtrics ile ilgili bir"
type textarea "veriler gelmiyor ama analtrics ile ilgili bir s"
type textarea "veriler gelmiyor ama analtrics ile ilgili bir so"
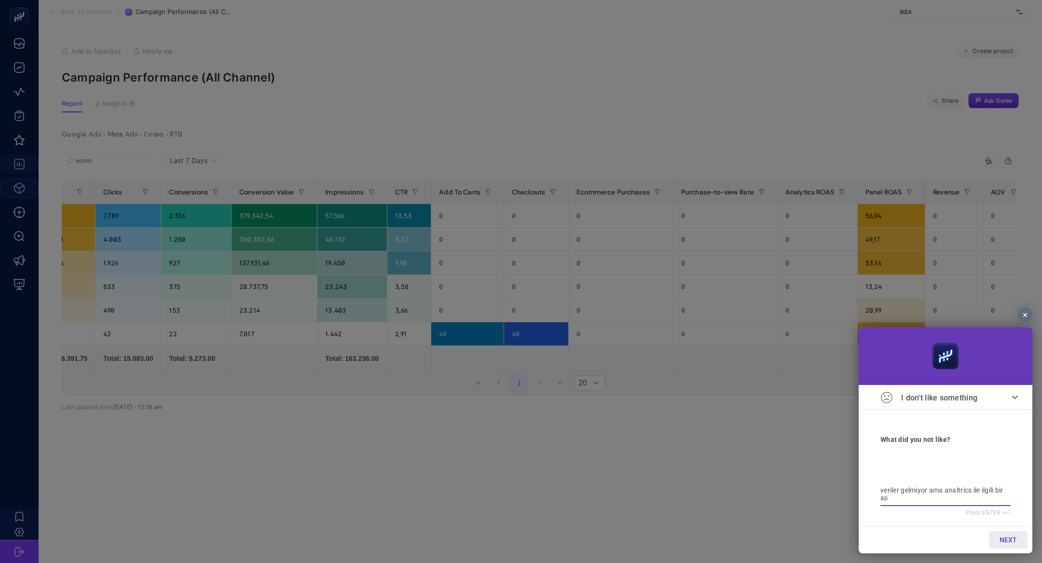
type textarea "veriler gelmiyor ama analtrics ile ilgili bir sor"
type textarea "veriler gelmiyor ama analtrics ile ilgili bir soru"
type textarea "veriler gelmiyor ama analtrics ile ilgili bir sorun"
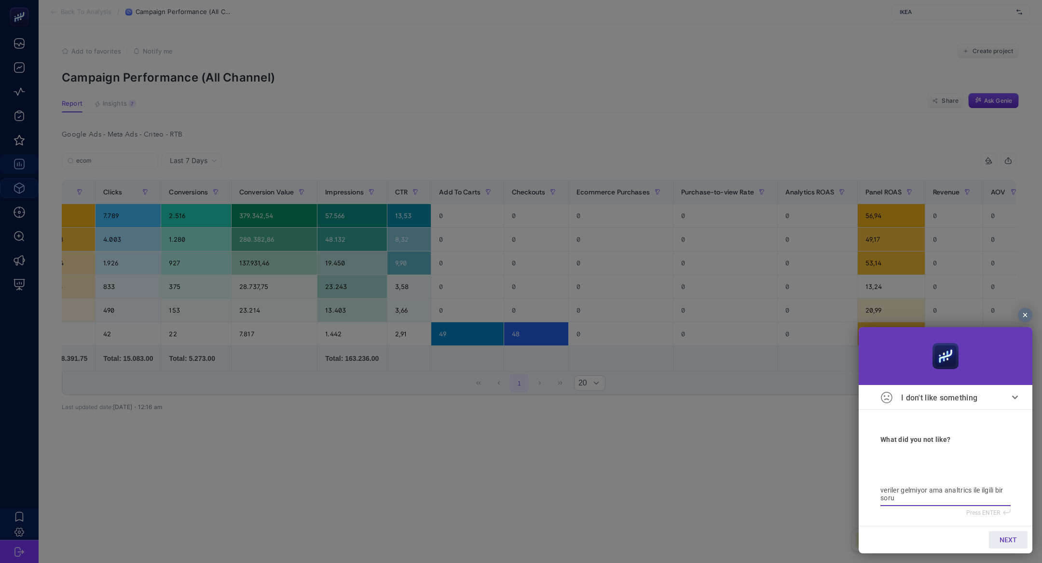
type textarea "veriler gelmiyor ama analtrics ile ilgili bir sorun"
type textarea "veriler gelmiyor ama analtrics ile ilgili bir sorun y"
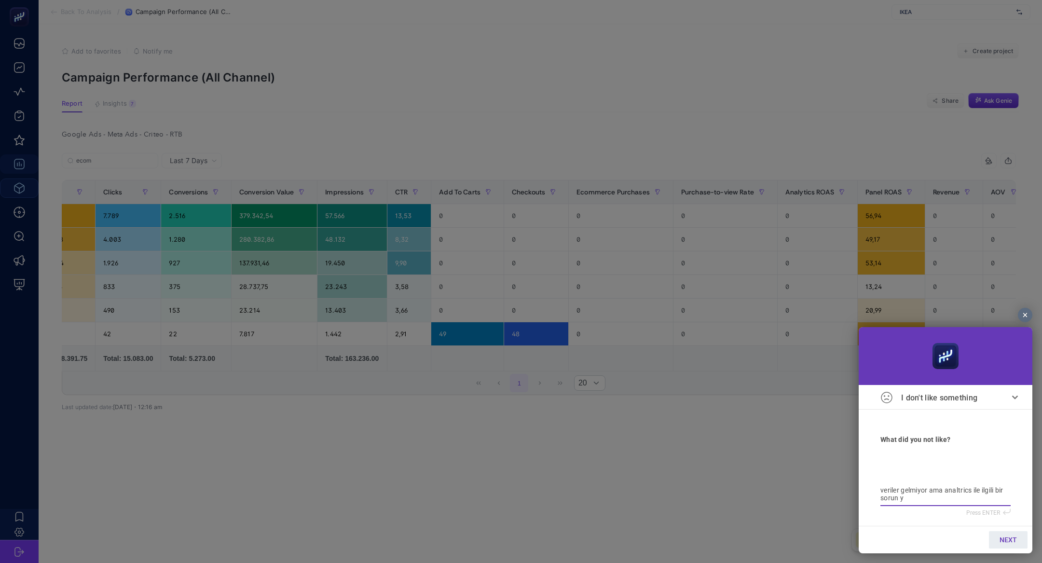
type textarea "veriler gelmiyor ama analtrics ile ilgili bir sorun yo"
type textarea "veriler gelmiyor ama analtrics ile ilgili bir sorun yok"
type textarea "veriler gelmiyor ama analtrics ile ilgili bir sorun yokm"
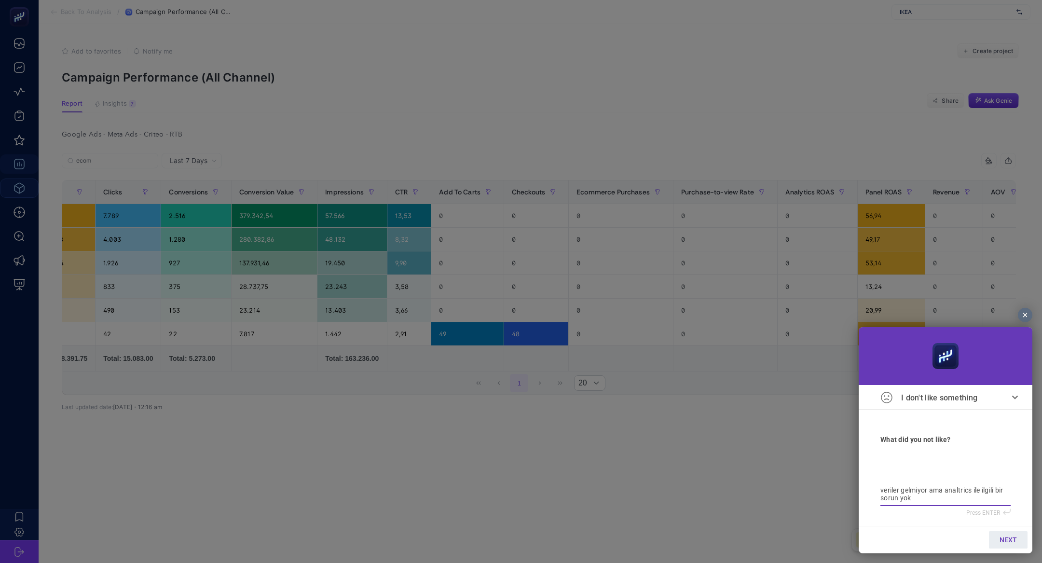
type textarea "veriler gelmiyor ama analtrics ile ilgili bir sorun yokm"
type textarea "veriler gelmiyor ama analtrics ile ilgili bir sorun yokmu"
type textarea "veriler gelmiyor ama analtrics ile ilgili bir sorun yokmuş"
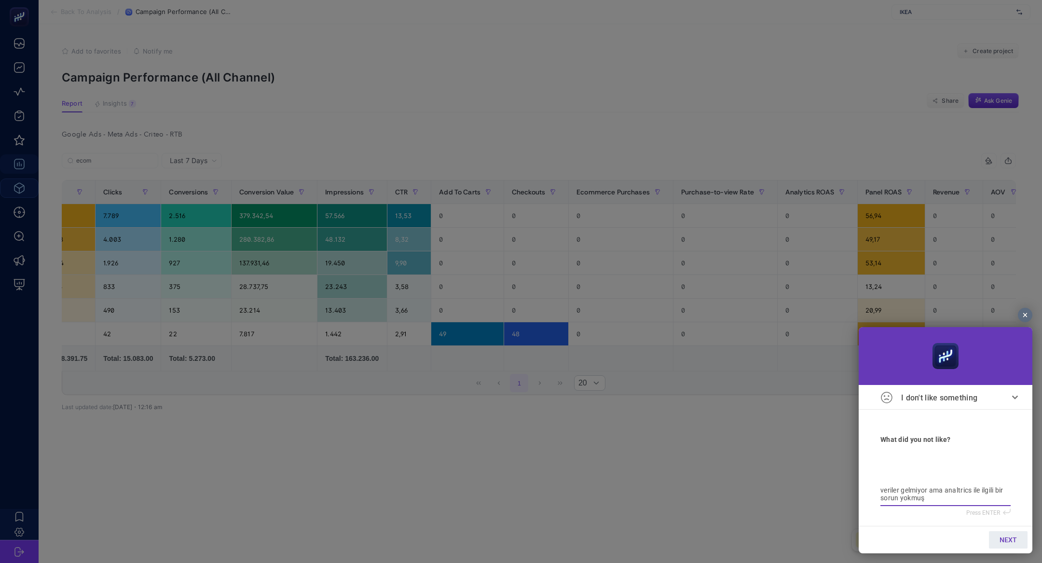
type textarea "veriler gelmiyor ama analtrics ile ilgili bir sorun yokmuş"
click at [1001, 540] on span "NEXT" at bounding box center [1008, 540] width 17 height 8
type input "b"
type input "bi"
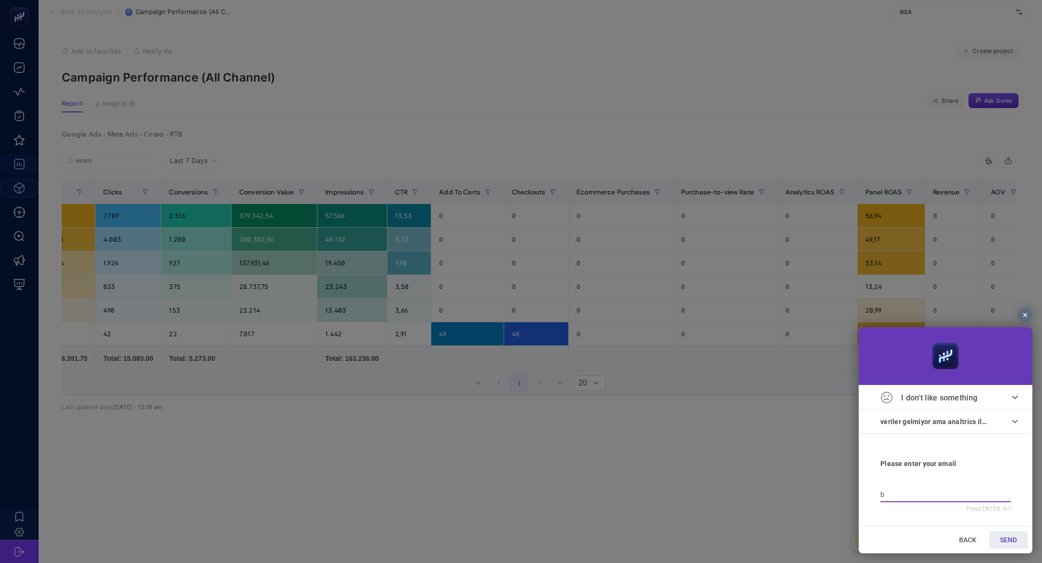
type input "bi"
type input "bil"
type input "bilg"
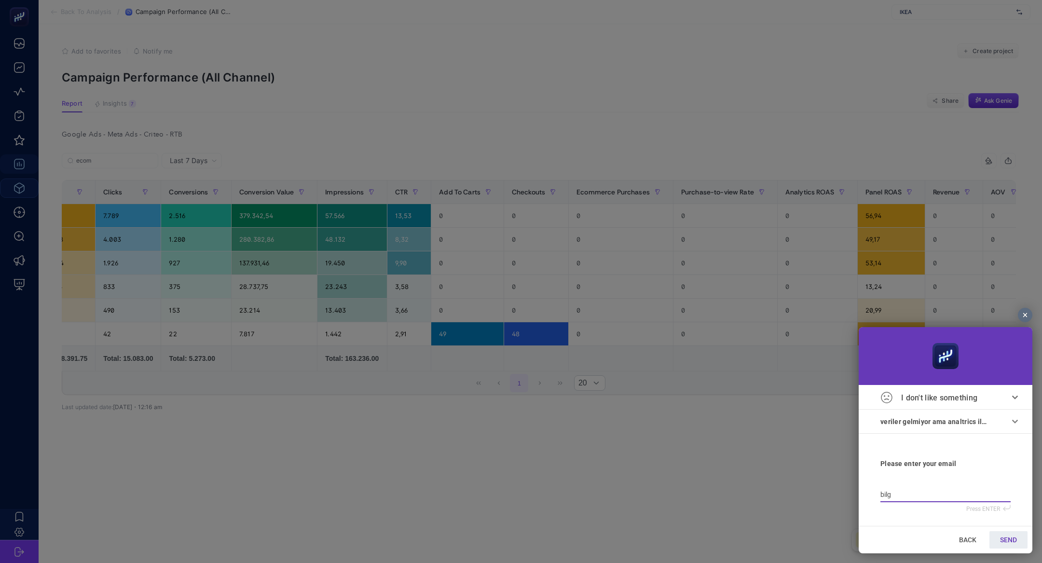
type input "bilge"
type input "bilge@"
type input "bilge@h"
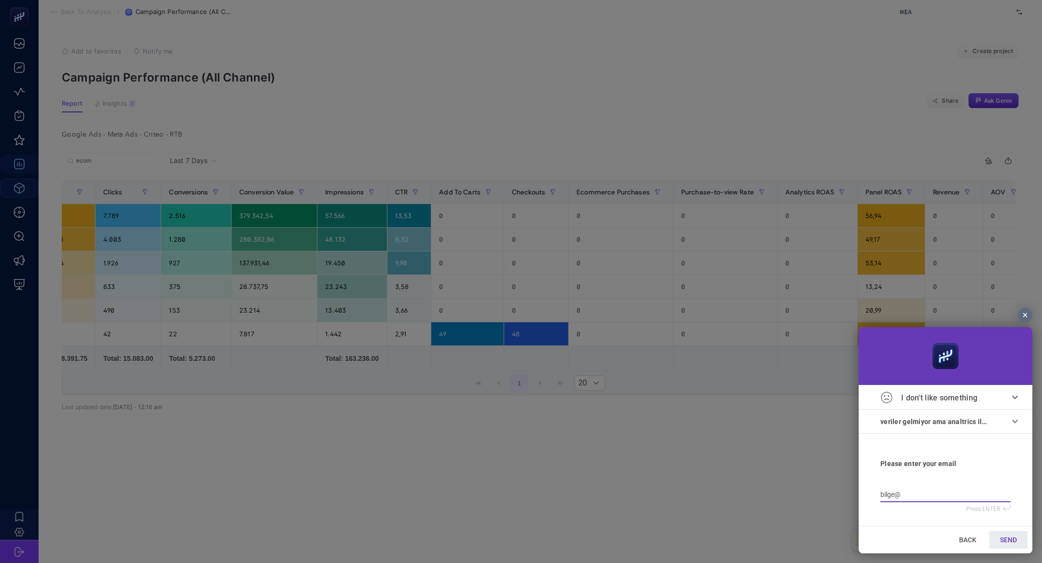
type input "bilge@h"
type input "bilge@he"
type input "bilge@hey"
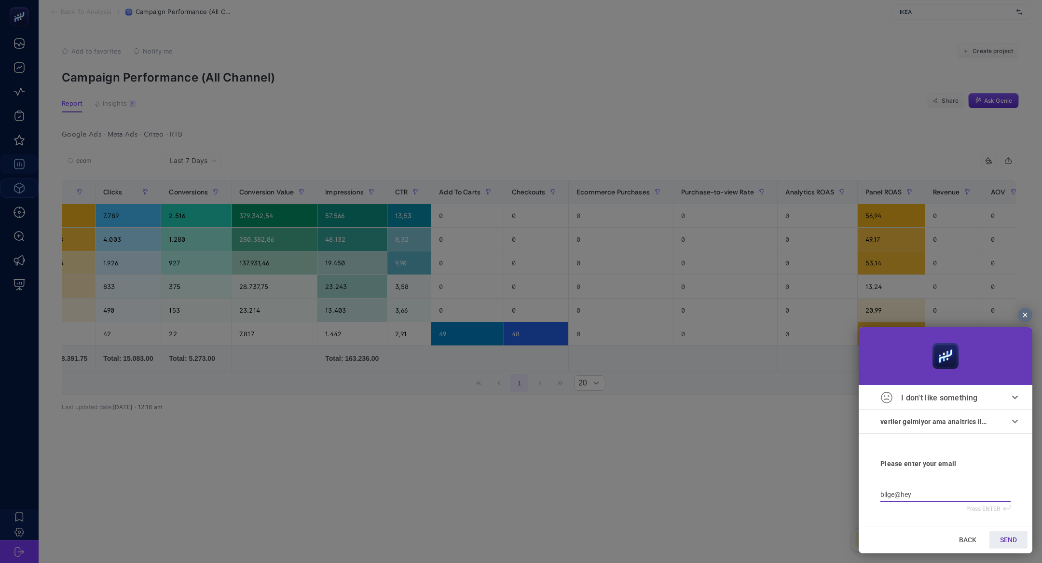
type input "bilge@heyb"
type input "bilge@heybo"
type input "bilge@heyboo"
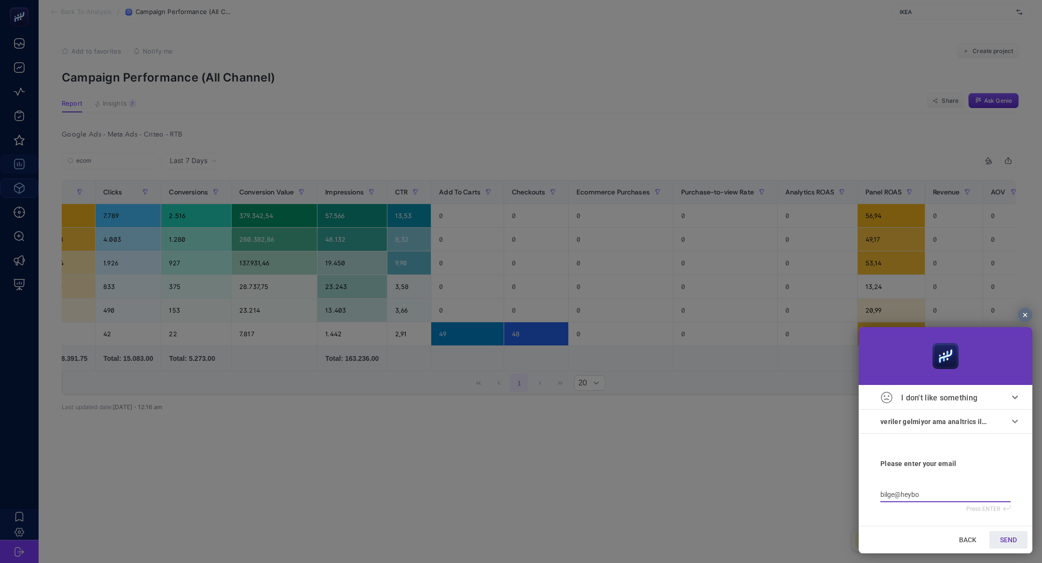
type input "bilge@heyboo"
type input "bilge@heyboos"
type input "bilge@heyboost"
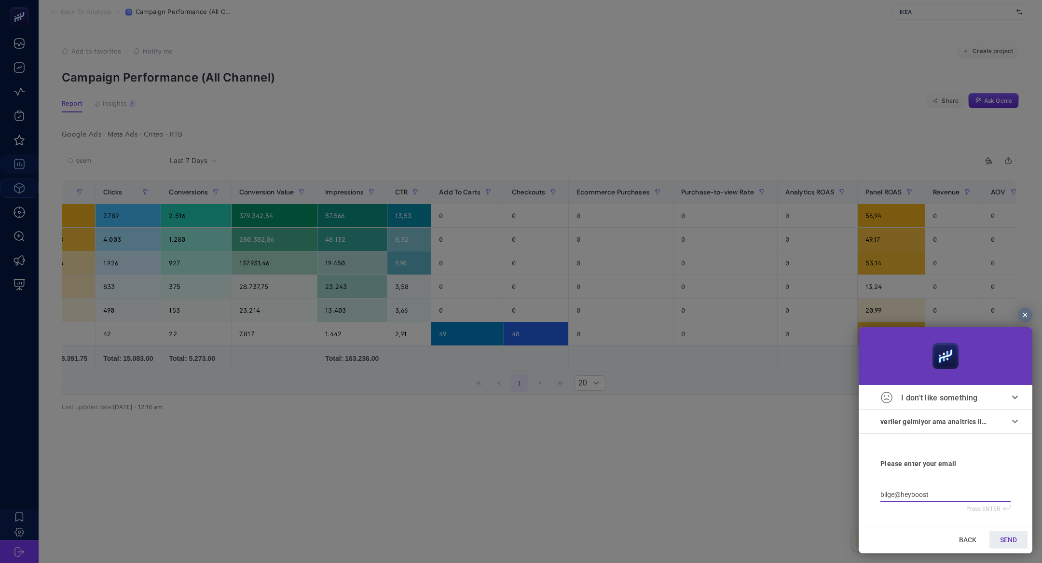
type input "bilge@heybooste"
type input "bilge@heybooster"
type input "bilge@xn--heybooster-x6a"
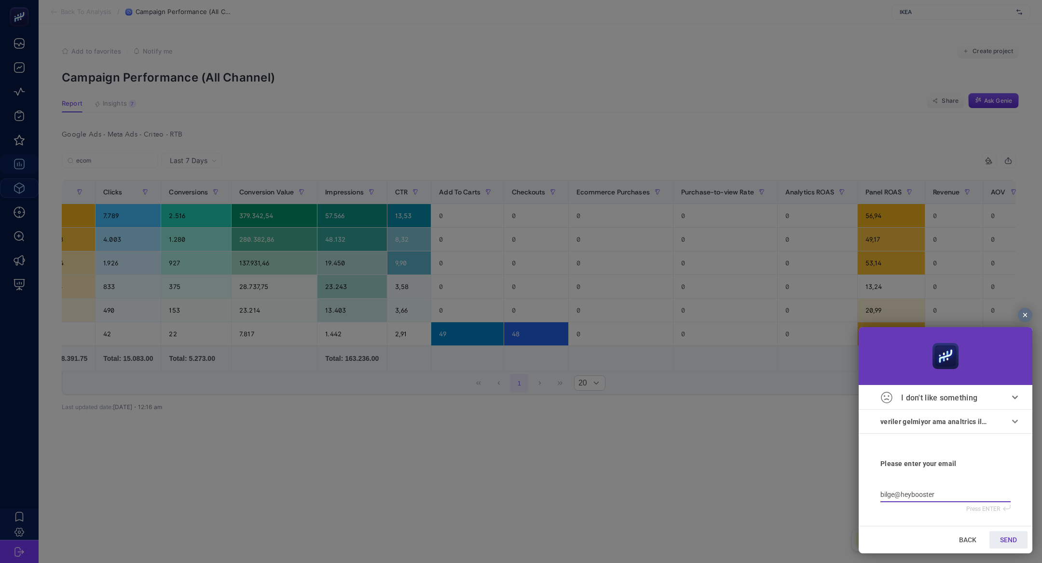
type input "bilge@xn--heybooster-x6a"
type input "bilge@heybooster"
type input "bilge@heybooster."
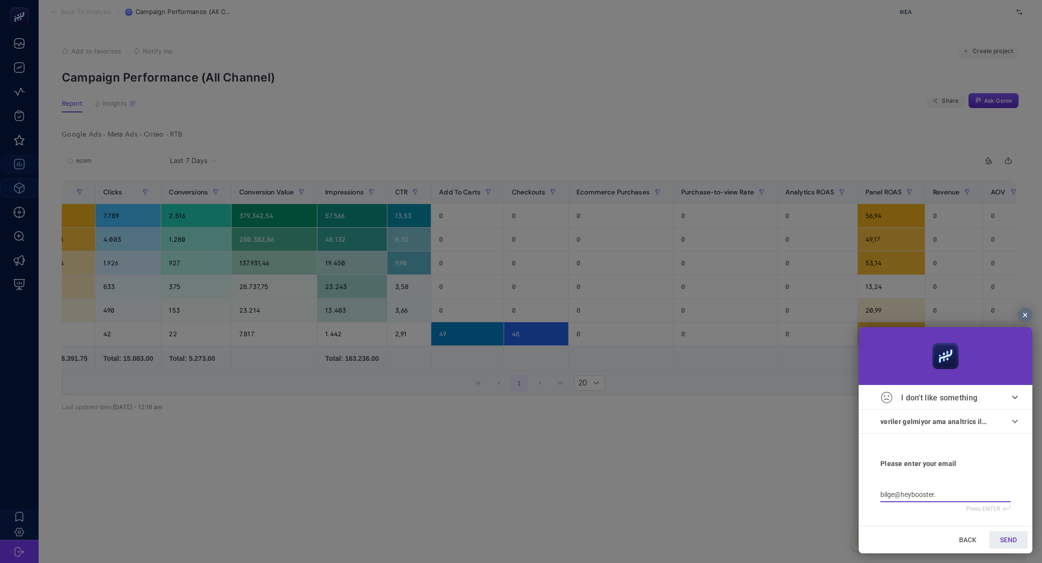
type input "bilge@heybooster.a"
type input "[EMAIL_ADDRESS]"
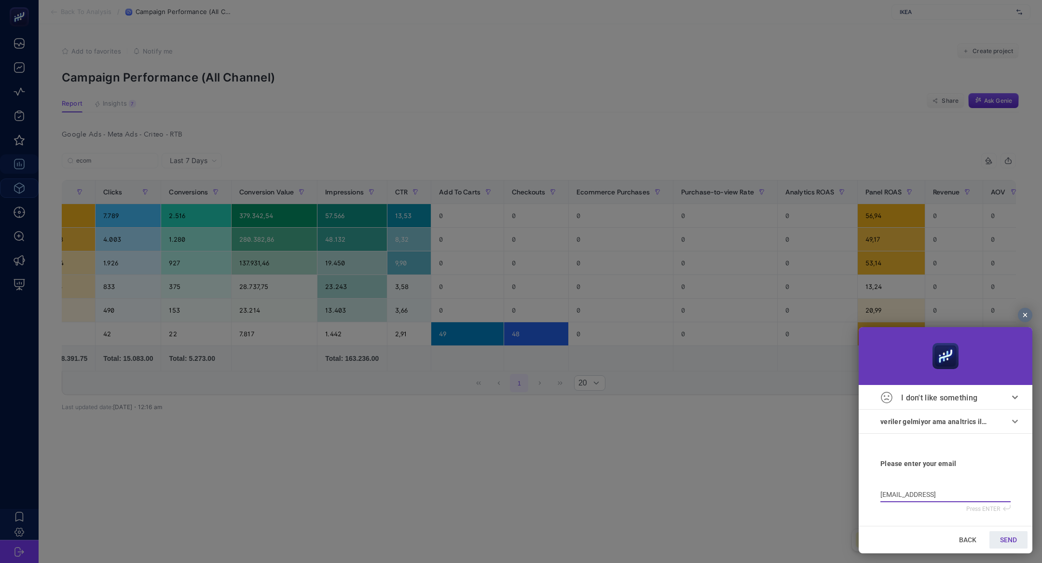
click at [1007, 546] on link "SEND" at bounding box center [1008, 539] width 38 height 17
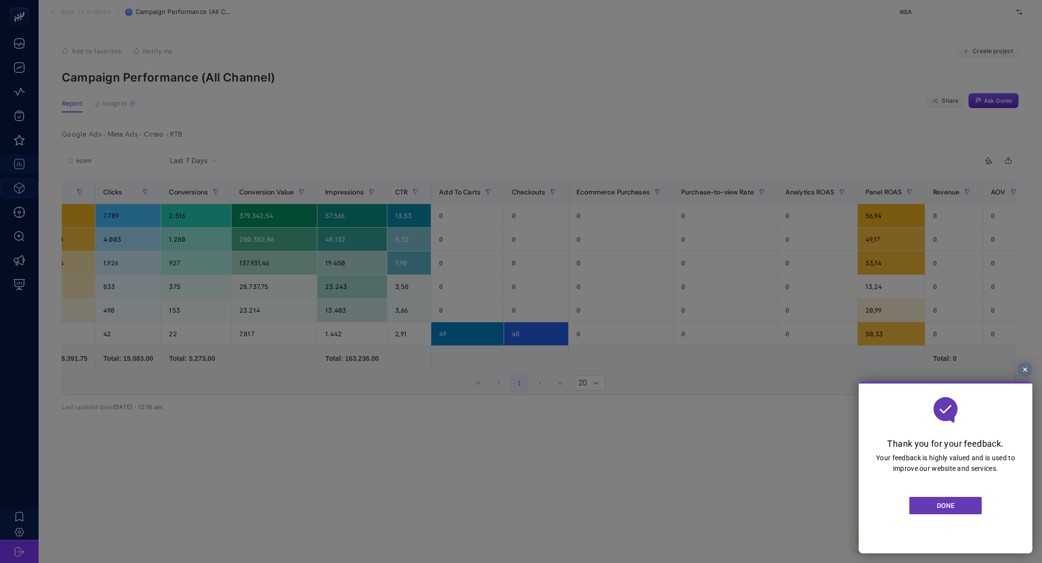
click at [937, 515] on section "DONE" at bounding box center [945, 506] width 143 height 64
click at [936, 510] on link "DONE" at bounding box center [945, 505] width 72 height 17
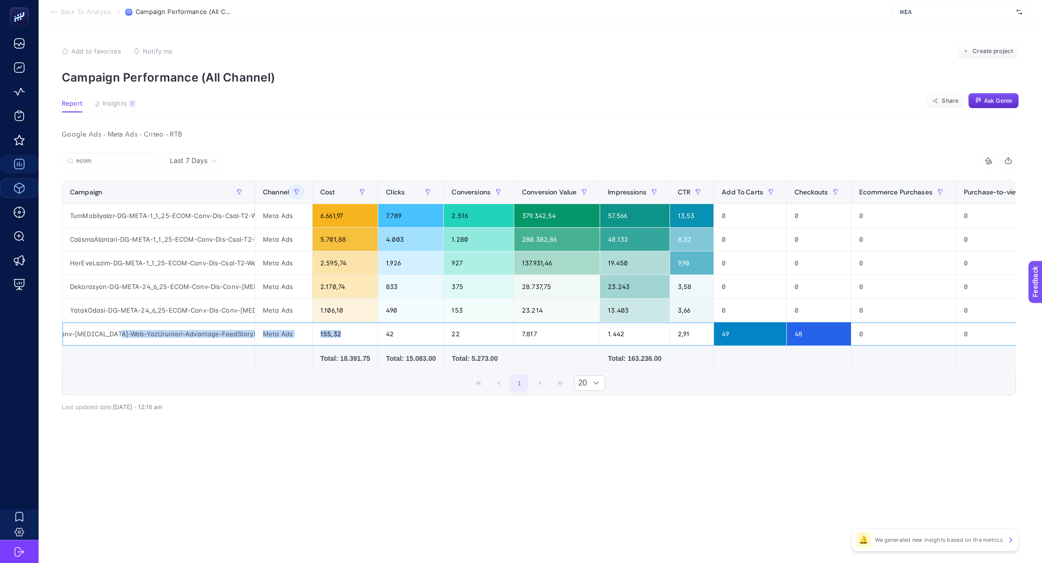
drag, startPoint x: 118, startPoint y: 330, endPoint x: 335, endPoint y: 336, distance: 216.7
click at [335, 336] on tr "YazIndirimi-DG-META-25_7_25-ECOM-Conv-Dis-Conv-[MEDICAL_DATA]-Web-YazUrunleri-A…" at bounding box center [704, 334] width 1285 height 24
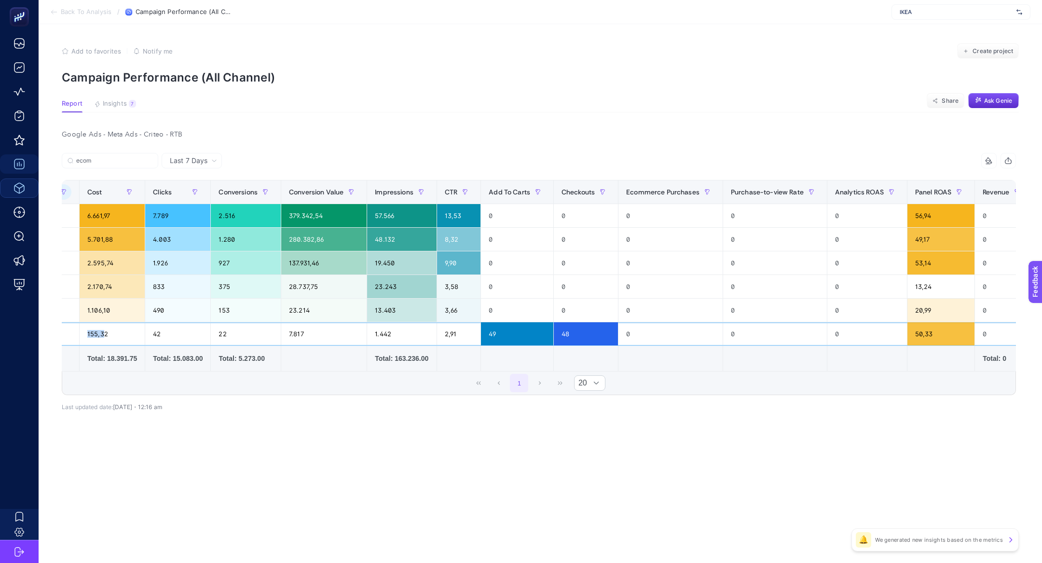
scroll to position [0, 254]
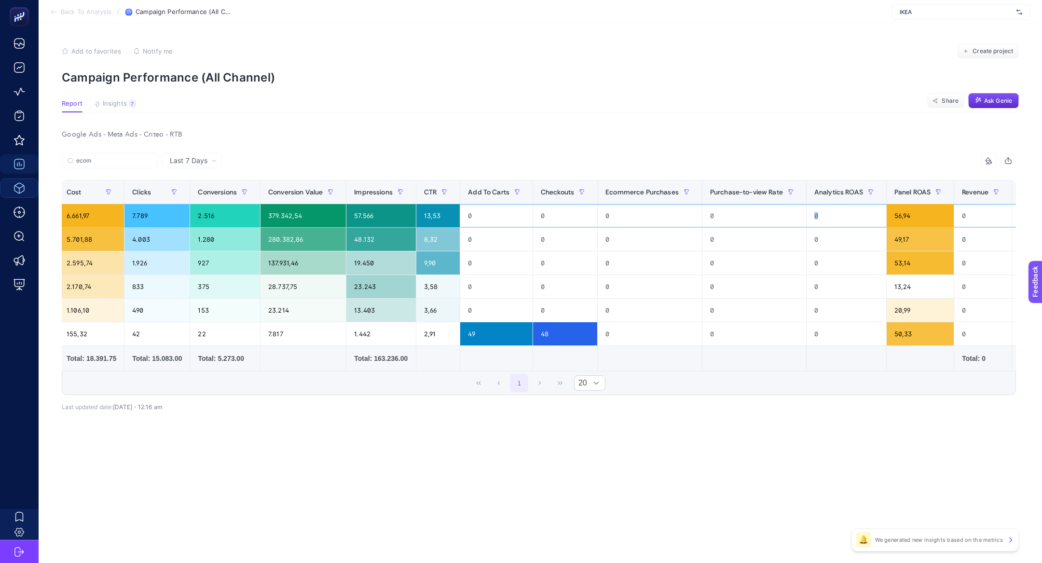
drag, startPoint x: 834, startPoint y: 218, endPoint x: 800, endPoint y: 219, distance: 33.3
click at [800, 219] on tr "TumMobilyalar-DG-META-1_1_25-ECOM-Conv-Dis-Csal-T2-Web-TumUrunlerCatalogSales-A…" at bounding box center [450, 216] width 1285 height 24
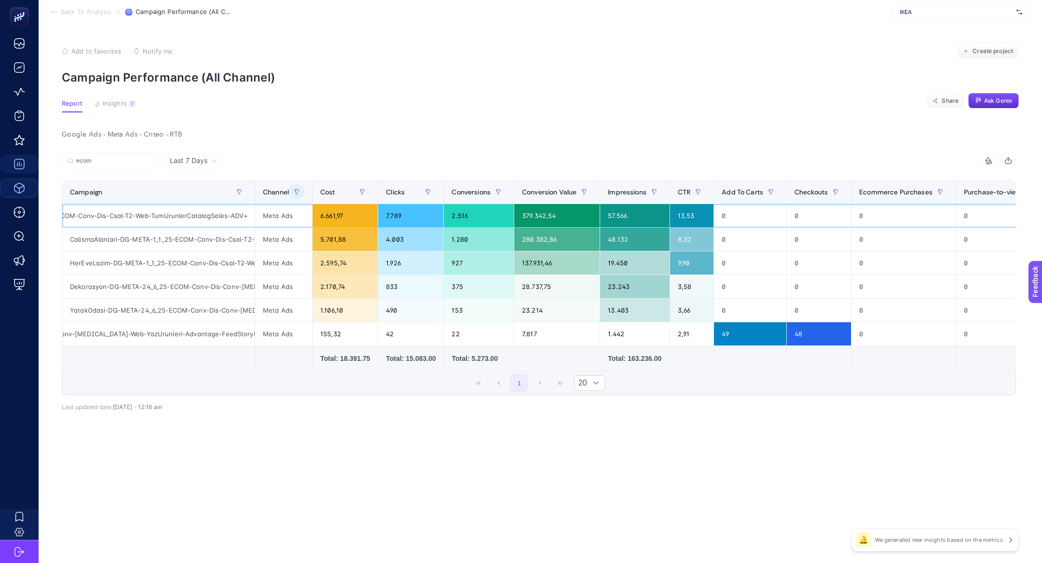
scroll to position [0, 0]
drag, startPoint x: 83, startPoint y: 218, endPoint x: 118, endPoint y: 219, distance: 34.7
click at [118, 219] on div "TumMobilyalar-DG-META-1_1_25-ECOM-Conv-Dis-Csal-T2-Web-TumUrunlerCatalogSales-A…" at bounding box center [158, 215] width 192 height 23
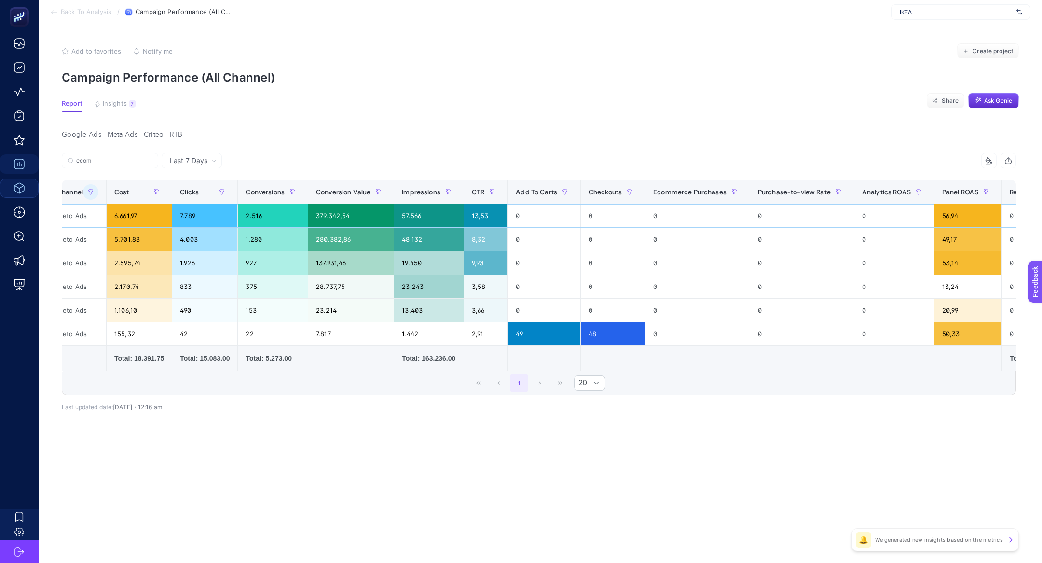
scroll to position [0, 212]
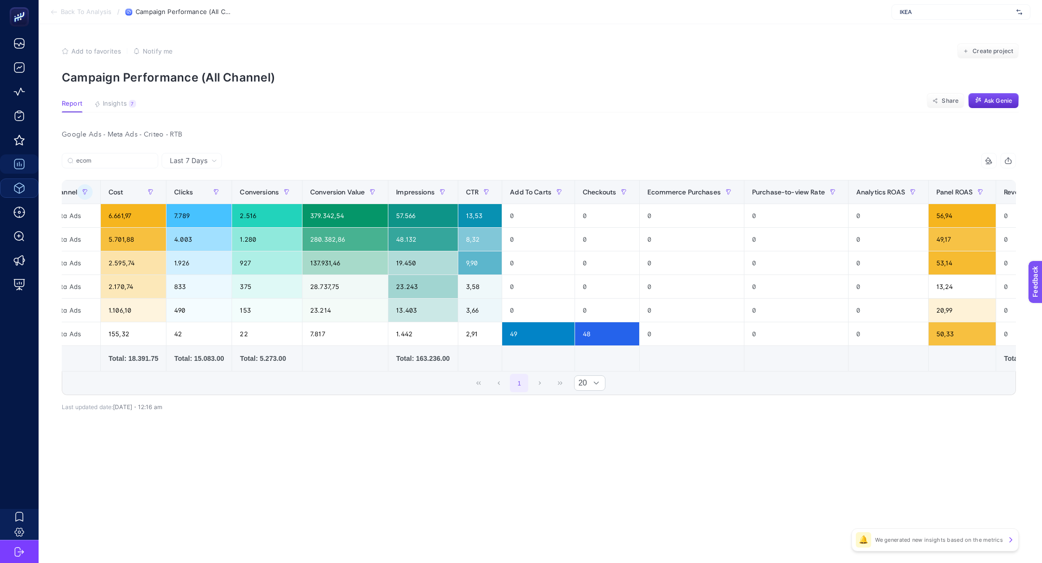
click at [119, 96] on article "Add to favorites false Notify me Create project Campaign Performance (All Chann…" at bounding box center [540, 293] width 1003 height 539
click at [122, 104] on span "Insights" at bounding box center [115, 104] width 24 height 8
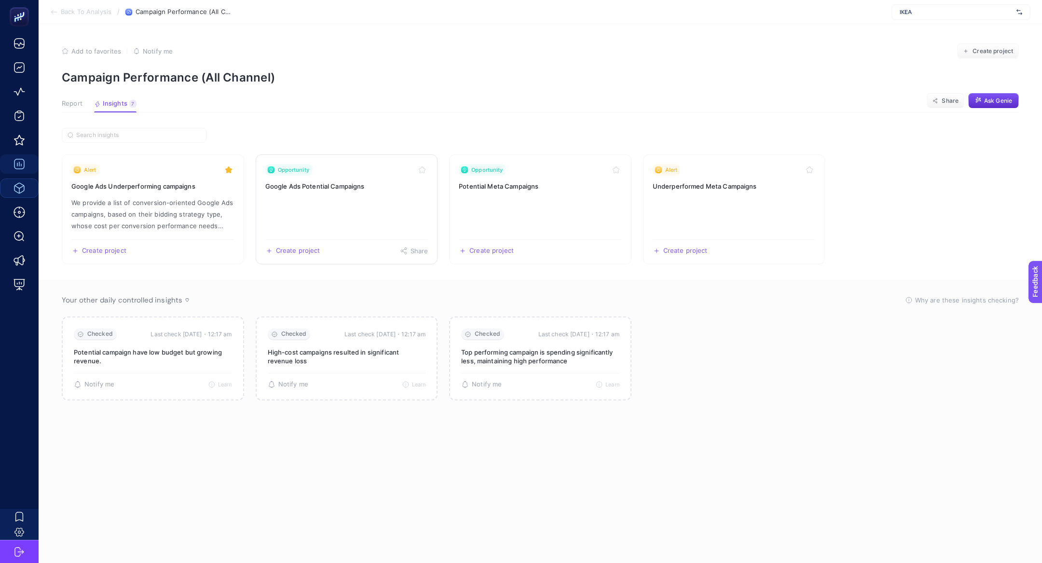
click at [303, 194] on link "Opportunity Google Ads Potential Campaigns Create project Share" at bounding box center [347, 209] width 182 height 110
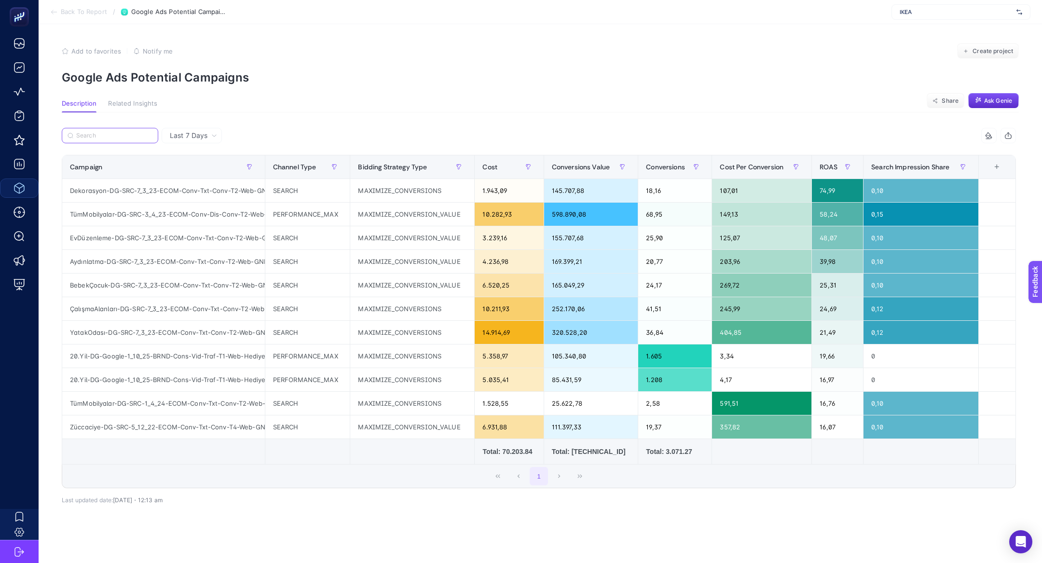
click at [118, 134] on input "Search" at bounding box center [114, 135] width 76 height 7
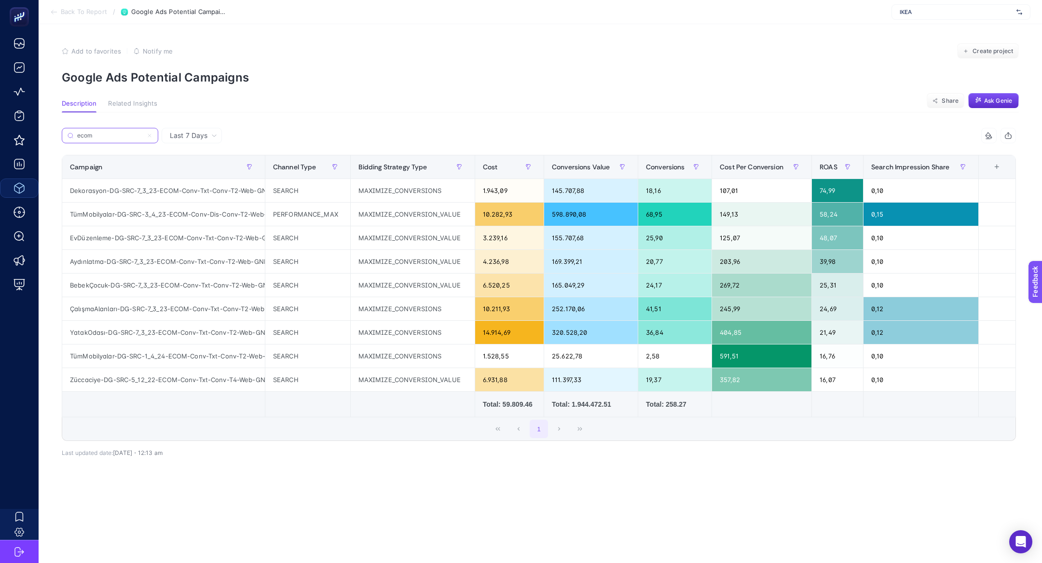
scroll to position [0, 54]
type input "ecom"
click at [175, 191] on div "Dekorasyon-DG-SRC-7_3_23-ECOM-Conv-Txt-Conv-T2-Web-GNRCDekorasyon" at bounding box center [163, 190] width 203 height 23
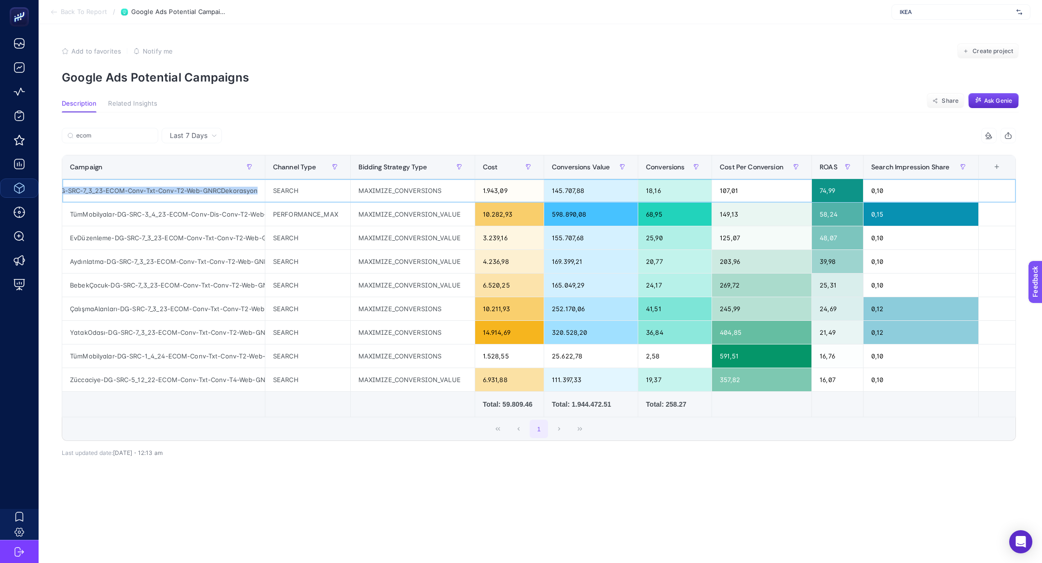
copy tr "Dekorasyon-DG-SRC-7_3_23-ECOM-Conv-Txt-Conv-T2-Web-GNRCDekorasyon"
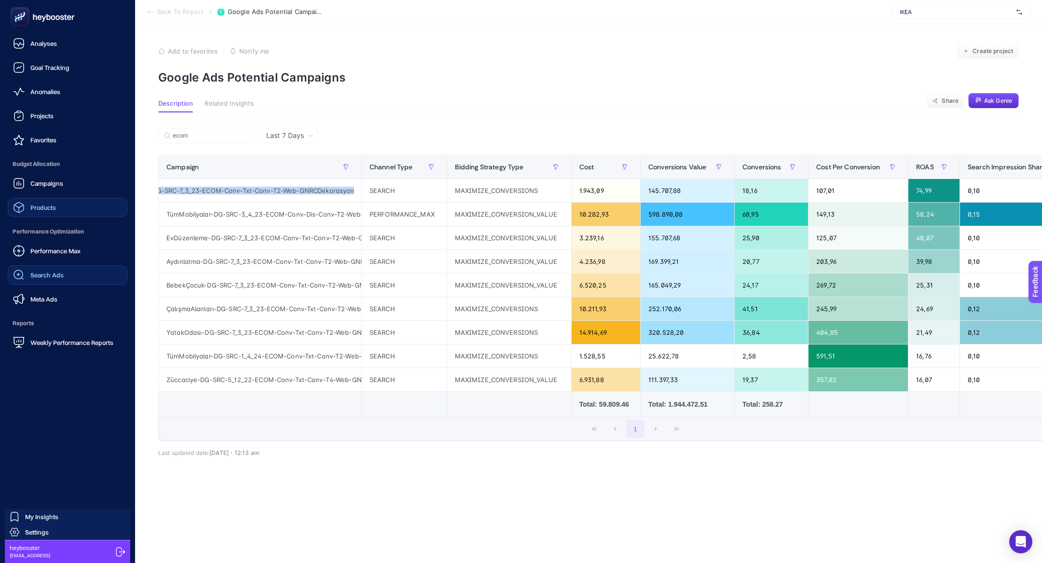
click at [52, 279] on div "Search Ads" at bounding box center [38, 275] width 51 height 12
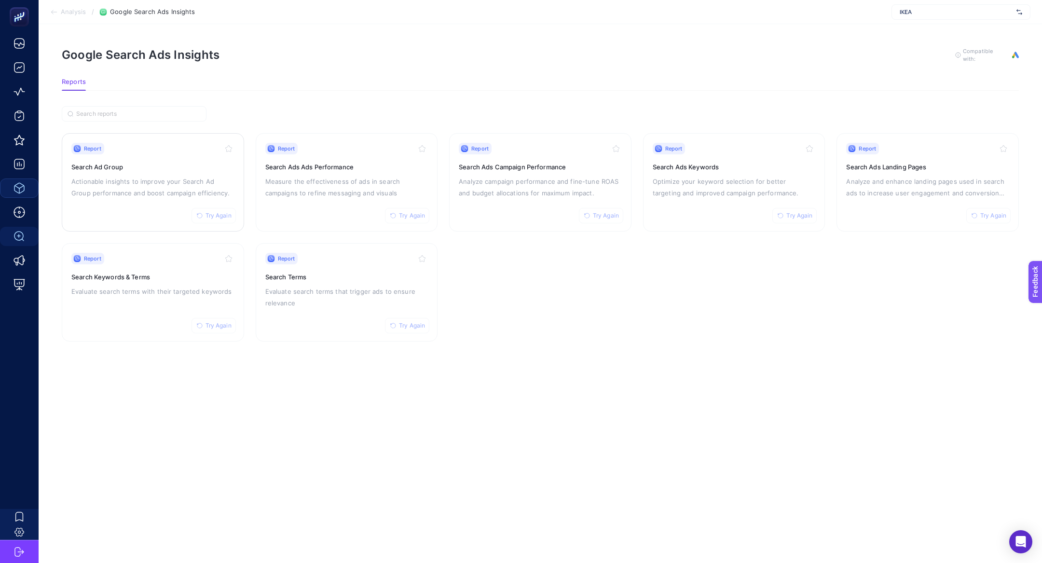
click at [120, 187] on p "Actionable insights to improve your Search Ad Group performance and boost campa…" at bounding box center [152, 187] width 163 height 23
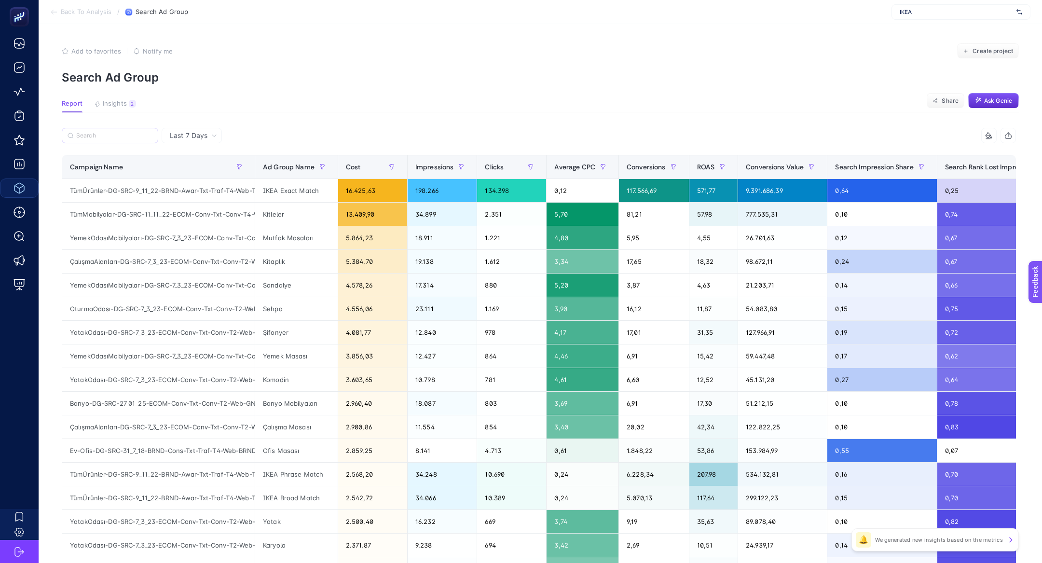
click at [99, 140] on label at bounding box center [110, 135] width 96 height 15
click at [99, 139] on input "Search" at bounding box center [114, 135] width 76 height 7
paste input "Dekorasyon-DG-SRC-7_3_23-ECOM-Conv-Txt-Conv-T2-Web-GNRCDekorasyon"
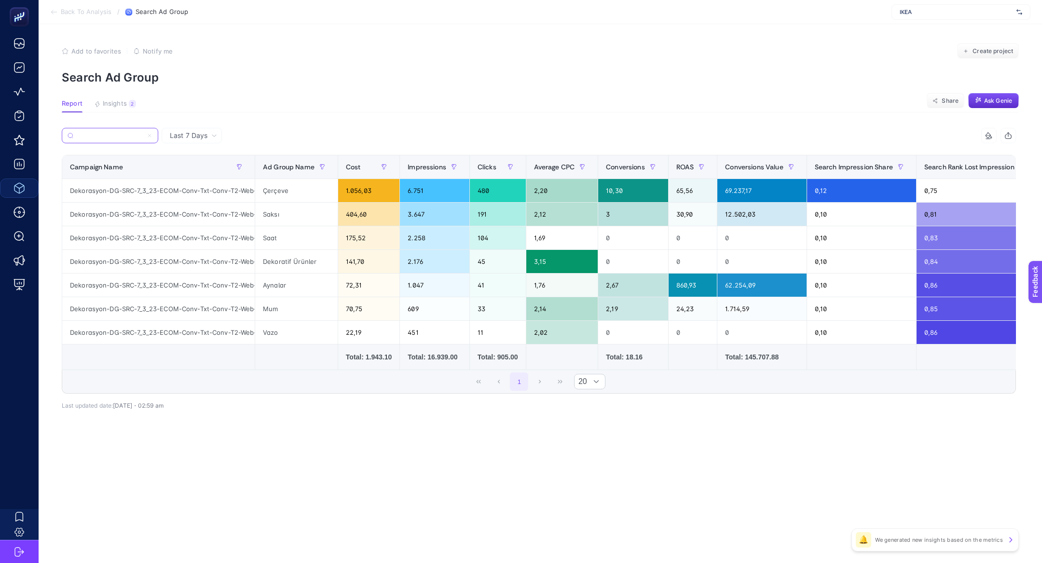
type input "Dekorasyon-DG-SRC-7_3_23-ECOM-Conv-Txt-Conv-T2-Web-GNRCDekorasyon"
drag, startPoint x: 115, startPoint y: 285, endPoint x: 304, endPoint y: 286, distance: 189.6
click at [304, 287] on tr "Dekorasyon-DG-SRC-7_3_23-ECOM-Conv-Txt-Conv-T2-Web-GNRCDekorasyon Aynalar 72,31…" at bounding box center [658, 286] width 1193 height 24
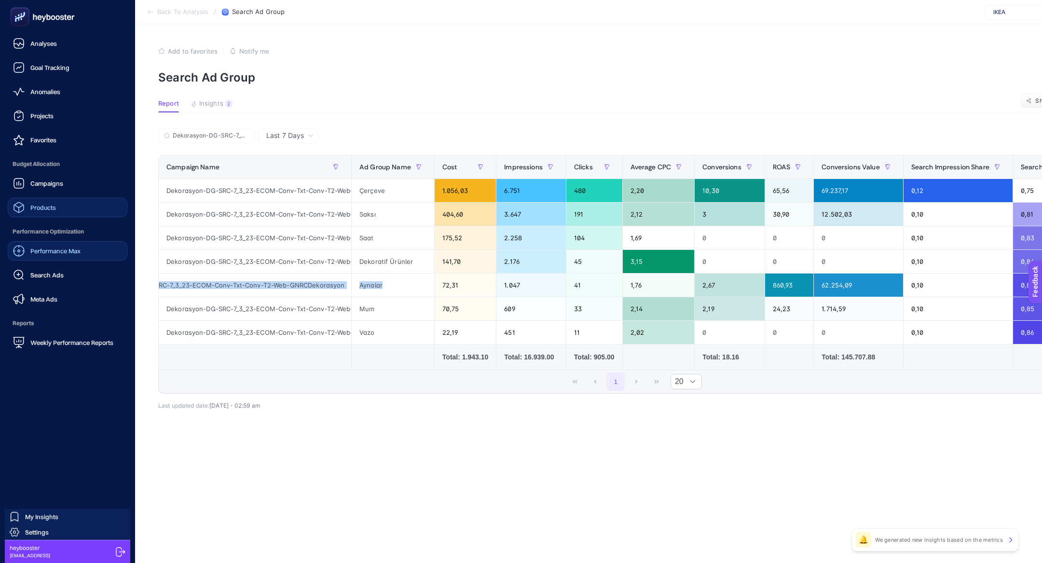
click at [63, 253] on span "Performance Max" at bounding box center [55, 251] width 50 height 8
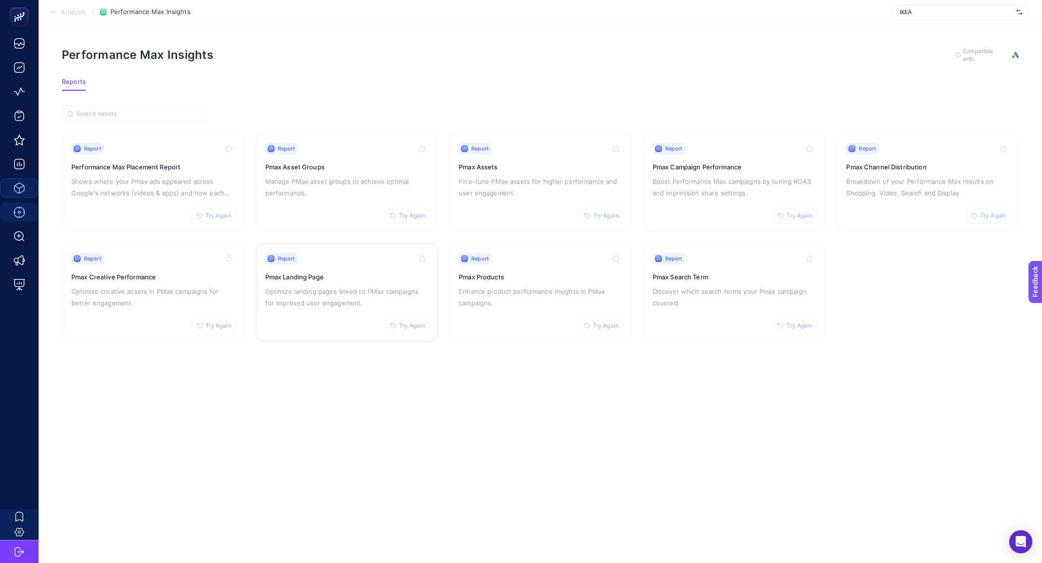
click at [309, 292] on p "Optimize landing pages linked to PMax campaigns for improved user engagement." at bounding box center [346, 297] width 163 height 23
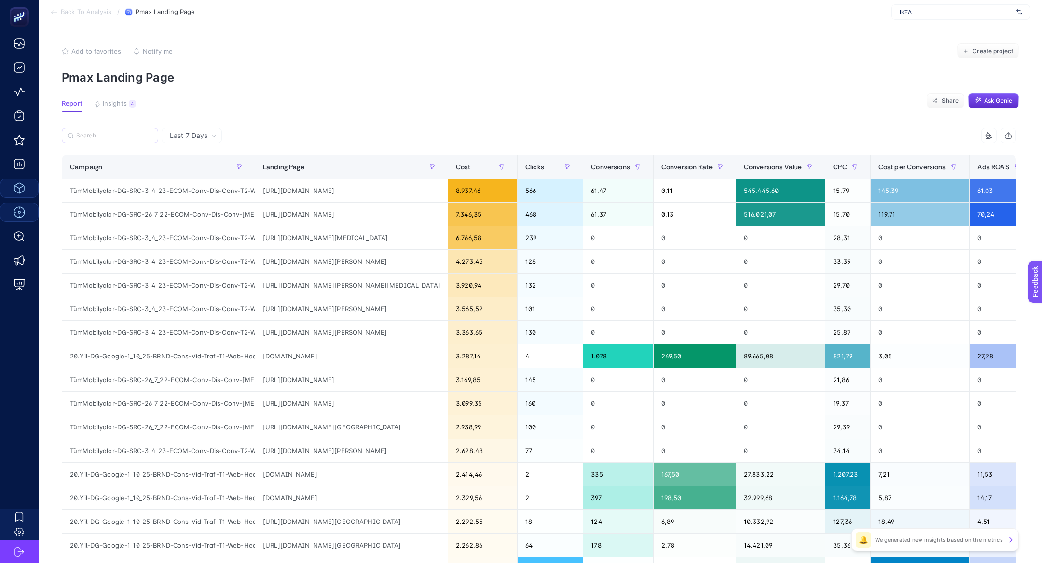
click at [120, 141] on label at bounding box center [110, 135] width 96 height 15
click at [120, 139] on input "Search" at bounding box center [114, 135] width 76 height 7
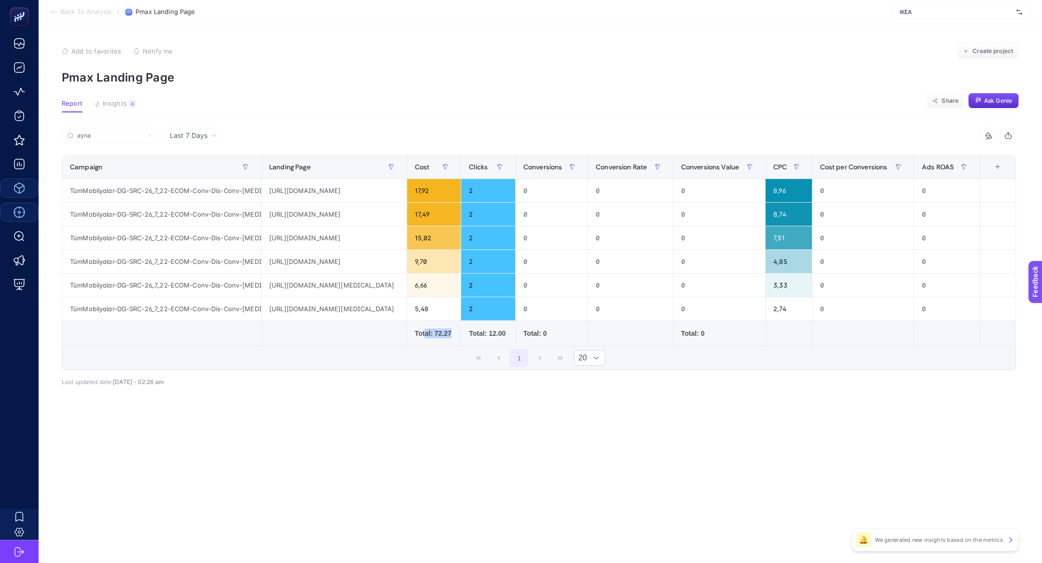
drag, startPoint x: 467, startPoint y: 336, endPoint x: 497, endPoint y: 337, distance: 30.9
click at [461, 337] on td "Total: 72.27" at bounding box center [434, 334] width 55 height 26
click at [108, 140] on label "ayna" at bounding box center [110, 135] width 96 height 15
click at [108, 139] on input "ayna" at bounding box center [114, 135] width 76 height 7
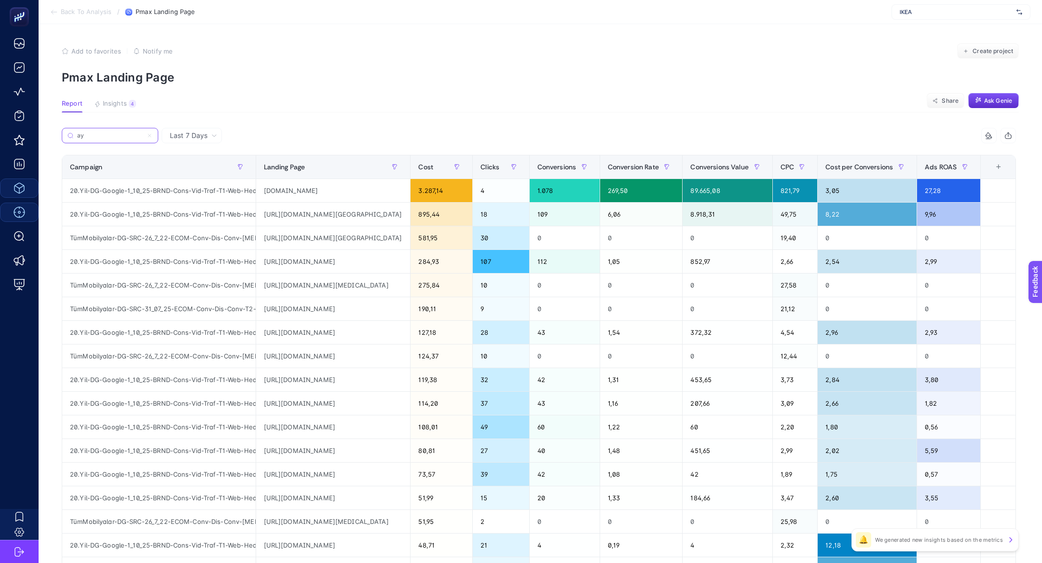
type input "a"
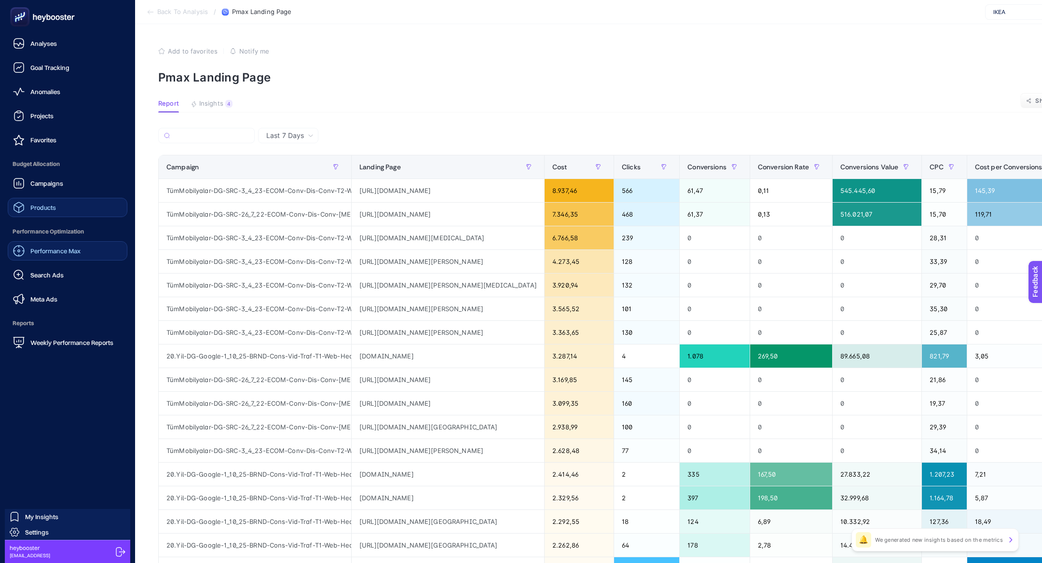
click at [58, 250] on span "Performance Max" at bounding box center [55, 251] width 50 height 8
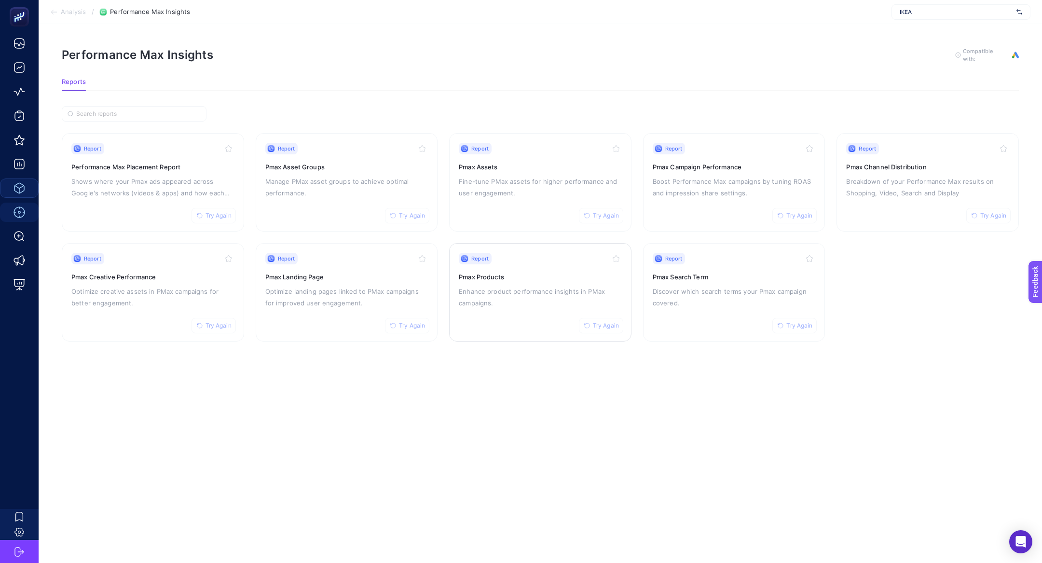
click at [491, 300] on p "Enhance product performance insights in PMax campaigns." at bounding box center [540, 297] width 163 height 23
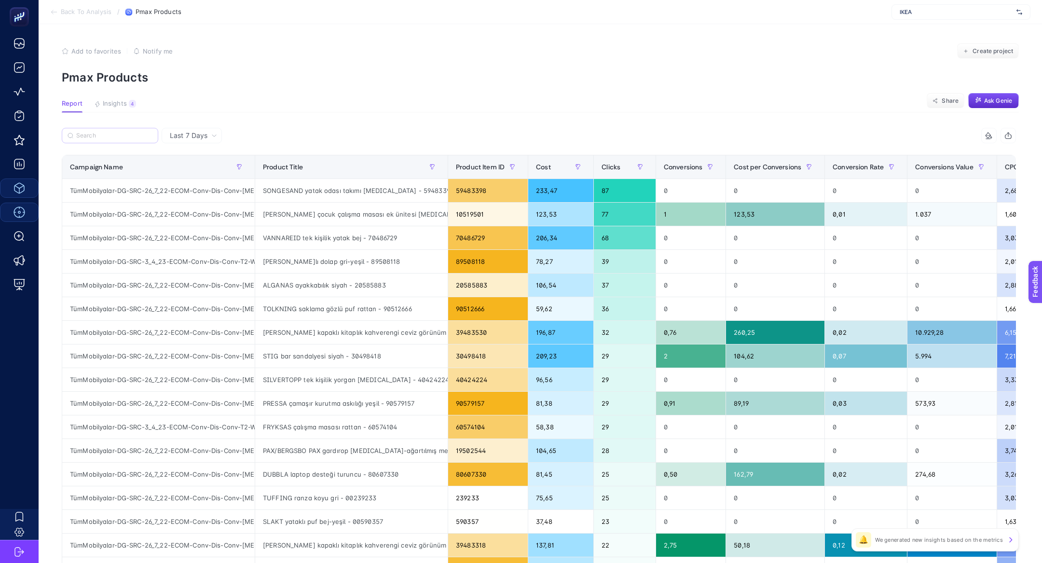
click at [104, 129] on label at bounding box center [110, 135] width 96 height 15
click at [104, 132] on input "Search" at bounding box center [114, 135] width 76 height 7
type input "ecom"
click at [425, 164] on button "button" at bounding box center [432, 166] width 15 height 15
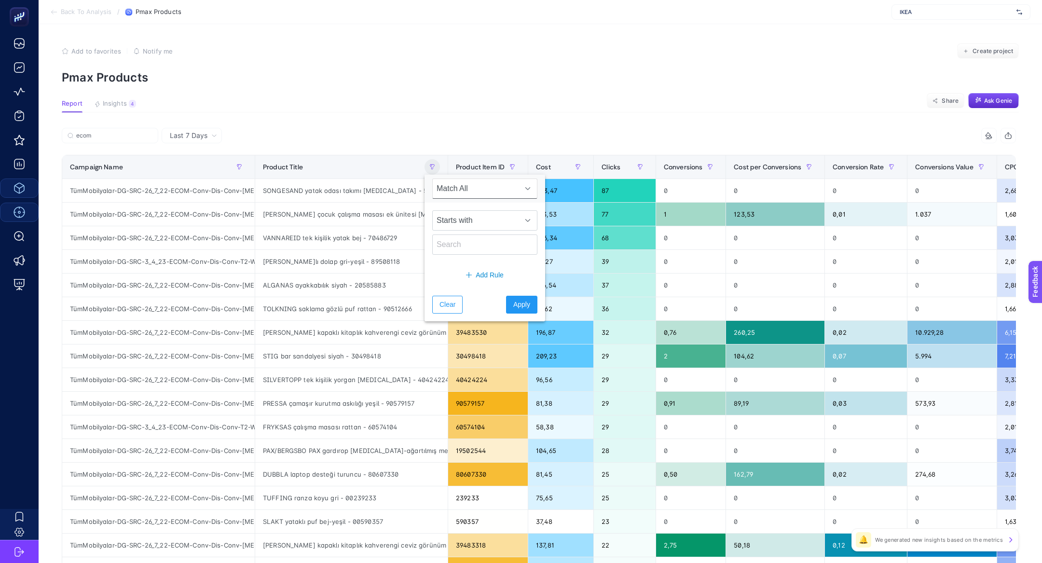
click at [477, 232] on div "Starts with" at bounding box center [485, 233] width 121 height 60
click at [471, 221] on span "Starts with" at bounding box center [476, 220] width 86 height 19
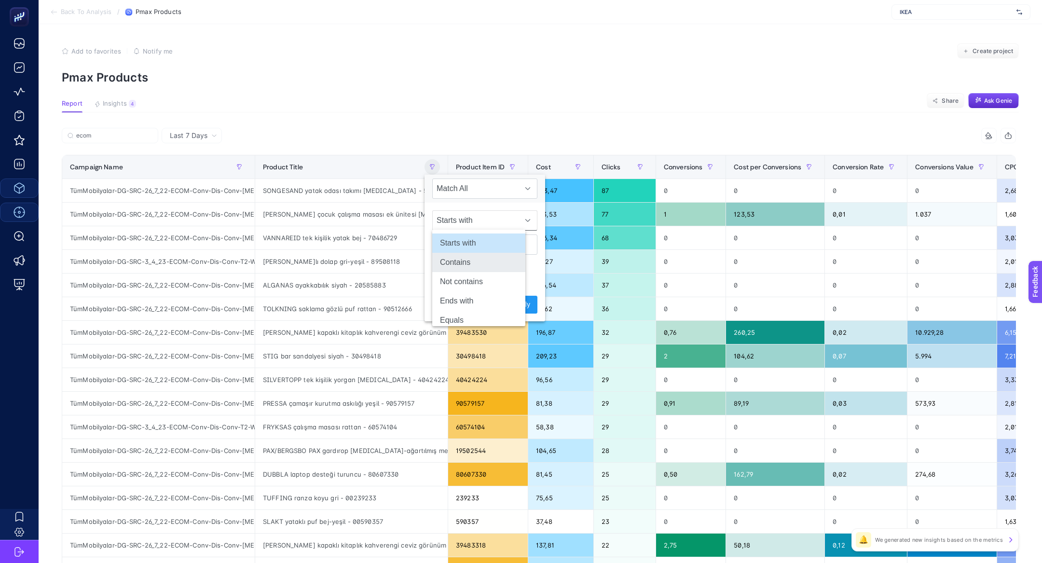
click at [473, 260] on li "Contains" at bounding box center [478, 262] width 93 height 19
click at [467, 249] on input "text" at bounding box center [484, 244] width 105 height 20
type input "ayna"
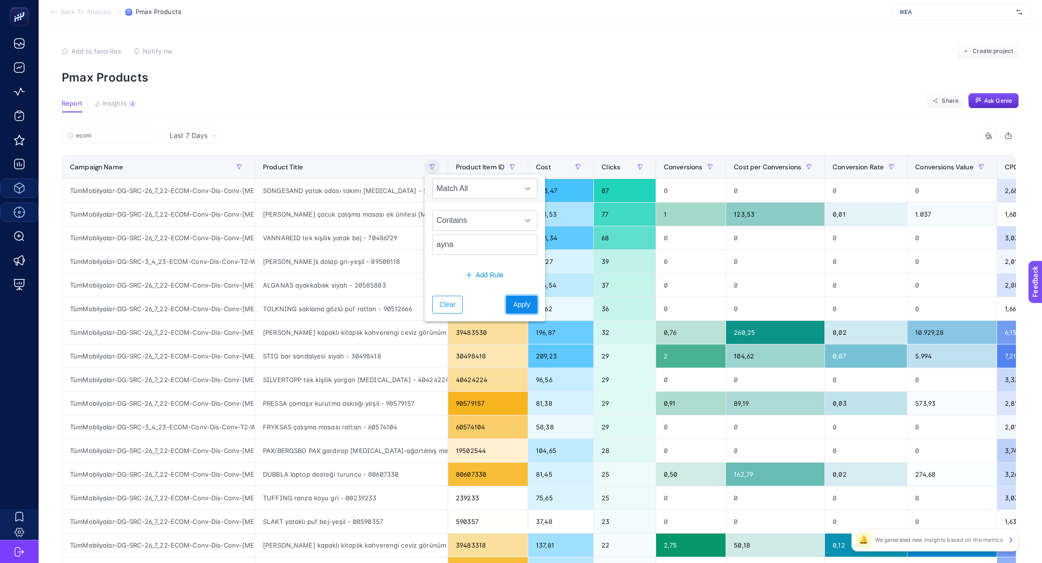
click at [516, 301] on span "Apply" at bounding box center [521, 305] width 17 height 10
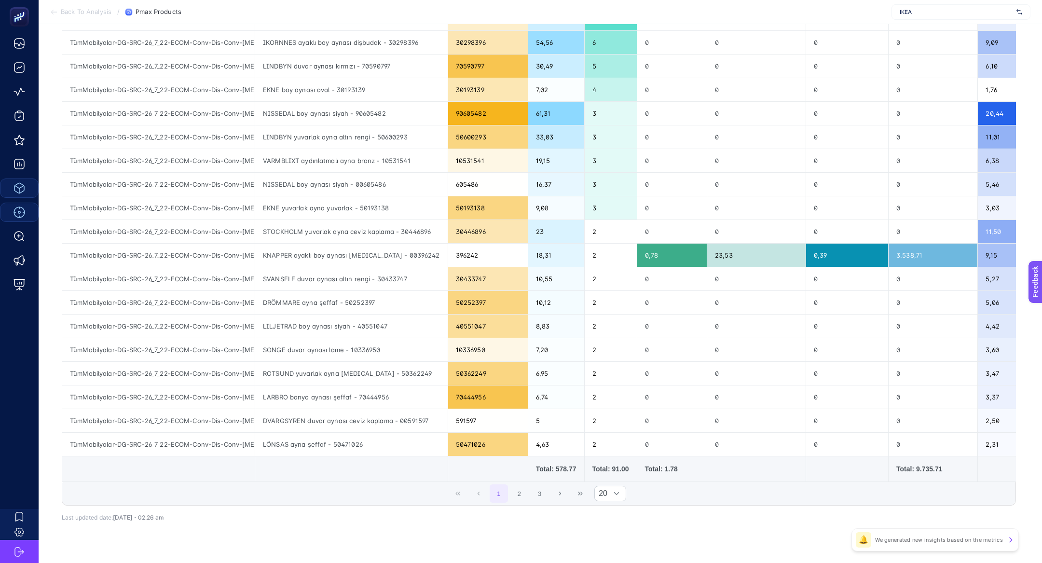
scroll to position [190, 0]
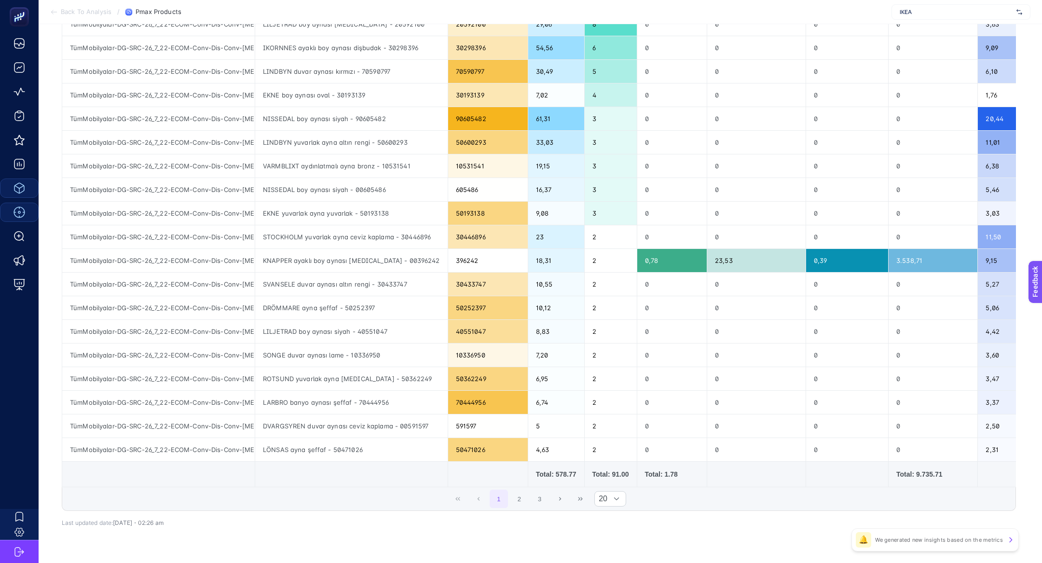
click at [559, 473] on div "Total: 578.77" at bounding box center [556, 474] width 41 height 10
click at [924, 469] on div "Total: 9.735.71" at bounding box center [932, 474] width 73 height 10
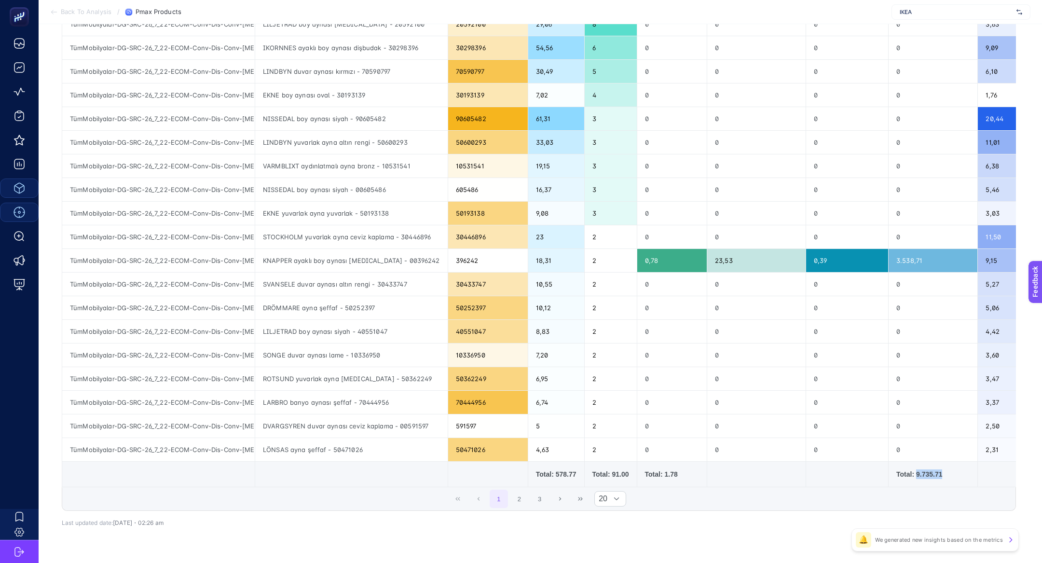
click at [924, 469] on div "Total: 9.735.71" at bounding box center [932, 474] width 73 height 10
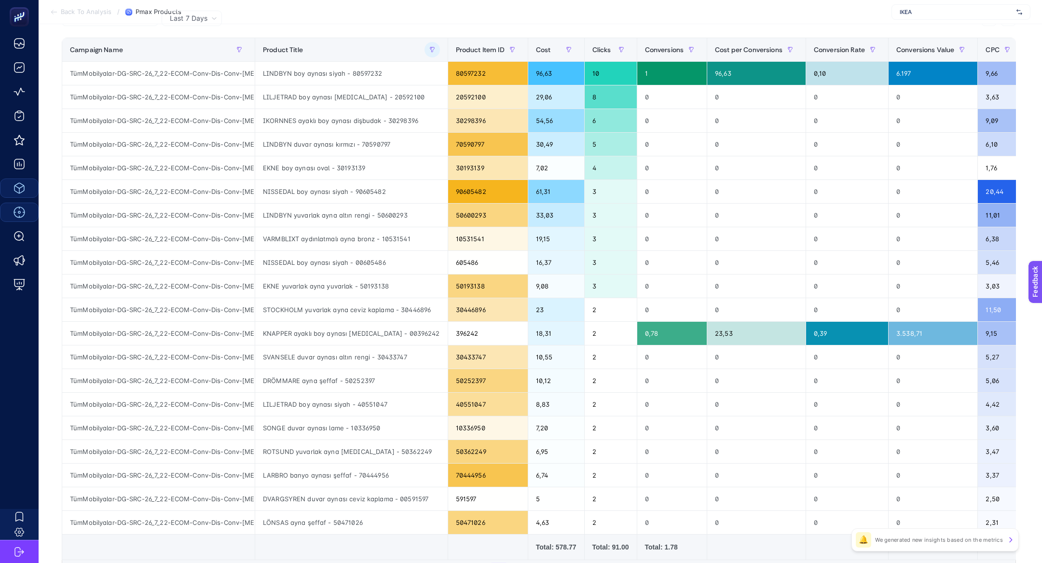
scroll to position [116, 0]
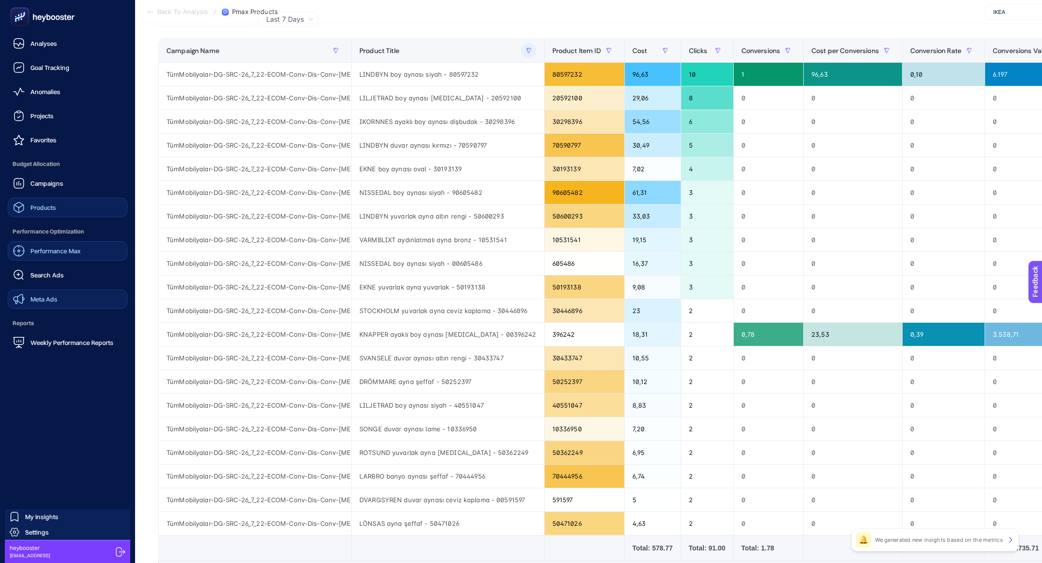
click at [74, 302] on link "Meta Ads" at bounding box center [68, 298] width 120 height 19
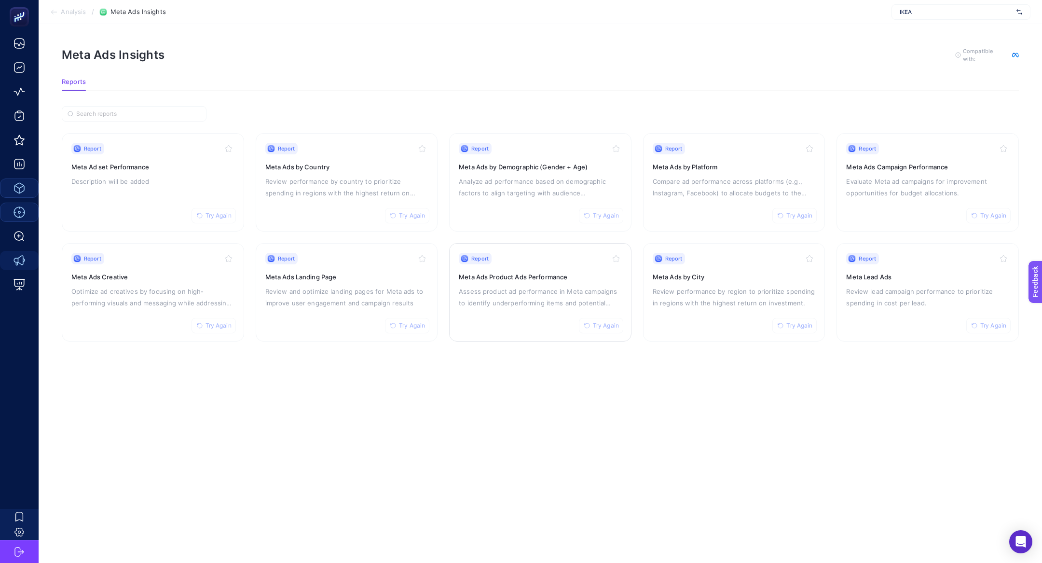
click at [526, 309] on div "Report Try Again Meta Ads Product Ads Performance Assess product ad performance…" at bounding box center [540, 292] width 163 height 79
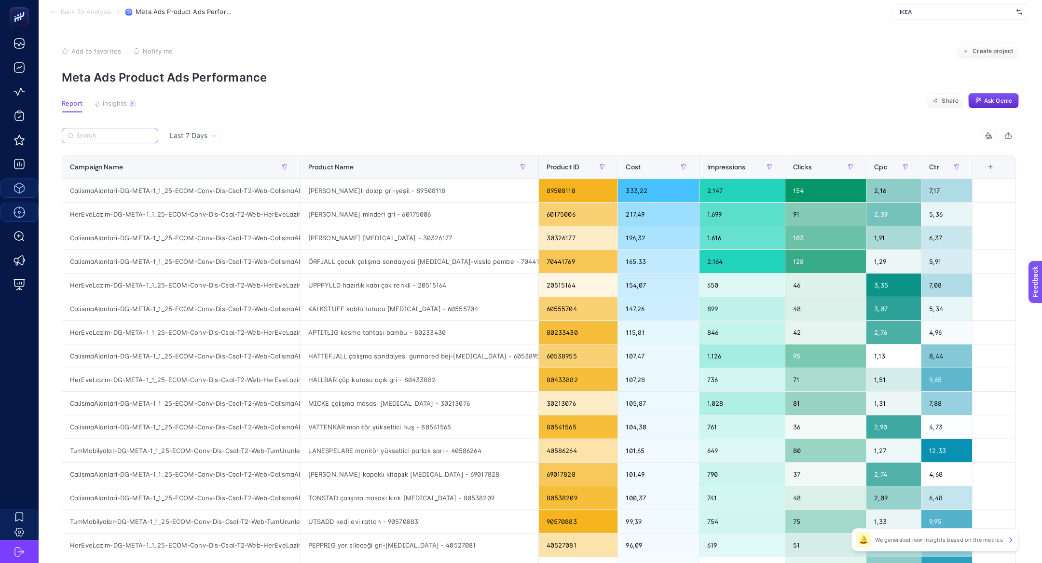
click at [107, 138] on input "Search" at bounding box center [114, 135] width 76 height 7
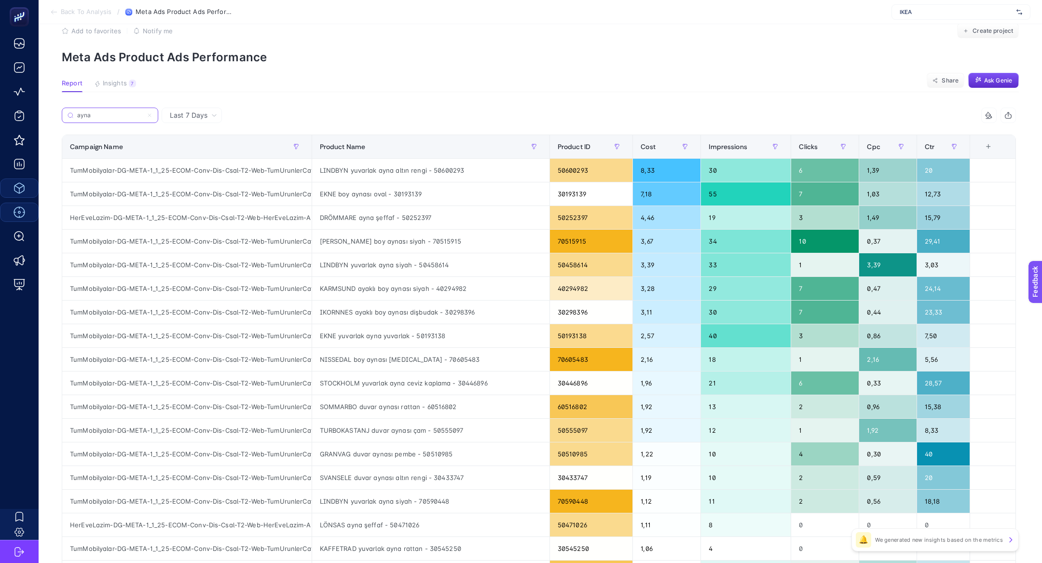
scroll to position [11, 0]
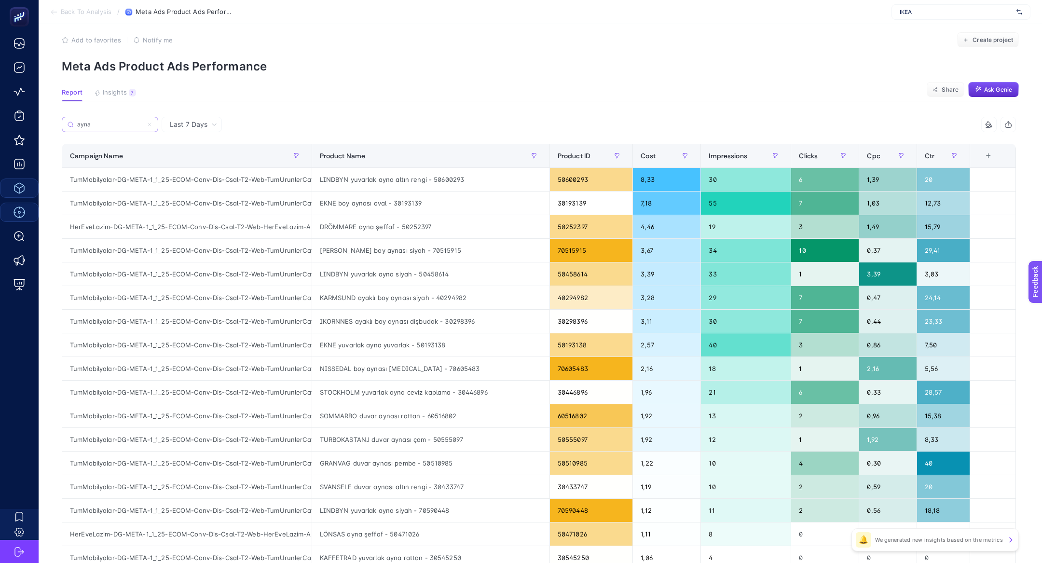
type input "ayna"
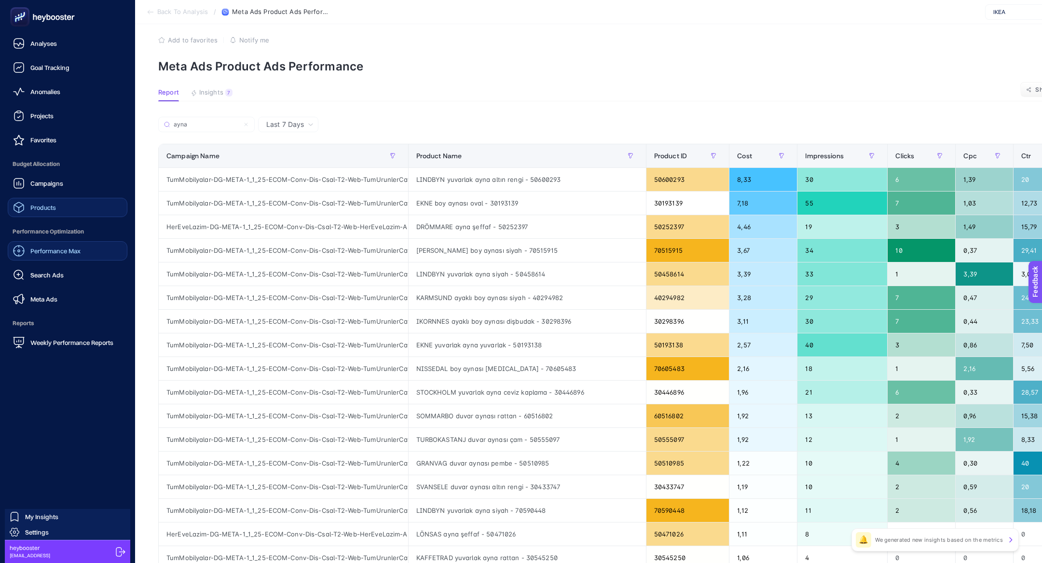
click at [95, 253] on link "Performance Max" at bounding box center [68, 250] width 120 height 19
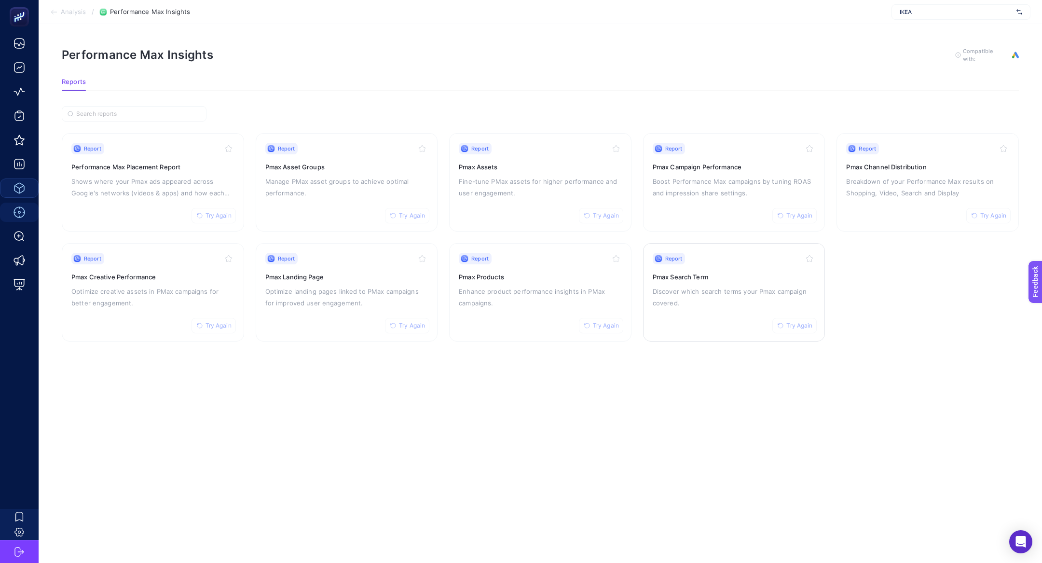
click at [687, 289] on p "Discover which search terms your Pmax campaign covered." at bounding box center [734, 297] width 163 height 23
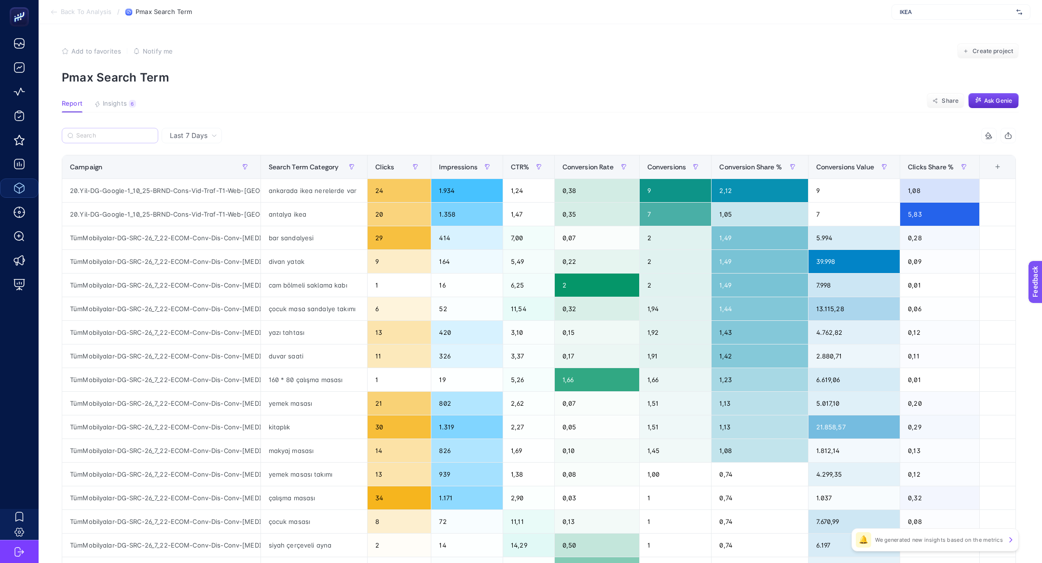
click at [134, 140] on label at bounding box center [110, 135] width 96 height 15
click at [134, 139] on input "Search" at bounding box center [114, 135] width 76 height 7
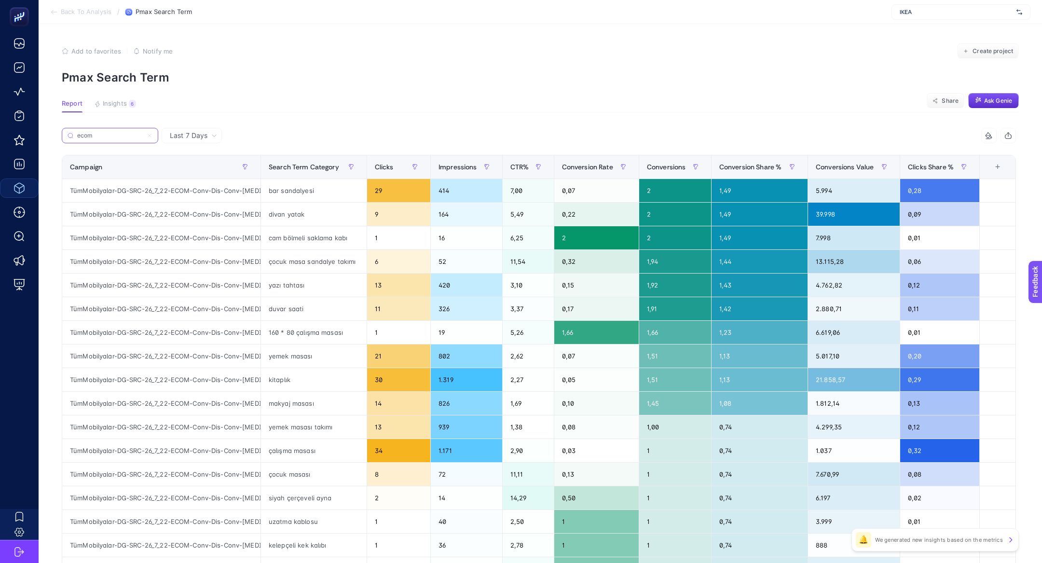
type input "ecom"
click at [464, 177] on th "Impressions" at bounding box center [467, 167] width 72 height 24
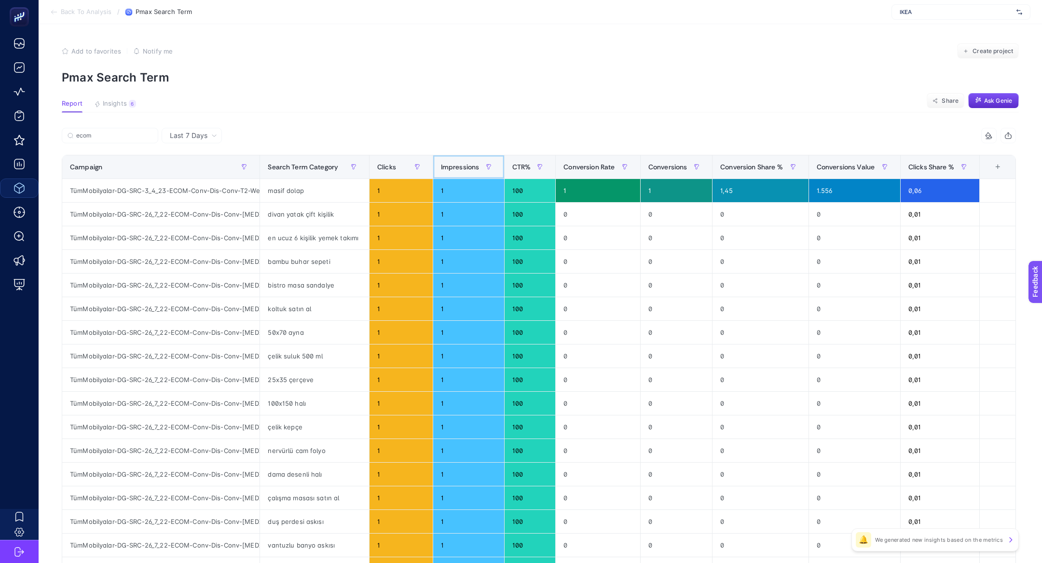
click at [464, 177] on th "Impressions" at bounding box center [468, 167] width 71 height 24
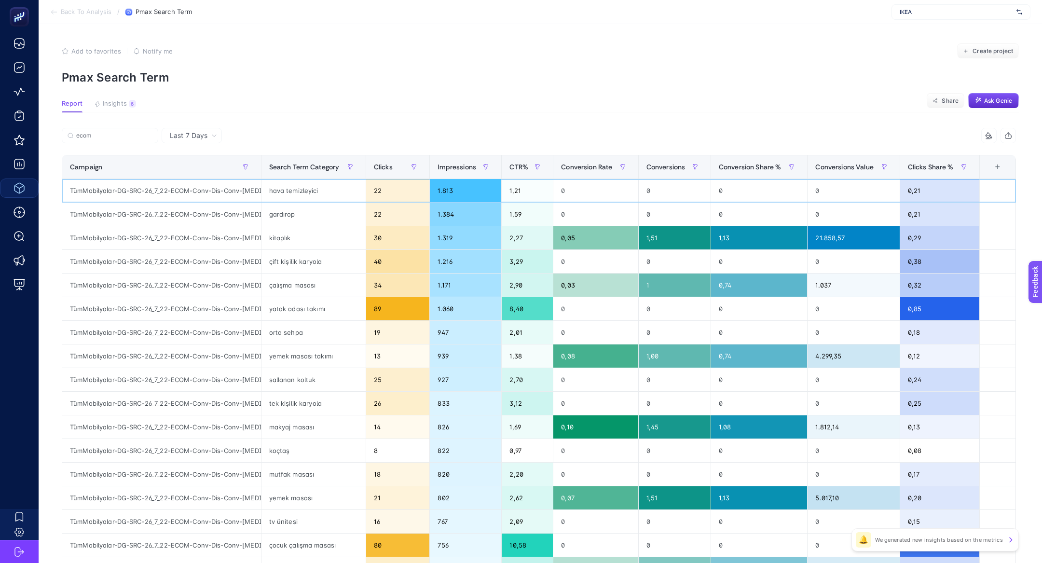
click at [303, 193] on div "hava temizleyici" at bounding box center [313, 190] width 104 height 23
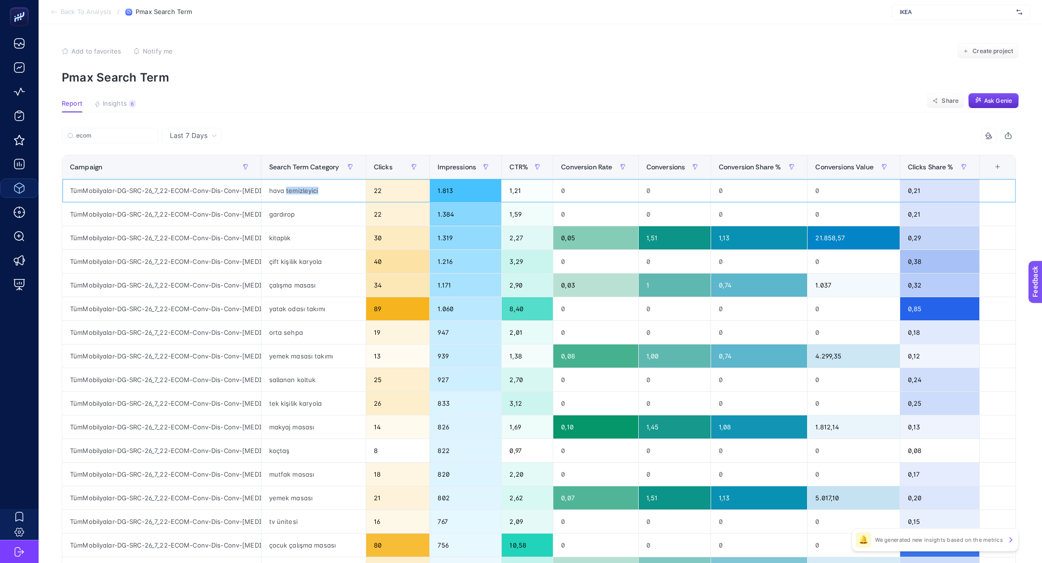
click at [303, 193] on div "hava temizleyici" at bounding box center [313, 190] width 104 height 23
copy tr "hava temizleyici"
click at [315, 308] on div "yatak odası takımı" at bounding box center [313, 308] width 104 height 23
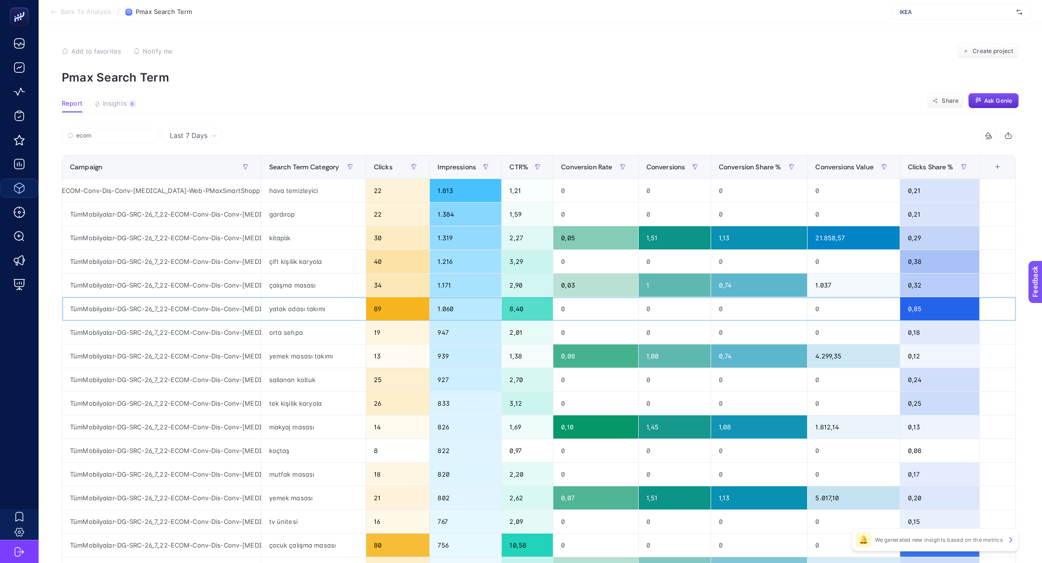
click at [315, 308] on div "yatak odası takımı" at bounding box center [313, 308] width 104 height 23
click at [287, 190] on div "hava temizleyici" at bounding box center [313, 190] width 104 height 23
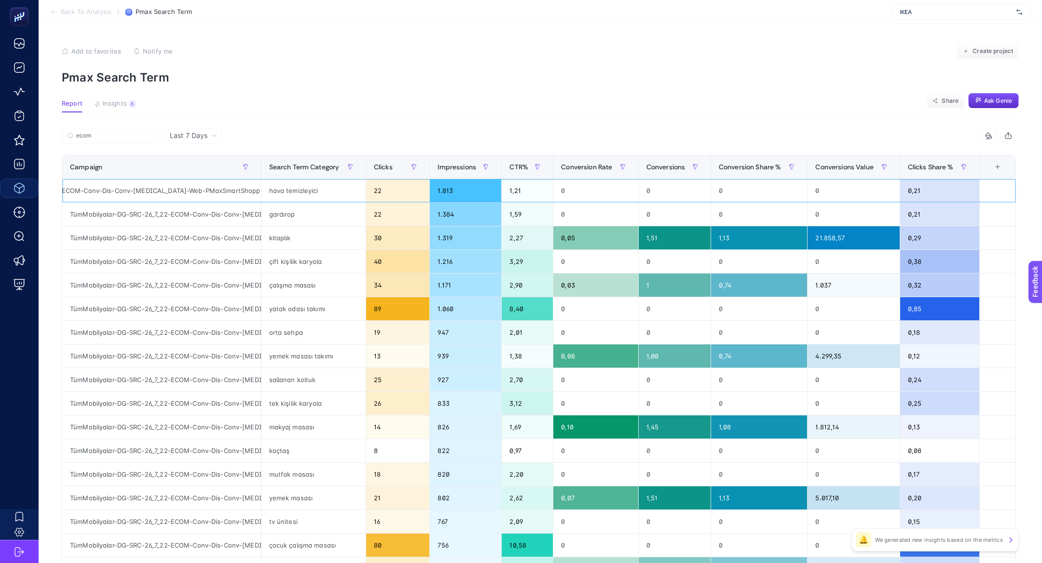
click at [287, 190] on div "hava temizleyici" at bounding box center [313, 190] width 104 height 23
click at [287, 191] on div "hava temizleyici" at bounding box center [313, 190] width 104 height 23
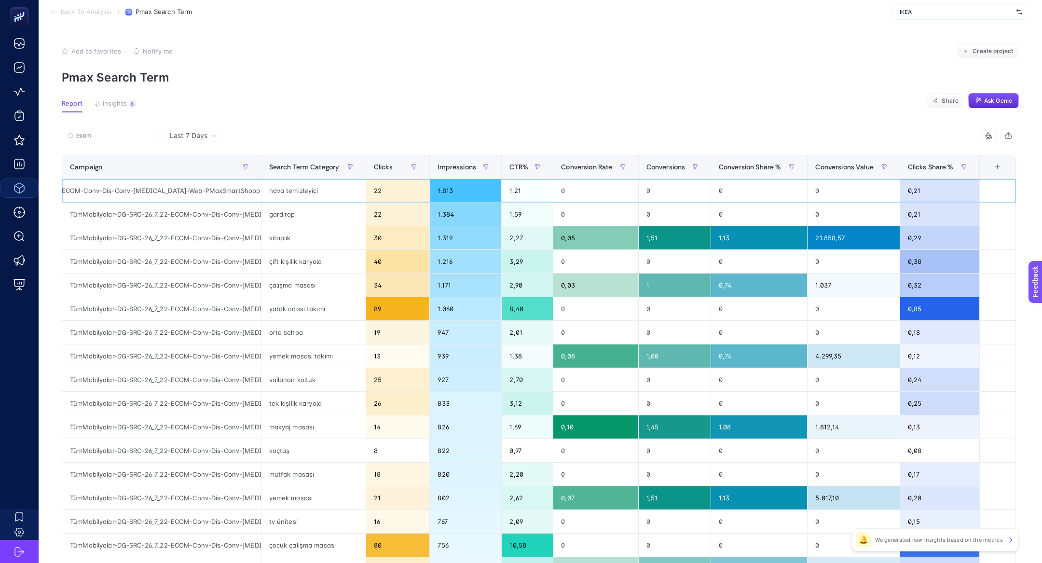
click at [276, 191] on div "hava temizleyici" at bounding box center [313, 190] width 104 height 23
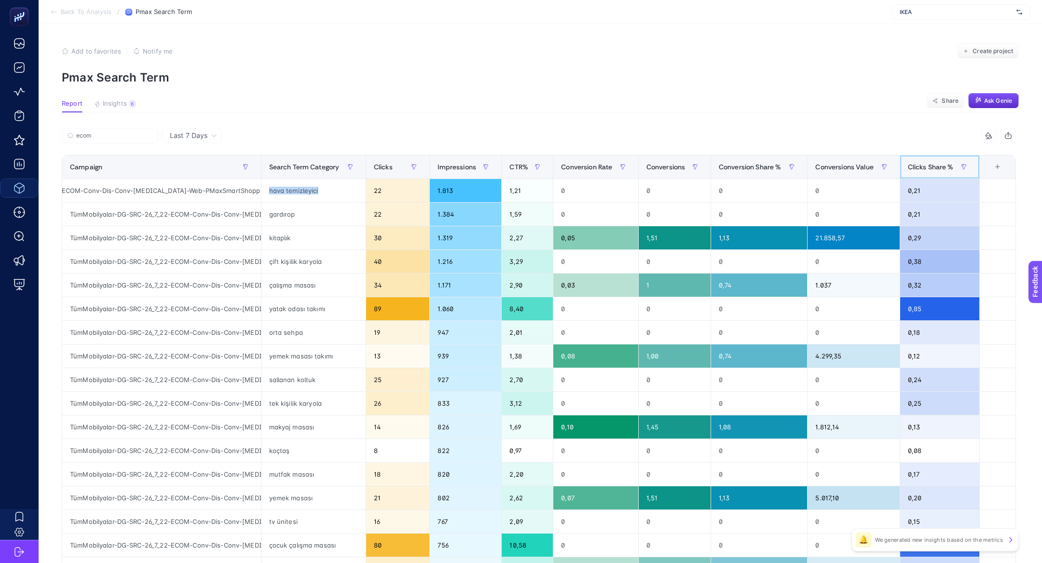
click at [928, 160] on div "Clicks Share %" at bounding box center [940, 166] width 64 height 15
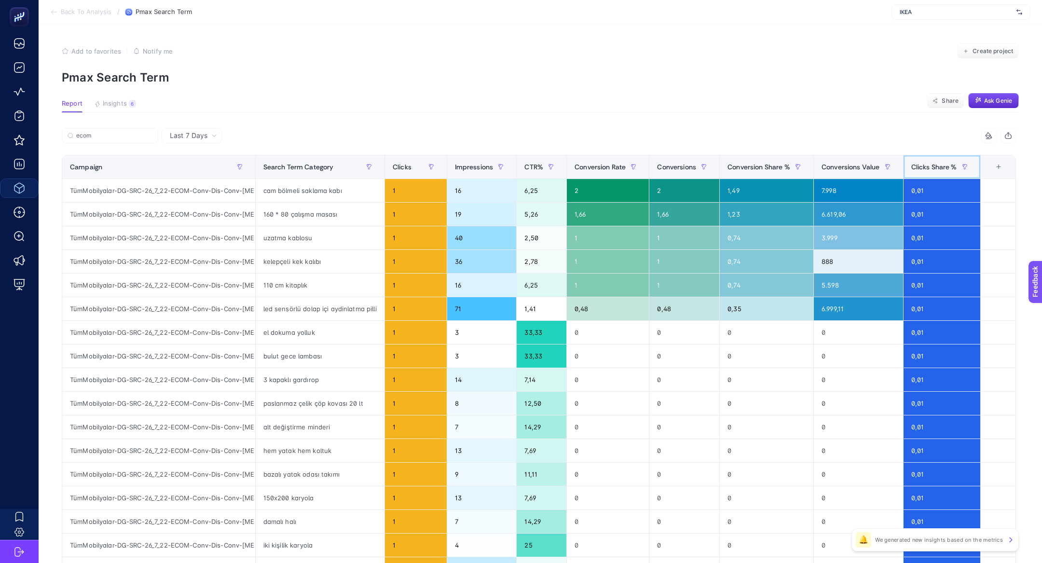
click at [928, 160] on div "Clicks Share %" at bounding box center [941, 166] width 61 height 15
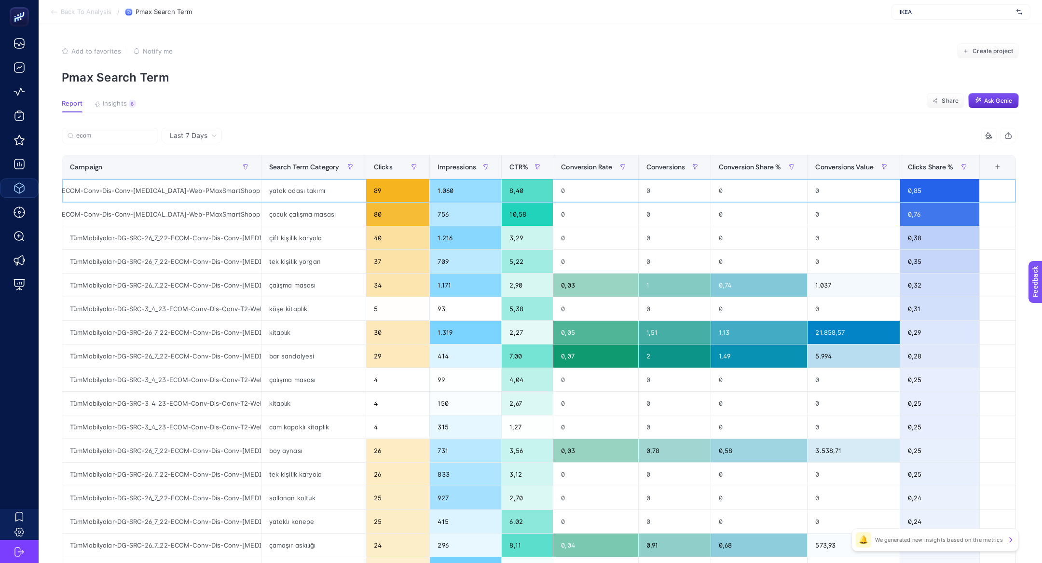
click at [318, 192] on div "yatak odası takımı" at bounding box center [313, 190] width 104 height 23
click at [324, 213] on div "çocuk çalışma masası" at bounding box center [313, 214] width 104 height 23
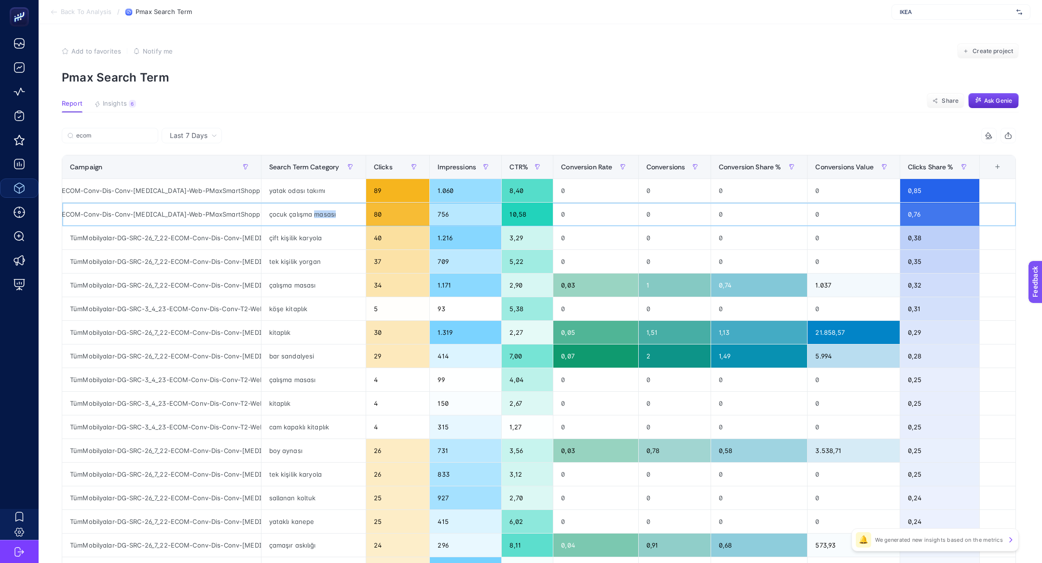
click at [324, 213] on div "çocuk çalışma masası" at bounding box center [313, 214] width 104 height 23
click at [284, 216] on div "çocuk çalışma masası" at bounding box center [313, 214] width 104 height 23
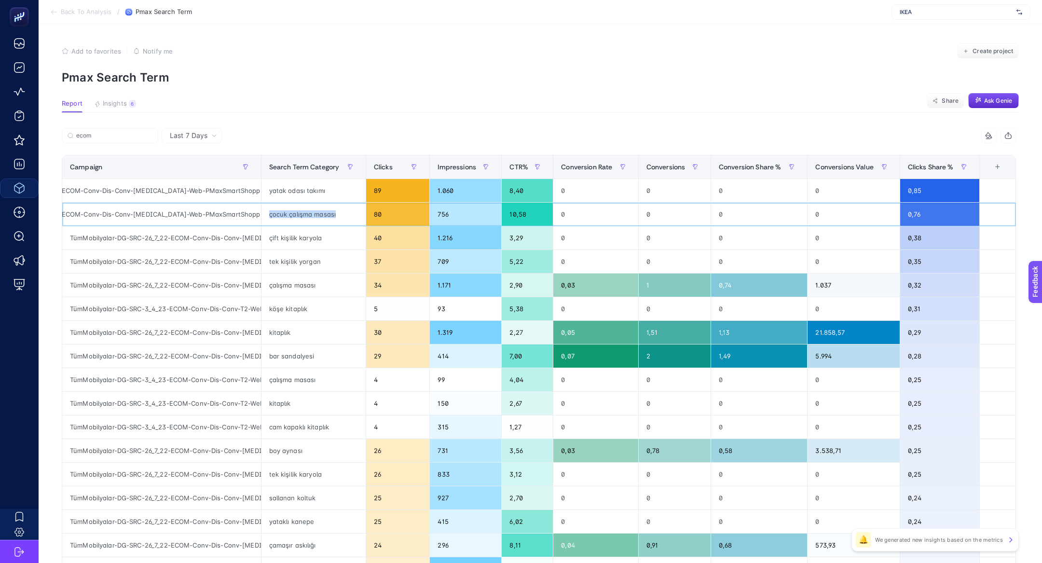
click at [284, 216] on div "çocuk çalışma masası" at bounding box center [313, 214] width 104 height 23
click at [209, 411] on div "TümMobilyalar-DG-SRC-3_4_23-ECOM-Conv-Dis-Conv-T2-Web-PMAX-ÇalışmaAlanları" at bounding box center [161, 403] width 199 height 23
click at [204, 404] on div "TümMobilyalar-DG-SRC-3_4_23-ECOM-Conv-Dis-Conv-T2-Web-PMAX-ÇalışmaAlanları" at bounding box center [161, 403] width 199 height 23
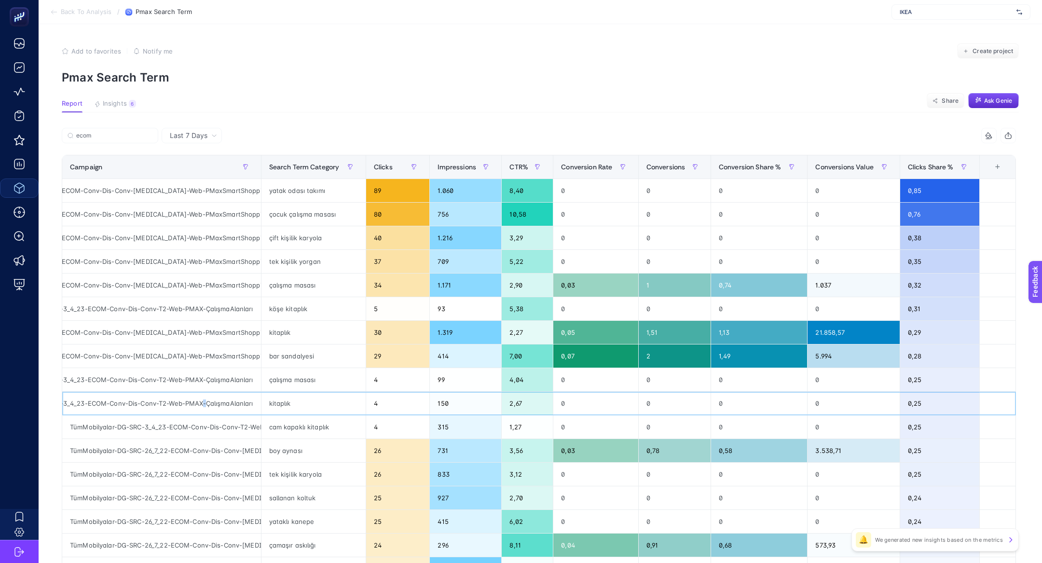
click at [204, 404] on div "TümMobilyalar-DG-SRC-3_4_23-ECOM-Conv-Dis-Conv-T2-Web-PMAX-ÇalışmaAlanları" at bounding box center [161, 403] width 199 height 23
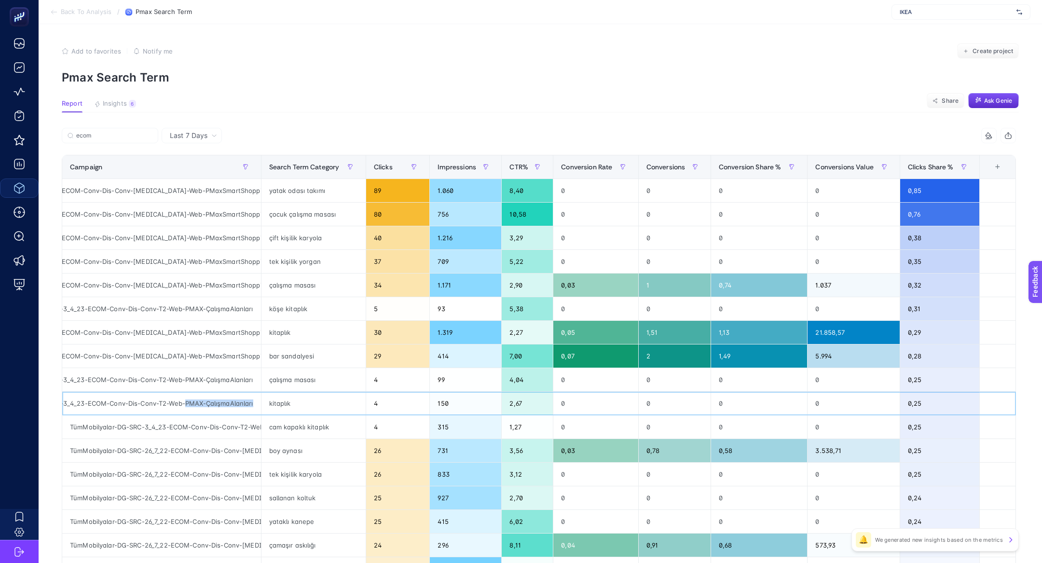
scroll to position [0, 83]
drag, startPoint x: 185, startPoint y: 401, endPoint x: 254, endPoint y: 406, distance: 69.6
click at [254, 406] on div "TümMobilyalar-DG-SRC-3_4_23-ECOM-Conv-Dis-Conv-T2-Web-PMAX-ÇalışmaAlanları" at bounding box center [161, 403] width 199 height 23
click at [221, 399] on div "TümMobilyalar-DG-SRC-3_4_23-ECOM-Conv-Dis-Conv-T2-Web-PMAX-ÇalışmaAlanları" at bounding box center [161, 403] width 199 height 23
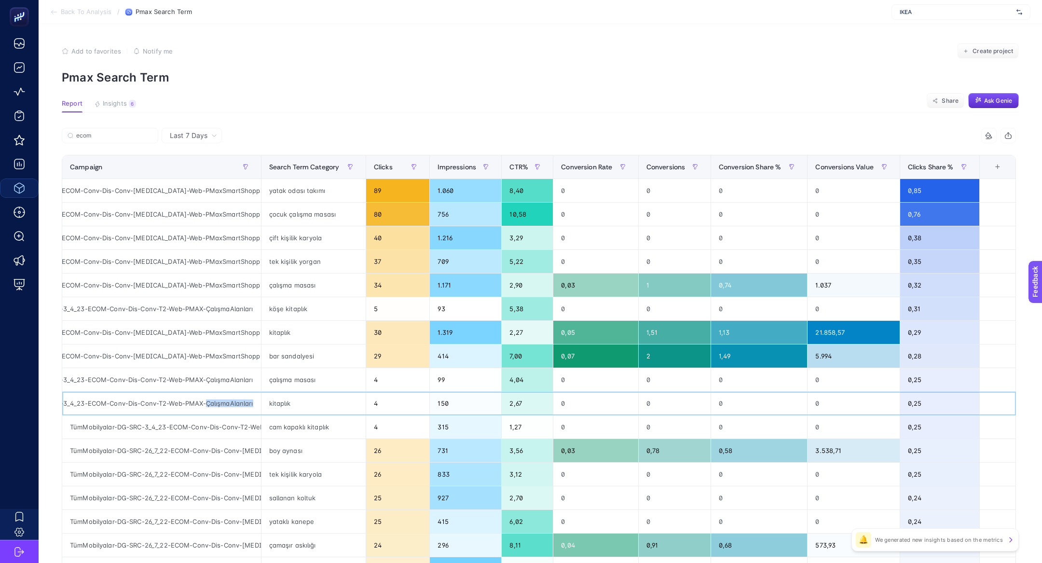
click at [221, 399] on div "TümMobilyalar-DG-SRC-3_4_23-ECOM-Conv-Dis-Conv-T2-Web-PMAX-ÇalışmaAlanları" at bounding box center [161, 403] width 199 height 23
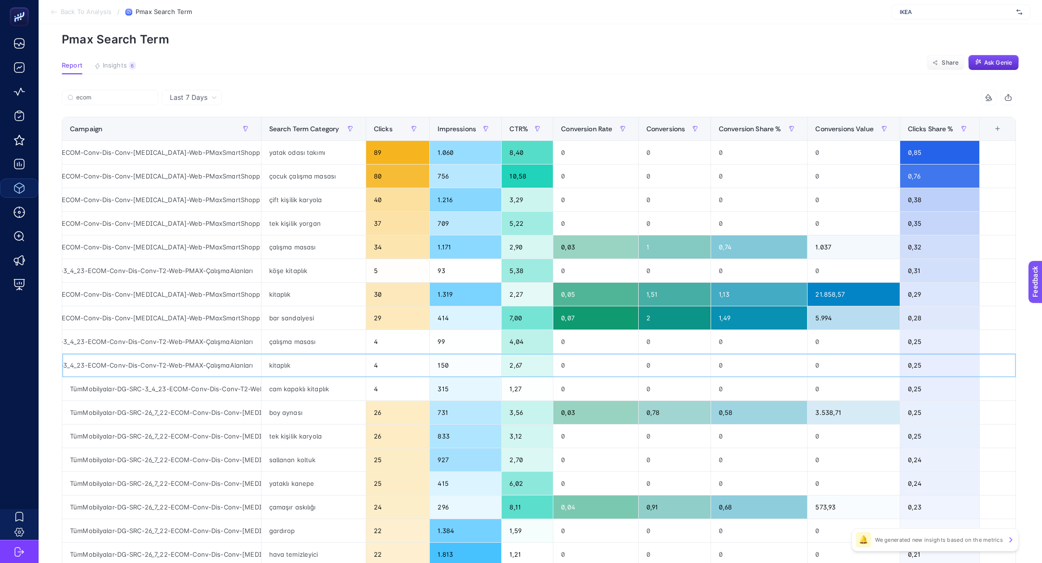
scroll to position [36, 0]
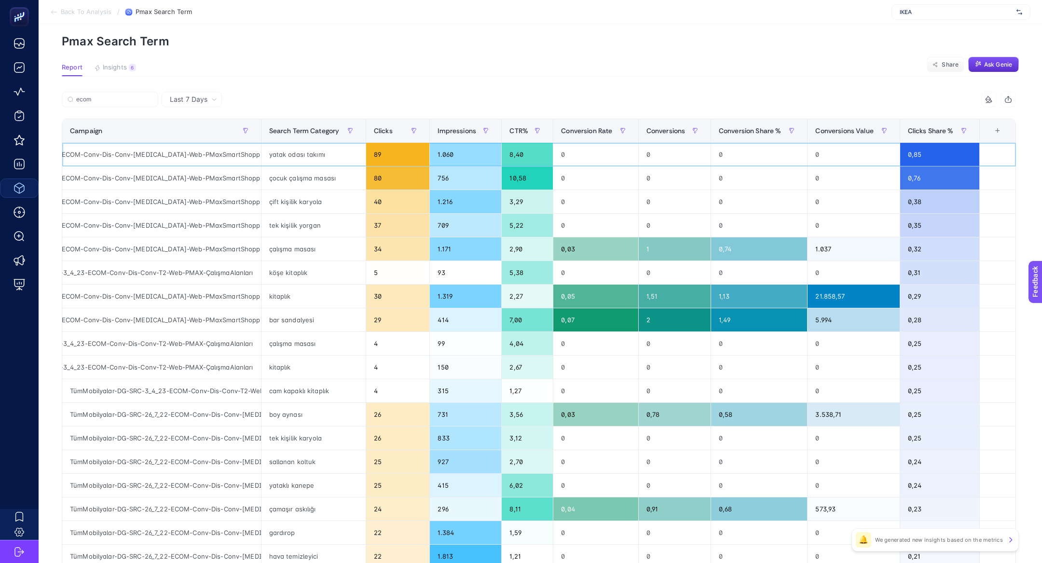
click at [290, 156] on div "yatak odası takımı" at bounding box center [313, 154] width 104 height 23
click at [192, 100] on span "Last 7 Days" at bounding box center [189, 100] width 38 height 10
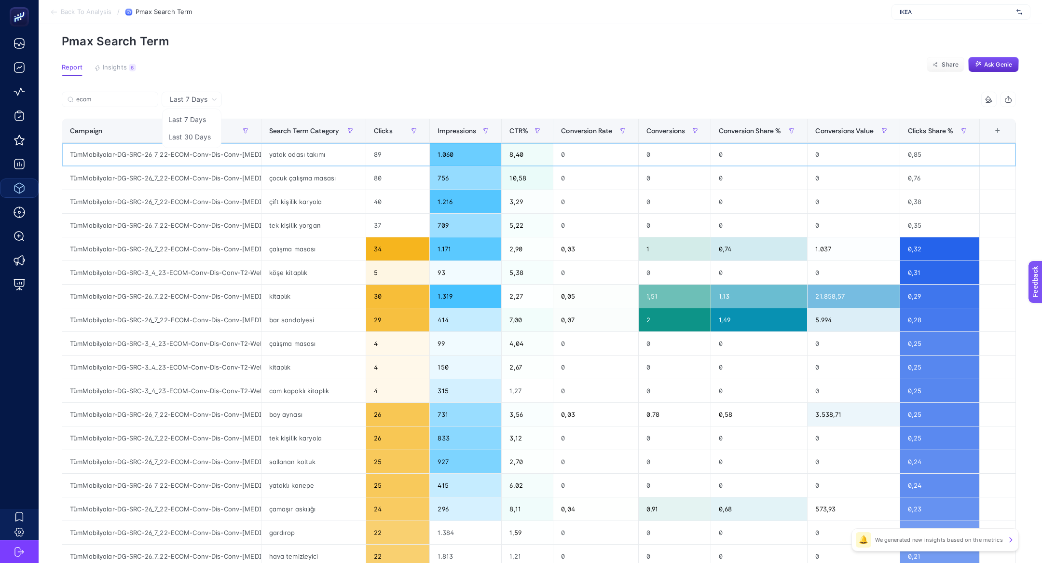
click at [295, 155] on div "yatak odası takımı" at bounding box center [313, 154] width 104 height 23
click at [200, 138] on li "Last 30 Days" at bounding box center [192, 136] width 55 height 17
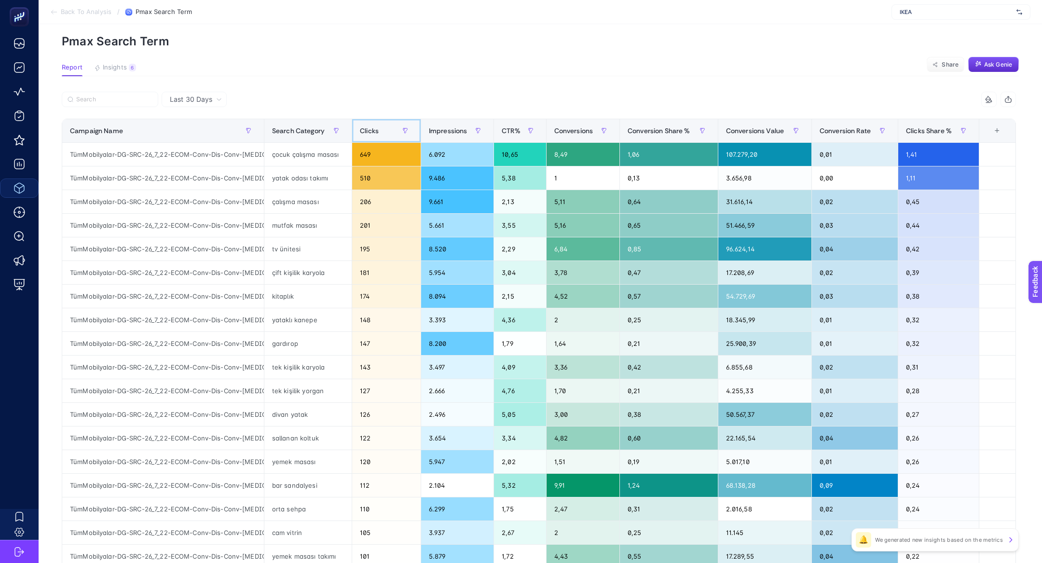
click at [367, 129] on span "Clicks" at bounding box center [369, 131] width 19 height 8
click at [367, 129] on th "Clicks" at bounding box center [386, 131] width 69 height 24
click at [200, 156] on div "TümMobilyalar-DG-SRC-26_7_22-ECOM-Conv-Dis-Conv-[MEDICAL_DATA]-Web-PMaxSmartSho…" at bounding box center [163, 154] width 202 height 23
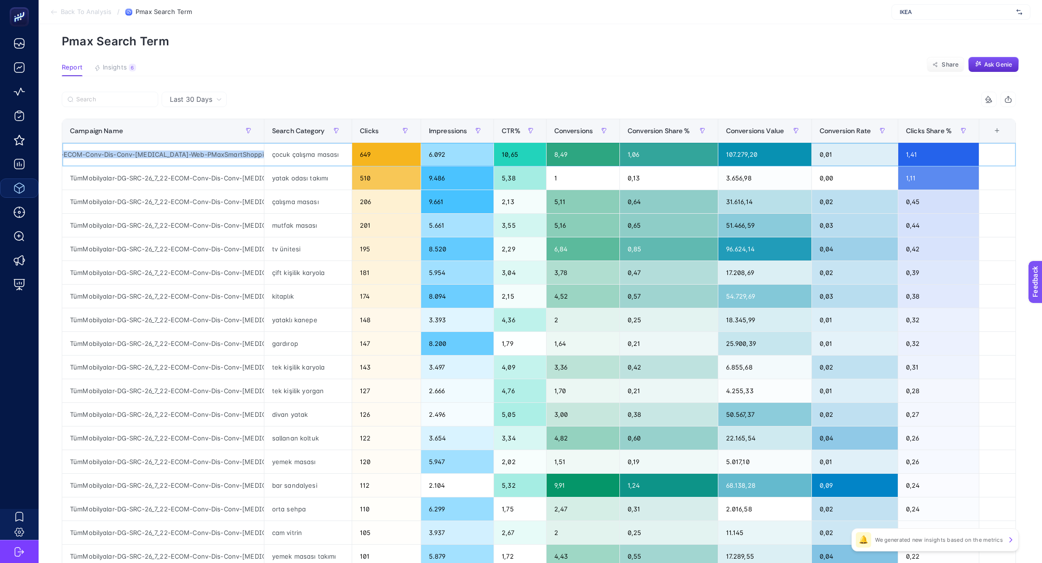
click at [200, 156] on div "TümMobilyalar-DG-SRC-26_7_22-ECOM-Conv-Dis-Conv-[MEDICAL_DATA]-Web-PMaxSmartSho…" at bounding box center [163, 154] width 202 height 23
copy tr "TümMobilyalar-DG-SRC-26_7_22-ECOM-Conv-Dis-Conv-[MEDICAL_DATA]-Web-PMaxSmartSho…"
click at [249, 130] on icon "button" at bounding box center [249, 131] width 6 height 6
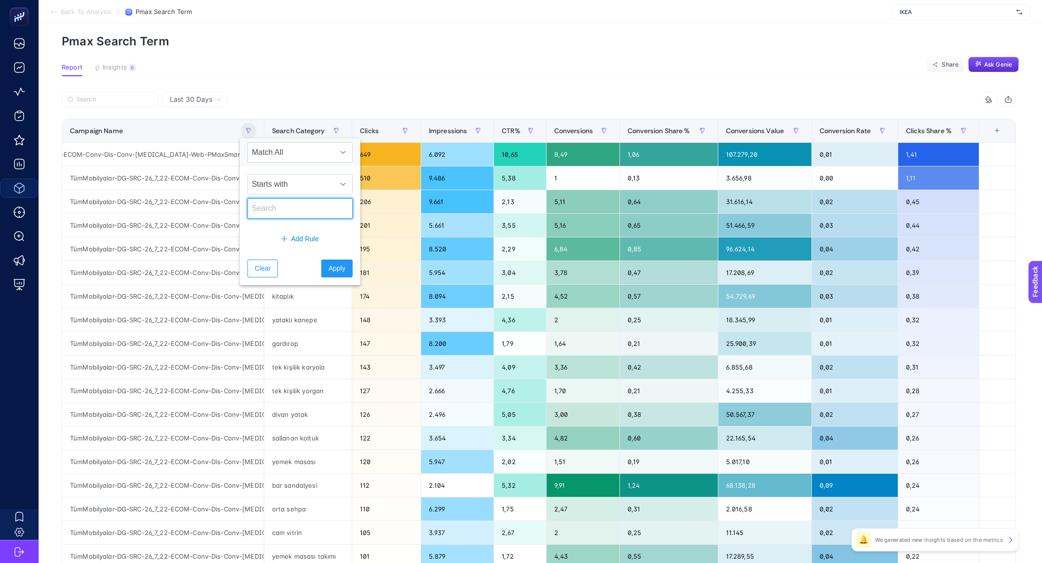
click at [290, 206] on input "text" at bounding box center [299, 208] width 105 height 20
paste input "TümMobilyalar-DG-SRC-26_7_22-ECOM-Conv-Dis-Conv-[MEDICAL_DATA]-Web-PMaxSmartSho…"
type input "TümMobilyalar-DG-SRC-26_7_22-ECOM-Conv-Dis-Conv-[MEDICAL_DATA]-Web-PMaxSmartSho…"
click at [330, 261] on button "Apply" at bounding box center [336, 269] width 31 height 18
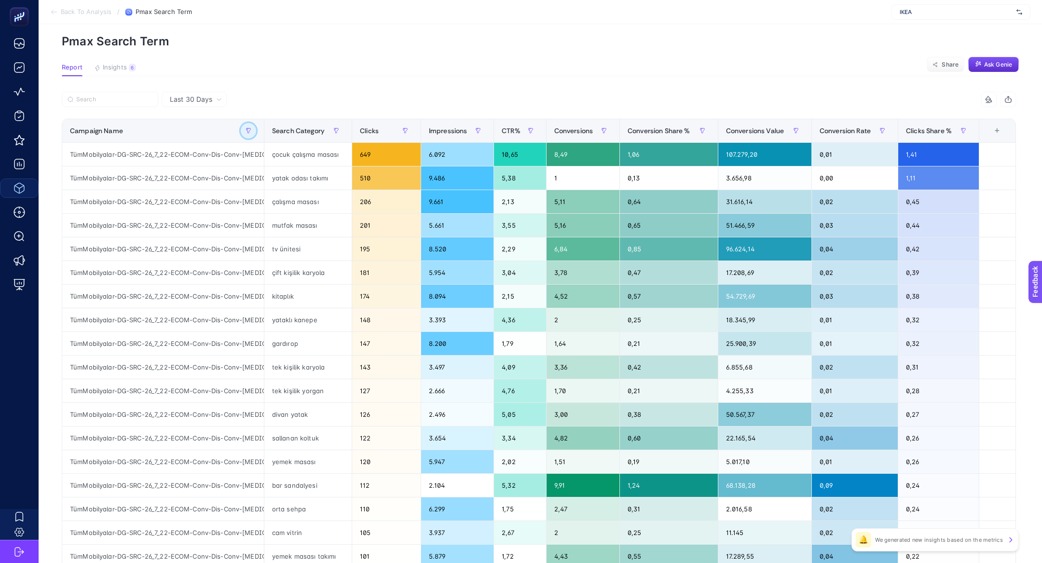
scroll to position [0, 0]
click at [340, 130] on button "button" at bounding box center [336, 130] width 15 height 15
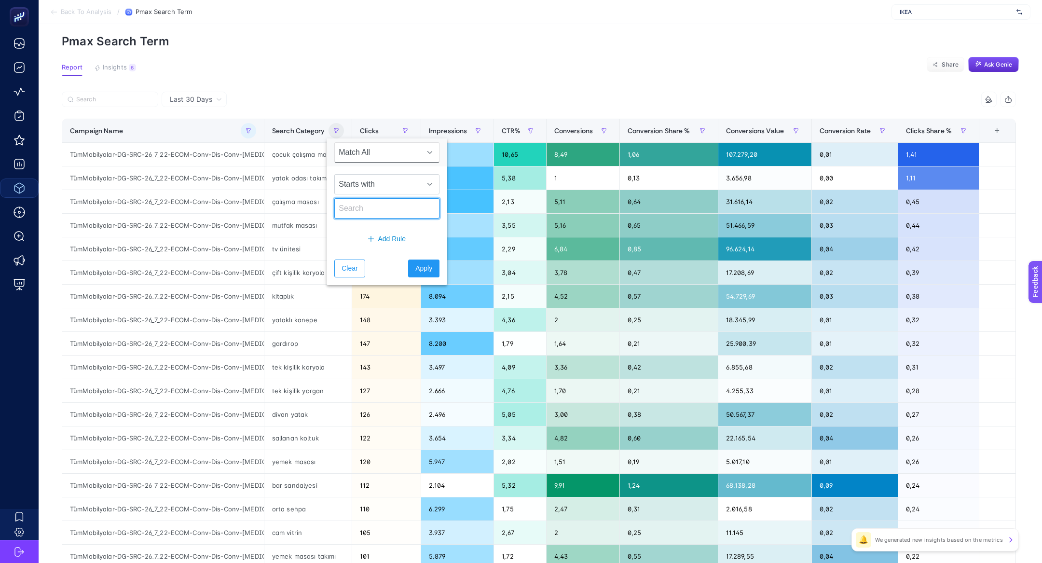
click at [386, 203] on input "text" at bounding box center [386, 208] width 105 height 20
type input "çalışma"
click at [427, 181] on icon at bounding box center [430, 184] width 6 height 6
click at [420, 227] on li "Contains" at bounding box center [380, 226] width 93 height 19
click at [424, 267] on button "Apply" at bounding box center [423, 269] width 31 height 18
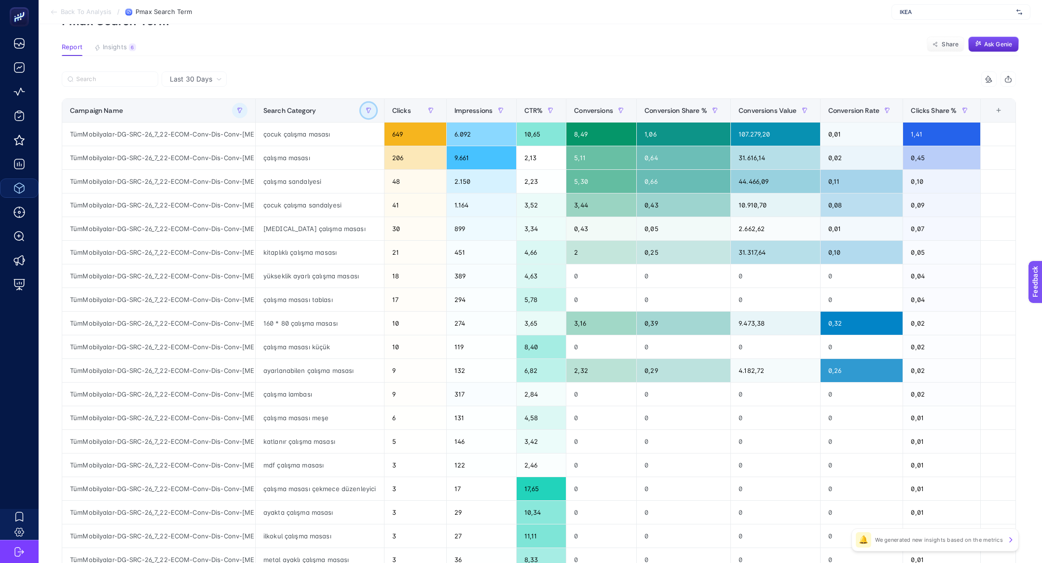
scroll to position [58, 0]
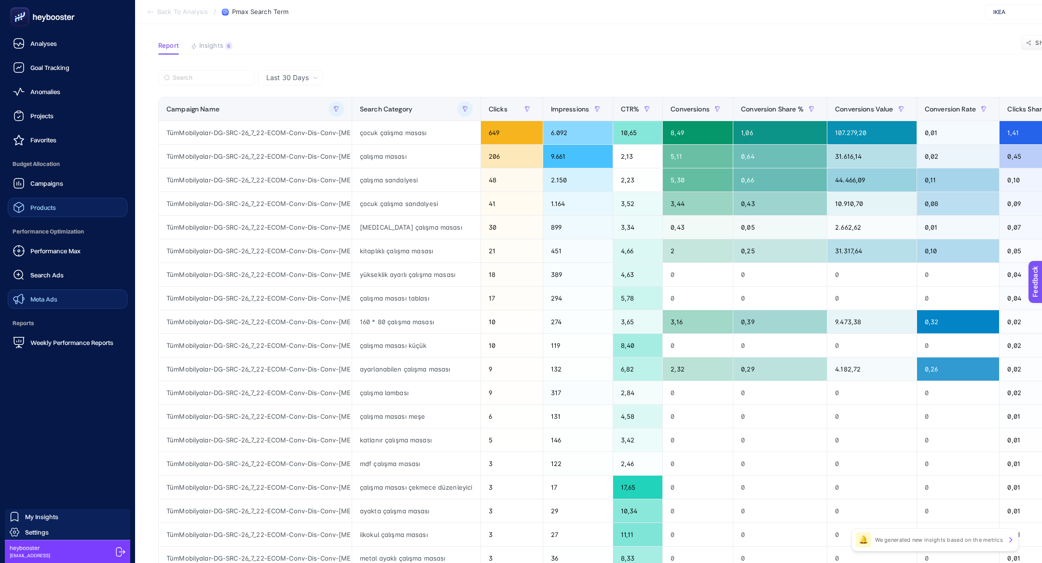
click at [62, 296] on link "Meta Ads" at bounding box center [68, 298] width 120 height 19
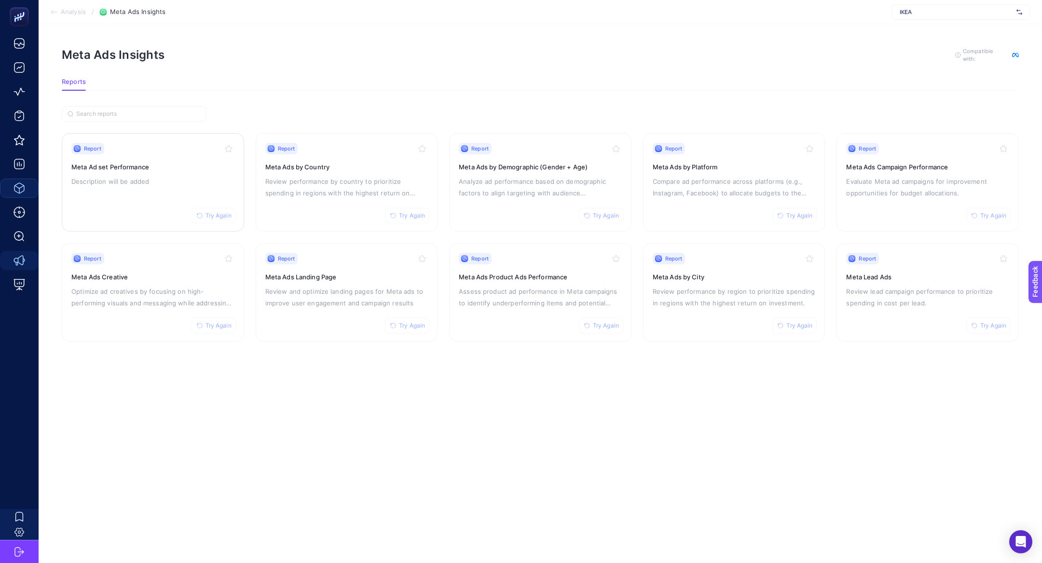
click at [178, 159] on div "Report Try Again Meta Ad set Performance Description will be added" at bounding box center [152, 182] width 163 height 79
click at [901, 163] on h3 "Meta Ads Campaign Performance" at bounding box center [927, 167] width 163 height 10
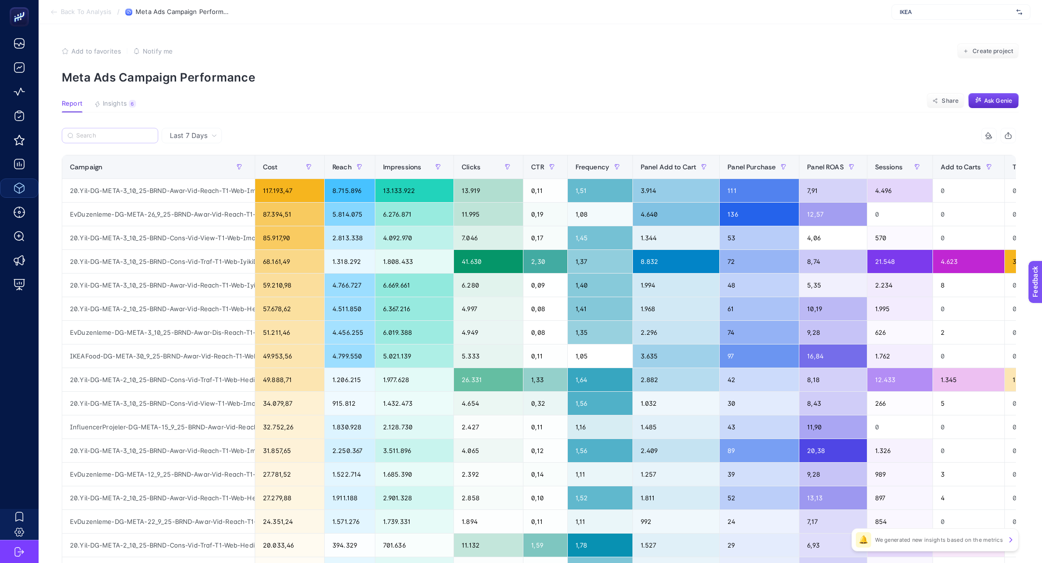
click at [90, 131] on label at bounding box center [110, 135] width 96 height 15
click at [90, 132] on input "Search" at bounding box center [114, 135] width 76 height 7
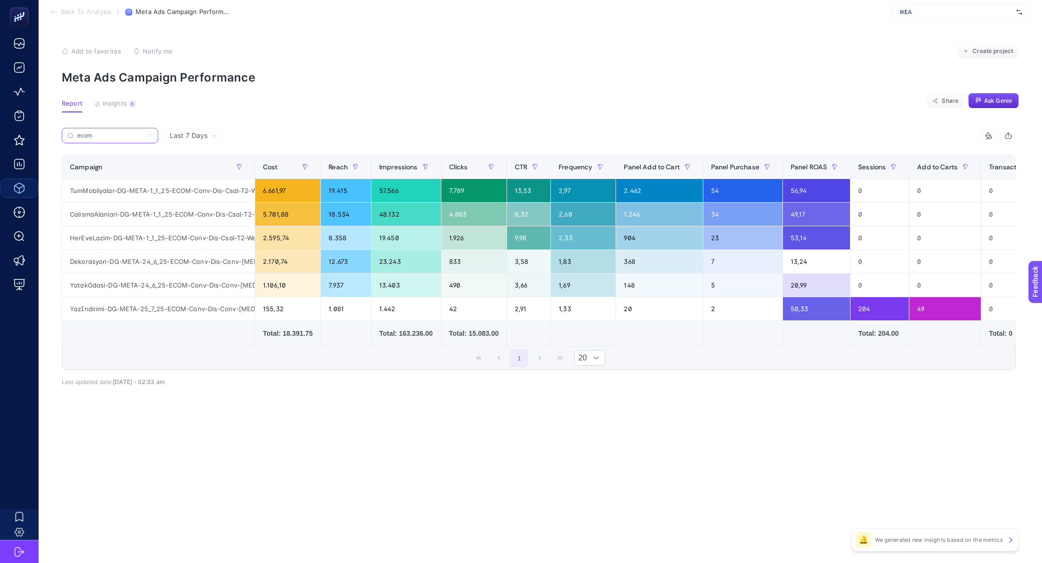
type input "ecom"
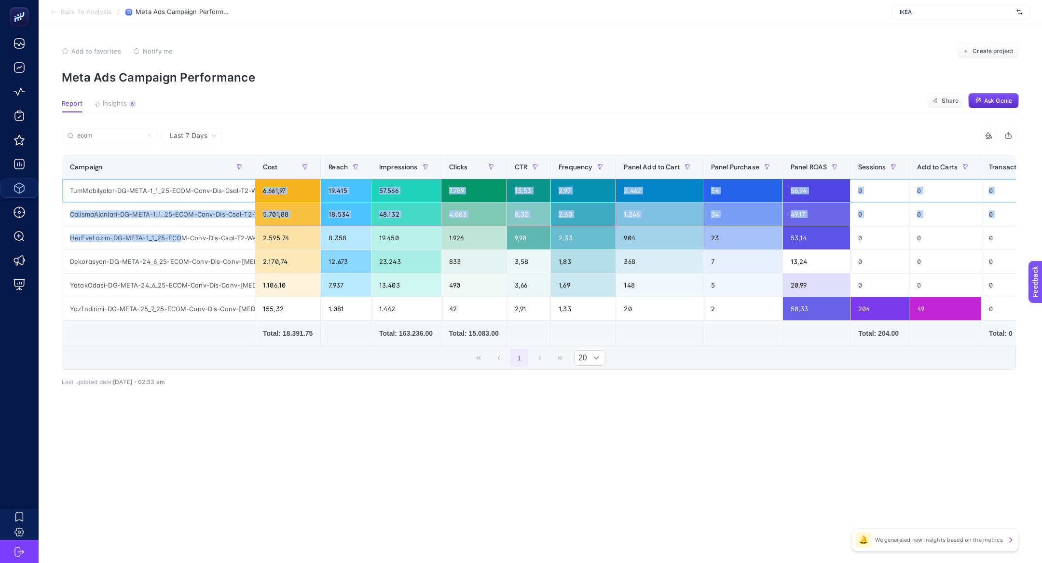
drag, startPoint x: 173, startPoint y: 199, endPoint x: 179, endPoint y: 235, distance: 37.1
click at [179, 235] on tbody "TumMobilyalar-DG-META-1_1_25-ECOM-Conv-Dis-Csal-T2-Web-TumUrunlerCatalogSales-A…" at bounding box center [704, 250] width 1284 height 142
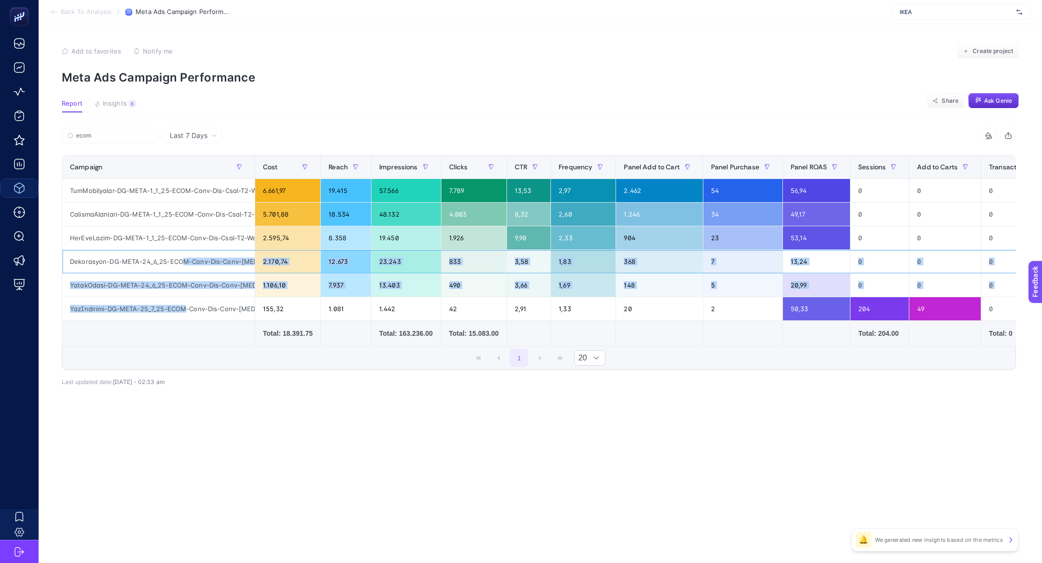
drag, startPoint x: 182, startPoint y: 257, endPoint x: 179, endPoint y: 304, distance: 46.9
click at [179, 304] on tbody "TumMobilyalar-DG-META-1_1_25-ECOM-Conv-Dis-Csal-T2-Web-TumUrunlerCatalogSales-A…" at bounding box center [704, 250] width 1284 height 142
click at [198, 289] on div "YatakOdasi-DG-META-24_6_25-ECOM-Conv-Dis-Conv-[MEDICAL_DATA]-Web-HEMNESdivan903…" at bounding box center [158, 285] width 192 height 23
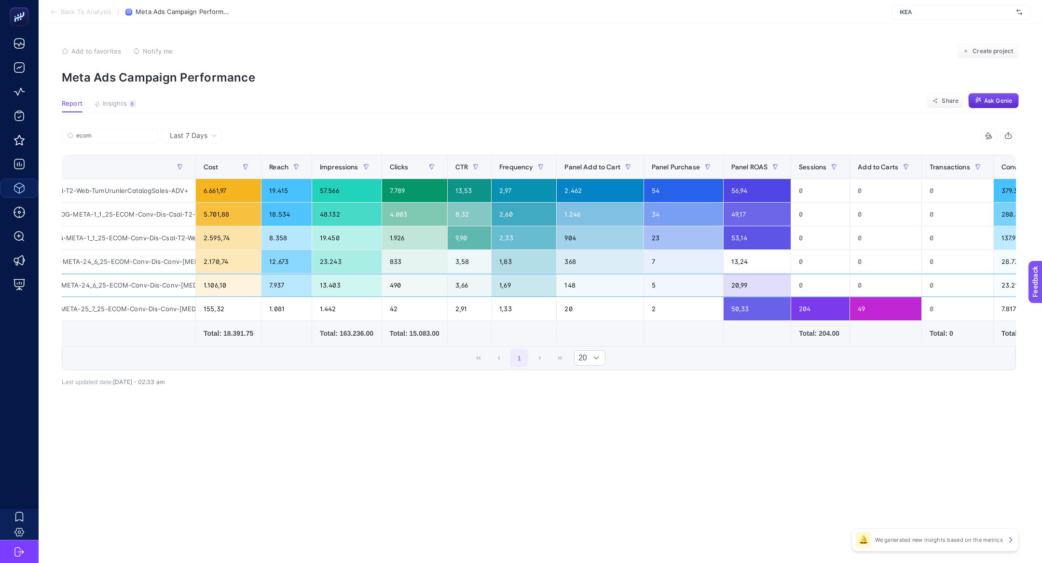
scroll to position [0, 56]
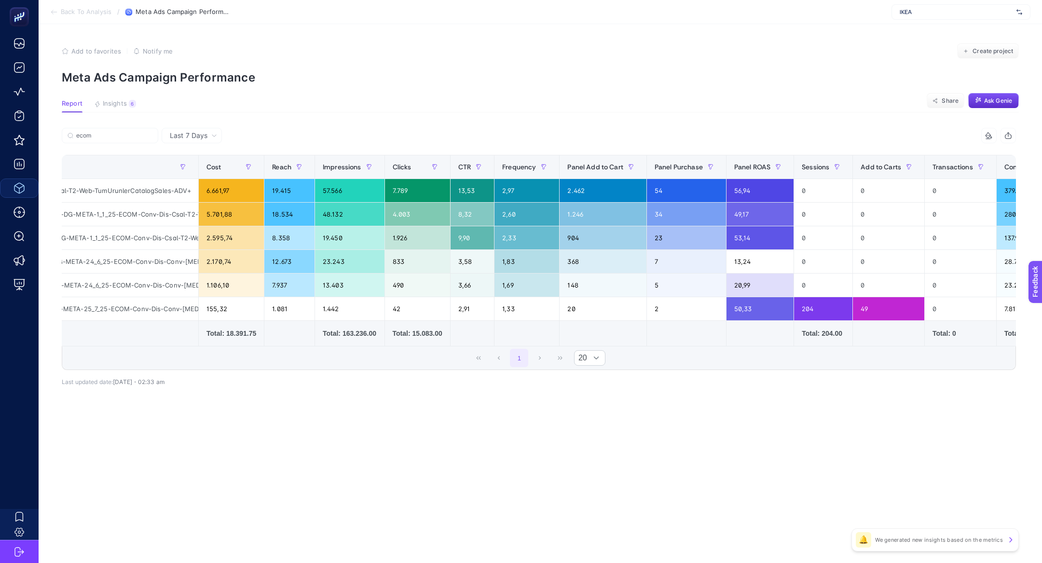
click at [351, 460] on article "Add to favorites false Notify me Create project Meta Ads Campaign Performance R…" at bounding box center [540, 293] width 1003 height 539
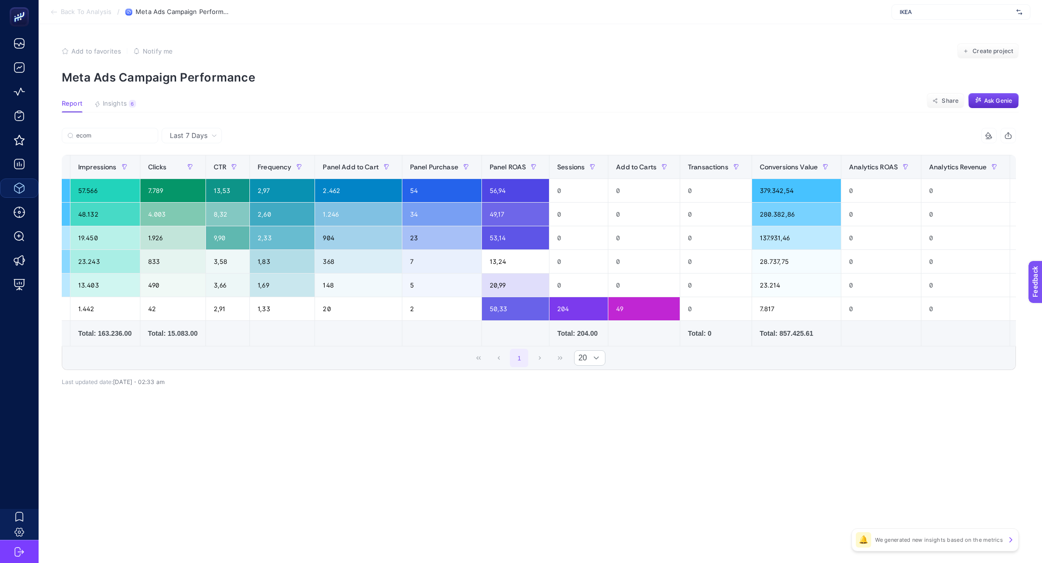
scroll to position [0, 335]
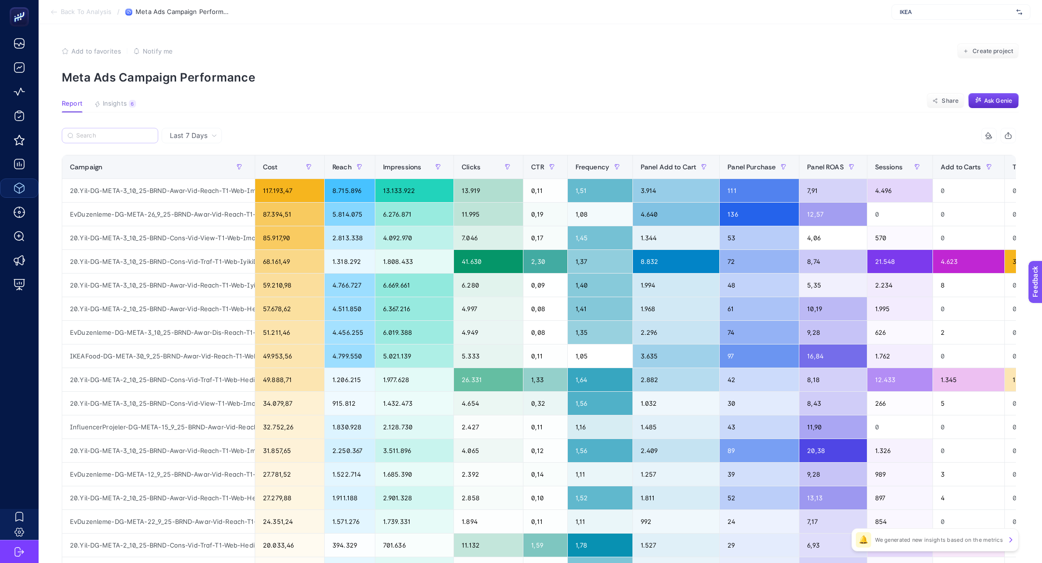
click at [134, 140] on label at bounding box center [110, 135] width 96 height 15
click at [134, 139] on input "Search" at bounding box center [114, 135] width 76 height 7
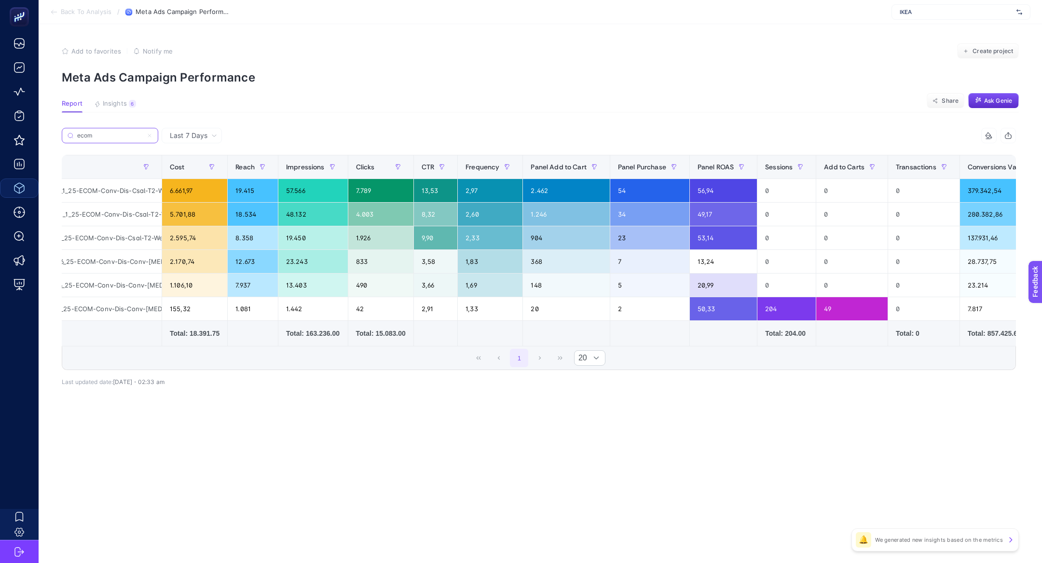
scroll to position [0, 96]
type input "ecom"
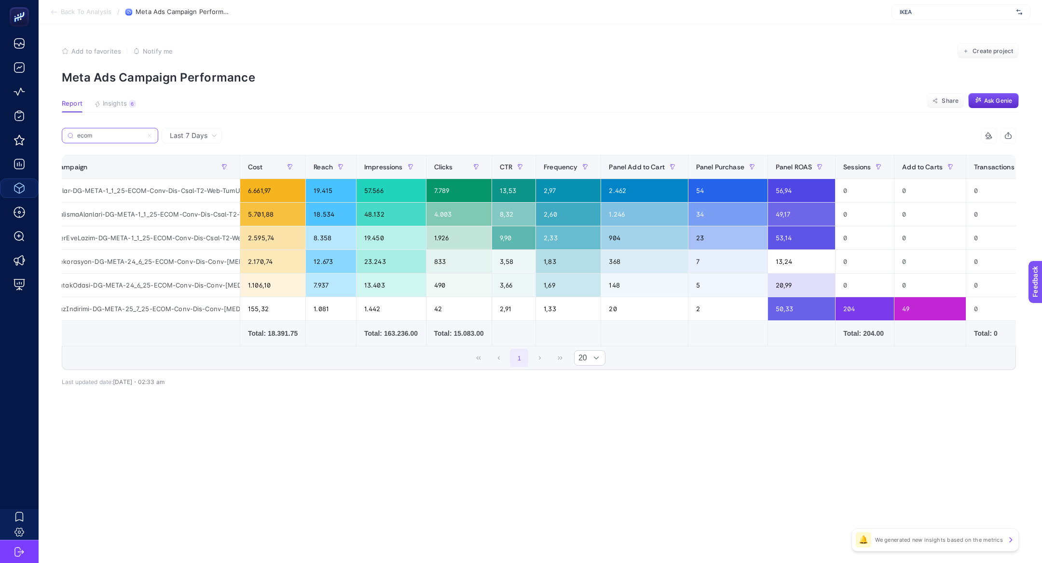
scroll to position [0, 116]
drag, startPoint x: 137, startPoint y: 192, endPoint x: 231, endPoint y: 191, distance: 94.1
click at [231, 191] on div "TumMobilyalar-DG-META-1_1_25-ECOM-Conv-Dis-Csal-T2-Web-TumUrunlerCatalogSales-A…" at bounding box center [143, 190] width 192 height 23
click at [146, 193] on div "TumMobilyalar-DG-META-1_1_25-ECOM-Conv-Dis-Csal-T2-Web-TumUrunlerCatalogSales-A…" at bounding box center [143, 190] width 192 height 23
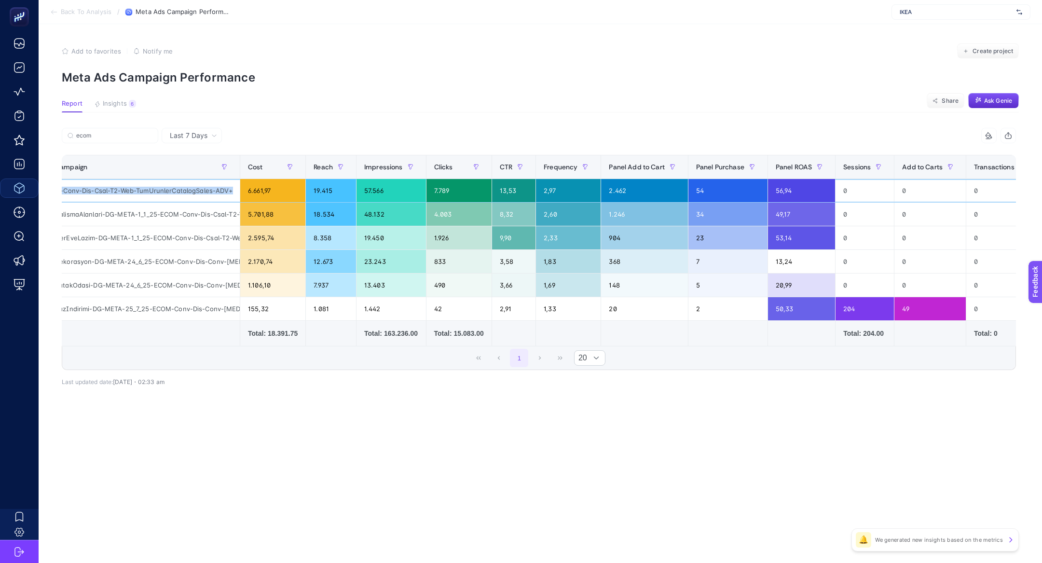
click at [146, 193] on div "TumMobilyalar-DG-META-1_1_25-ECOM-Conv-Dis-Csal-T2-Web-TumUrunlerCatalogSales-A…" at bounding box center [143, 190] width 192 height 23
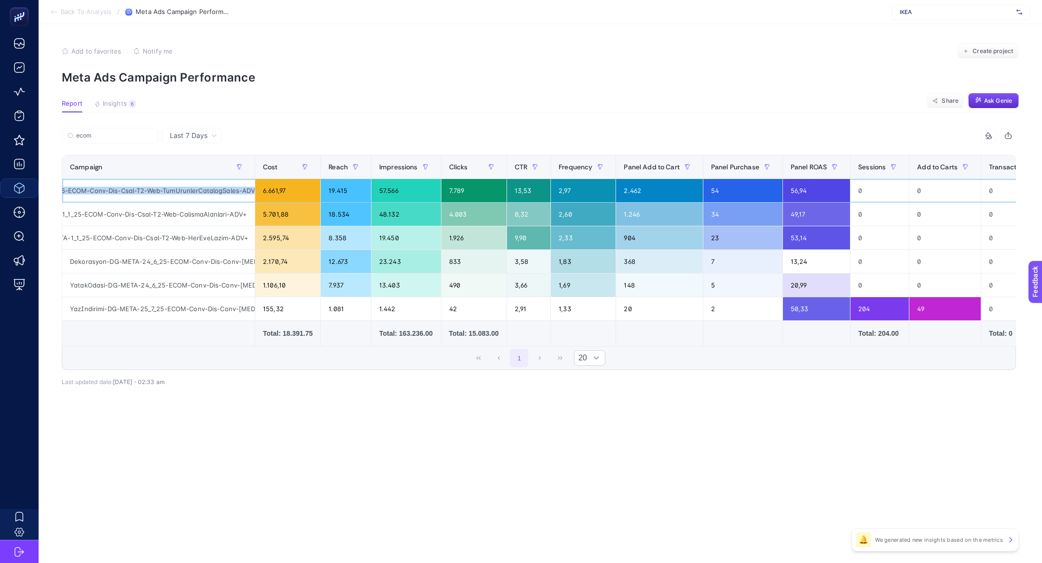
scroll to position [0, 335]
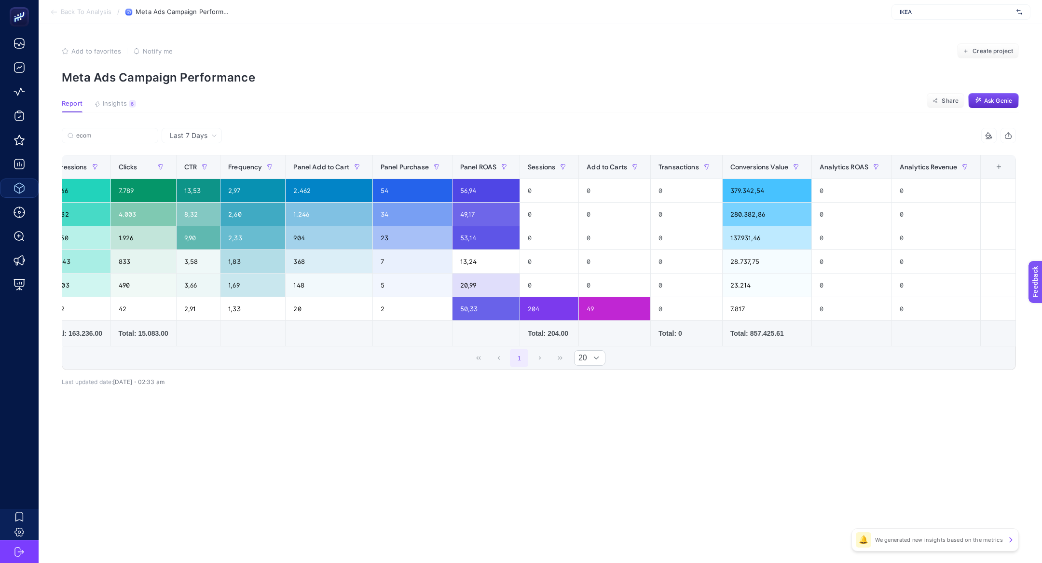
click at [999, 167] on div "+" at bounding box center [999, 167] width 18 height 8
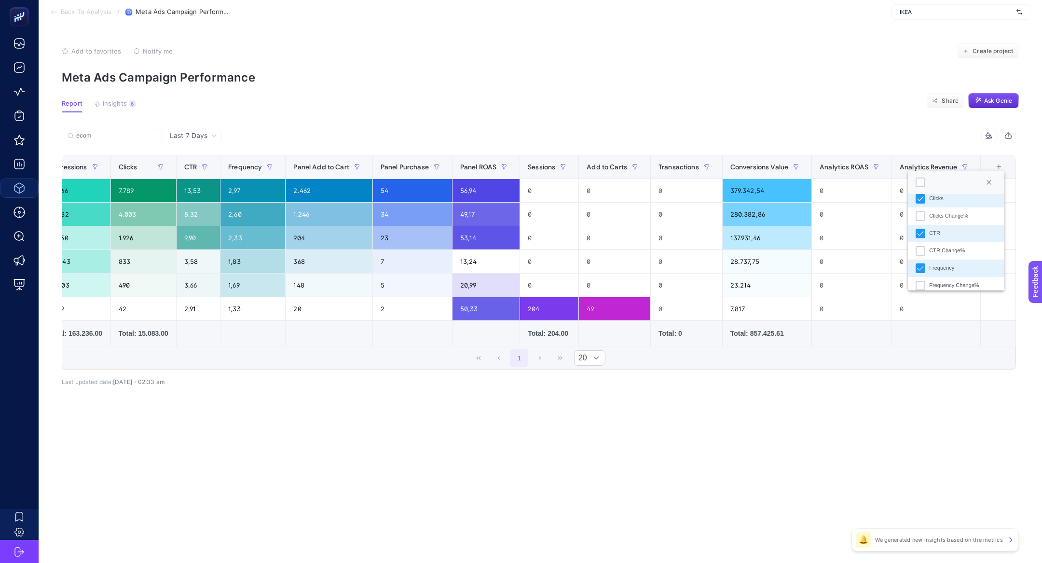
scroll to position [131, 0]
click at [1039, 317] on section "Feedback" at bounding box center [1048, 318] width 42 height 33
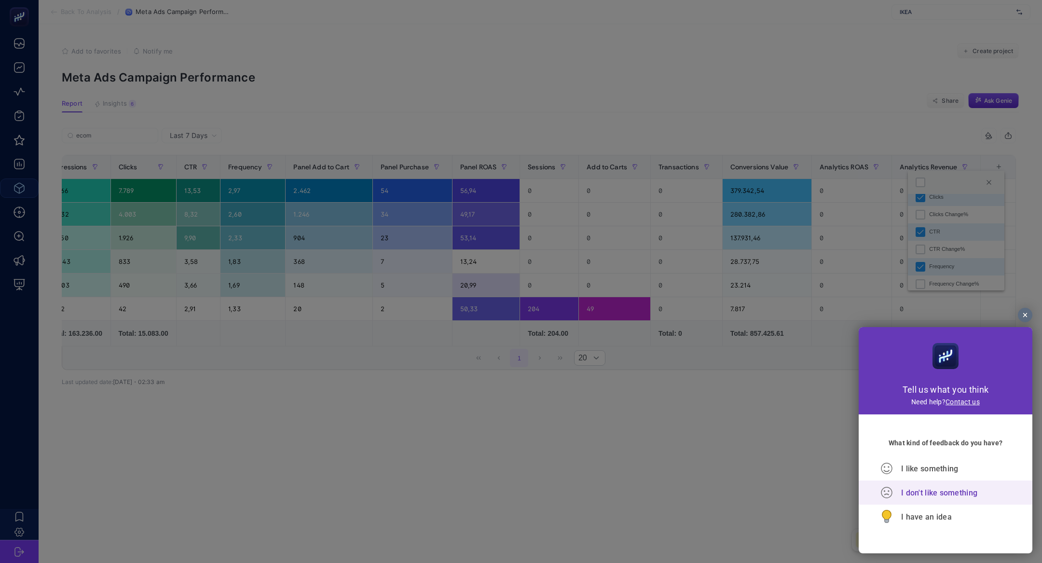
click at [922, 492] on span "I don't like something" at bounding box center [939, 492] width 76 height 9
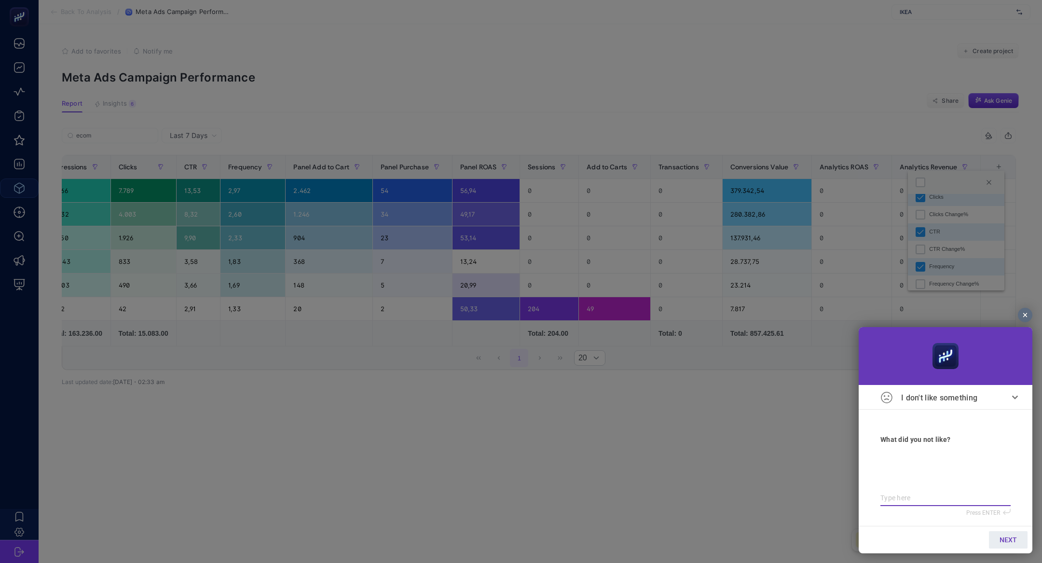
type textarea "c"
type textarea "ca"
type textarea "cam"
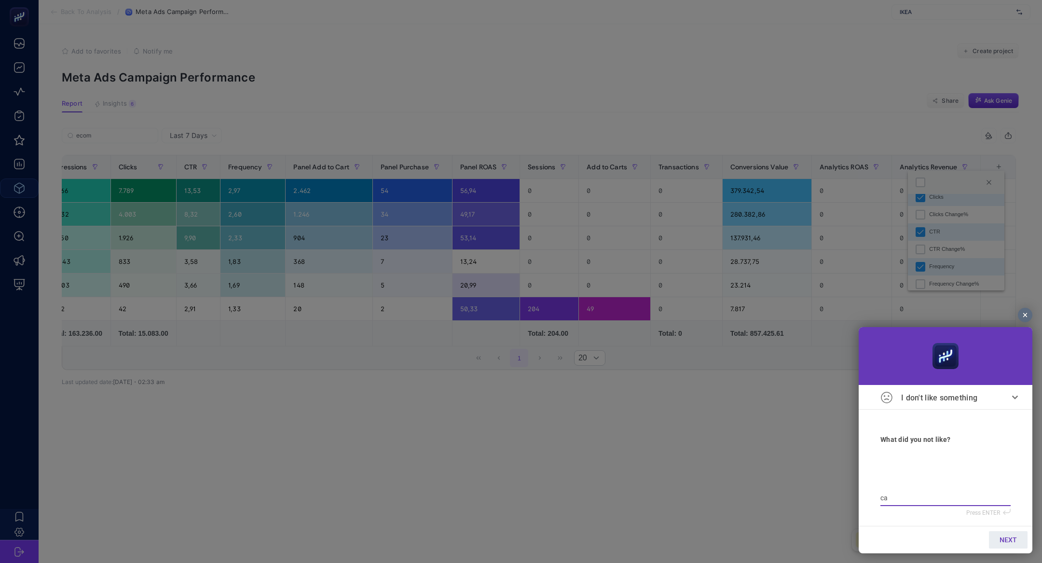
type textarea "cam"
type textarea "camp"
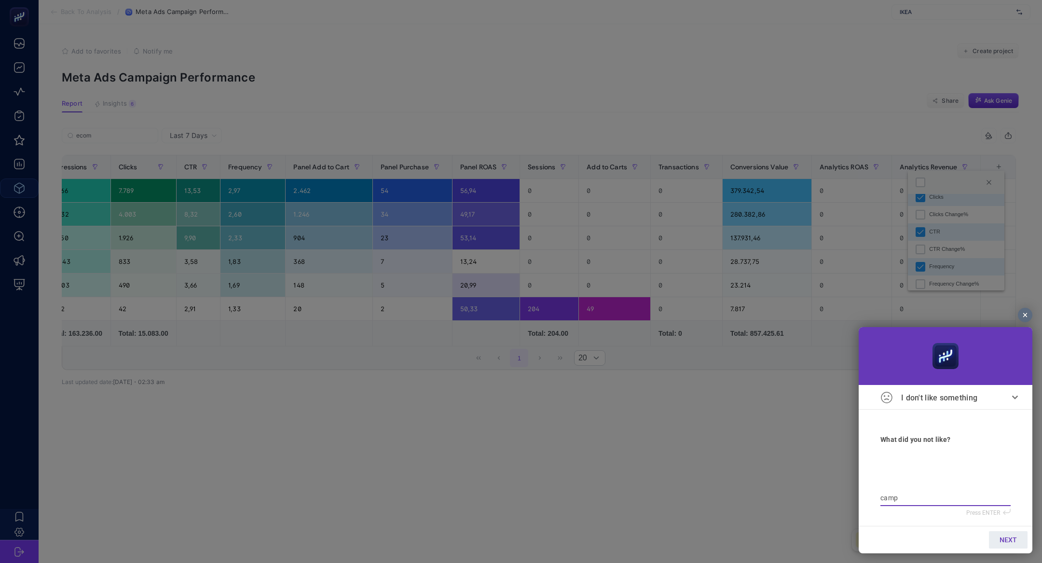
type textarea "camp i"
type textarea "camp id"
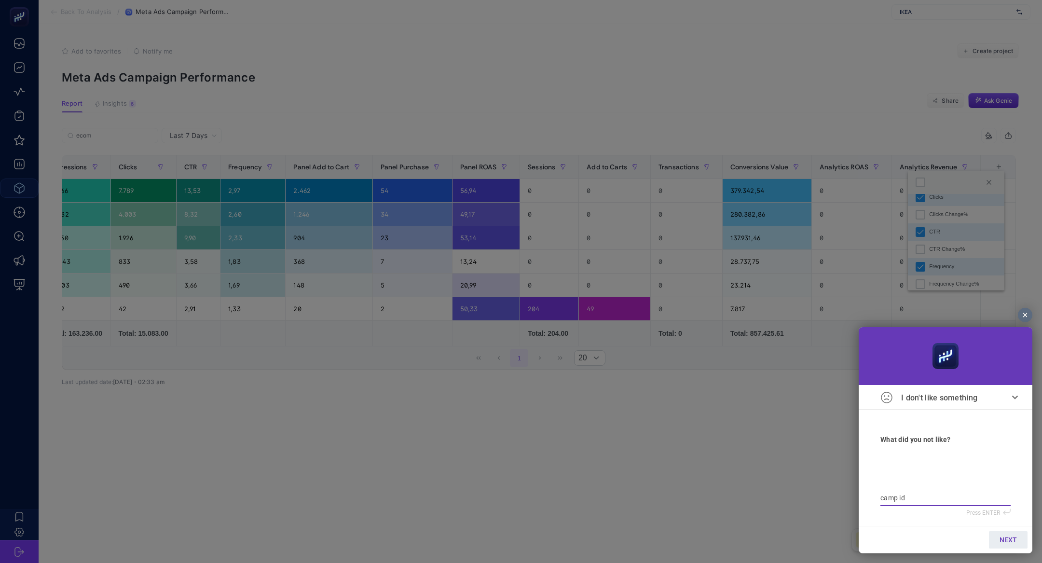
type textarea "camp id"
type textarea "camp id g"
type textarea "camp id gd"
click at [1018, 542] on link "NEXT" at bounding box center [1008, 539] width 39 height 17
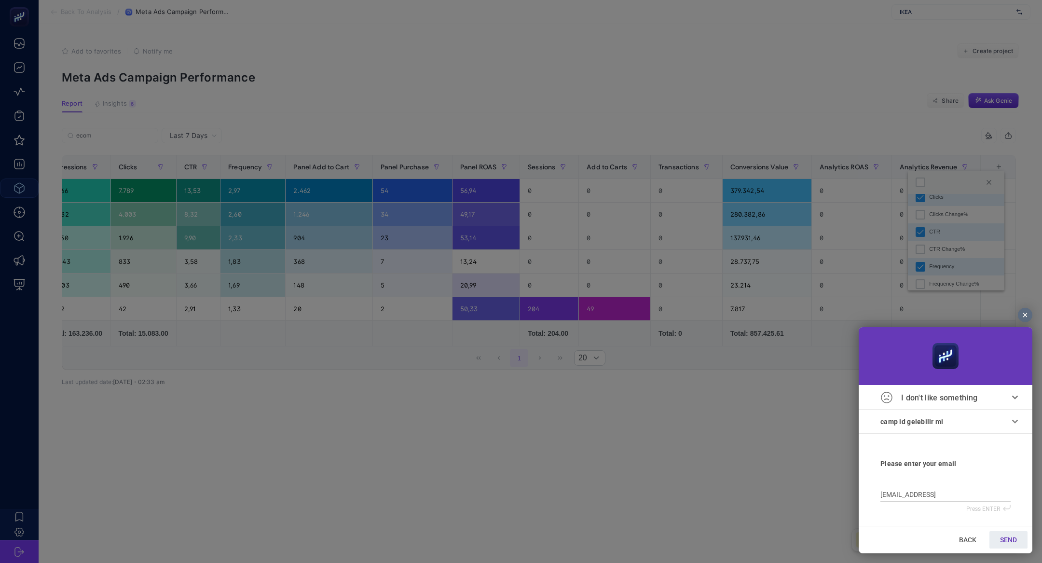
click at [1010, 550] on section "BACK SEND" at bounding box center [946, 539] width 174 height 27
click at [1009, 541] on span "SEND" at bounding box center [1008, 540] width 17 height 8
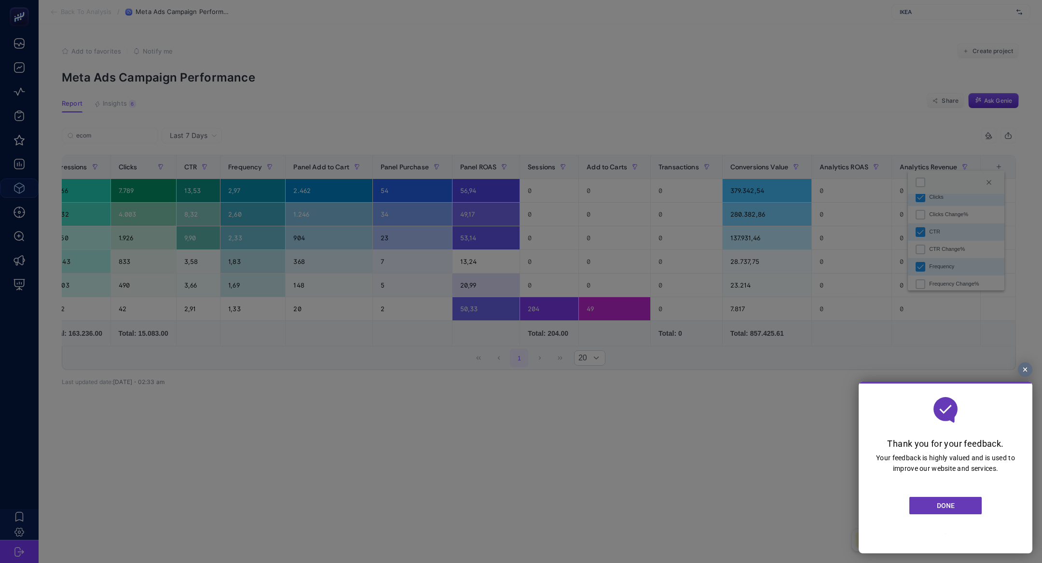
click at [937, 505] on span "DONE" at bounding box center [946, 506] width 18 height 8
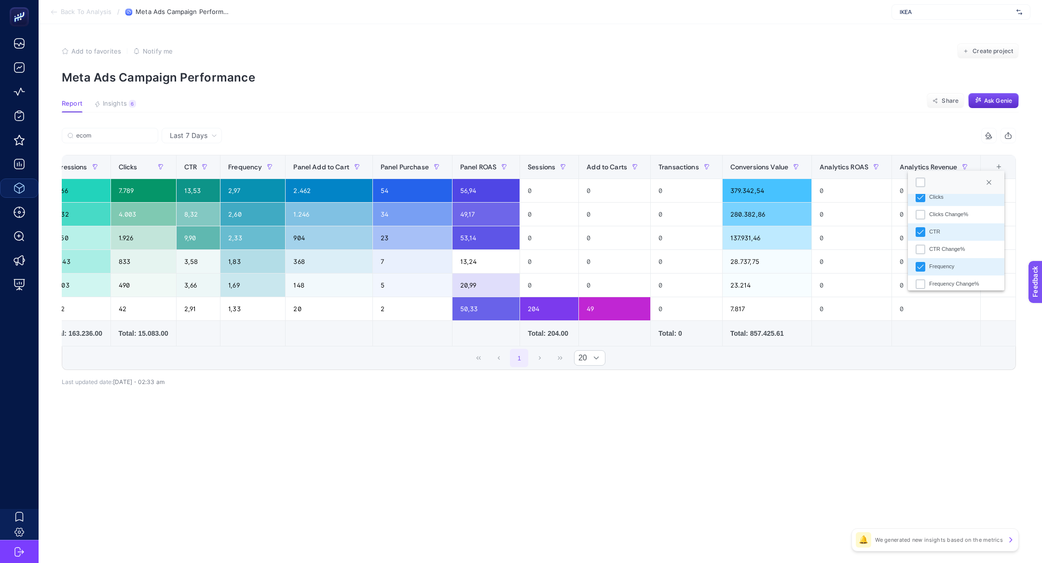
click at [759, 394] on div "ecom 15 items selected Campaign Cost Reach Impressions Clicks CTR Frequency Pan…" at bounding box center [539, 270] width 954 height 254
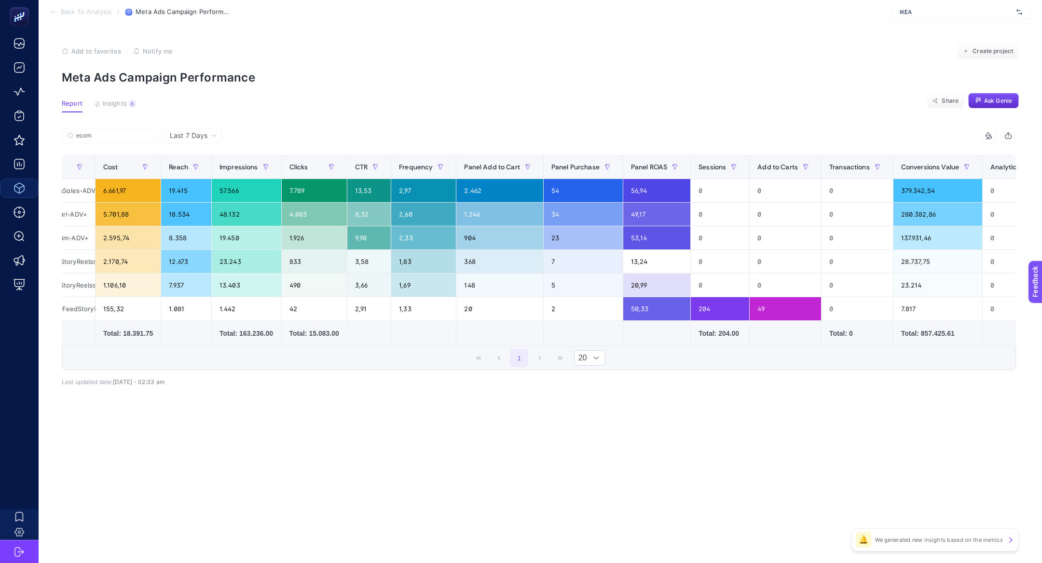
scroll to position [0, 200]
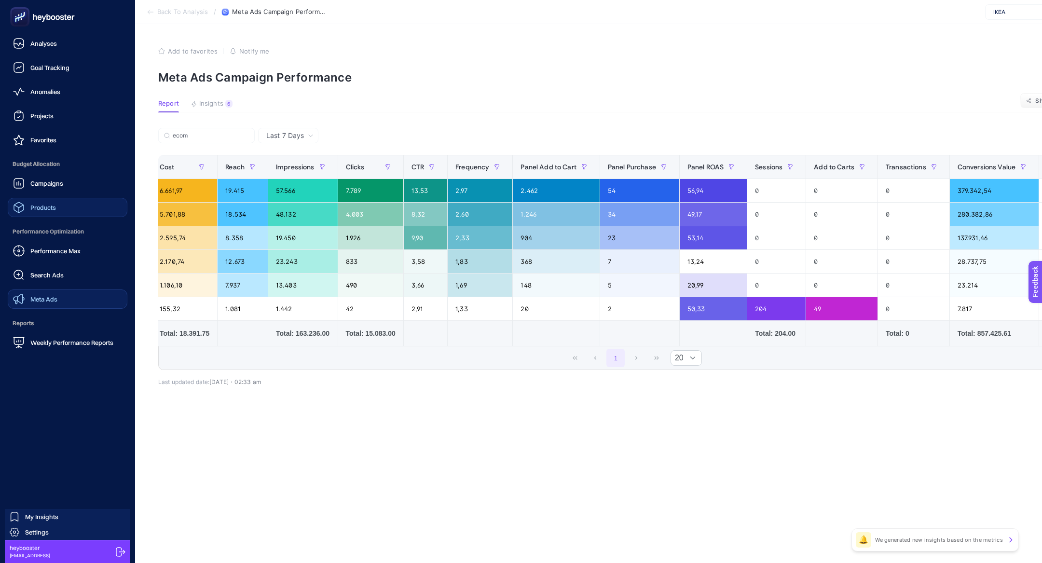
click at [51, 305] on link "Meta Ads" at bounding box center [68, 298] width 120 height 19
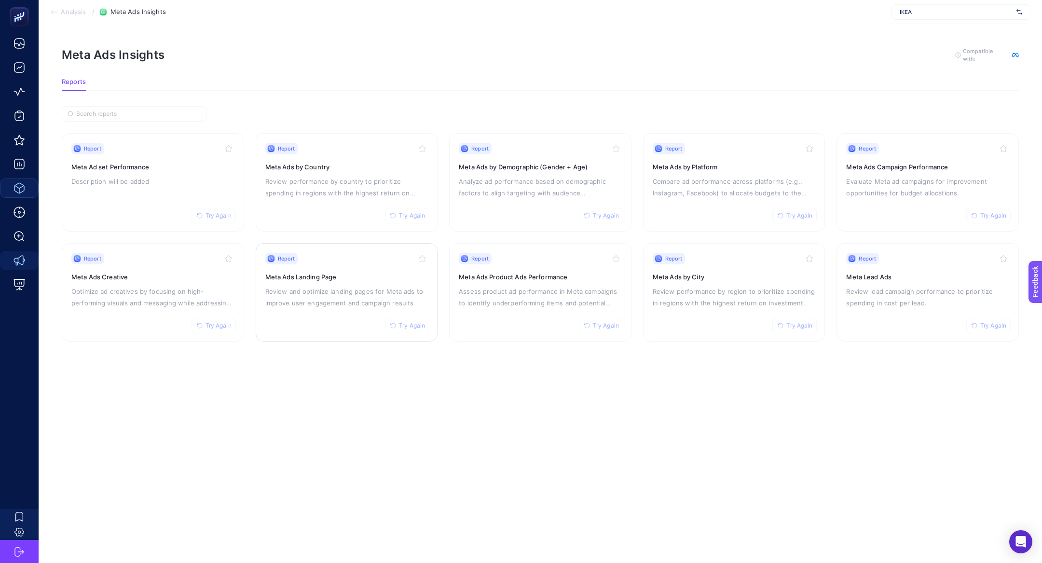
click at [321, 313] on div "Report Try Again Meta Ads Landing Page Review and optimize landing pages for Me…" at bounding box center [346, 292] width 163 height 79
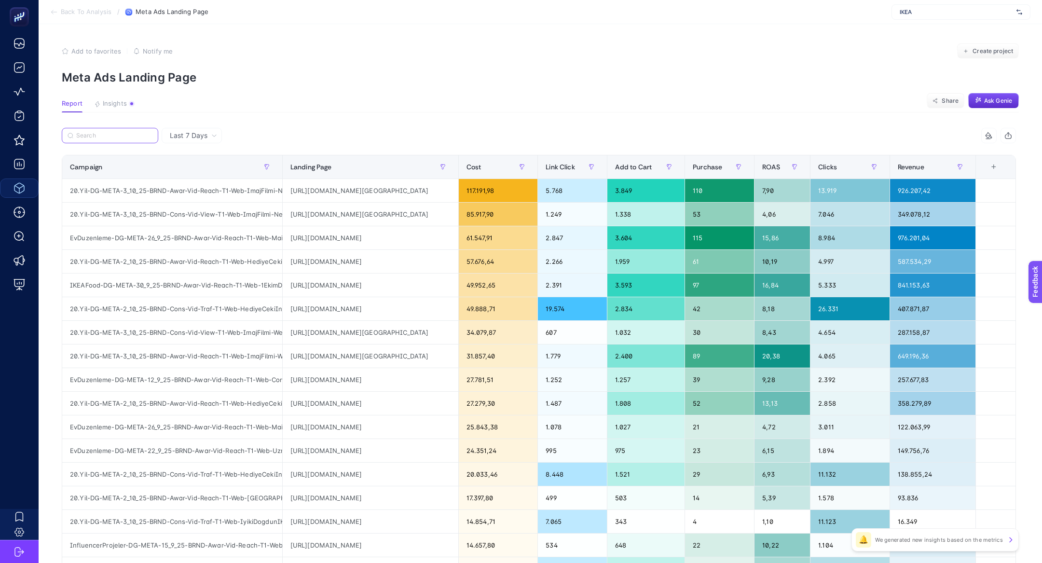
click at [121, 138] on input "Search" at bounding box center [114, 135] width 76 height 7
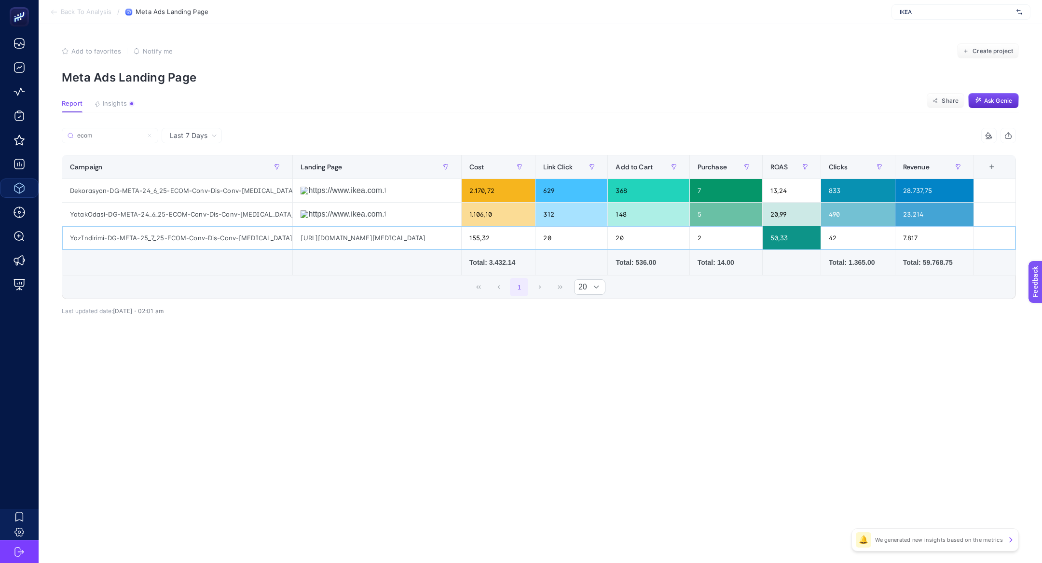
click at [333, 235] on div "[URL][DOMAIN_NAME][MEDICAL_DATA]" at bounding box center [377, 237] width 168 height 23
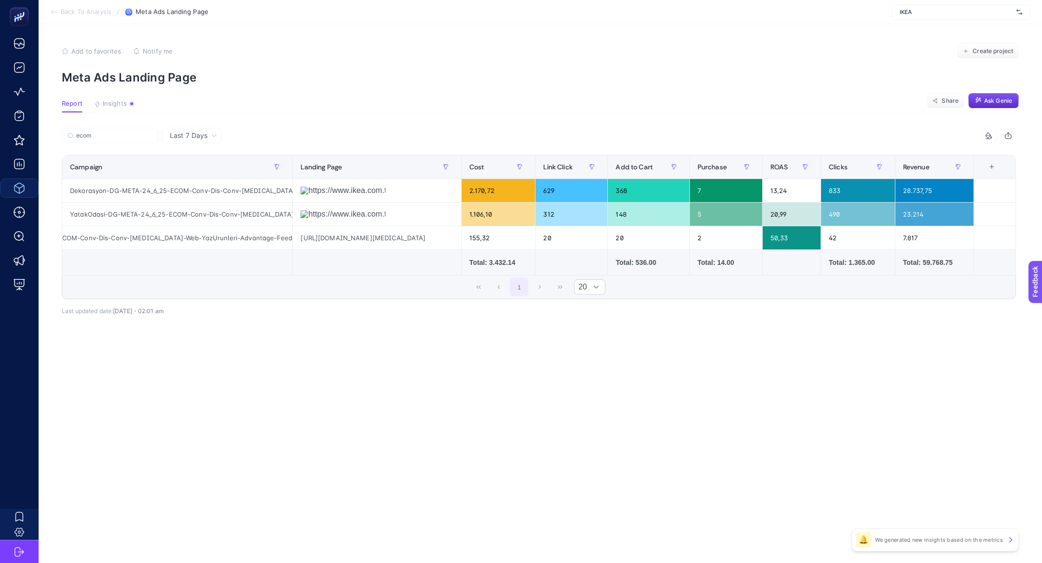
click at [259, 280] on div "1 20" at bounding box center [538, 286] width 953 height 23
click at [214, 193] on div "Dekorasyon-DG-META-24_6_25-ECOM-Conv-Dis-Conv-[MEDICAL_DATA]-Web-BILLYkitaplik2…" at bounding box center [177, 190] width 230 height 23
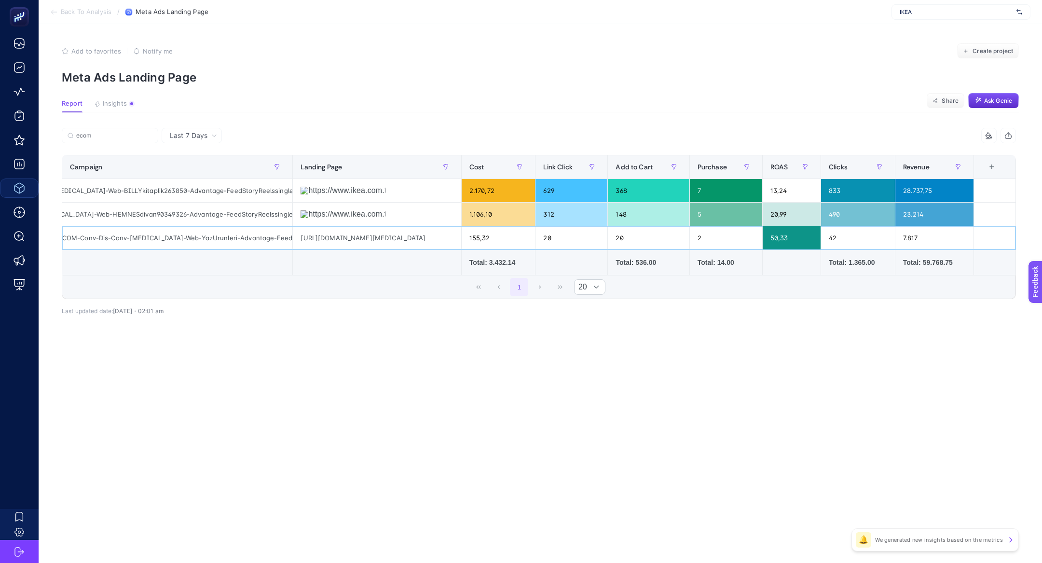
click at [220, 239] on div "YazIndirimi-DG-META-25_7_25-ECOM-Conv-Dis-Conv-[MEDICAL_DATA]-Web-YazUrunleri-A…" at bounding box center [177, 237] width 230 height 23
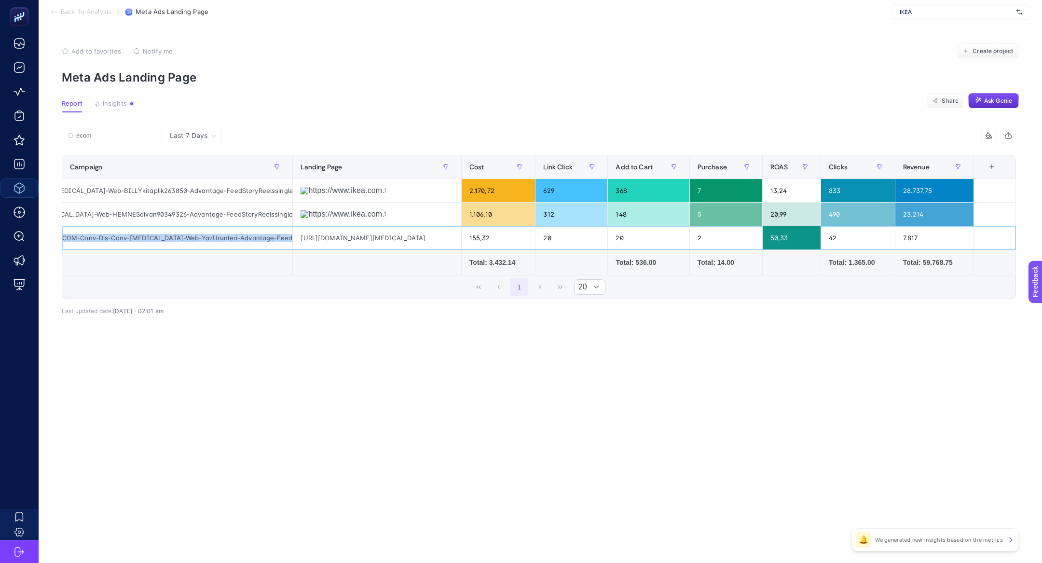
scroll to position [0, 158]
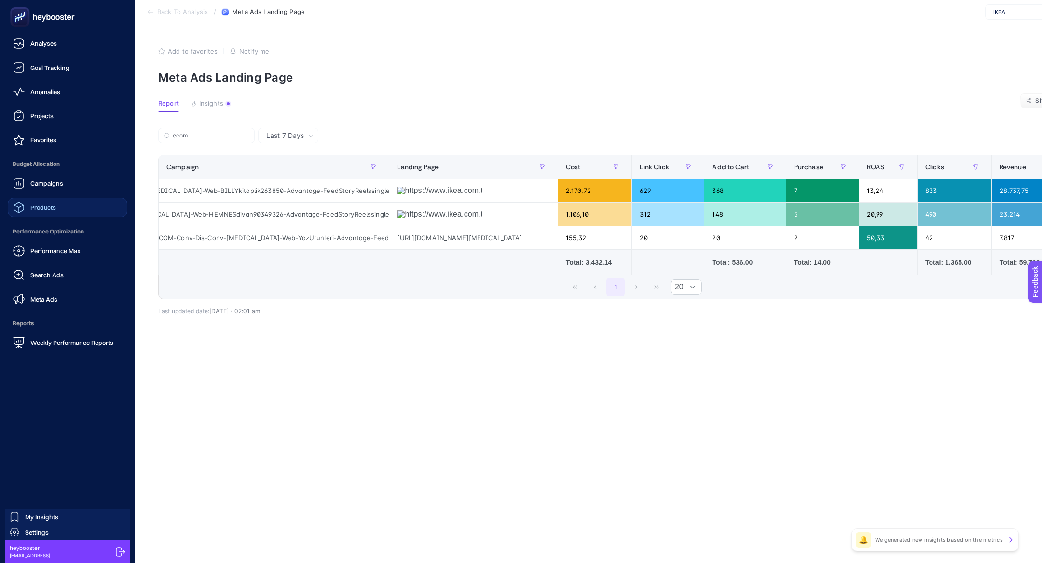
click at [59, 289] on div "Performance Max Search Ads Meta Ads" at bounding box center [68, 275] width 120 height 68
click at [62, 296] on link "Meta Ads" at bounding box center [68, 298] width 120 height 19
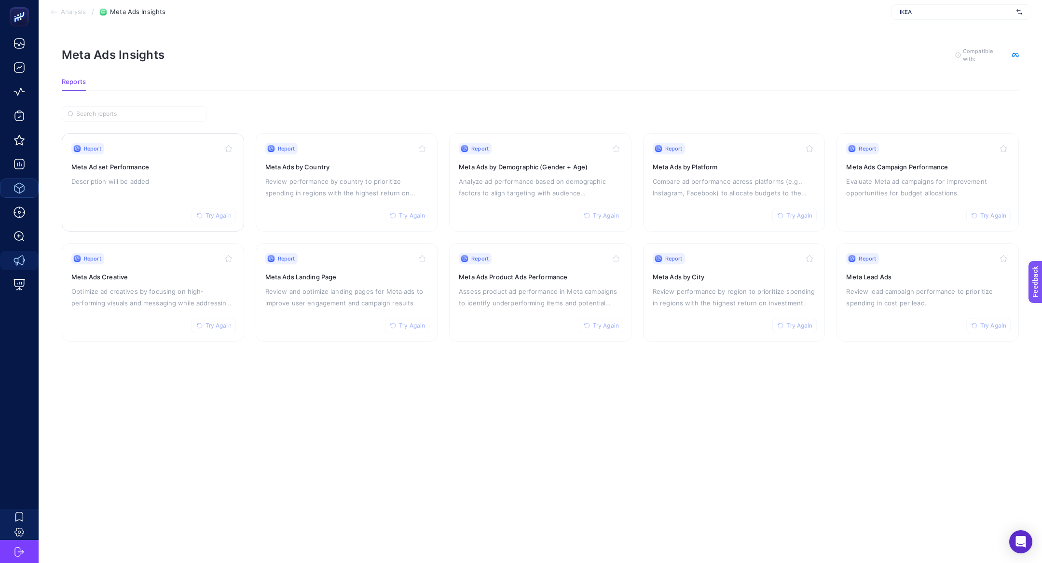
drag, startPoint x: 132, startPoint y: 177, endPoint x: 152, endPoint y: 221, distance: 48.6
click at [715, 197] on div "Report Try Again Meta Ads by Platform Compare ad performance across platforms (…" at bounding box center [734, 182] width 163 height 79
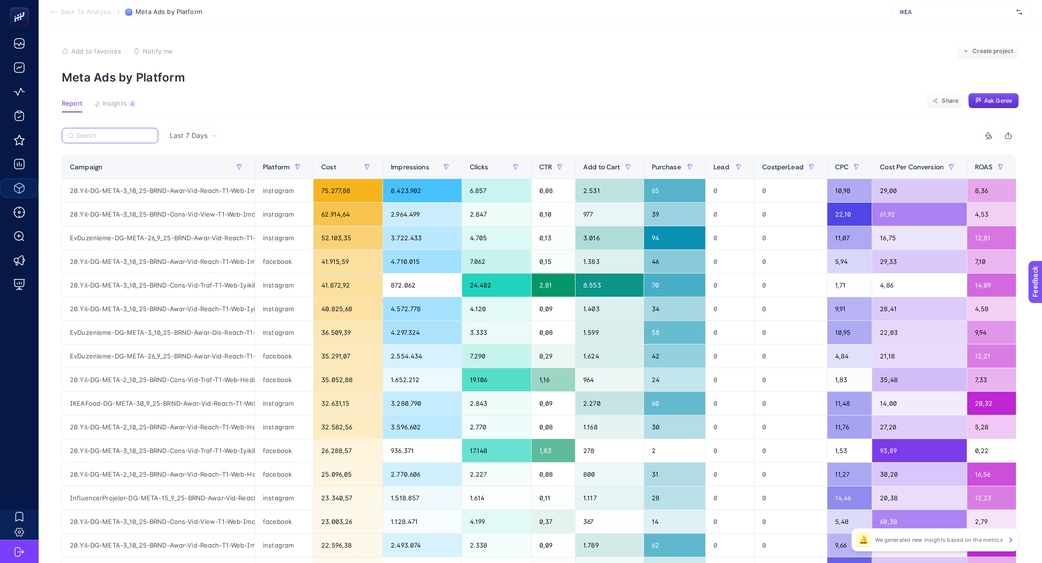
click at [124, 133] on input "Search" at bounding box center [114, 135] width 76 height 7
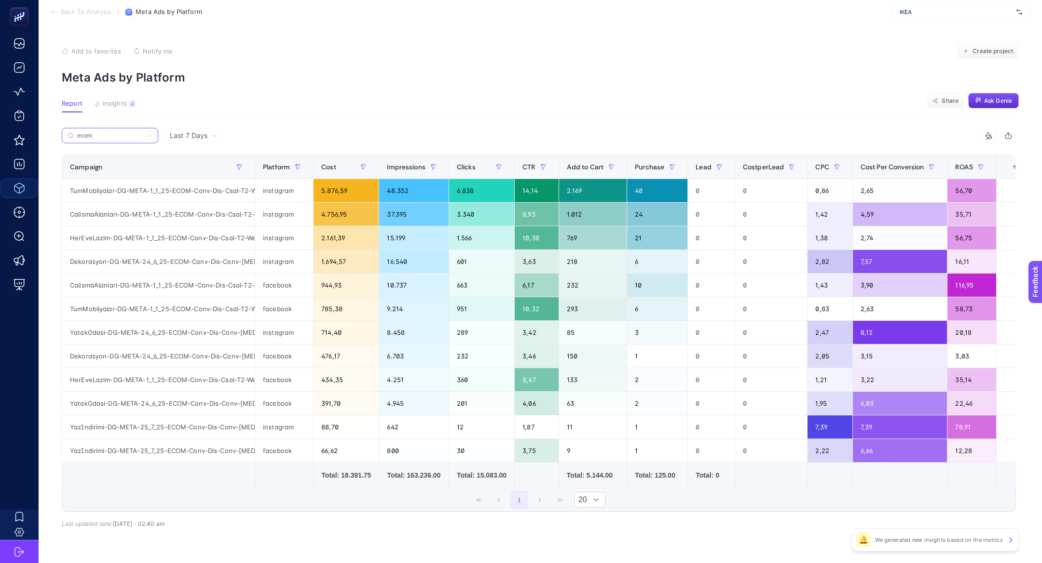
scroll to position [0, 21]
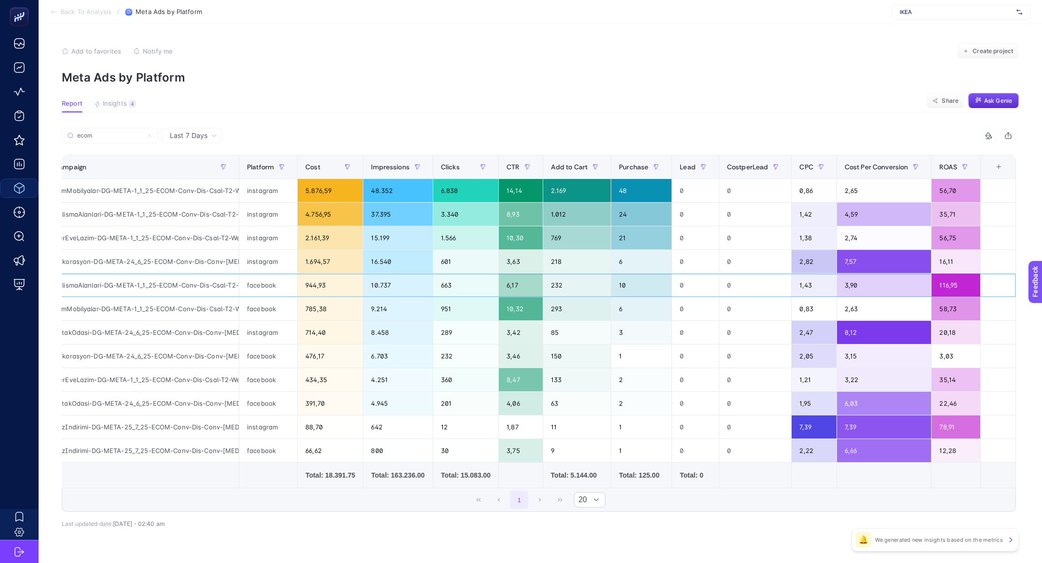
click at [299, 288] on div "944,93" at bounding box center [330, 285] width 65 height 23
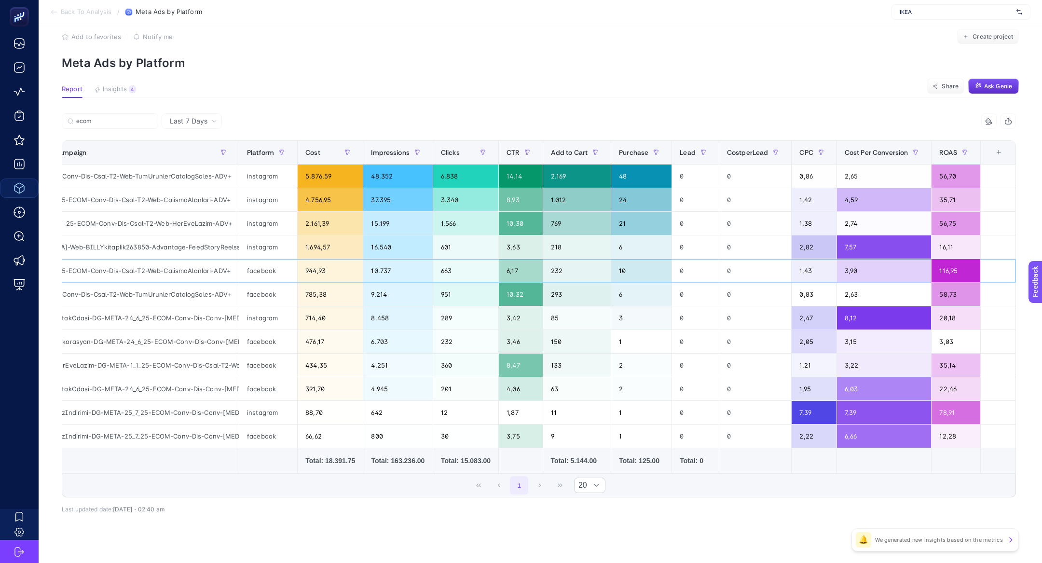
scroll to position [14, 0]
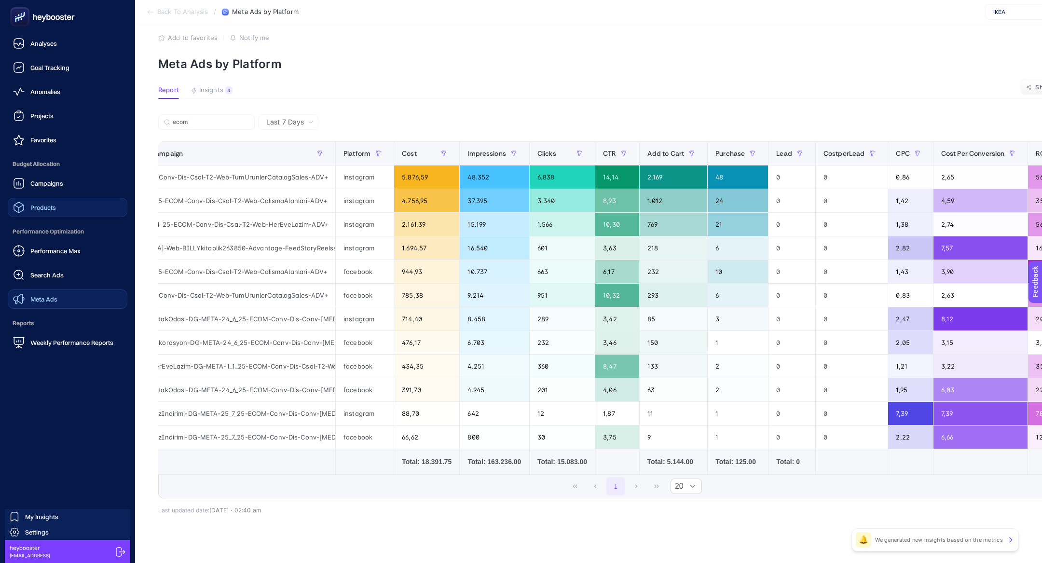
click at [47, 302] on span "Meta Ads" at bounding box center [43, 299] width 27 height 8
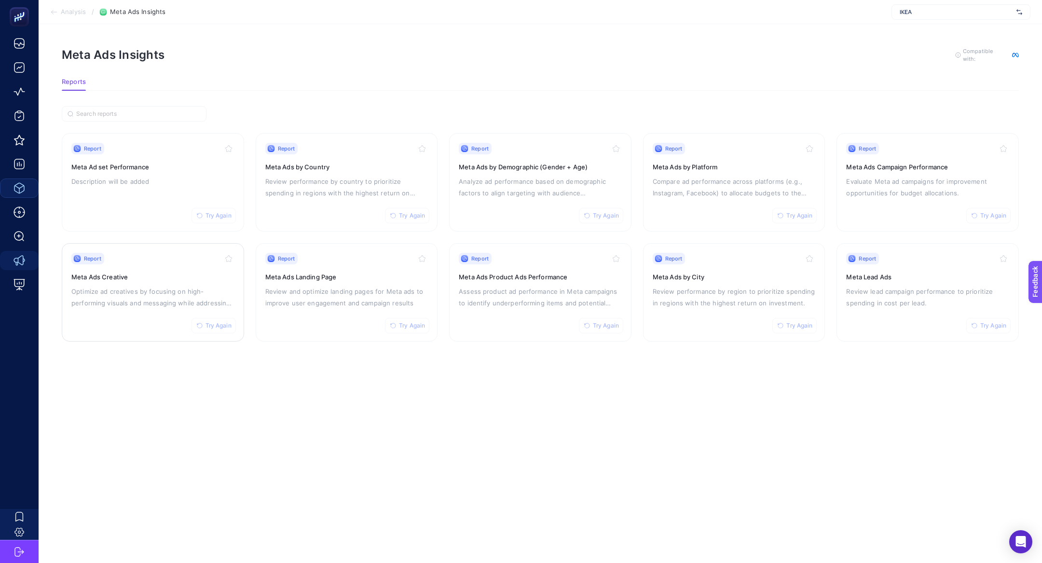
click at [144, 316] on div "Report Try Again Meta Ads Creative Optimize ad creatives by focusing on high-pe…" at bounding box center [152, 292] width 163 height 79
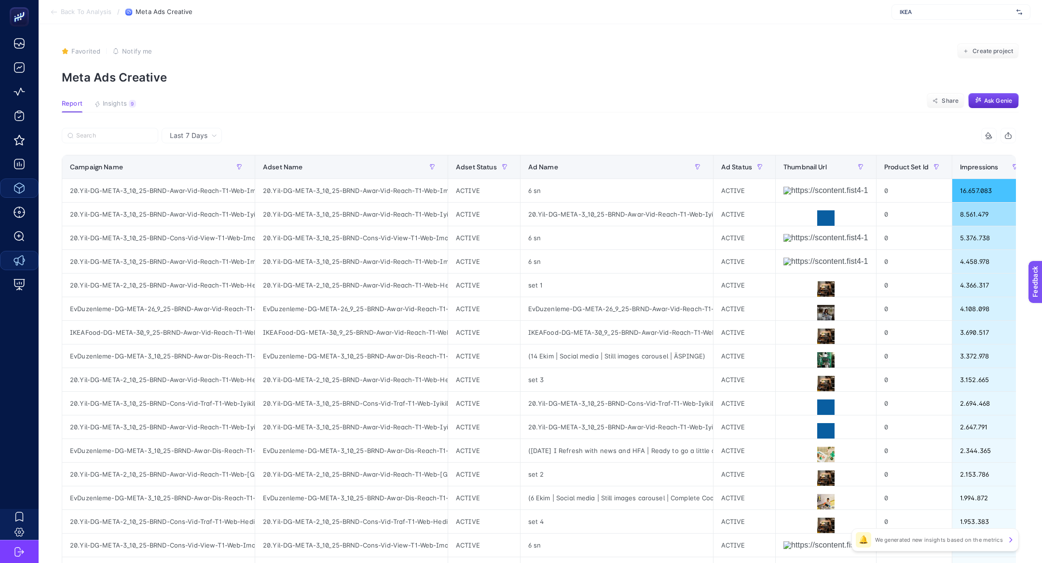
click at [98, 144] on div at bounding box center [300, 138] width 477 height 21
click at [84, 136] on input "Search" at bounding box center [114, 135] width 76 height 7
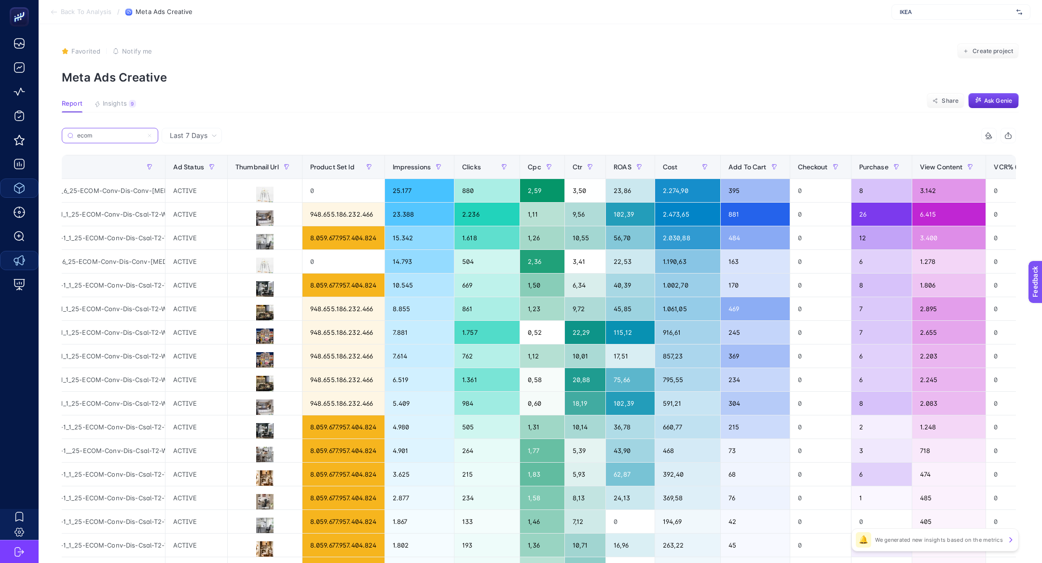
scroll to position [0, 447]
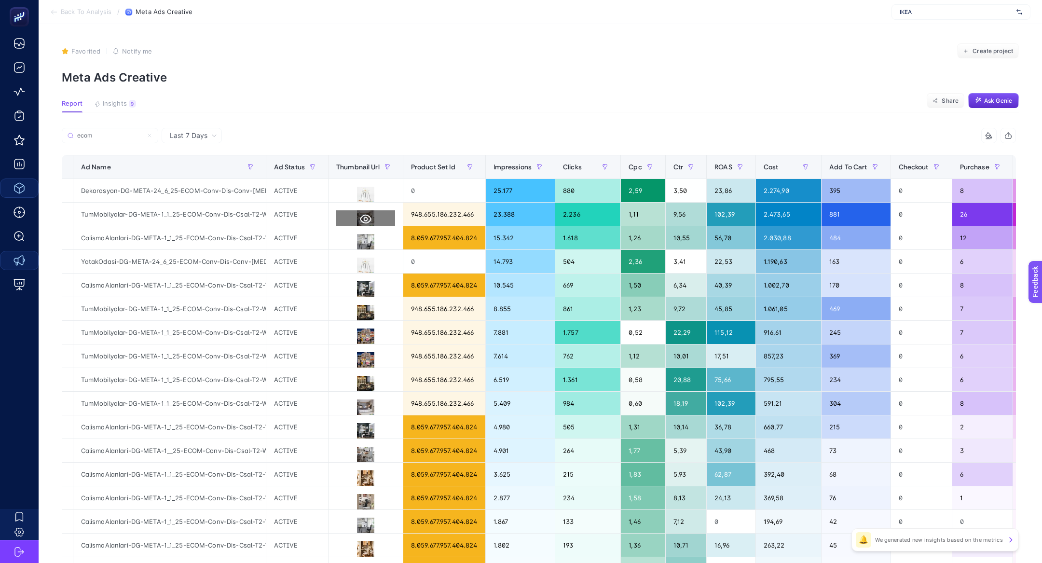
click at [373, 216] on button at bounding box center [365, 218] width 59 height 17
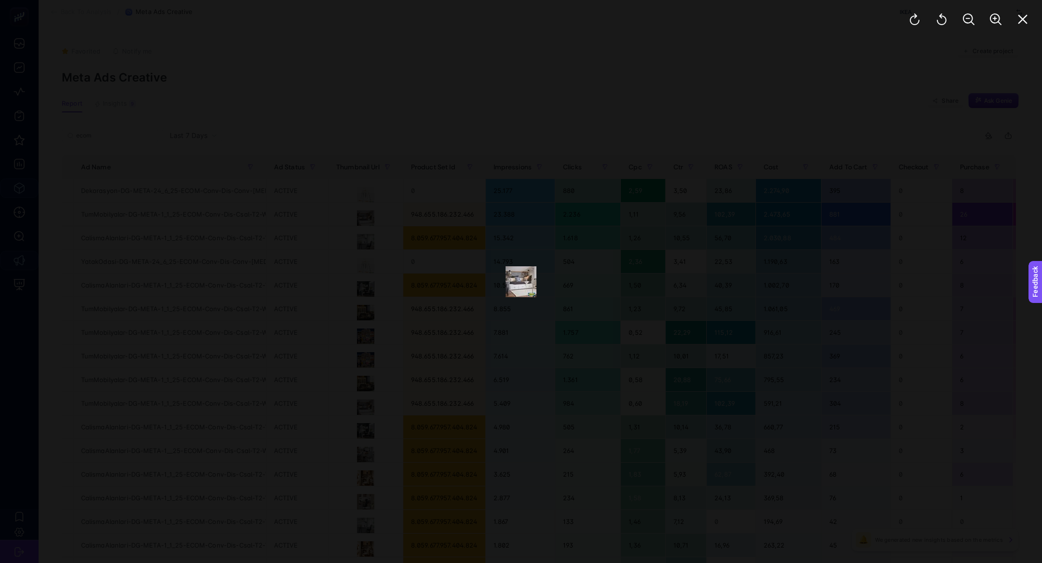
click at [1012, 26] on div at bounding box center [968, 19] width 147 height 39
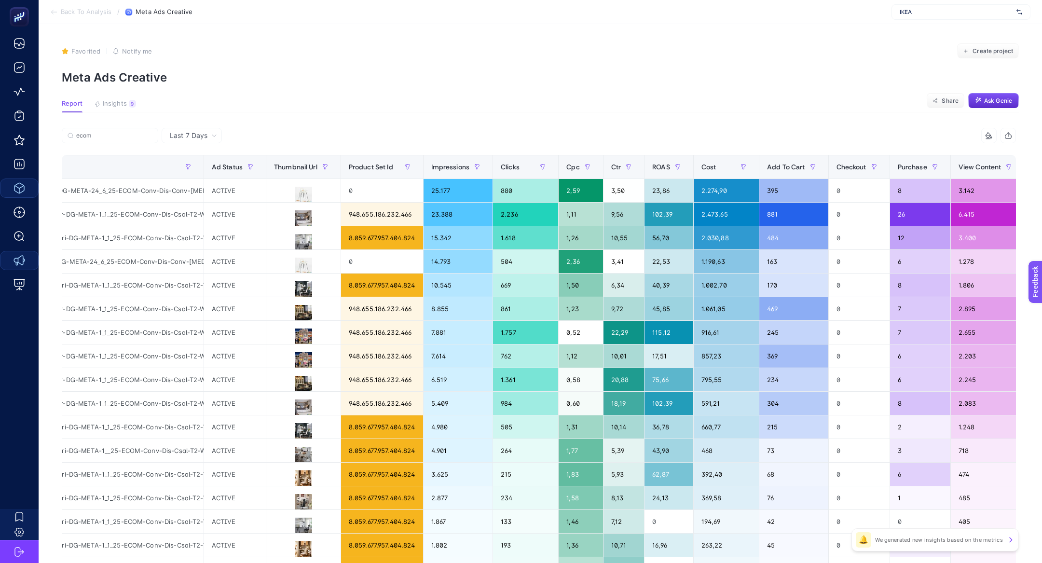
scroll to position [0, 511]
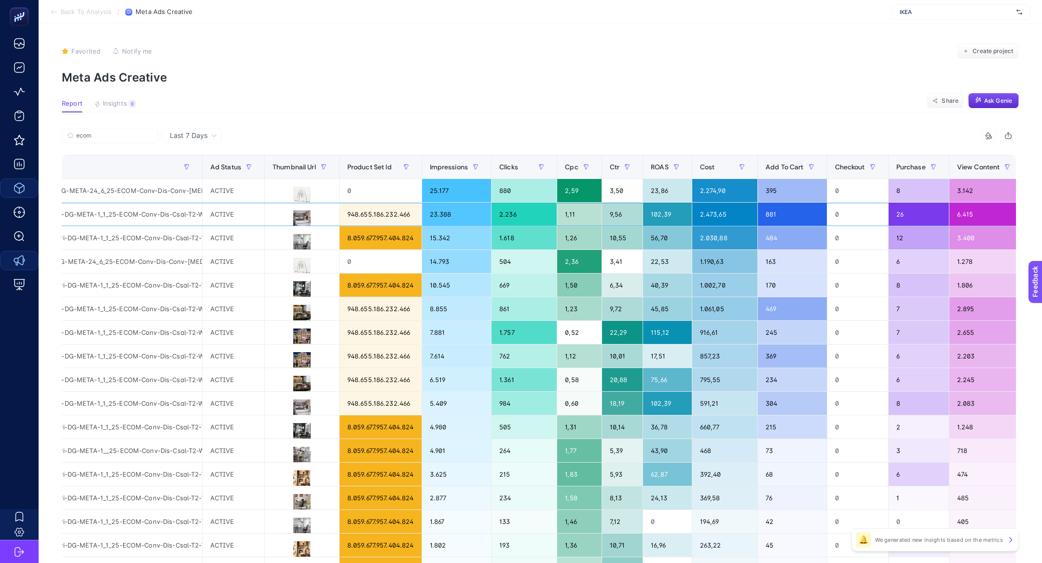
click at [422, 218] on div "23.388" at bounding box center [456, 214] width 69 height 23
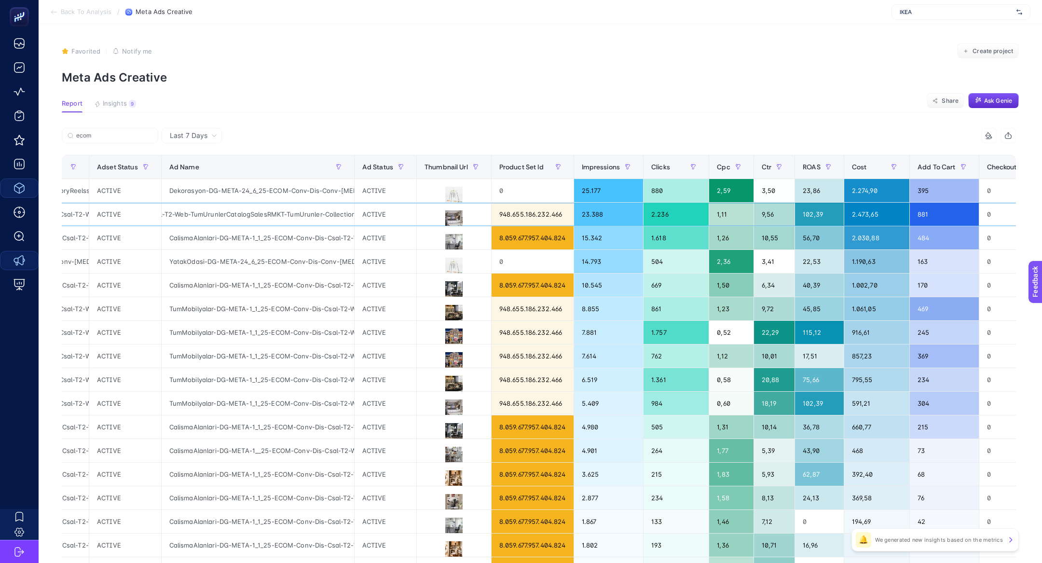
scroll to position [0, 188]
click at [326, 216] on div "TumMobilyalar-DG-META-1_1_25-ECOM-Conv-Dis-Csal-T2-Web-TumUrunlerCatalogSalesRM…" at bounding box center [258, 214] width 192 height 23
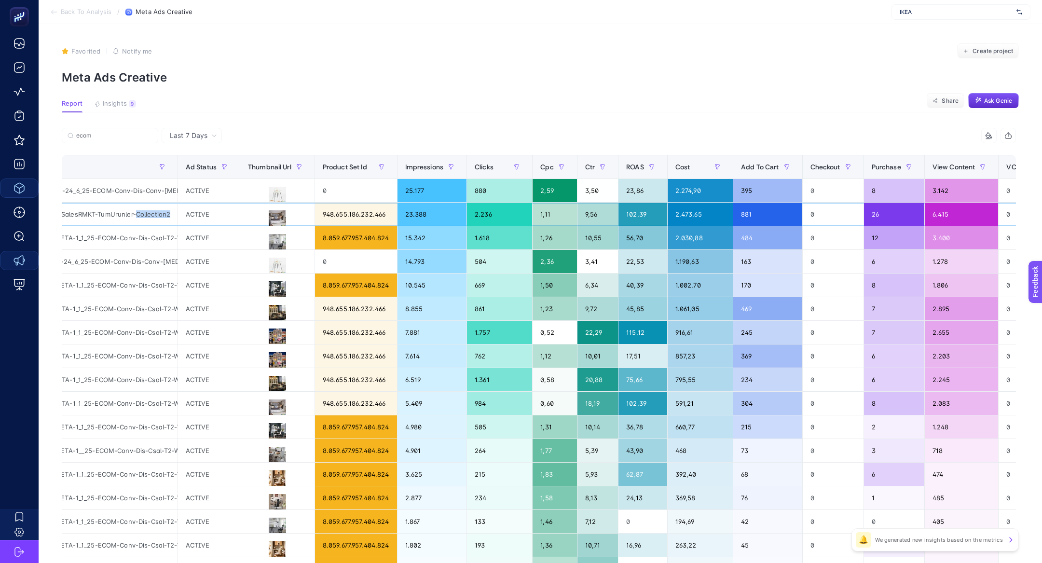
scroll to position [0, 534]
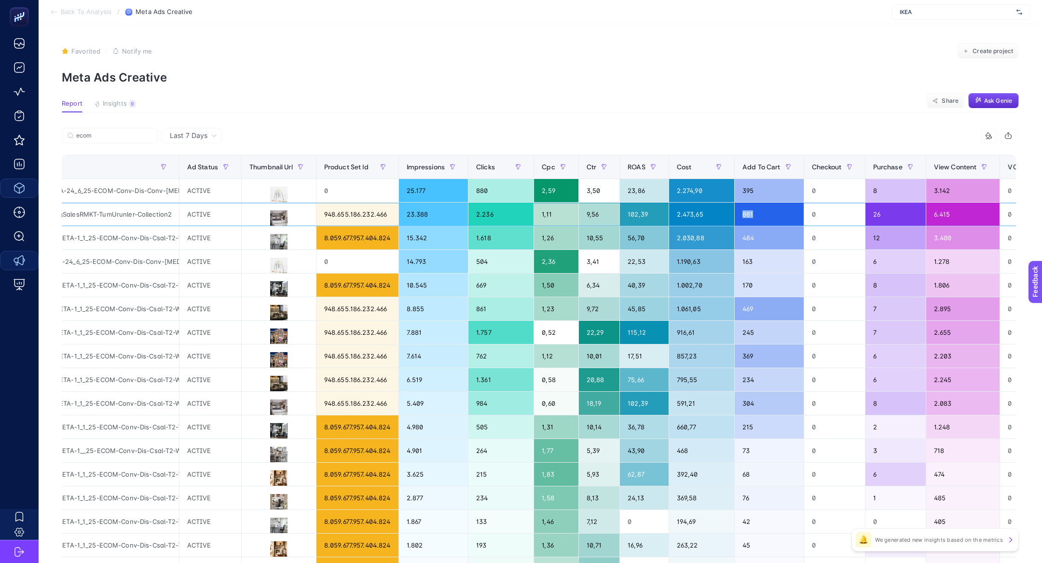
drag, startPoint x: 778, startPoint y: 216, endPoint x: 745, endPoint y: 210, distance: 33.9
click at [745, 211] on div "881" at bounding box center [769, 214] width 69 height 23
drag, startPoint x: 897, startPoint y: 218, endPoint x: 877, endPoint y: 216, distance: 19.9
click at [877, 216] on div "26" at bounding box center [896, 214] width 60 height 23
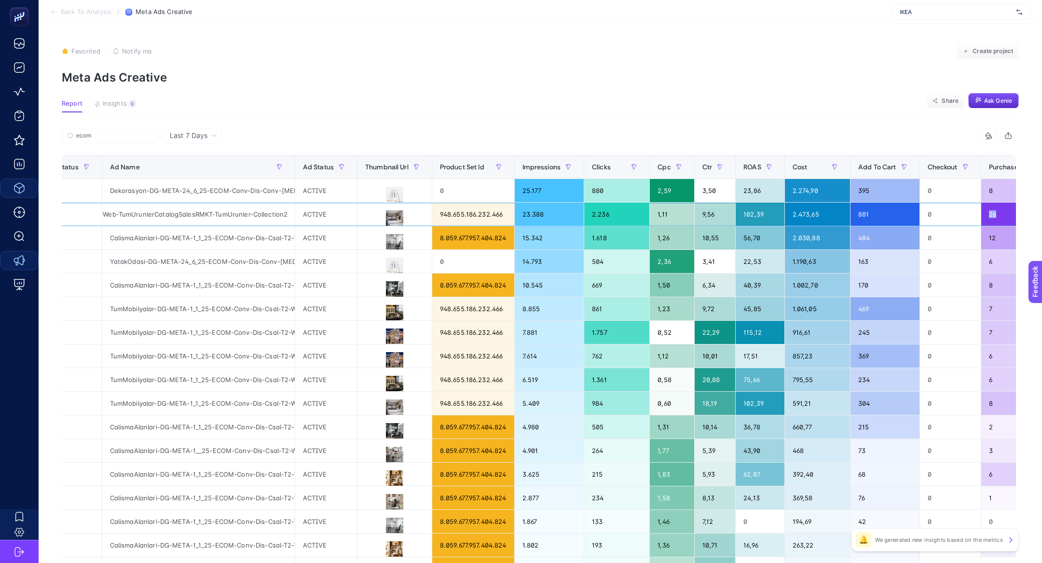
scroll to position [0, 328]
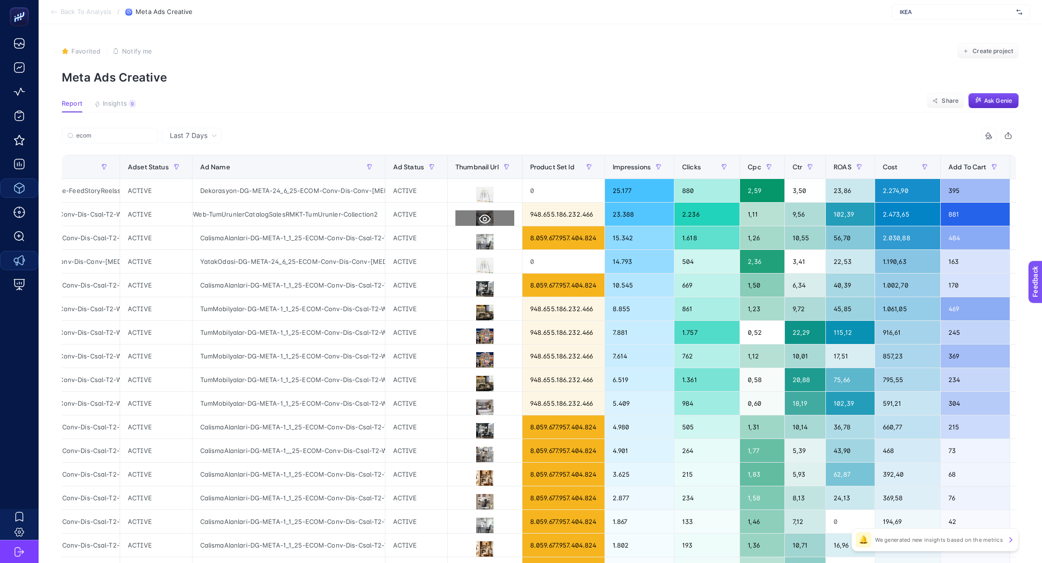
click at [486, 219] on icon at bounding box center [485, 219] width 12 height 12
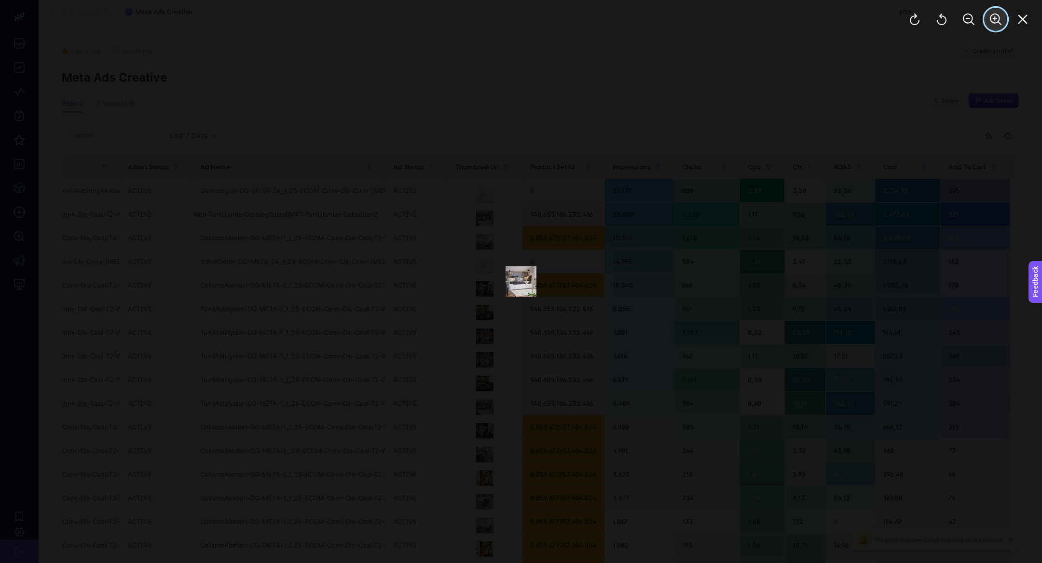
click at [993, 16] on icon "Zoom In" at bounding box center [996, 20] width 12 height 12
click at [993, 17] on icon "Zoom In" at bounding box center [996, 20] width 12 height 12
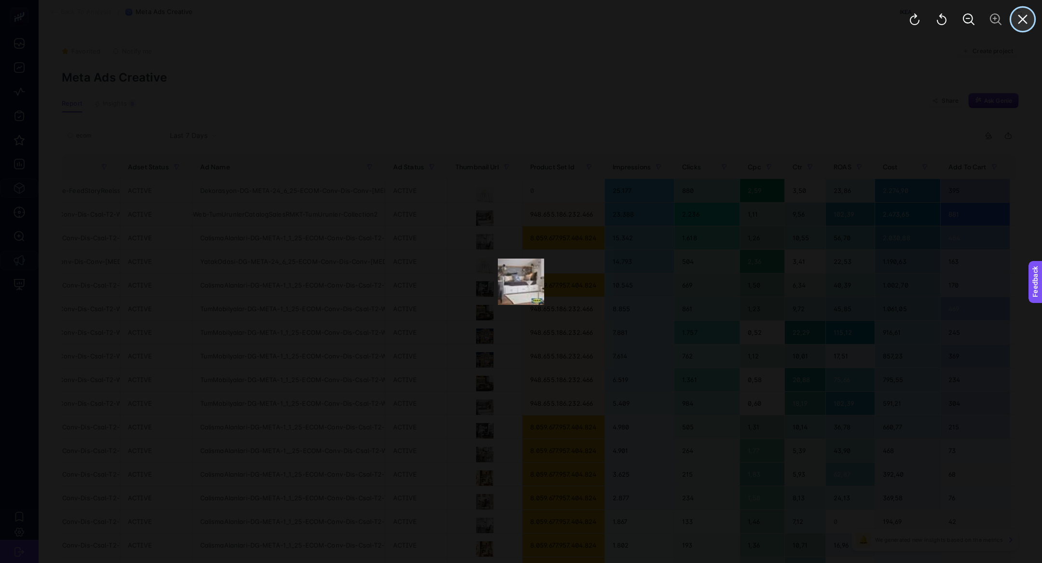
click at [1015, 25] on button "Close" at bounding box center [1022, 19] width 23 height 23
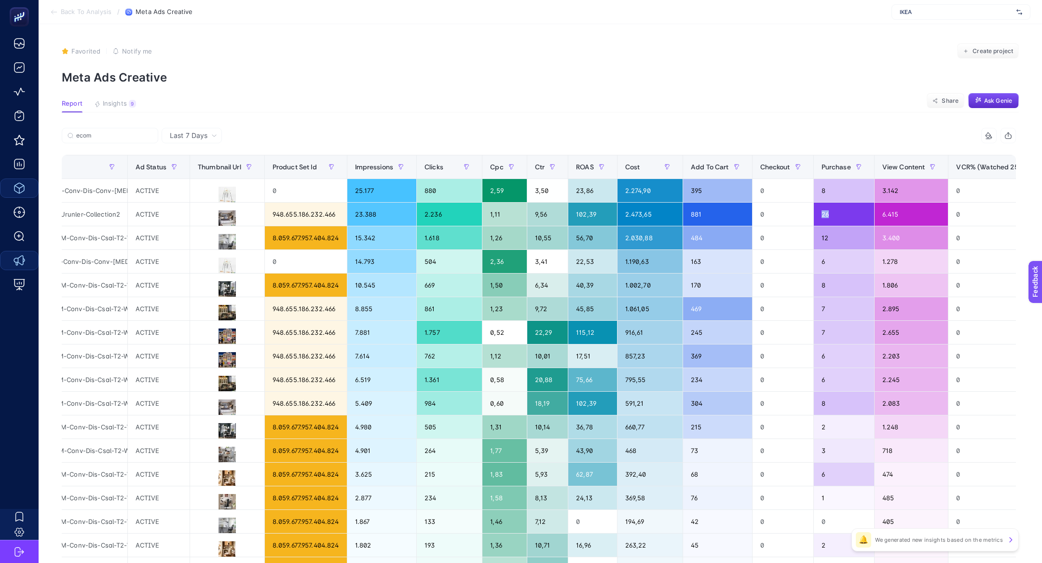
scroll to position [0, 723]
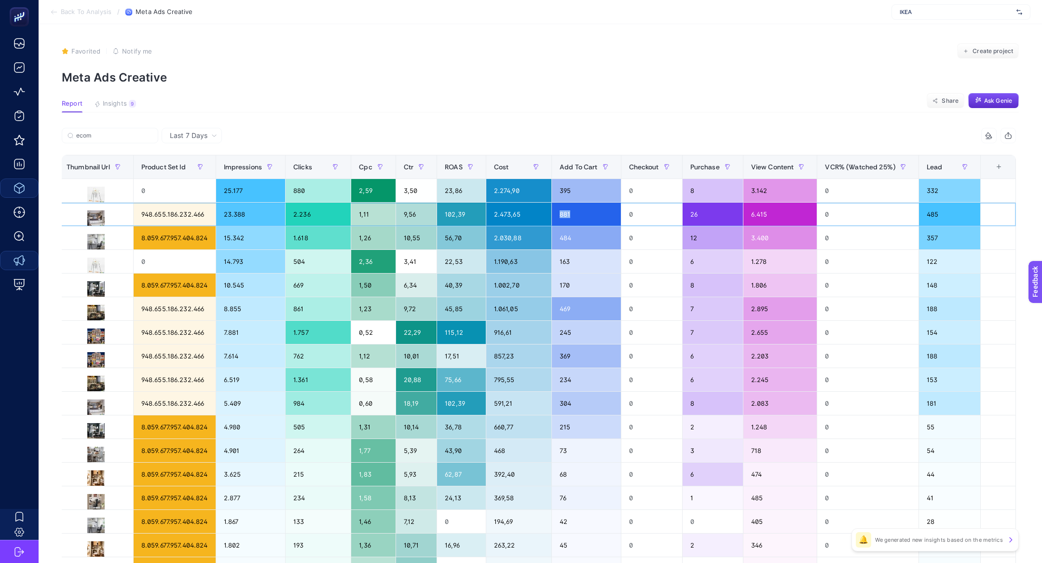
drag, startPoint x: 581, startPoint y: 215, endPoint x: 551, endPoint y: 215, distance: 29.4
click at [552, 215] on div "881" at bounding box center [586, 214] width 69 height 23
click at [570, 219] on div "881" at bounding box center [586, 214] width 69 height 23
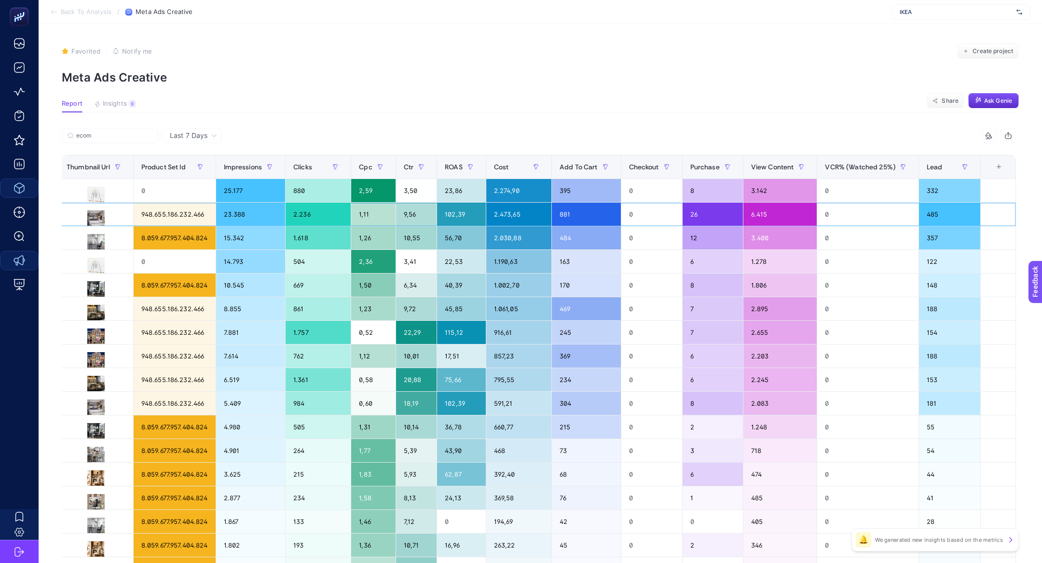
click at [570, 219] on div "881" at bounding box center [586, 214] width 69 height 23
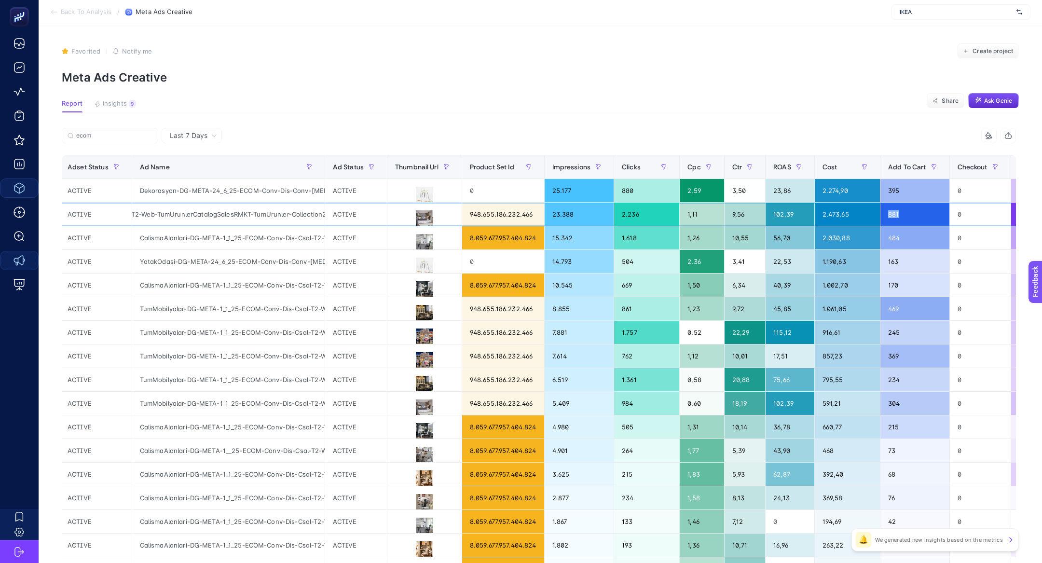
scroll to position [0, 537]
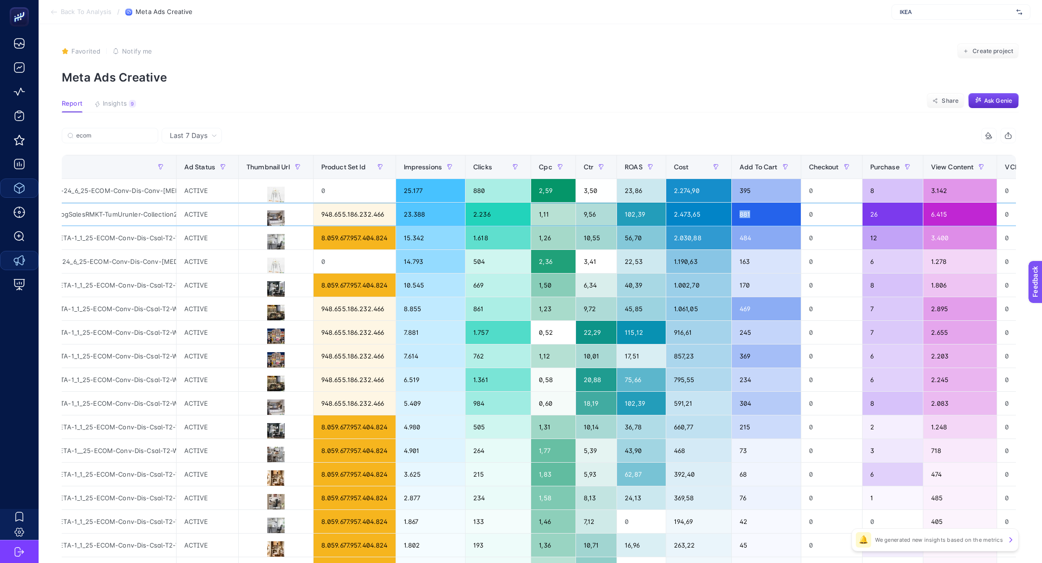
click at [750, 216] on div "881" at bounding box center [766, 214] width 69 height 23
